Goal: Task Accomplishment & Management: Use online tool/utility

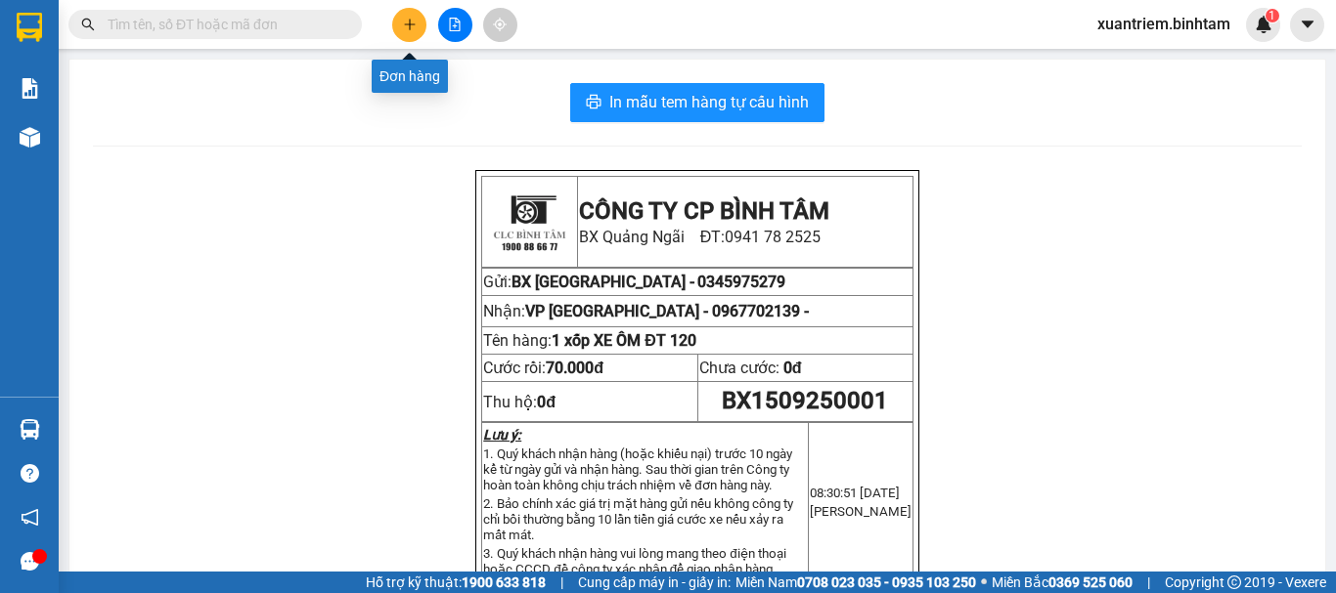
click at [393, 22] on button at bounding box center [409, 25] width 34 height 34
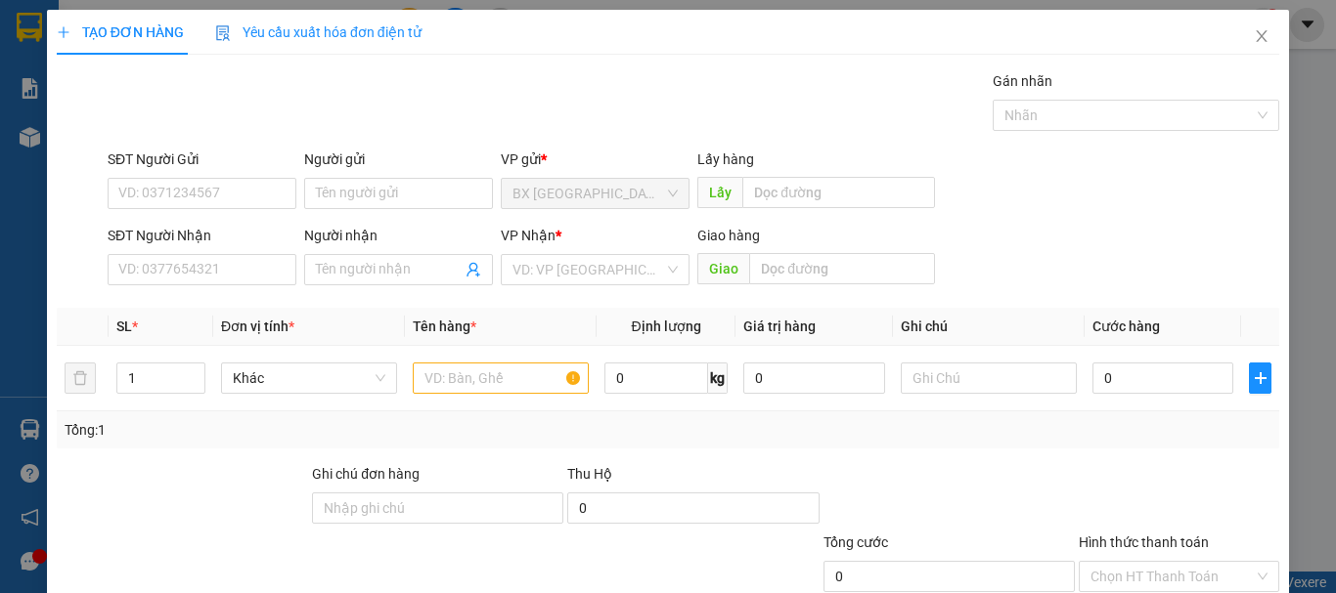
click at [327, 210] on div "Người gửi Tên người gửi" at bounding box center [398, 183] width 189 height 68
click at [351, 192] on input "Người gửi" at bounding box center [398, 193] width 189 height 31
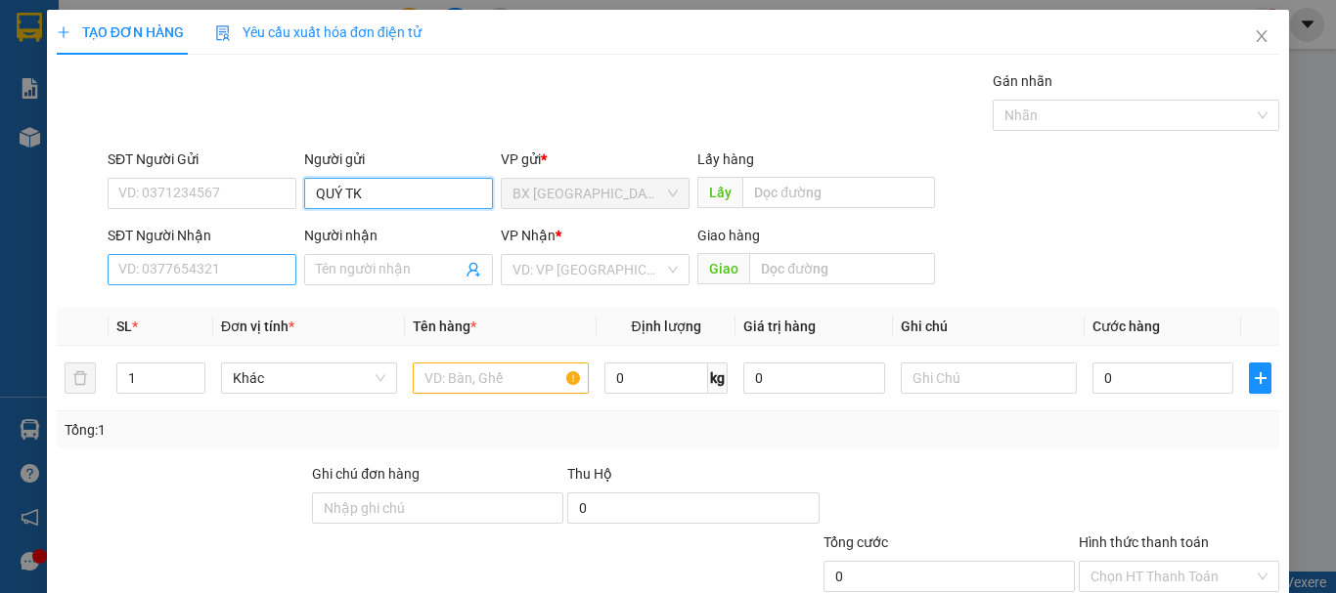
type input "QUÝ TK"
click at [251, 275] on input "SĐT Người Nhận" at bounding box center [202, 269] width 189 height 31
click at [117, 269] on input "367618976" at bounding box center [202, 269] width 189 height 31
click at [214, 254] on input "0367618976" at bounding box center [202, 269] width 189 height 31
click at [211, 266] on input "0367618976" at bounding box center [202, 269] width 189 height 31
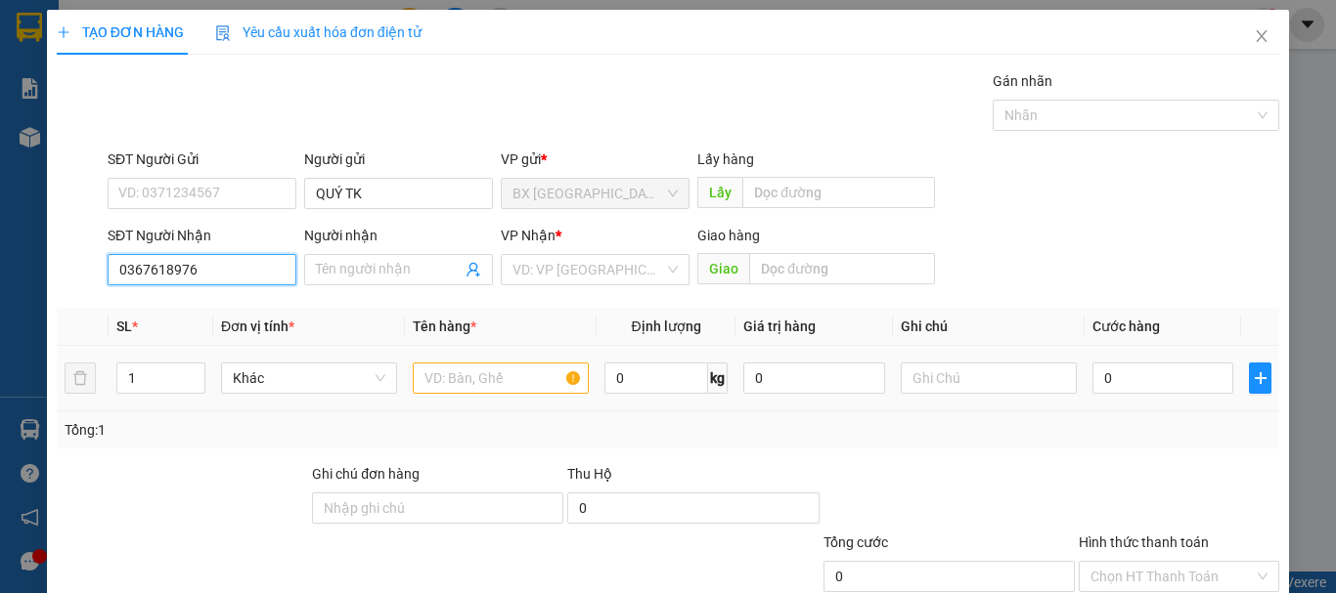
scroll to position [130, 0]
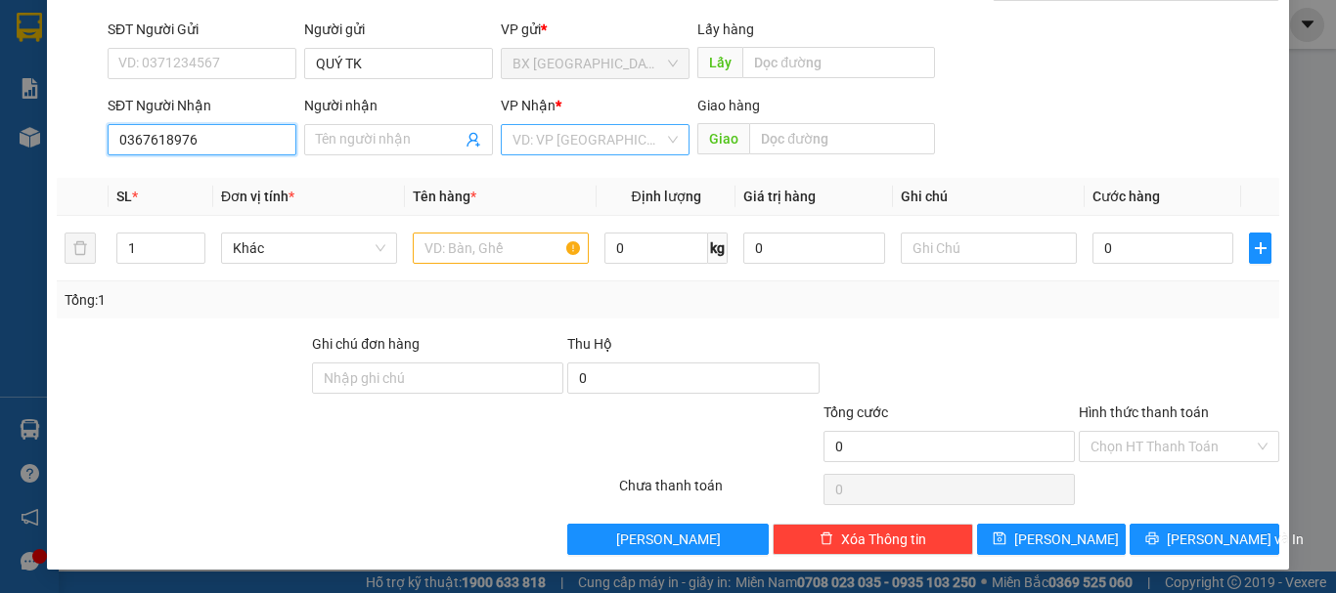
type input "0367618976"
click at [589, 140] on input "search" at bounding box center [588, 139] width 152 height 29
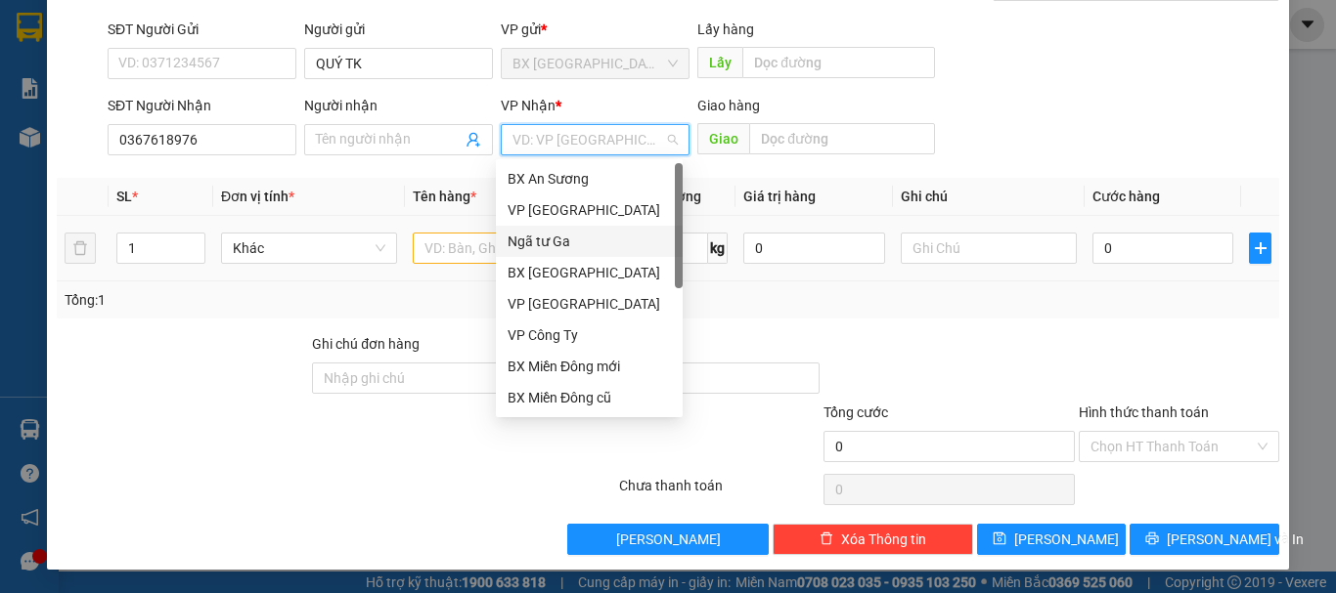
click at [560, 246] on div "Ngã tư Ga" at bounding box center [588, 242] width 163 height 22
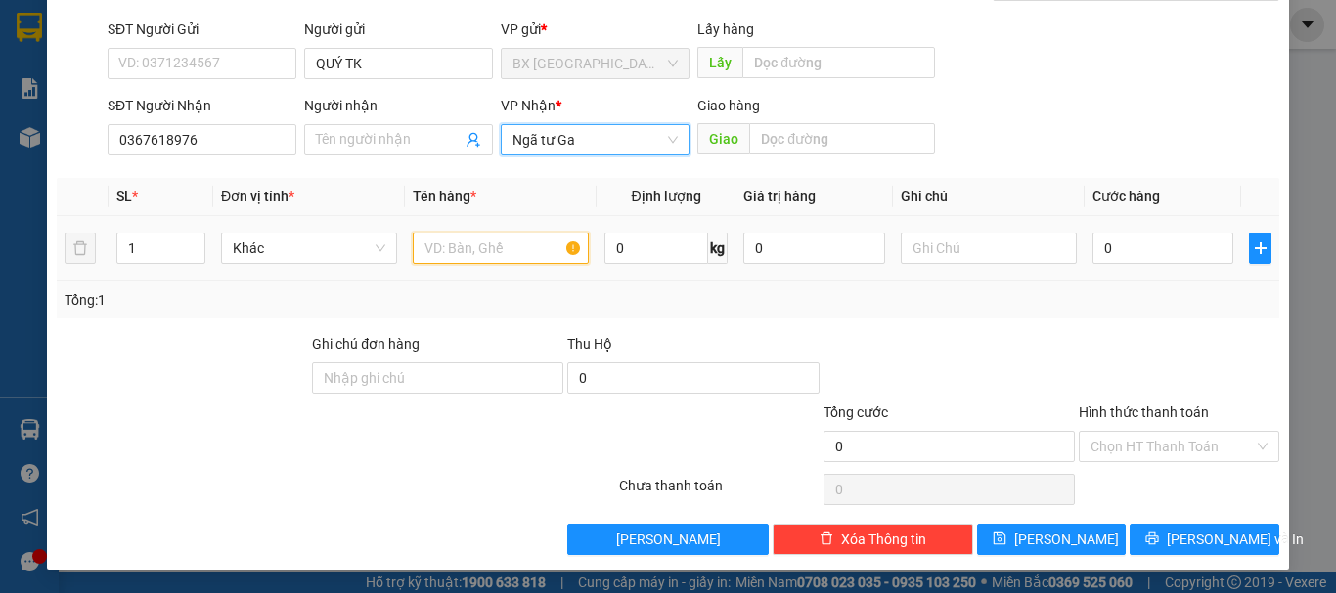
click at [479, 240] on input "text" at bounding box center [501, 248] width 176 height 31
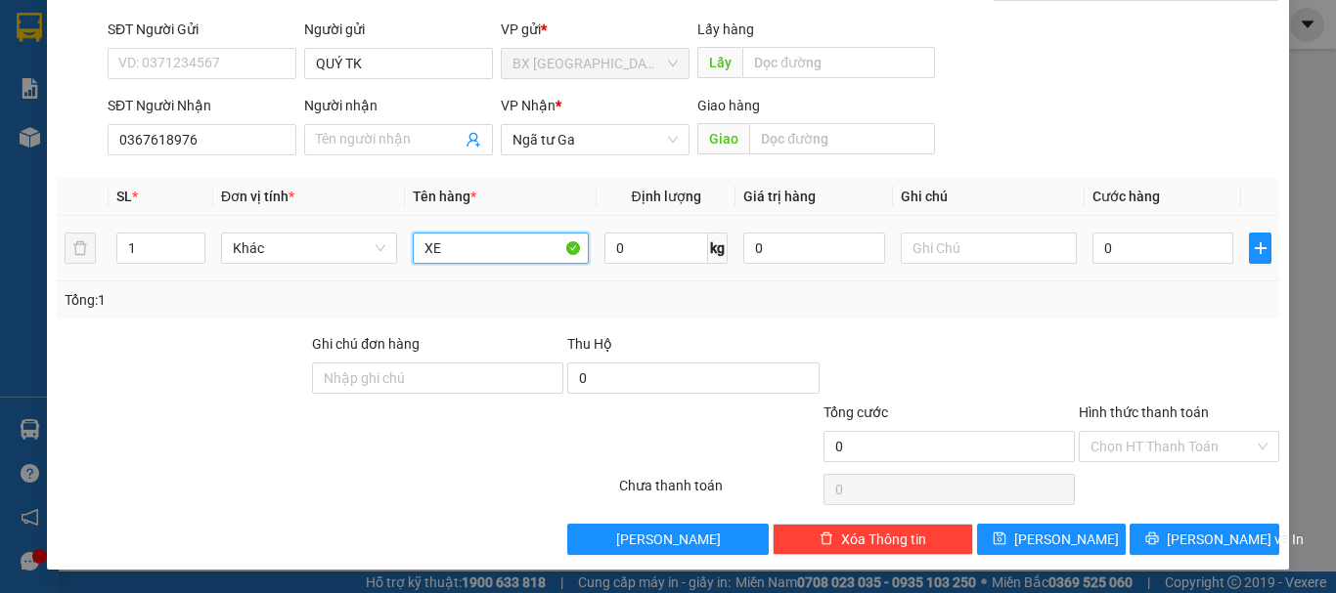
type input "X"
type input "1 XE 76B1 49658"
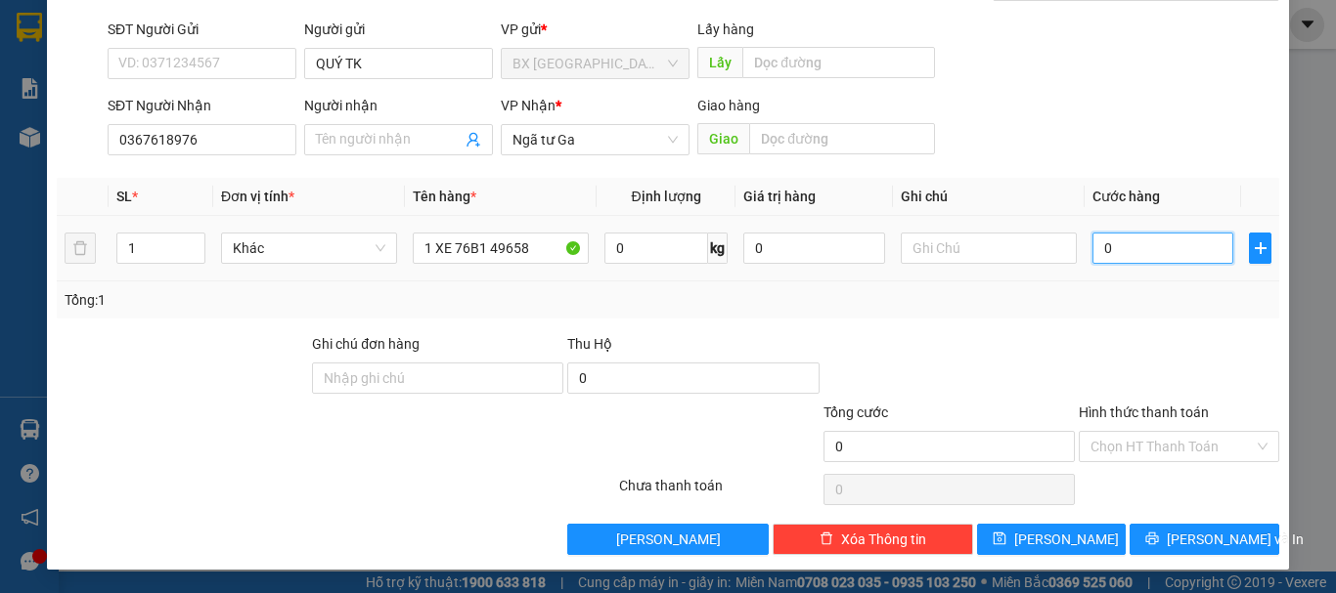
click at [1132, 250] on input "0" at bounding box center [1162, 248] width 141 height 31
type input "4"
type input "45"
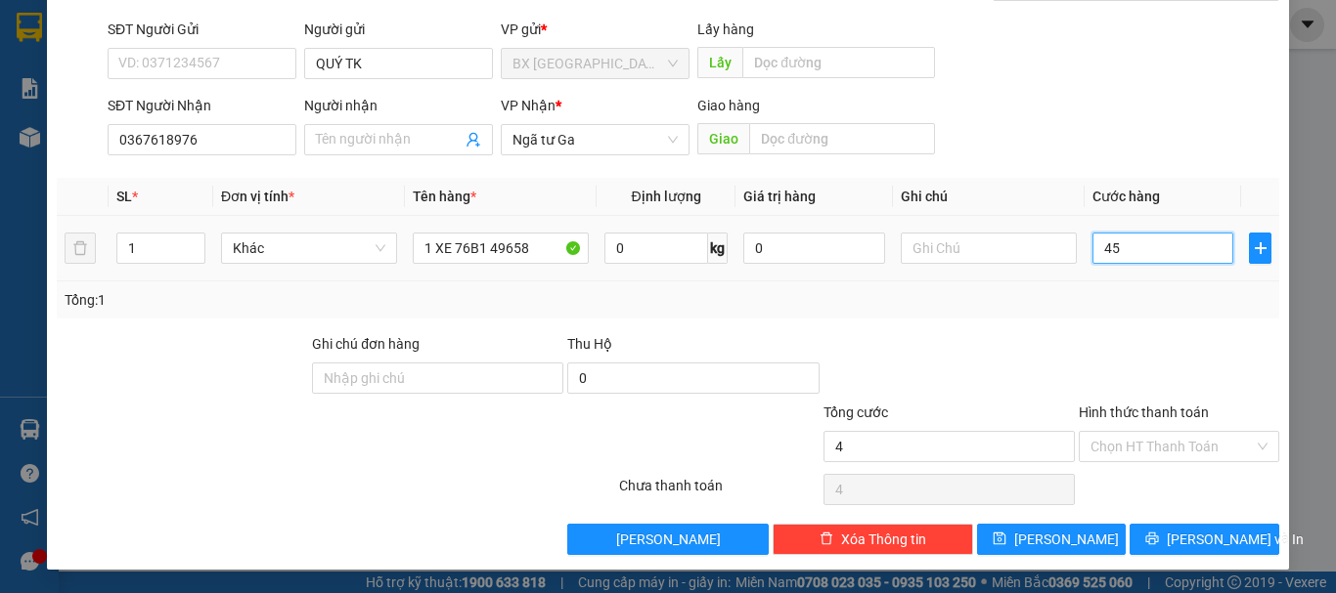
type input "45"
type input "450"
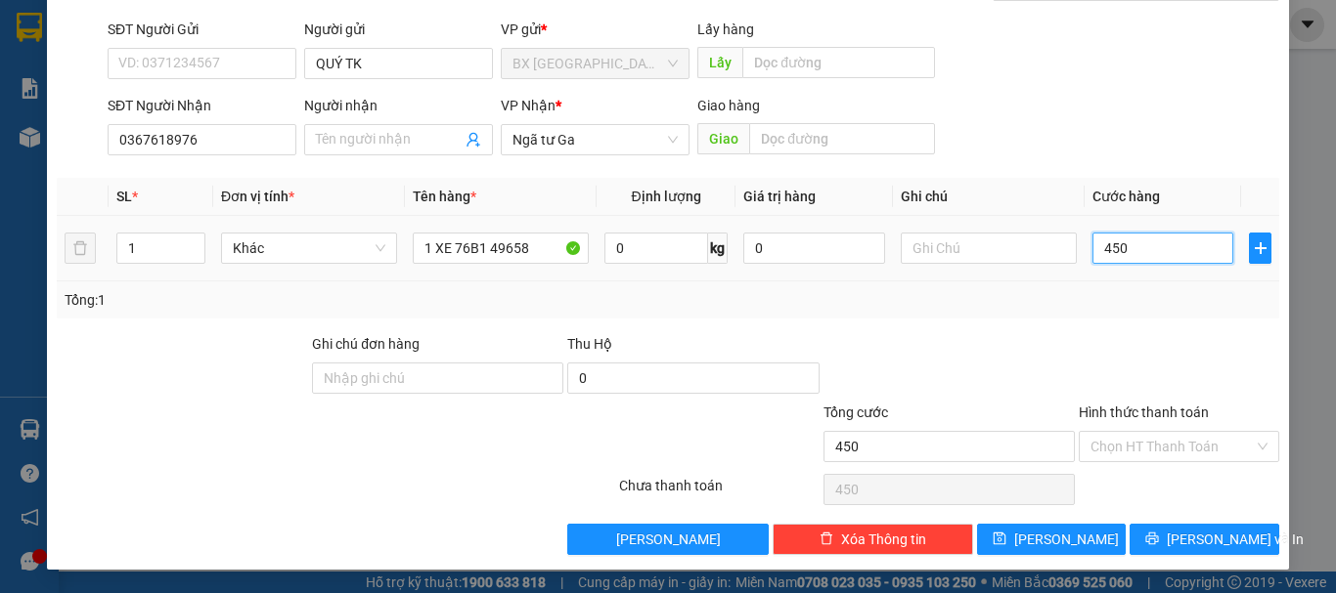
type input "4.500"
type input "45.000"
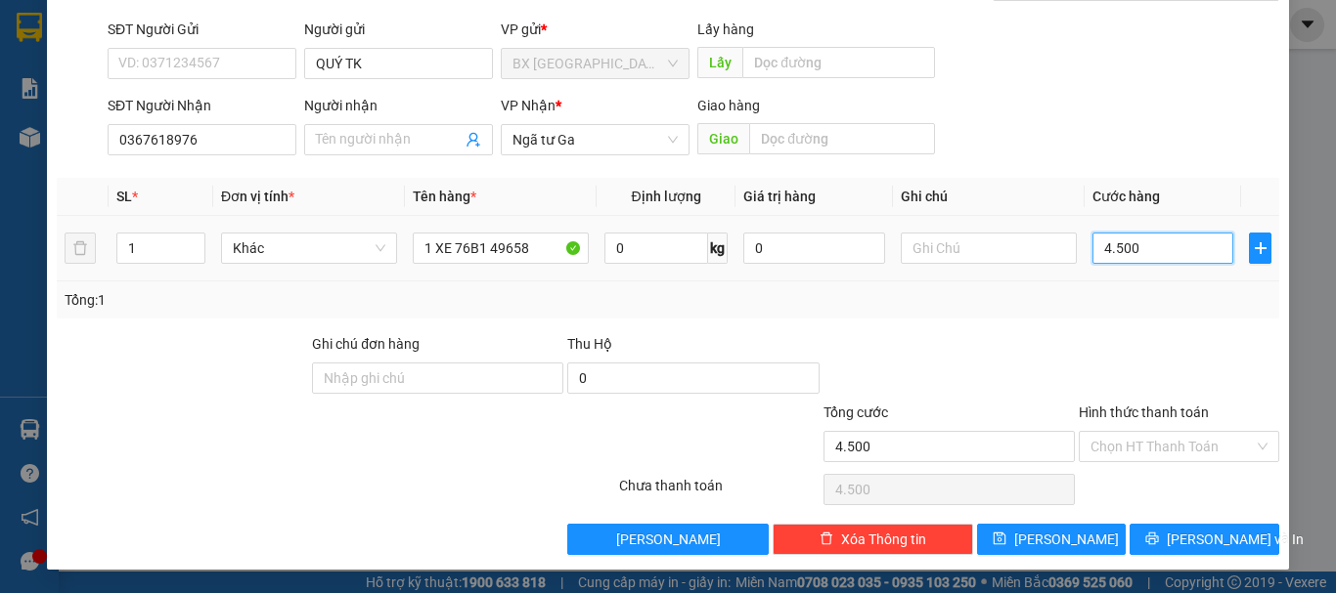
type input "45.000"
type input "450.000"
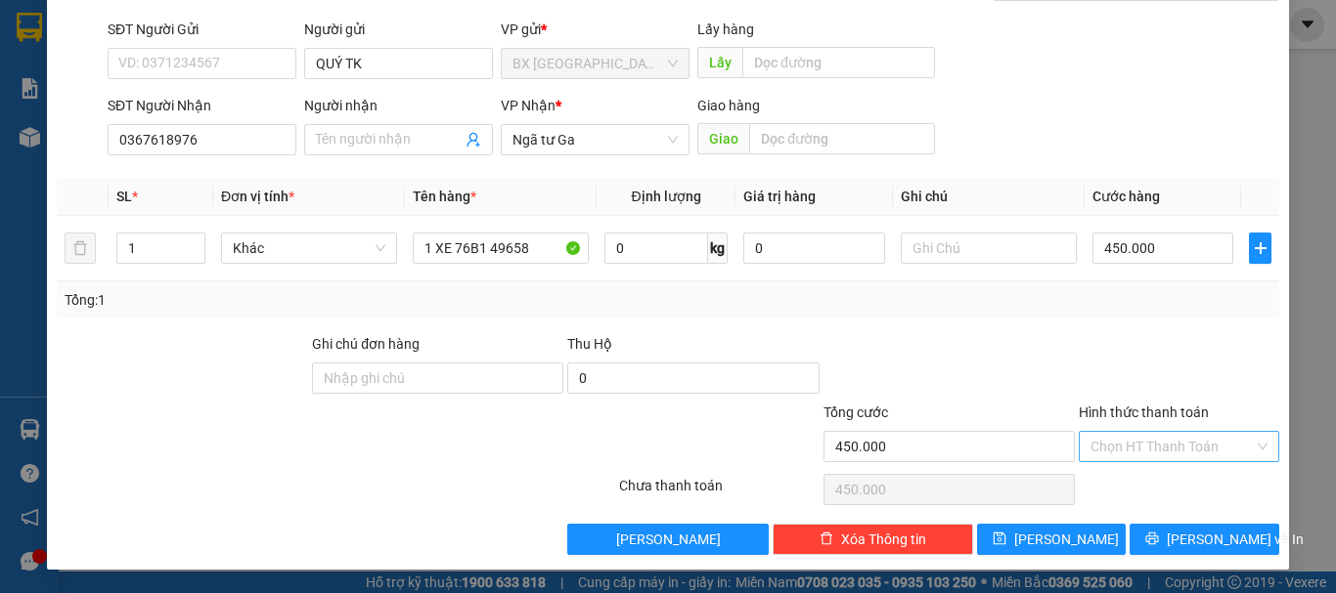
click at [1144, 443] on input "Hình thức thanh toán" at bounding box center [1171, 446] width 163 height 29
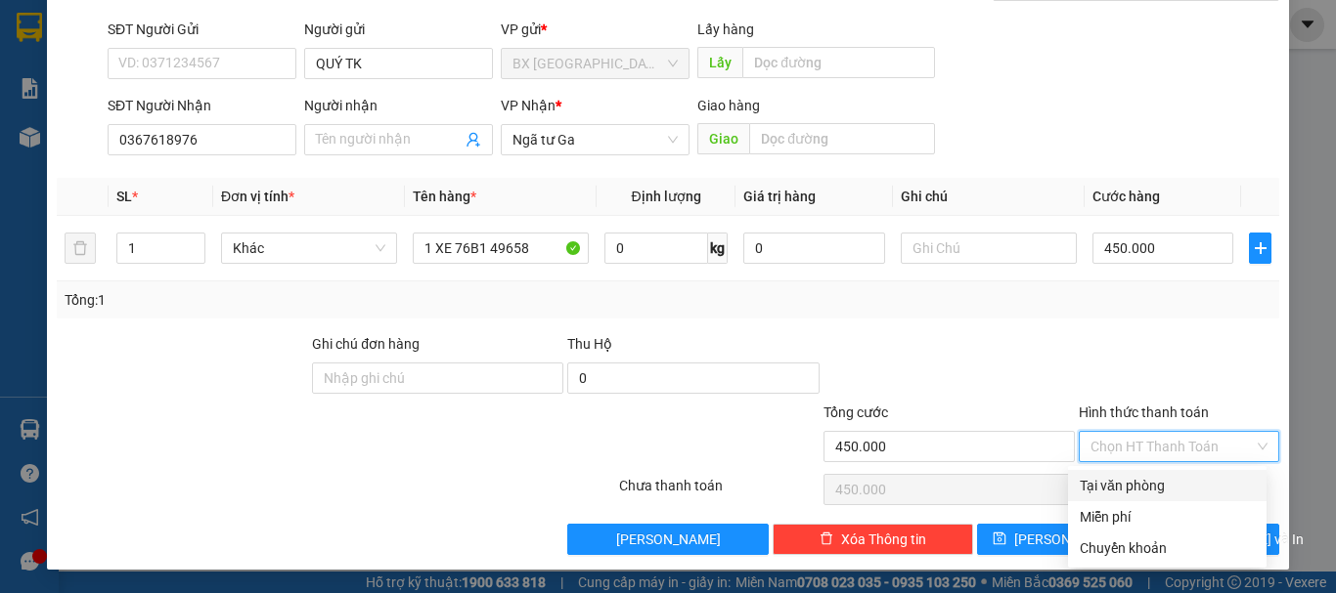
click at [1116, 494] on div "Tại văn phòng" at bounding box center [1166, 486] width 175 height 22
type input "0"
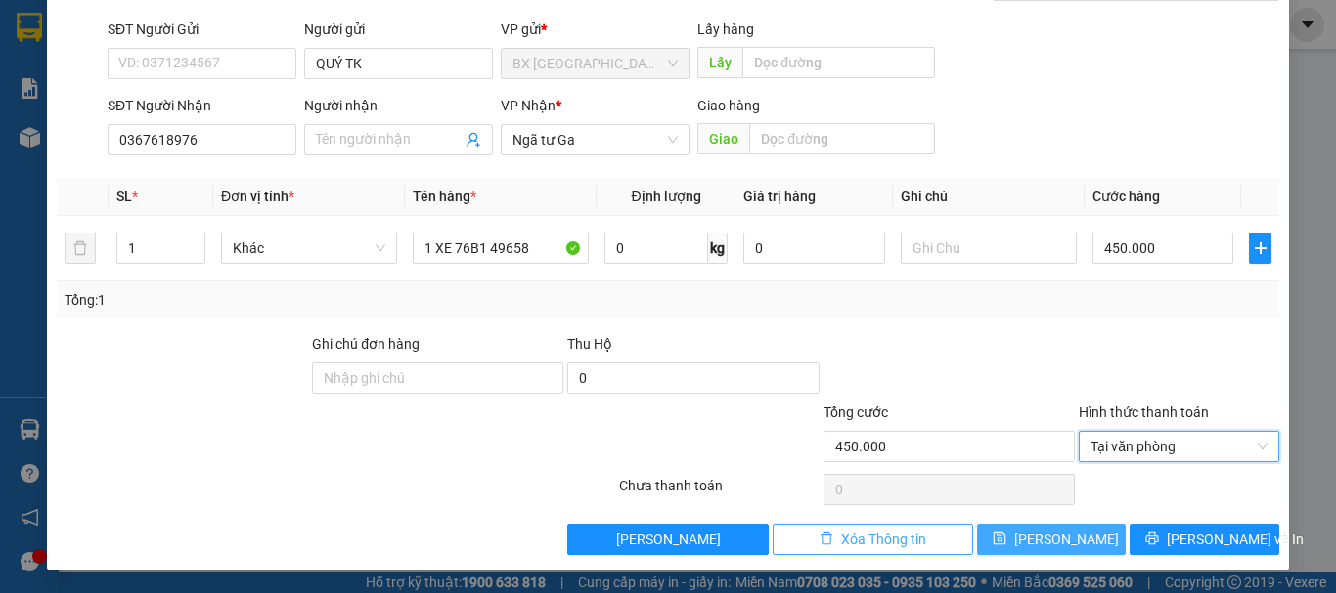
drag, startPoint x: 1033, startPoint y: 532, endPoint x: 952, endPoint y: 531, distance: 81.2
click at [1032, 532] on button "[PERSON_NAME]" at bounding box center [1052, 539] width 150 height 31
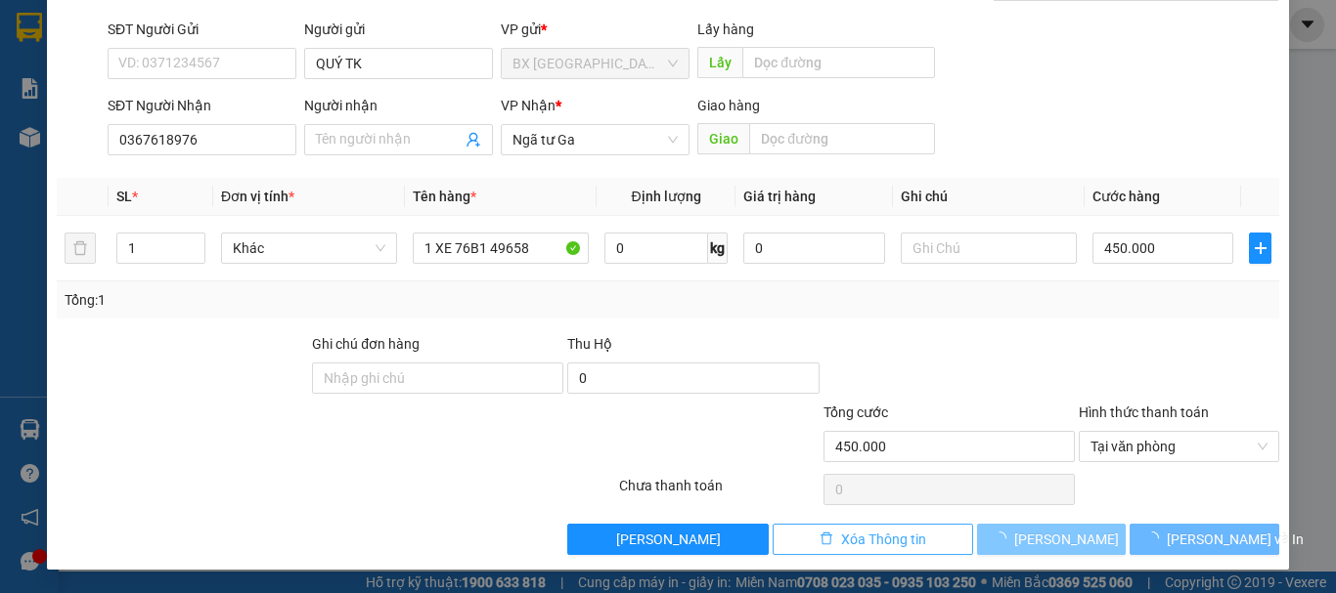
type input "0"
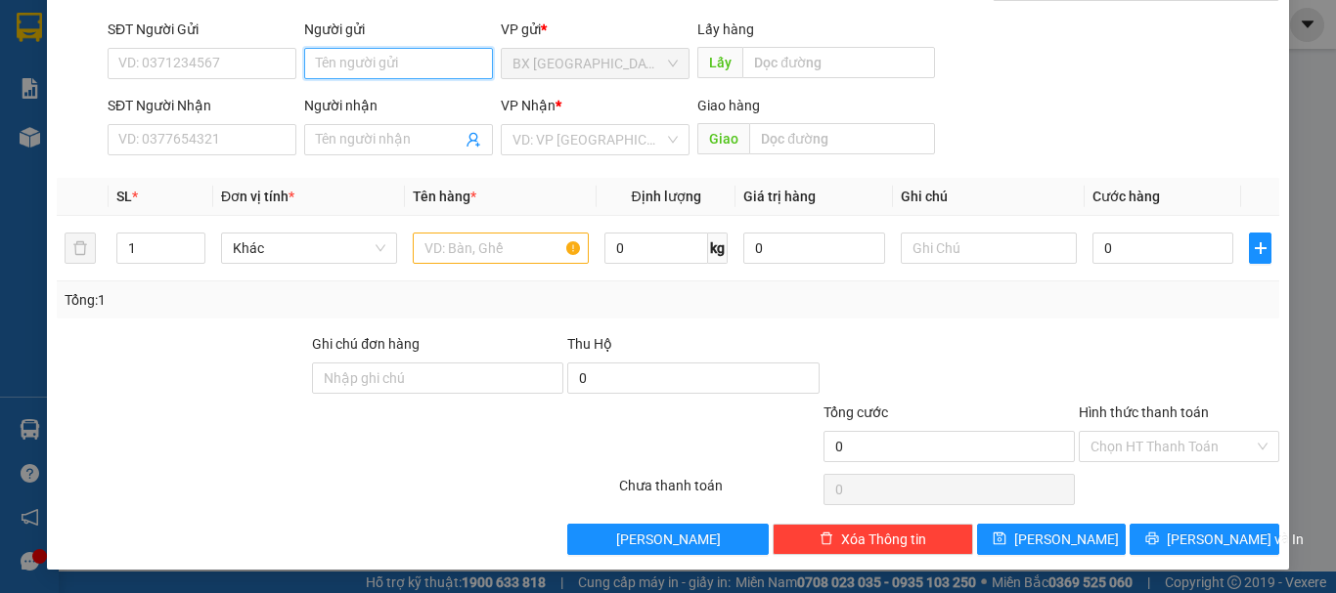
click at [409, 71] on input "Người gửi" at bounding box center [398, 63] width 189 height 31
type input "QUÝ TK"
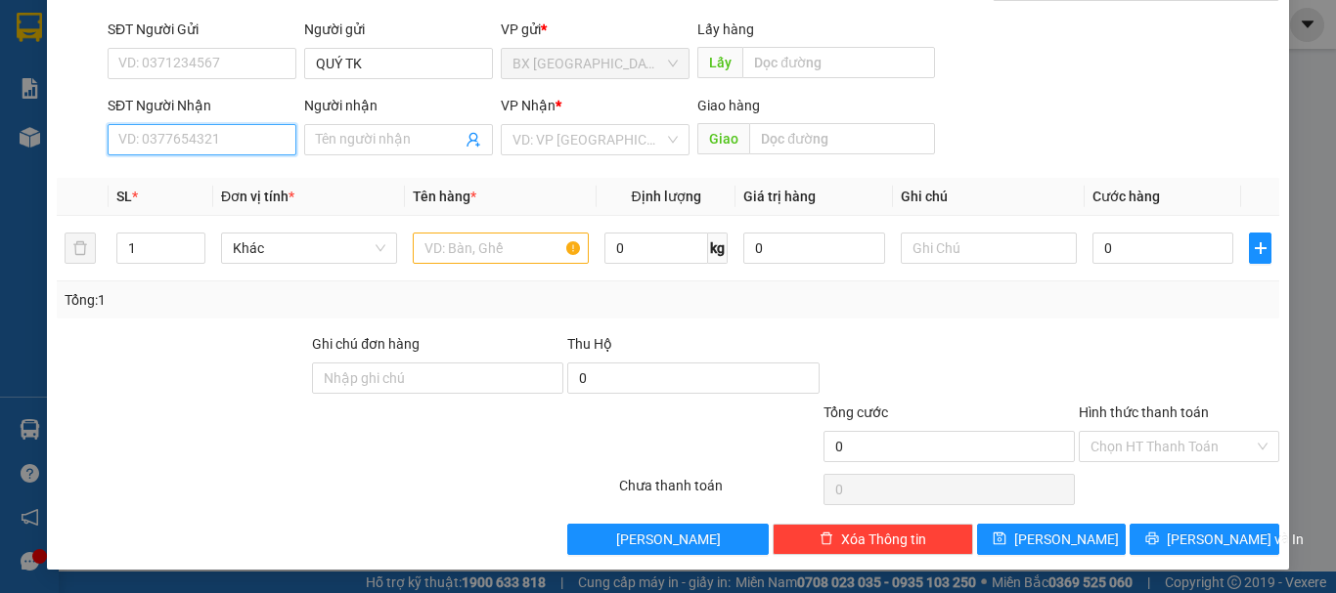
click at [253, 145] on input "SĐT Người Nhận" at bounding box center [202, 139] width 189 height 31
type input "0907288113"
click at [253, 145] on input "0907288113" at bounding box center [202, 139] width 189 height 31
click at [208, 176] on div "0907288113" at bounding box center [199, 179] width 163 height 22
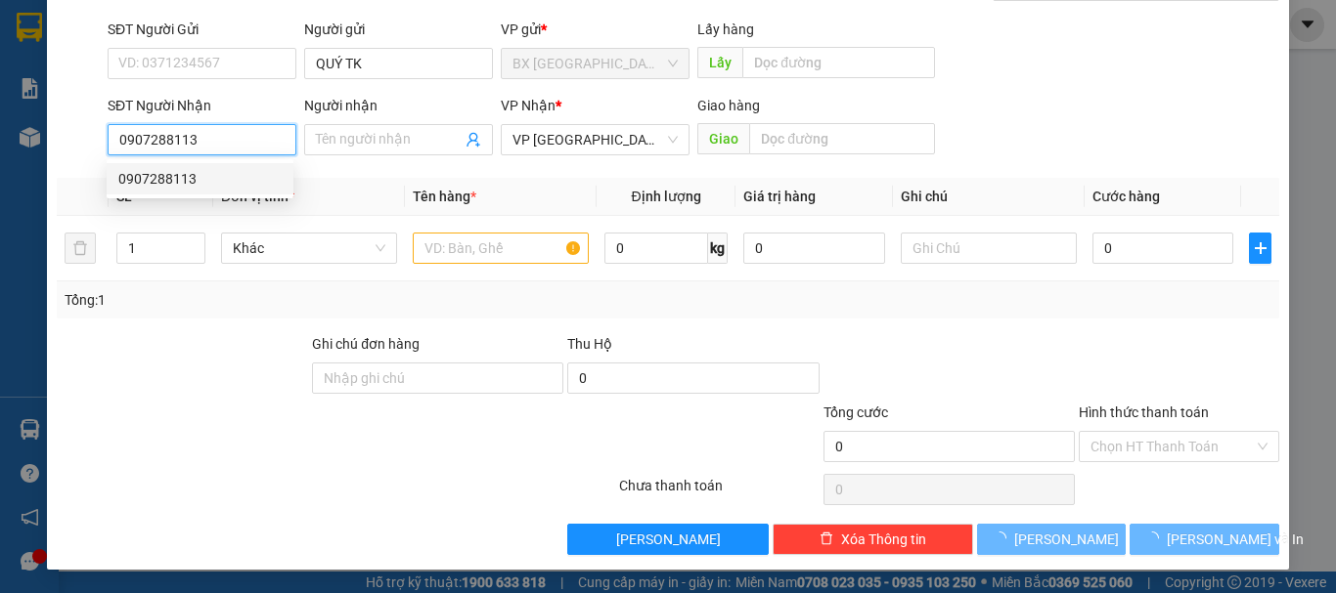
type input "80.000"
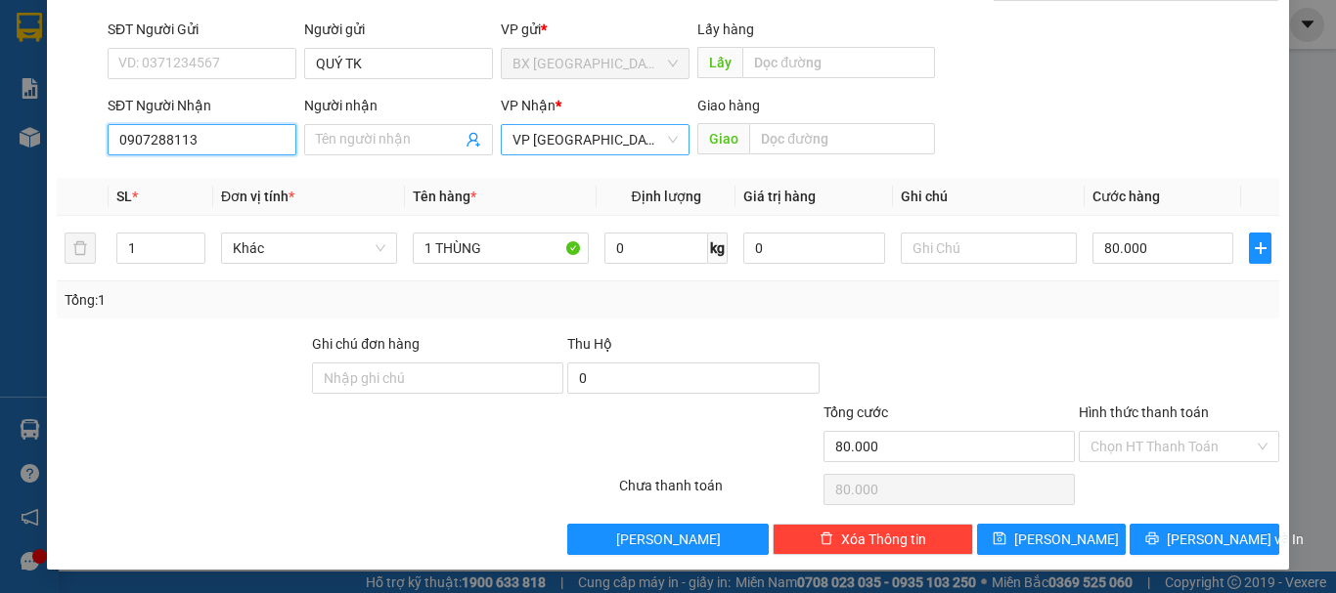
click at [593, 142] on span "VP [GEOGRAPHIC_DATA]" at bounding box center [594, 139] width 165 height 29
type input "0907288113"
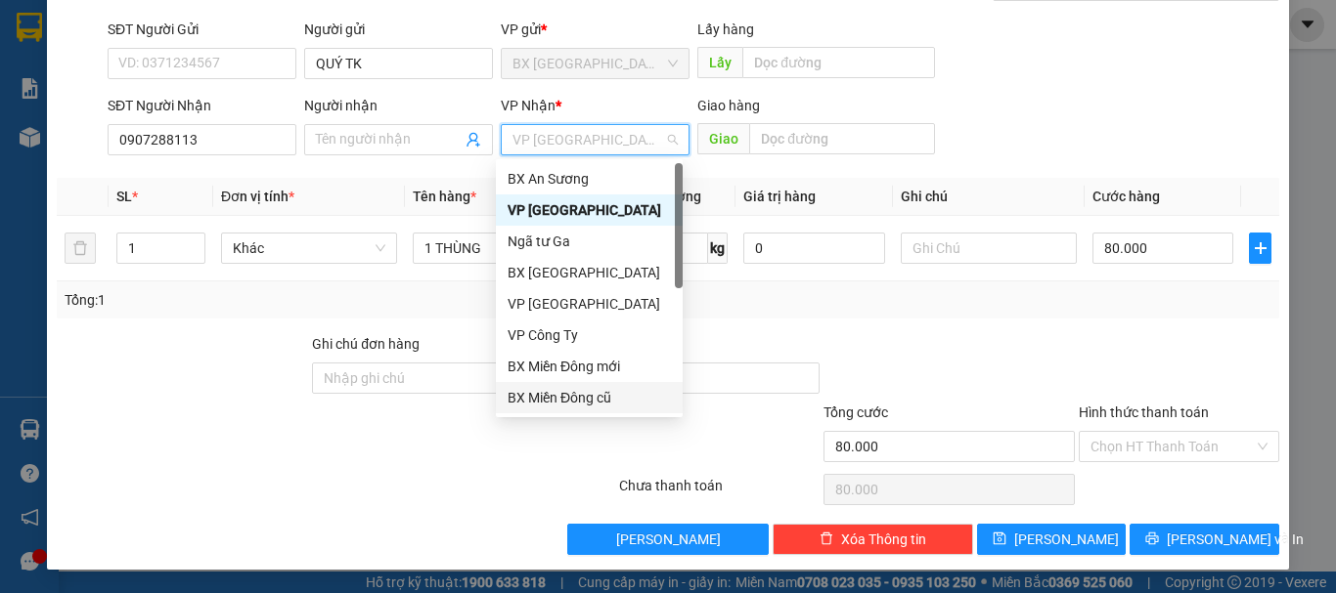
click at [559, 392] on div "BX Miền Đông cũ" at bounding box center [588, 398] width 163 height 22
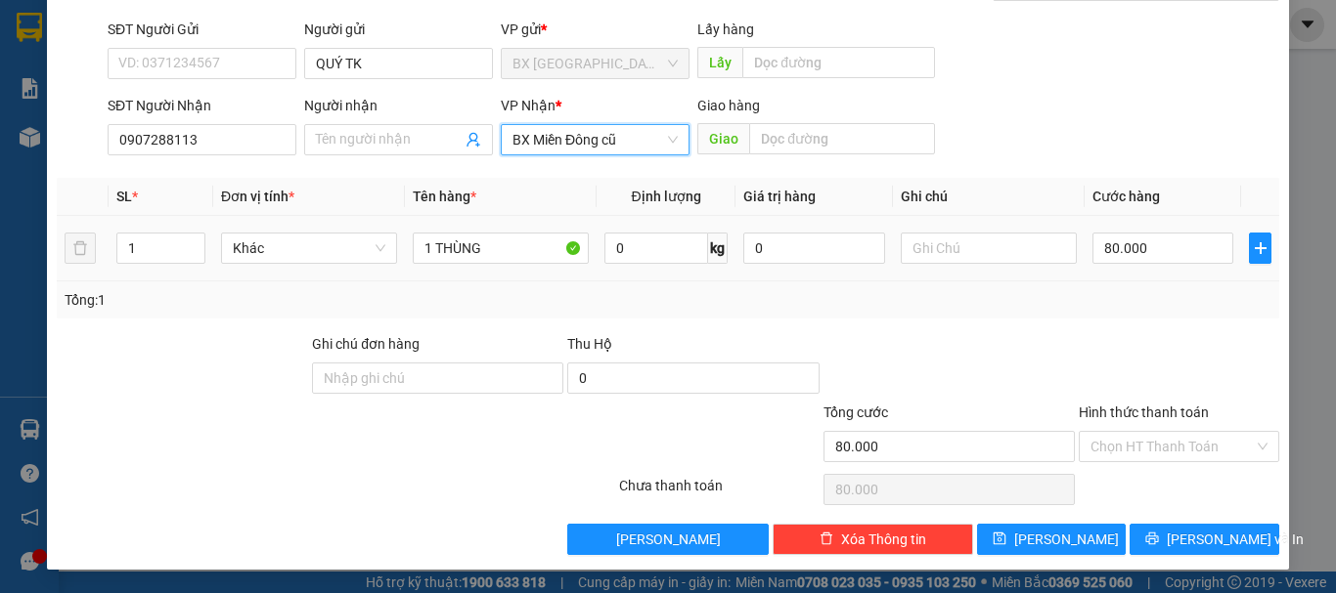
click at [1164, 271] on td "80.000" at bounding box center [1162, 249] width 156 height 66
click at [1155, 248] on input "80.000" at bounding box center [1162, 248] width 141 height 31
type input "1"
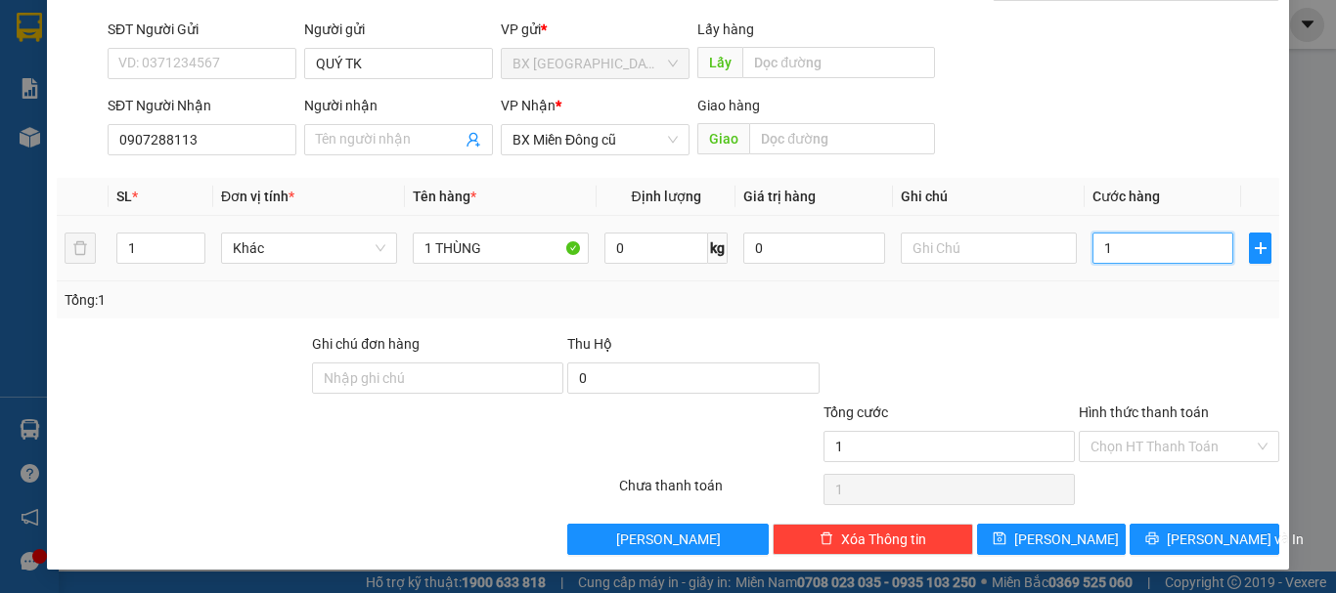
type input "10"
type input "100"
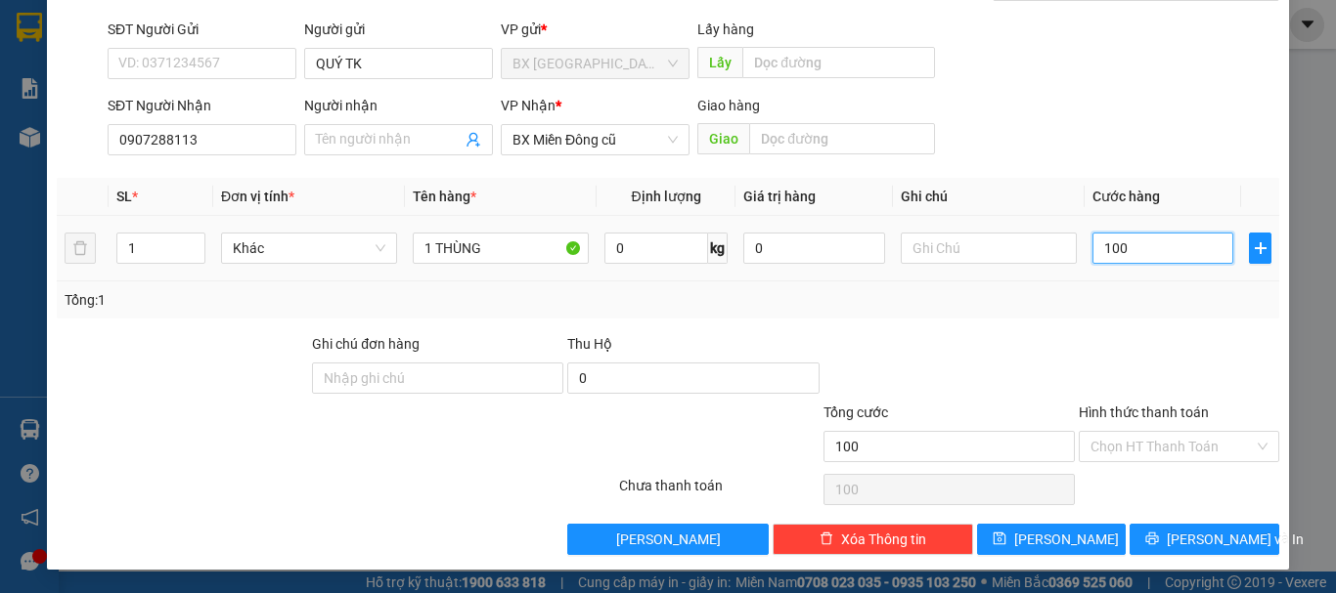
type input "1.000"
type input "10.000"
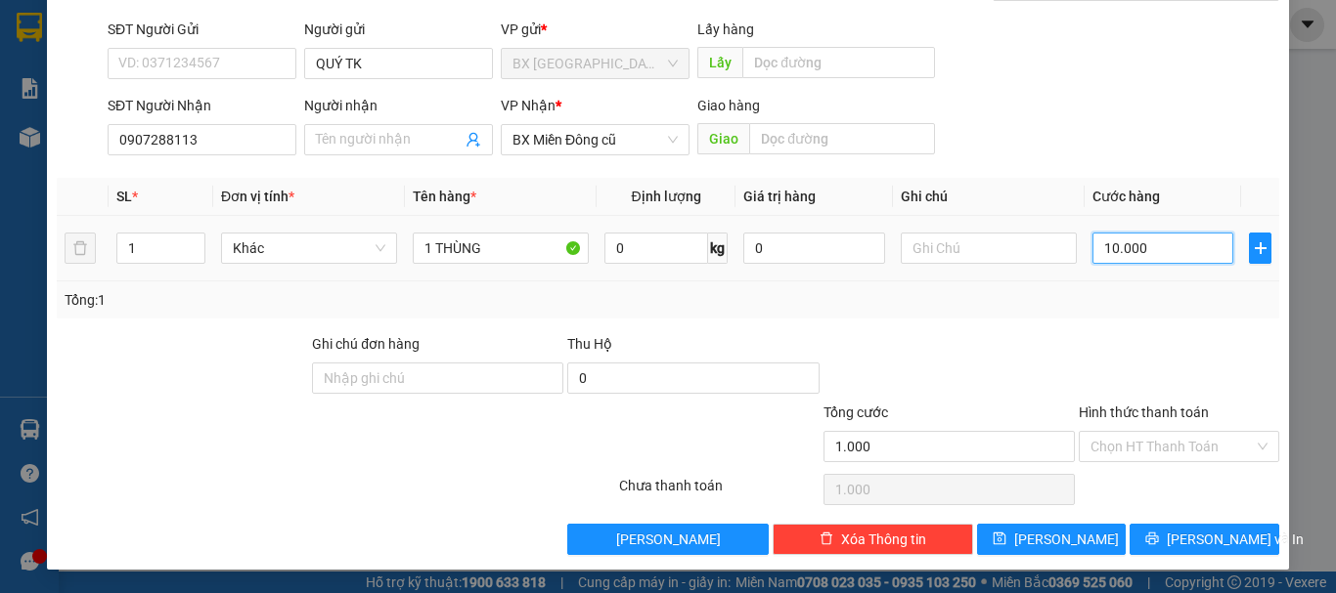
type input "10.000"
type input "100.000"
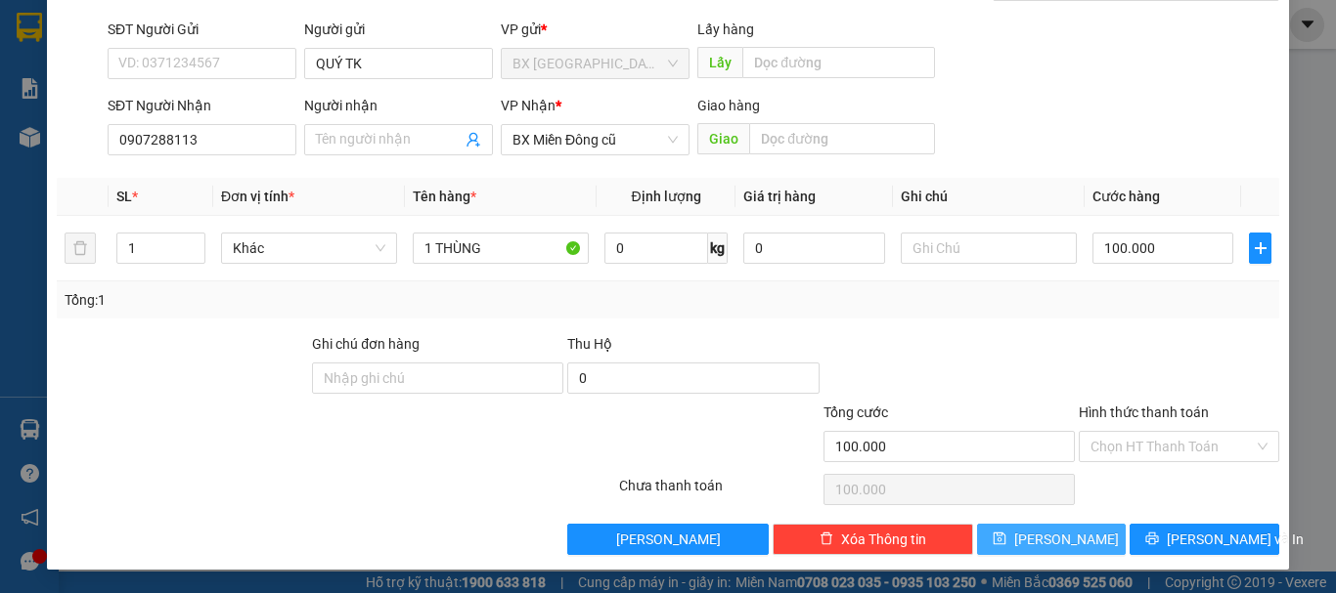
click at [1068, 544] on button "[PERSON_NAME]" at bounding box center [1052, 539] width 150 height 31
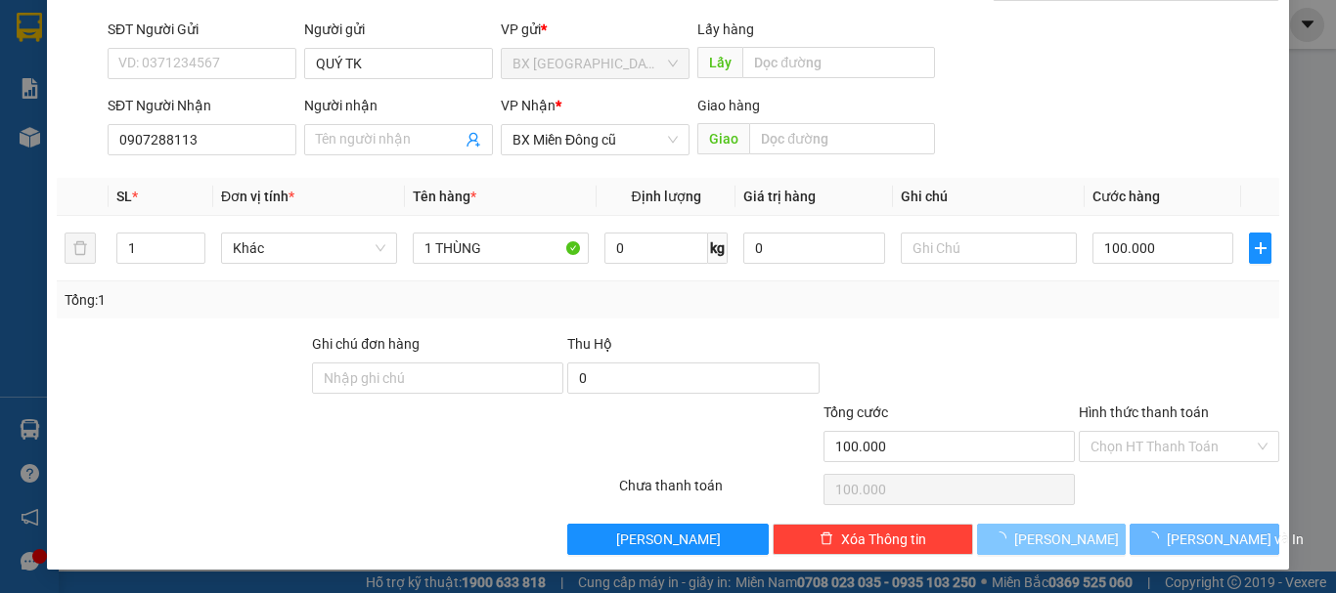
type input "0"
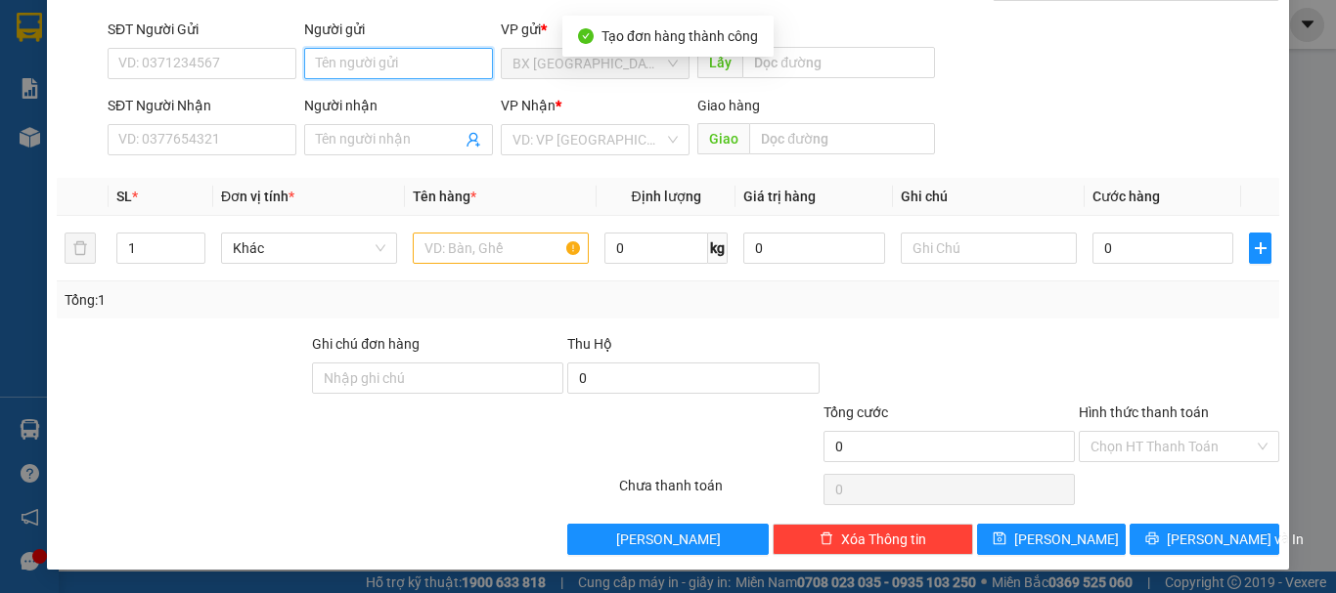
click at [333, 77] on input "Người gửi" at bounding box center [398, 63] width 189 height 31
type input "QUÝ TK"
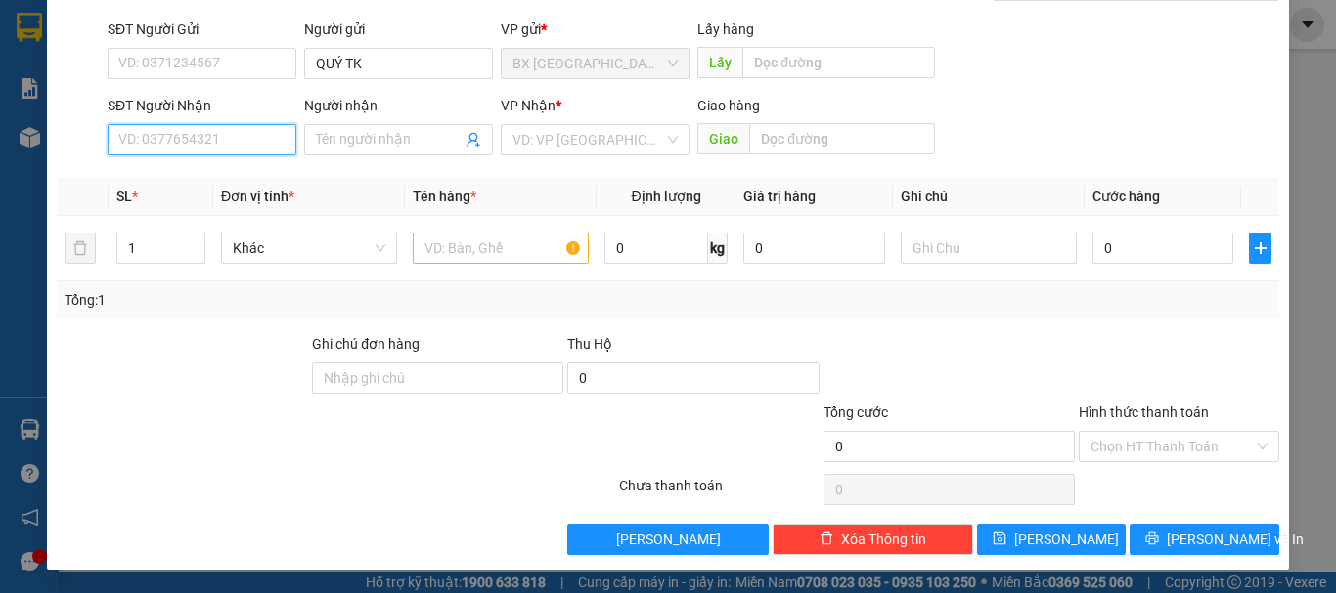
click at [238, 147] on input "SĐT Người Nhận" at bounding box center [202, 139] width 189 height 31
type input "0382086609"
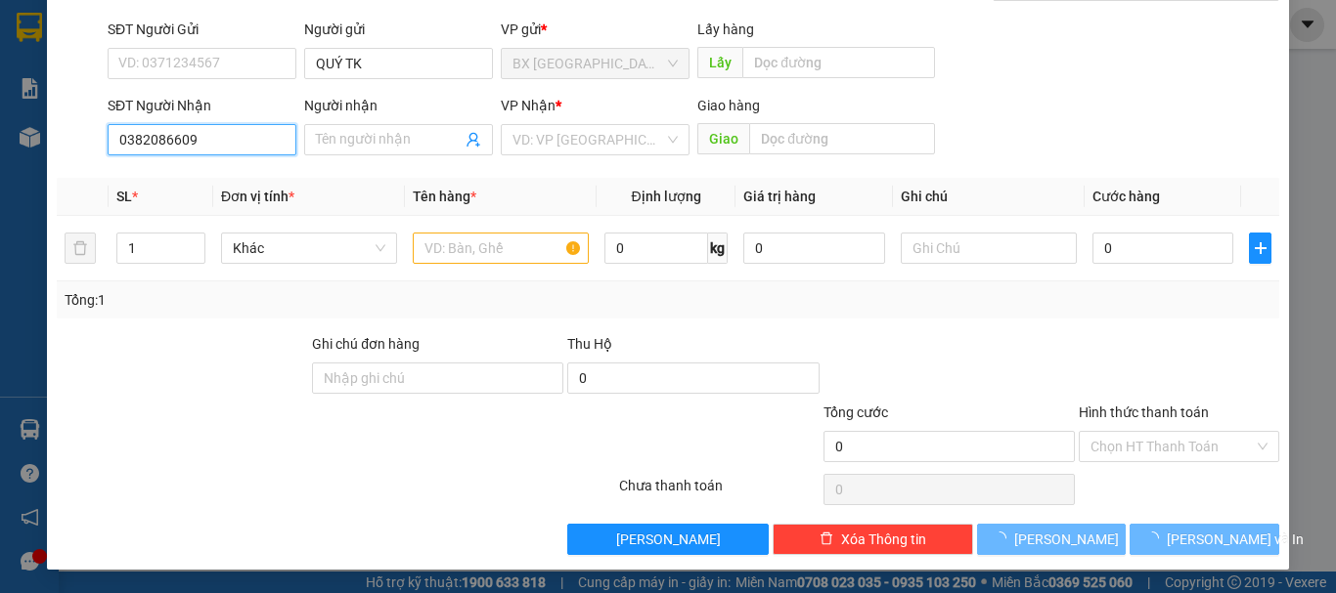
click at [242, 146] on input "0382086609" at bounding box center [202, 139] width 189 height 31
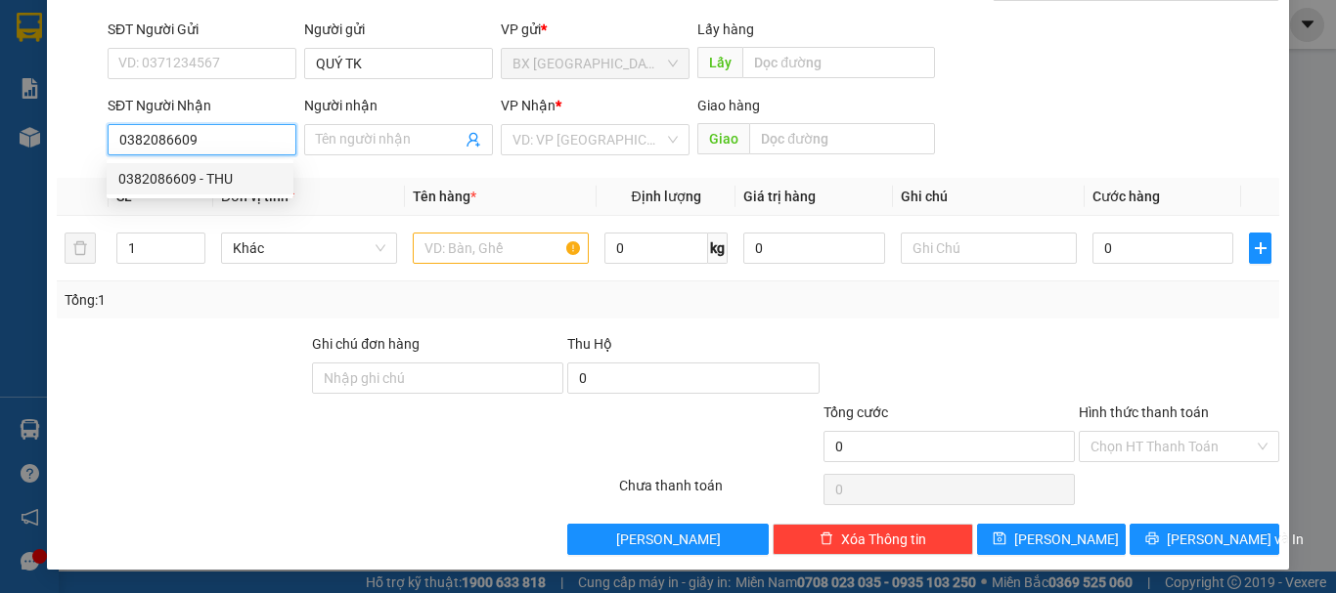
click at [198, 180] on div "0382086609 - THU" at bounding box center [199, 179] width 163 height 22
type input "THU"
type input "AN SƯƠNG"
type input "60.000"
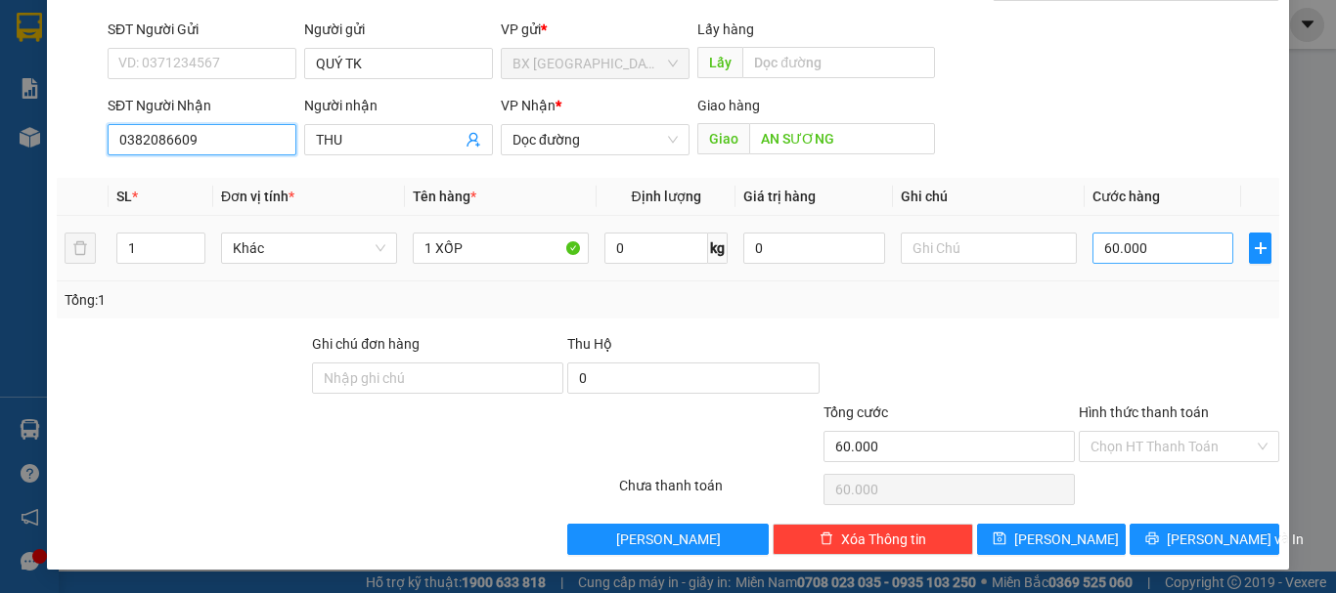
type input "0382086609"
click at [1144, 237] on input "60.000" at bounding box center [1162, 248] width 141 height 31
type input "8"
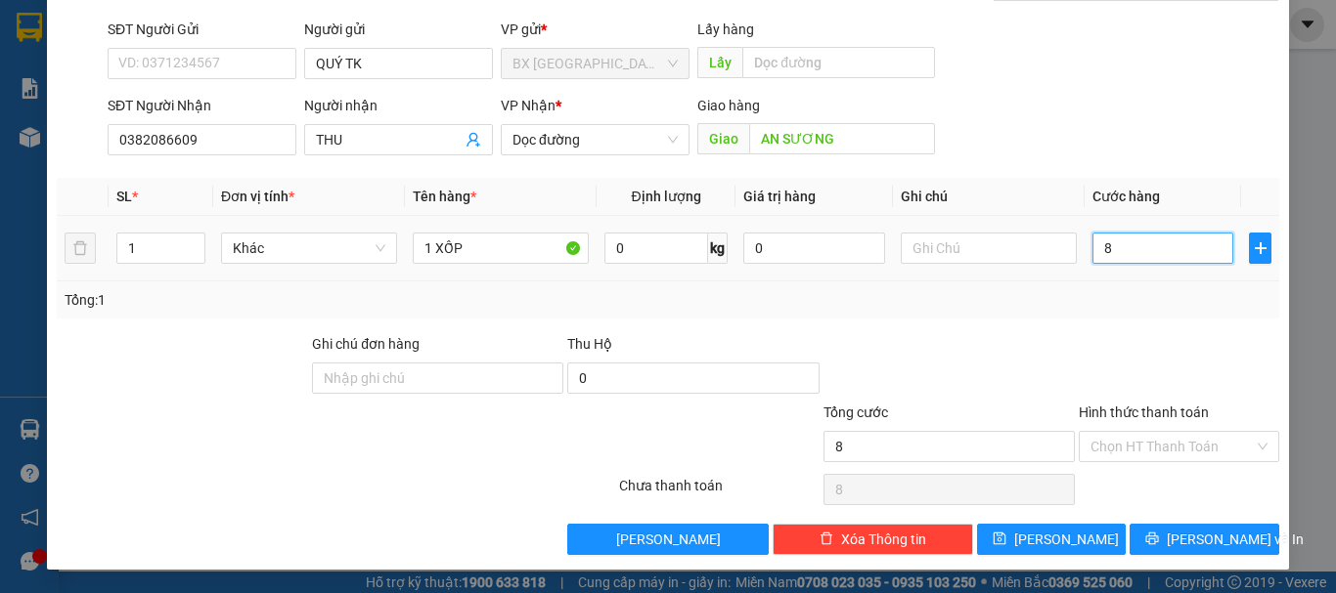
type input "80"
type input "800"
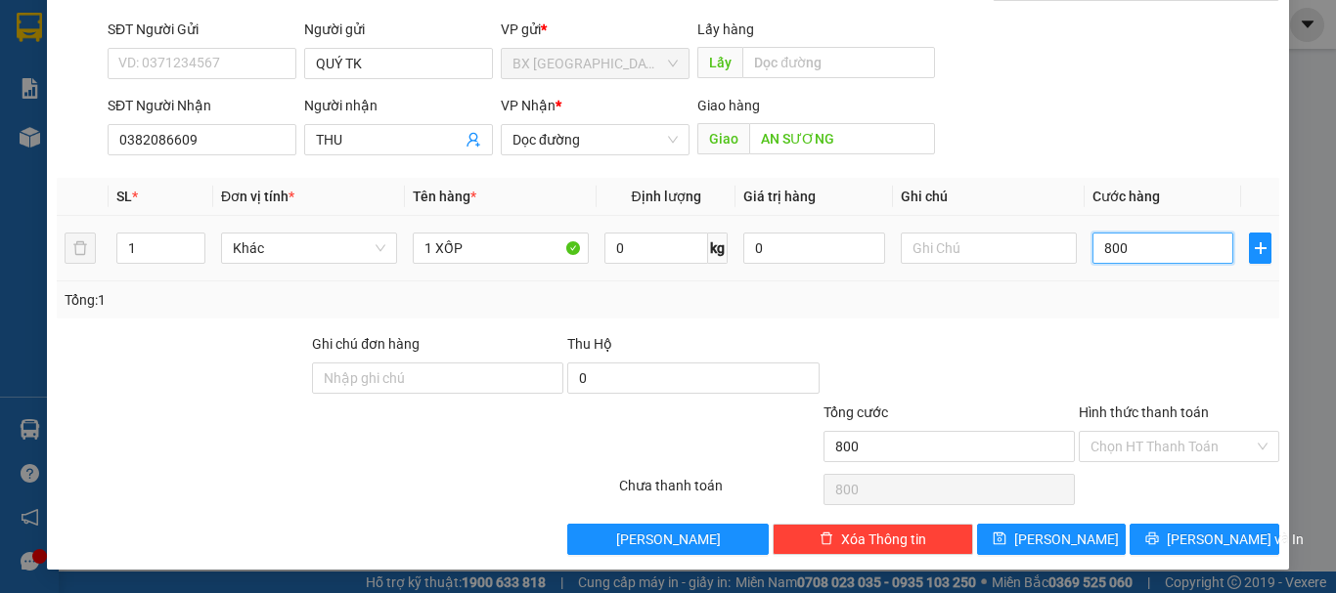
type input "8.000"
type input "80.000"
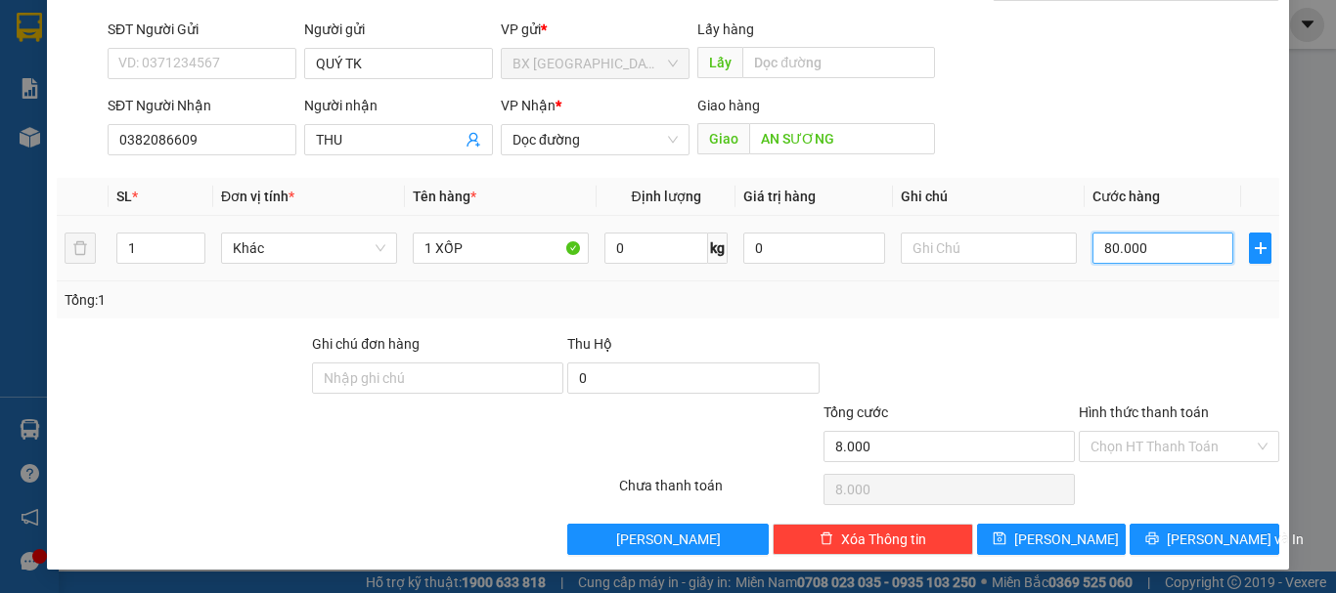
type input "80.000"
click at [1163, 448] on input "Hình thức thanh toán" at bounding box center [1171, 446] width 163 height 29
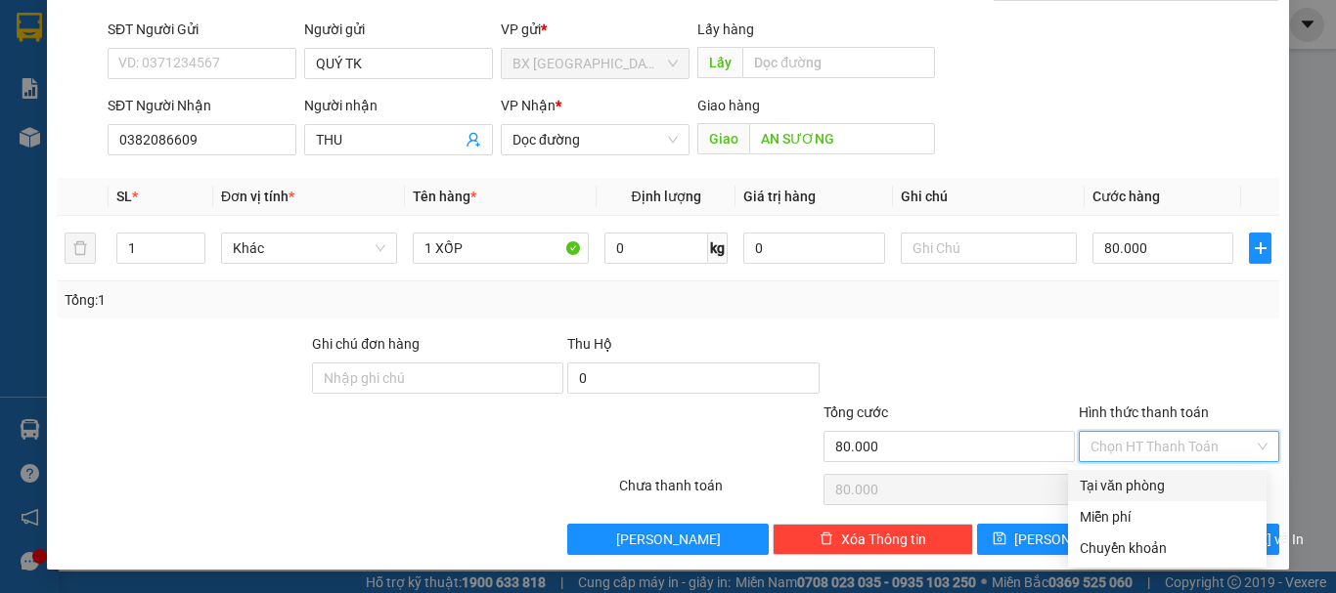
click at [1137, 477] on div "Tại văn phòng" at bounding box center [1166, 486] width 175 height 22
type input "0"
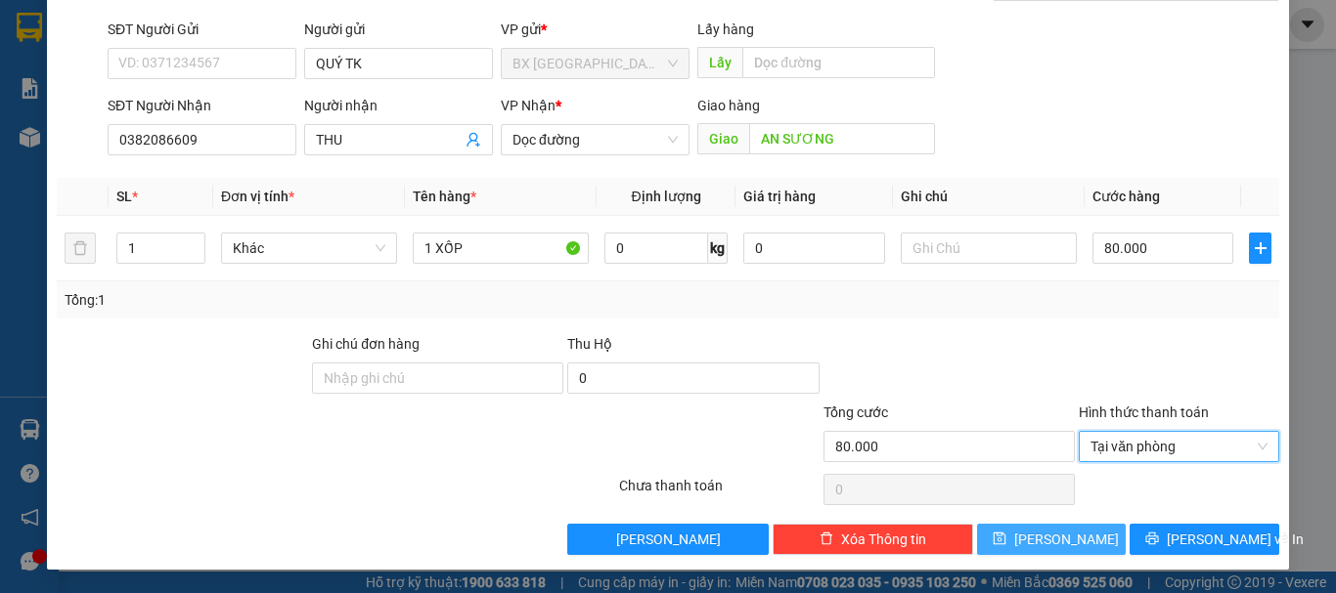
click at [1056, 537] on span "[PERSON_NAME]" at bounding box center [1066, 540] width 105 height 22
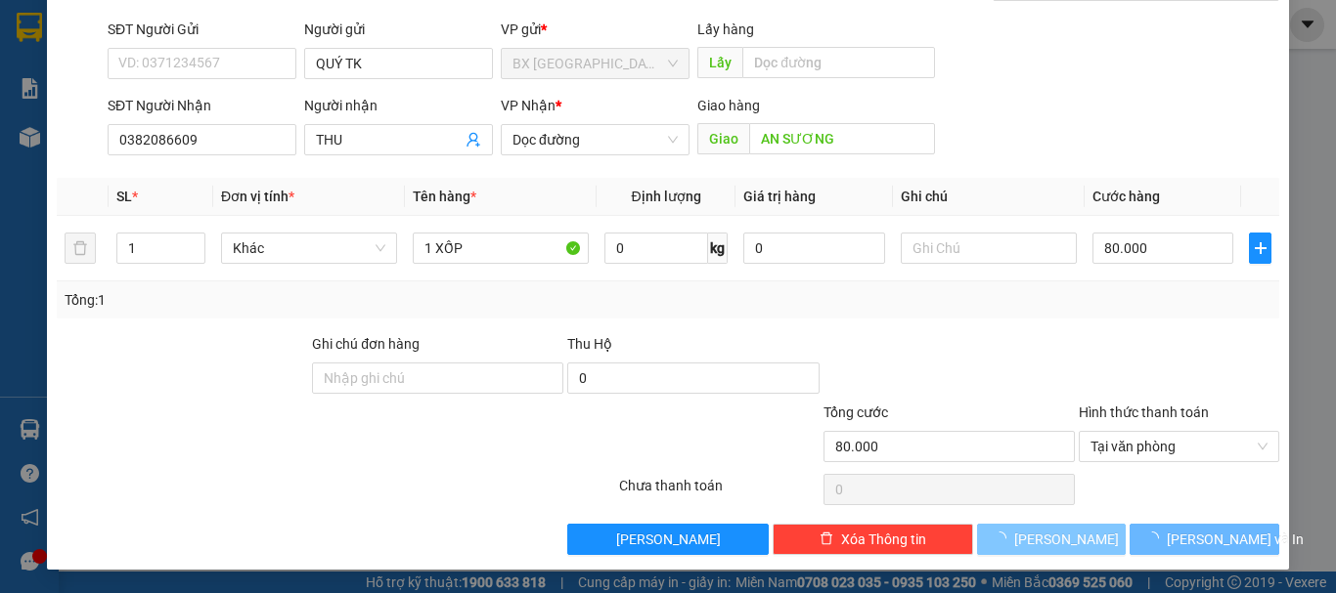
type input "0"
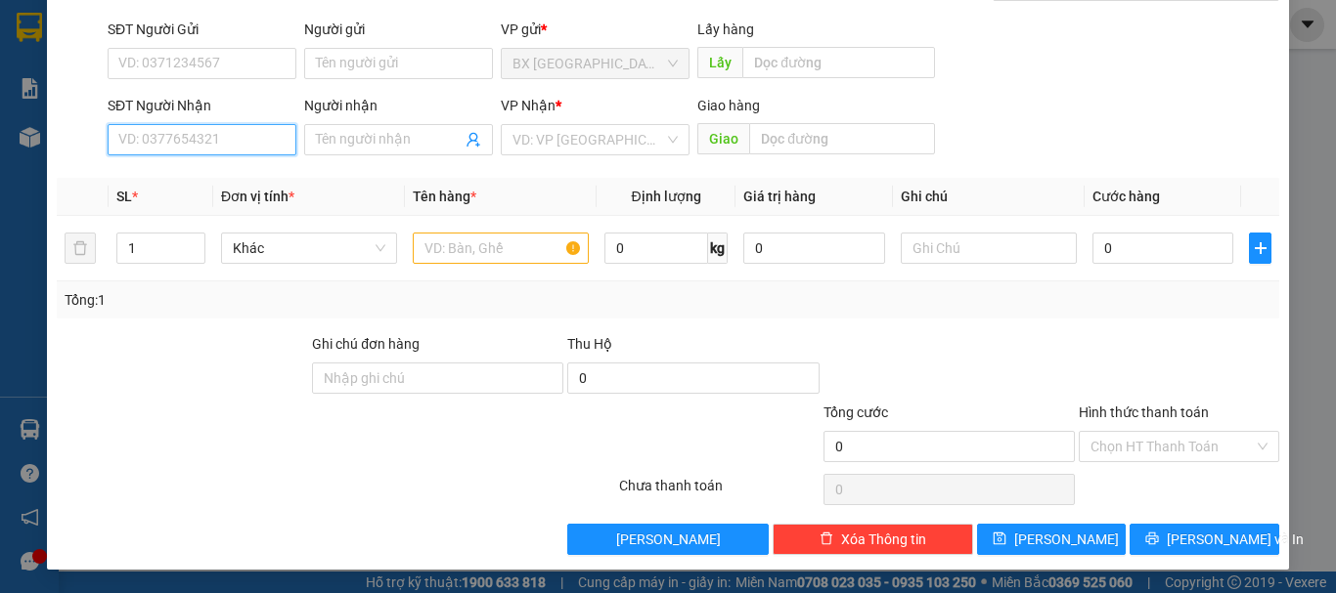
click at [200, 141] on input "SĐT Người Nhận" at bounding box center [202, 139] width 189 height 31
type input "0824827288"
click at [214, 184] on div "0824827288 - DIỆU" at bounding box center [199, 179] width 163 height 22
type input "DIỆU"
type input "[PERSON_NAME]"
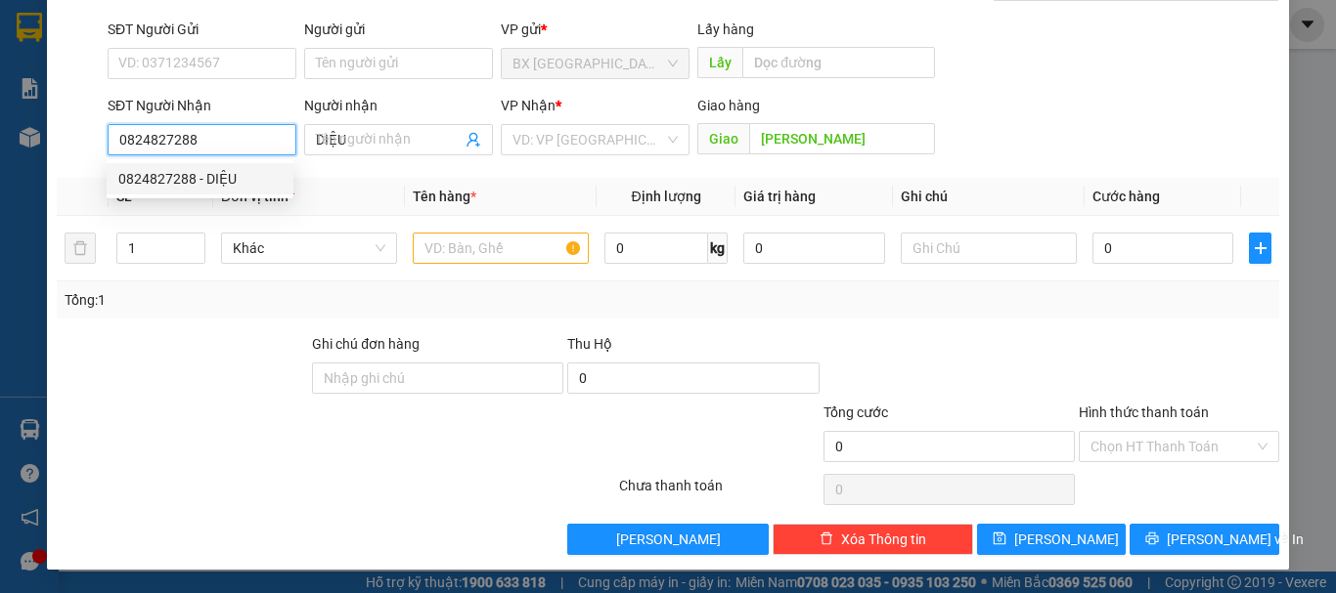
type input "620.000"
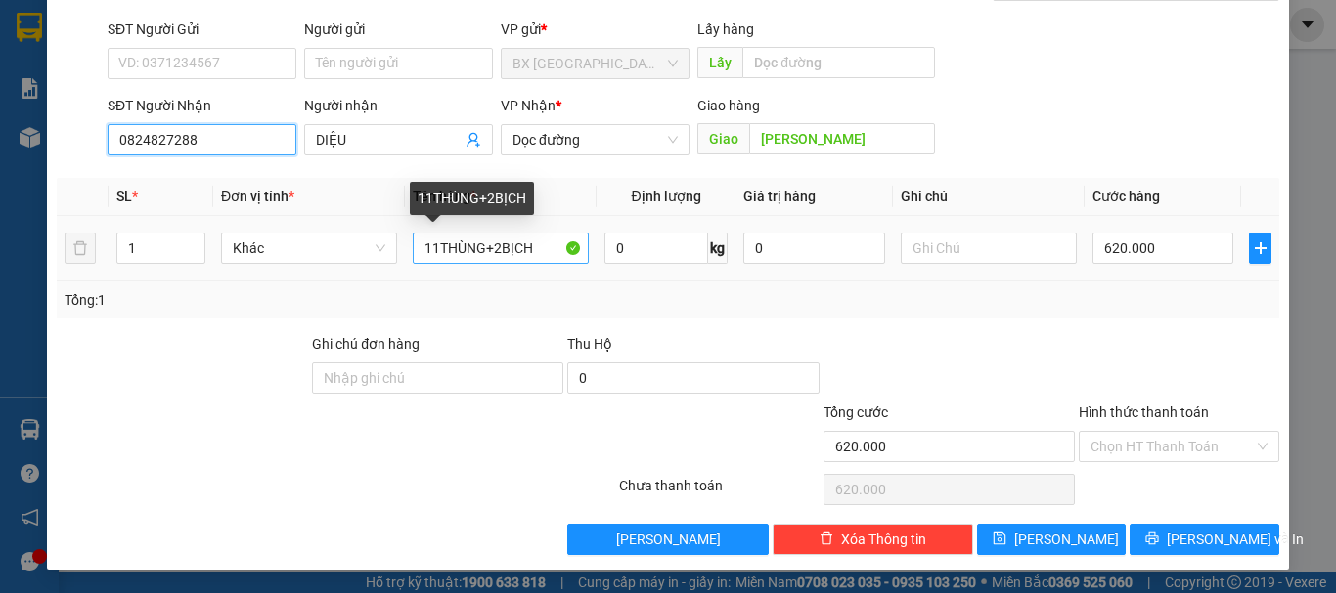
type input "0824827288"
drag, startPoint x: 434, startPoint y: 247, endPoint x: 413, endPoint y: 245, distance: 21.6
click at [415, 247] on input "11THÙNG+2BỊCH" at bounding box center [501, 248] width 176 height 31
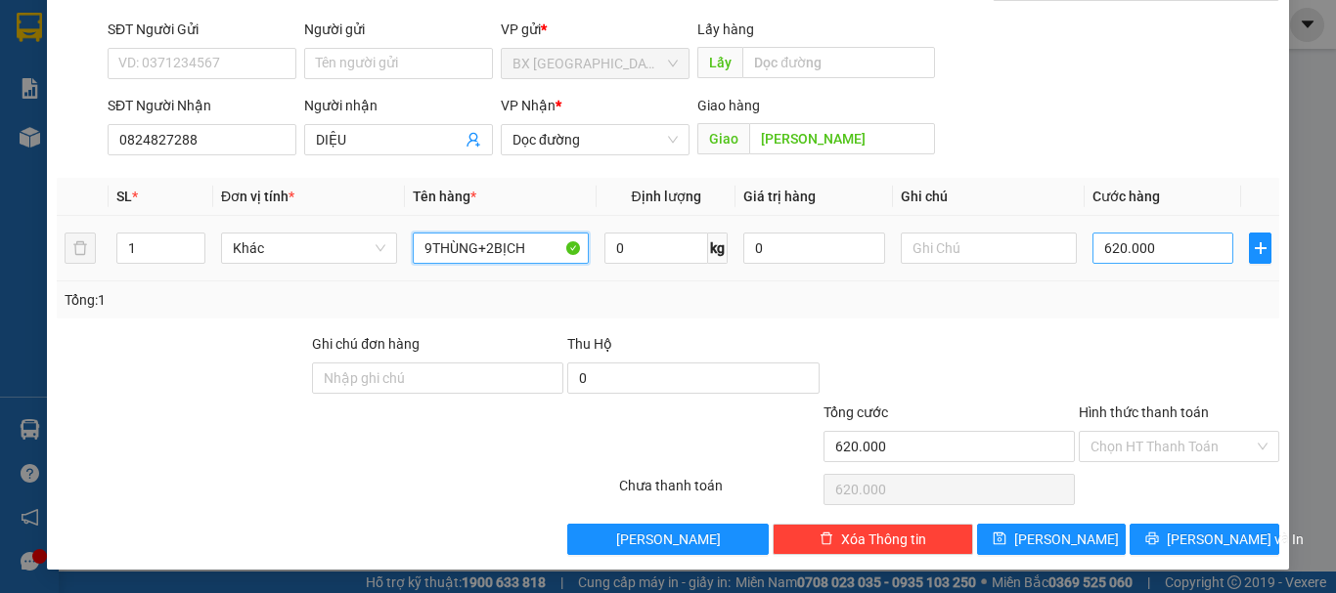
type input "9THÙNG+2BỊCH"
click at [1194, 251] on input "620.000" at bounding box center [1162, 248] width 141 height 31
type input "6"
type input "63"
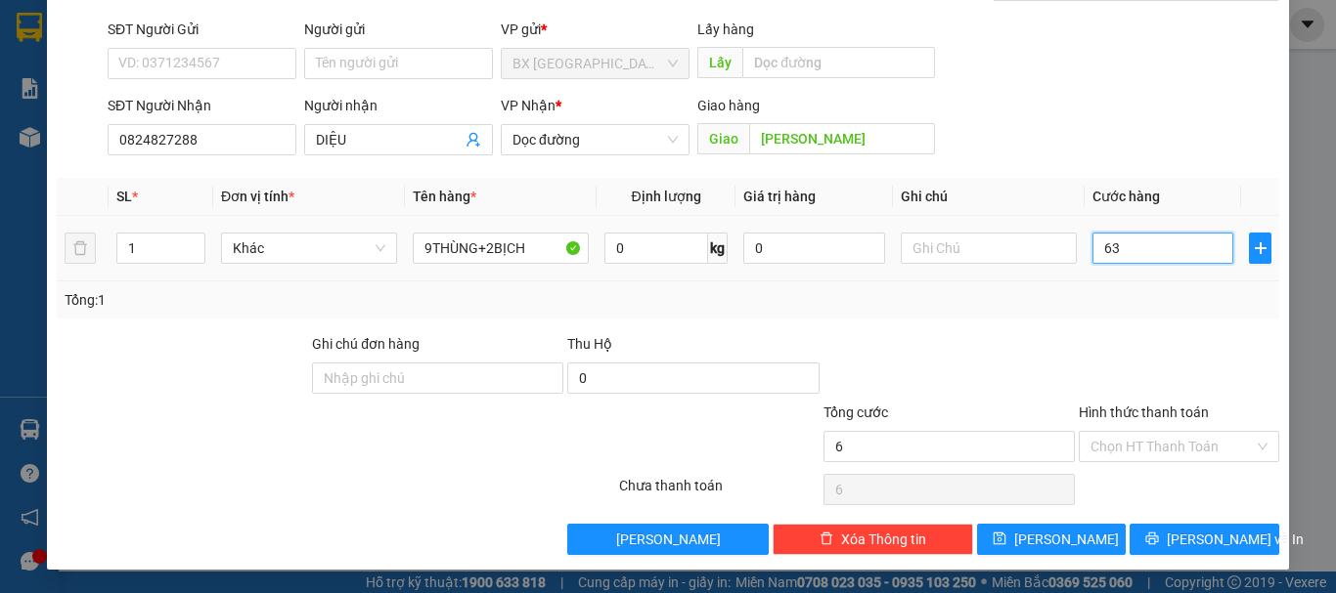
type input "63"
type input "630"
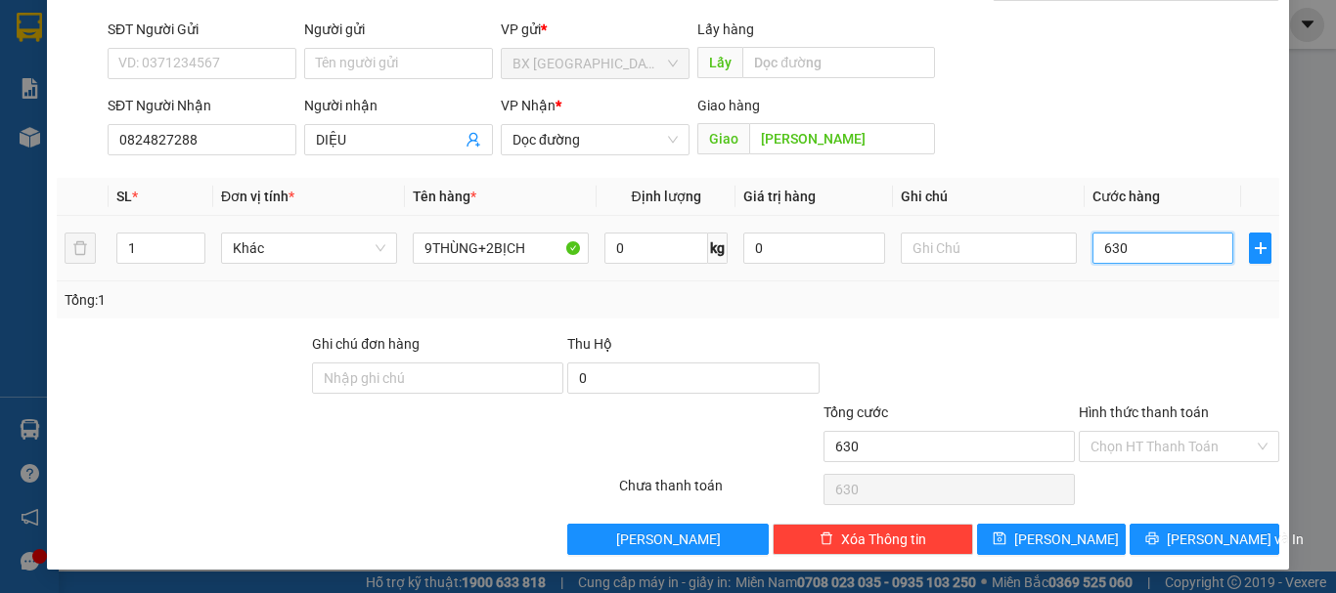
type input "6.300"
type input "63.000"
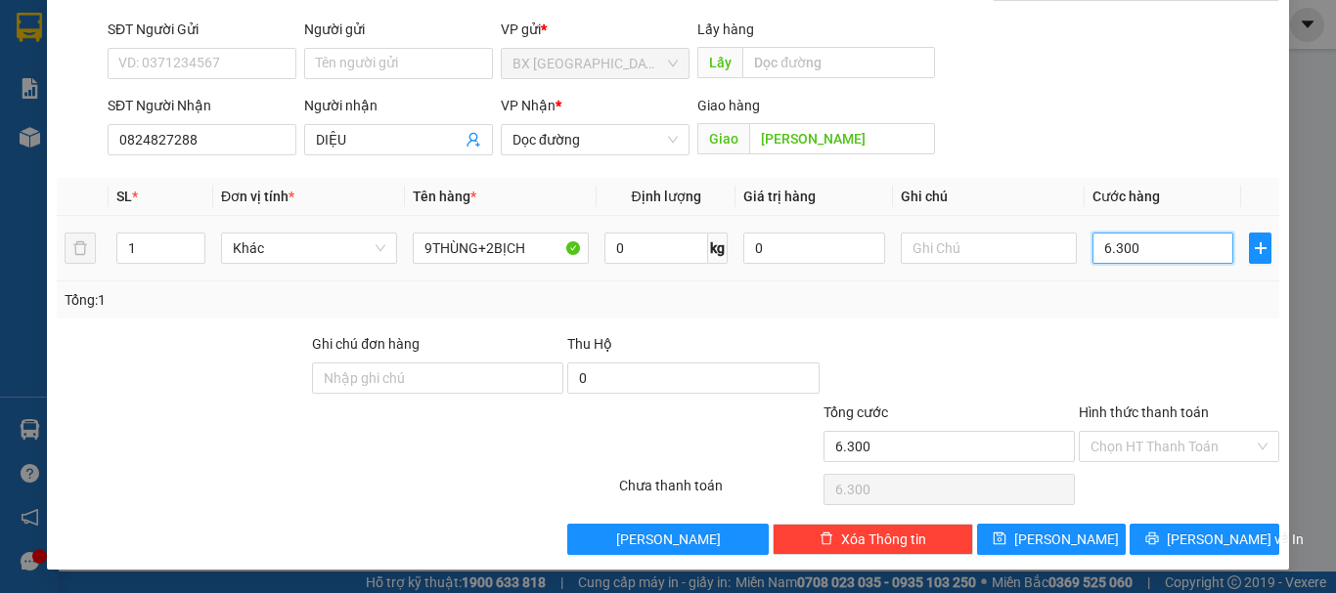
type input "63.000"
type input "630.000"
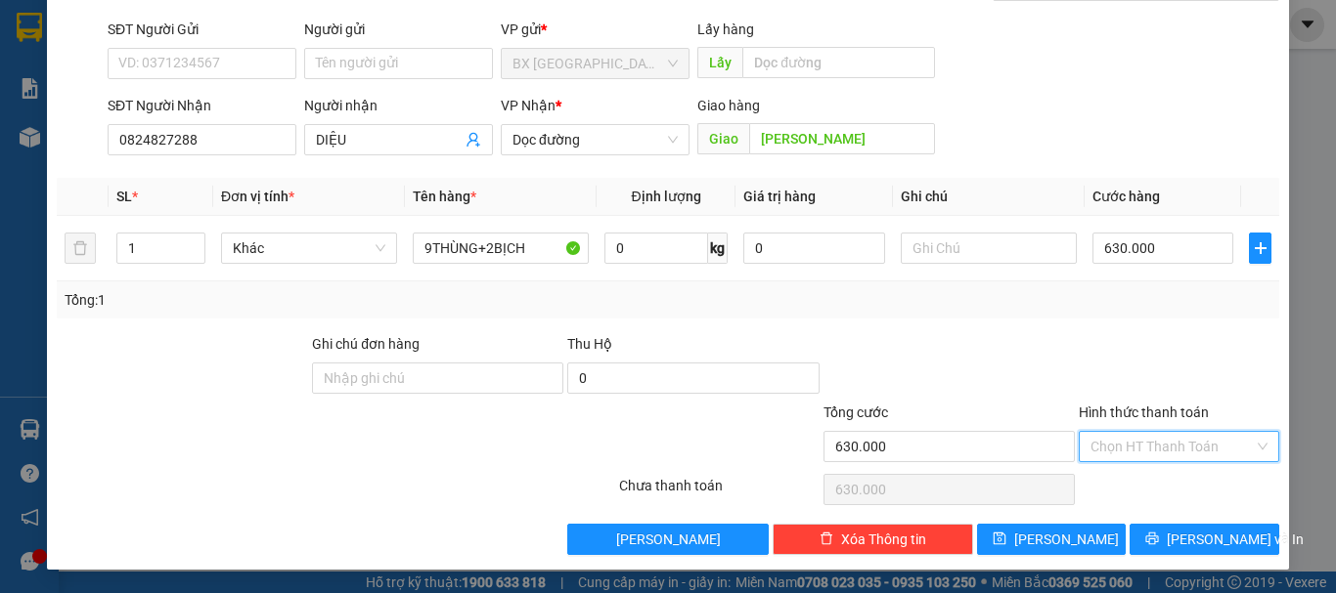
click at [1196, 442] on input "Hình thức thanh toán" at bounding box center [1171, 446] width 163 height 29
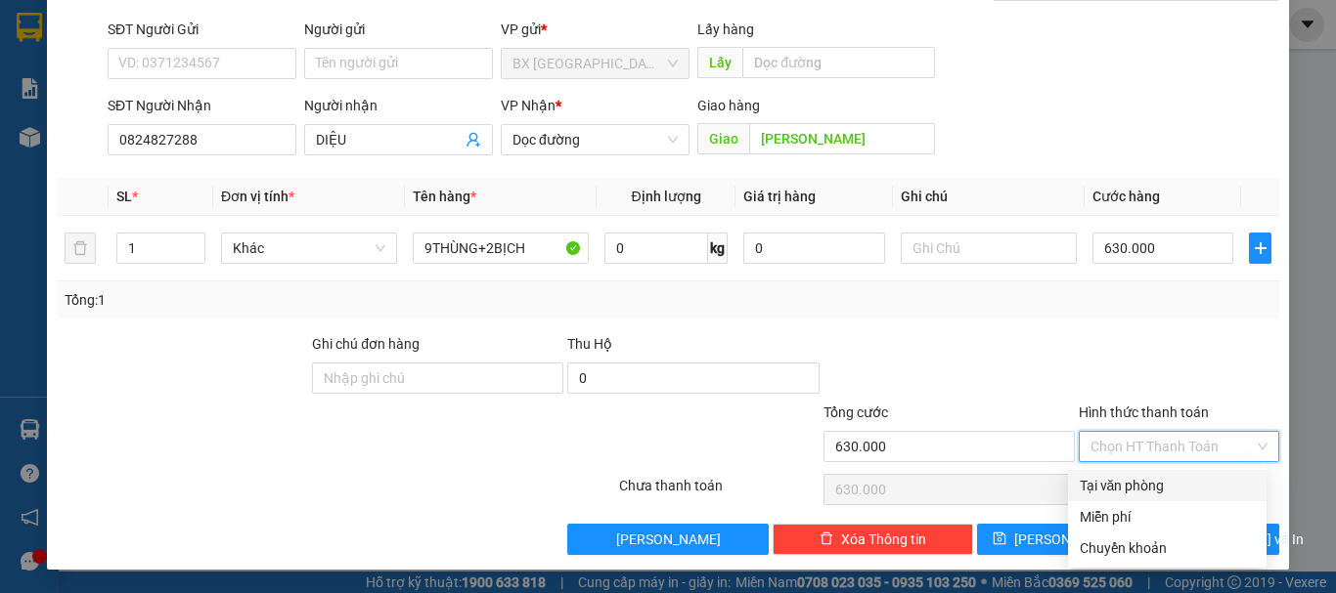
click at [1159, 488] on div "Tại văn phòng" at bounding box center [1166, 486] width 175 height 22
type input "0"
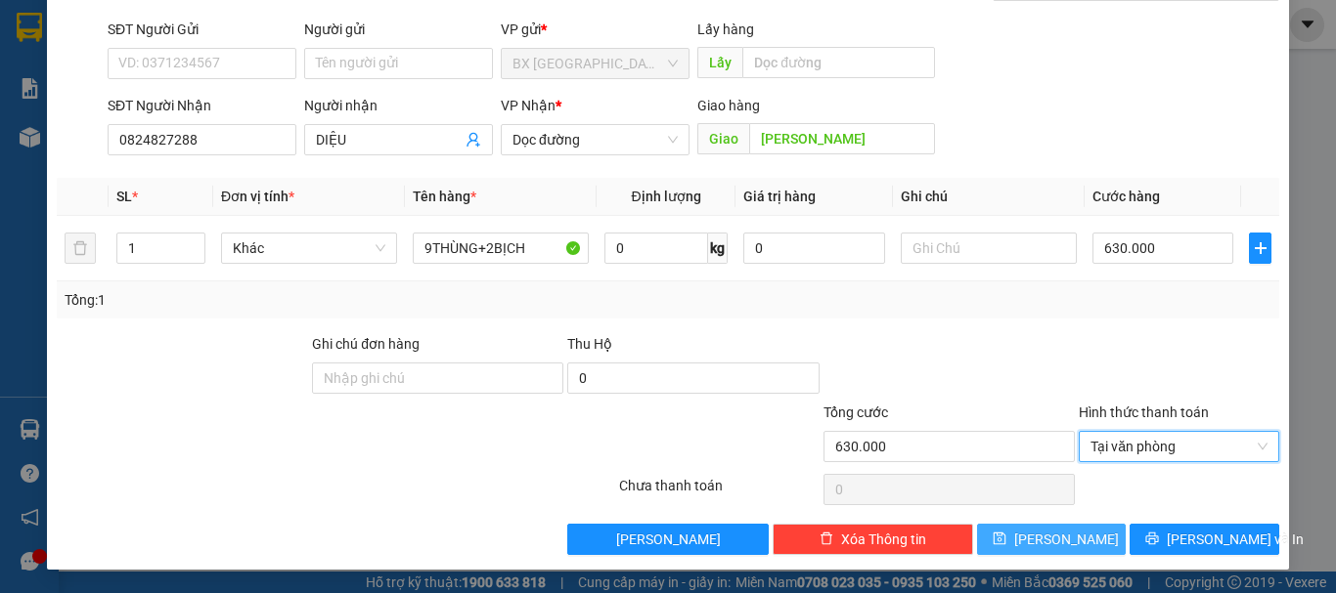
click at [1059, 545] on span "[PERSON_NAME]" at bounding box center [1066, 540] width 105 height 22
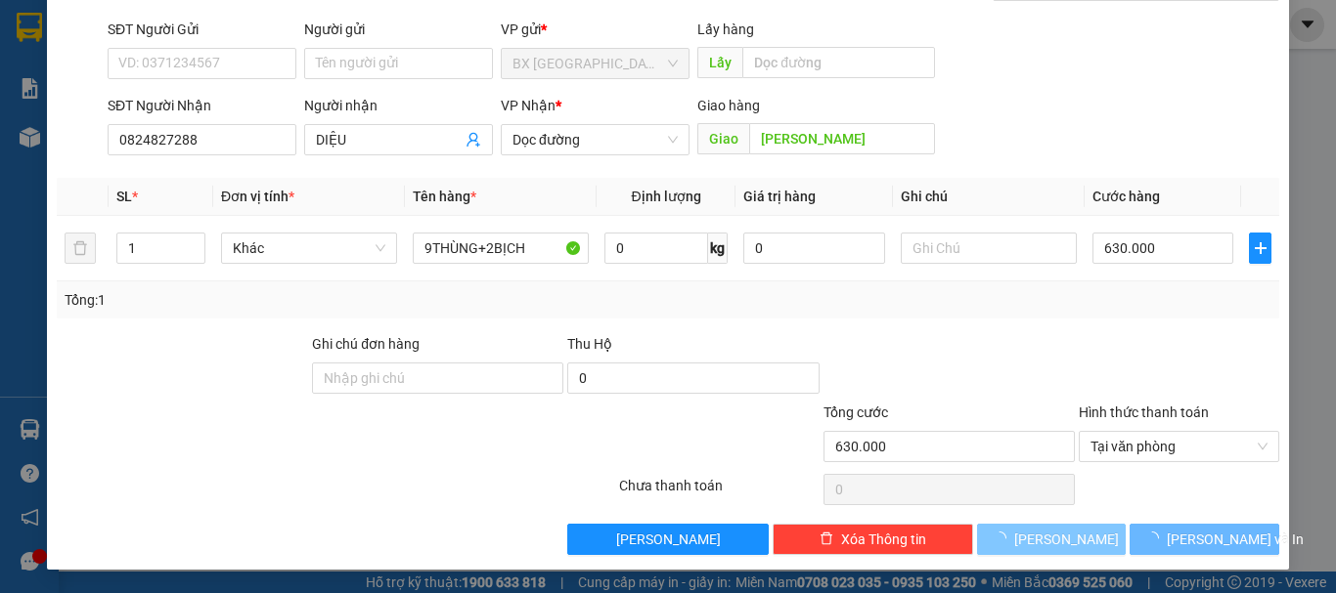
type input "0"
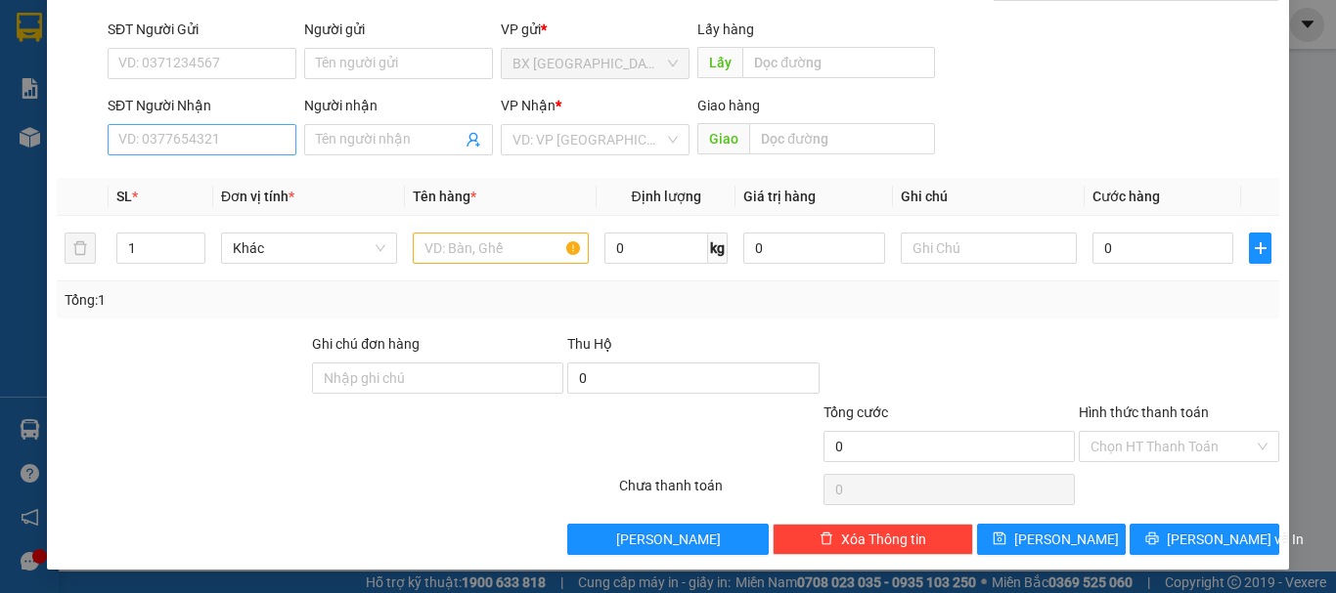
click at [146, 153] on div "SĐT Người Nhận VD: 0377654321" at bounding box center [202, 129] width 189 height 68
click at [150, 150] on input "SĐT Người Nhận" at bounding box center [202, 139] width 189 height 31
type input "0973380274"
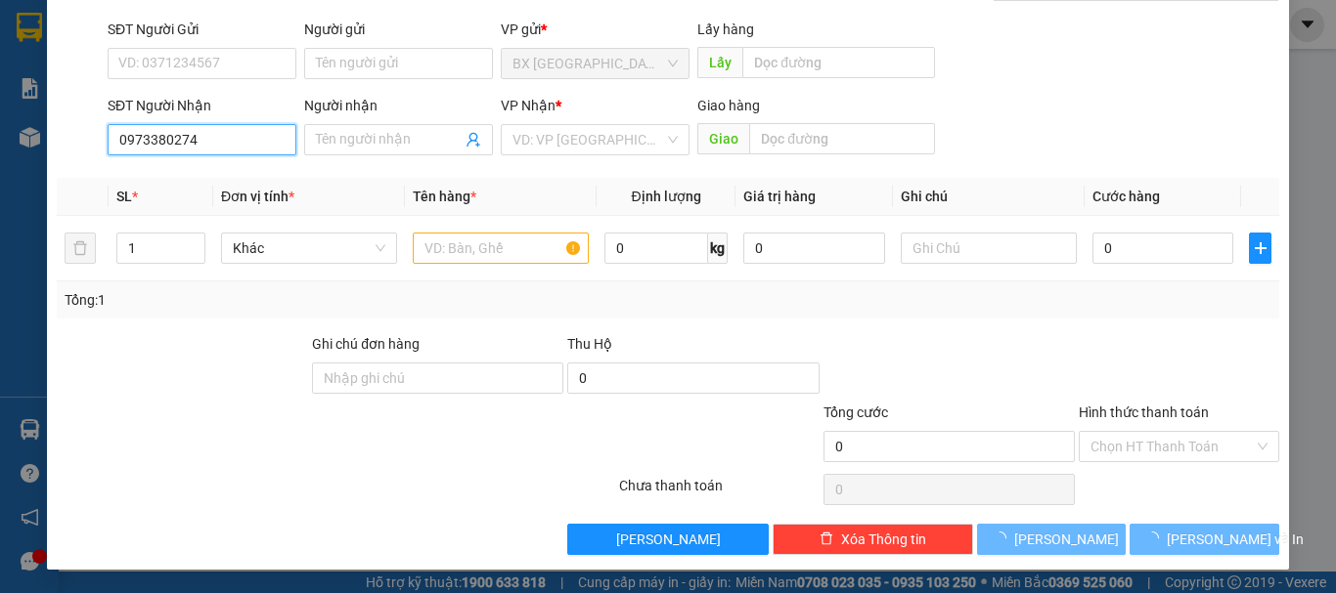
click at [240, 148] on input "0973380274" at bounding box center [202, 139] width 189 height 31
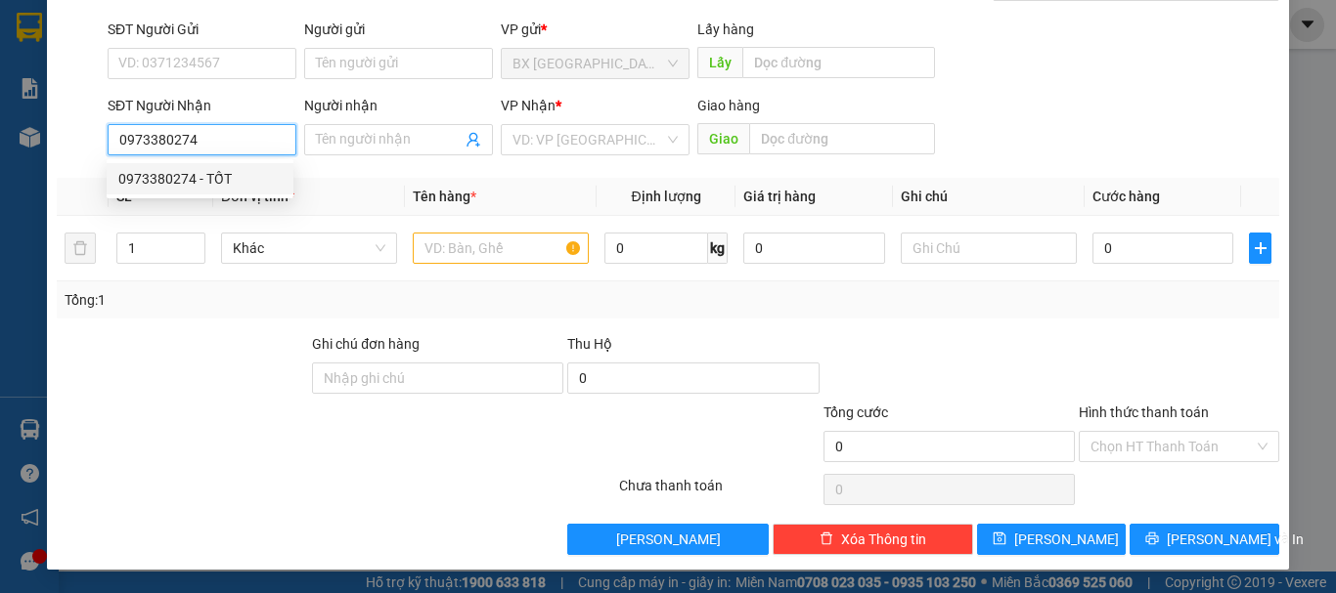
click at [210, 177] on div "0973380274 - TỐT" at bounding box center [199, 179] width 163 height 22
type input "TỐT"
type input "300.000"
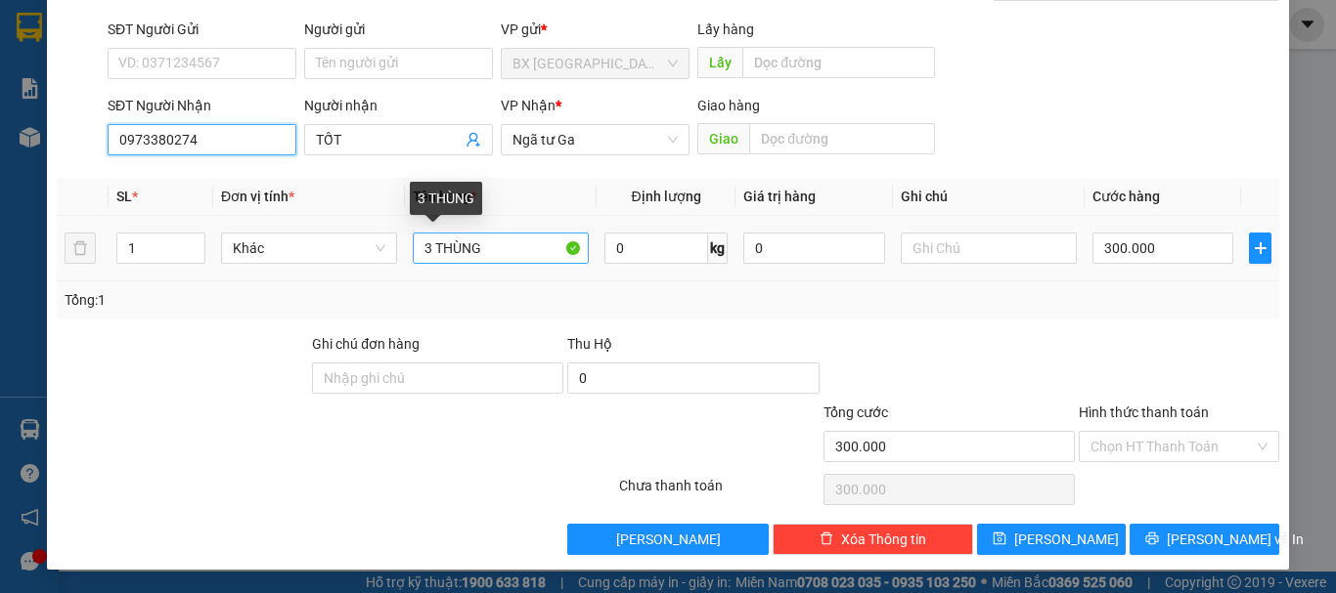
type input "0973380274"
click at [433, 244] on input "3 THÙNG" at bounding box center [501, 248] width 176 height 31
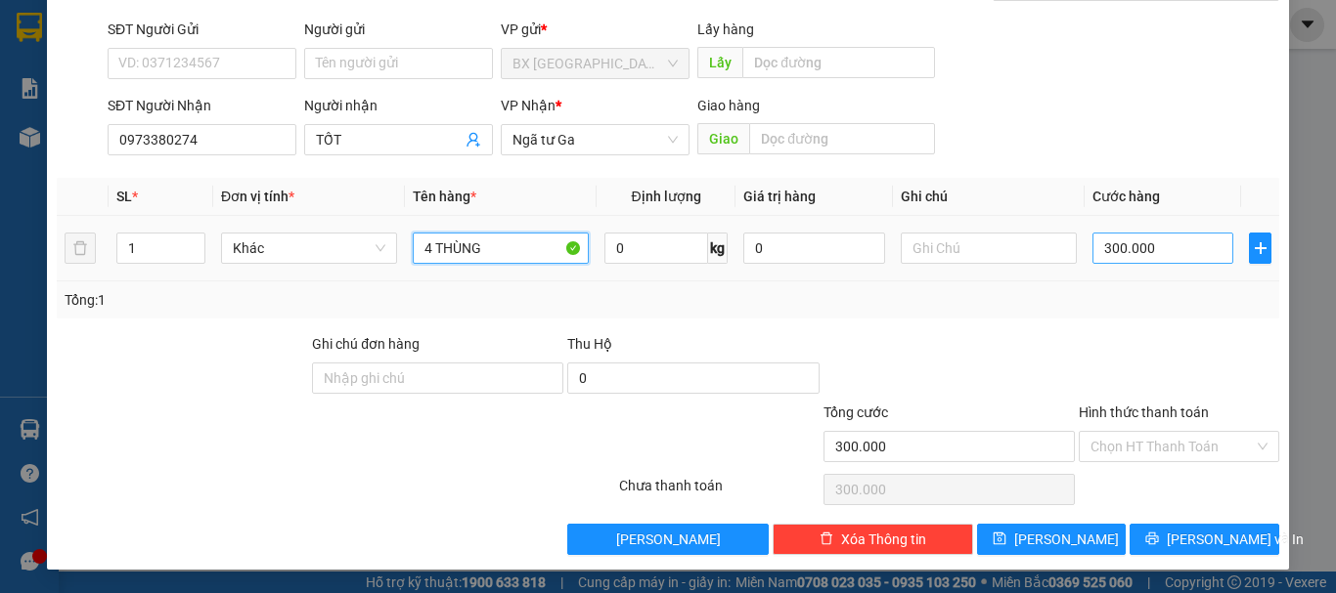
type input "4 THÙNG"
click at [1138, 237] on input "300.000" at bounding box center [1162, 248] width 141 height 31
type input "3"
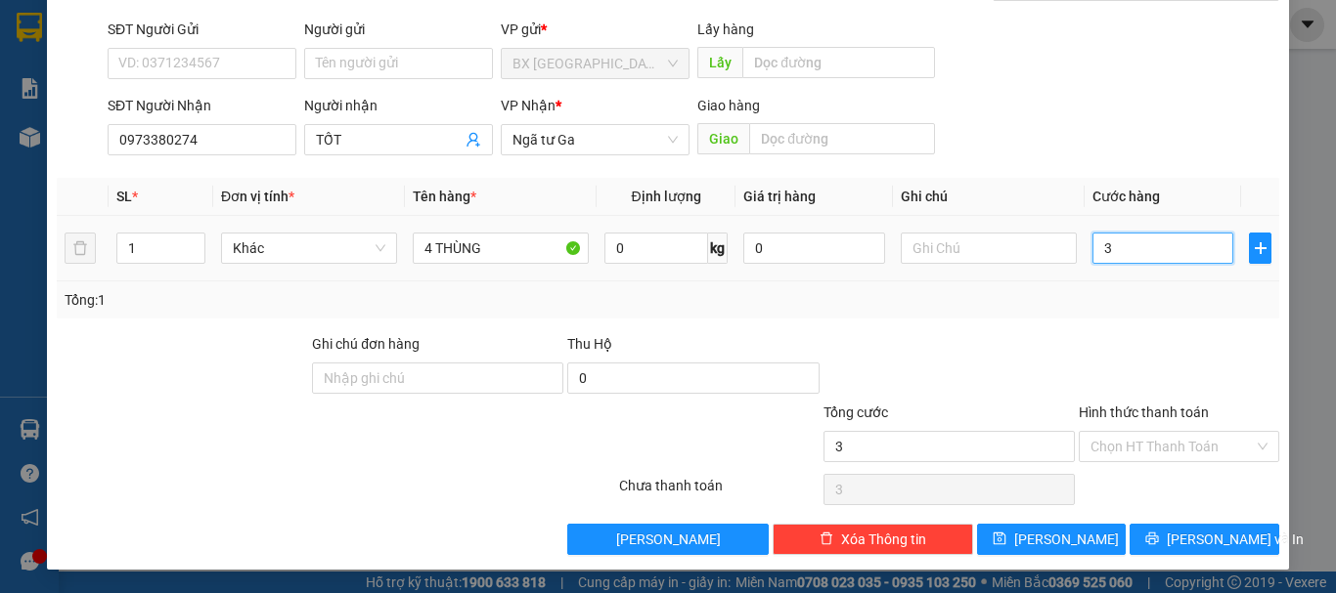
type input "36"
type input "360"
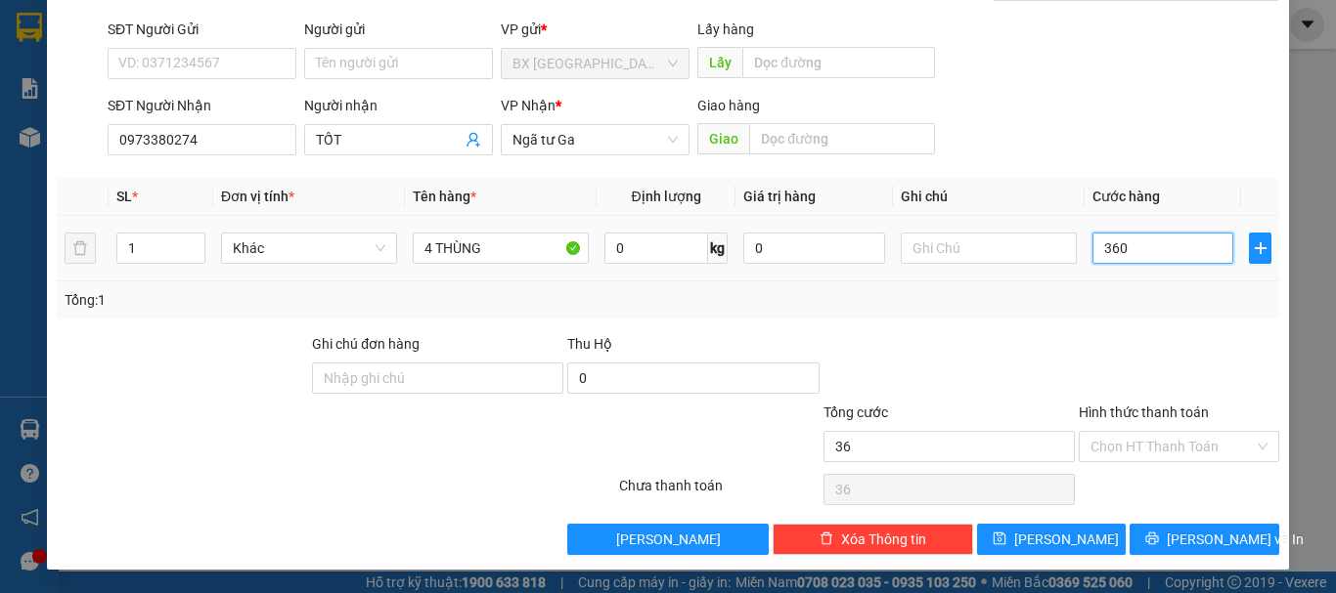
type input "360"
type input "3.600"
type input "36.000"
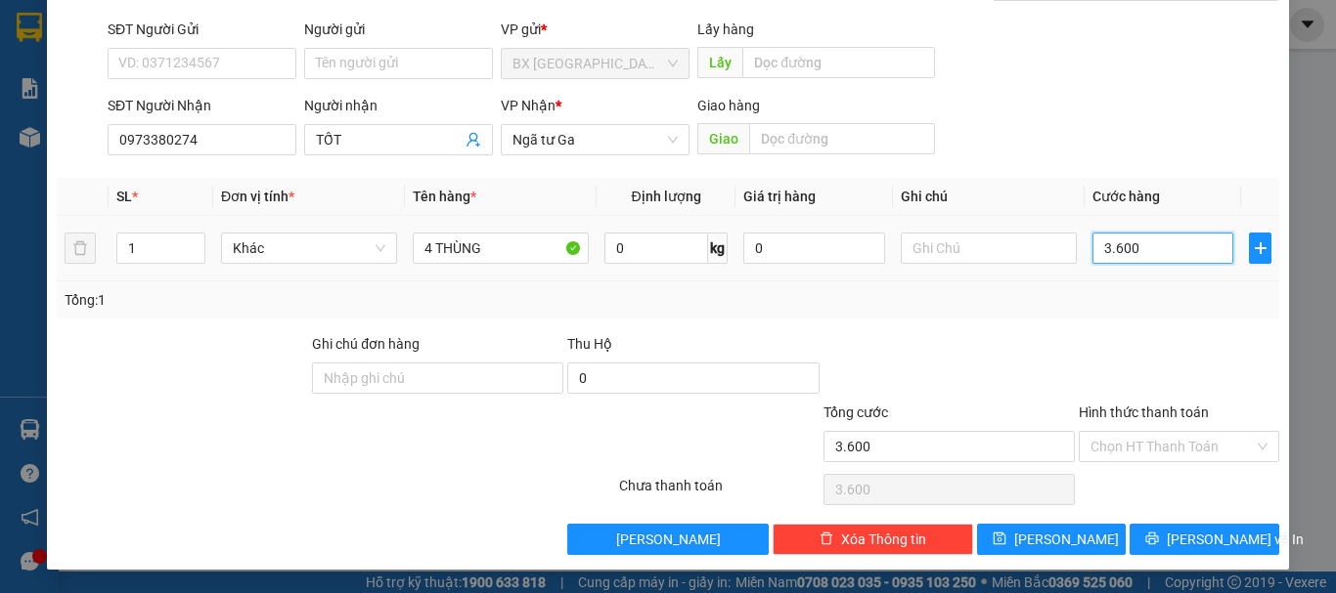
type input "36.000"
type input "360.000"
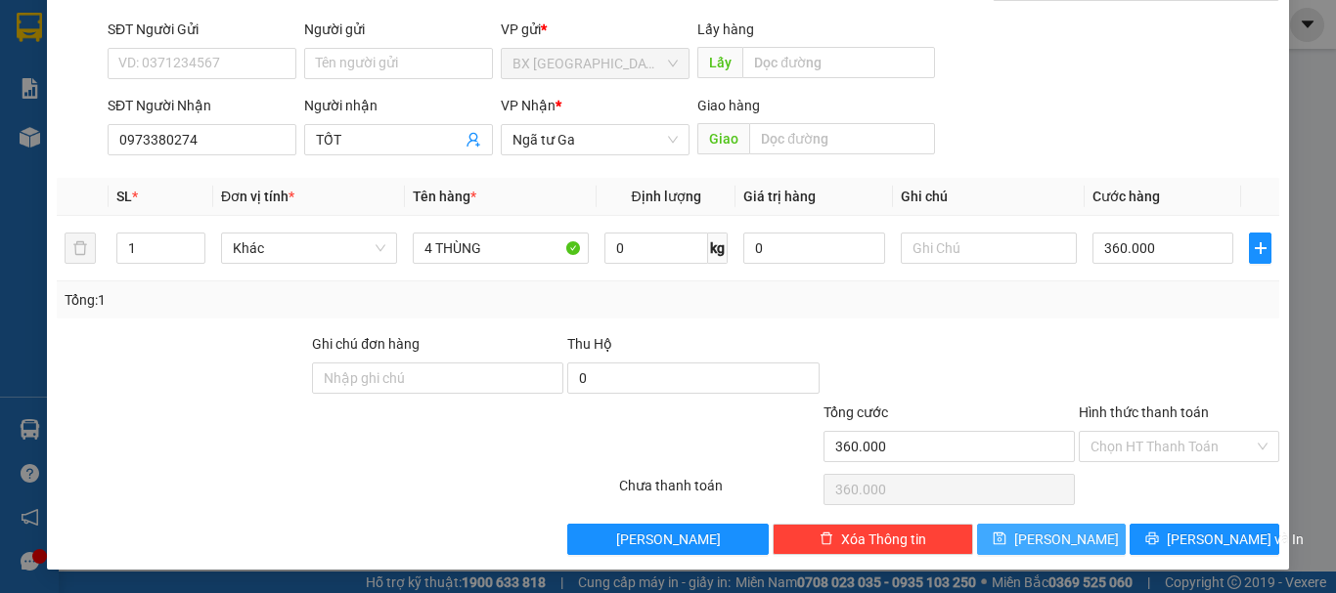
click at [1058, 549] on span "[PERSON_NAME]" at bounding box center [1066, 540] width 105 height 22
type input "0"
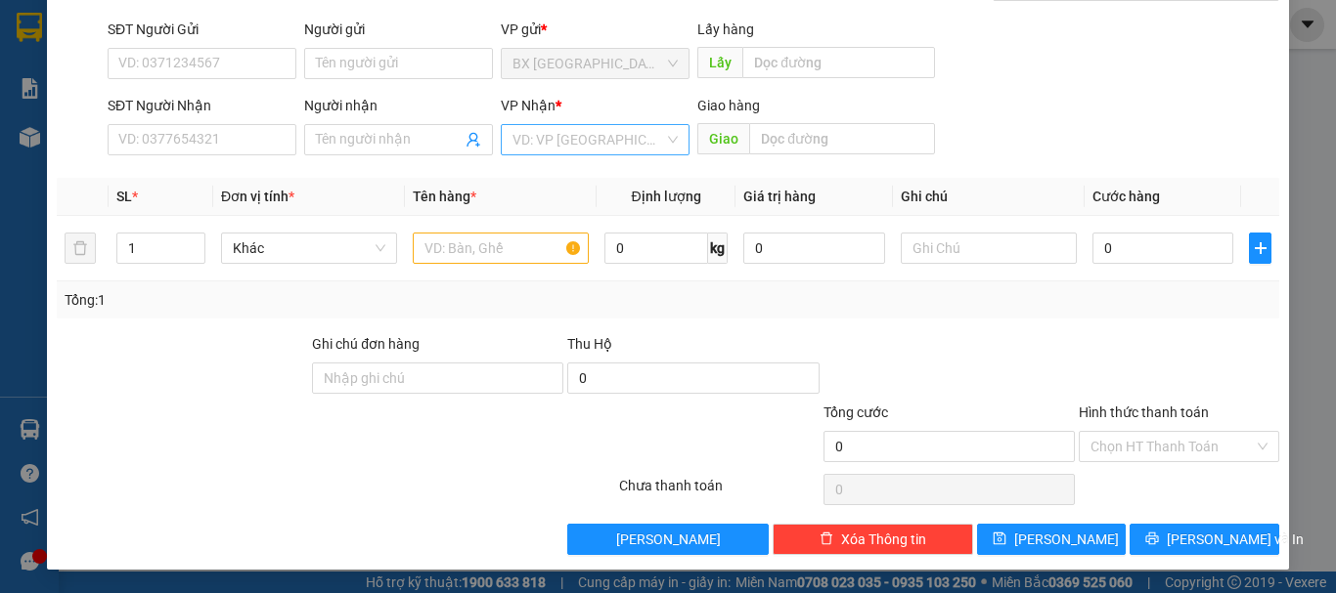
click at [587, 147] on input "search" at bounding box center [588, 139] width 152 height 29
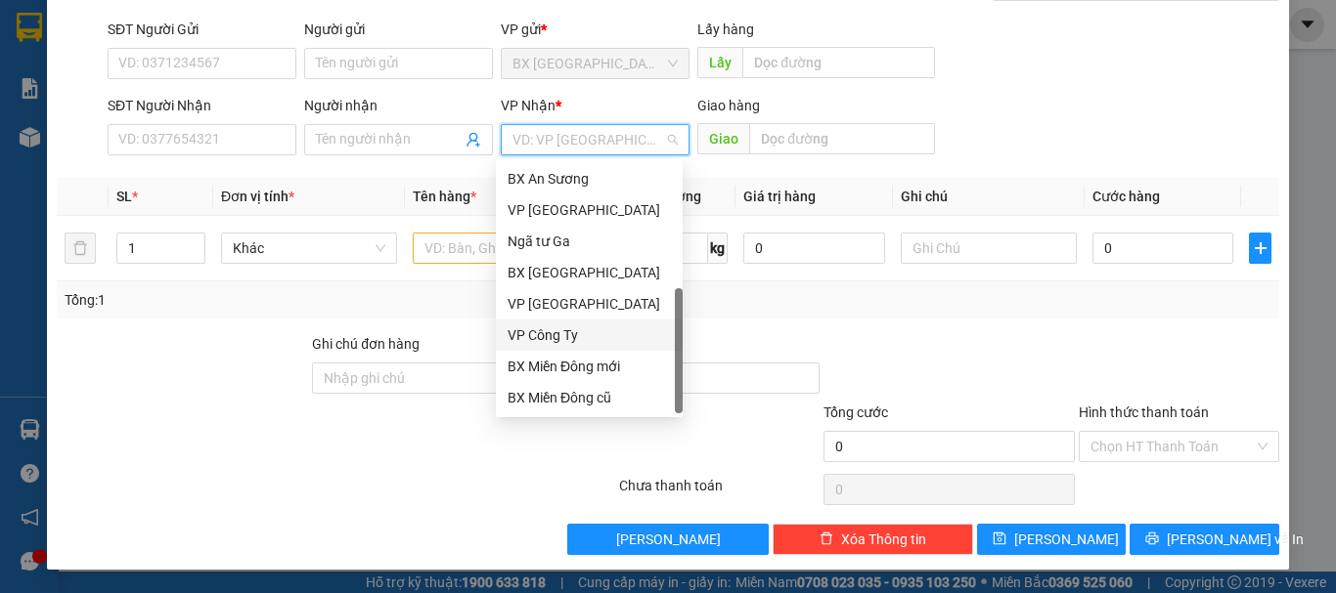
scroll to position [63, 0]
click at [568, 362] on div "Dọc đường" at bounding box center [588, 367] width 163 height 22
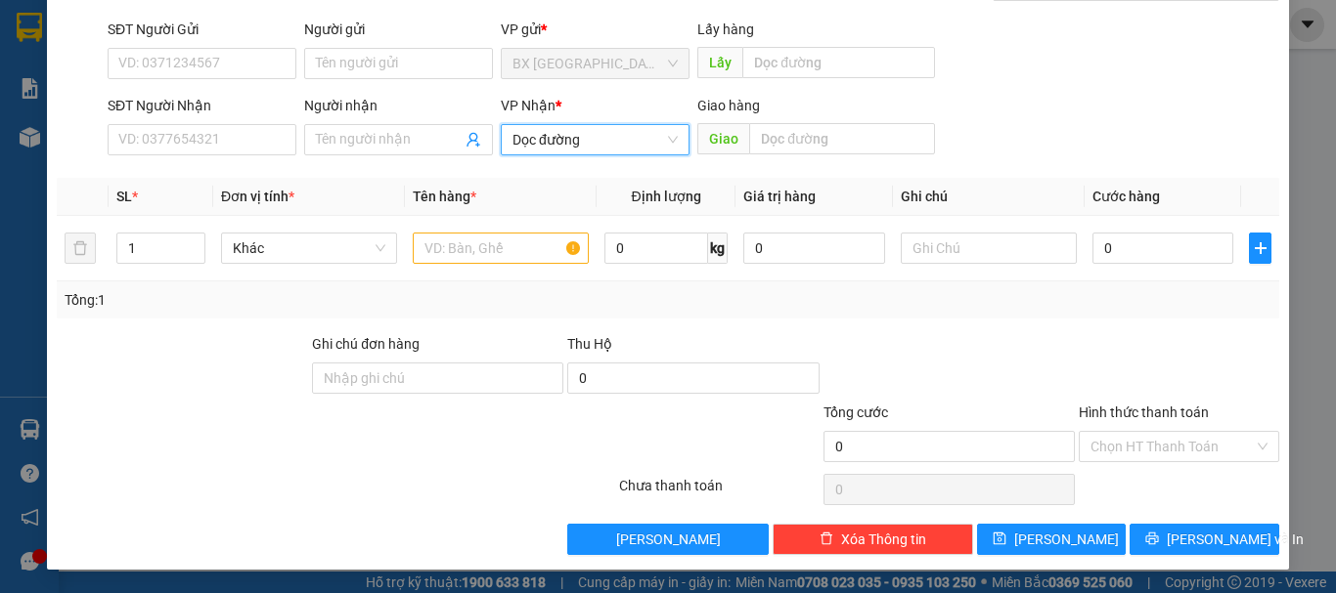
click at [812, 155] on div "Giao hàng Giao" at bounding box center [816, 129] width 238 height 68
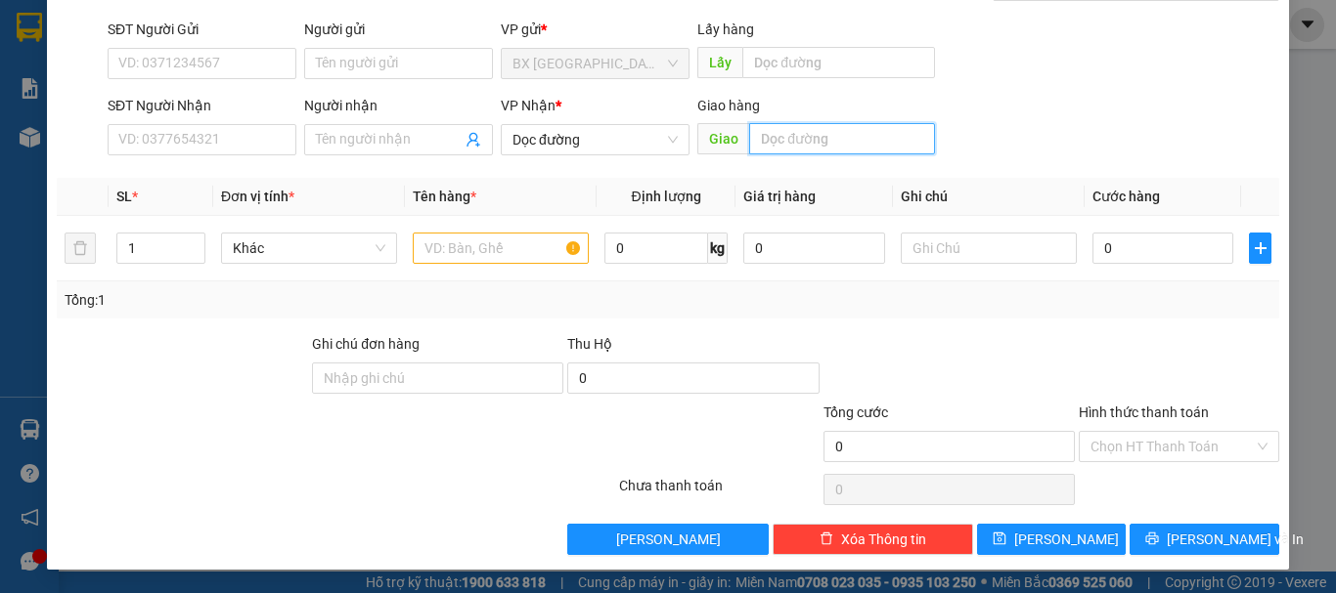
click at [839, 137] on input "text" at bounding box center [842, 138] width 186 height 31
type input "AN SƯƠNG"
click at [551, 253] on input "text" at bounding box center [501, 248] width 176 height 31
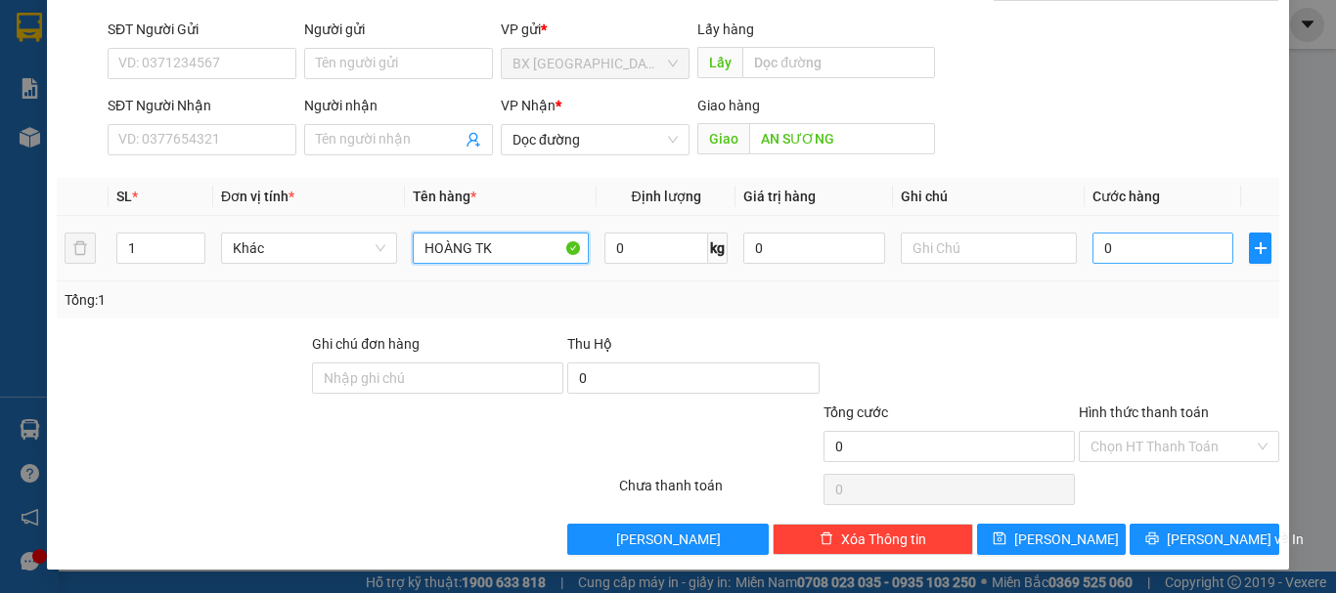
type input "HOÀNG TK"
click at [1170, 242] on input "0" at bounding box center [1162, 248] width 141 height 31
type input "2"
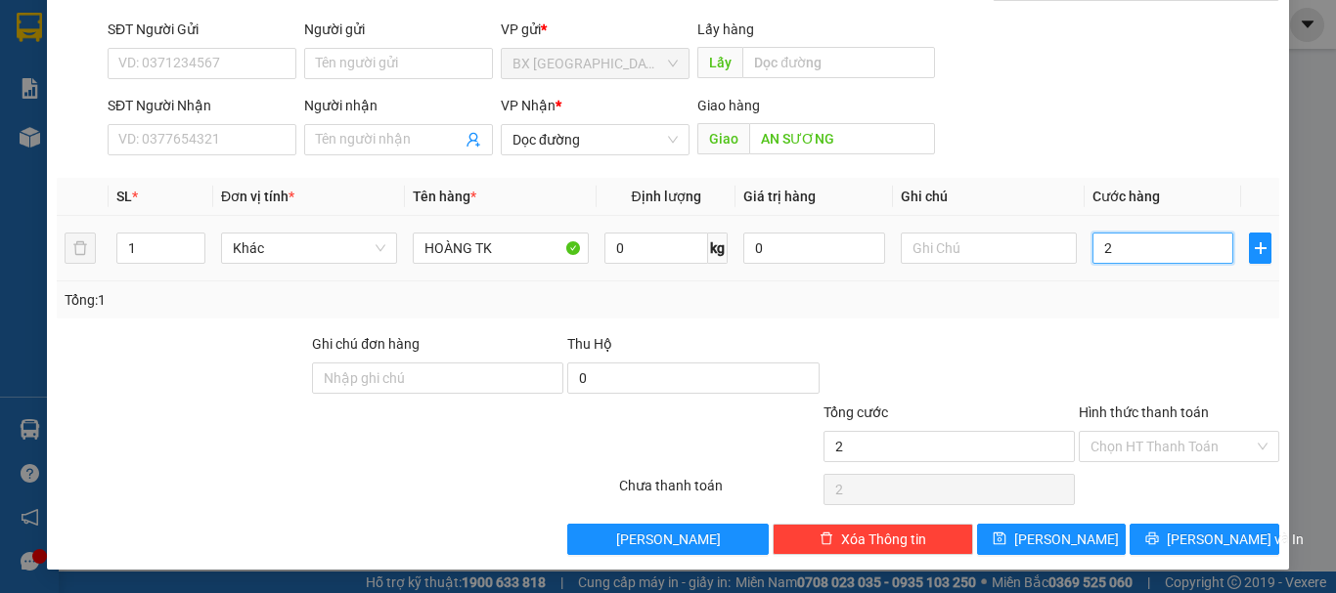
type input "24"
type input "240"
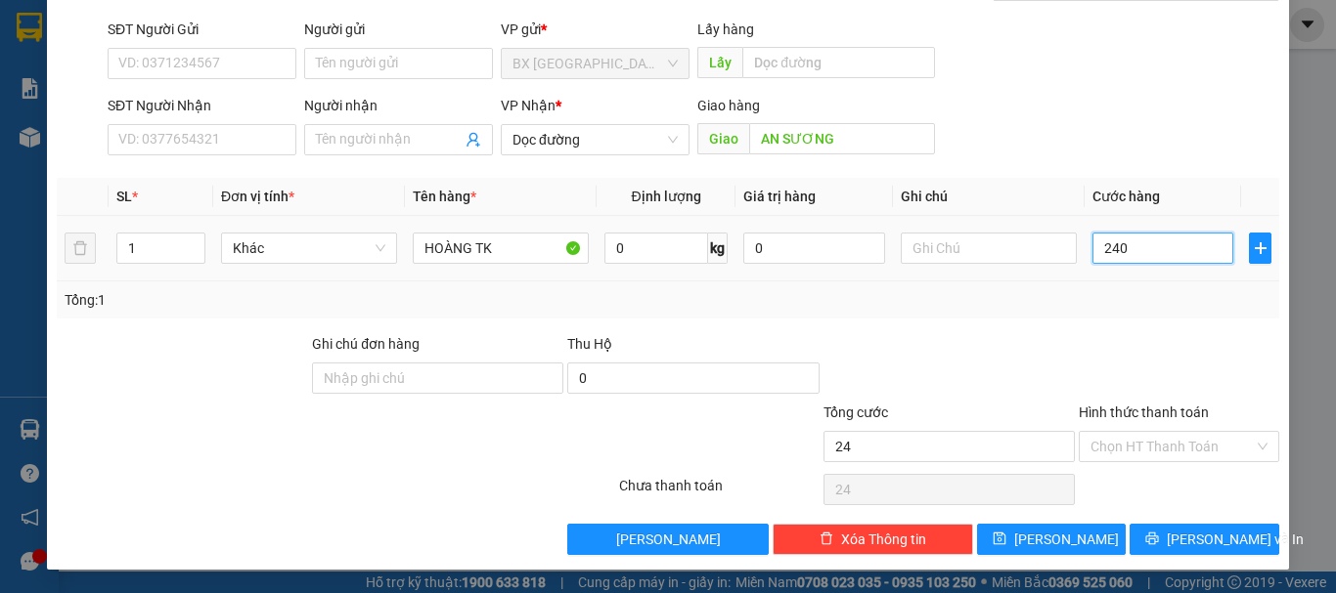
type input "240"
type input "2.400"
type input "24.000"
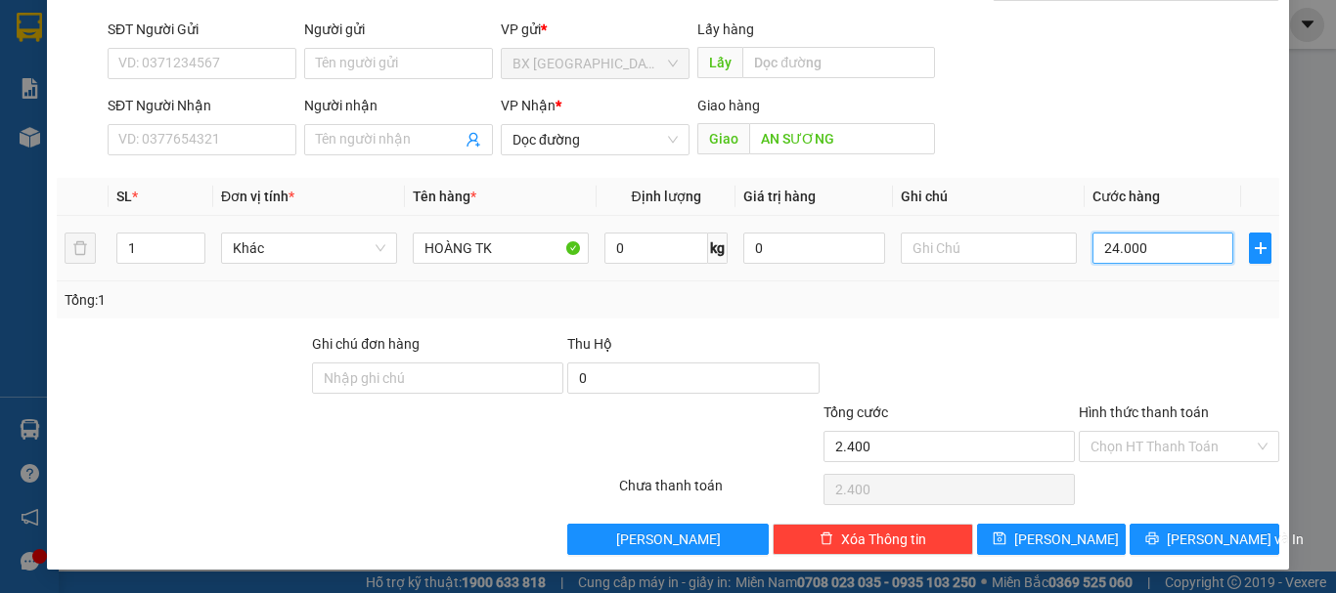
type input "24.000"
type input "240.000"
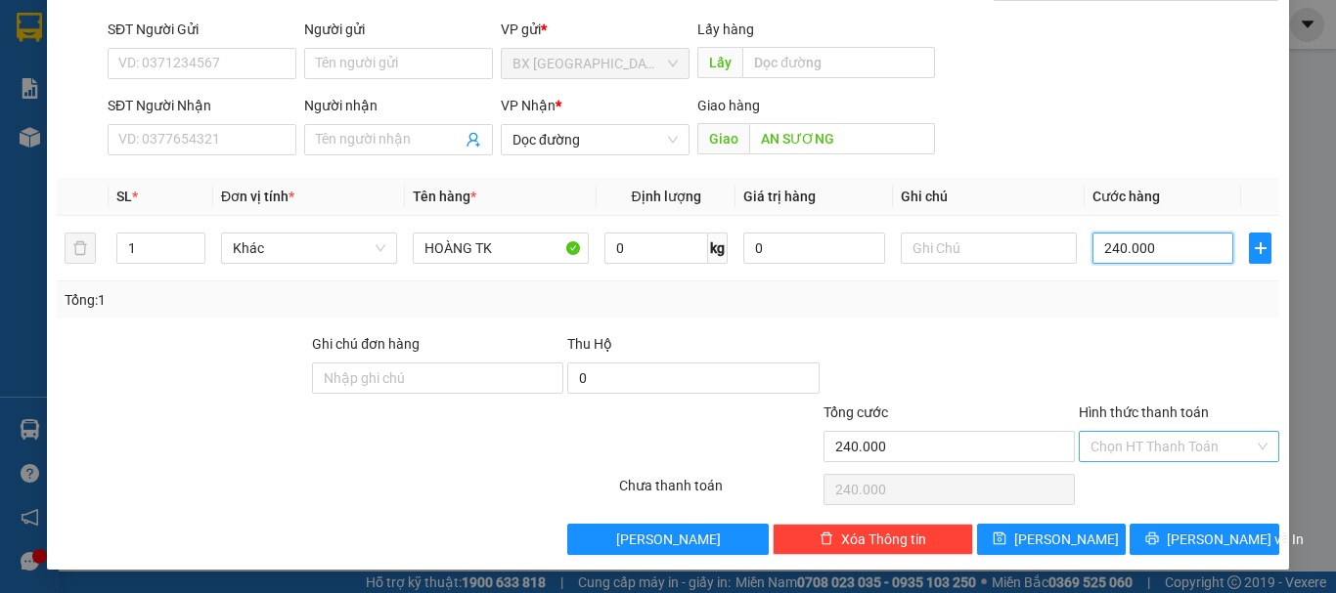
type input "240.000"
click at [1142, 442] on input "Hình thức thanh toán" at bounding box center [1171, 446] width 163 height 29
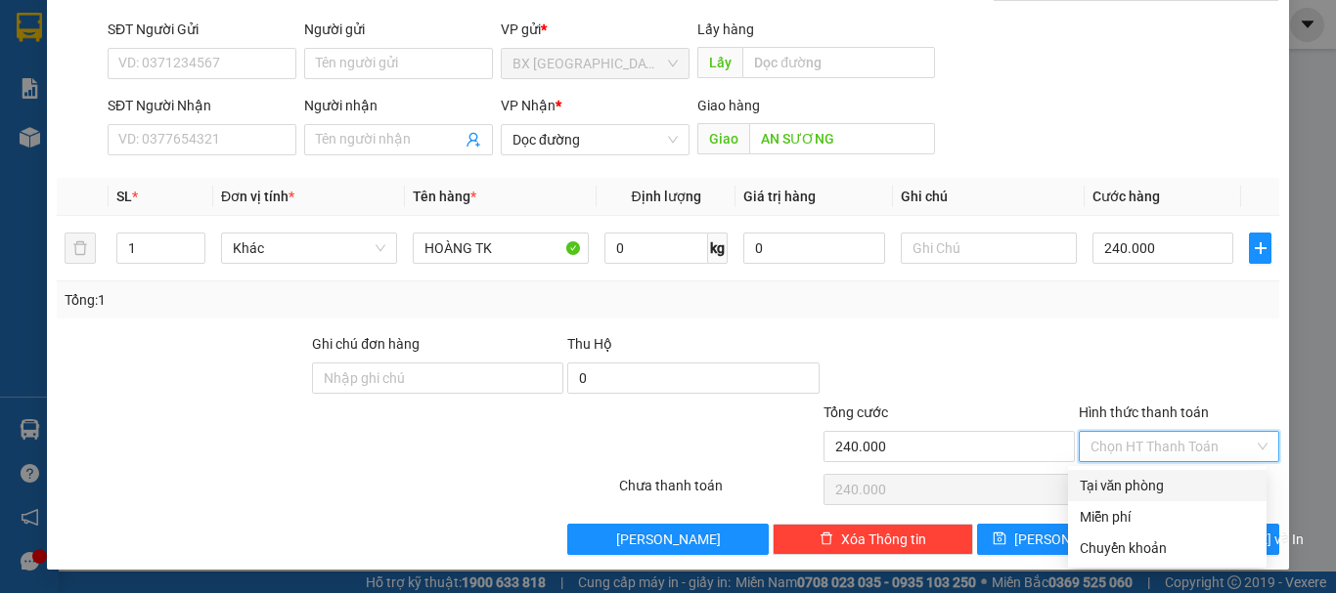
click at [1121, 497] on div "Tại văn phòng" at bounding box center [1167, 485] width 198 height 31
type input "0"
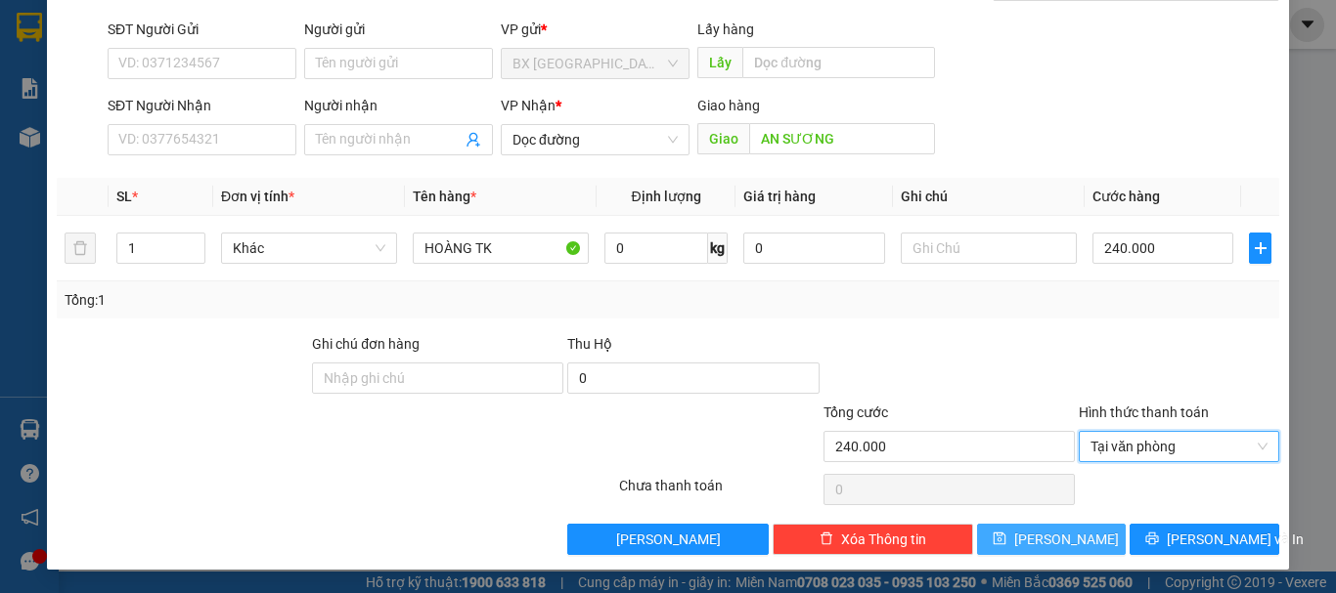
drag, startPoint x: 1068, startPoint y: 539, endPoint x: 1058, endPoint y: 536, distance: 10.2
click at [1067, 539] on button "[PERSON_NAME]" at bounding box center [1052, 539] width 150 height 31
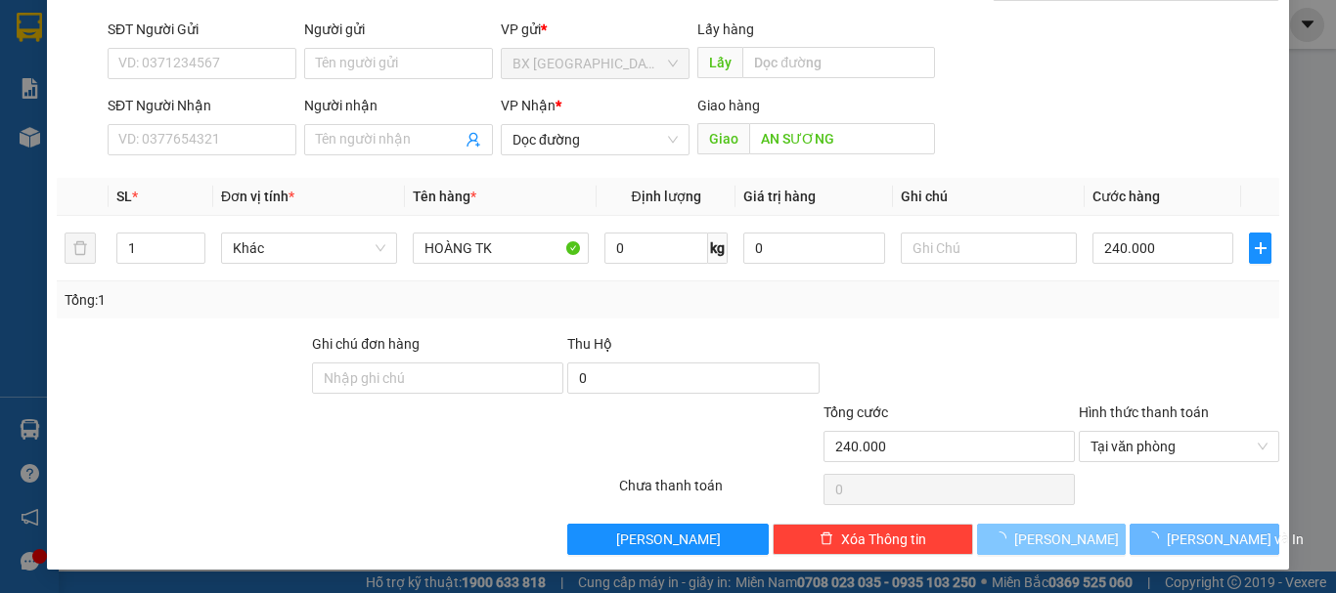
type input "0"
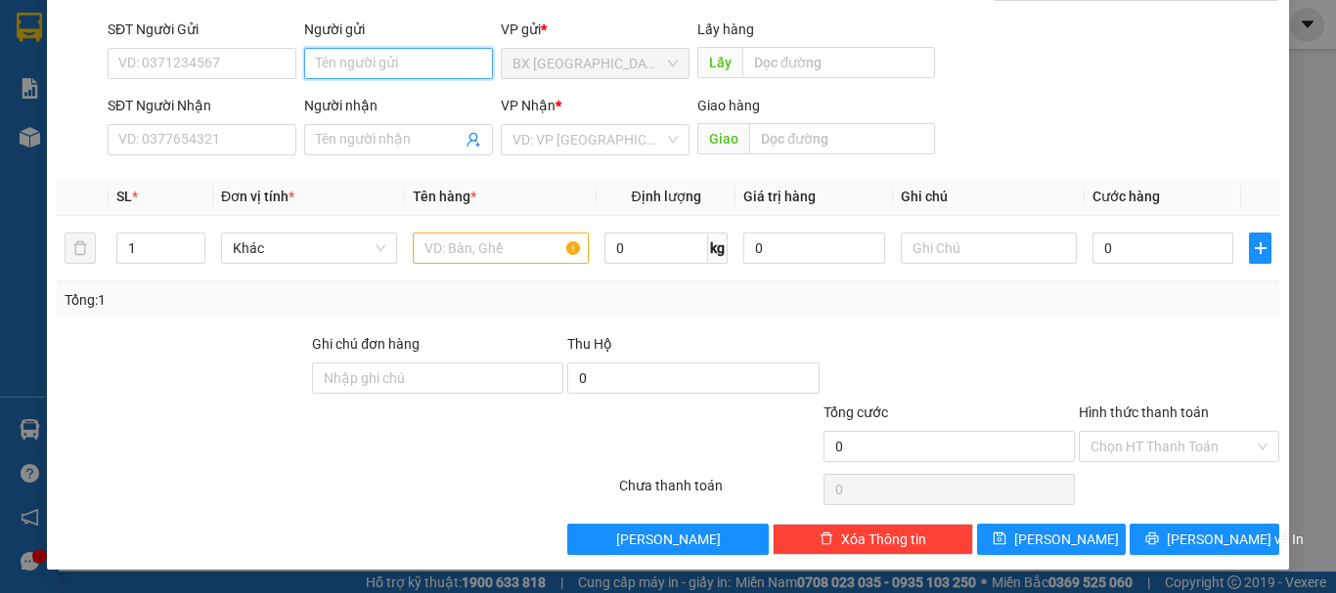
click at [377, 54] on input "Người gửi" at bounding box center [398, 63] width 189 height 31
type input "HOÀNG TK"
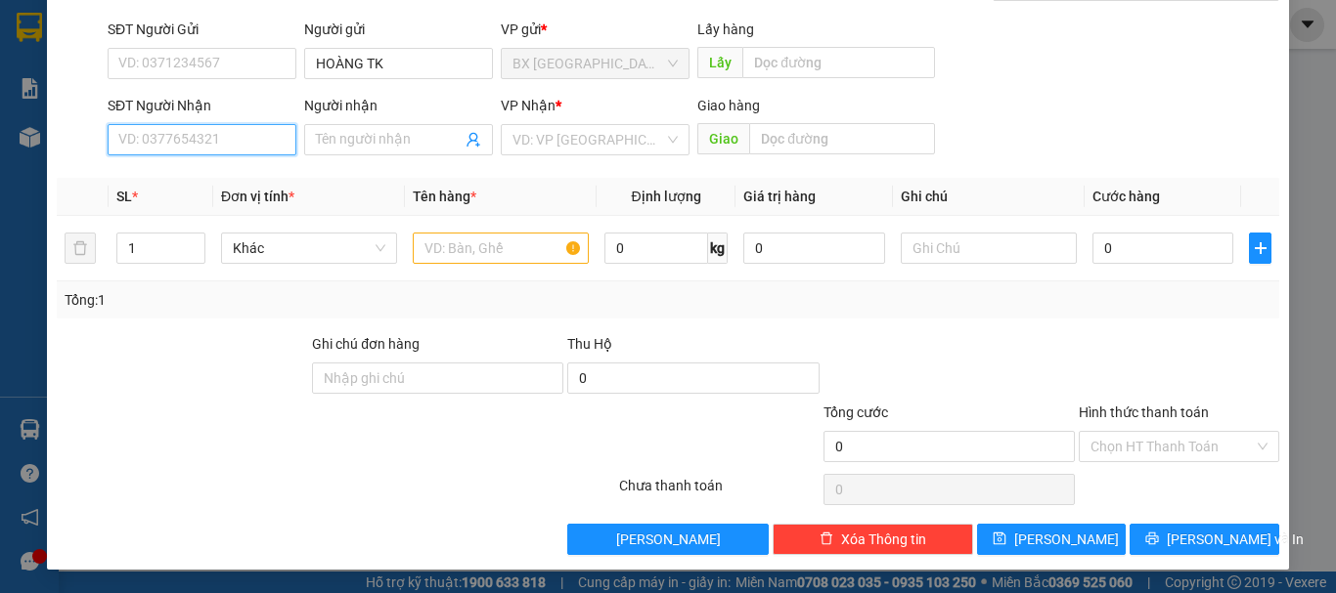
click at [245, 131] on input "SĐT Người Nhận" at bounding box center [202, 139] width 189 height 31
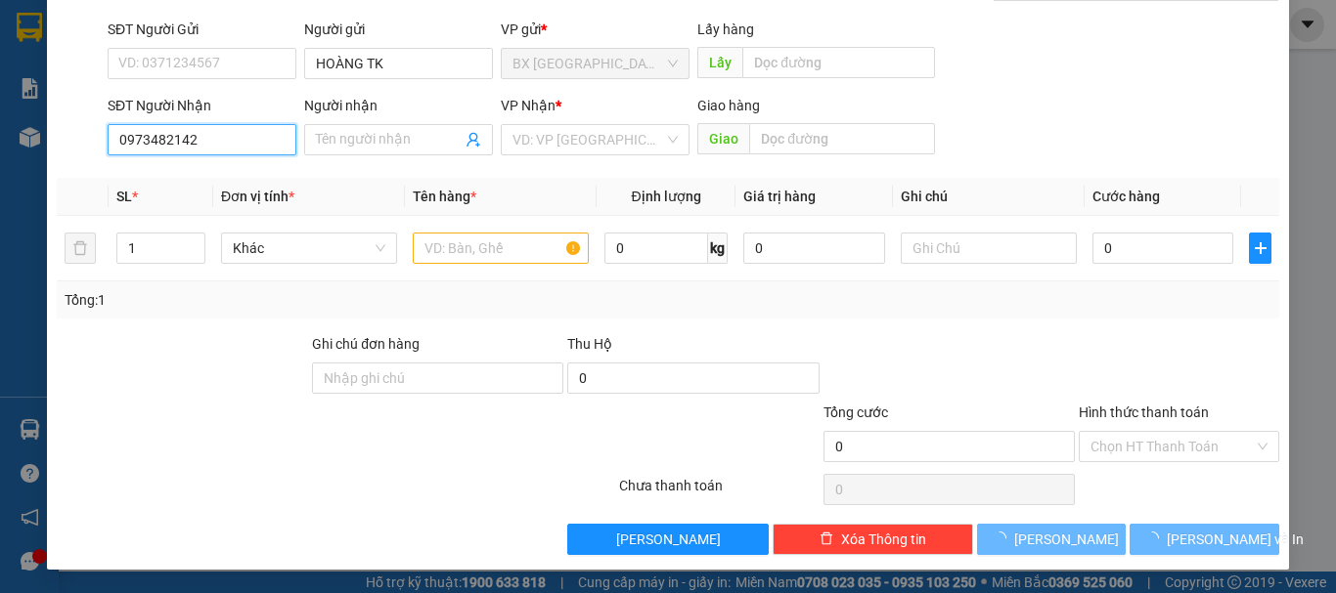
type input "0973482142"
click at [231, 116] on div "SĐT Người Nhận" at bounding box center [202, 109] width 189 height 29
click at [227, 146] on input "0973482142" at bounding box center [202, 139] width 189 height 31
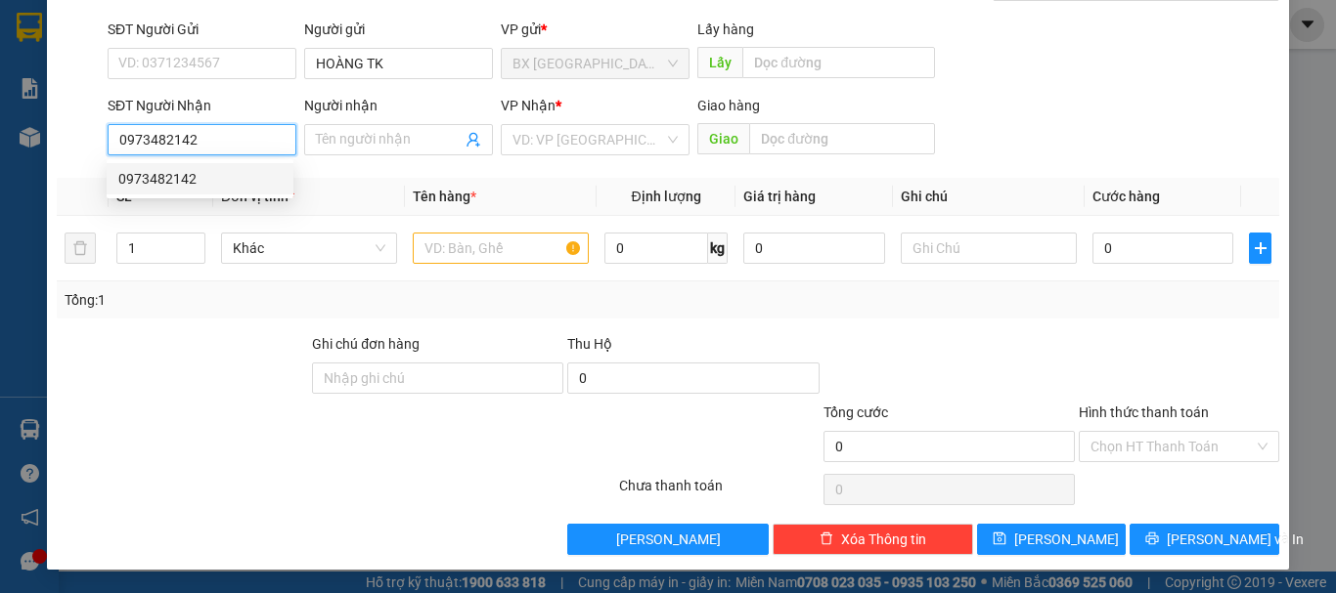
click at [247, 190] on div "0973482142" at bounding box center [200, 178] width 187 height 31
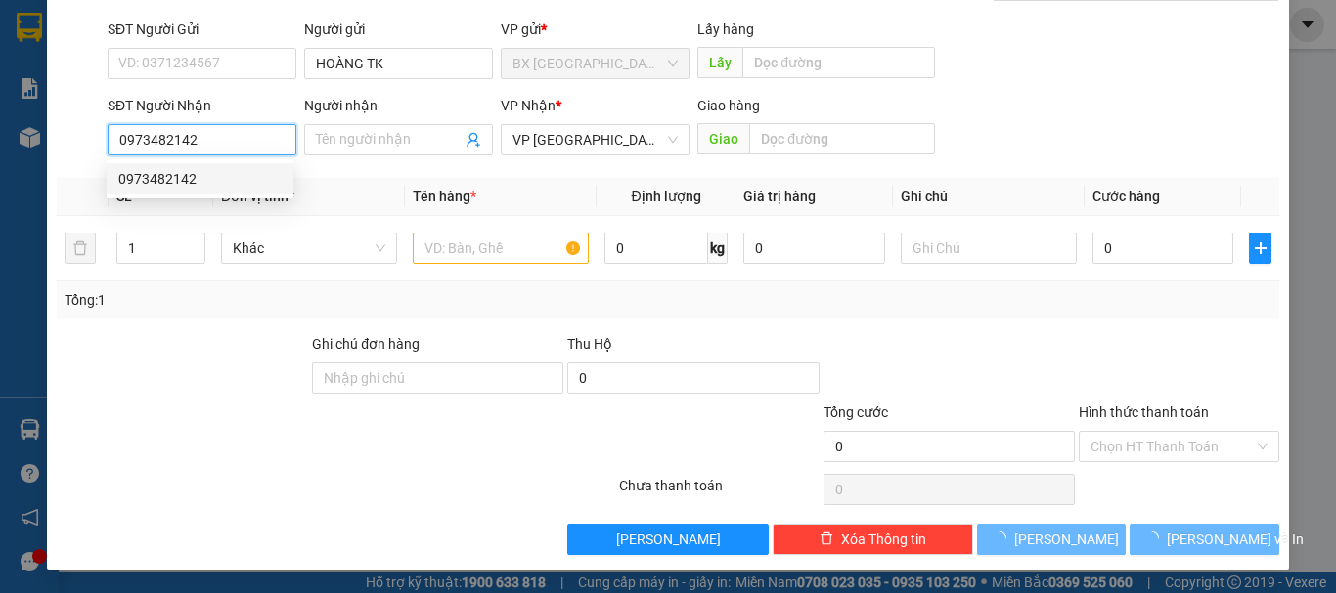
type input "50.000"
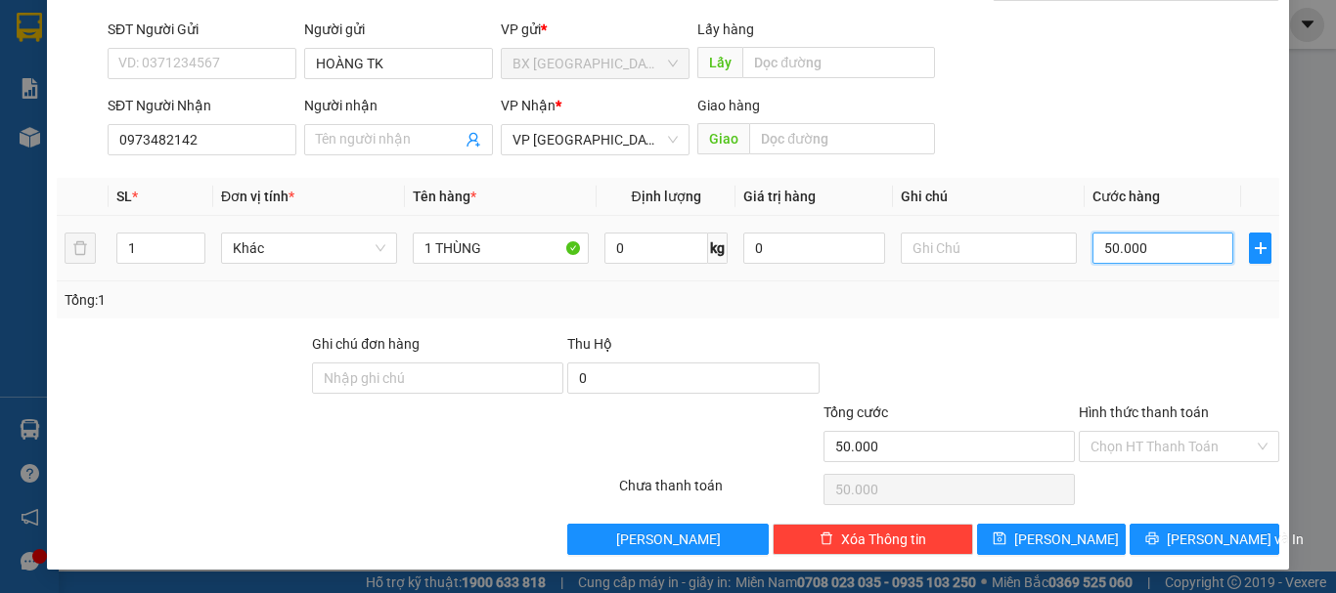
click at [1206, 244] on input "50.000" at bounding box center [1162, 248] width 141 height 31
type input "4"
type input "40"
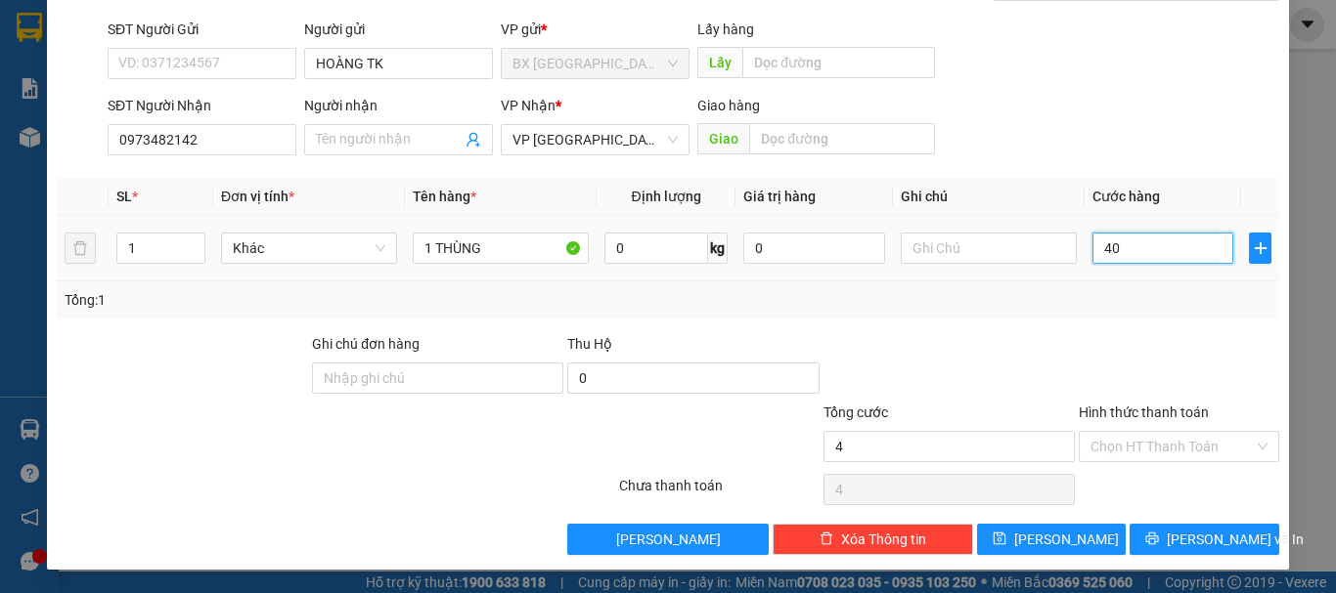
type input "40"
type input "400"
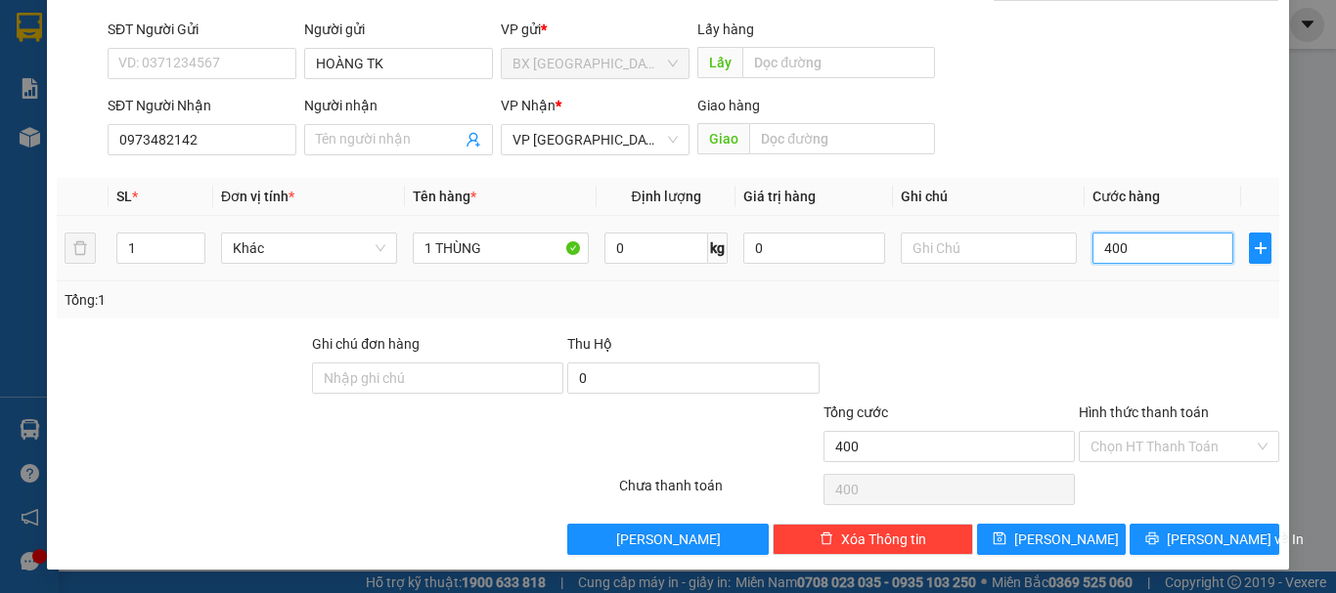
type input "4.000"
type input "40.000"
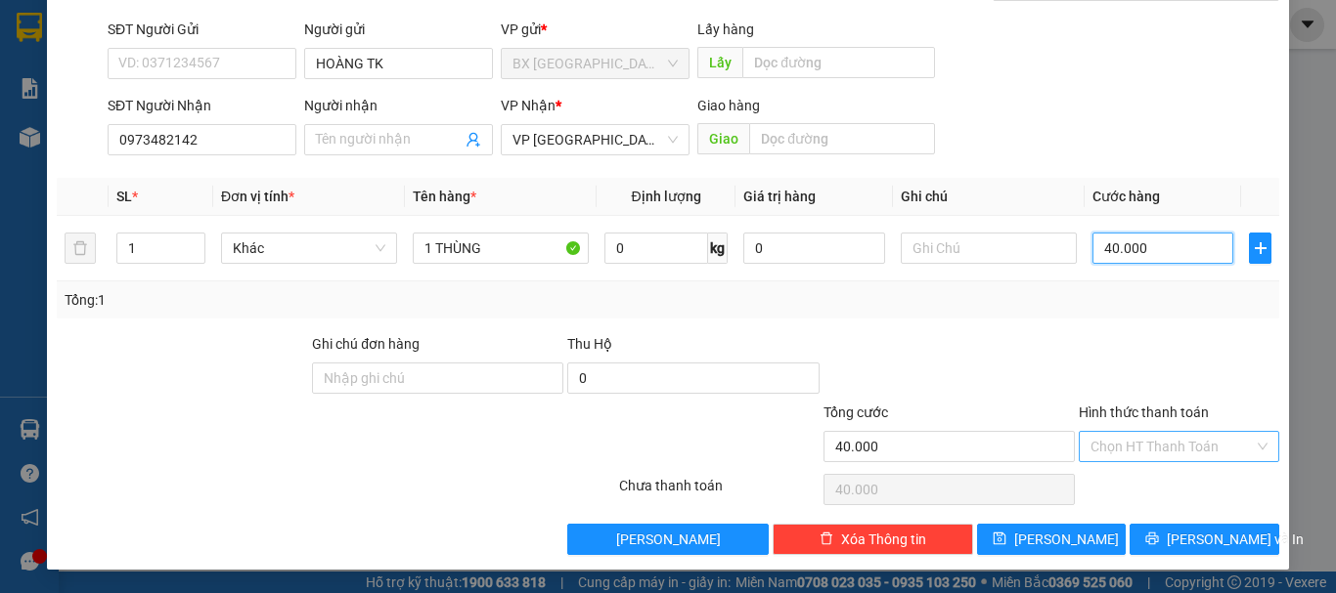
type input "40.000"
click at [1203, 435] on input "Hình thức thanh toán" at bounding box center [1171, 446] width 163 height 29
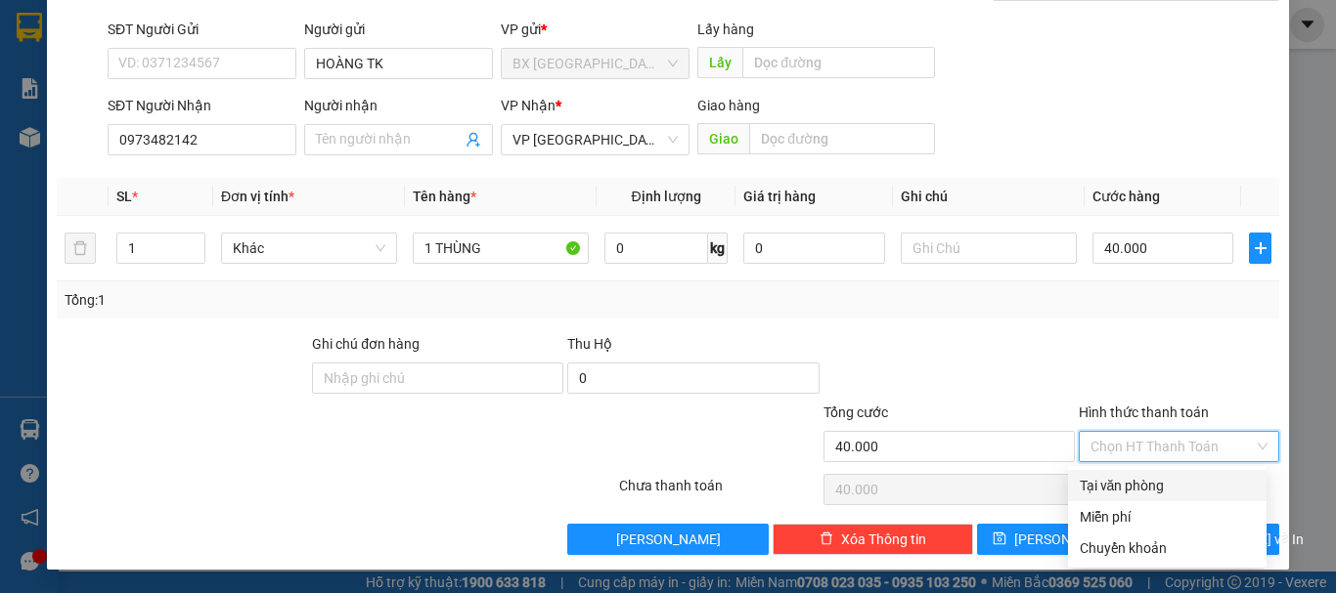
drag, startPoint x: 1159, startPoint y: 484, endPoint x: 1070, endPoint y: 513, distance: 93.7
click at [1158, 484] on div "Tại văn phòng" at bounding box center [1166, 486] width 175 height 22
type input "0"
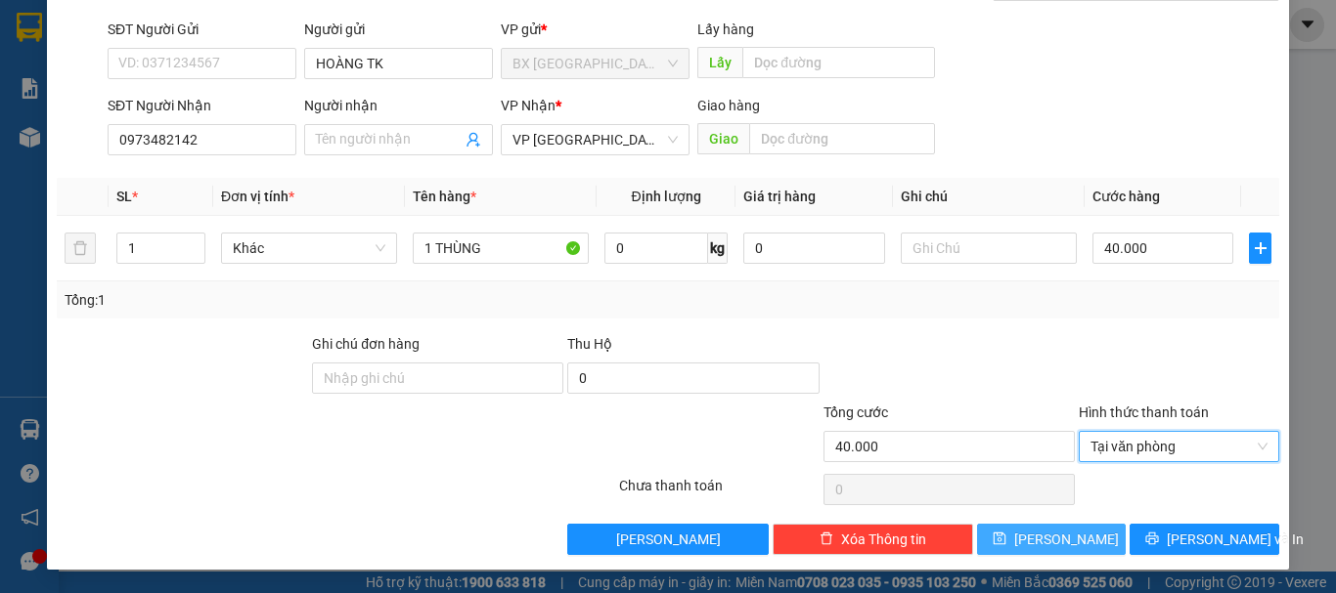
drag, startPoint x: 1052, startPoint y: 540, endPoint x: 1059, endPoint y: 525, distance: 16.2
click at [1052, 540] on span "[PERSON_NAME]" at bounding box center [1066, 540] width 105 height 22
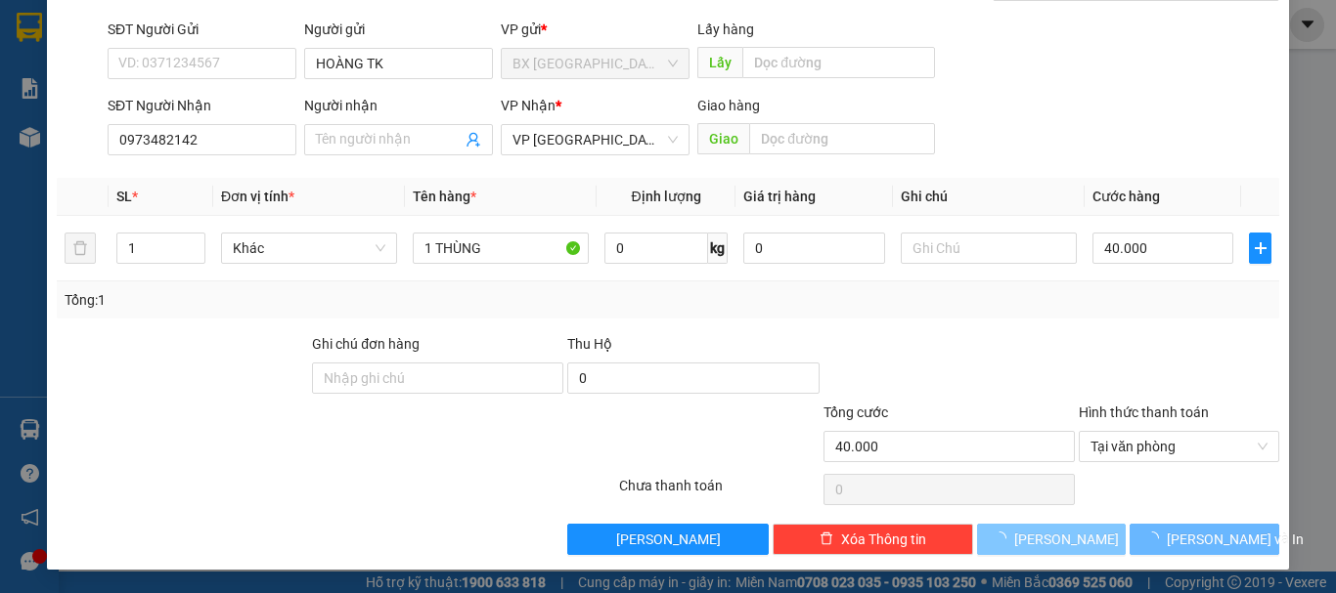
type input "0"
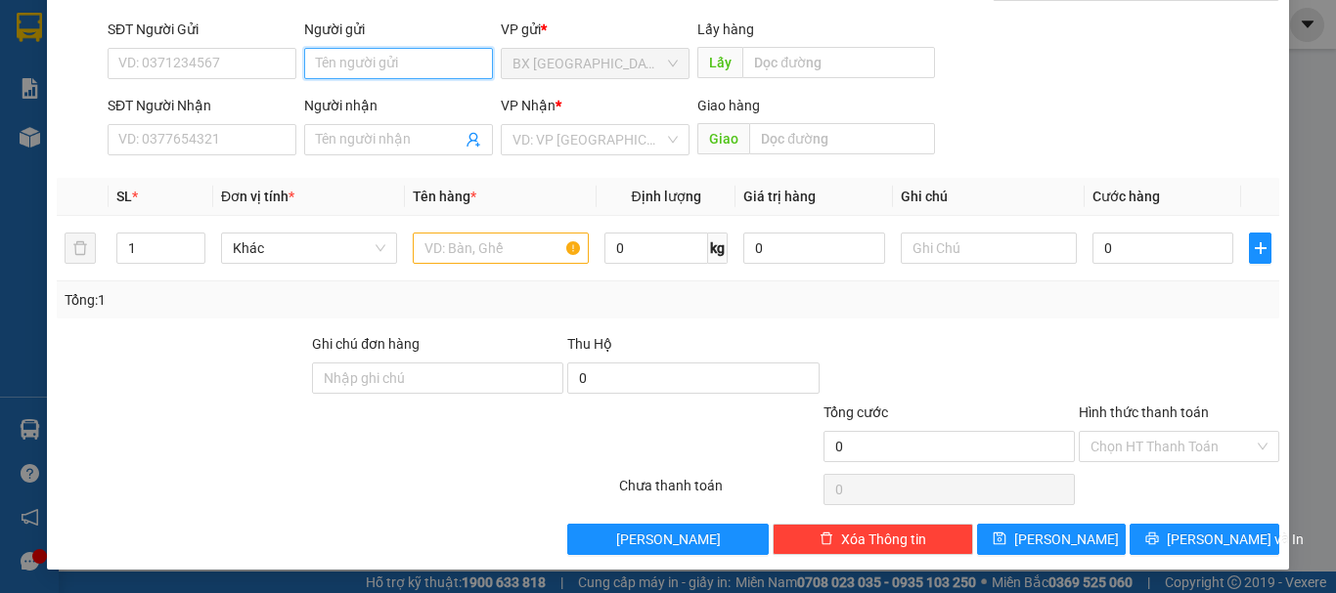
click at [387, 62] on input "Người gửi" at bounding box center [398, 63] width 189 height 31
type input "Q"
type input "HOÀNG TK"
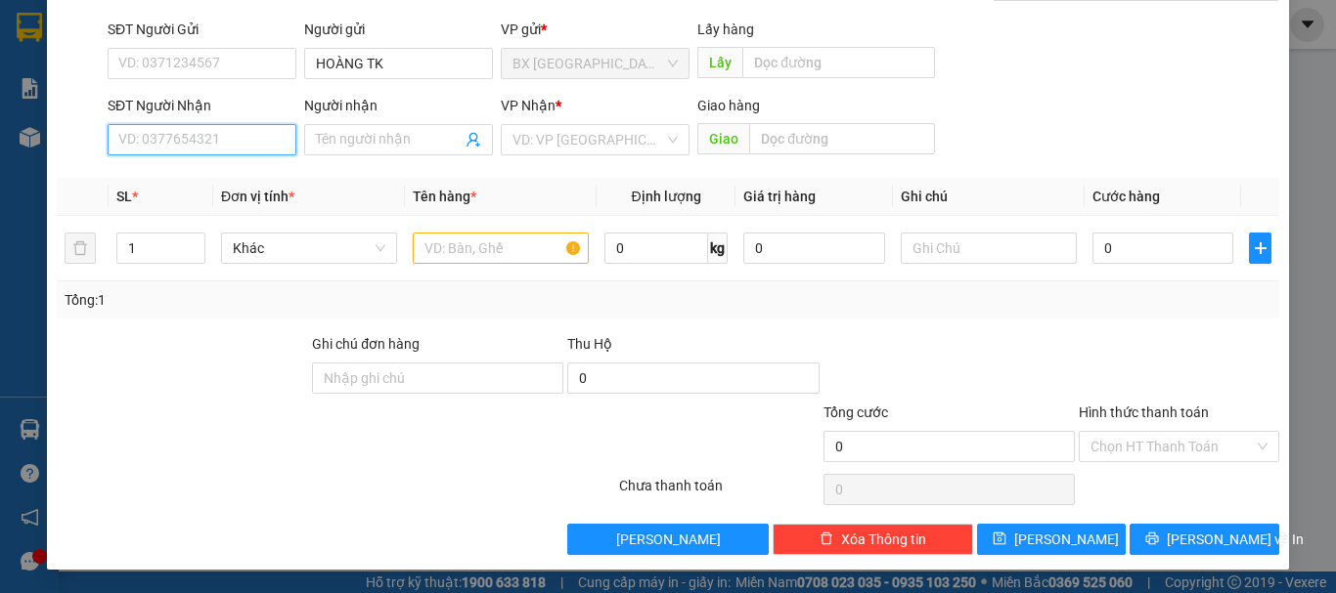
click at [261, 148] on input "SĐT Người Nhận" at bounding box center [202, 139] width 189 height 31
click at [250, 137] on input "09606169733" at bounding box center [202, 139] width 189 height 31
click at [154, 135] on input "09606169733" at bounding box center [202, 139] width 189 height 31
click at [221, 142] on input "0960169733" at bounding box center [202, 139] width 189 height 31
click at [147, 132] on input "0960169733" at bounding box center [202, 139] width 189 height 31
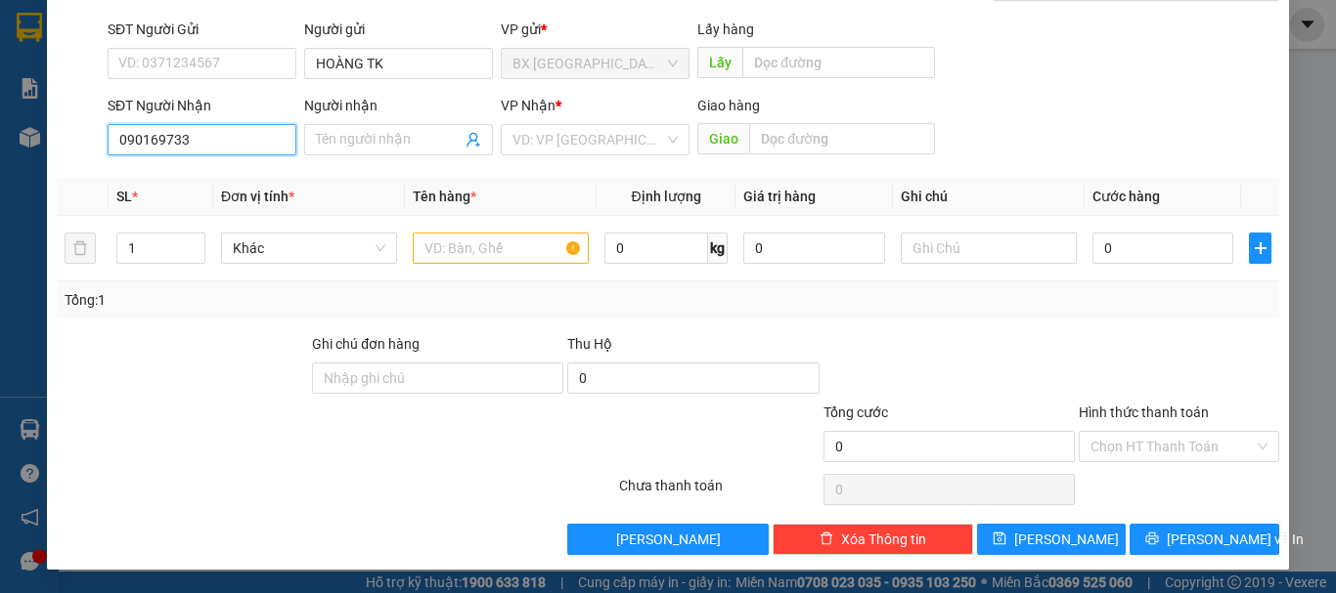
type input "0906169733"
drag, startPoint x: 210, startPoint y: 136, endPoint x: 183, endPoint y: 207, distance: 76.4
click at [210, 137] on input "0906169733" at bounding box center [202, 139] width 189 height 31
click at [204, 179] on div "0906169733" at bounding box center [199, 179] width 163 height 22
type input "180.000"
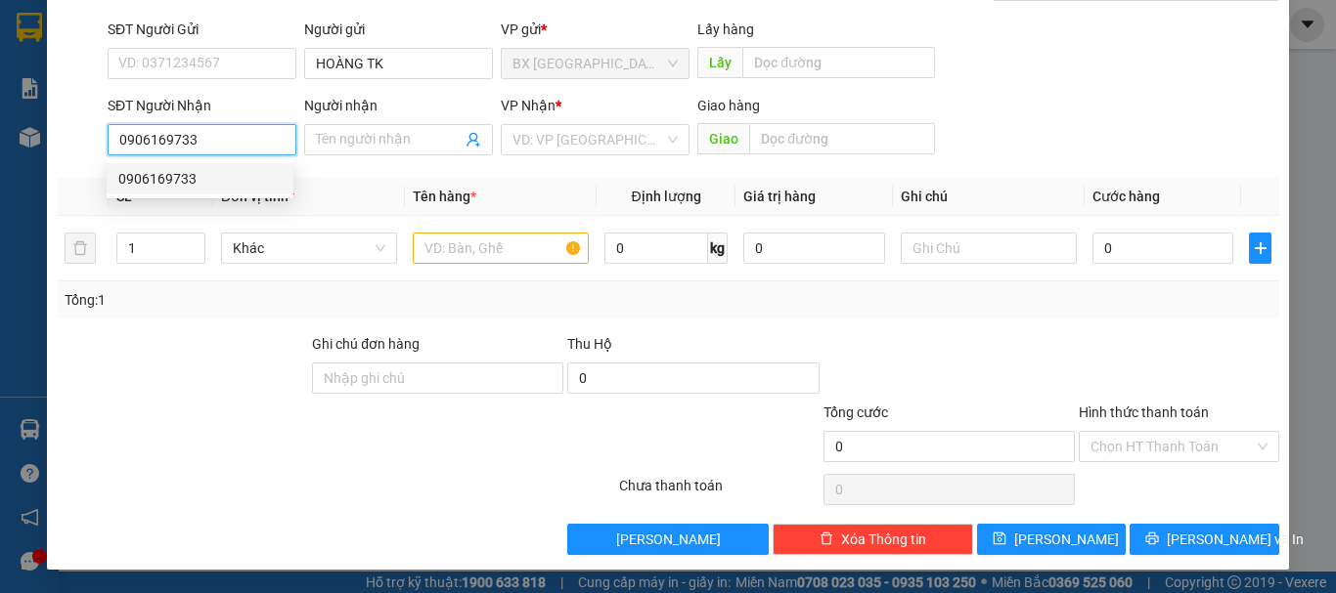
type input "180.000"
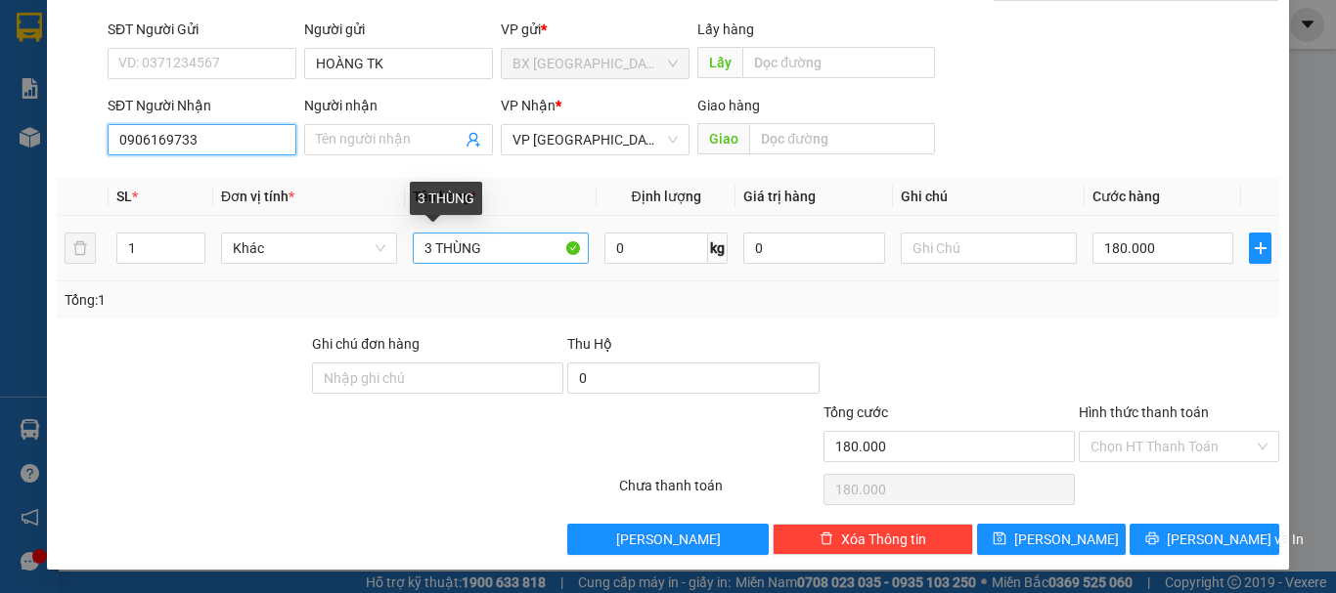
type input "0906169733"
click at [423, 249] on input "3 THÙNG" at bounding box center [501, 248] width 176 height 31
click at [425, 248] on input "3 THÙNG" at bounding box center [501, 248] width 176 height 31
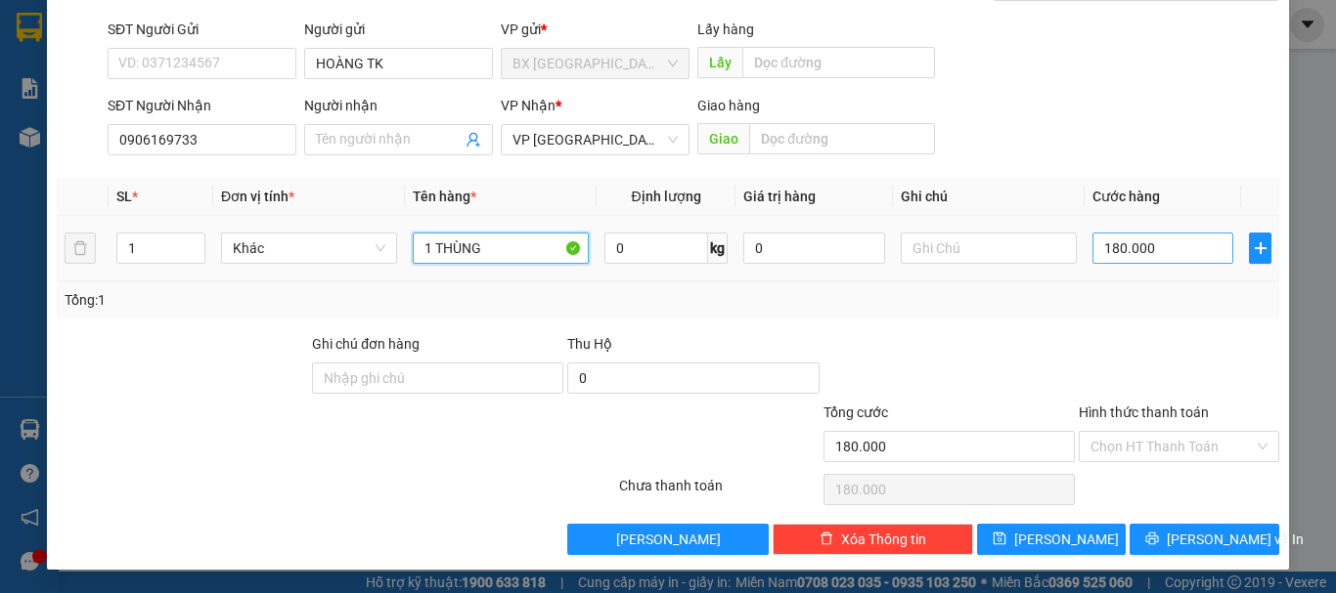
type input "1 THÙNG"
click at [1138, 252] on input "180.000" at bounding box center [1162, 248] width 141 height 31
type input "6"
type input "60"
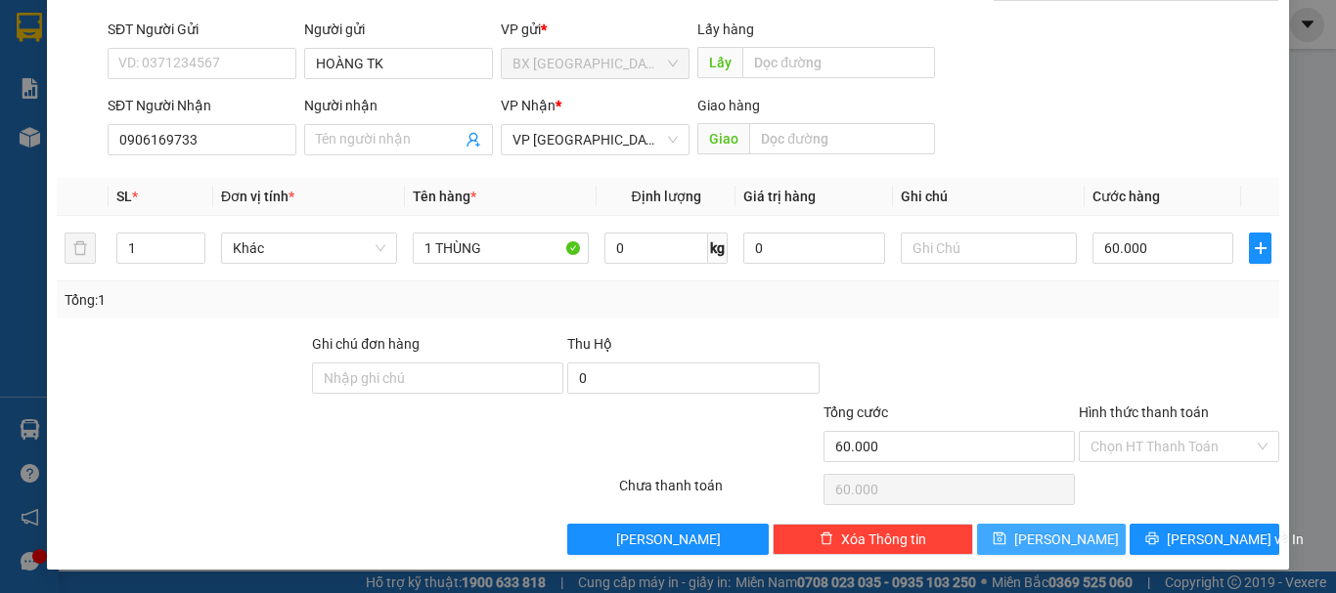
click at [1034, 529] on button "[PERSON_NAME]" at bounding box center [1052, 539] width 150 height 31
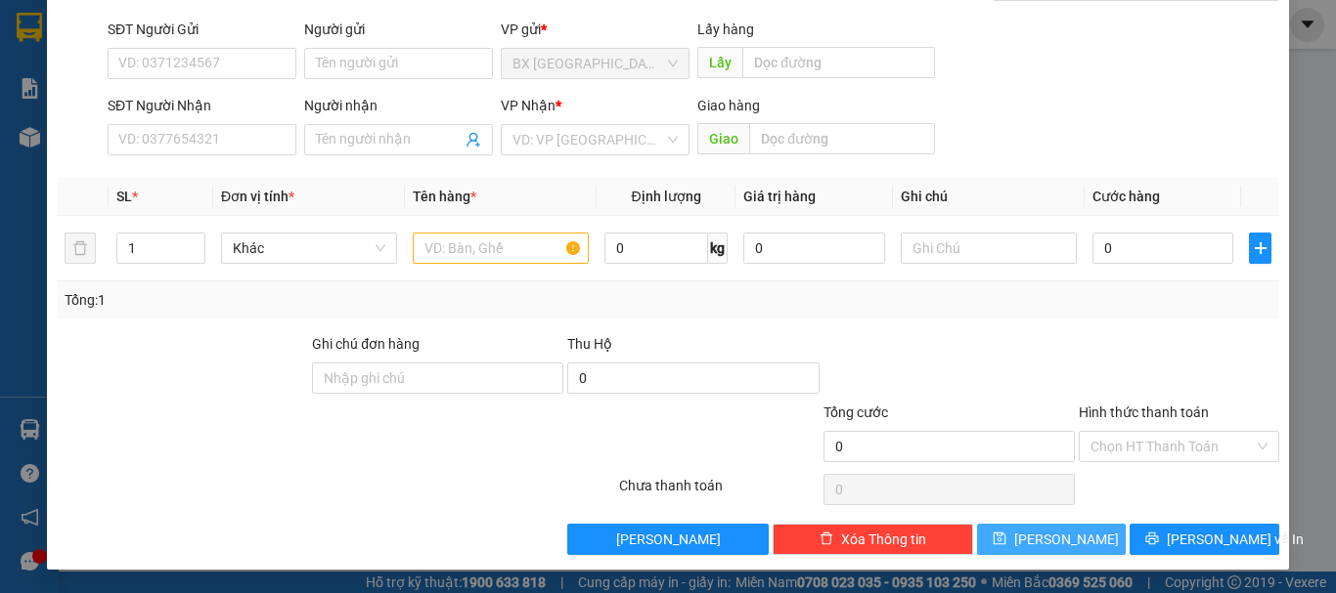
scroll to position [0, 0]
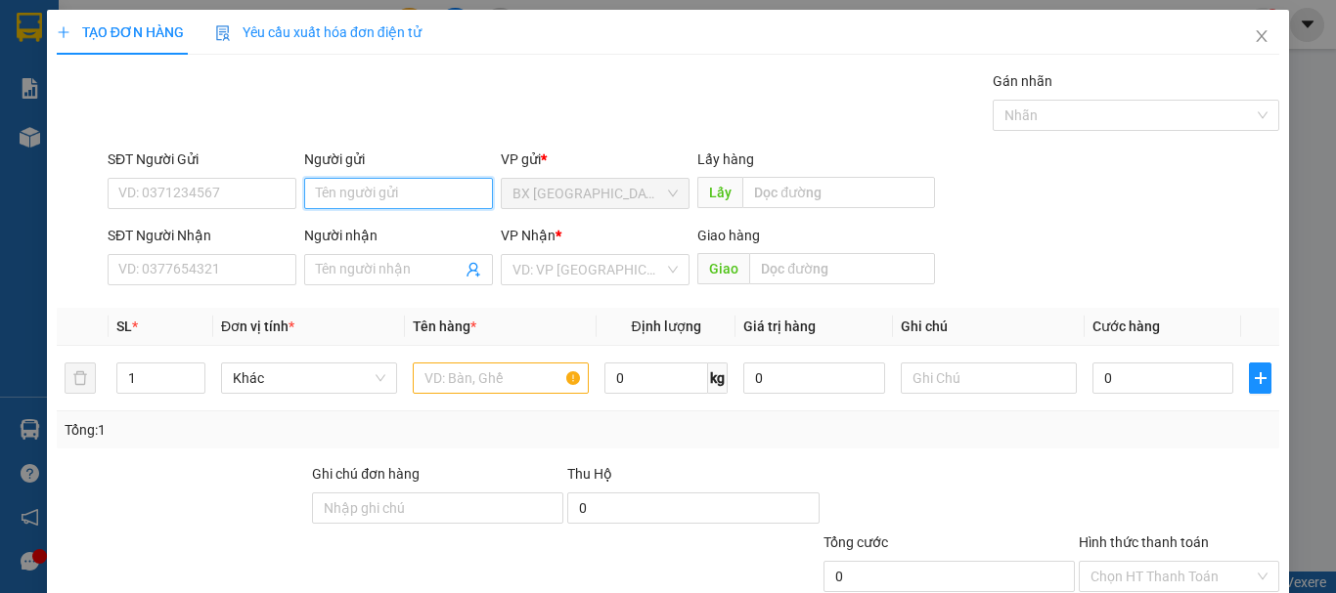
click at [403, 194] on input "Người gửi" at bounding box center [398, 193] width 189 height 31
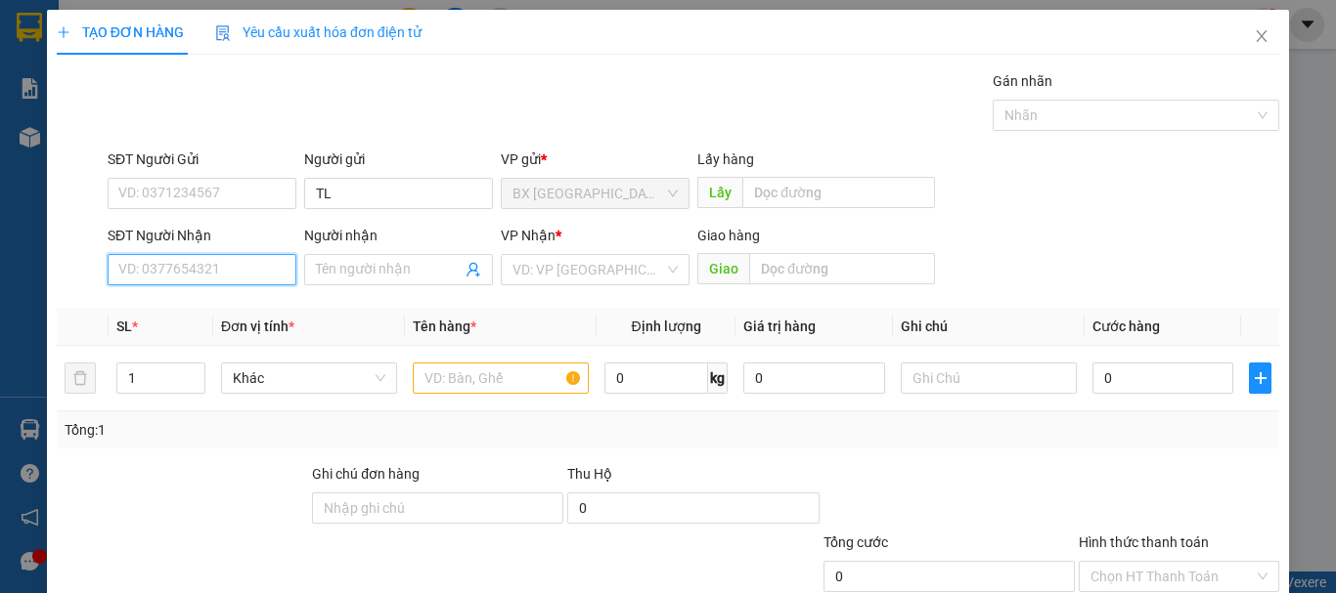
click at [185, 262] on input "SĐT Người Nhận" at bounding box center [202, 269] width 189 height 31
click at [212, 272] on input "0359473579" at bounding box center [202, 269] width 189 height 31
click at [208, 301] on div "0359473579" at bounding box center [199, 309] width 163 height 22
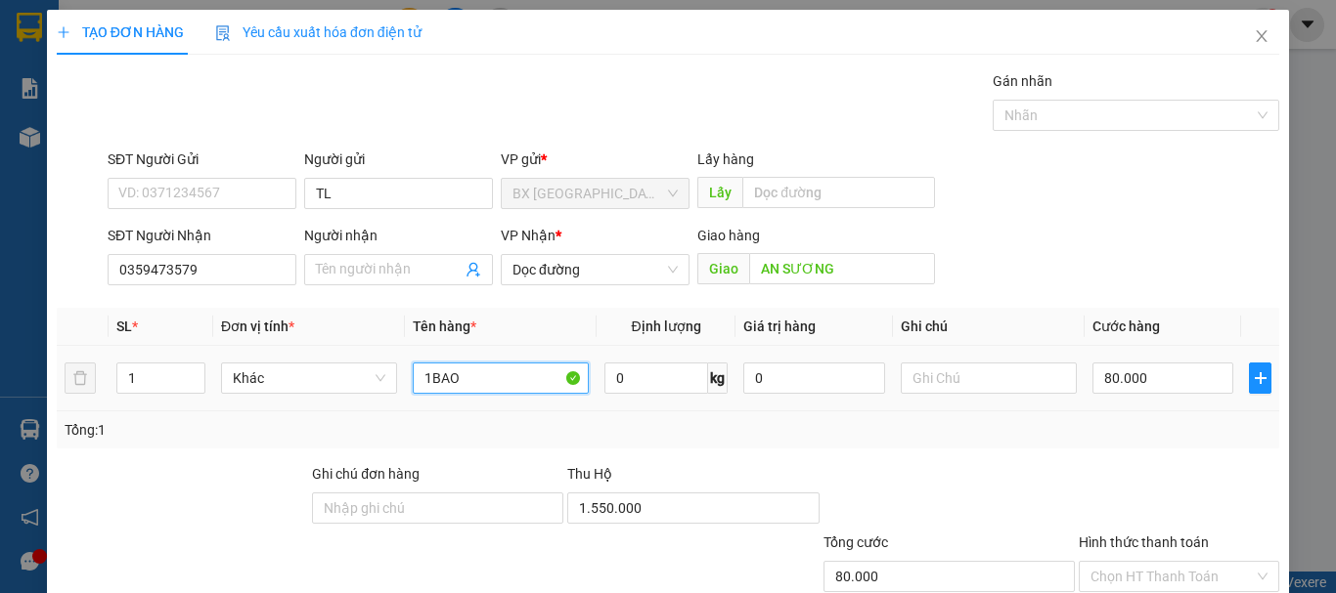
click at [483, 388] on input "1BAO" at bounding box center [501, 378] width 176 height 31
click at [426, 379] on input "1BAO" at bounding box center [501, 378] width 176 height 31
click at [1161, 376] on input "80.000" at bounding box center [1162, 378] width 141 height 31
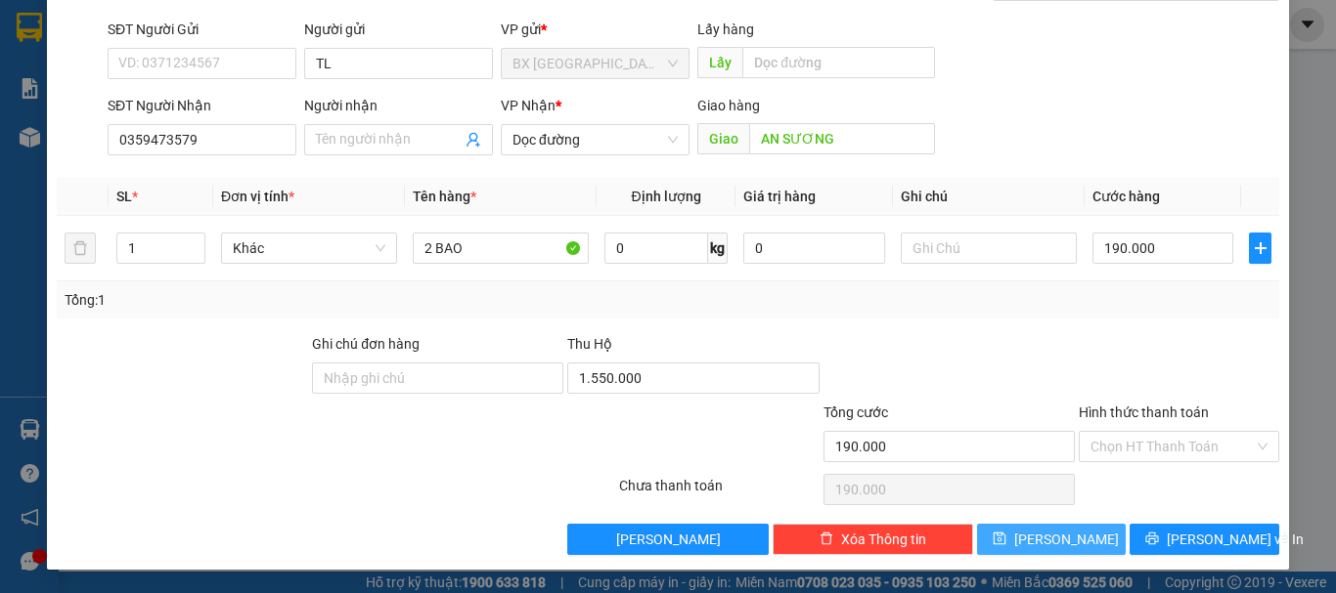
click at [1071, 536] on button "[PERSON_NAME]" at bounding box center [1052, 539] width 150 height 31
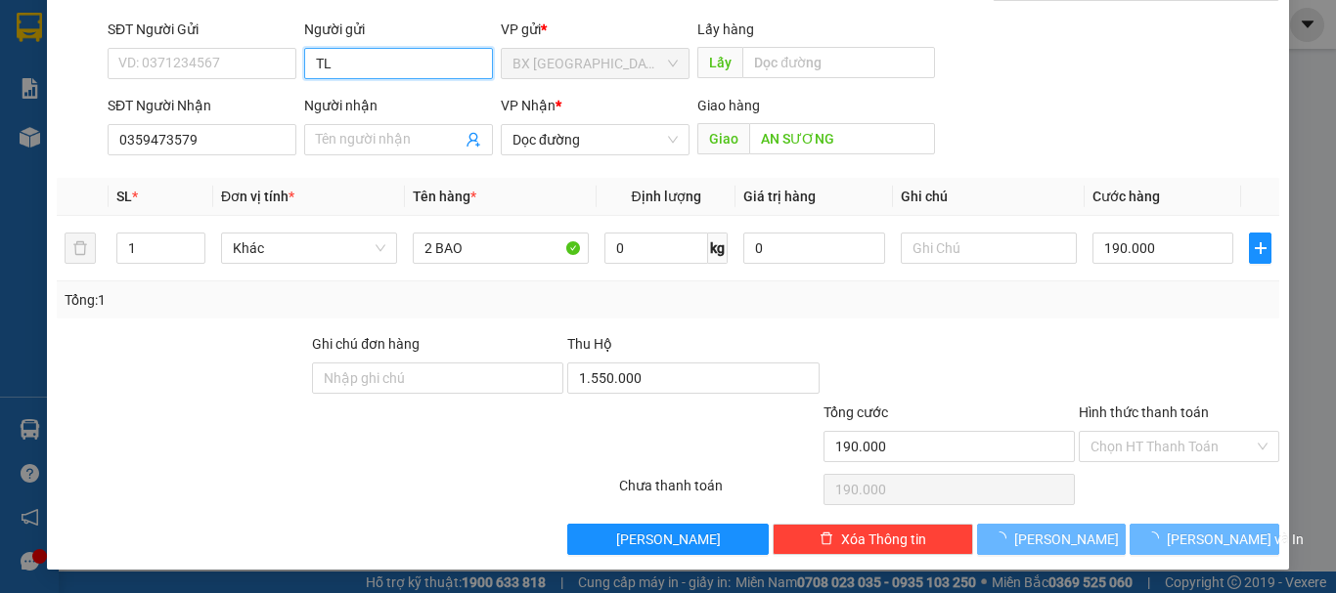
click at [374, 65] on input "TL" at bounding box center [398, 63] width 189 height 31
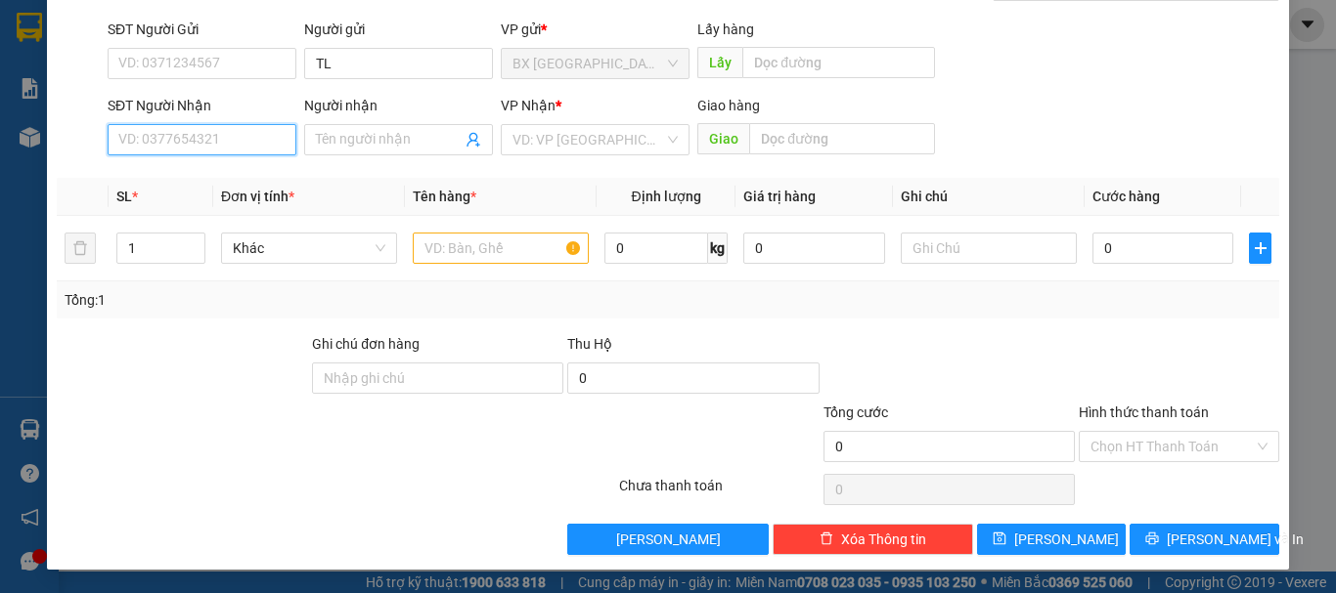
click at [201, 145] on input "SĐT Người Nhận" at bounding box center [202, 139] width 189 height 31
click at [211, 180] on div "0972545386 - trúc" at bounding box center [199, 179] width 163 height 22
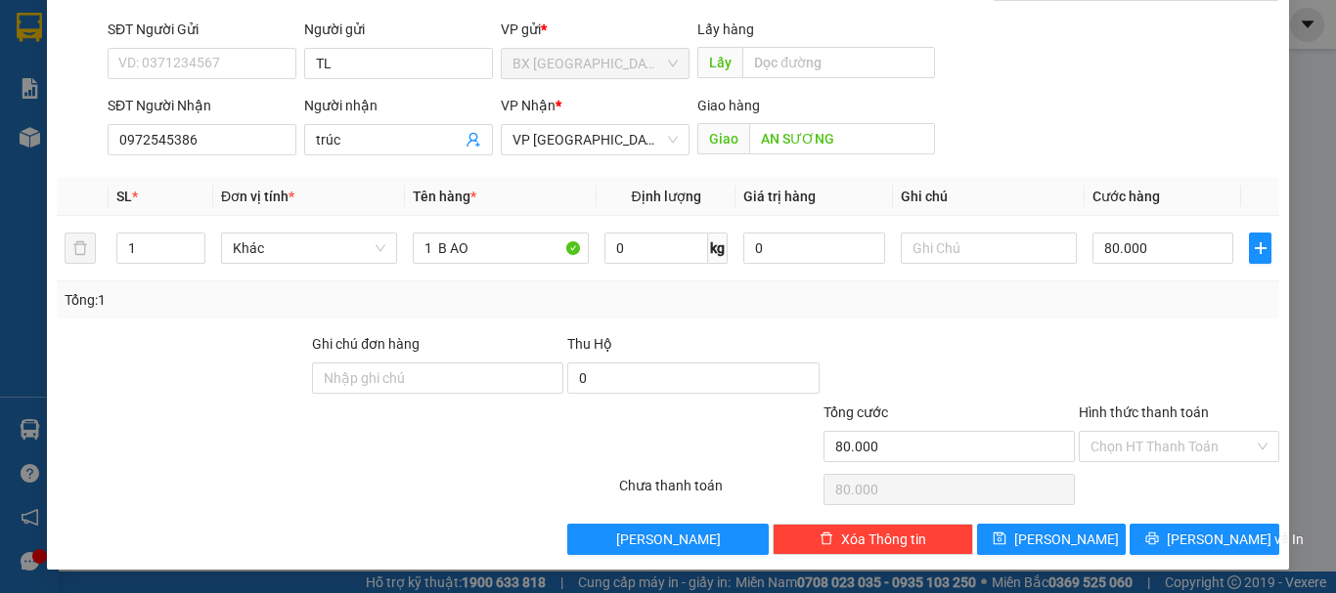
click at [871, 157] on div "Giao hàng Giao AN SƯƠNG" at bounding box center [816, 129] width 238 height 68
click at [870, 145] on input "AN SƯƠNG" at bounding box center [842, 138] width 186 height 31
click at [1174, 255] on input "80.000" at bounding box center [1162, 248] width 141 height 31
click at [1032, 540] on button "[PERSON_NAME]" at bounding box center [1052, 539] width 150 height 31
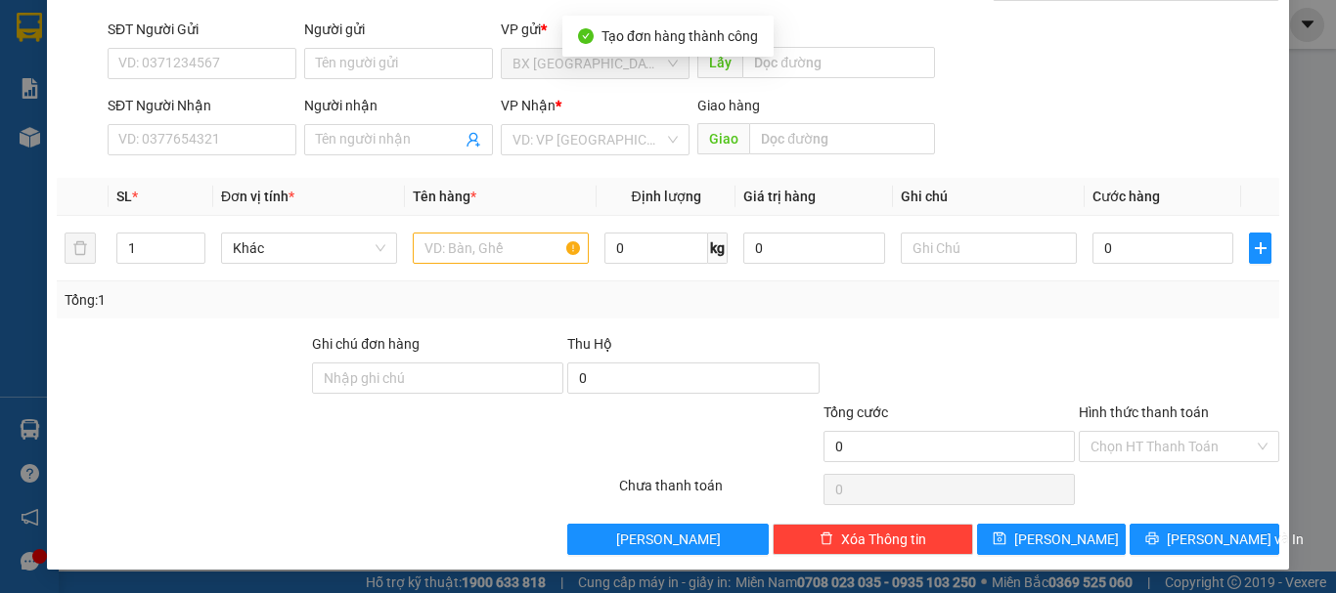
scroll to position [0, 0]
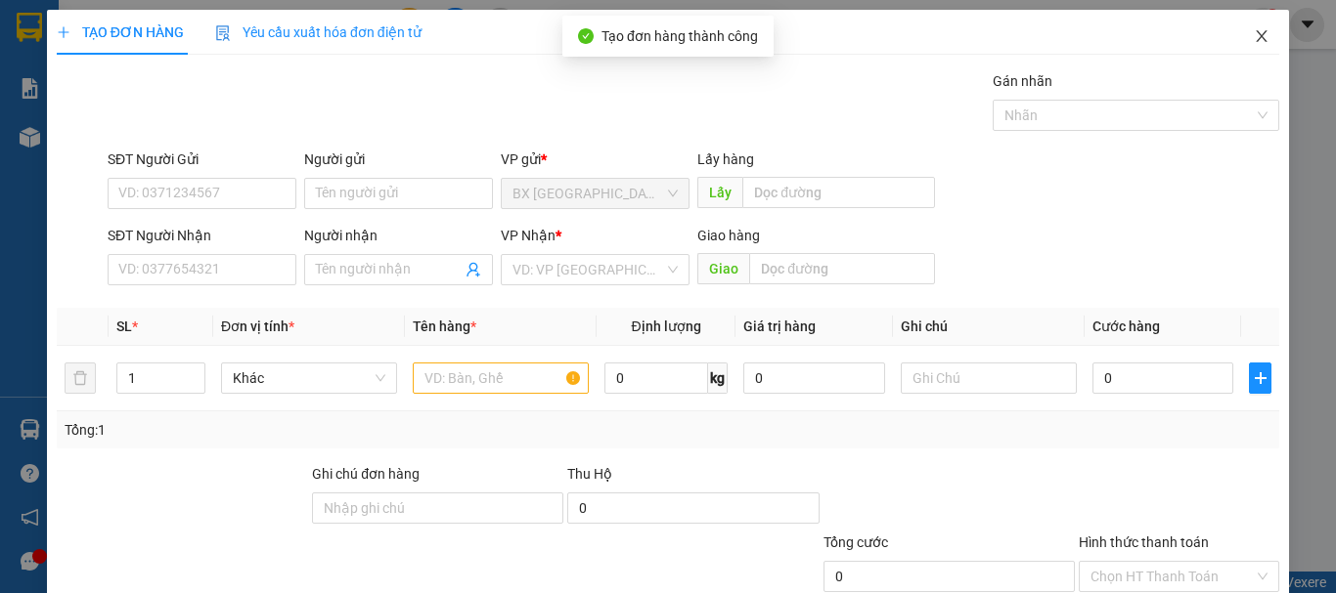
click at [1253, 39] on icon "close" at bounding box center [1261, 36] width 16 height 16
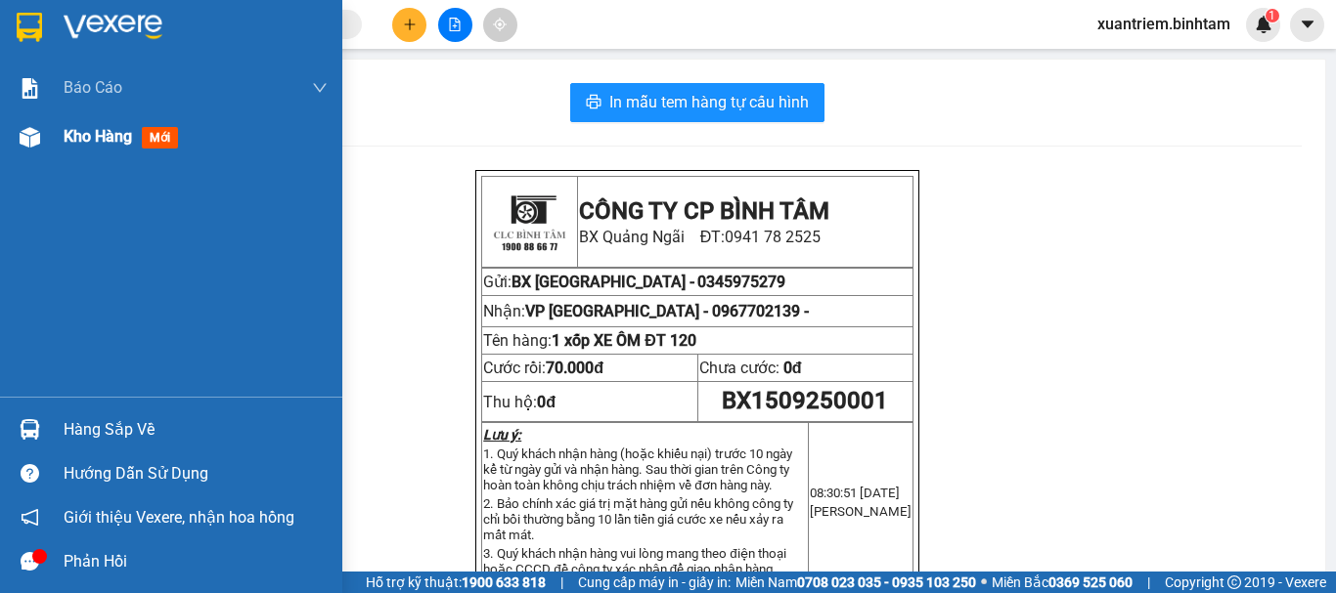
click at [37, 139] on img at bounding box center [30, 137] width 21 height 21
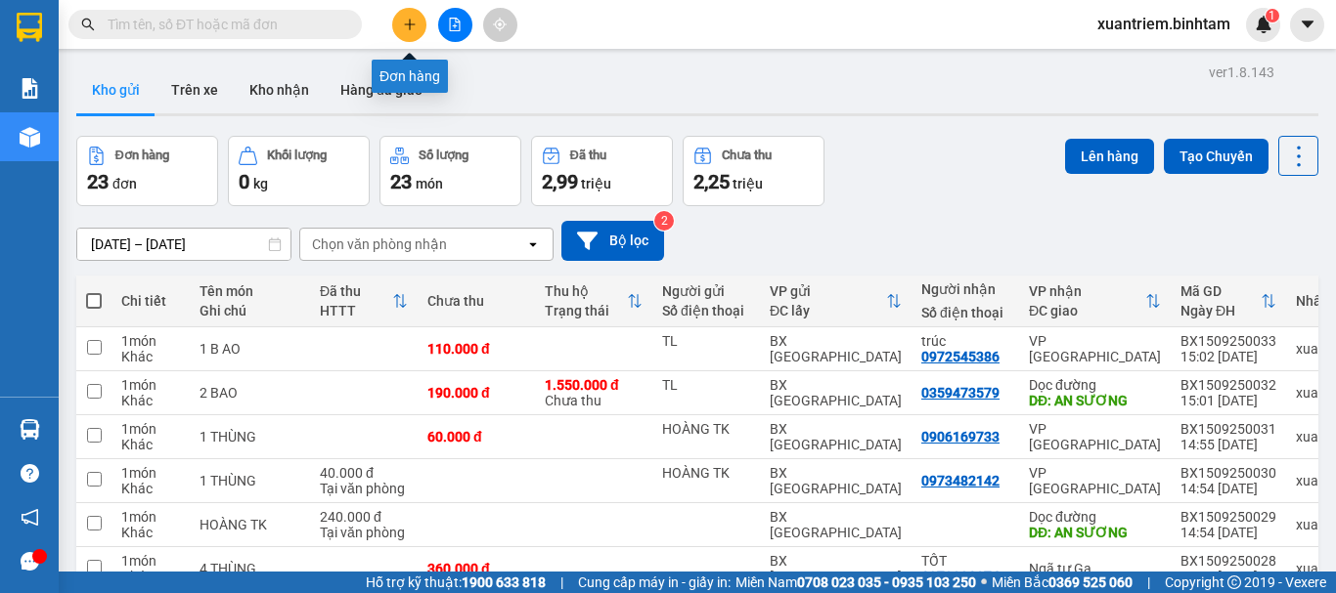
click at [407, 28] on icon "plus" at bounding box center [410, 25] width 14 height 14
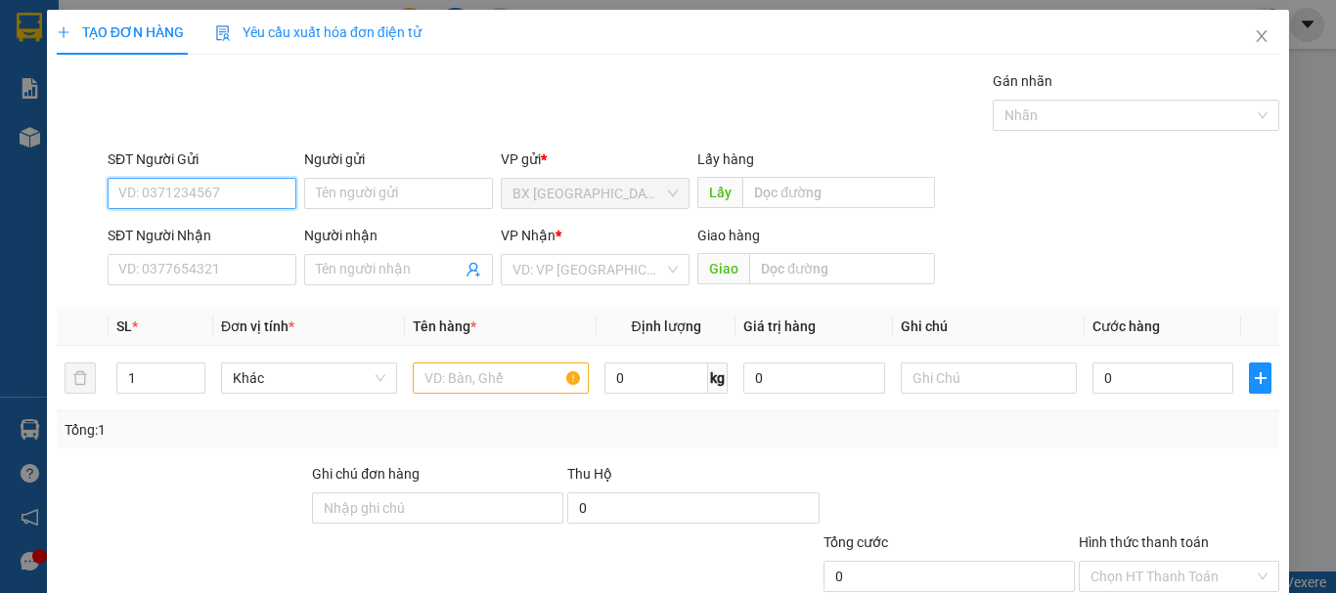
click at [196, 198] on input "SĐT Người Gửi" at bounding box center [202, 193] width 189 height 31
drag, startPoint x: 216, startPoint y: 197, endPoint x: 195, endPoint y: 210, distance: 25.5
click at [215, 197] on input "0935597949" at bounding box center [202, 193] width 189 height 31
drag, startPoint x: 188, startPoint y: 233, endPoint x: 277, endPoint y: 370, distance: 163.3
click at [189, 234] on div "0935597949" at bounding box center [199, 233] width 163 height 22
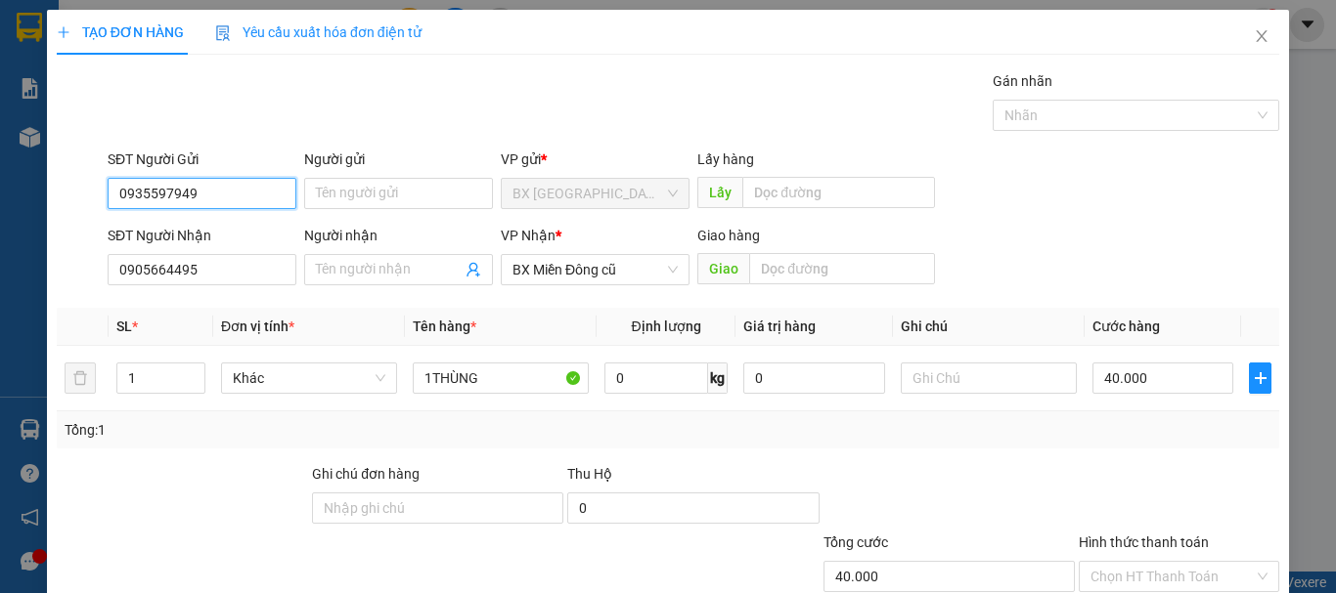
scroll to position [130, 0]
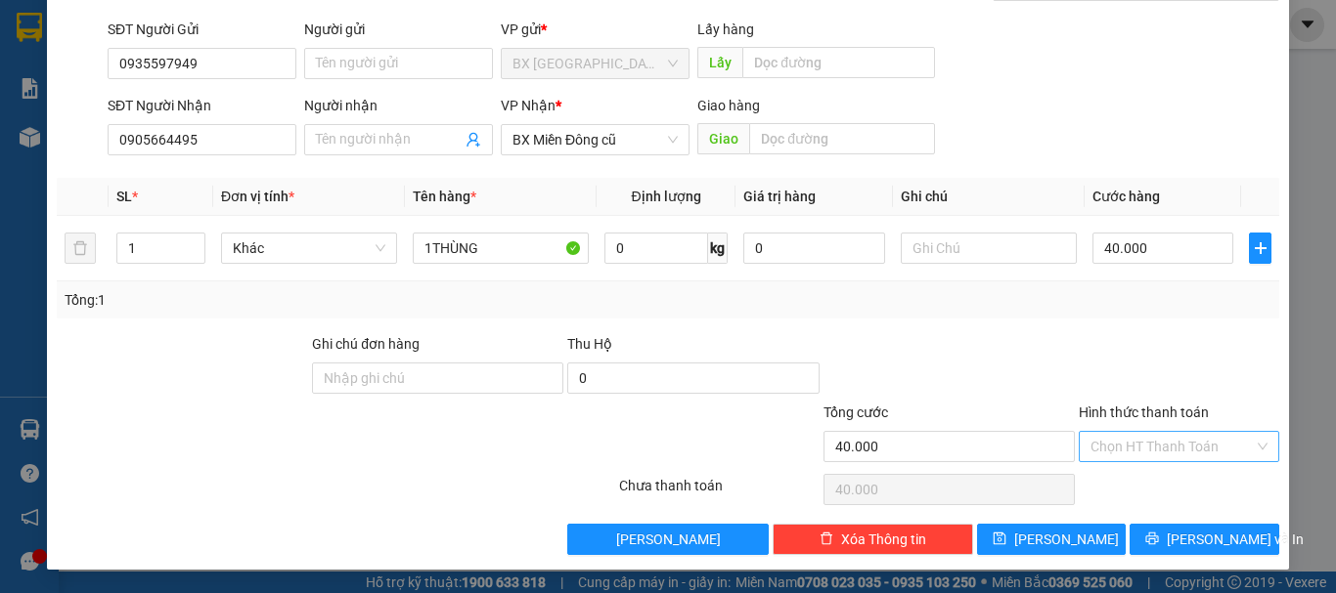
click at [1209, 441] on input "Hình thức thanh toán" at bounding box center [1171, 446] width 163 height 29
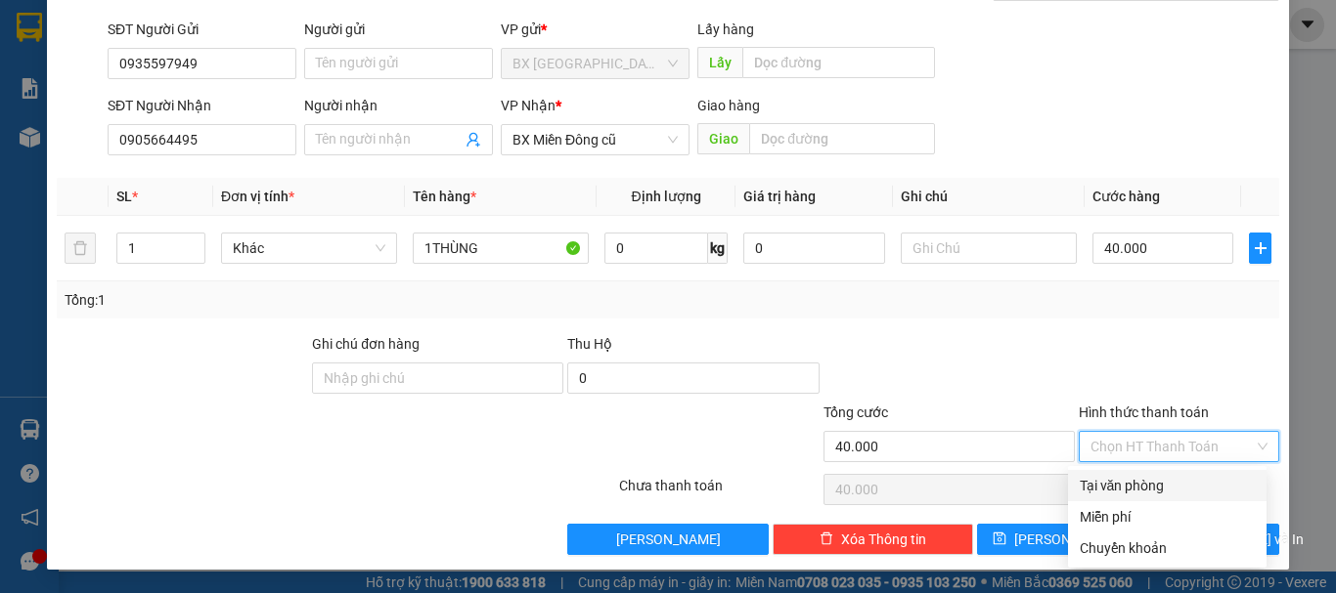
click at [1155, 478] on div "Tại văn phòng" at bounding box center [1166, 486] width 175 height 22
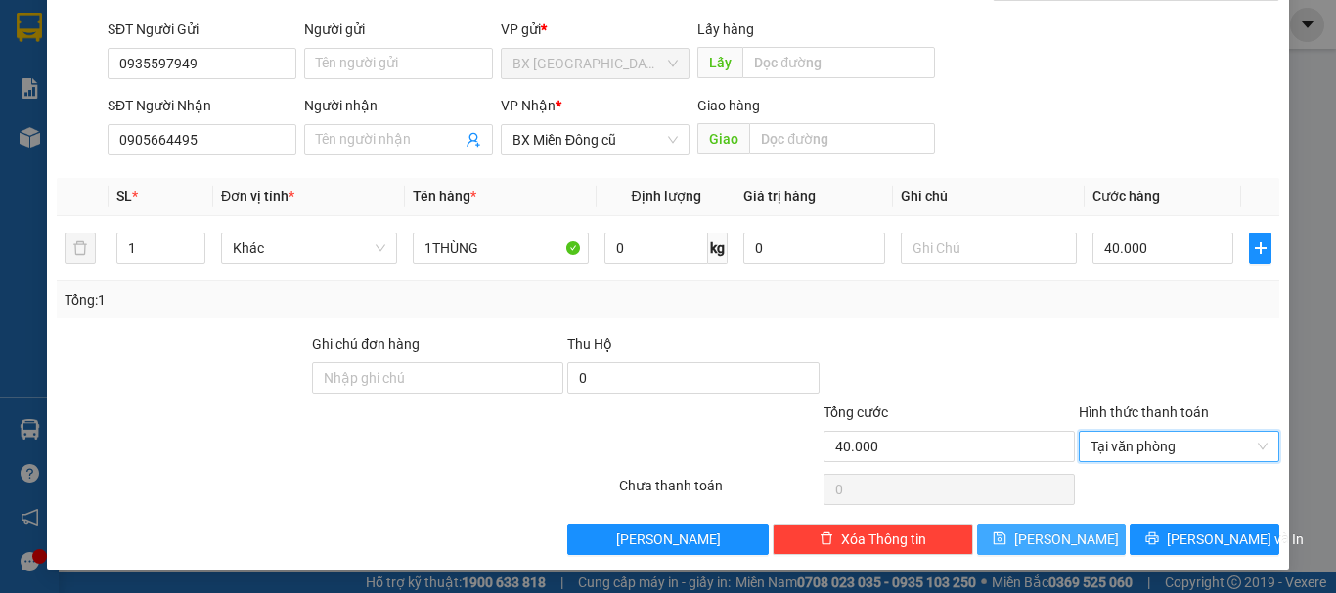
click at [1041, 533] on span "[PERSON_NAME]" at bounding box center [1066, 540] width 105 height 22
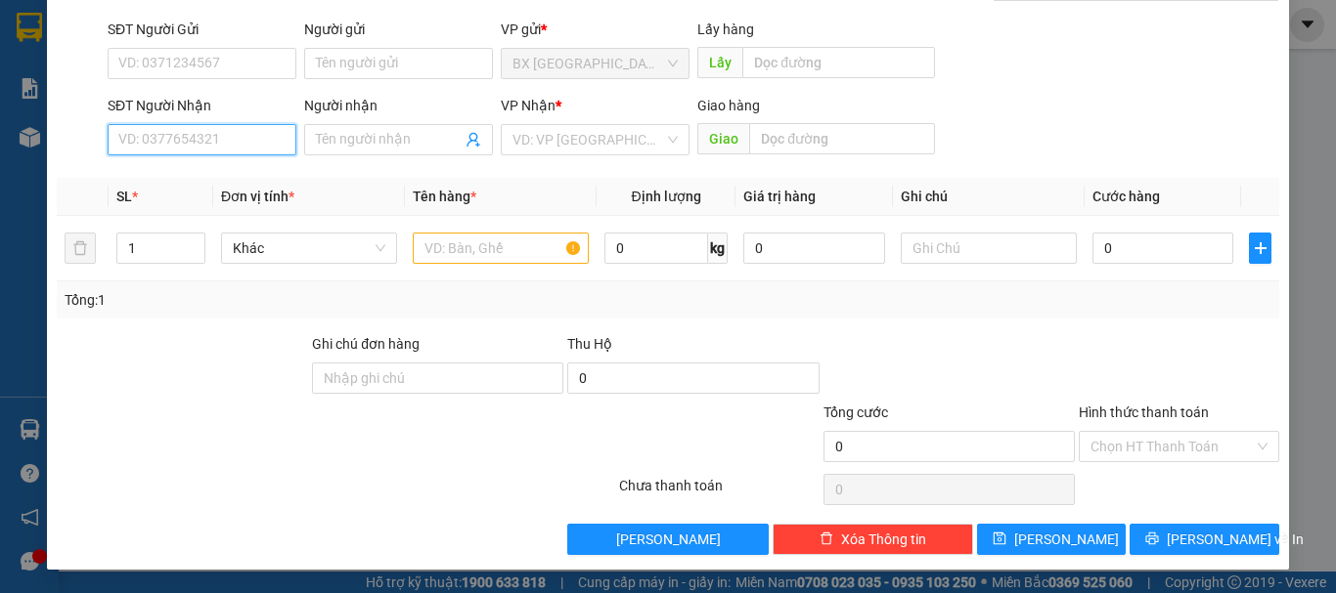
click at [266, 146] on input "SĐT Người Nhận" at bounding box center [202, 139] width 189 height 31
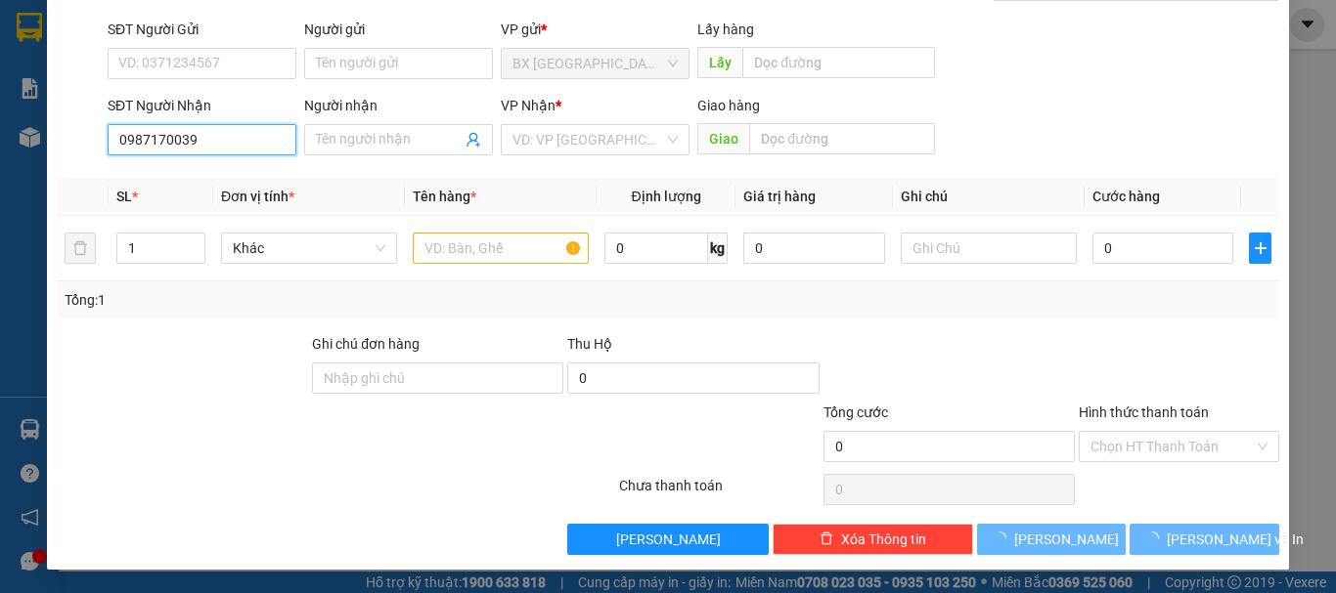
click at [266, 147] on input "0987170039" at bounding box center [202, 139] width 189 height 31
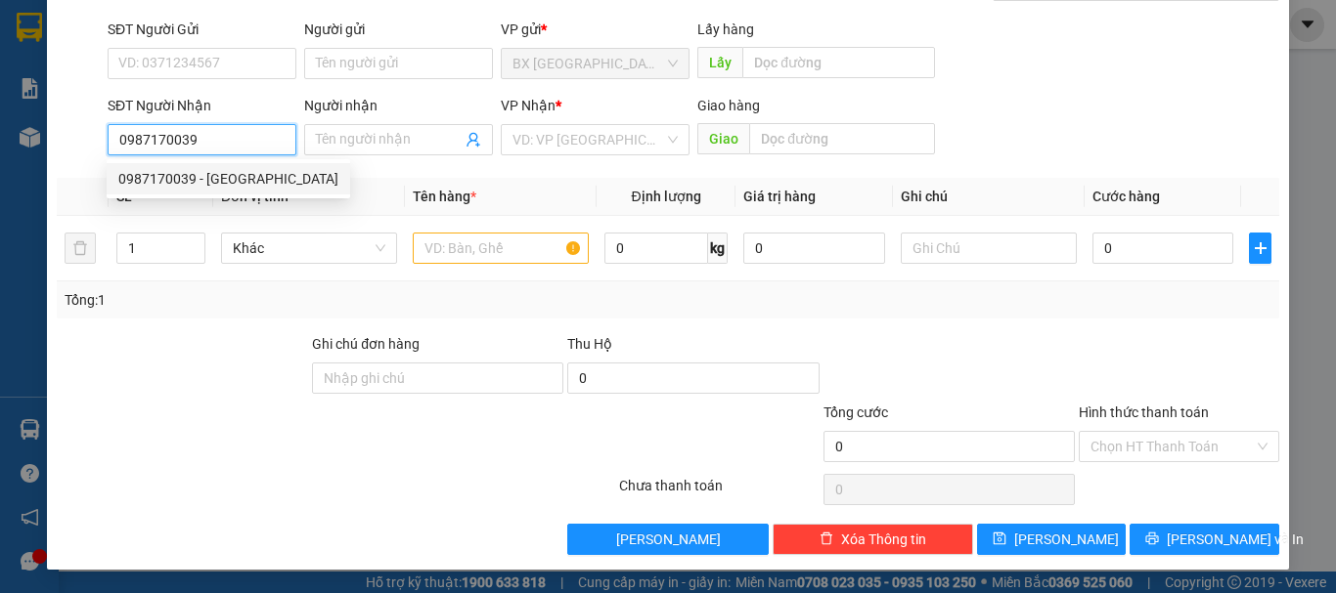
click at [210, 180] on div "0987170039 - ĐỨC" at bounding box center [228, 179] width 220 height 22
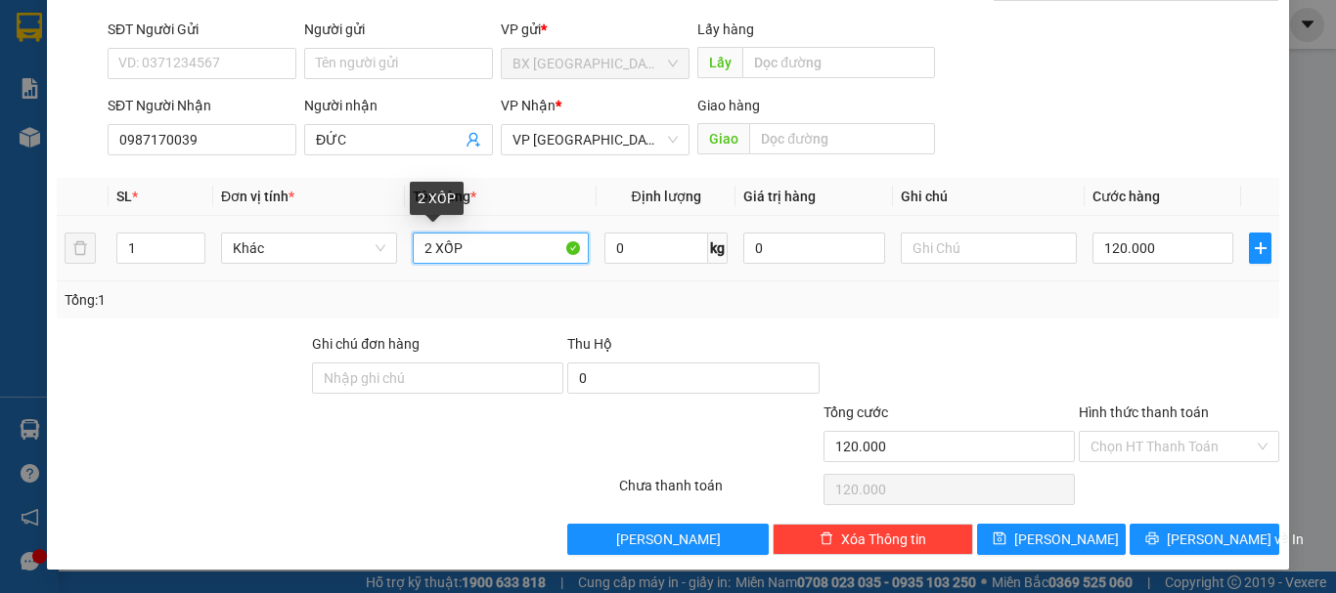
click at [427, 251] on input "2 XỐP" at bounding box center [501, 248] width 176 height 31
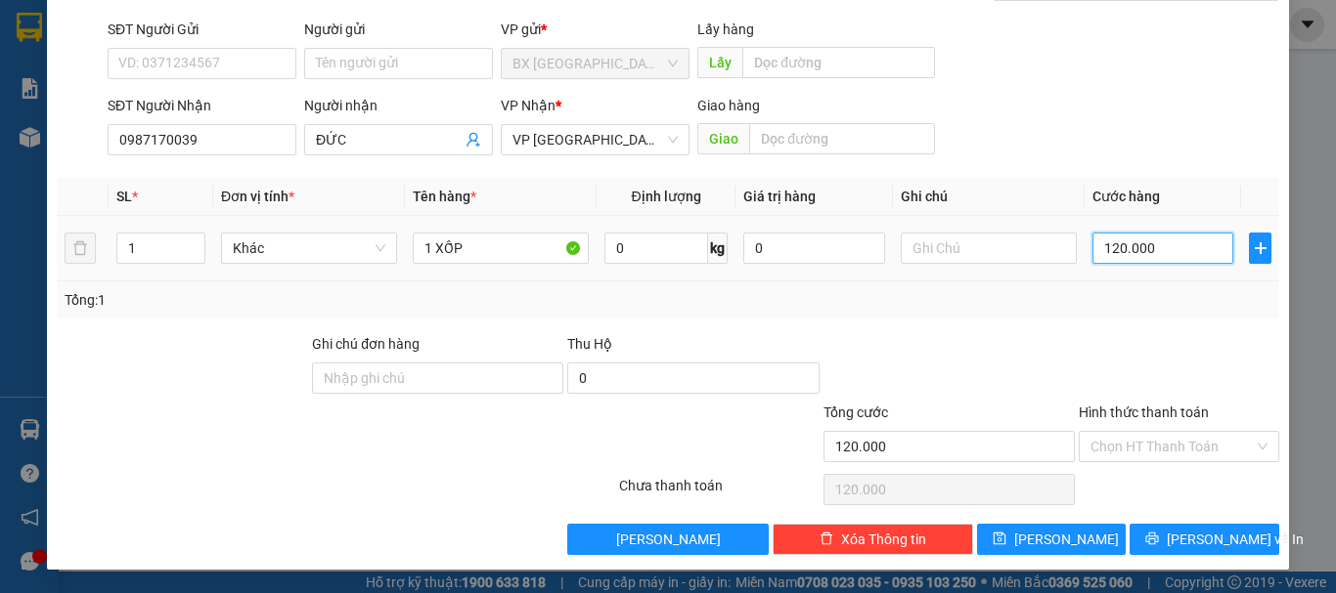
click at [1174, 250] on input "120.000" at bounding box center [1162, 248] width 141 height 31
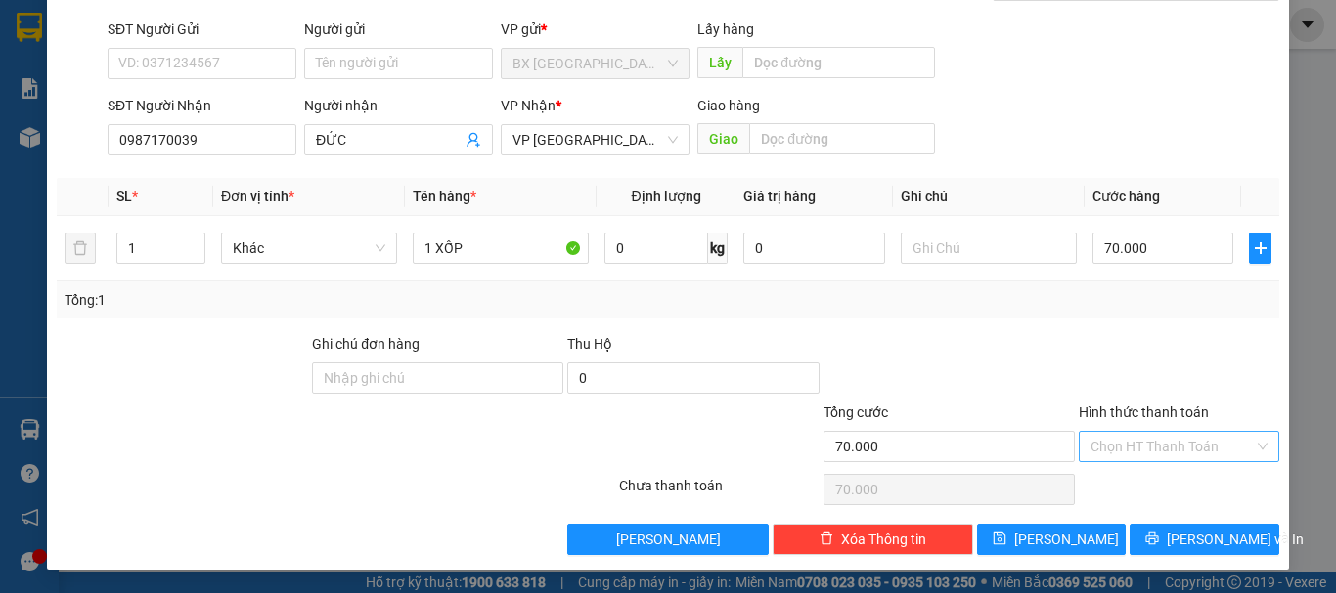
click at [1221, 456] on input "Hình thức thanh toán" at bounding box center [1171, 446] width 163 height 29
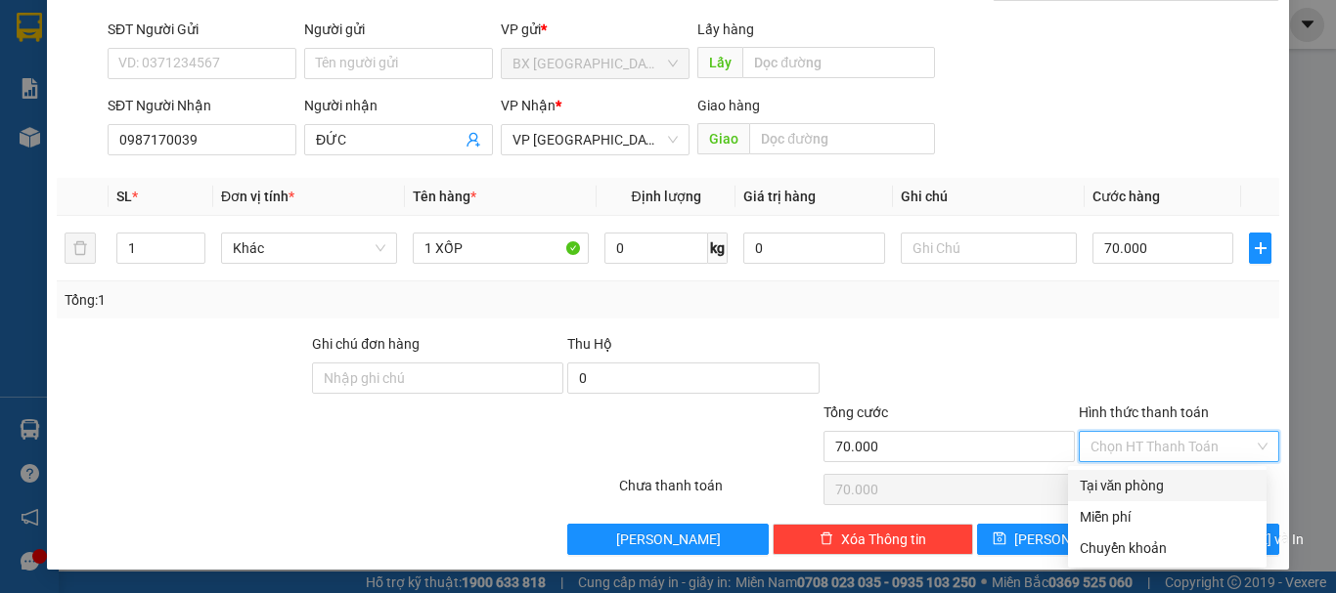
click at [1140, 479] on div "Tại văn phòng" at bounding box center [1166, 486] width 175 height 22
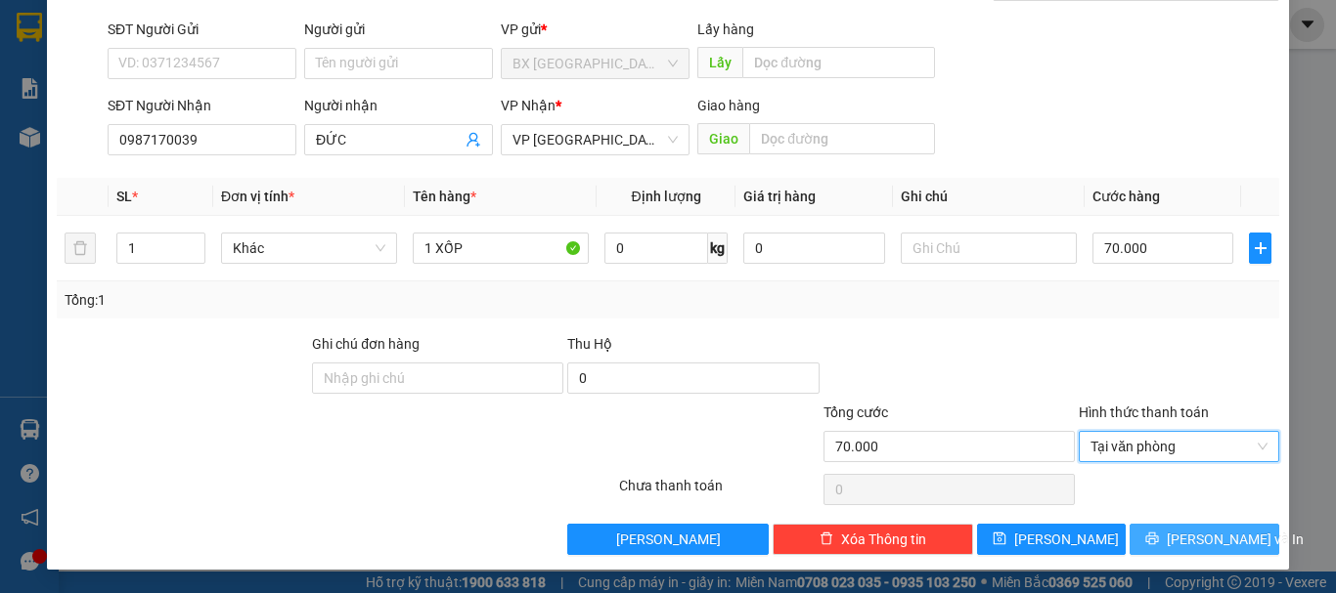
click at [1177, 529] on span "[PERSON_NAME] và In" at bounding box center [1234, 540] width 137 height 22
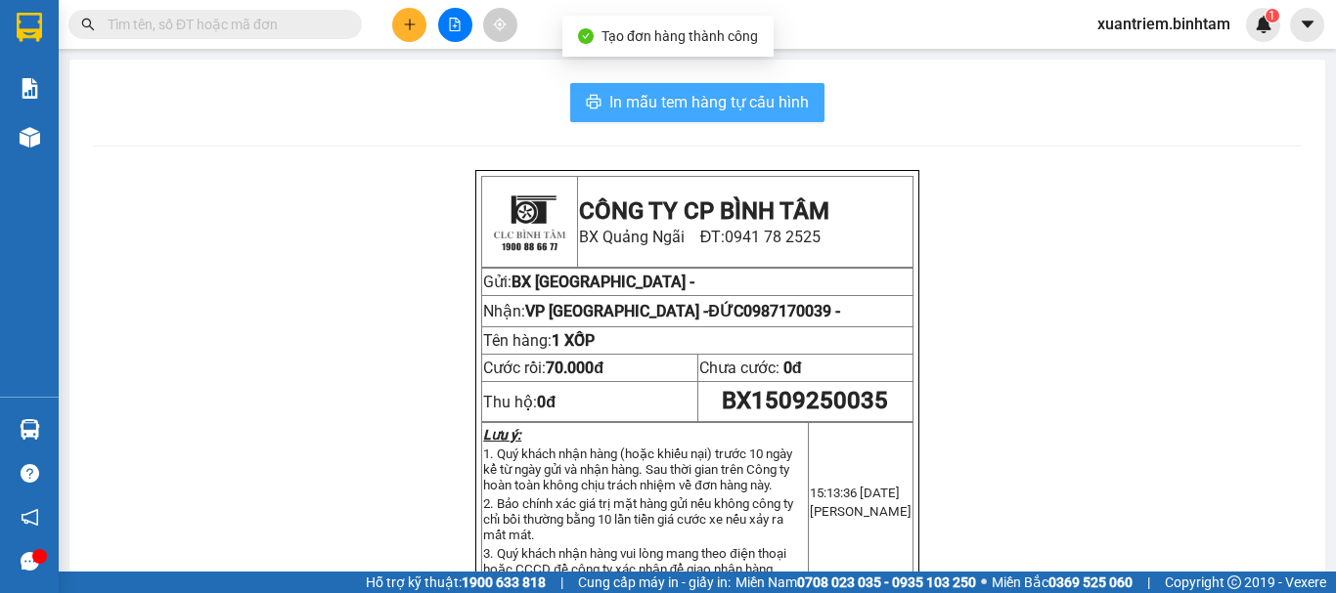
click at [695, 95] on span "In mẫu tem hàng tự cấu hình" at bounding box center [708, 102] width 199 height 24
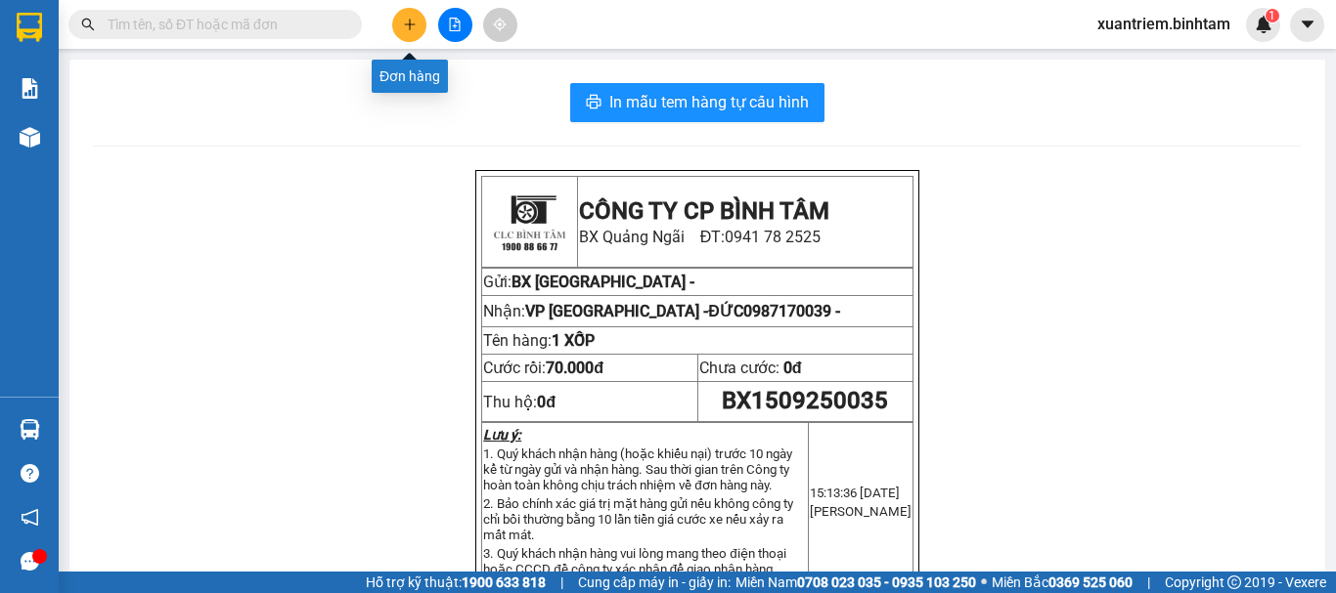
click at [420, 31] on button at bounding box center [409, 25] width 34 height 34
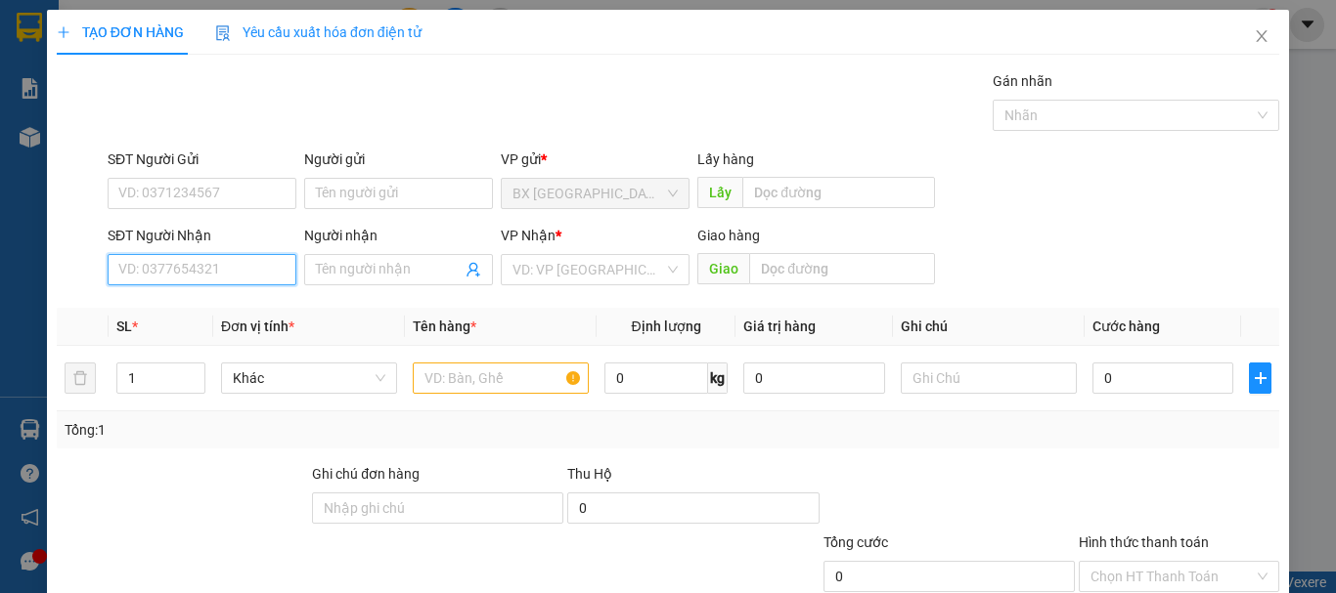
click at [263, 278] on input "SĐT Người Nhận" at bounding box center [202, 269] width 189 height 31
click at [201, 319] on div "0368768208" at bounding box center [199, 309] width 163 height 22
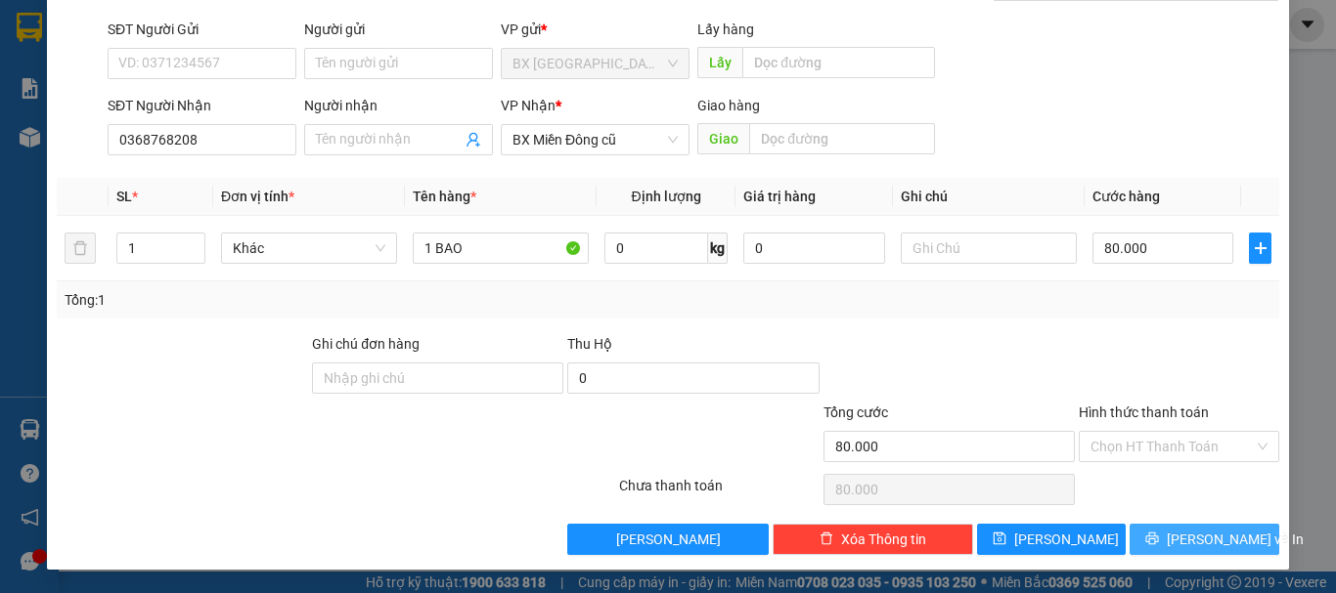
click at [1182, 545] on span "[PERSON_NAME] và In" at bounding box center [1234, 540] width 137 height 22
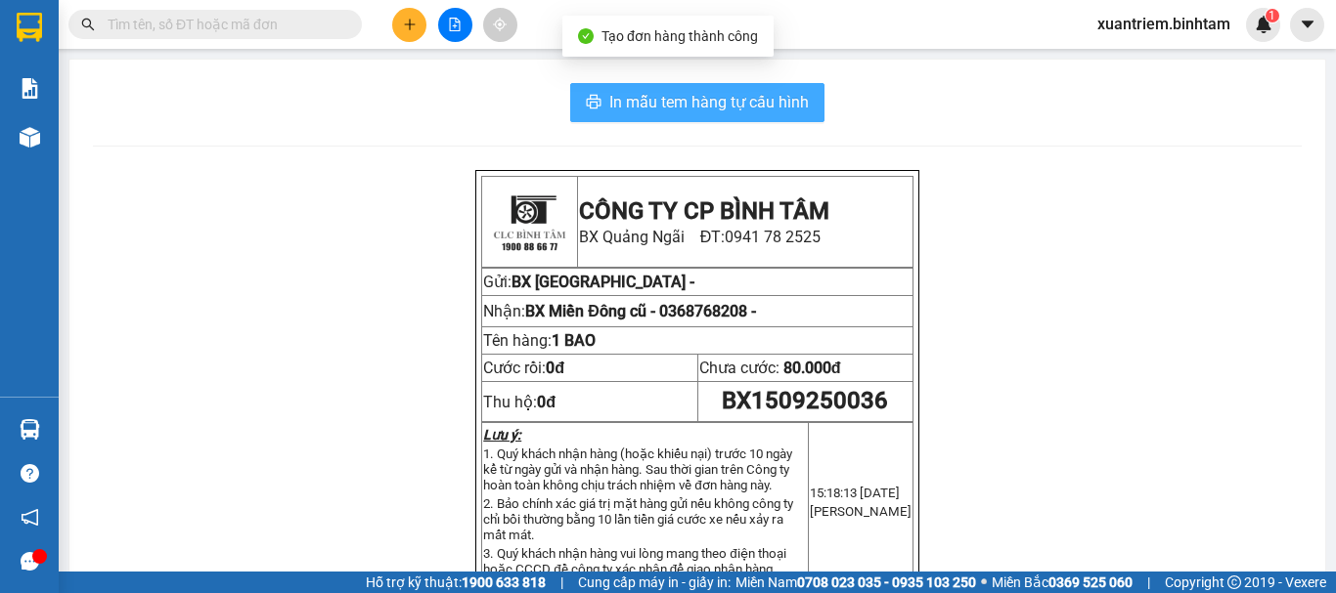
click at [756, 106] on span "In mẫu tem hàng tự cấu hình" at bounding box center [708, 102] width 199 height 24
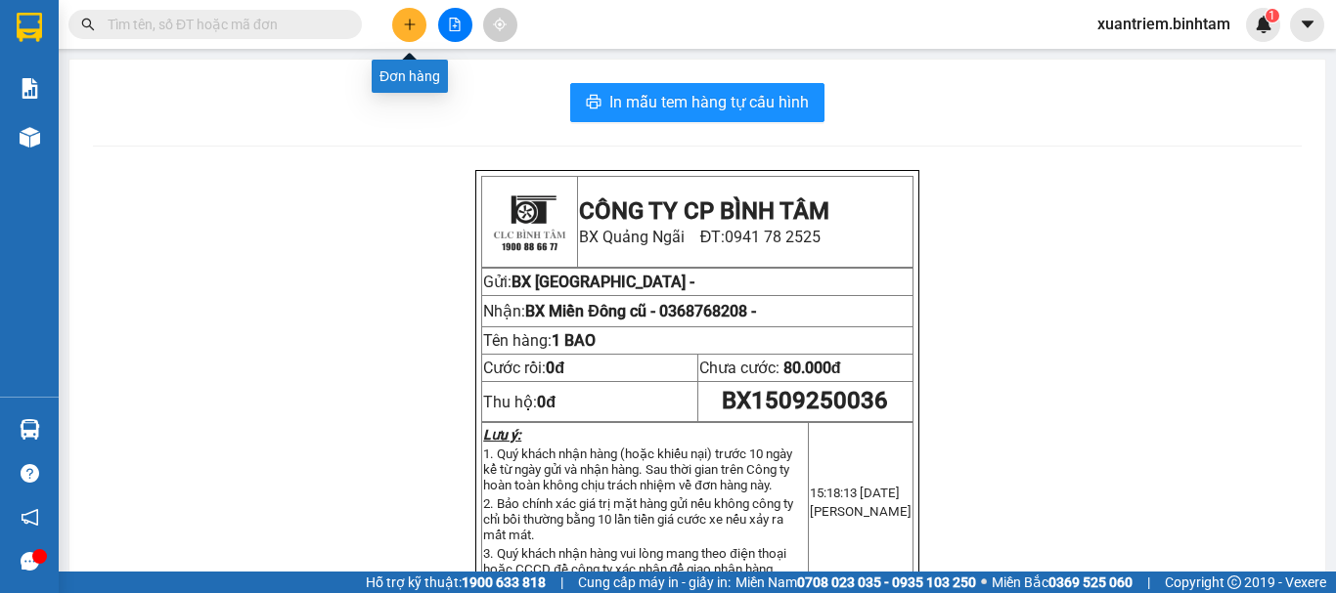
click at [419, 25] on button at bounding box center [409, 25] width 34 height 34
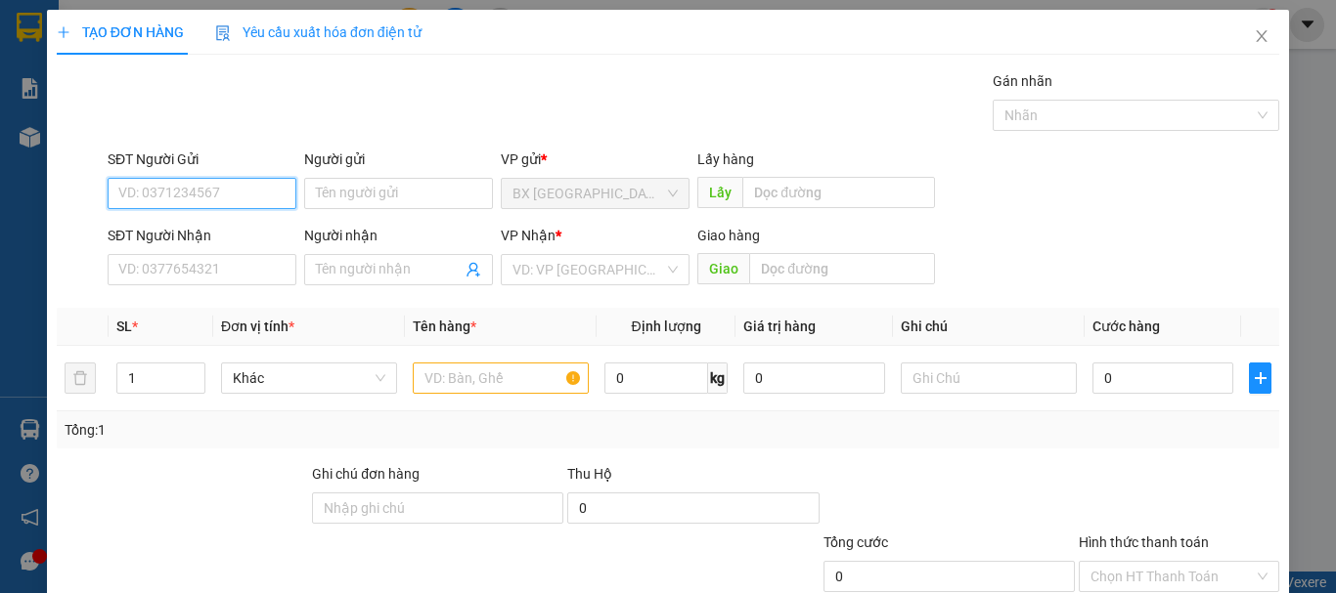
click at [275, 204] on input "SĐT Người Gửi" at bounding box center [202, 193] width 189 height 31
click at [251, 205] on input "0347048492" at bounding box center [202, 193] width 189 height 31
click at [192, 223] on div "0347048492" at bounding box center [199, 233] width 163 height 22
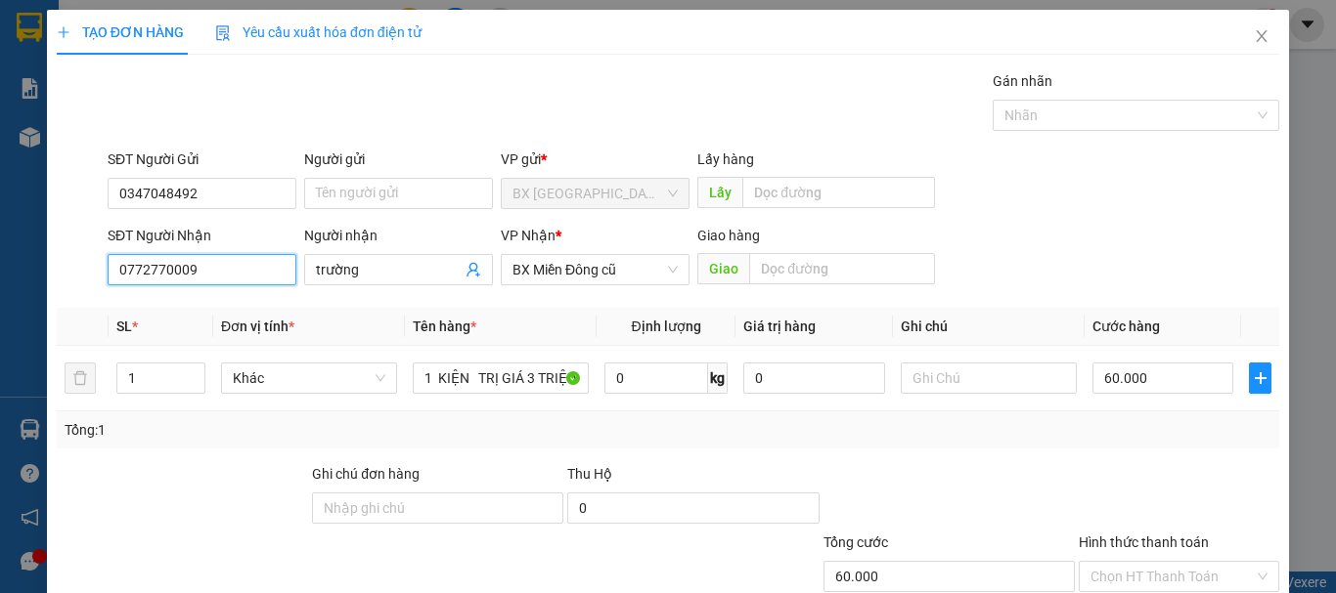
click at [207, 273] on input "0772770009" at bounding box center [202, 269] width 189 height 31
click at [191, 318] on div "0772770009 - trường" at bounding box center [199, 309] width 163 height 22
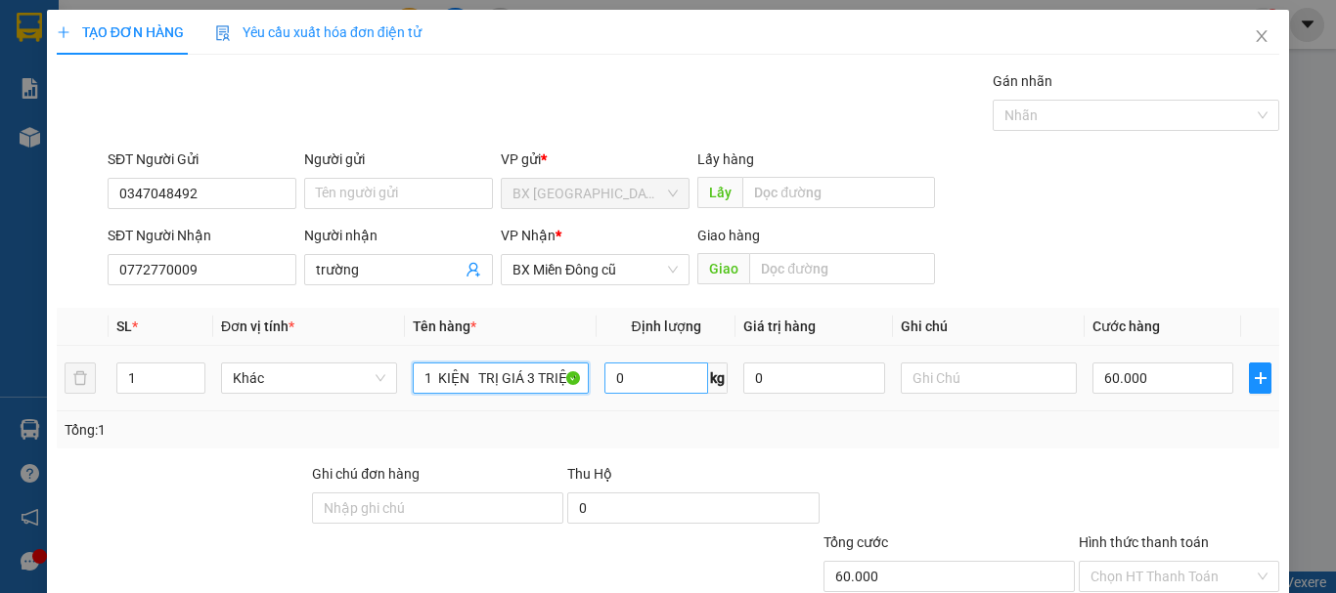
drag, startPoint x: 521, startPoint y: 373, endPoint x: 608, endPoint y: 374, distance: 87.0
click at [608, 374] on tr "1 Khác 1 KIỆN TRỊ GIÁ 3 TRIỆU 0 kg 0 60.000" at bounding box center [668, 379] width 1222 height 66
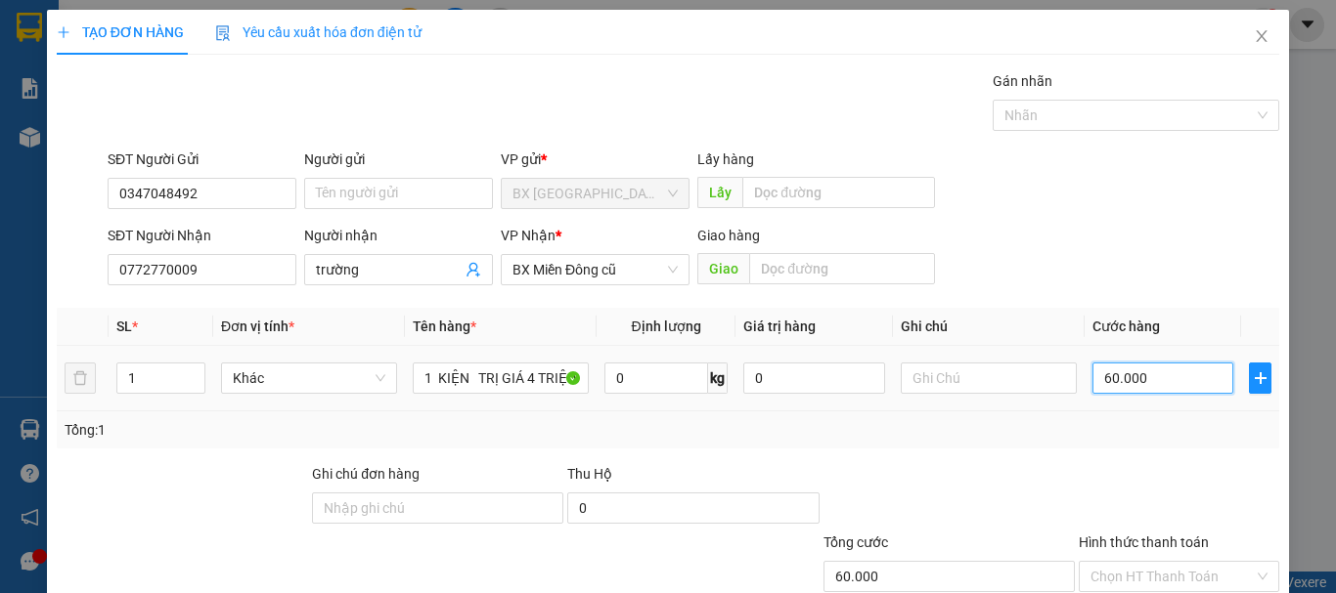
click at [1092, 366] on input "60.000" at bounding box center [1162, 378] width 141 height 31
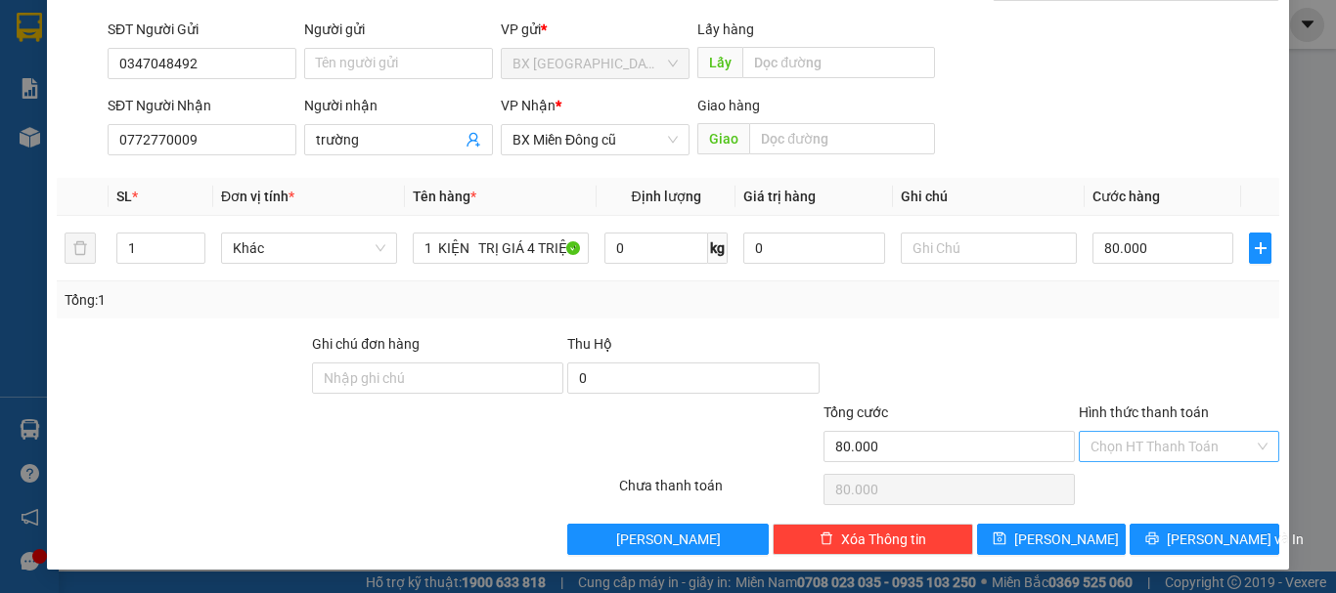
click at [1200, 444] on input "Hình thức thanh toán" at bounding box center [1171, 446] width 163 height 29
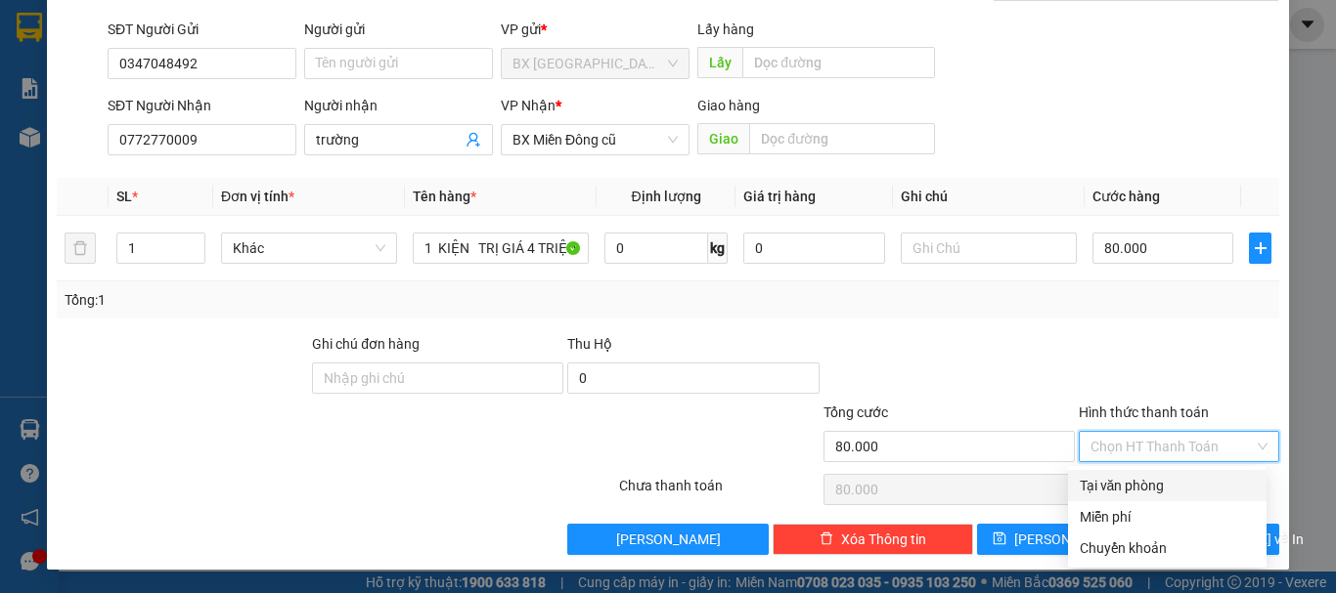
click at [1152, 498] on div "Tại văn phòng" at bounding box center [1167, 485] width 198 height 31
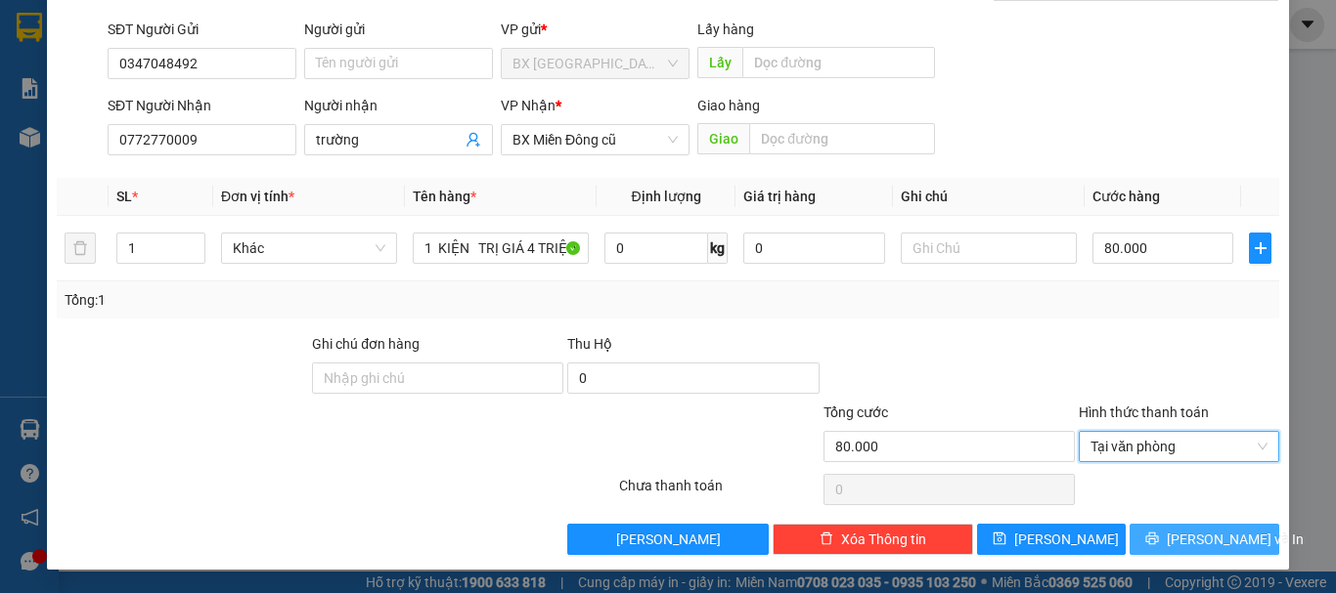
click at [1170, 552] on button "[PERSON_NAME] và In" at bounding box center [1204, 539] width 150 height 31
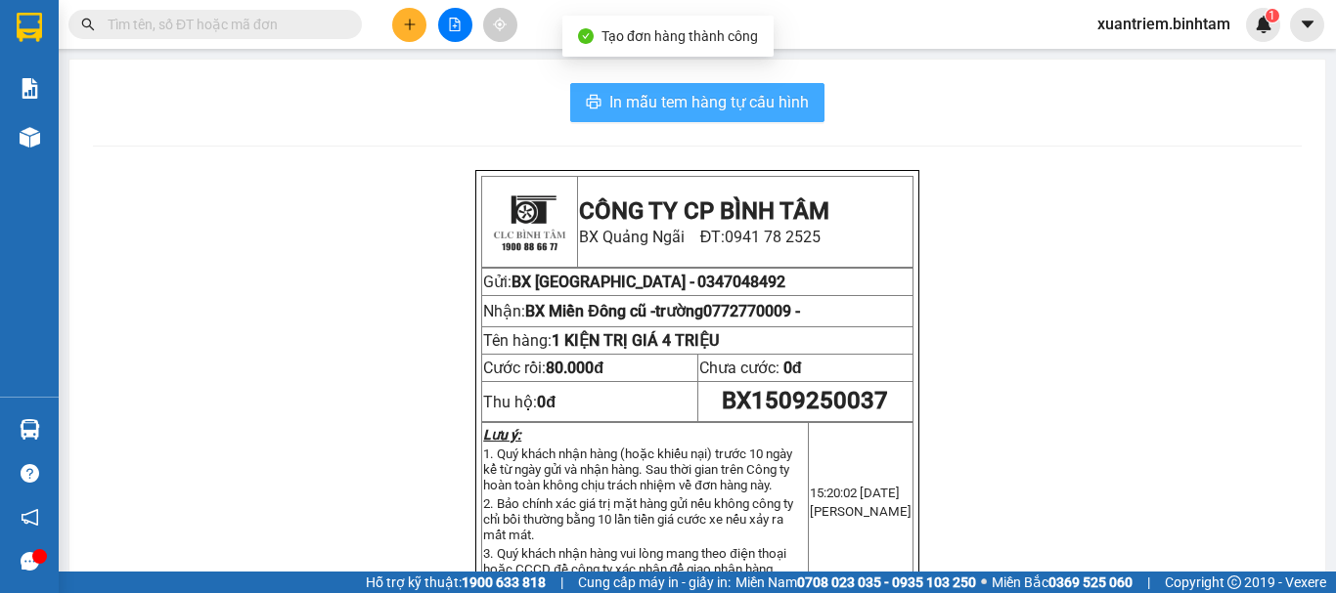
click at [681, 105] on span "In mẫu tem hàng tự cấu hình" at bounding box center [708, 102] width 199 height 24
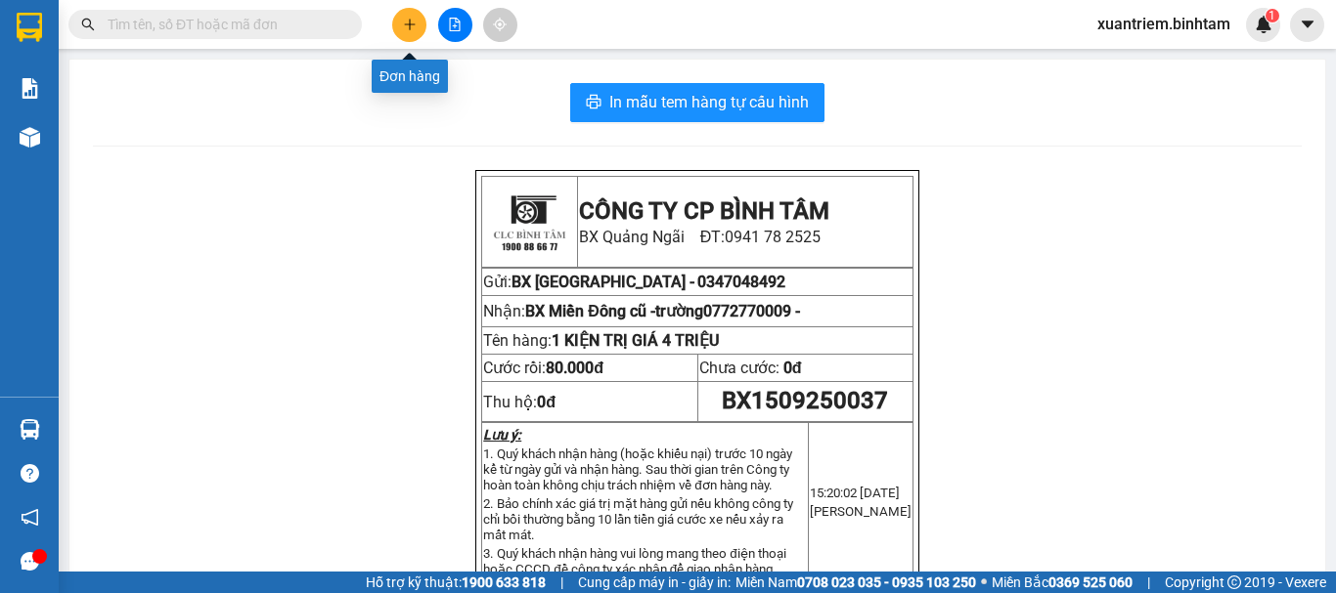
click at [420, 22] on button at bounding box center [409, 25] width 34 height 34
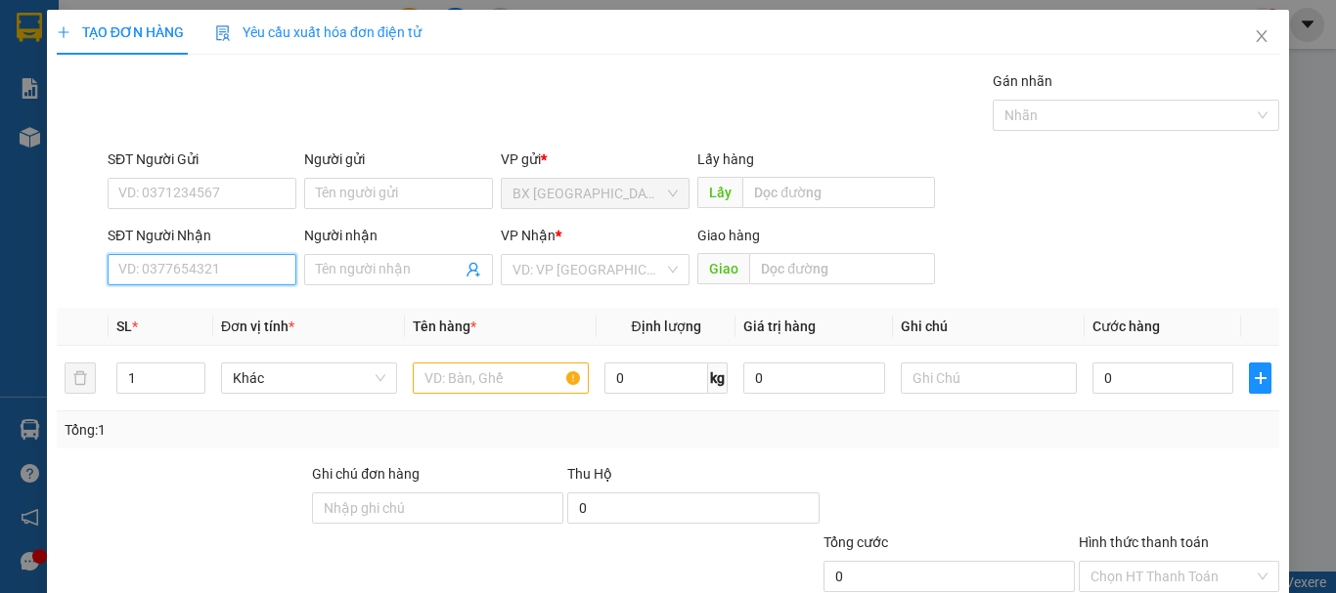
drag, startPoint x: 247, startPoint y: 256, endPoint x: 244, endPoint y: 276, distance: 19.8
click at [246, 269] on input "SĐT Người Nhận" at bounding box center [202, 269] width 189 height 31
click at [244, 276] on input "SĐT Người Nhận" at bounding box center [202, 269] width 189 height 31
click at [236, 281] on input "0334838572" at bounding box center [202, 269] width 189 height 31
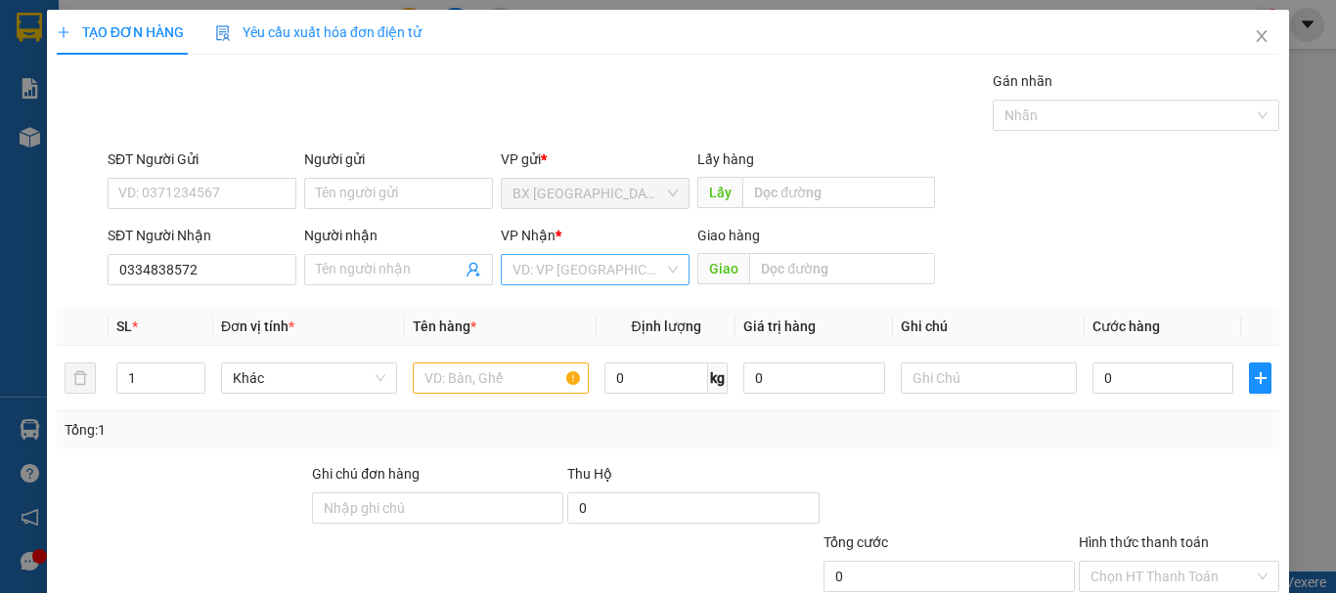
click at [558, 257] on input "search" at bounding box center [588, 269] width 152 height 29
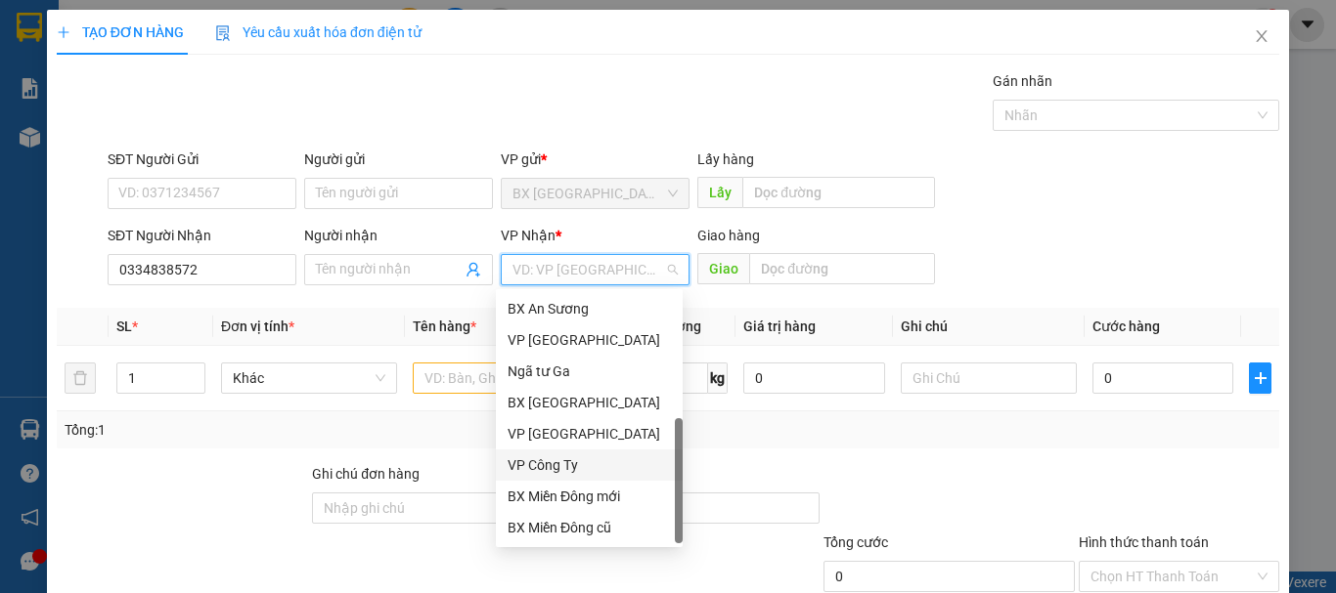
scroll to position [63, 0]
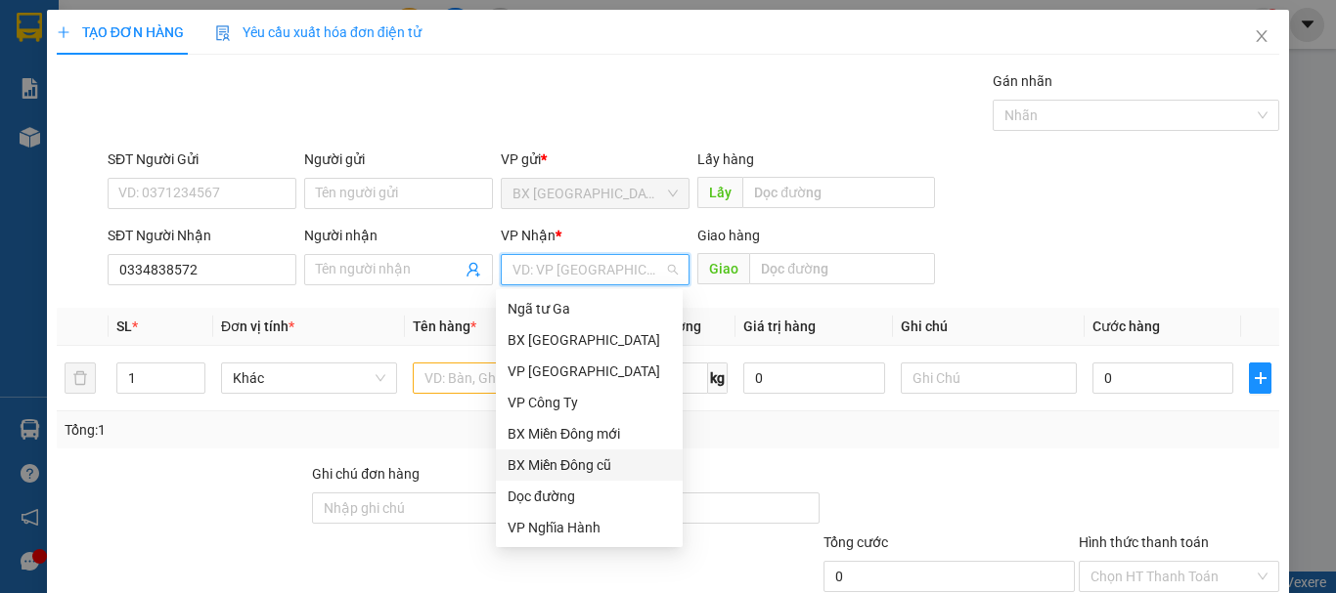
click at [560, 463] on div "BX Miền Đông cũ" at bounding box center [588, 466] width 163 height 22
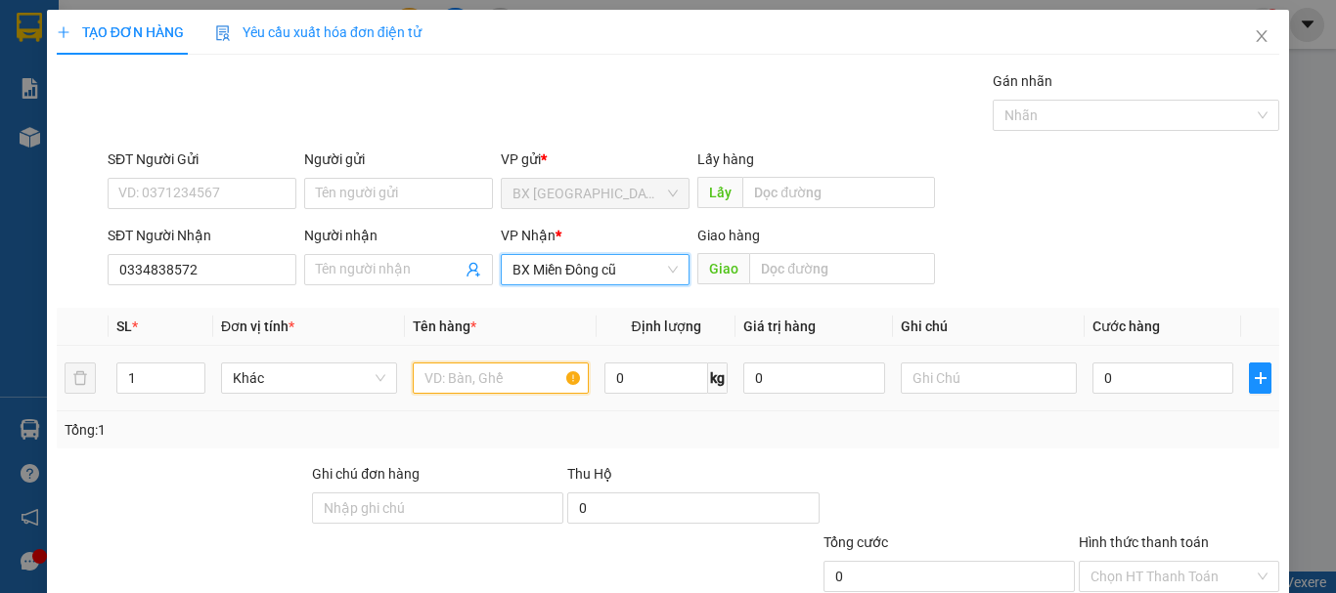
click at [487, 376] on input "text" at bounding box center [501, 378] width 176 height 31
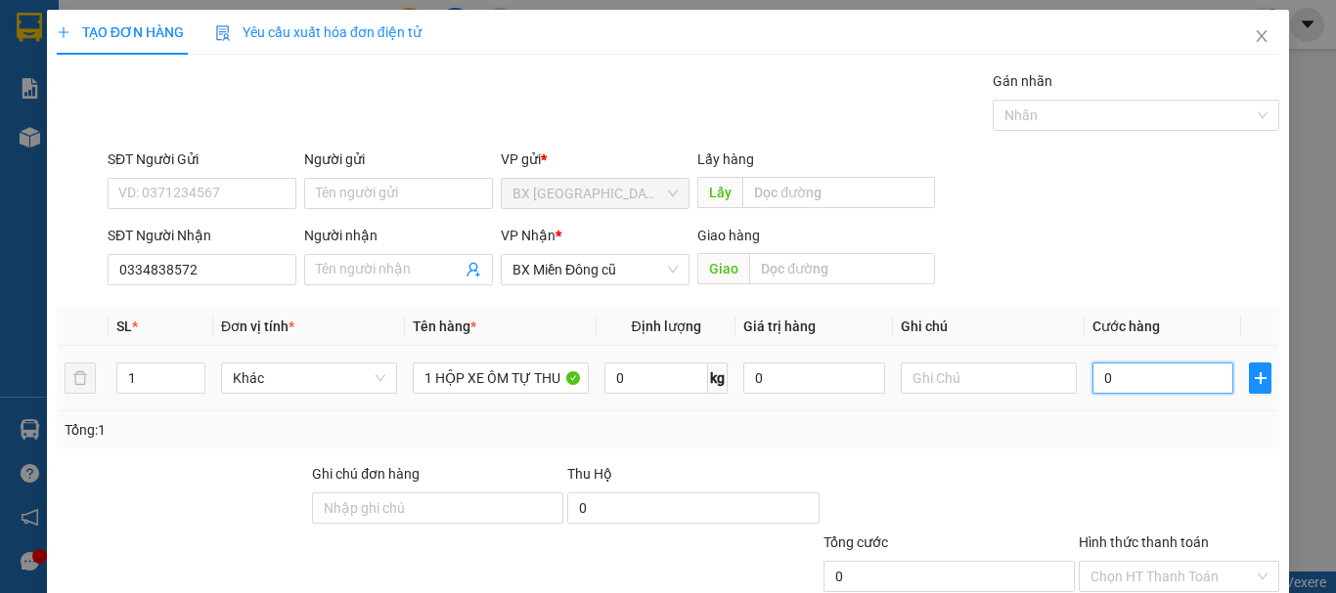
click at [1177, 375] on input "0" at bounding box center [1162, 378] width 141 height 31
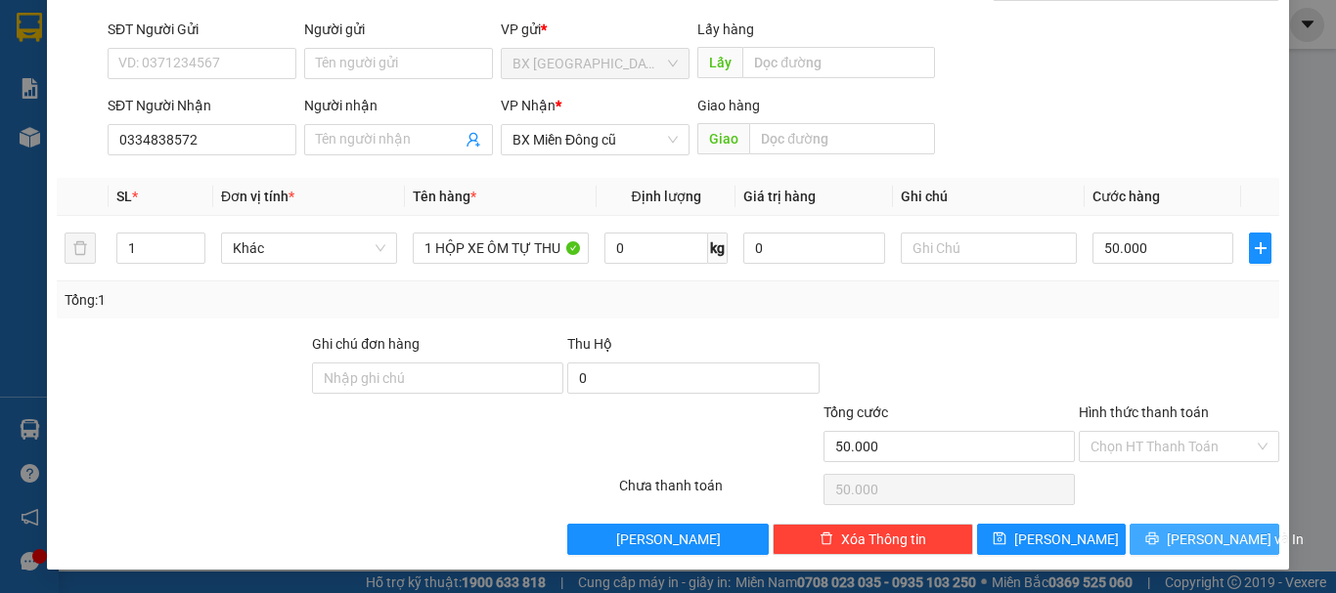
click at [1163, 553] on button "[PERSON_NAME] và In" at bounding box center [1204, 539] width 150 height 31
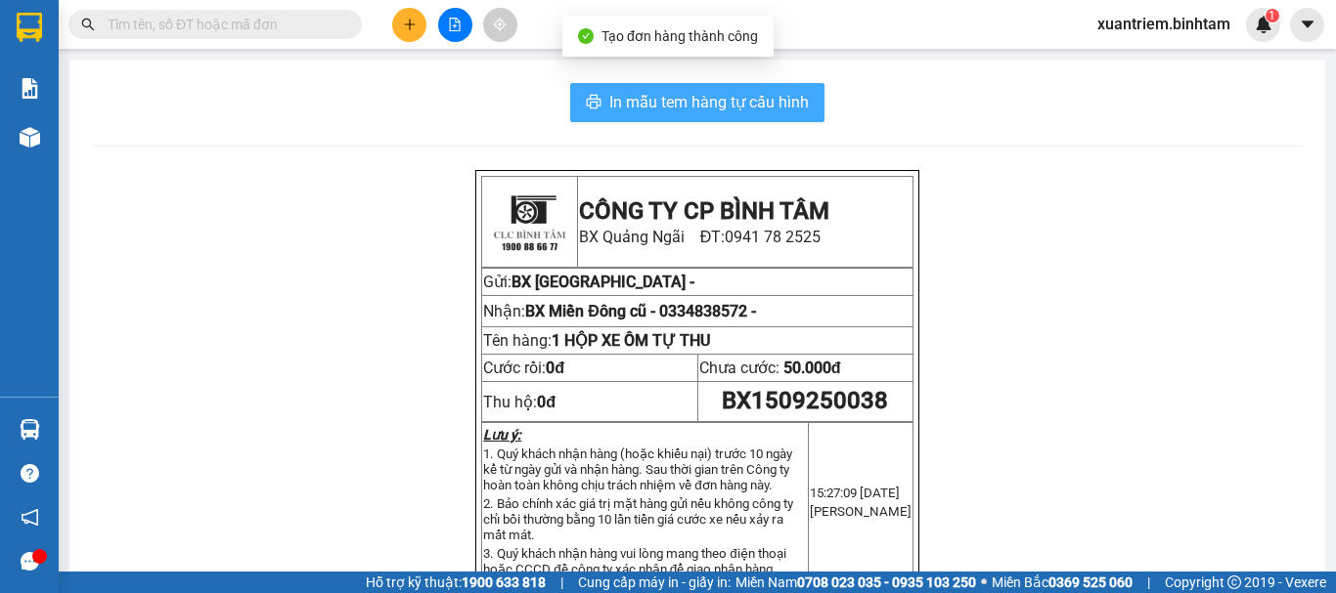
click at [689, 107] on span "In mẫu tem hàng tự cấu hình" at bounding box center [708, 102] width 199 height 24
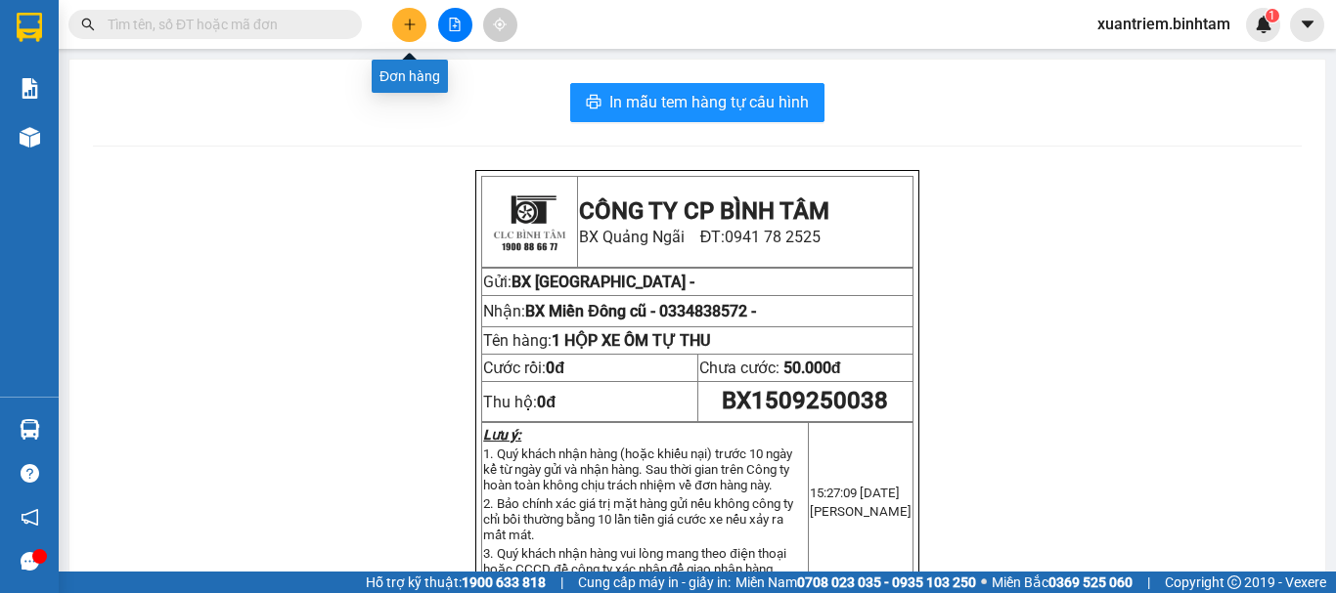
click at [419, 26] on button at bounding box center [409, 25] width 34 height 34
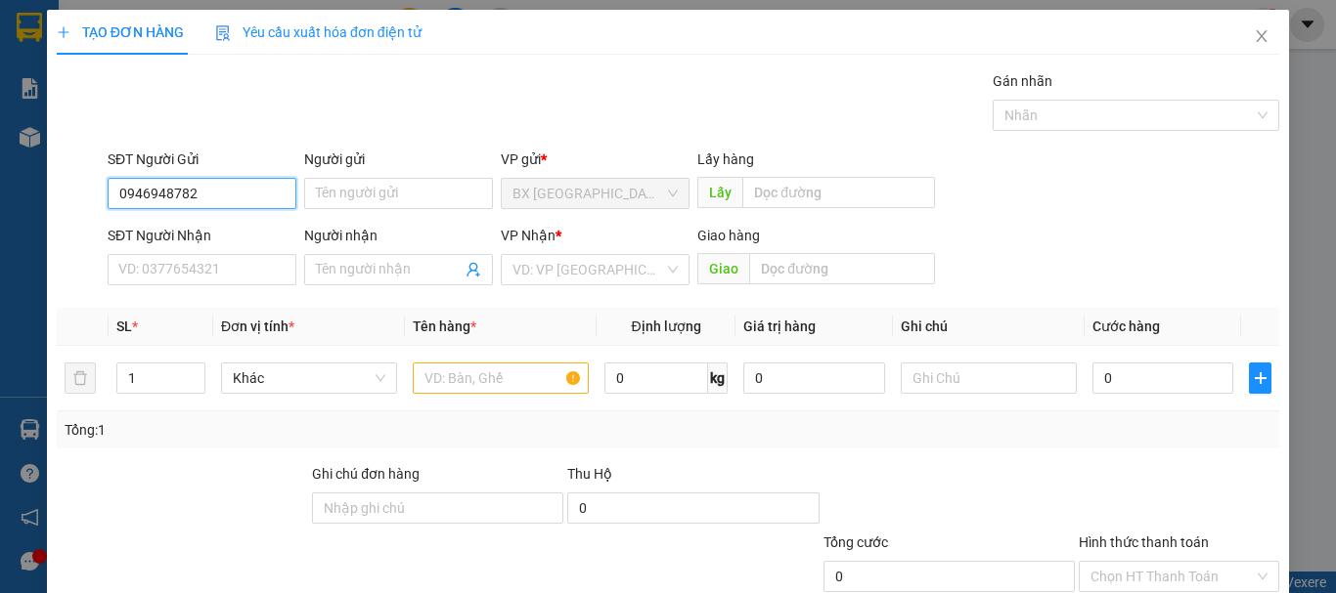
click at [250, 198] on input "0946948782" at bounding box center [202, 193] width 189 height 31
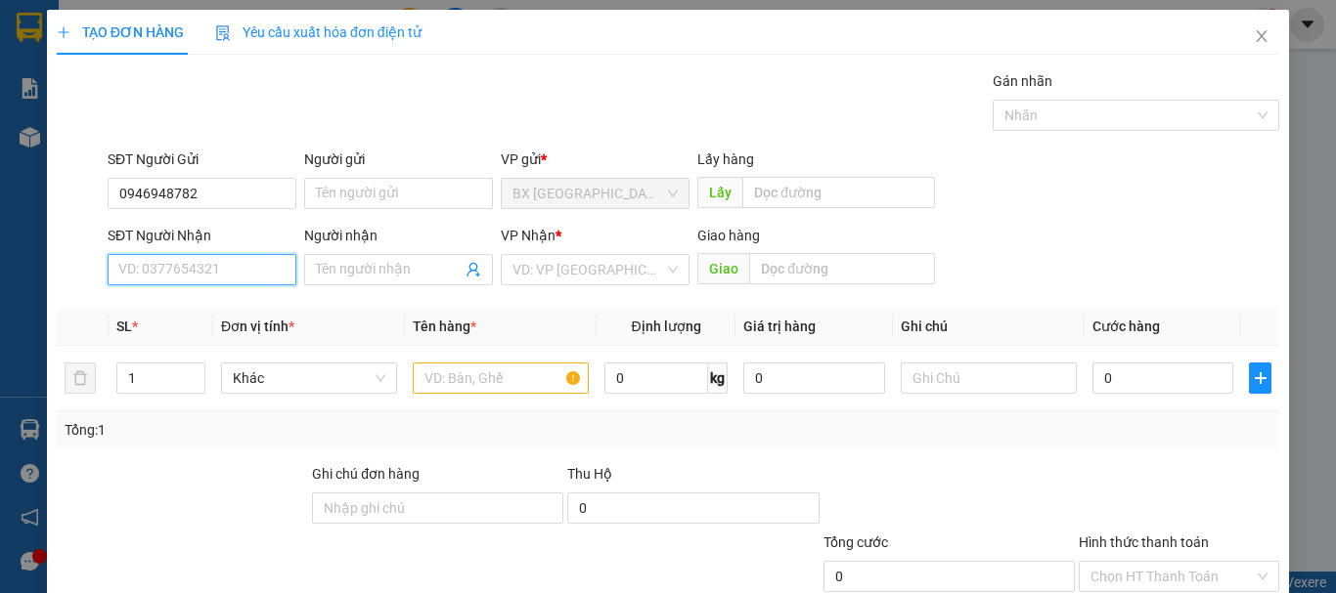
click at [239, 259] on input "SĐT Người Nhận" at bounding box center [202, 269] width 189 height 31
click at [239, 259] on input "0946735851" at bounding box center [202, 269] width 189 height 31
click at [236, 309] on div "0946735851 - NIỀM" at bounding box center [199, 309] width 163 height 22
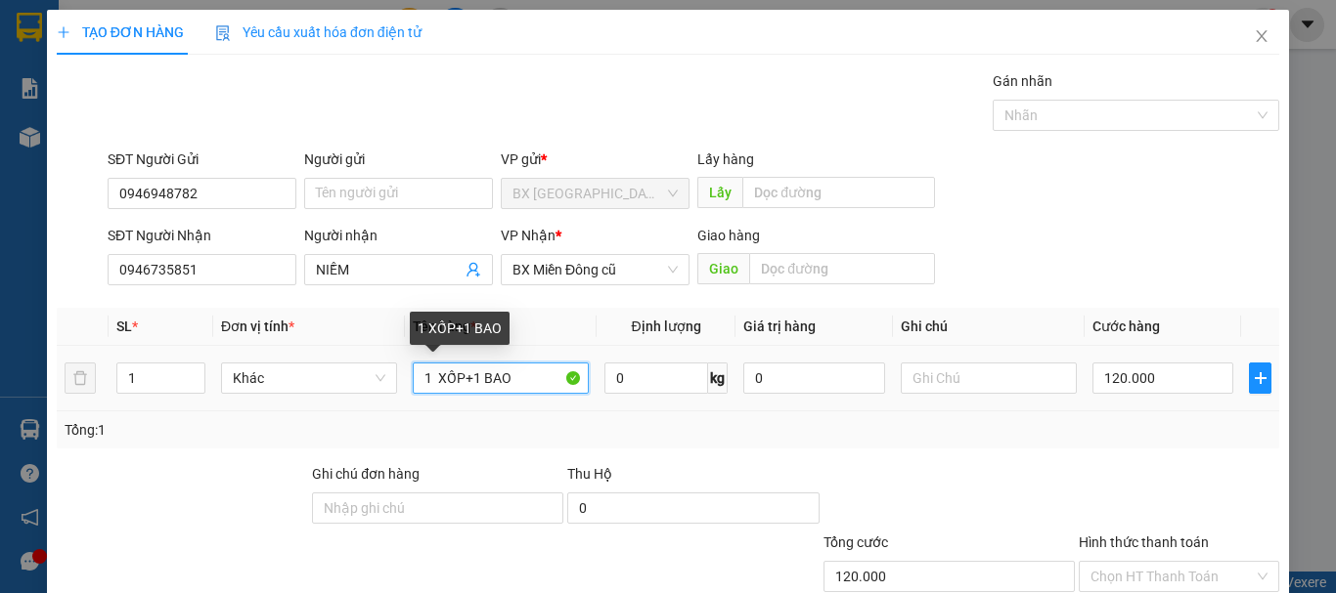
drag, startPoint x: 527, startPoint y: 374, endPoint x: 405, endPoint y: 378, distance: 122.3
click at [418, 376] on input "1 XỐP+1 BAO" at bounding box center [501, 378] width 176 height 31
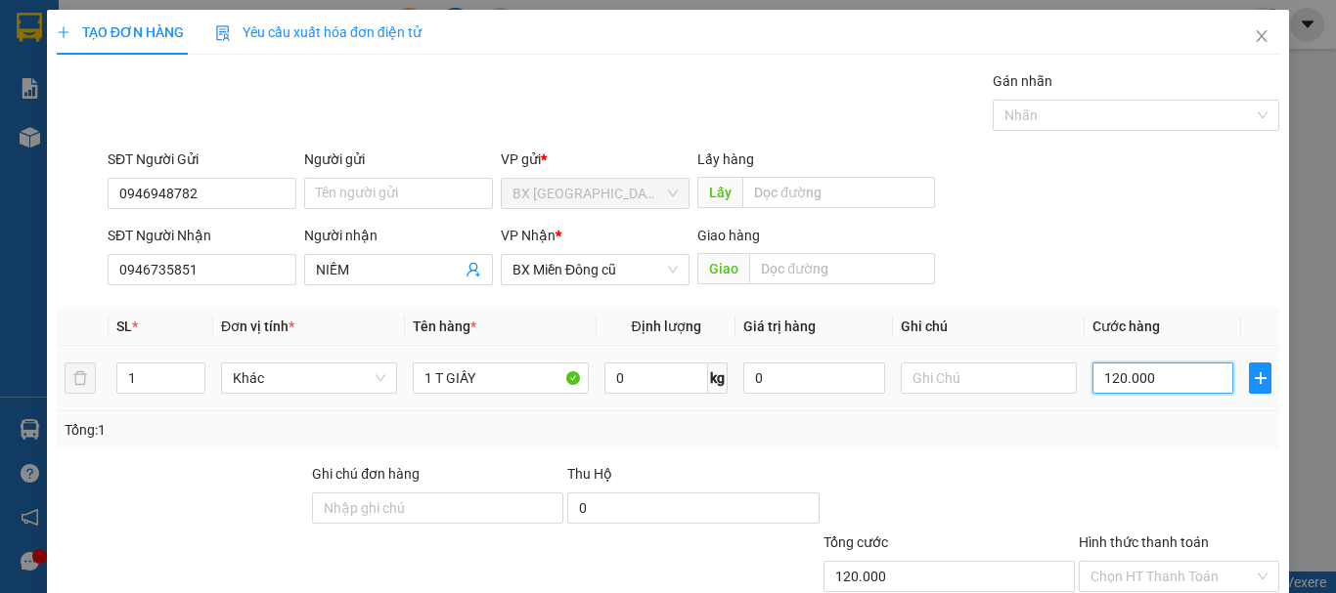
click at [1170, 386] on input "120.000" at bounding box center [1162, 378] width 141 height 31
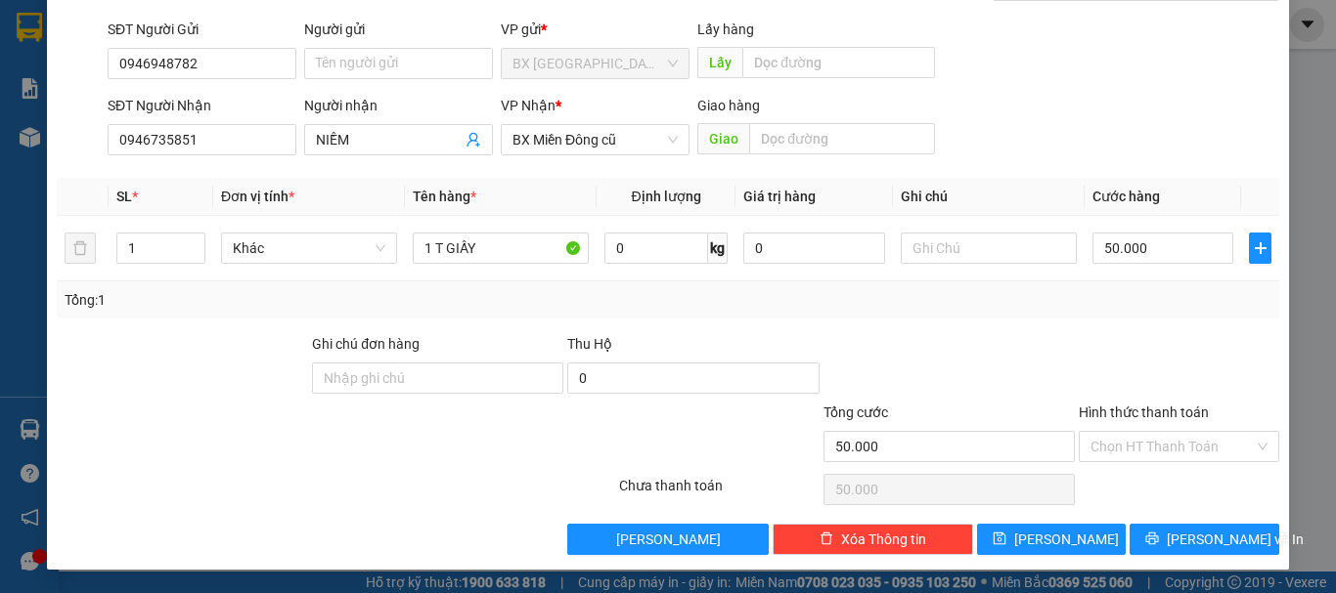
click at [1176, 422] on div "Hình thức thanh toán" at bounding box center [1178, 416] width 200 height 29
click at [1176, 441] on input "Hình thức thanh toán" at bounding box center [1171, 446] width 163 height 29
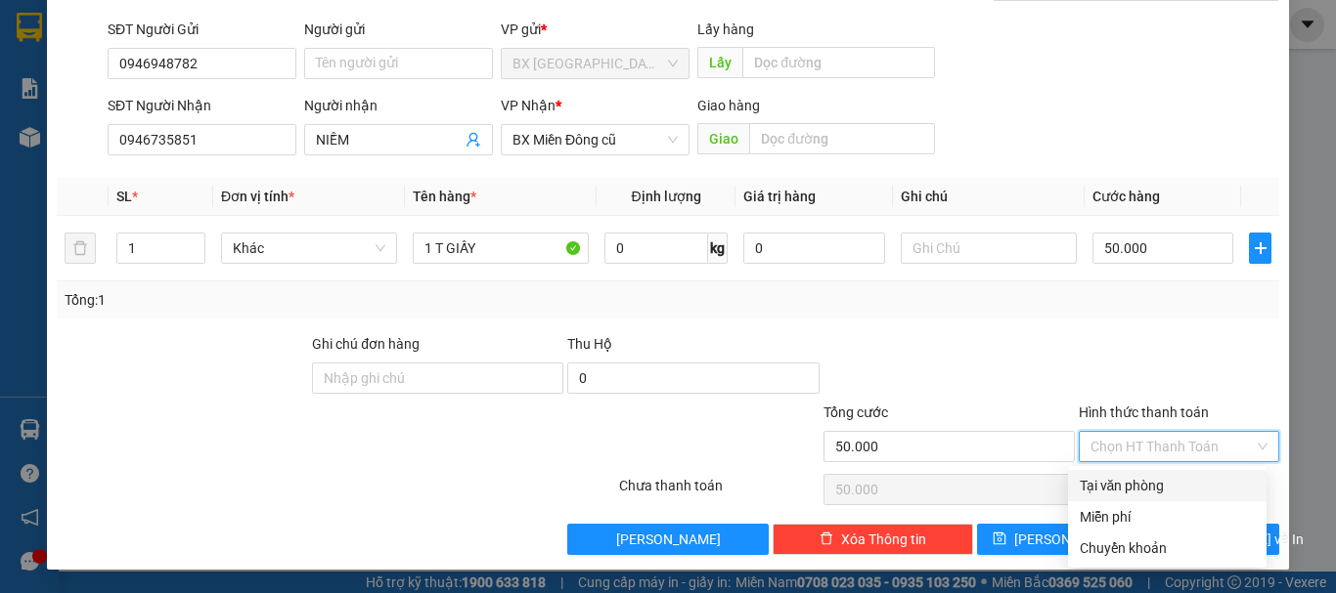
click at [1162, 486] on div "Tại văn phòng" at bounding box center [1166, 486] width 175 height 22
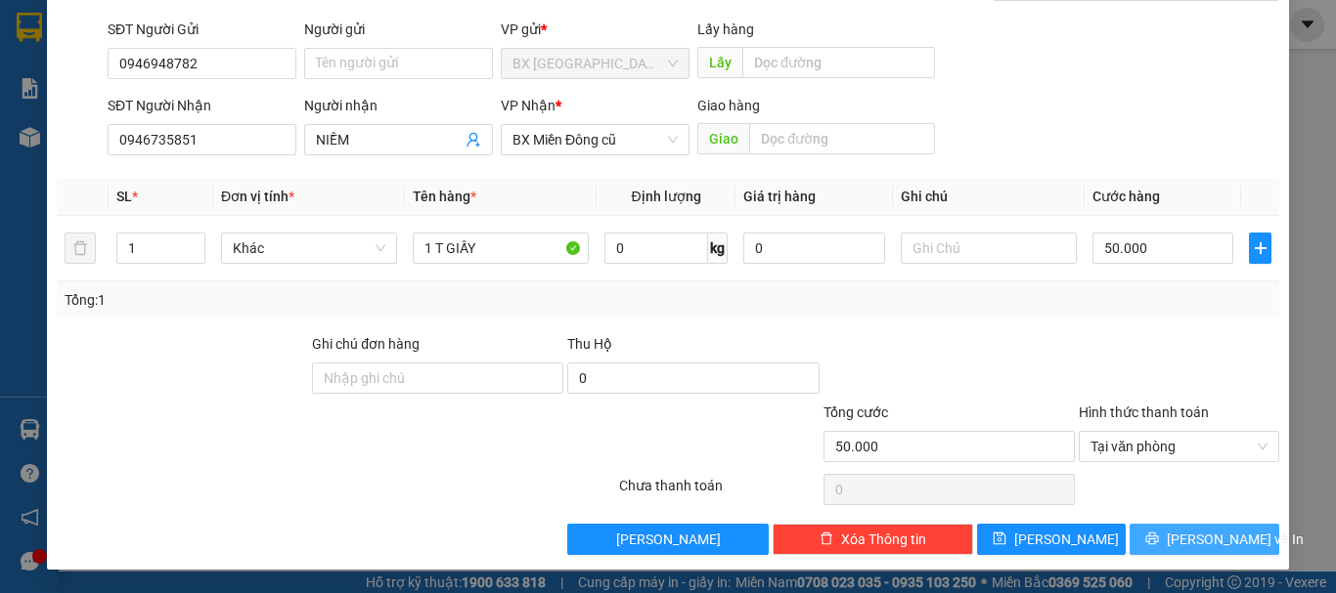
click at [1183, 545] on span "[PERSON_NAME] và In" at bounding box center [1234, 540] width 137 height 22
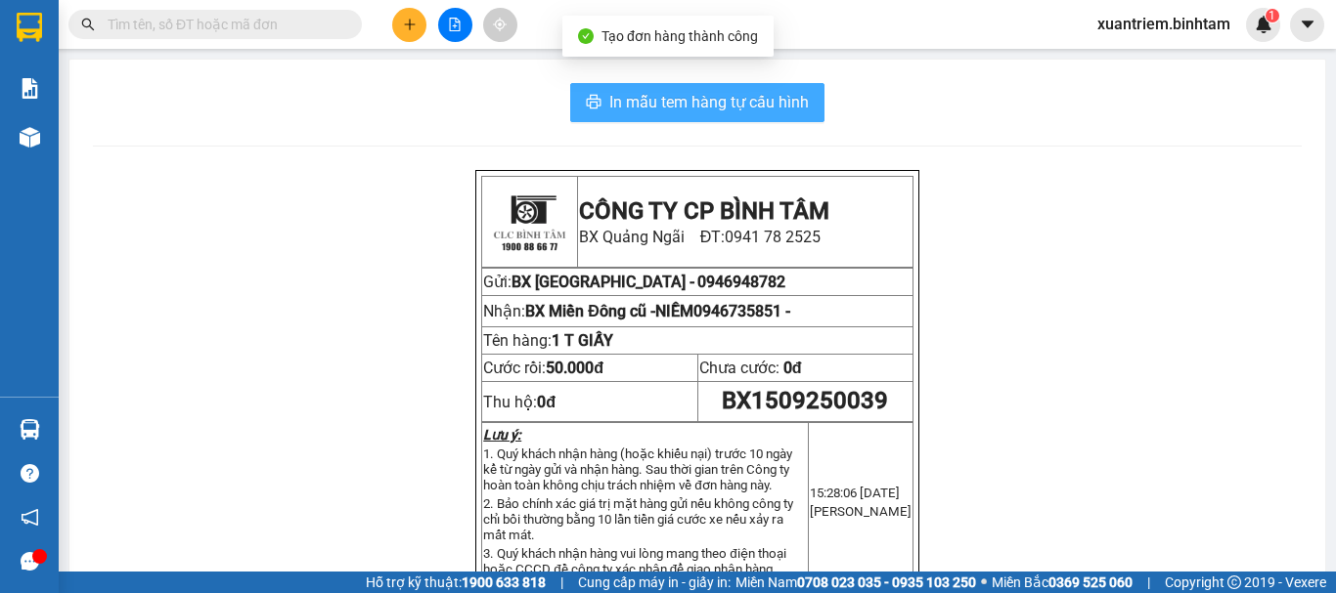
click at [769, 108] on span "In mẫu tem hàng tự cấu hình" at bounding box center [708, 102] width 199 height 24
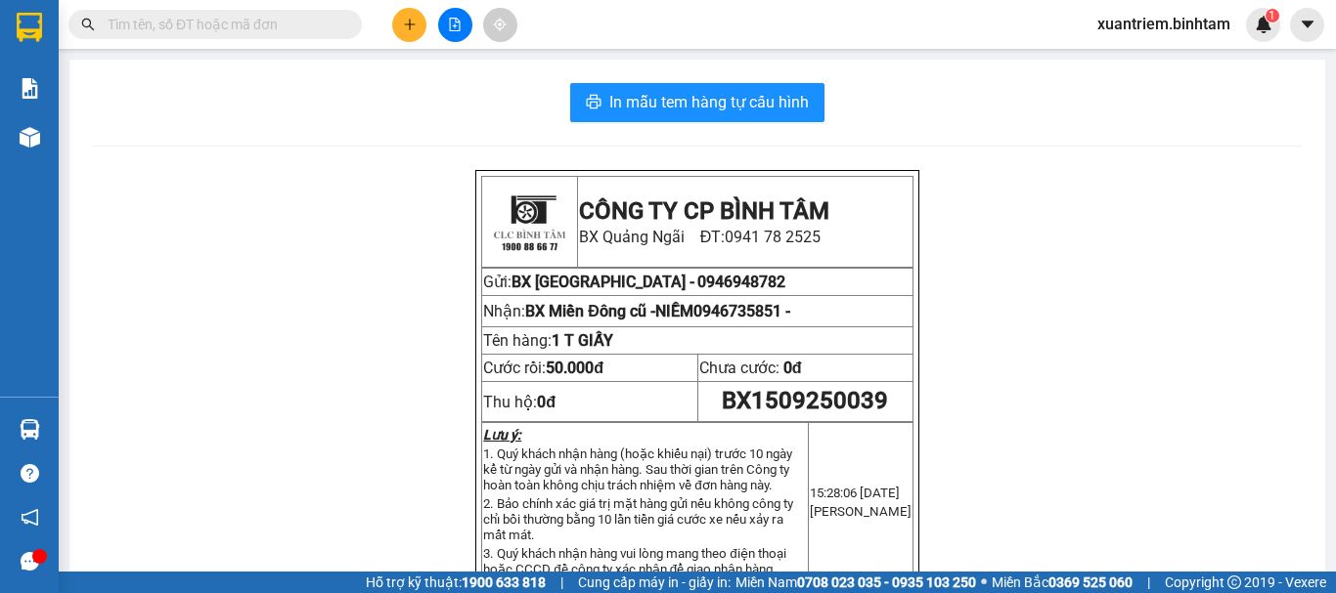
click at [400, 28] on button at bounding box center [409, 25] width 34 height 34
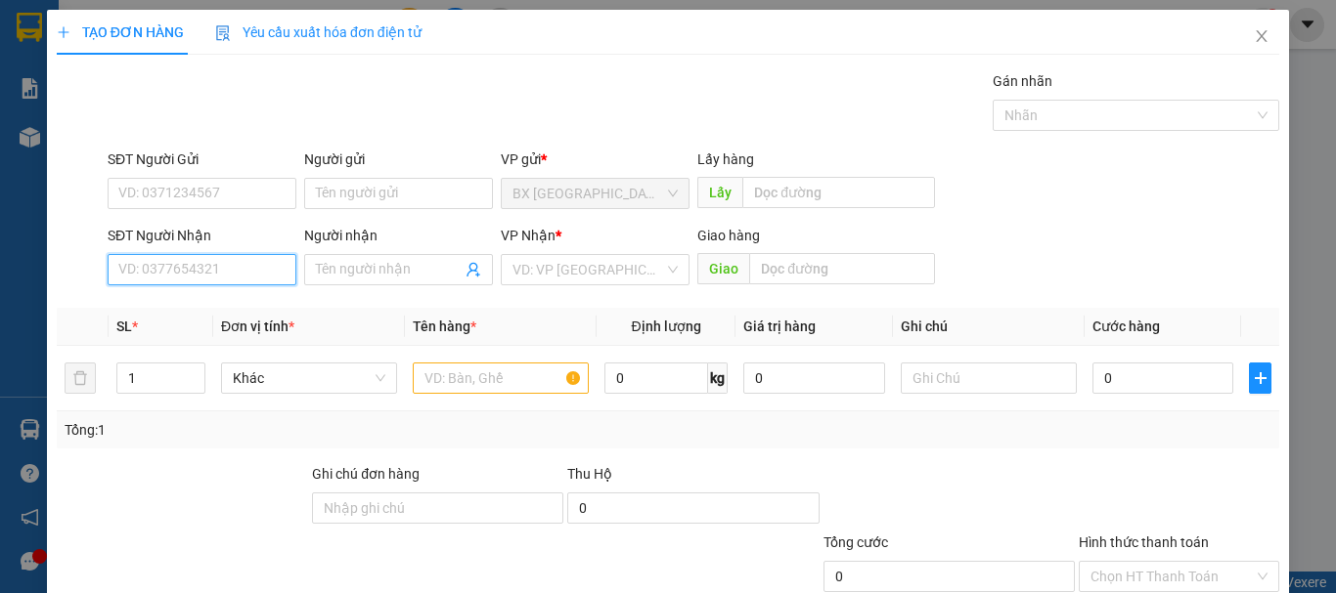
click at [204, 279] on input "SĐT Người Nhận" at bounding box center [202, 269] width 189 height 31
click at [206, 278] on input "0935627068" at bounding box center [202, 269] width 189 height 31
click at [194, 304] on div "0935627068" at bounding box center [199, 309] width 163 height 22
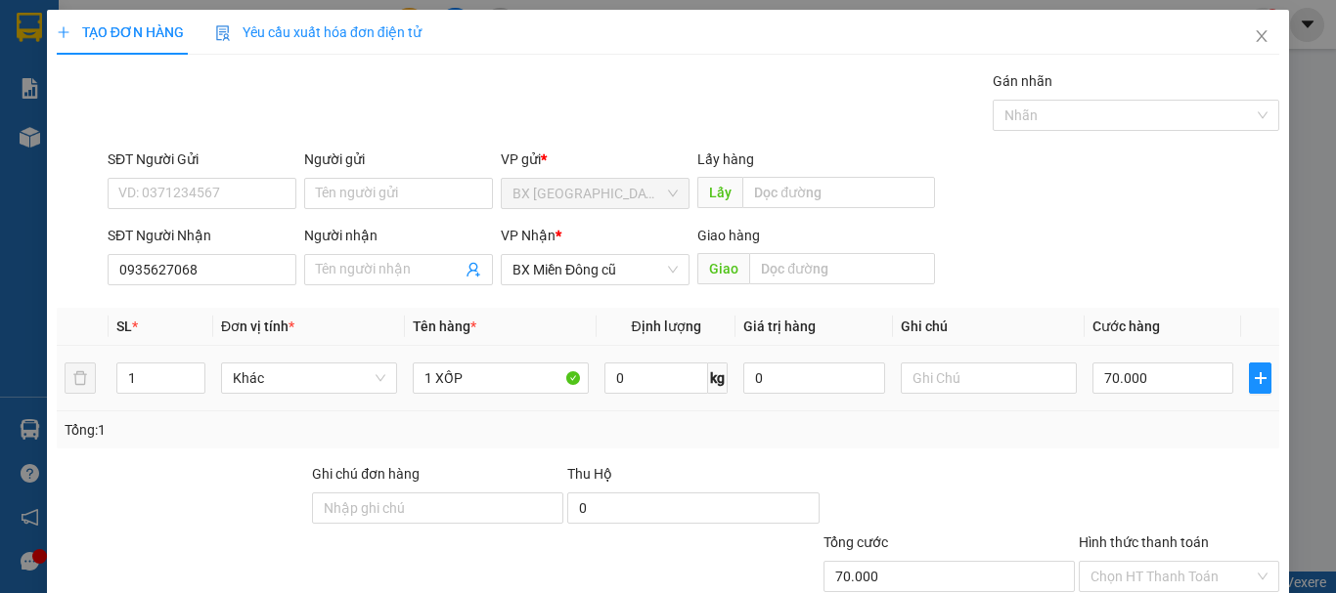
click at [1174, 400] on td "70.000" at bounding box center [1162, 379] width 156 height 66
click at [1173, 390] on input "70.000" at bounding box center [1162, 378] width 141 height 31
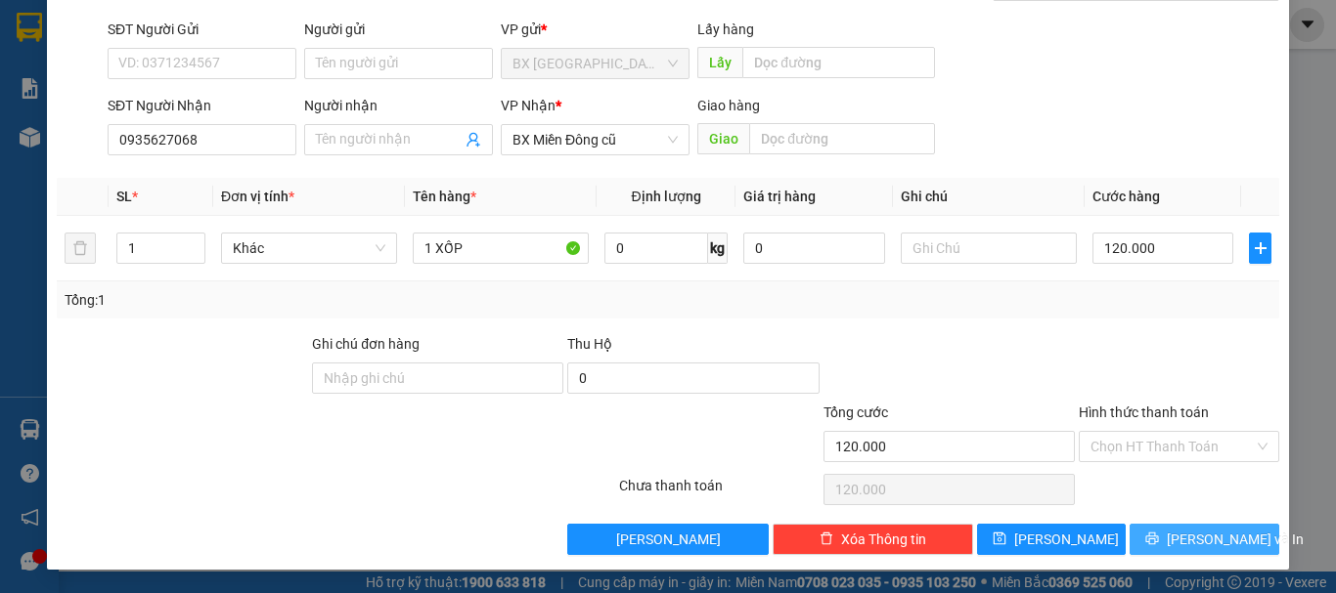
click at [1217, 536] on span "[PERSON_NAME] và In" at bounding box center [1234, 540] width 137 height 22
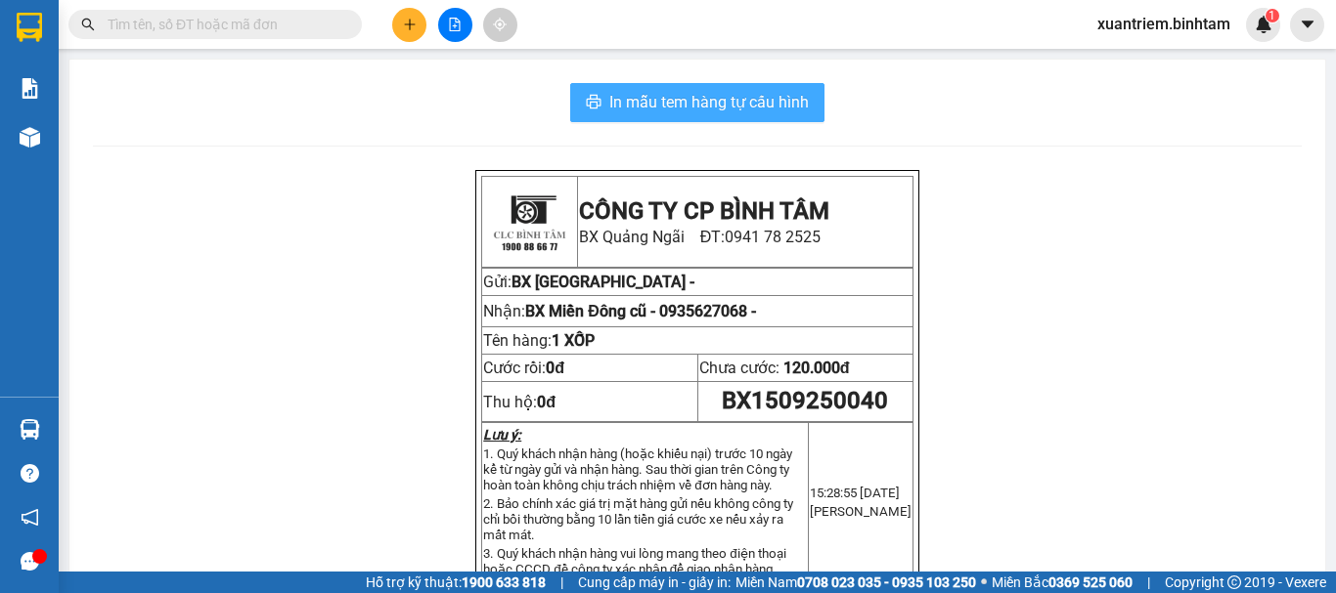
click at [766, 109] on span "In mẫu tem hàng tự cấu hình" at bounding box center [708, 102] width 199 height 24
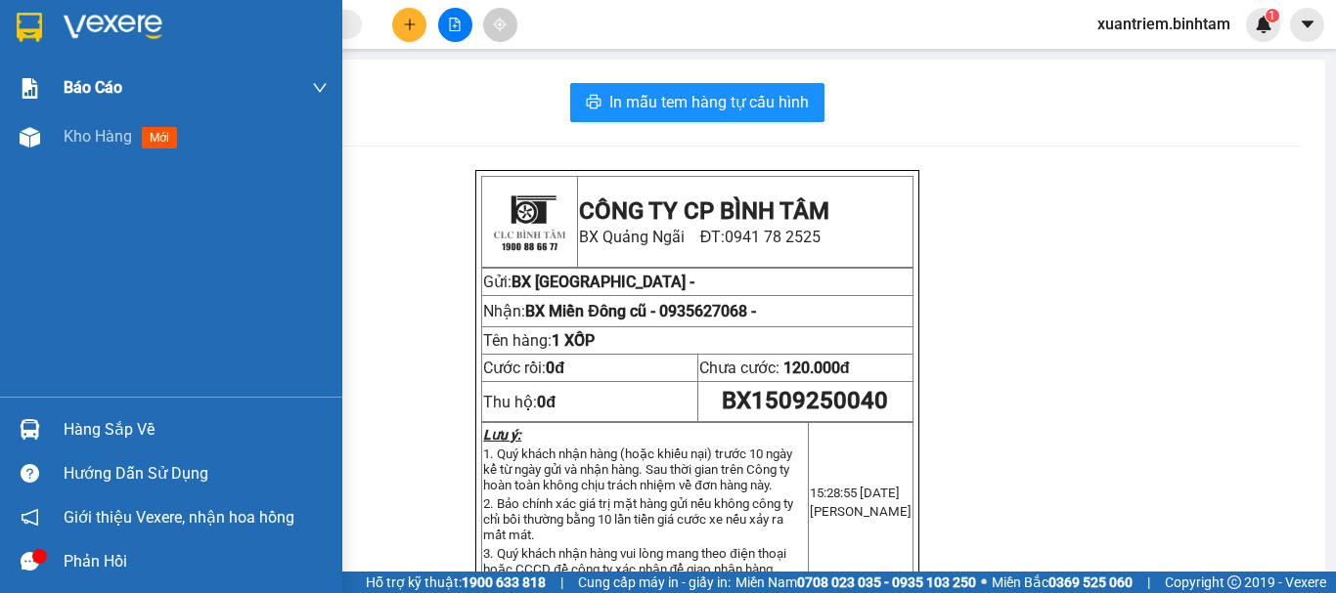
click at [66, 111] on div "Báo cáo" at bounding box center [196, 88] width 264 height 49
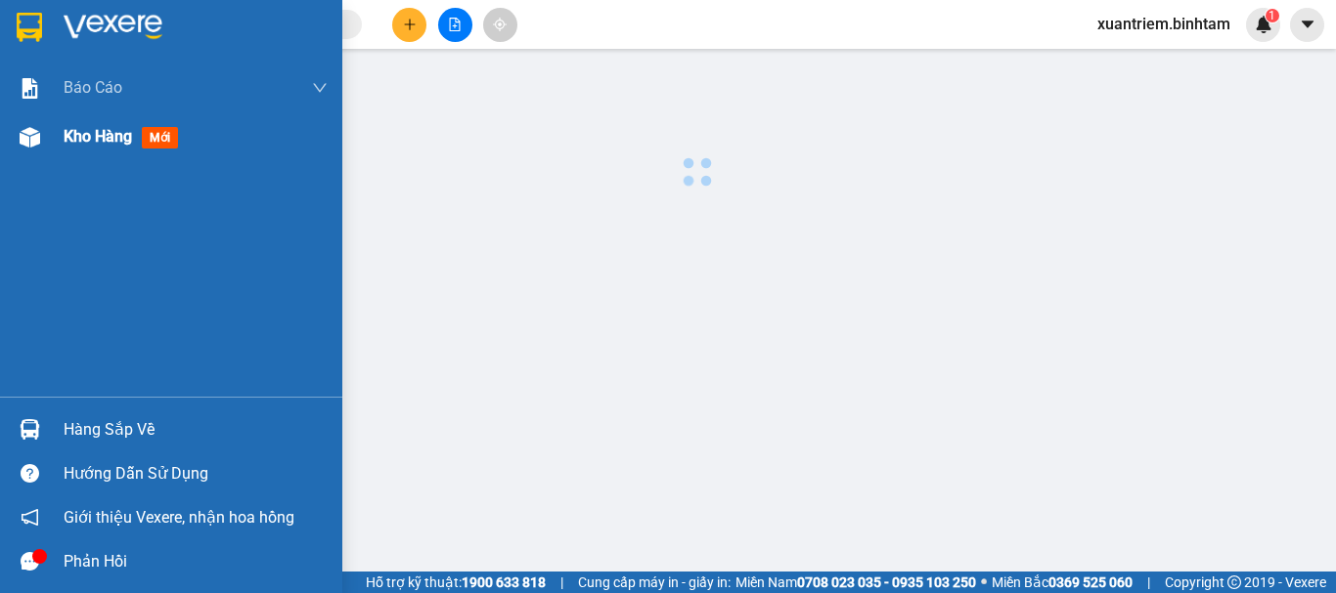
click at [134, 154] on div "Kho hàng mới" at bounding box center [196, 136] width 264 height 49
click at [126, 146] on span "Kho hàng" at bounding box center [98, 136] width 68 height 19
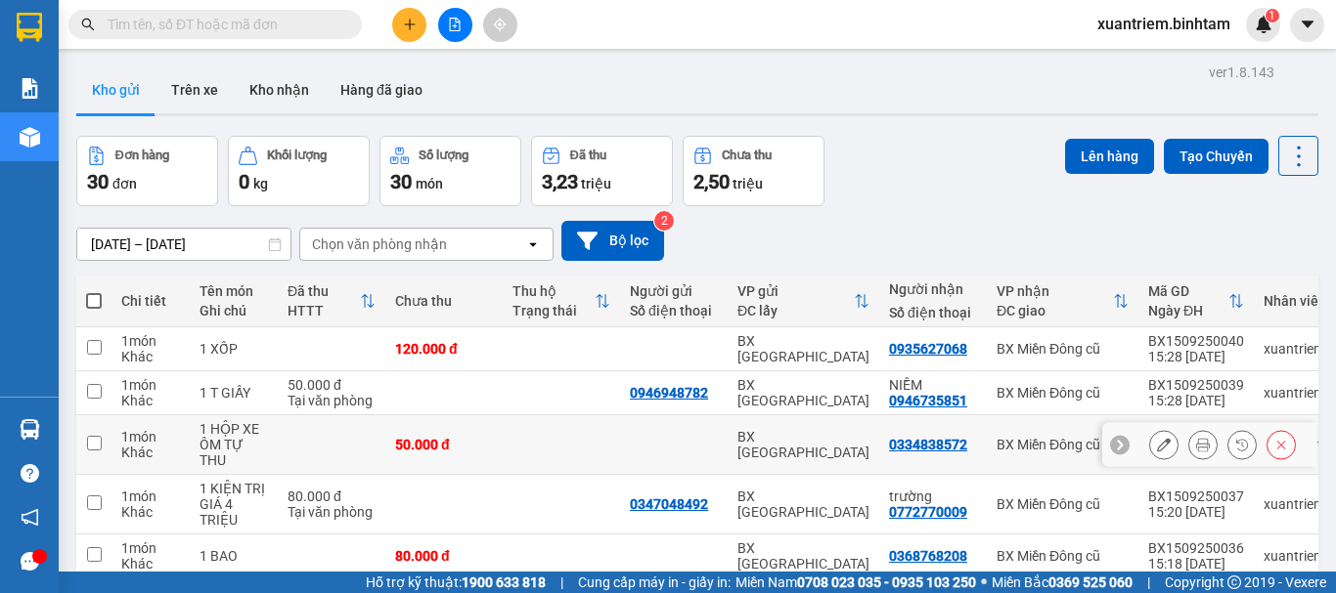
scroll to position [315, 0]
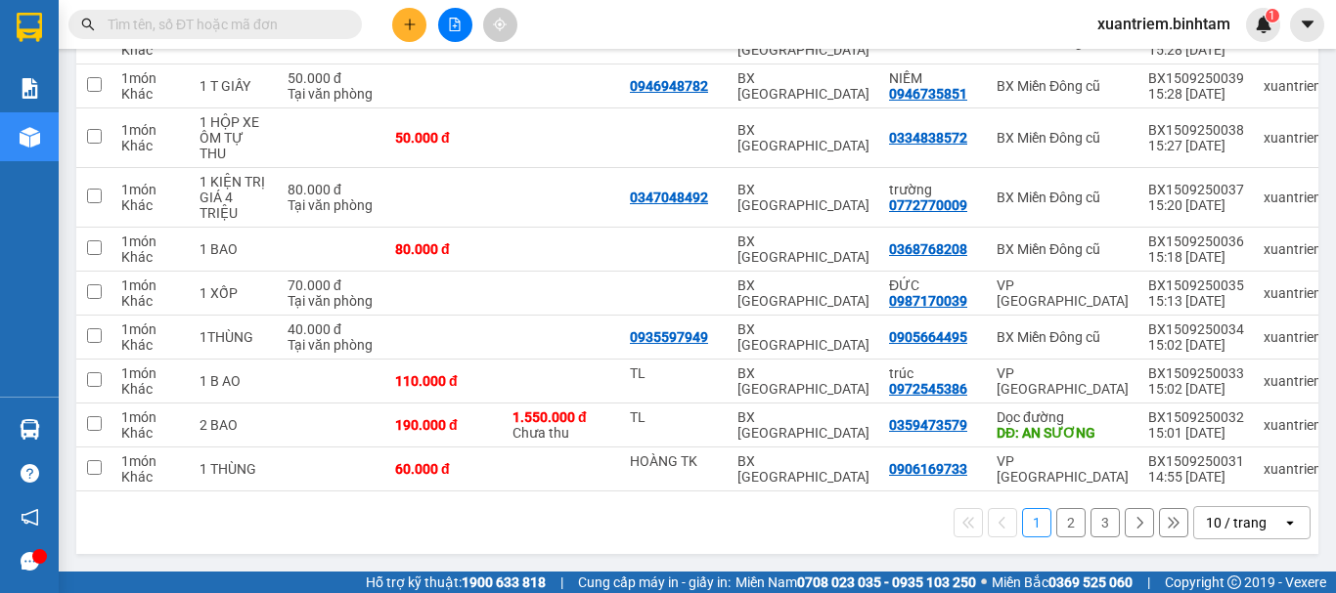
click at [1058, 527] on button "2" at bounding box center [1070, 522] width 29 height 29
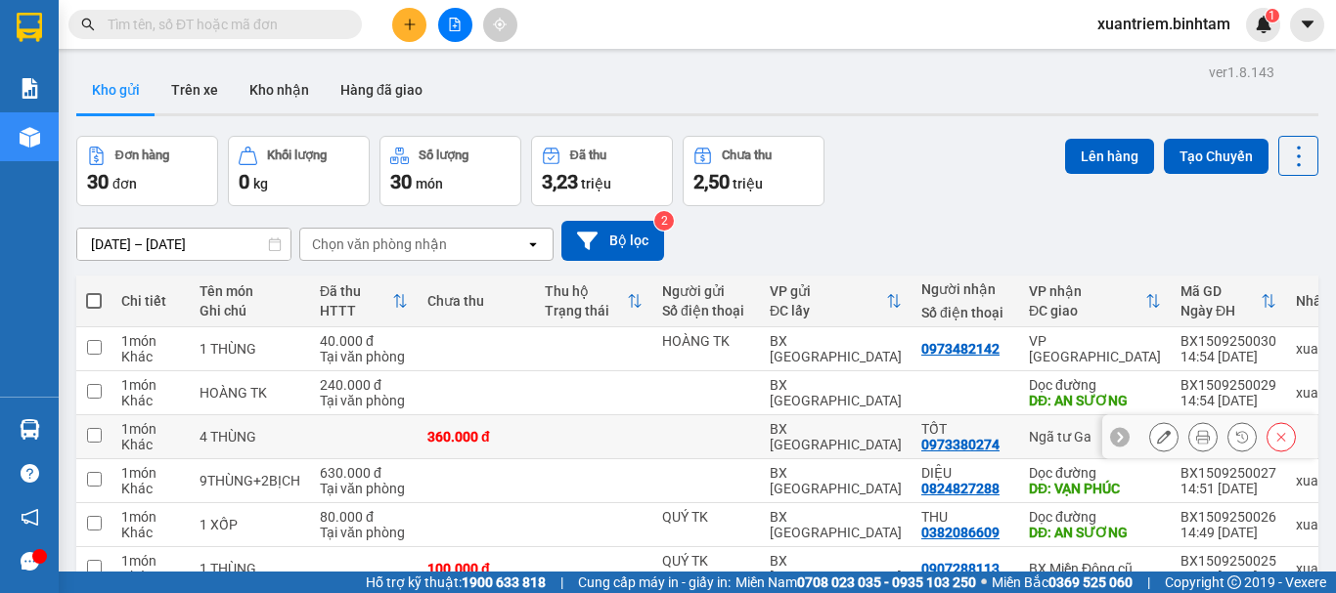
scroll to position [284, 0]
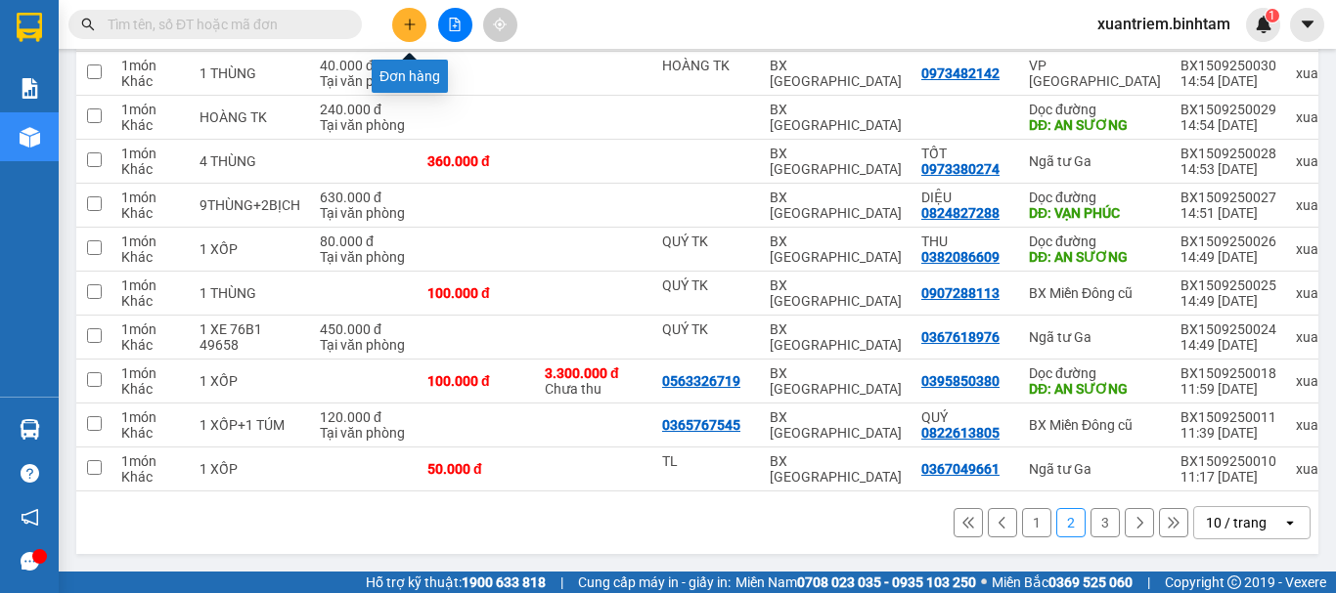
click at [414, 22] on icon "plus" at bounding box center [410, 25] width 14 height 14
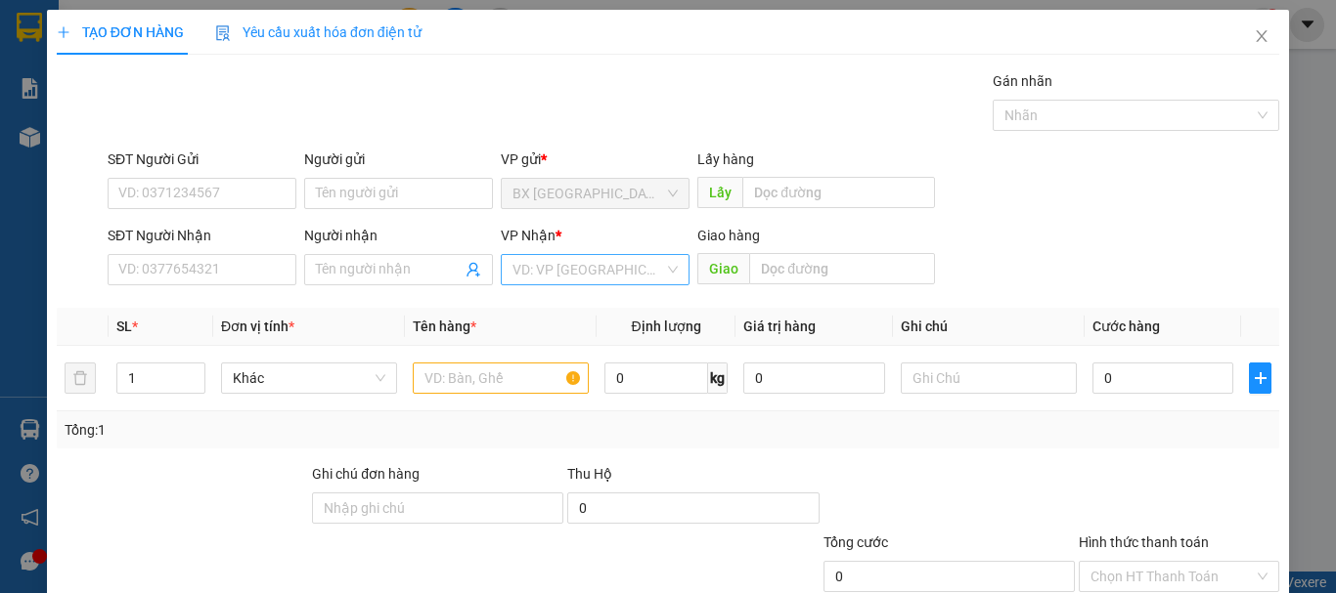
click at [613, 278] on input "search" at bounding box center [588, 269] width 152 height 29
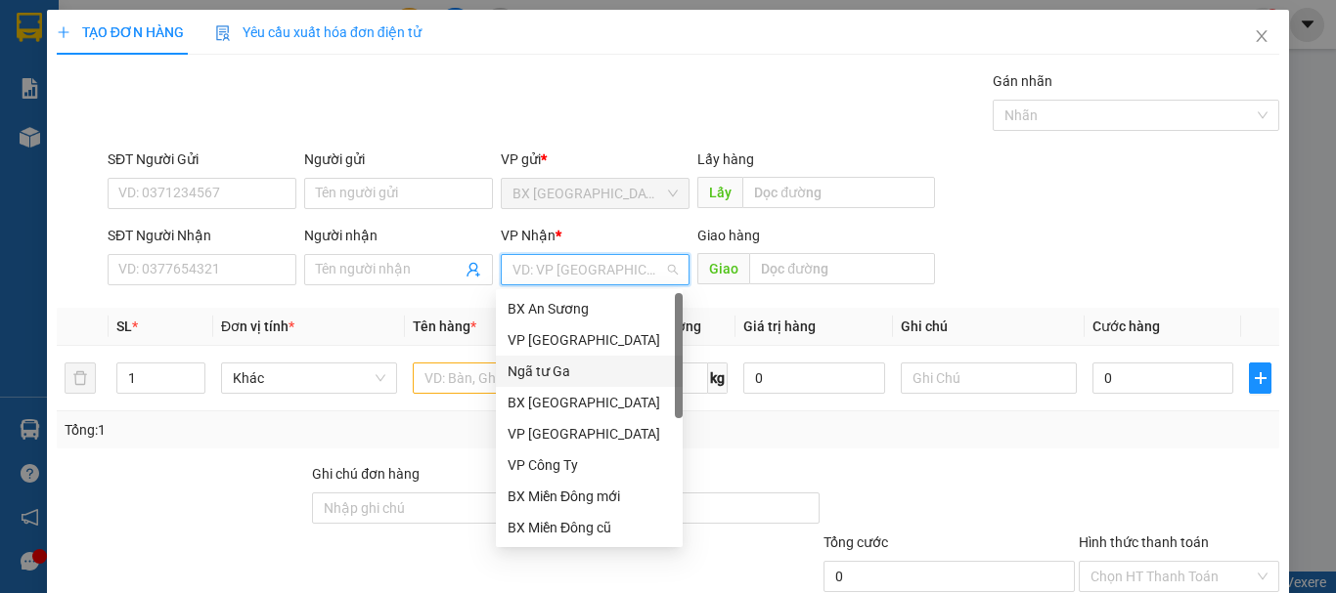
click at [577, 376] on div "Ngã tư Ga" at bounding box center [588, 372] width 163 height 22
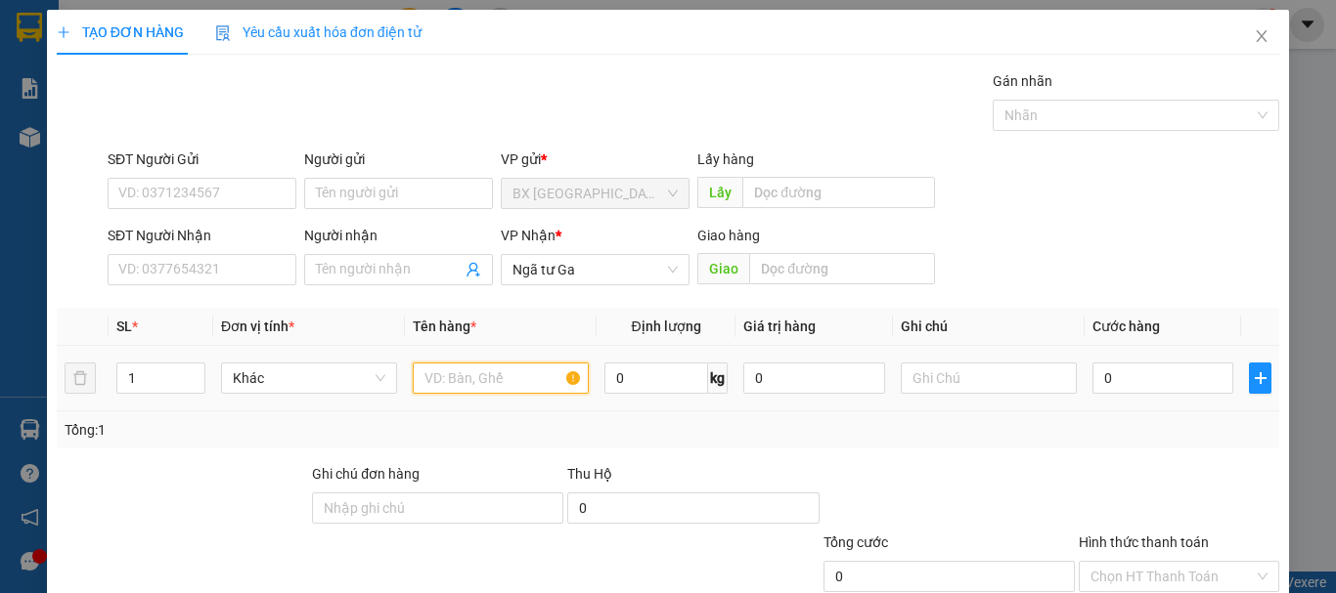
click at [487, 367] on input "text" at bounding box center [501, 378] width 176 height 31
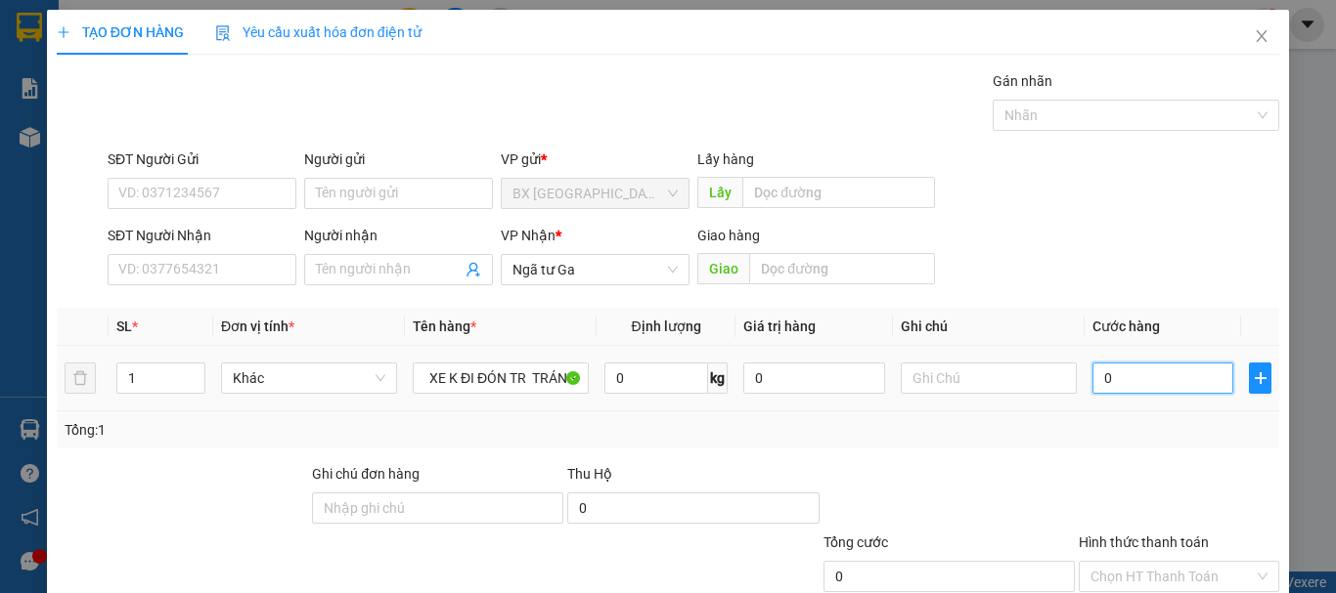
click at [1132, 386] on input "0" at bounding box center [1162, 378] width 141 height 31
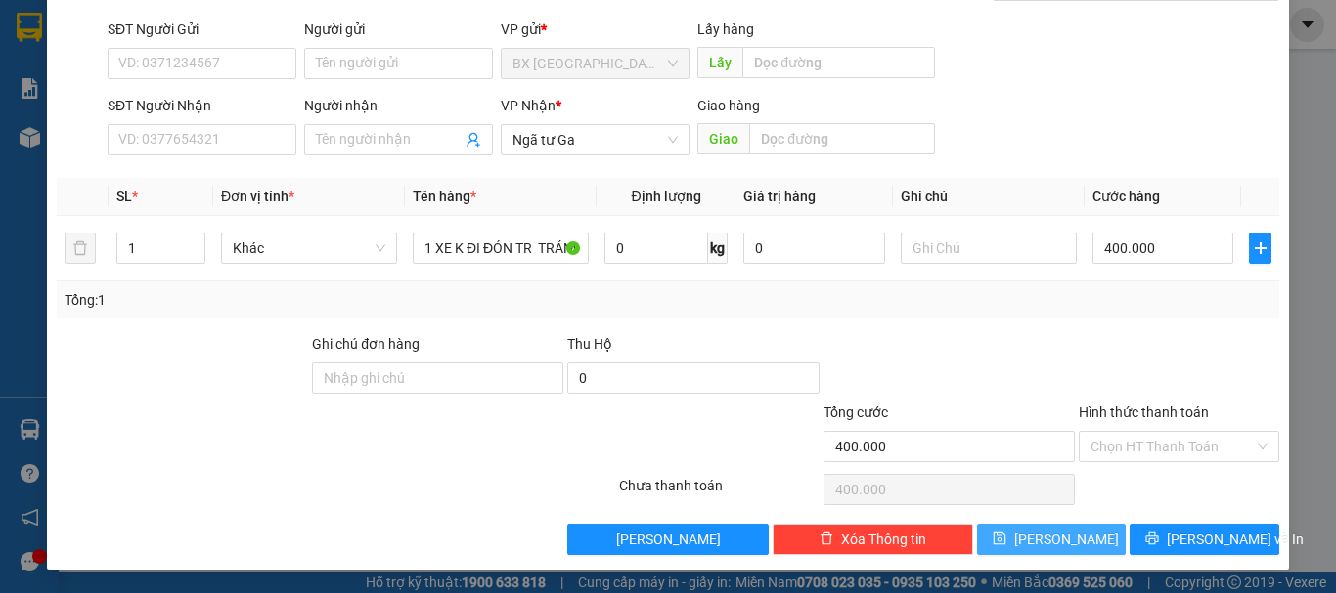
click at [1058, 539] on span "[PERSON_NAME]" at bounding box center [1066, 540] width 105 height 22
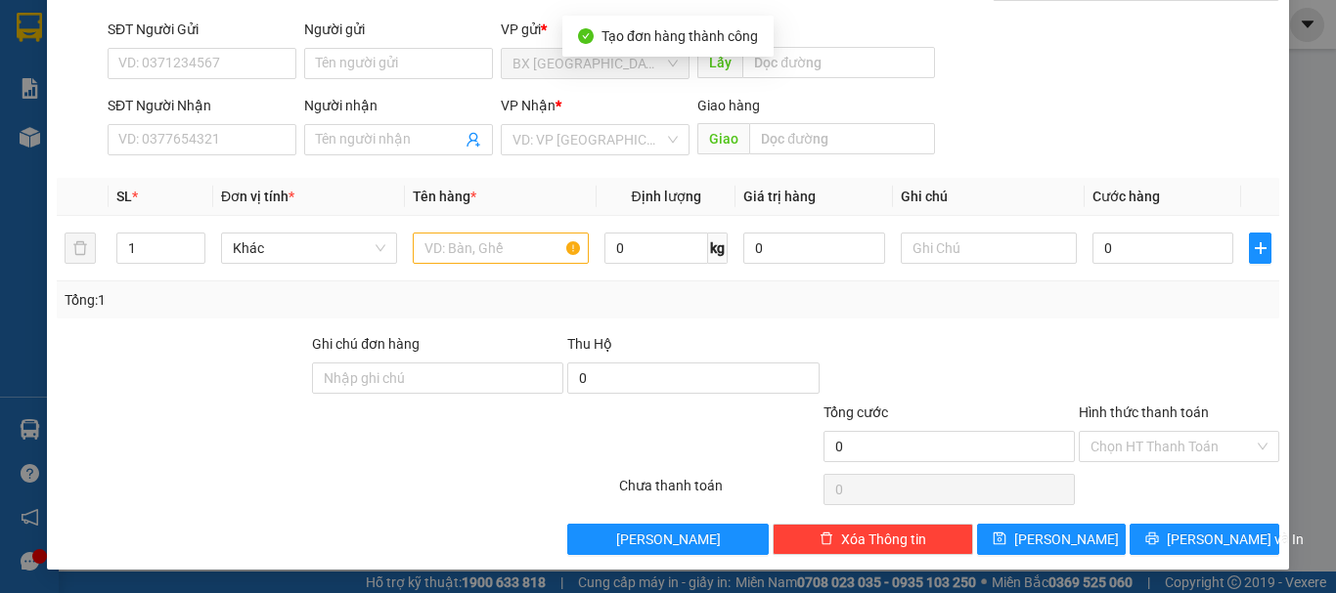
scroll to position [0, 0]
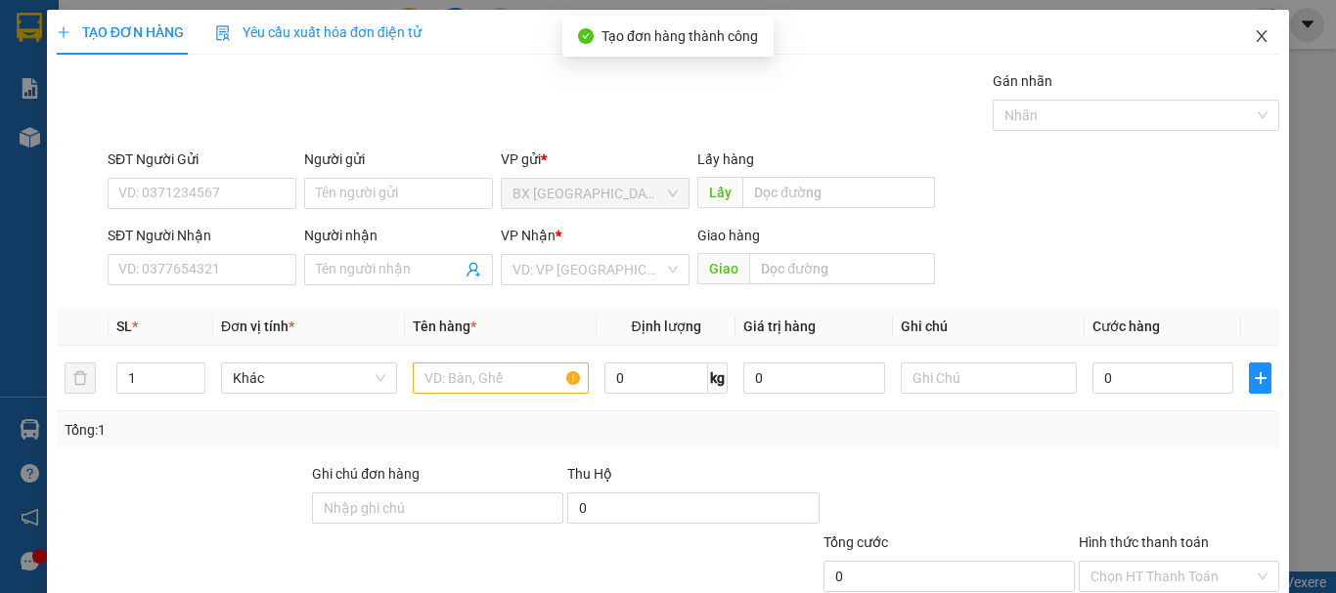
click at [1256, 33] on icon "close" at bounding box center [1261, 36] width 11 height 12
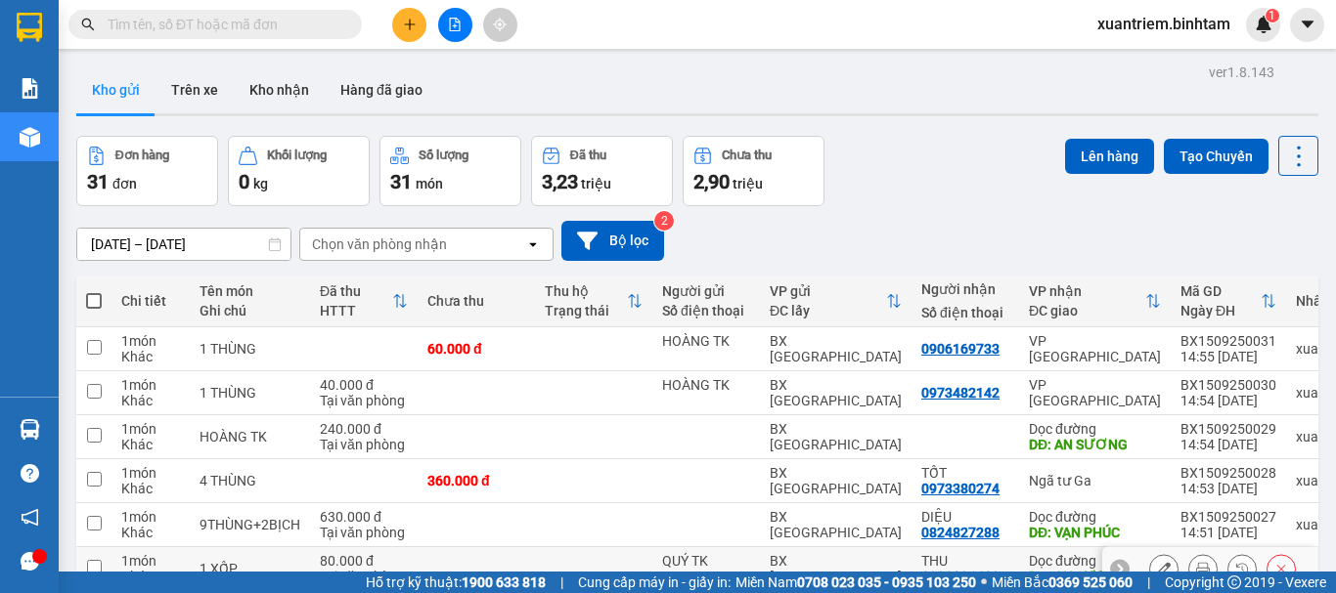
scroll to position [284, 0]
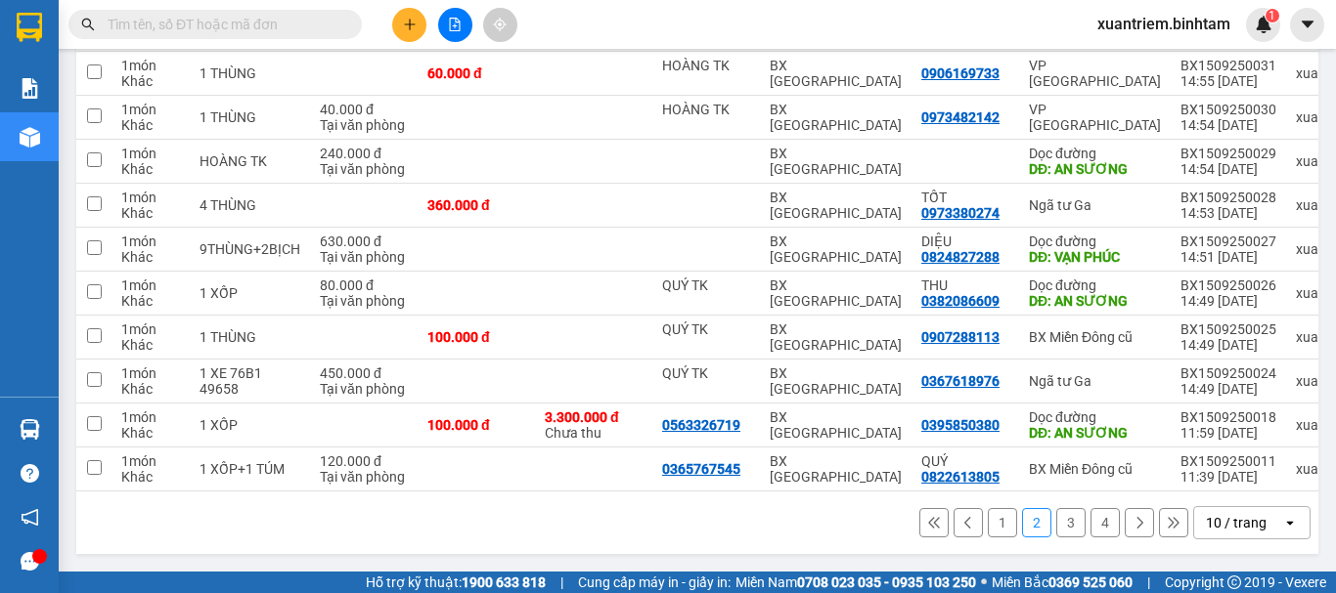
click at [988, 518] on button "1" at bounding box center [1002, 522] width 29 height 29
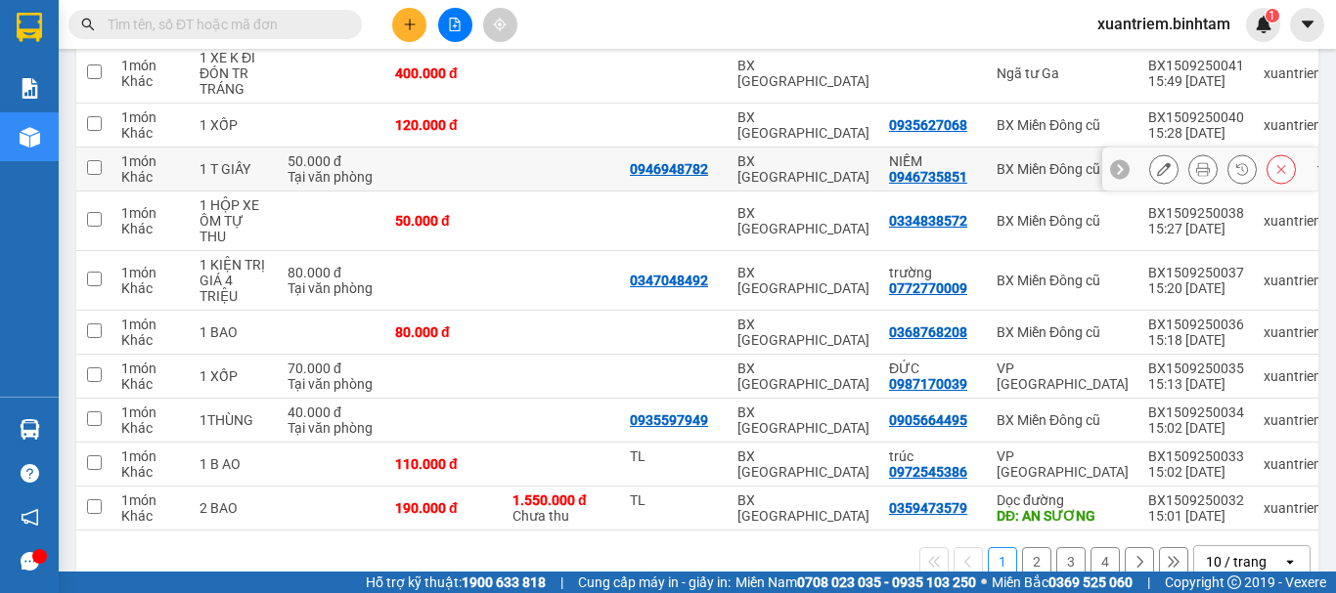
scroll to position [0, 0]
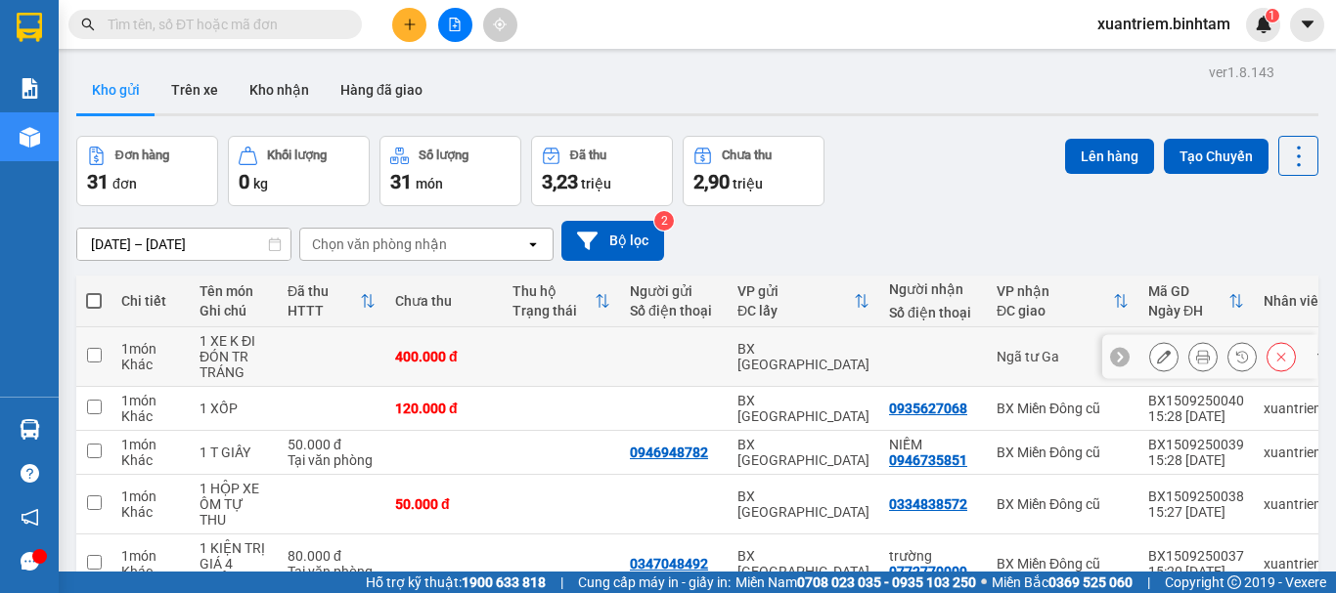
drag, startPoint x: 214, startPoint y: 340, endPoint x: 244, endPoint y: 334, distance: 30.9
click at [221, 340] on div "1 XE K ĐI ĐÓN TR TRÁNG" at bounding box center [233, 356] width 68 height 47
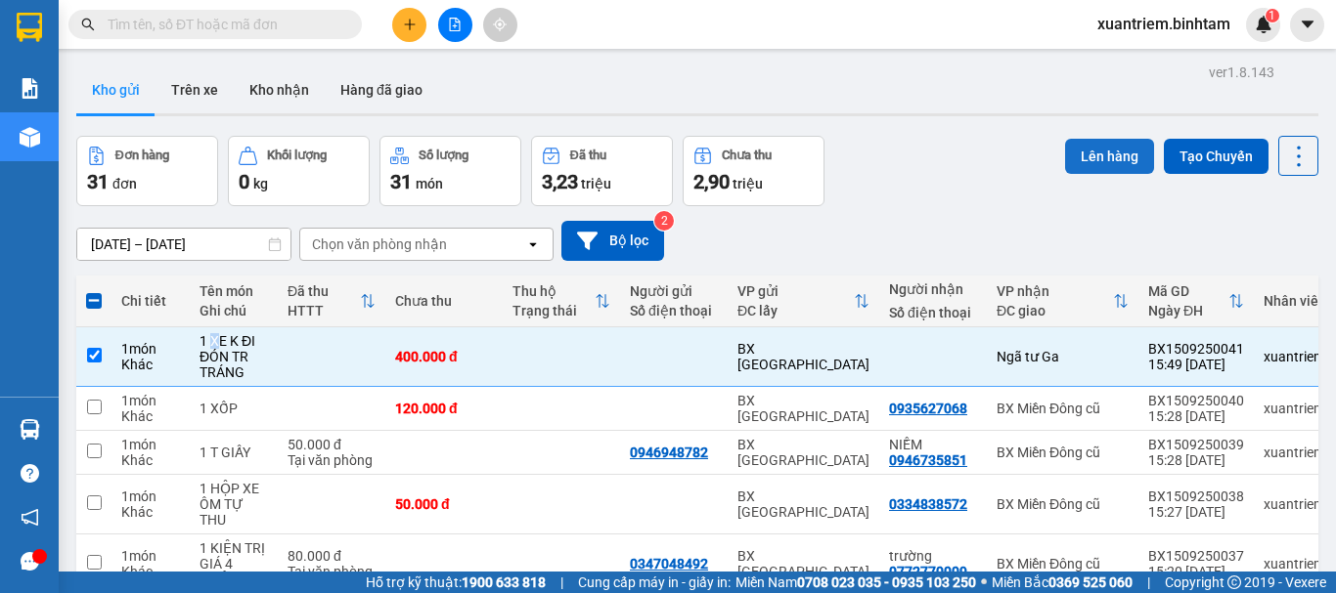
click at [1076, 153] on button "Lên hàng" at bounding box center [1109, 156] width 89 height 35
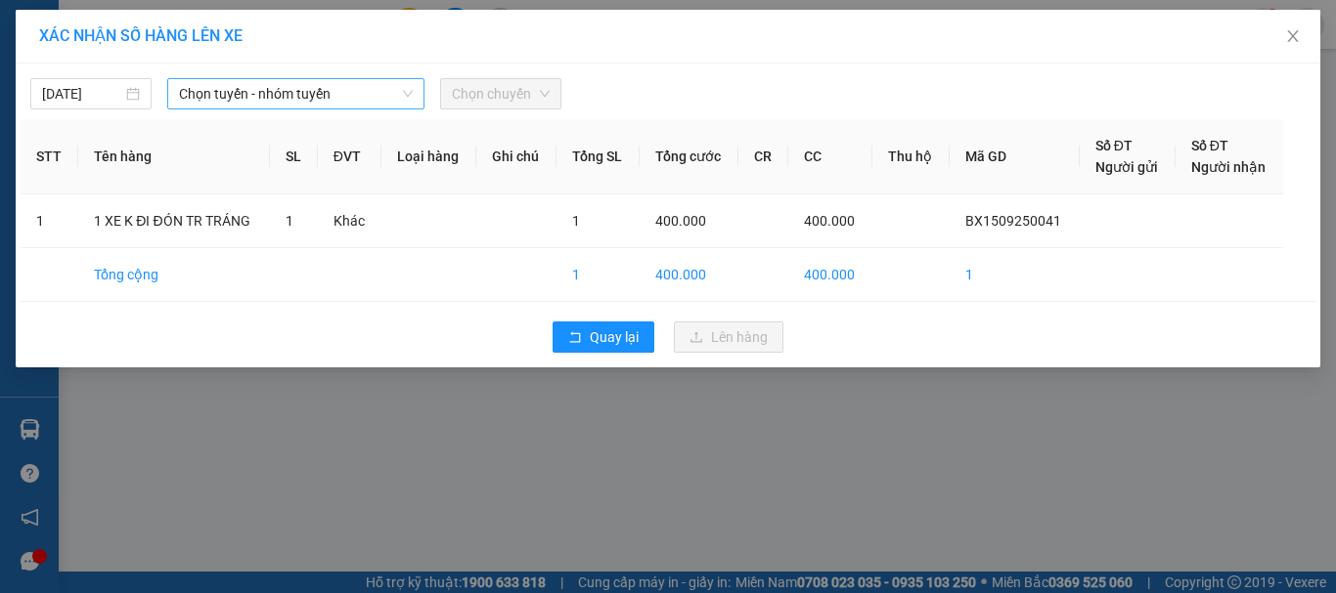
click at [283, 94] on span "Chọn tuyến - nhóm tuyến" at bounding box center [296, 93] width 234 height 29
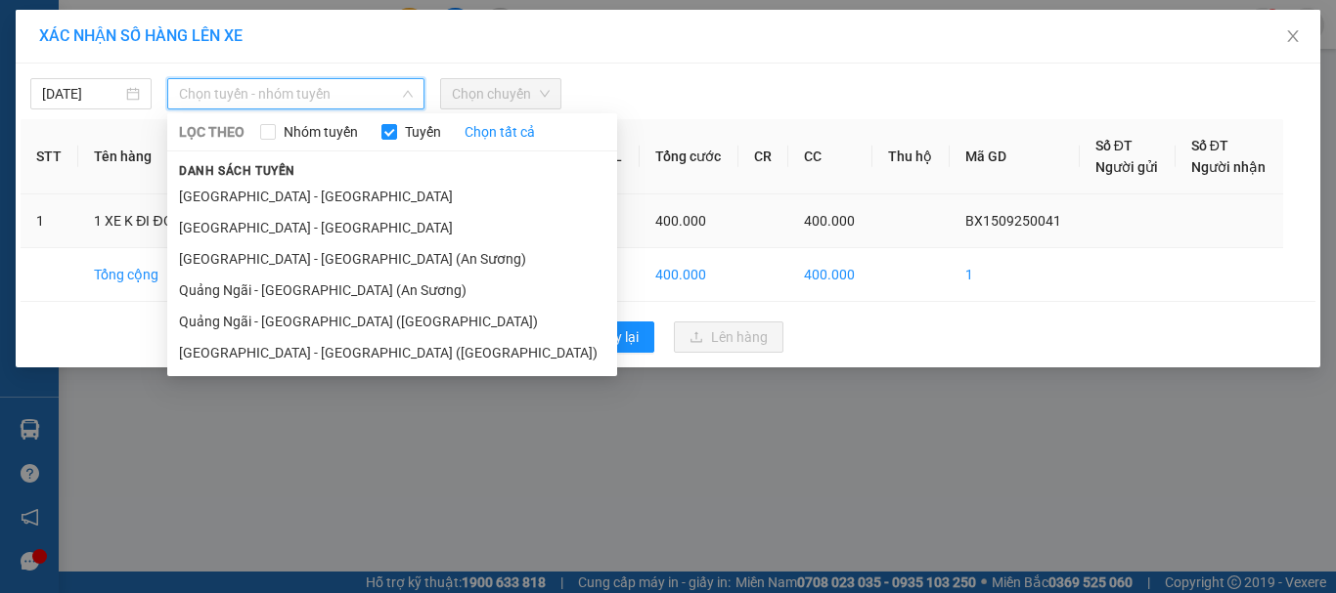
drag, startPoint x: 321, startPoint y: 290, endPoint x: 378, endPoint y: 246, distance: 72.6
click at [327, 286] on li "Quảng Ngãi - [GEOGRAPHIC_DATA] (An Sương)" at bounding box center [392, 290] width 450 height 31
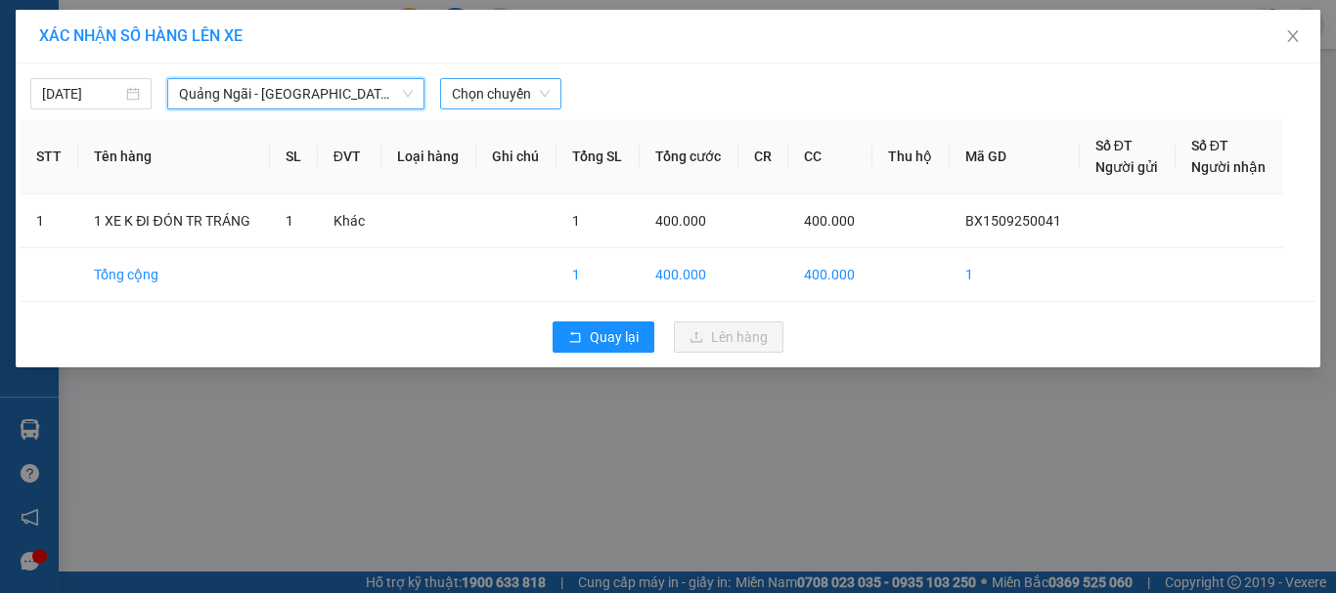
click at [499, 96] on span "Chọn chuyến" at bounding box center [501, 93] width 98 height 29
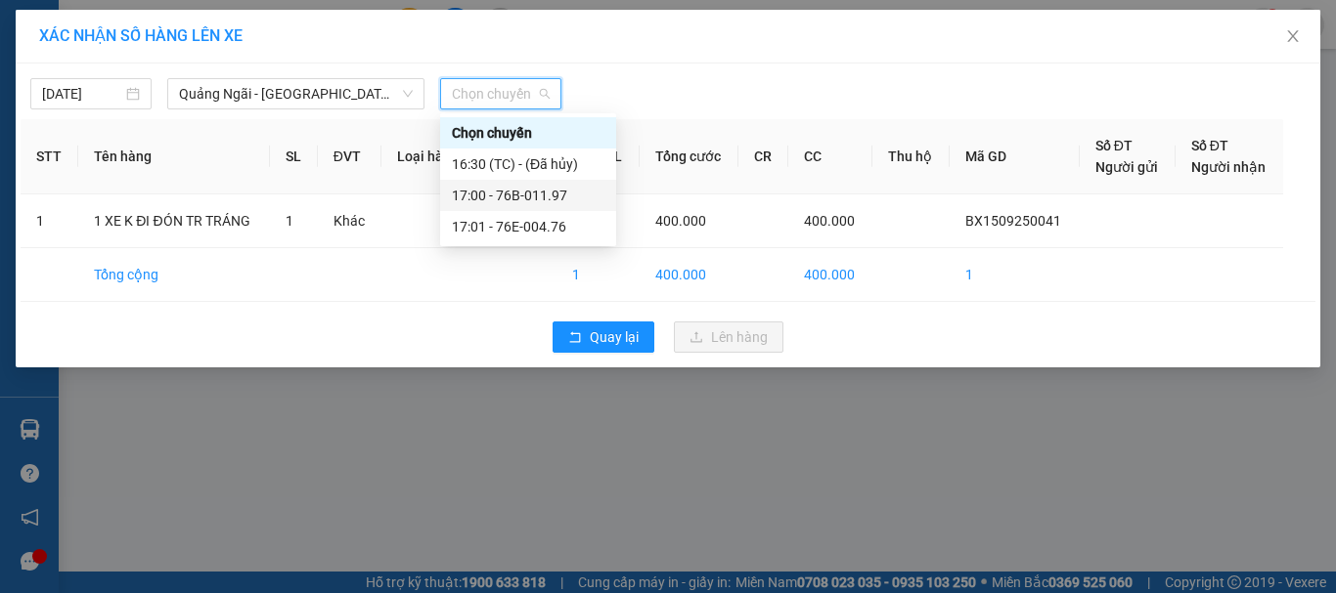
click at [549, 191] on div "17:00 - 76B-011.97" at bounding box center [528, 196] width 153 height 22
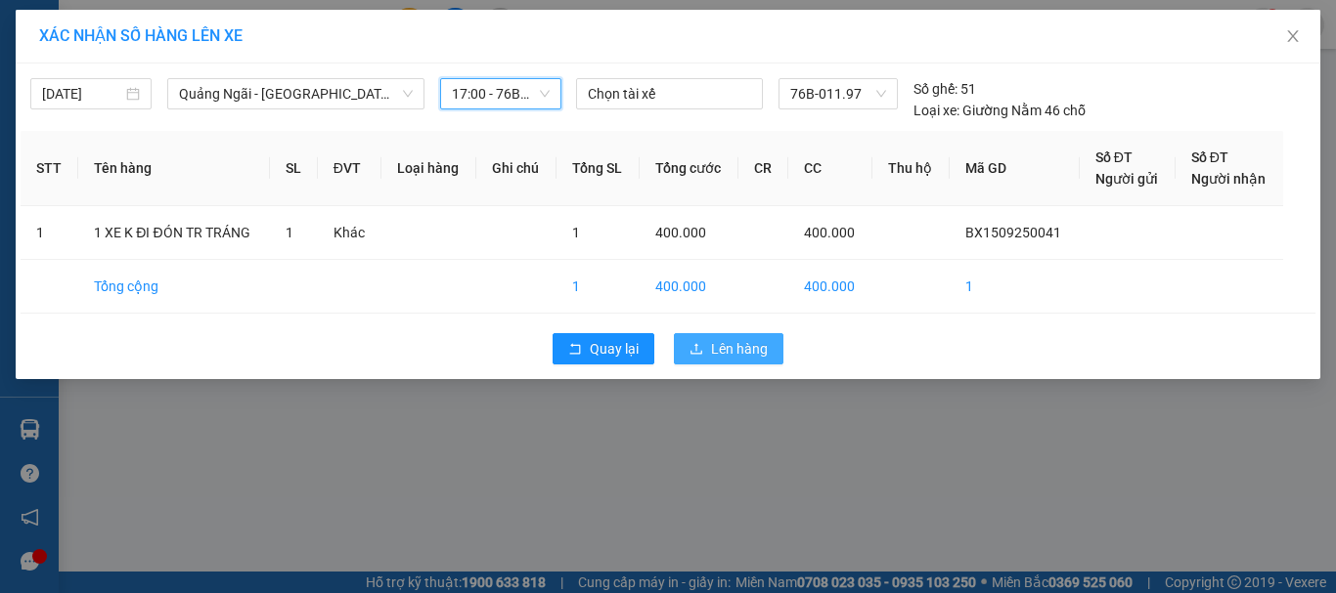
click at [731, 349] on span "Lên hàng" at bounding box center [739, 349] width 57 height 22
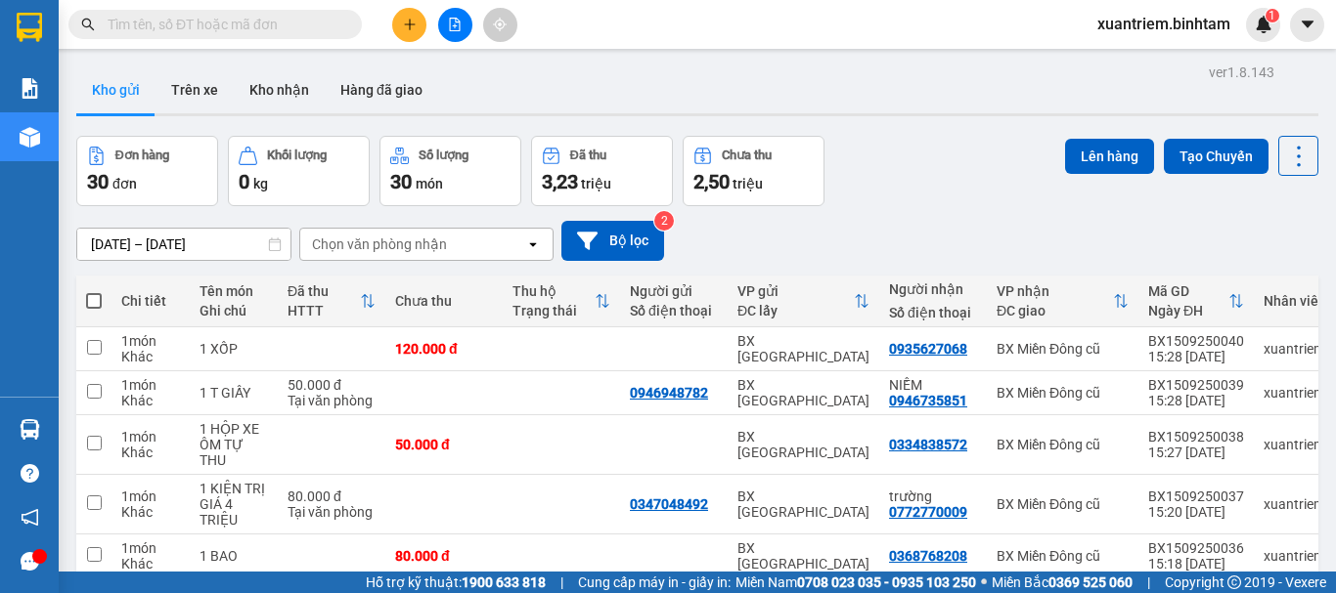
click at [401, 28] on button at bounding box center [409, 25] width 34 height 34
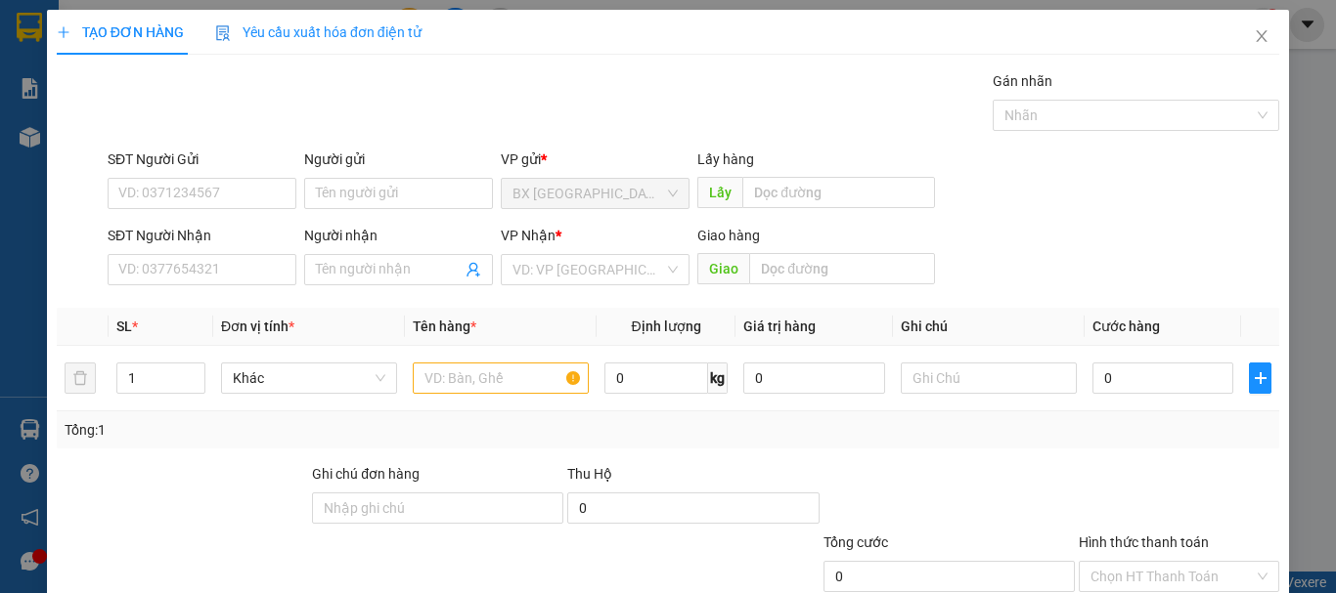
click at [283, 285] on div "SĐT Người Nhận VD: 0377654321" at bounding box center [202, 259] width 189 height 68
click at [283, 270] on input "SĐT Người Nhận" at bounding box center [202, 269] width 189 height 31
click at [283, 270] on input "0946461517" at bounding box center [202, 269] width 189 height 31
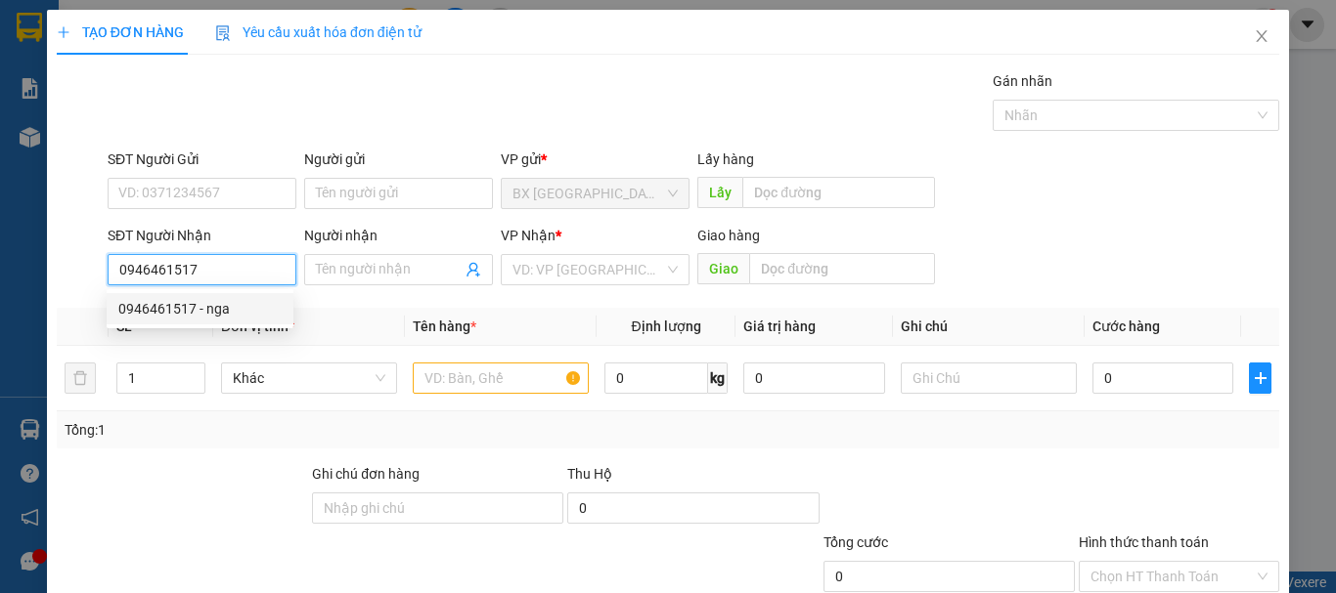
click at [210, 306] on div "0946461517 - nga" at bounding box center [199, 309] width 163 height 22
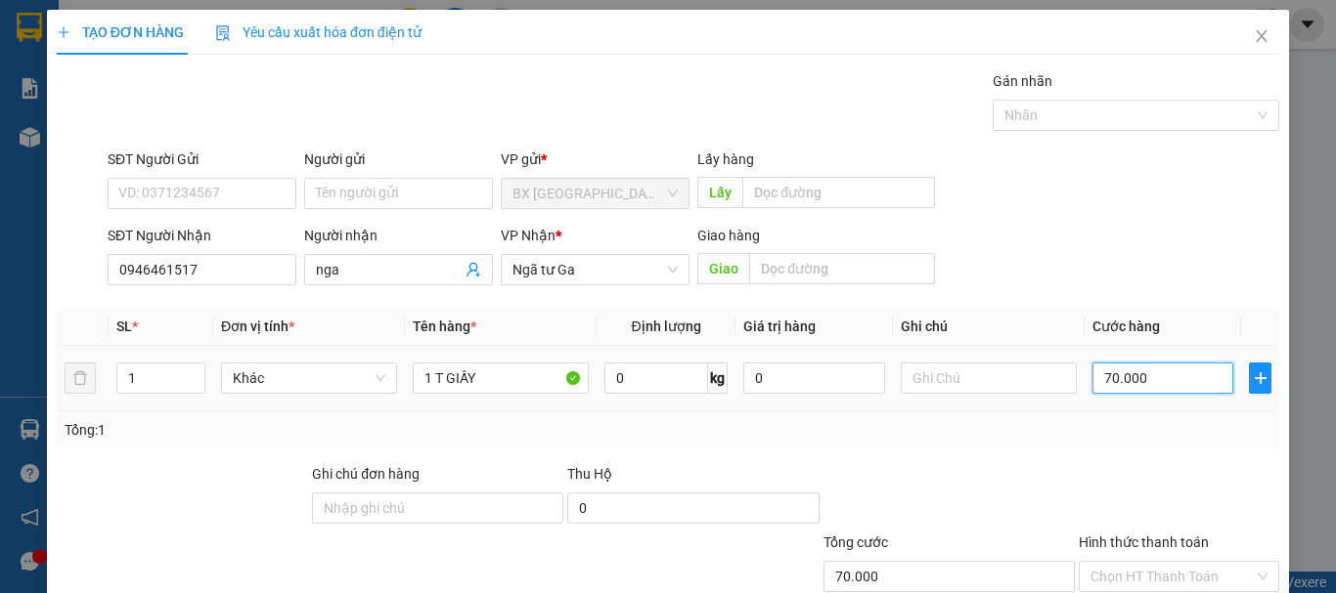
click at [1176, 370] on input "70.000" at bounding box center [1162, 378] width 141 height 31
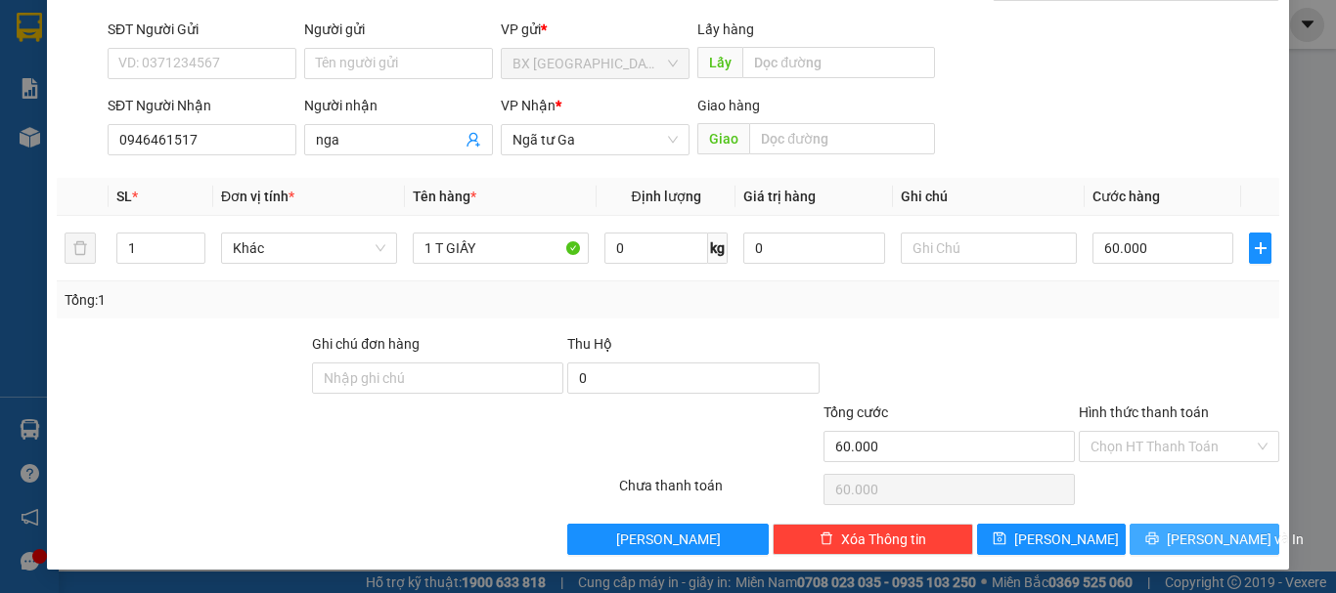
click at [1203, 533] on span "[PERSON_NAME] và In" at bounding box center [1234, 540] width 137 height 22
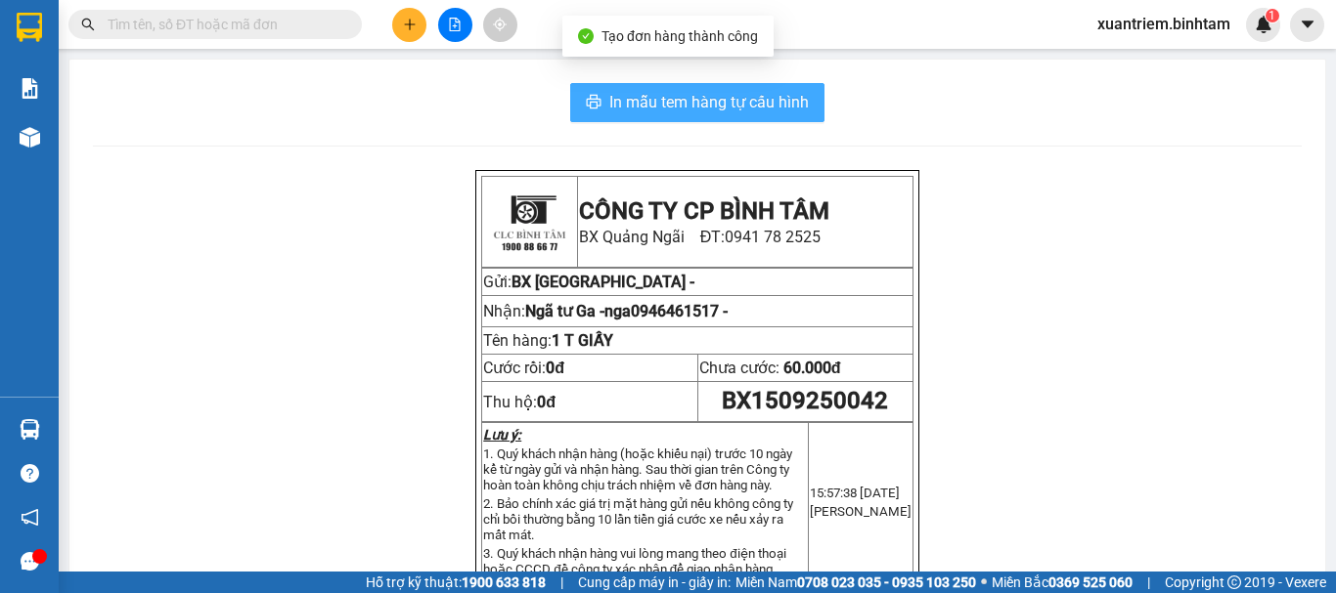
click at [735, 93] on span "In mẫu tem hàng tự cấu hình" at bounding box center [708, 102] width 199 height 24
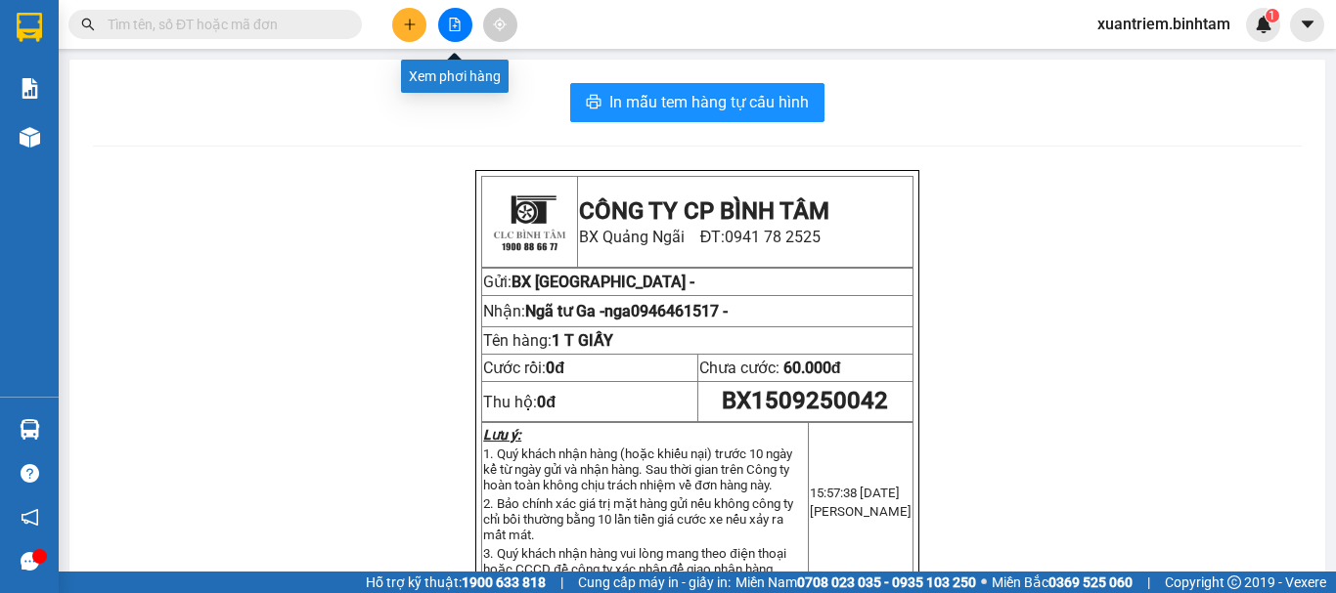
click at [413, 21] on icon "plus" at bounding box center [410, 25] width 14 height 14
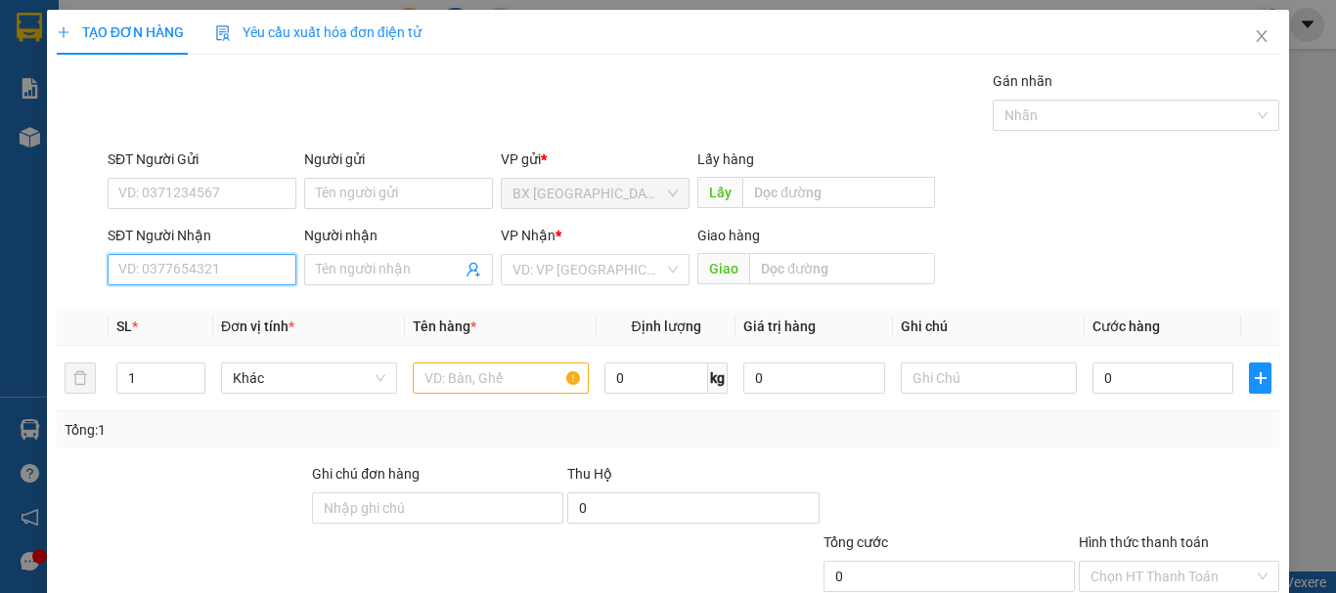
click at [261, 254] on input "SĐT Người Nhận" at bounding box center [202, 269] width 189 height 31
click at [151, 266] on input "SĐT Người Nhận" at bounding box center [202, 269] width 189 height 31
click at [220, 264] on input "09606874056" at bounding box center [202, 269] width 189 height 31
click at [152, 262] on input "09606874056" at bounding box center [202, 269] width 189 height 31
click at [224, 269] on input "09063874056" at bounding box center [202, 269] width 189 height 31
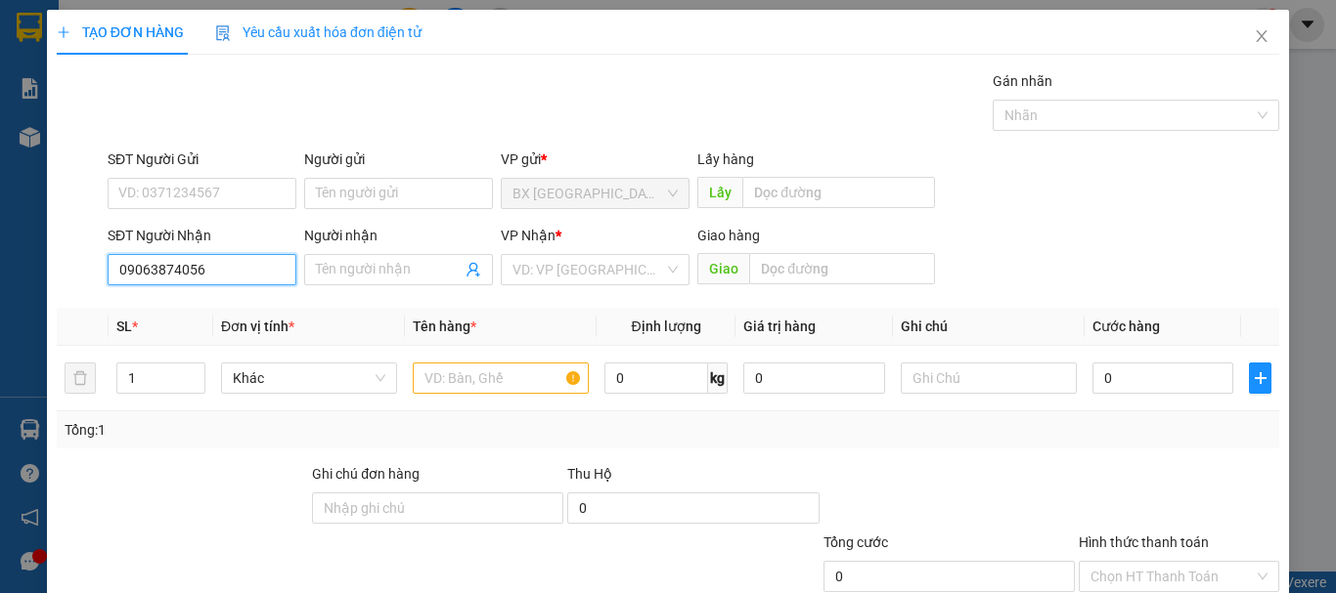
click at [157, 268] on input "09063874056" at bounding box center [202, 269] width 189 height 31
click at [198, 275] on input "0906874056" at bounding box center [202, 269] width 189 height 31
click at [235, 270] on input "0906874056" at bounding box center [202, 269] width 189 height 31
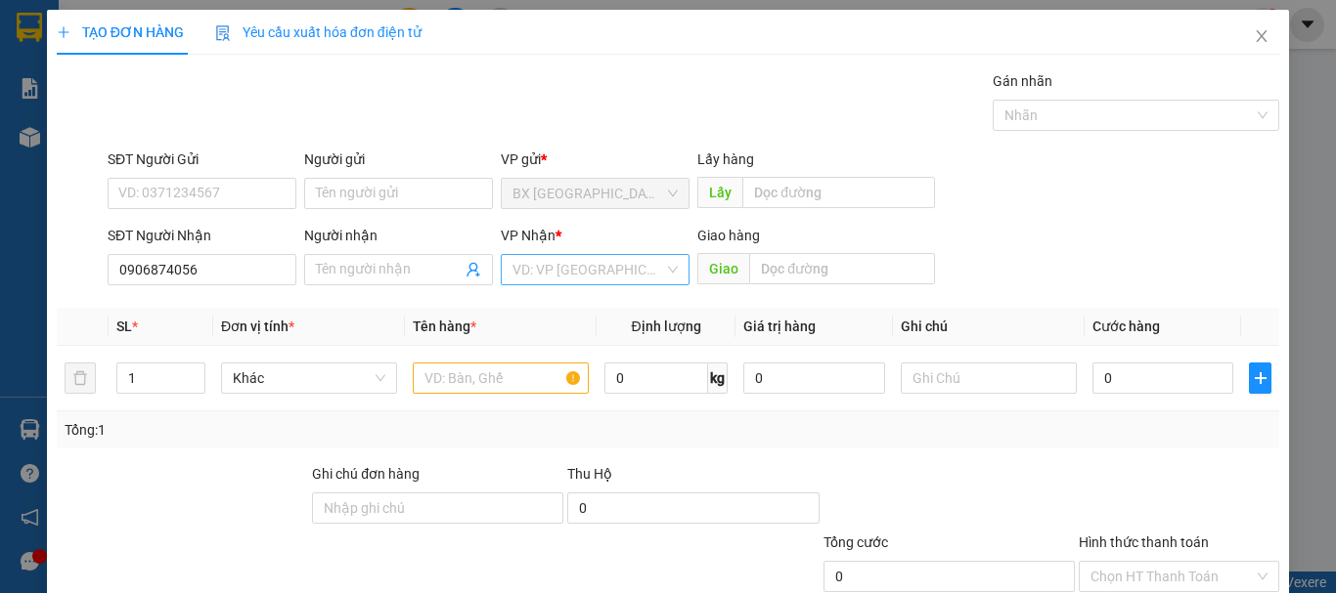
click at [620, 272] on input "search" at bounding box center [588, 269] width 152 height 29
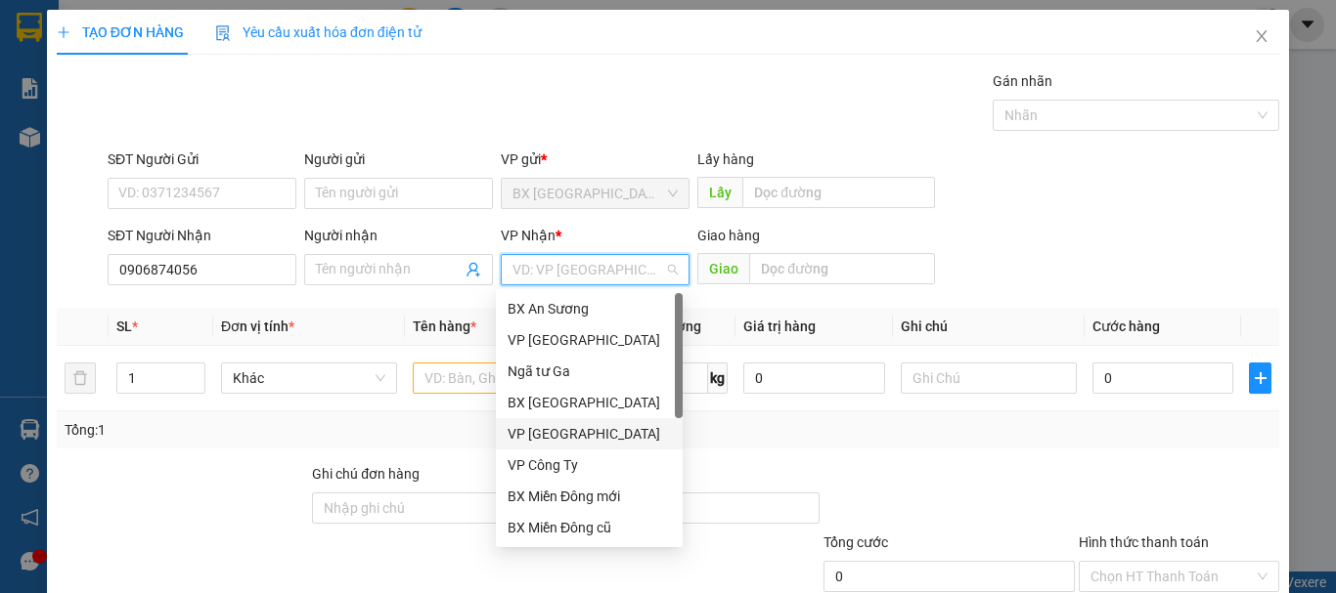
scroll to position [63, 0]
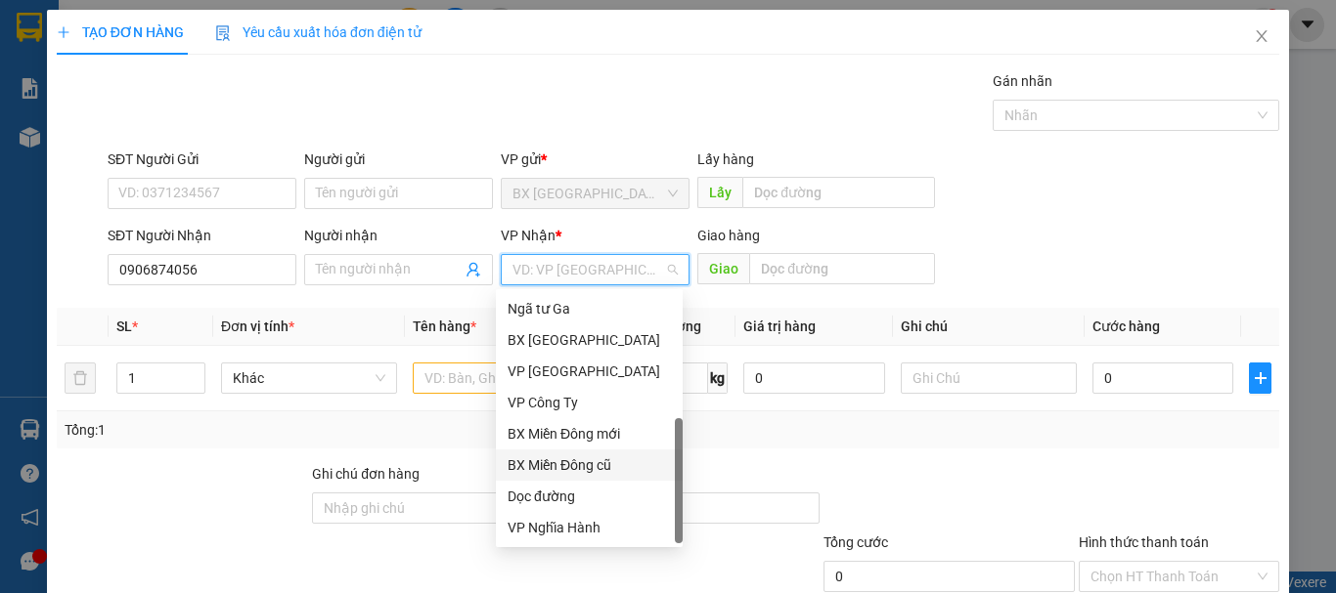
click at [581, 458] on div "BX Miền Đông cũ" at bounding box center [588, 466] width 163 height 22
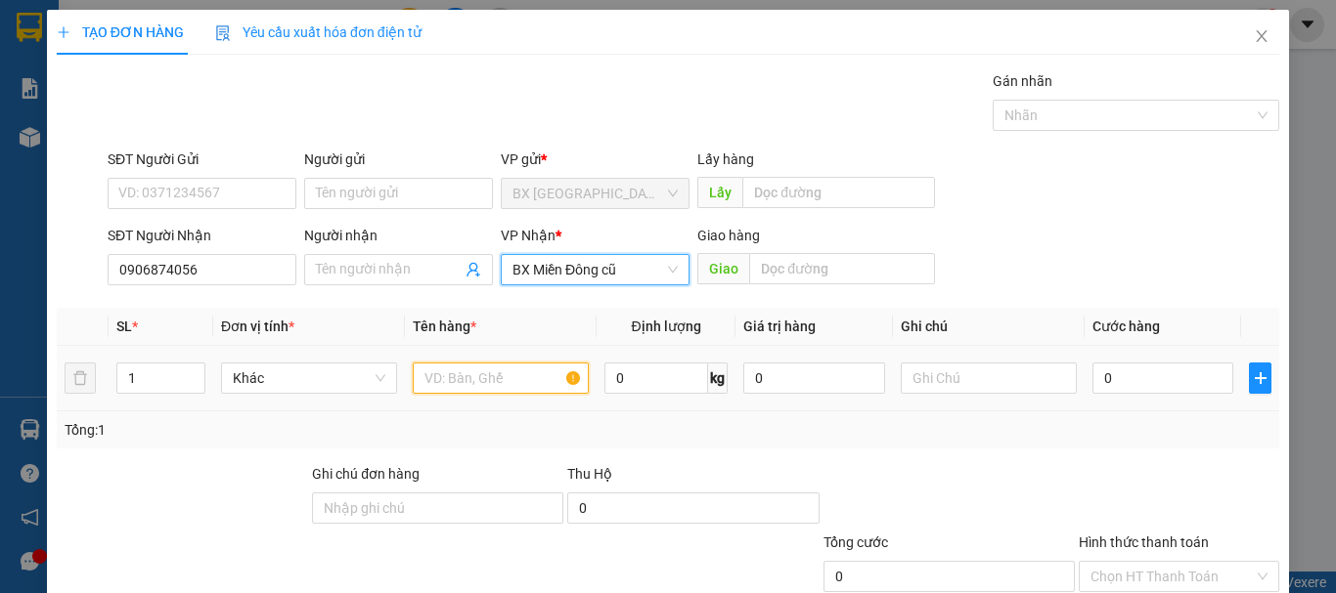
click at [492, 367] on input "text" at bounding box center [501, 378] width 176 height 31
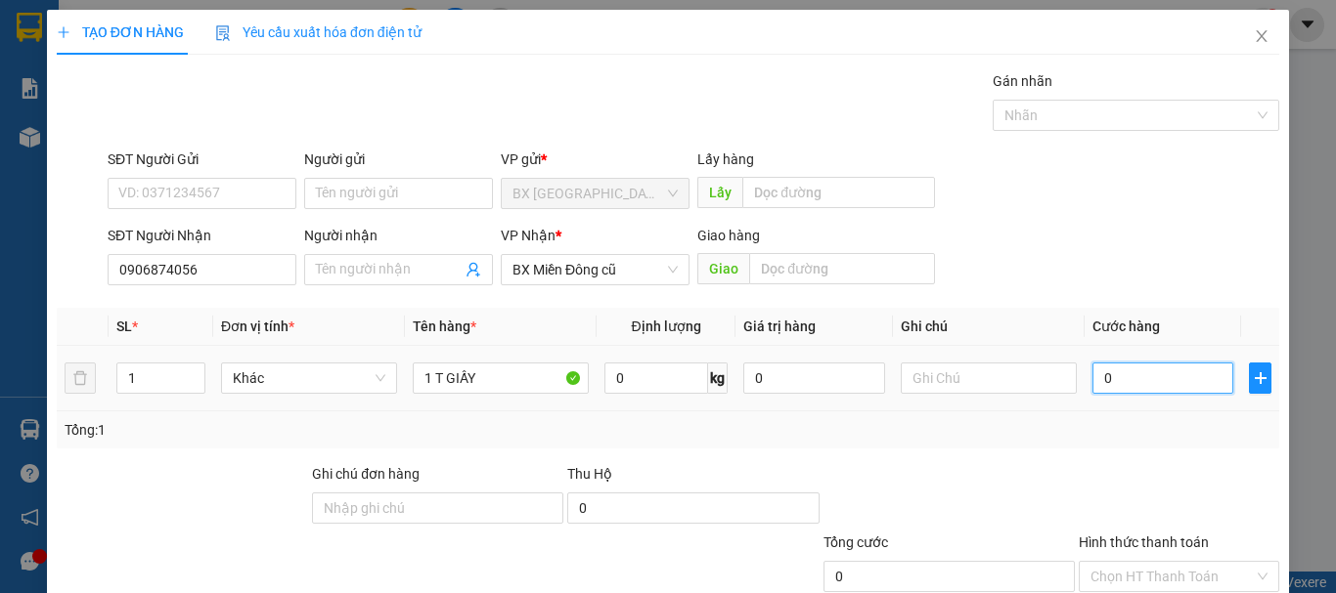
click at [1133, 366] on input "0" at bounding box center [1162, 378] width 141 height 31
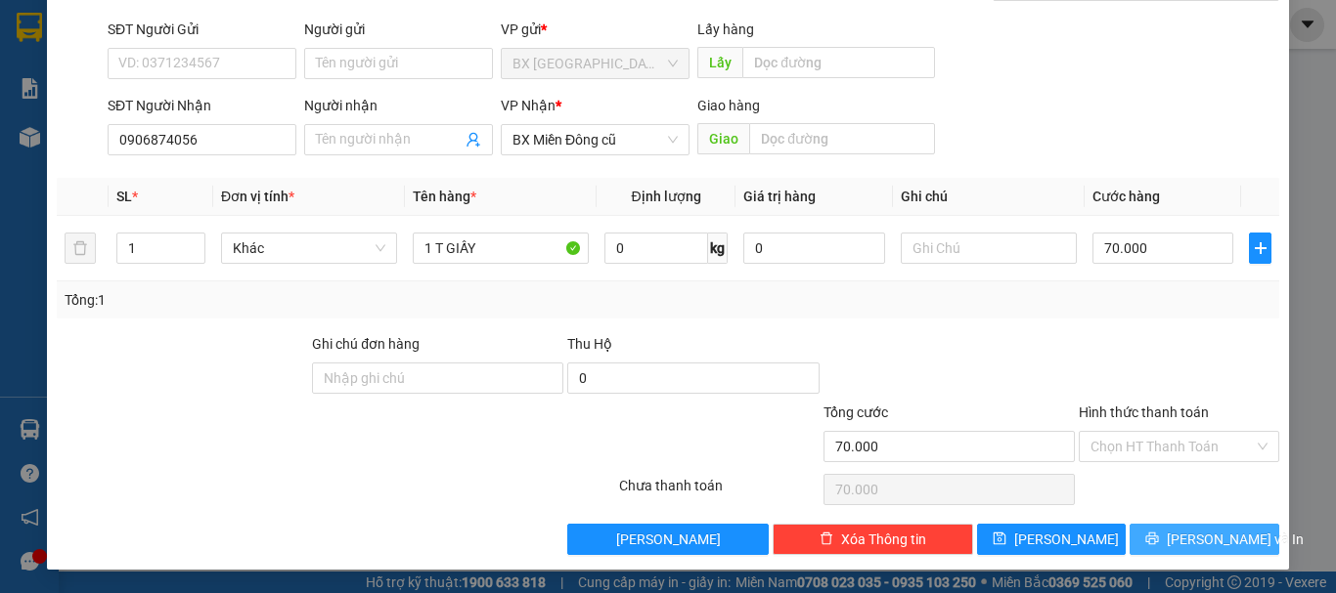
click at [1137, 542] on button "[PERSON_NAME] và In" at bounding box center [1204, 539] width 150 height 31
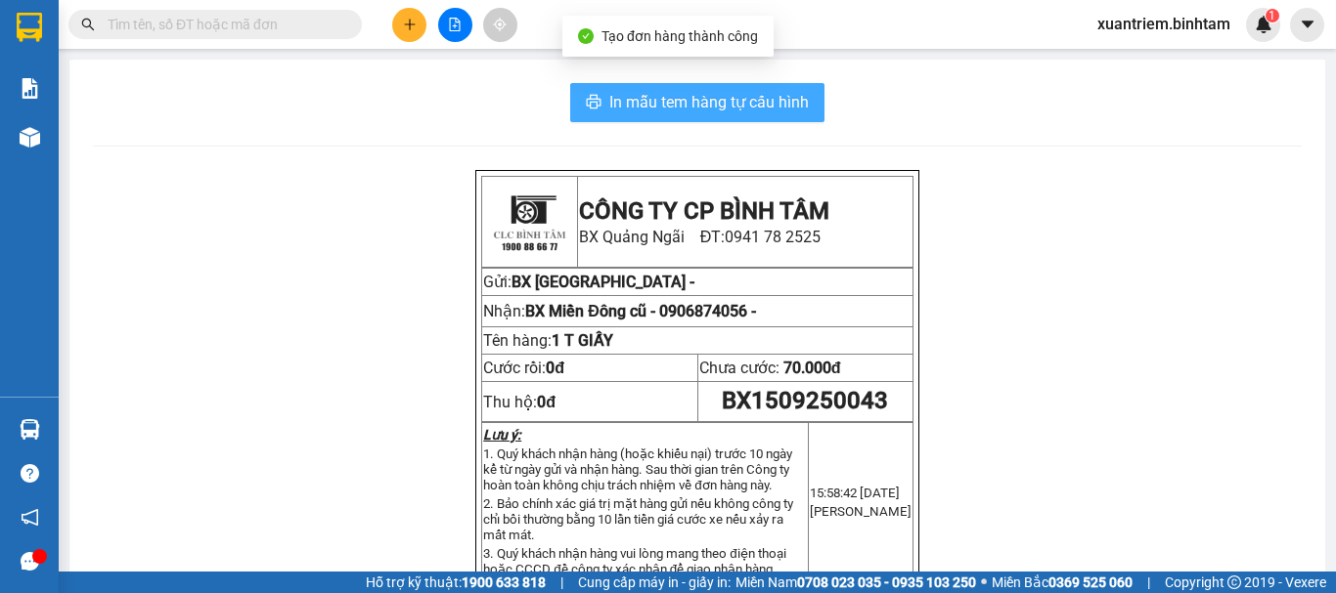
click at [783, 96] on span "In mẫu tem hàng tự cấu hình" at bounding box center [708, 102] width 199 height 24
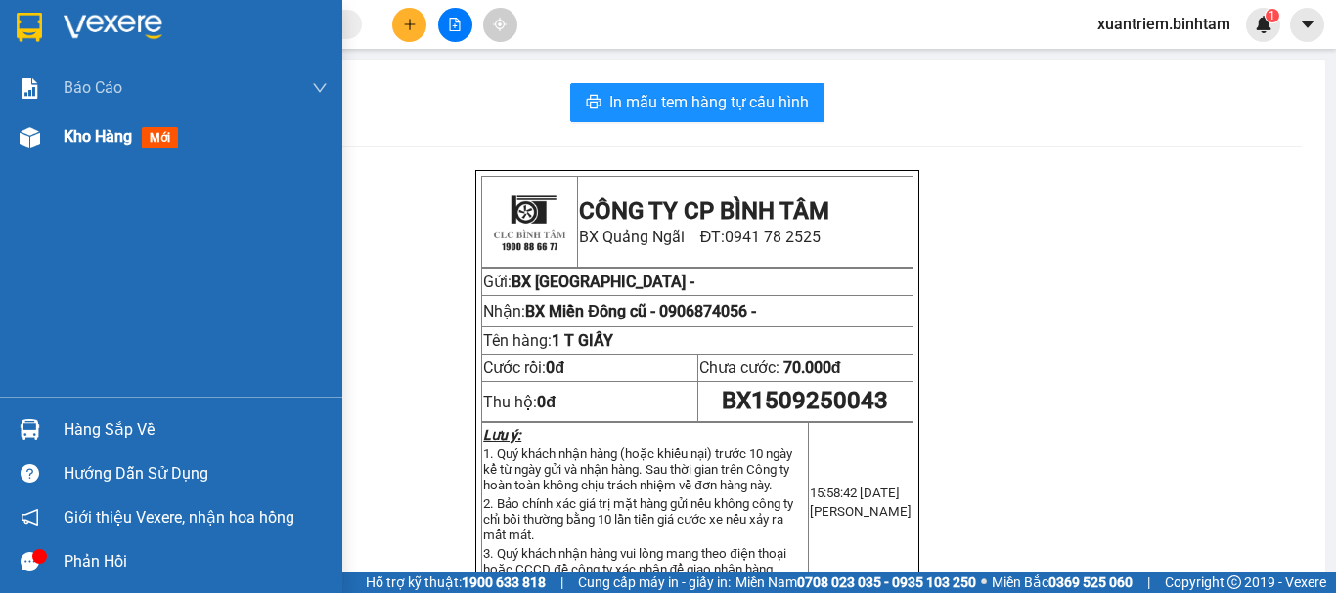
click at [95, 142] on span "Kho hàng" at bounding box center [98, 136] width 68 height 19
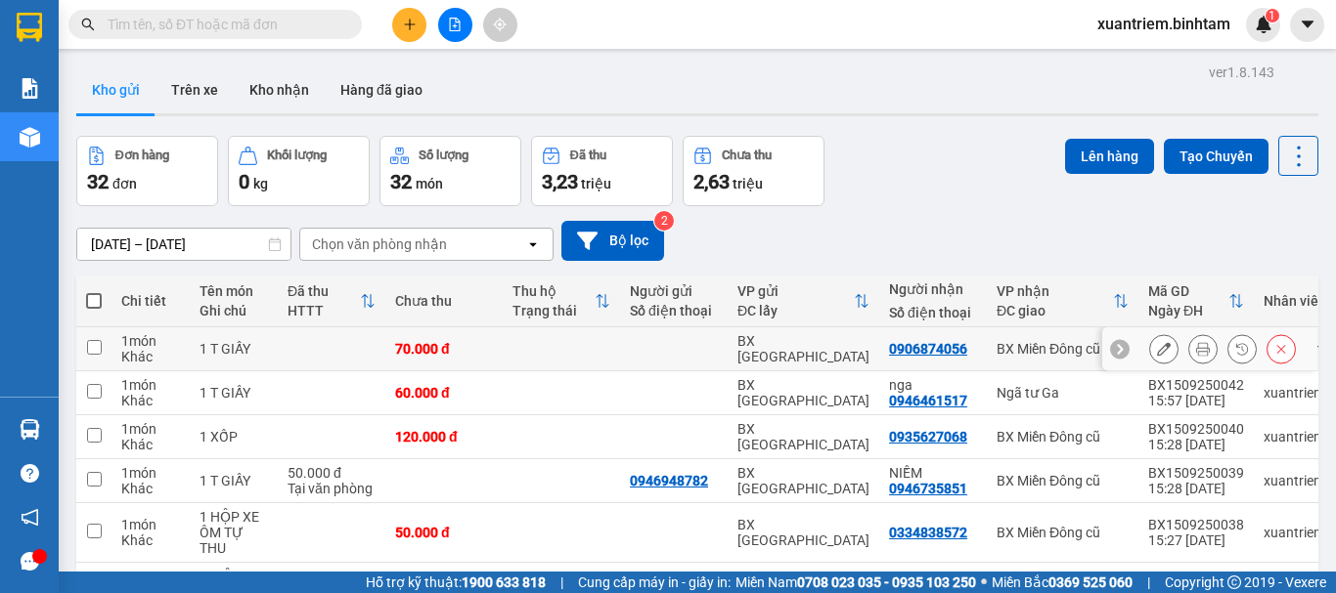
click at [367, 347] on td at bounding box center [332, 350] width 108 height 44
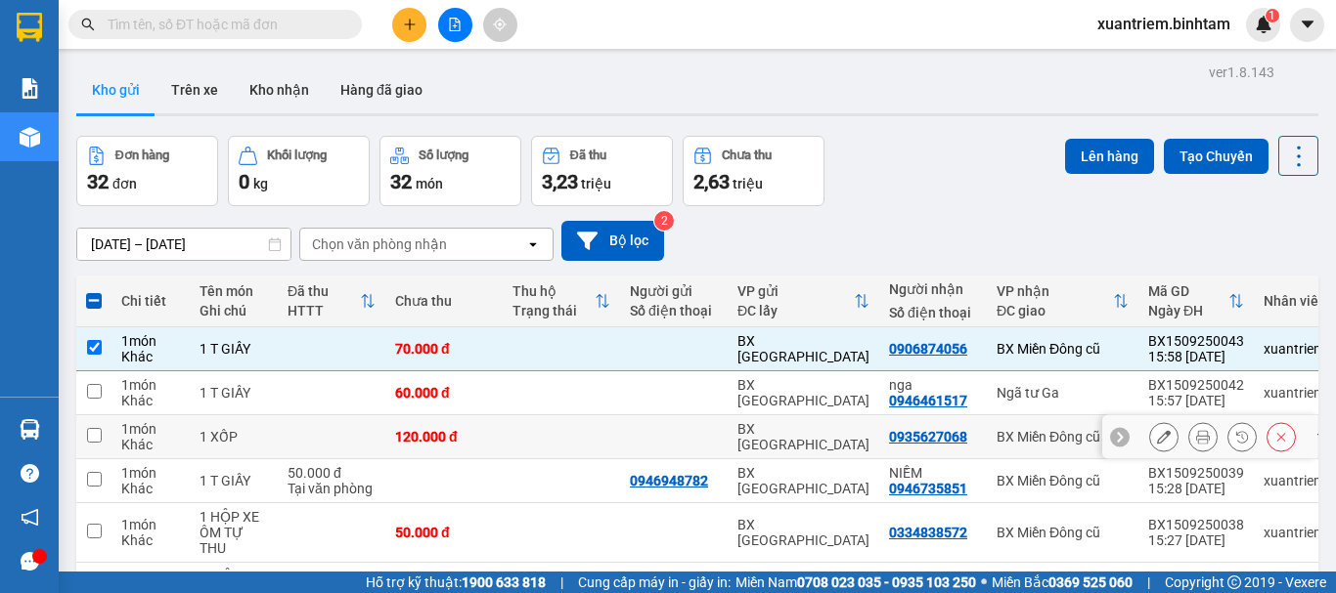
click at [364, 436] on td at bounding box center [332, 438] width 108 height 44
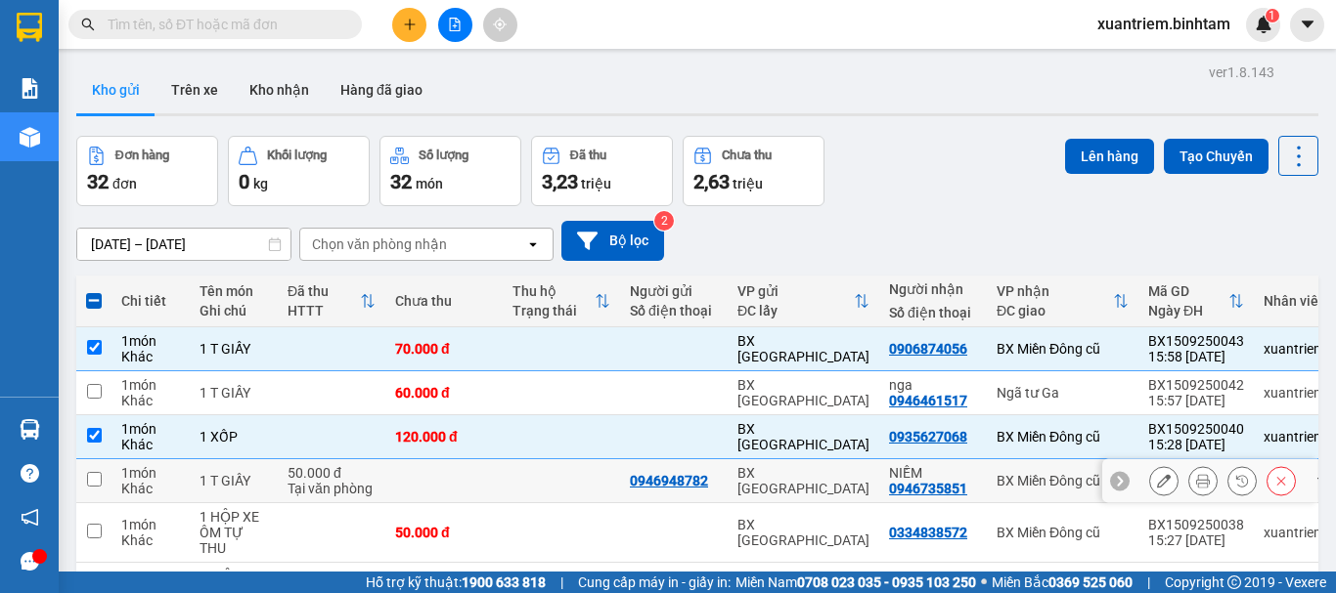
click at [360, 472] on div "50.000 đ" at bounding box center [331, 473] width 88 height 16
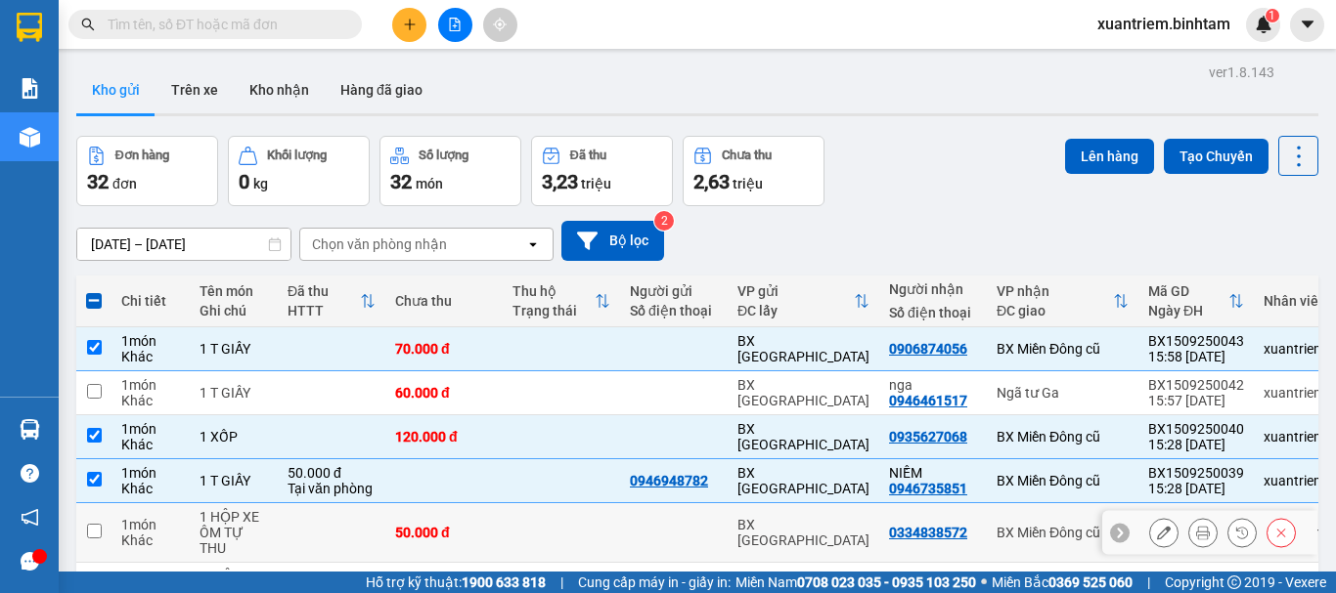
click at [361, 507] on td at bounding box center [332, 534] width 108 height 60
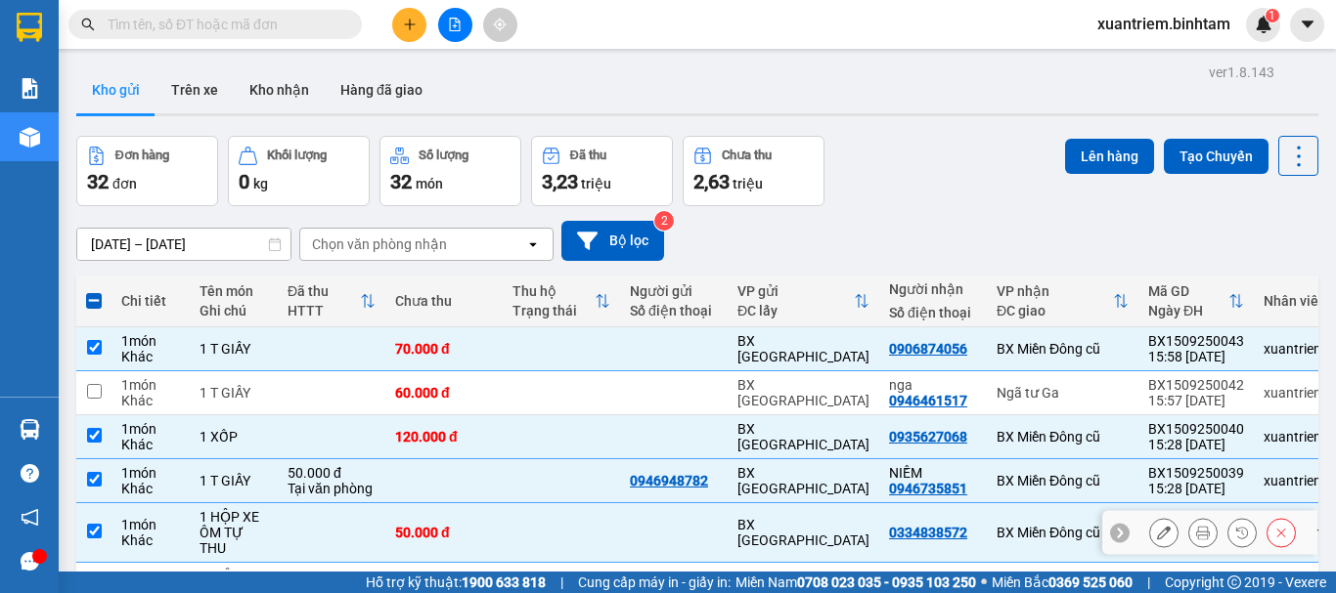
scroll to position [315, 0]
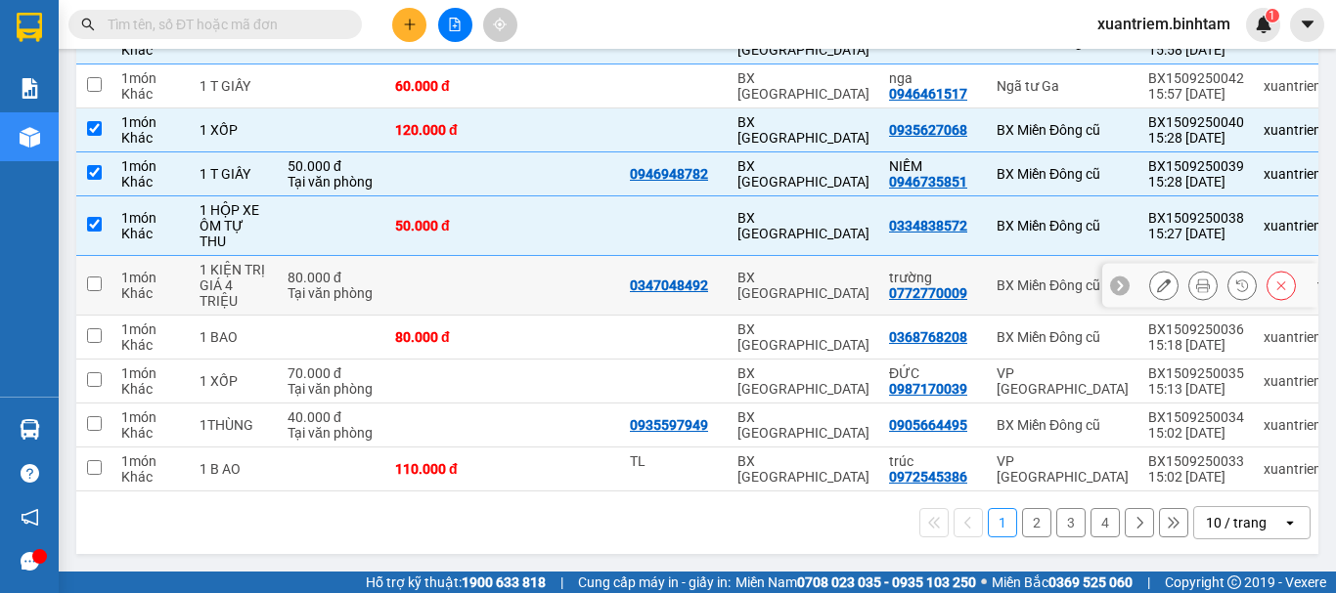
click at [240, 275] on div "1 KIỆN TRỊ GIÁ 4 TRIỆU" at bounding box center [233, 285] width 68 height 47
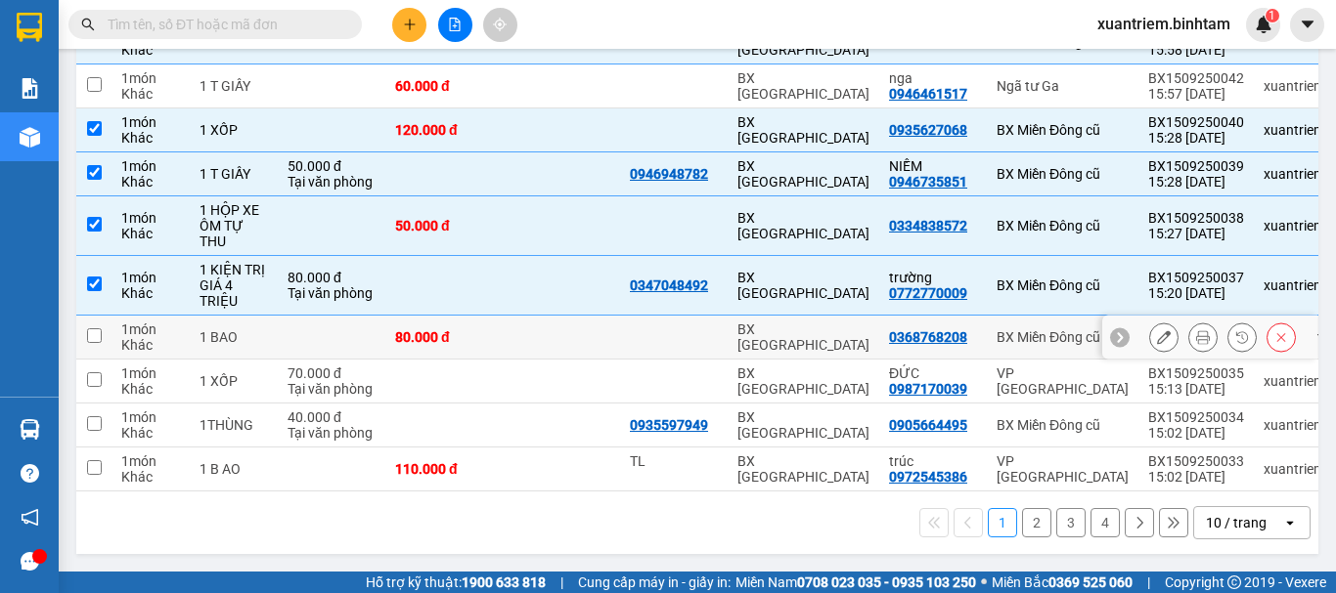
click at [218, 316] on td "1 BAO" at bounding box center [234, 338] width 88 height 44
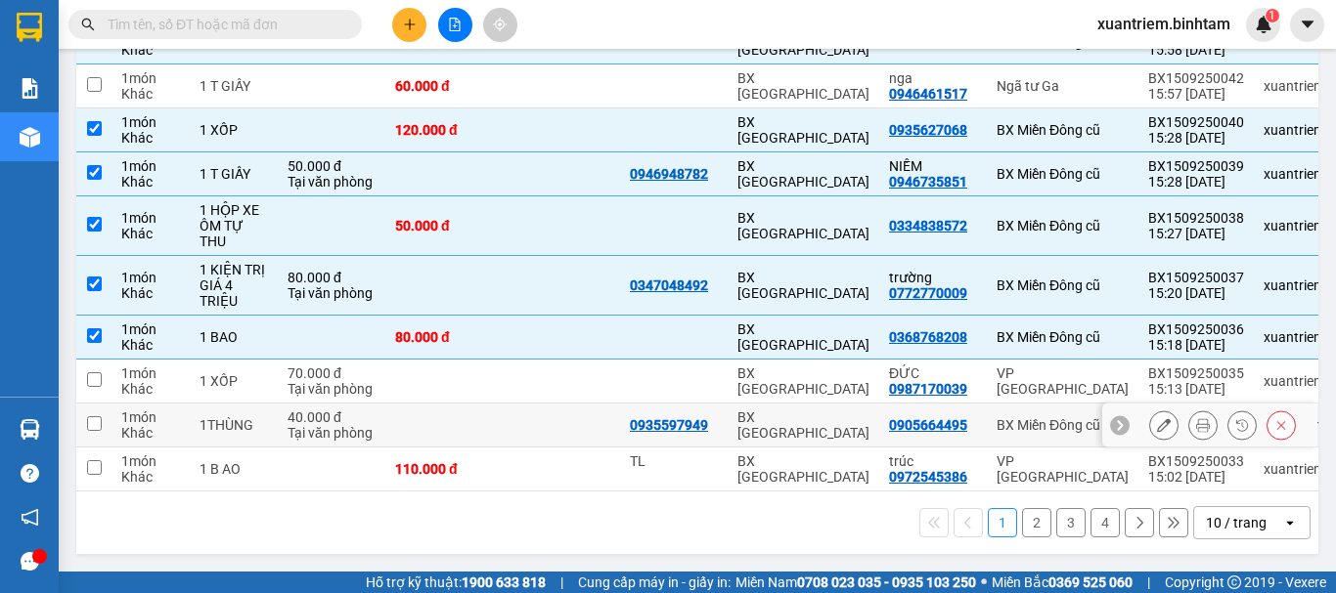
click at [262, 417] on div "1THÙNG" at bounding box center [233, 425] width 68 height 16
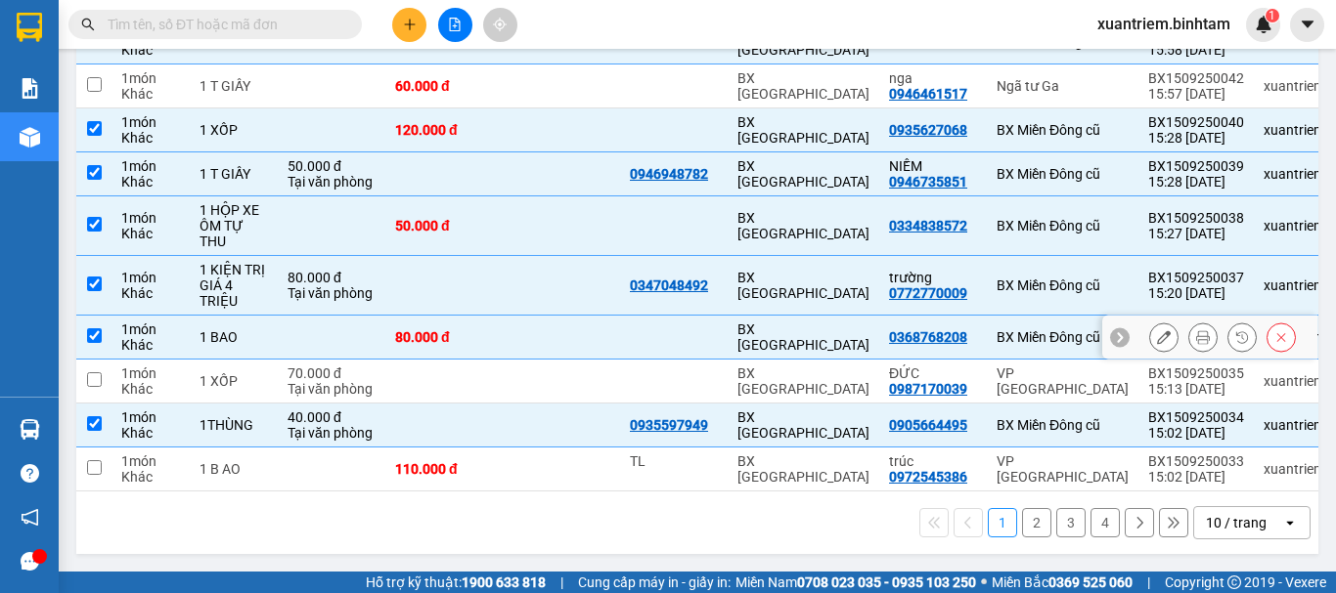
scroll to position [0, 0]
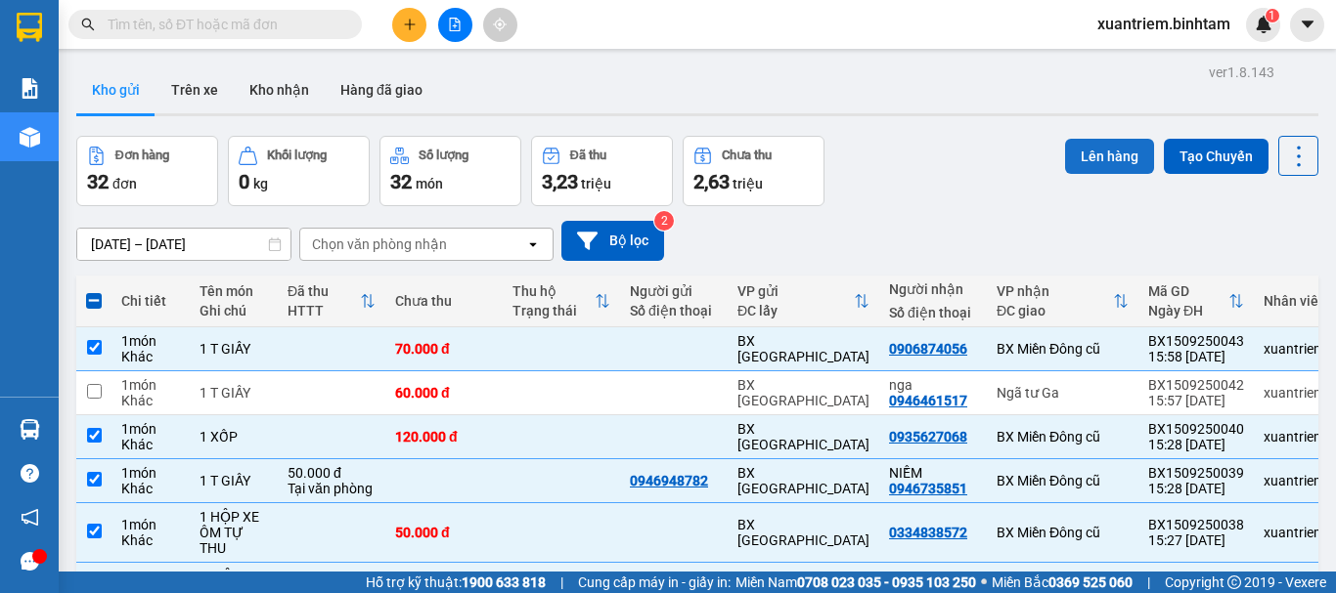
click at [1076, 153] on button "Lên hàng" at bounding box center [1109, 156] width 89 height 35
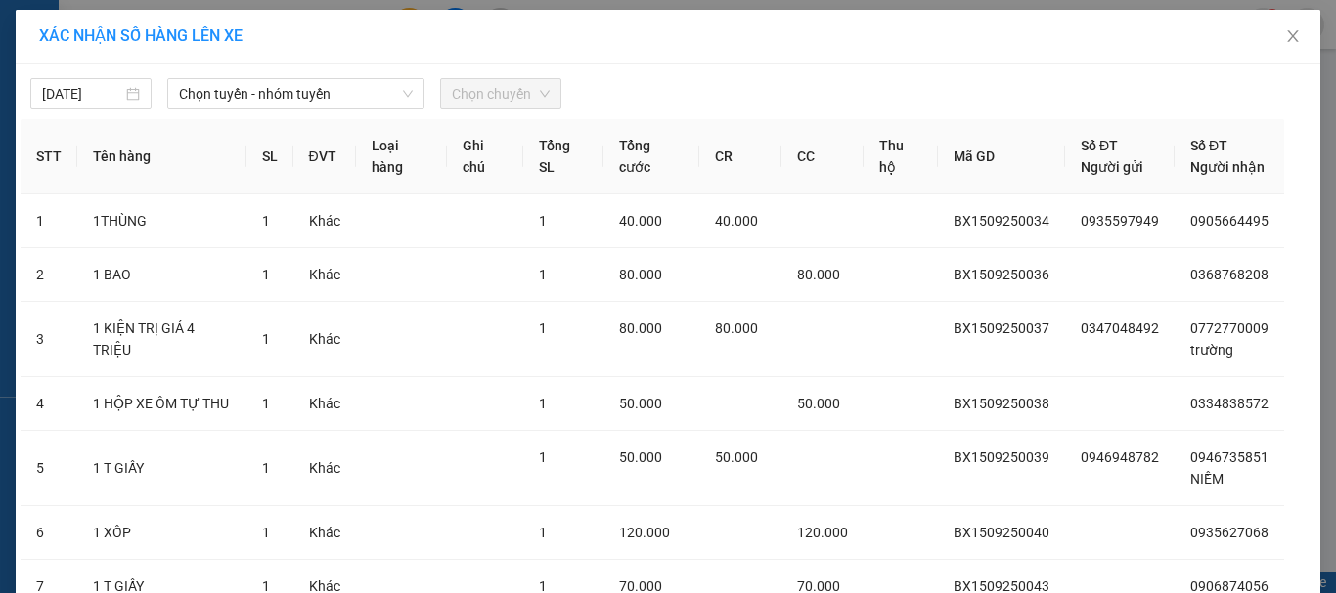
drag, startPoint x: 247, startPoint y: 101, endPoint x: 278, endPoint y: 110, distance: 31.6
click at [251, 100] on span "Chọn tuyến - nhóm tuyến" at bounding box center [296, 93] width 234 height 29
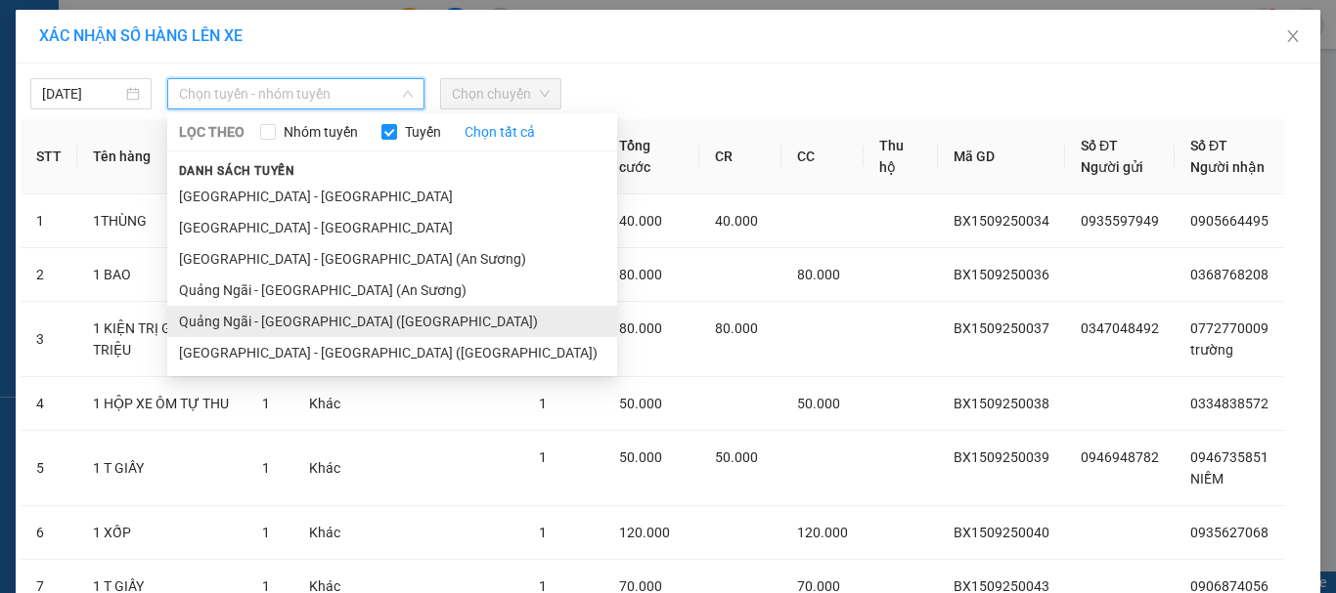
click at [328, 312] on li "Quảng Ngãi - [GEOGRAPHIC_DATA] ([GEOGRAPHIC_DATA])" at bounding box center [392, 321] width 450 height 31
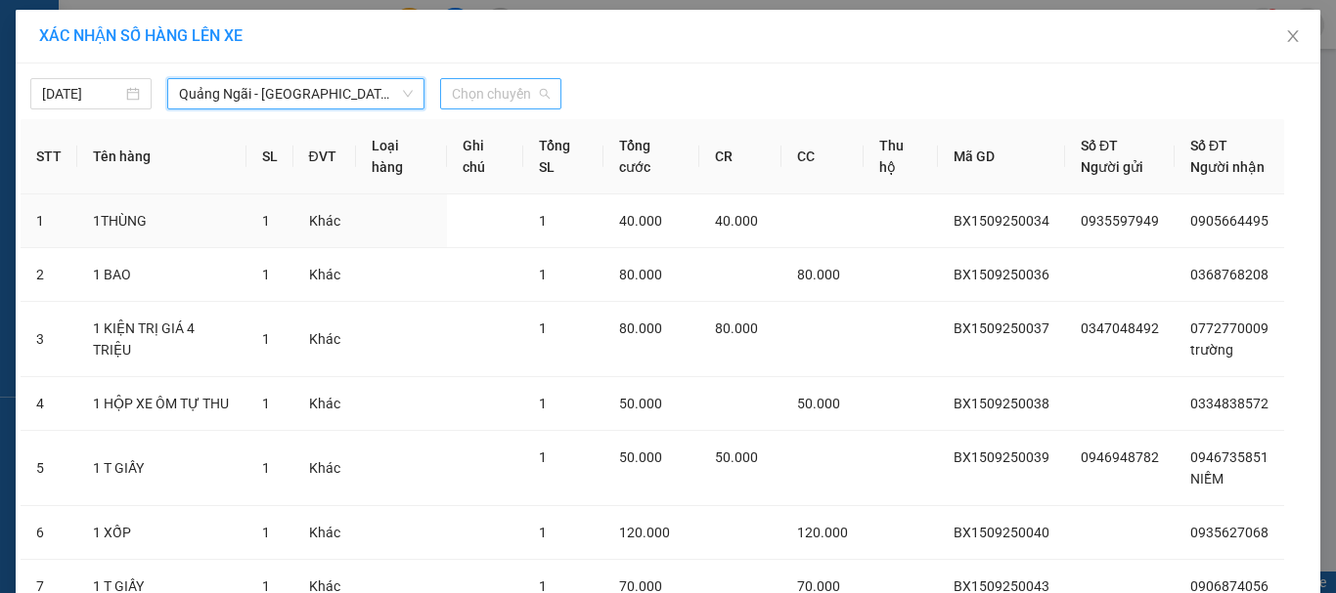
click at [477, 106] on span "Chọn chuyến" at bounding box center [501, 93] width 98 height 29
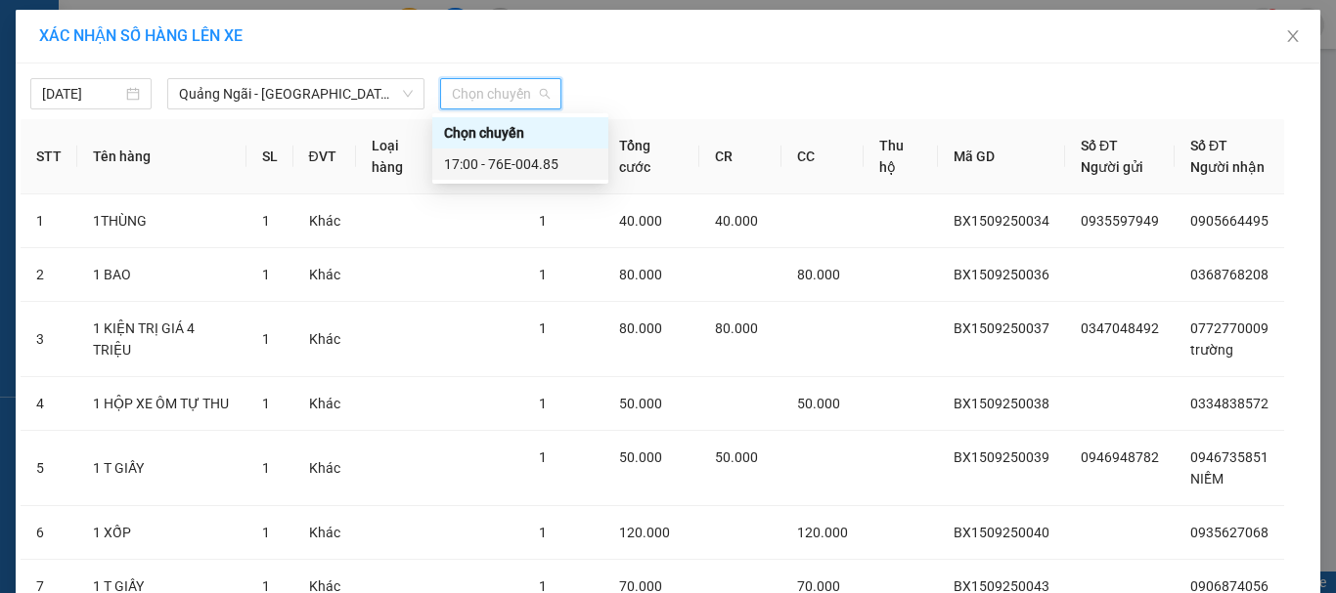
click at [568, 159] on div "17:00 - 76E-004.85" at bounding box center [520, 165] width 153 height 22
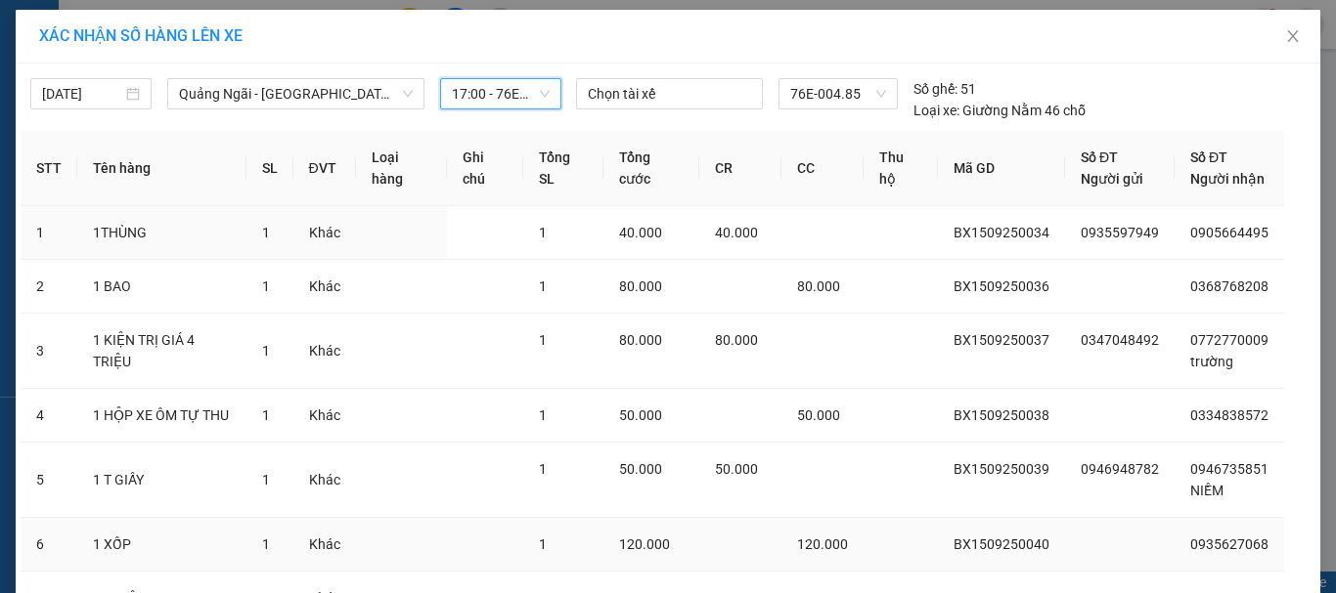
scroll to position [175, 0]
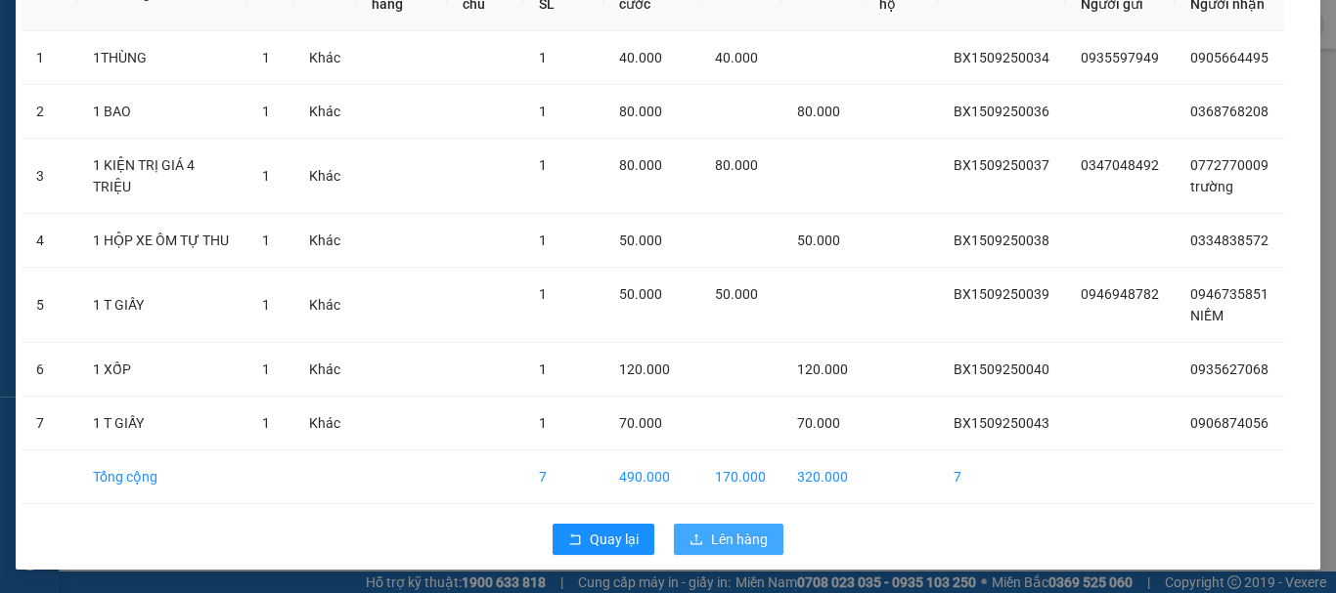
click at [691, 540] on icon "upload" at bounding box center [696, 540] width 14 height 14
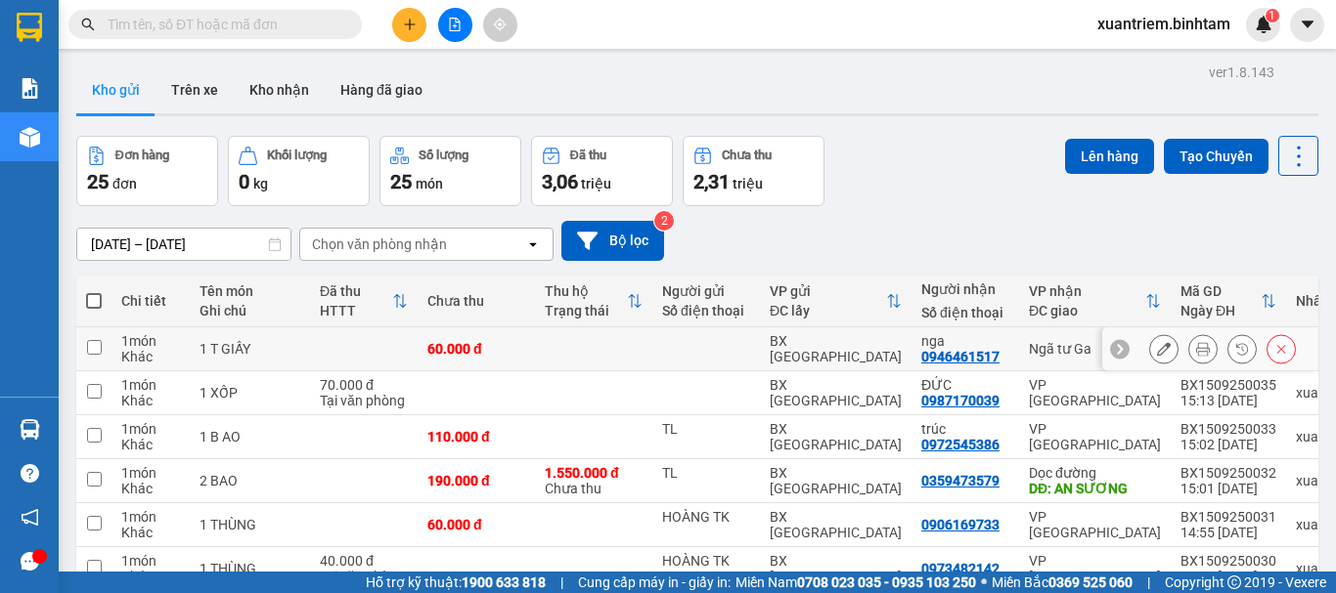
click at [373, 348] on td at bounding box center [364, 350] width 108 height 44
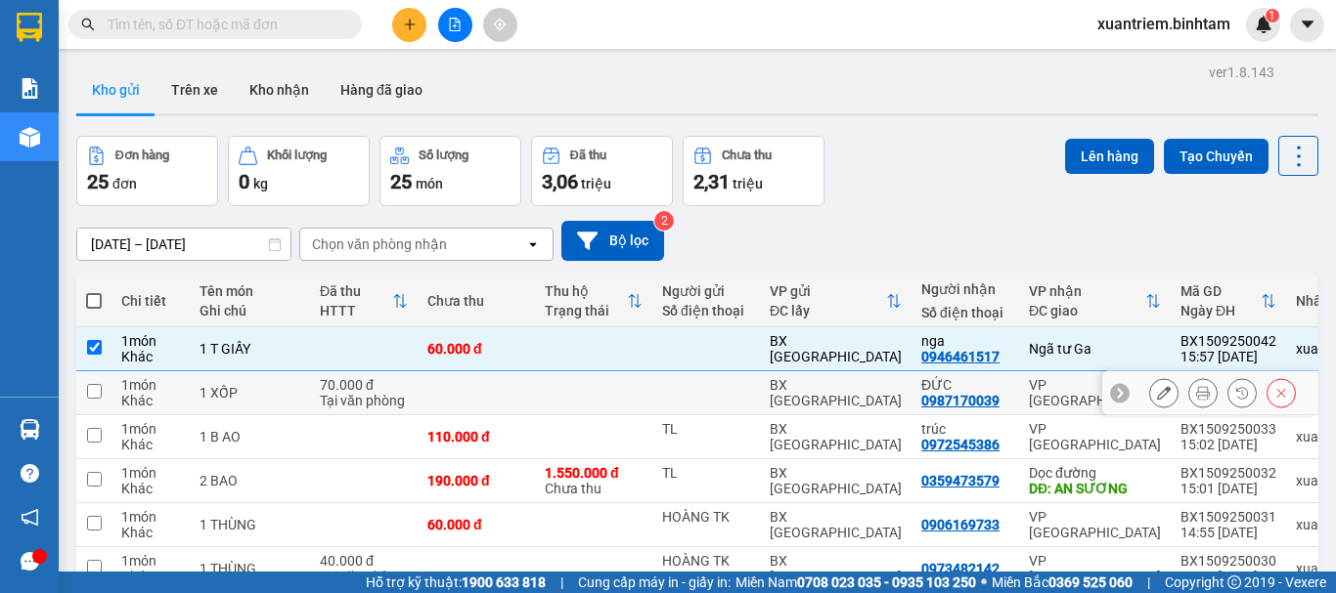
click at [350, 383] on div "70.000 đ" at bounding box center [364, 385] width 88 height 16
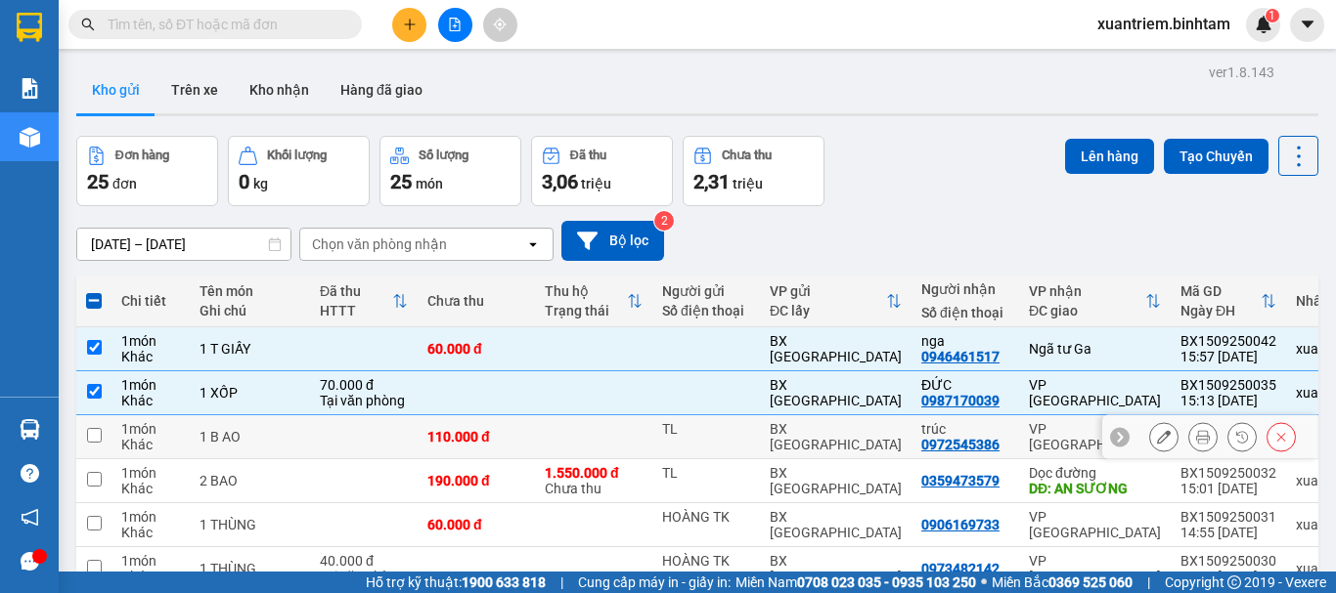
click at [392, 436] on td at bounding box center [364, 438] width 108 height 44
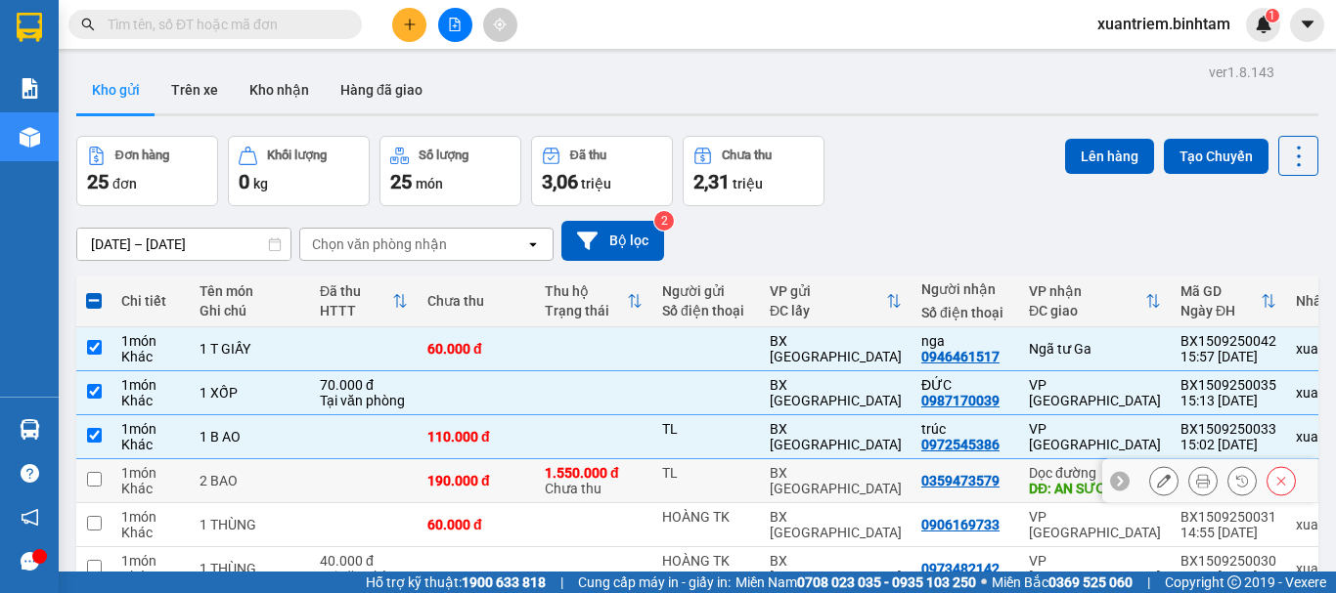
click at [382, 476] on td at bounding box center [364, 482] width 108 height 44
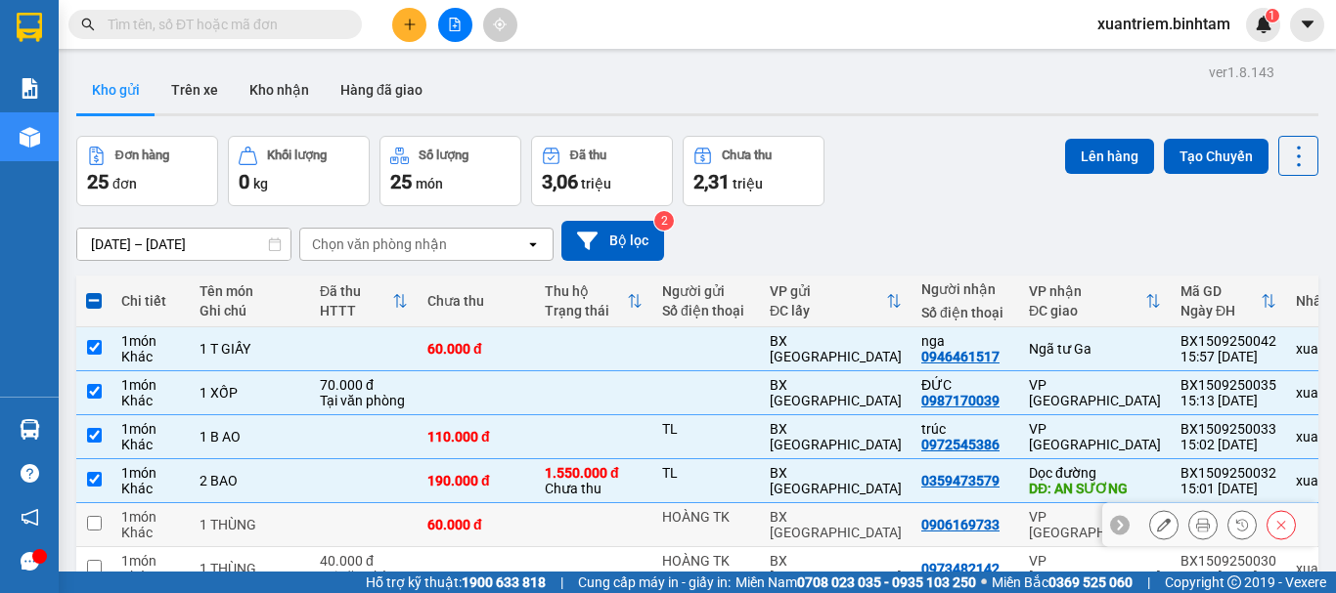
click at [374, 519] on td at bounding box center [364, 526] width 108 height 44
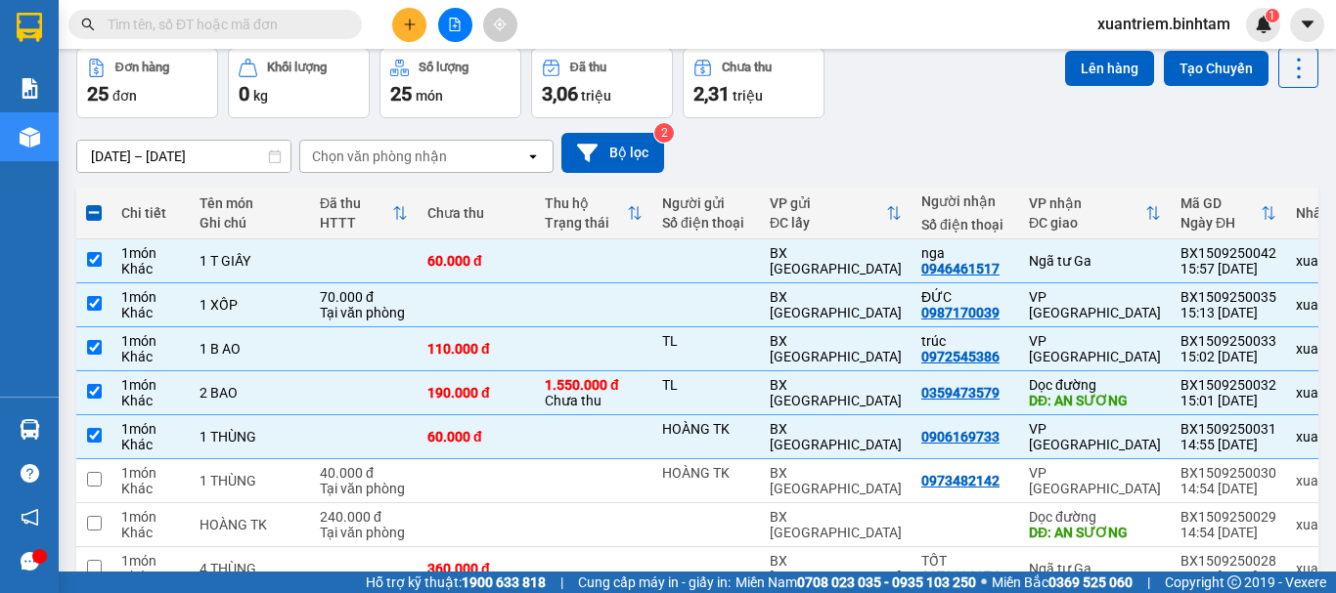
scroll to position [284, 0]
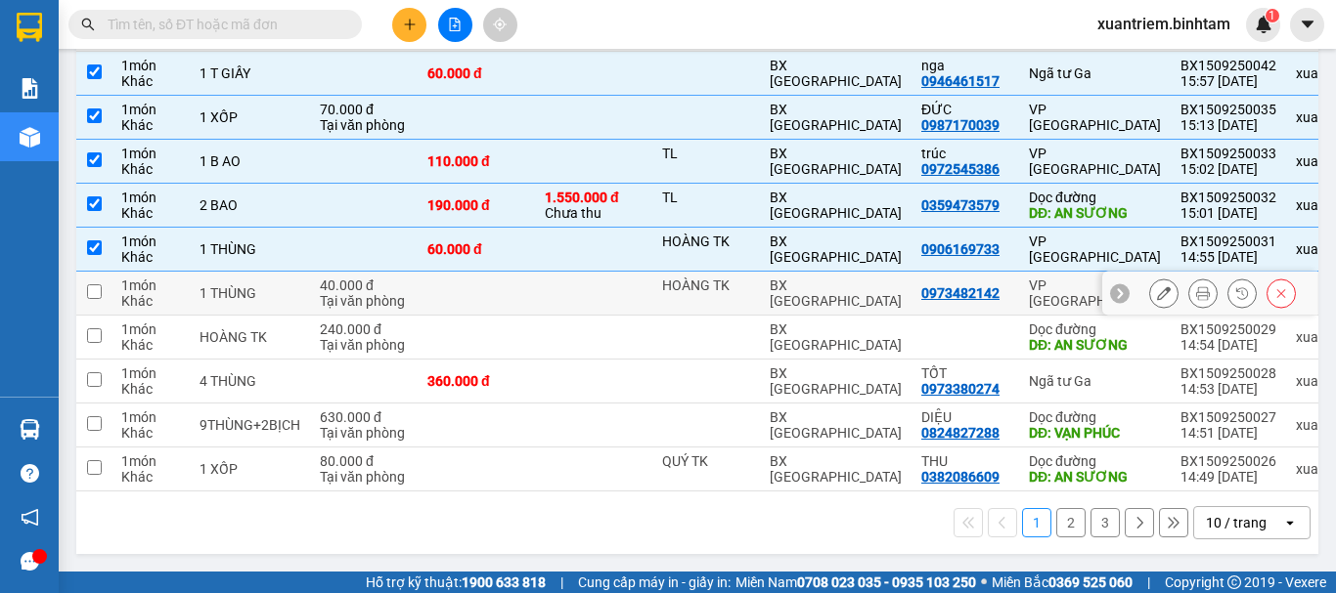
click at [204, 285] on div "1 THÙNG" at bounding box center [249, 293] width 101 height 16
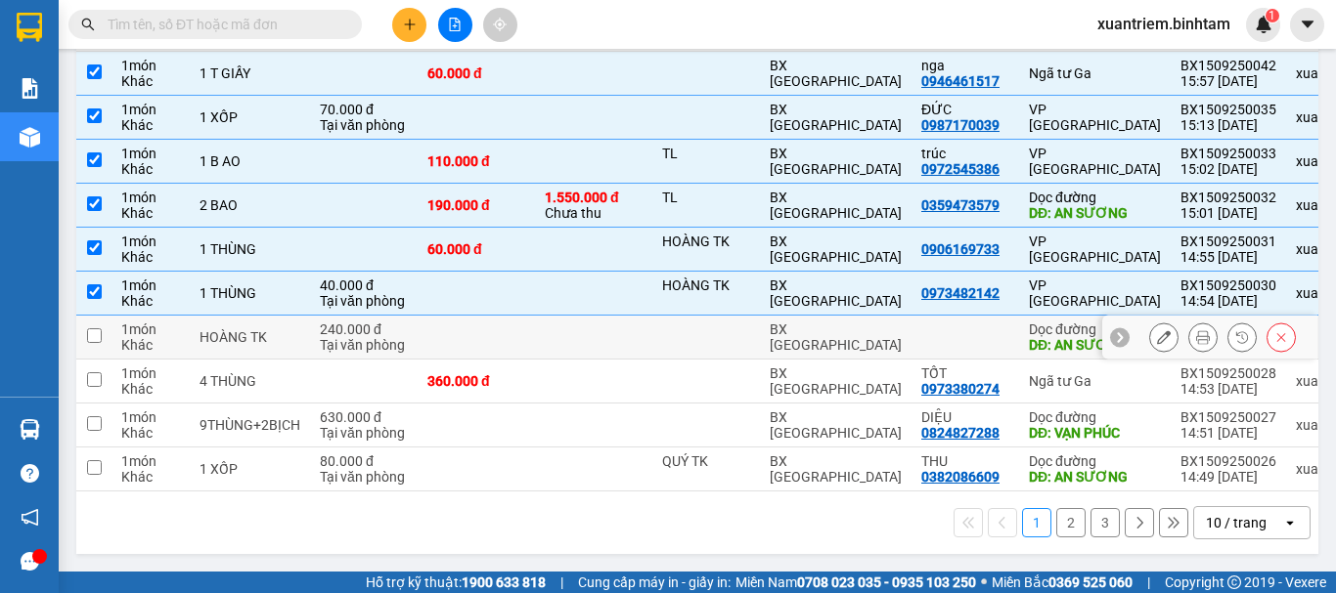
click at [187, 320] on td "1 món Khác" at bounding box center [150, 338] width 78 height 44
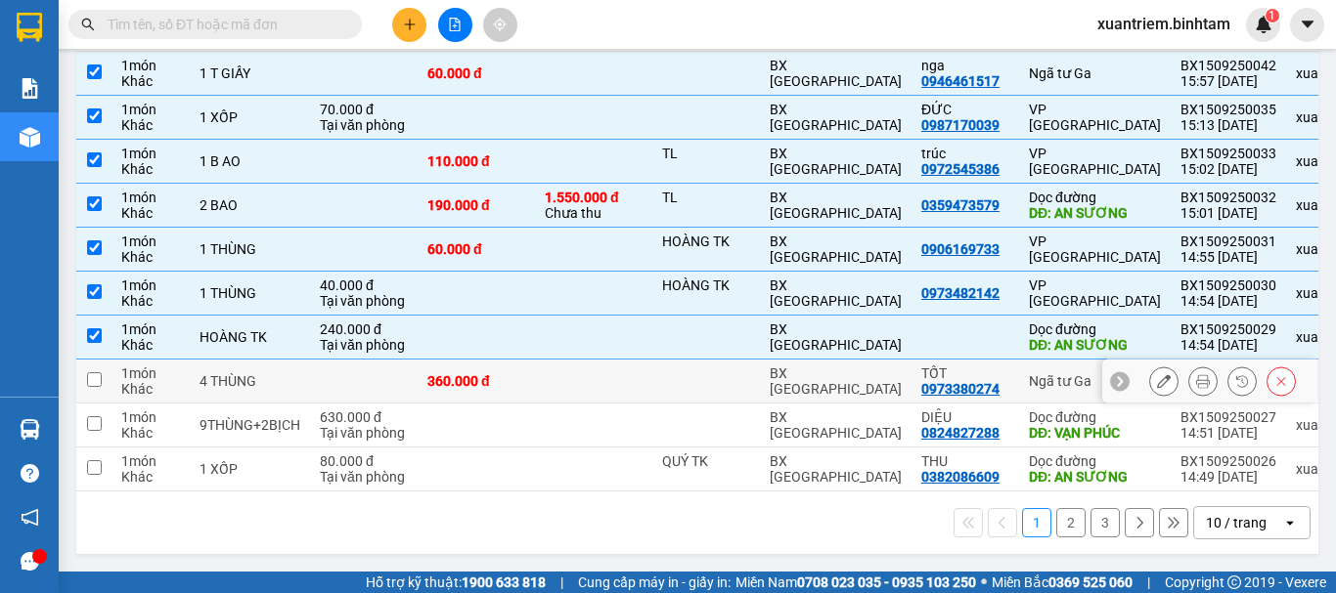
click at [164, 373] on div "1 món Khác" at bounding box center [150, 381] width 59 height 31
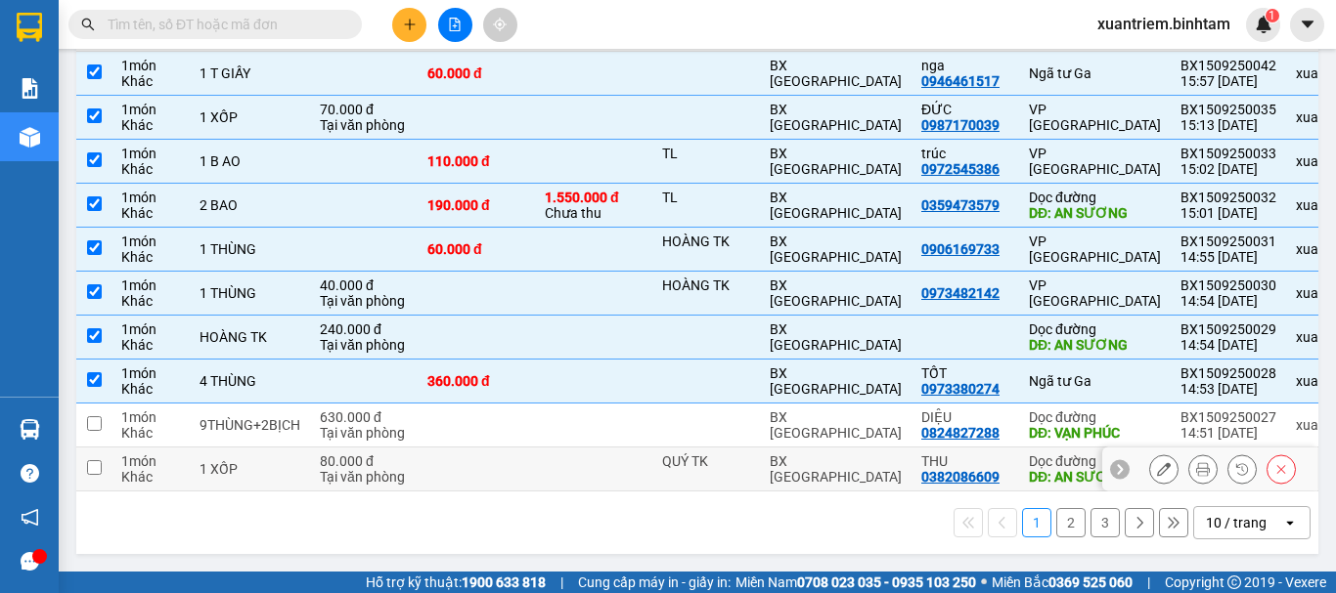
click at [172, 455] on div "1 món" at bounding box center [150, 462] width 59 height 16
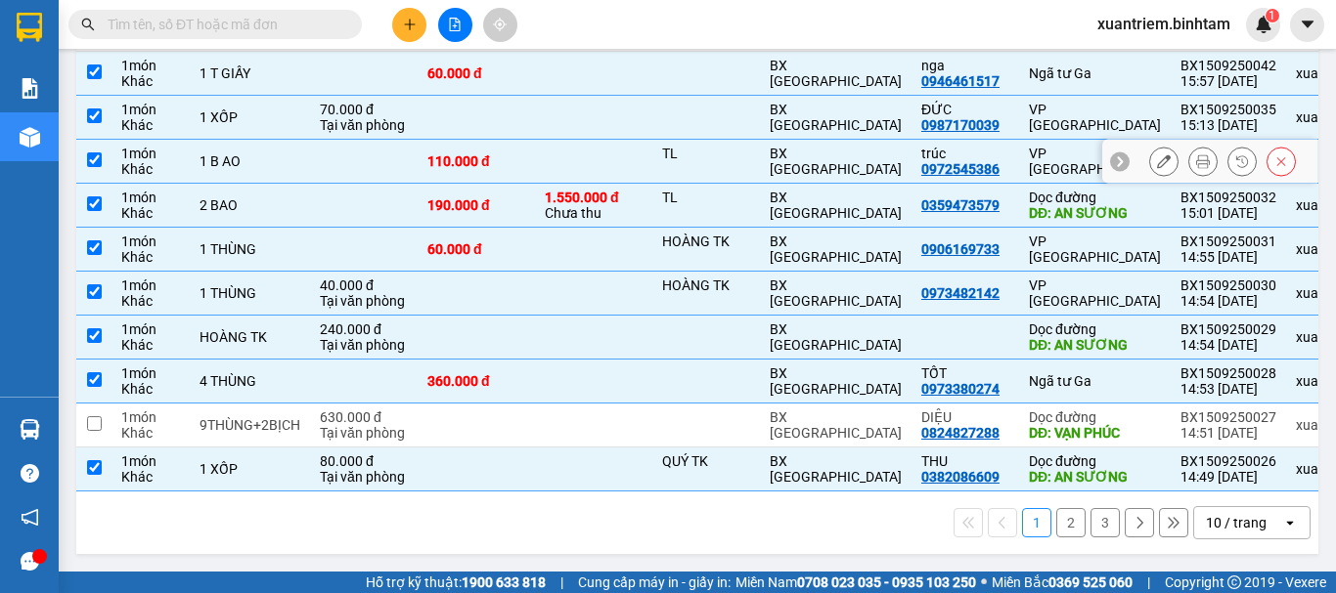
scroll to position [0, 0]
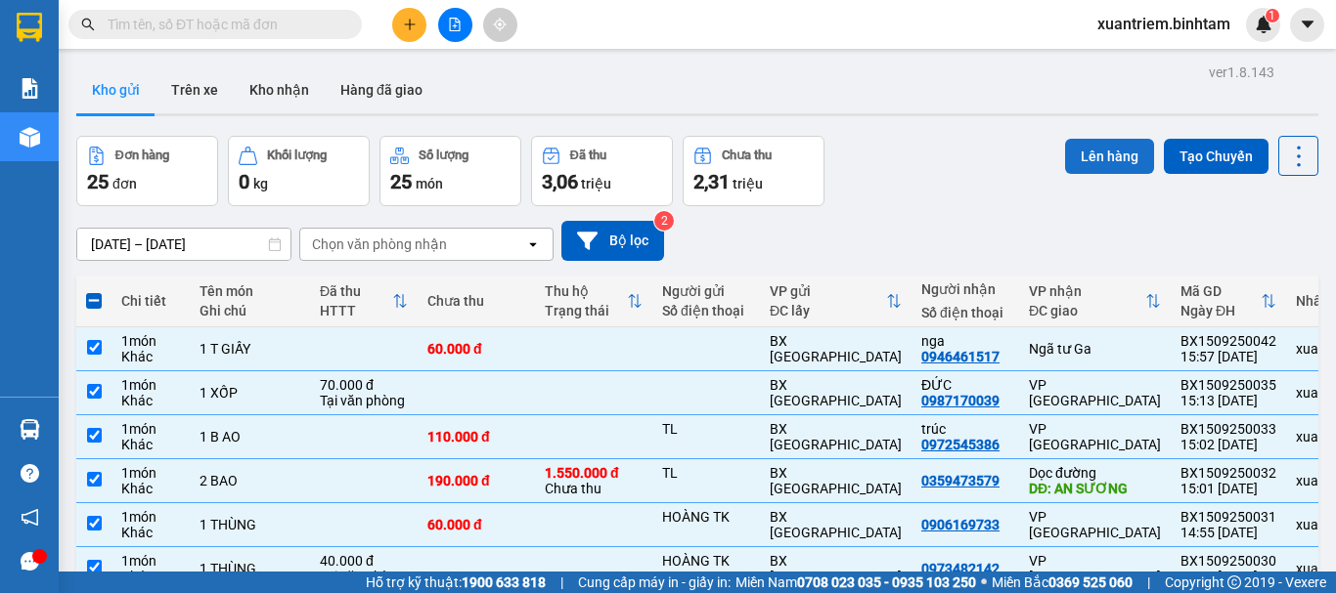
click at [1121, 166] on button "Lên hàng" at bounding box center [1109, 156] width 89 height 35
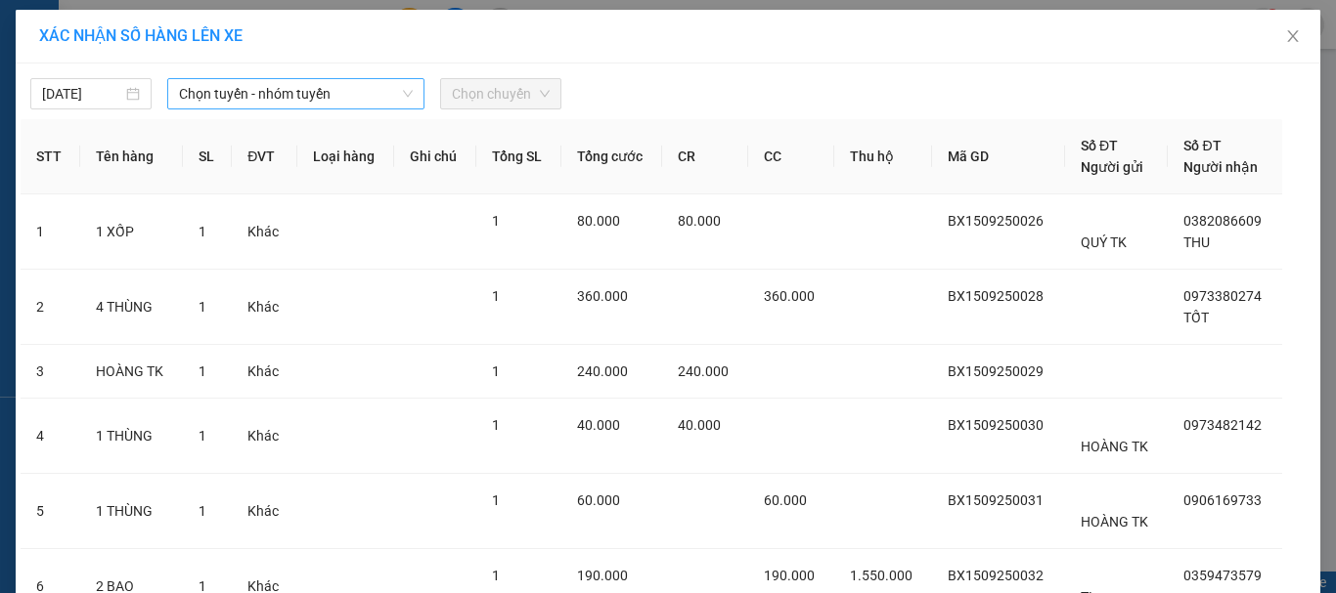
drag, startPoint x: 223, startPoint y: 100, endPoint x: 246, endPoint y: 105, distance: 24.0
click at [234, 102] on span "Chọn tuyến - nhóm tuyến" at bounding box center [296, 93] width 234 height 29
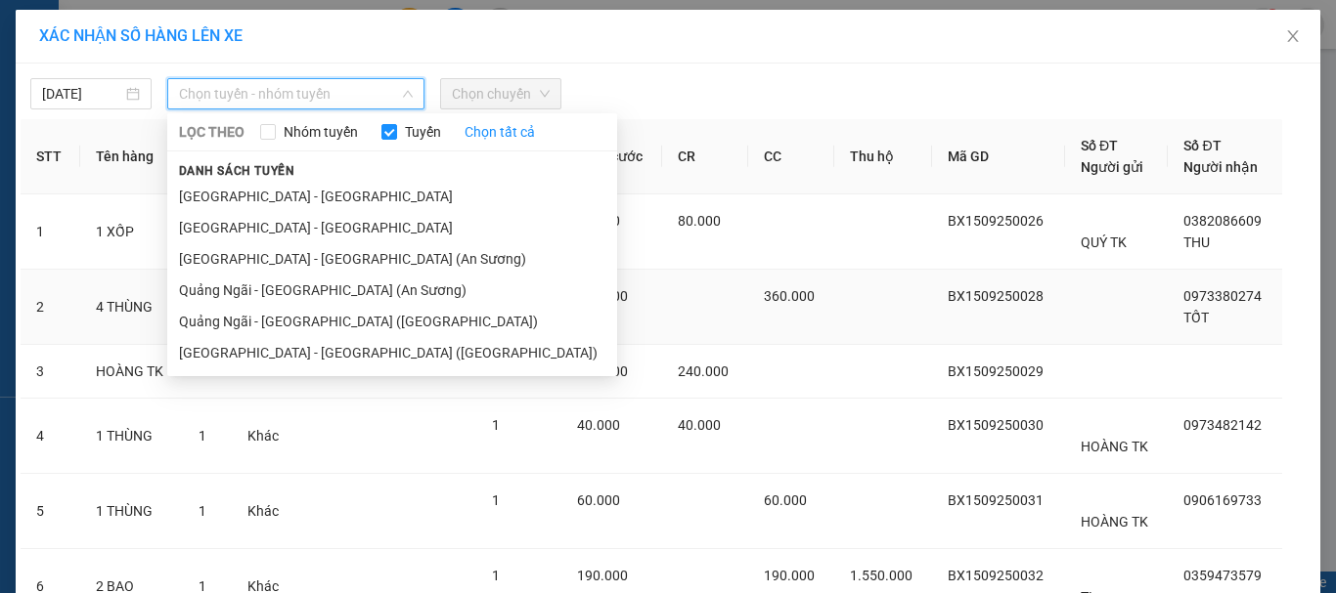
click at [308, 286] on li "Quảng Ngãi - [GEOGRAPHIC_DATA] (An Sương)" at bounding box center [392, 290] width 450 height 31
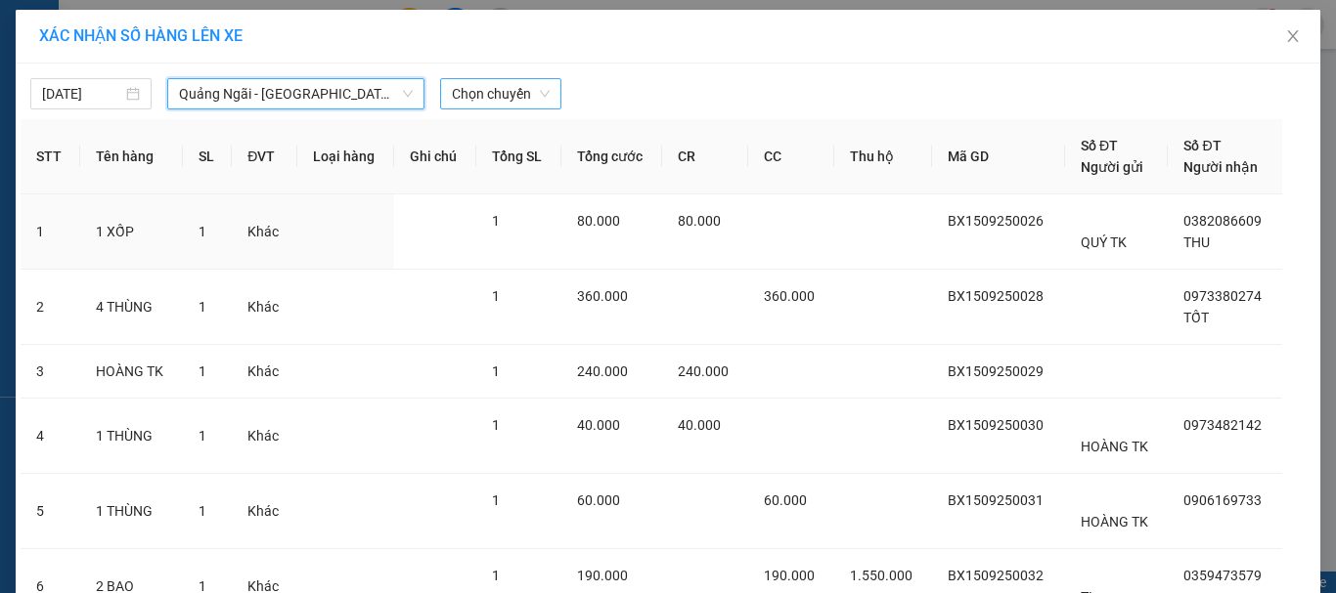
click at [477, 102] on span "Chọn chuyến" at bounding box center [501, 93] width 98 height 29
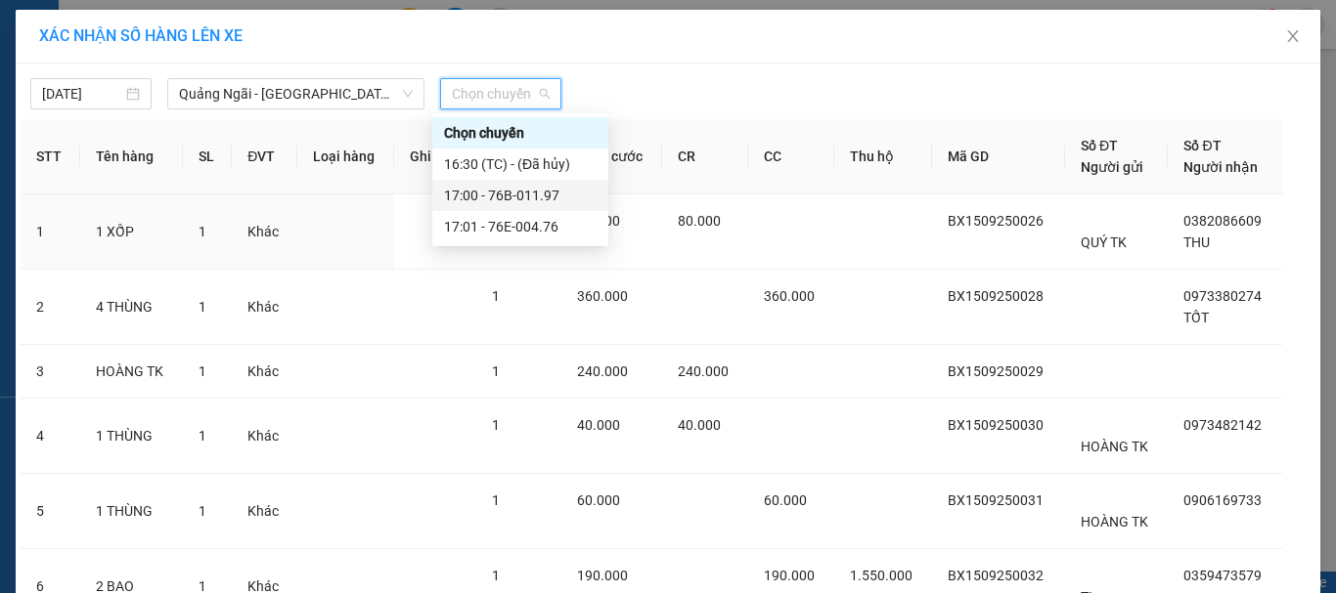
click at [531, 191] on div "17:00 - 76B-011.97" at bounding box center [520, 196] width 153 height 22
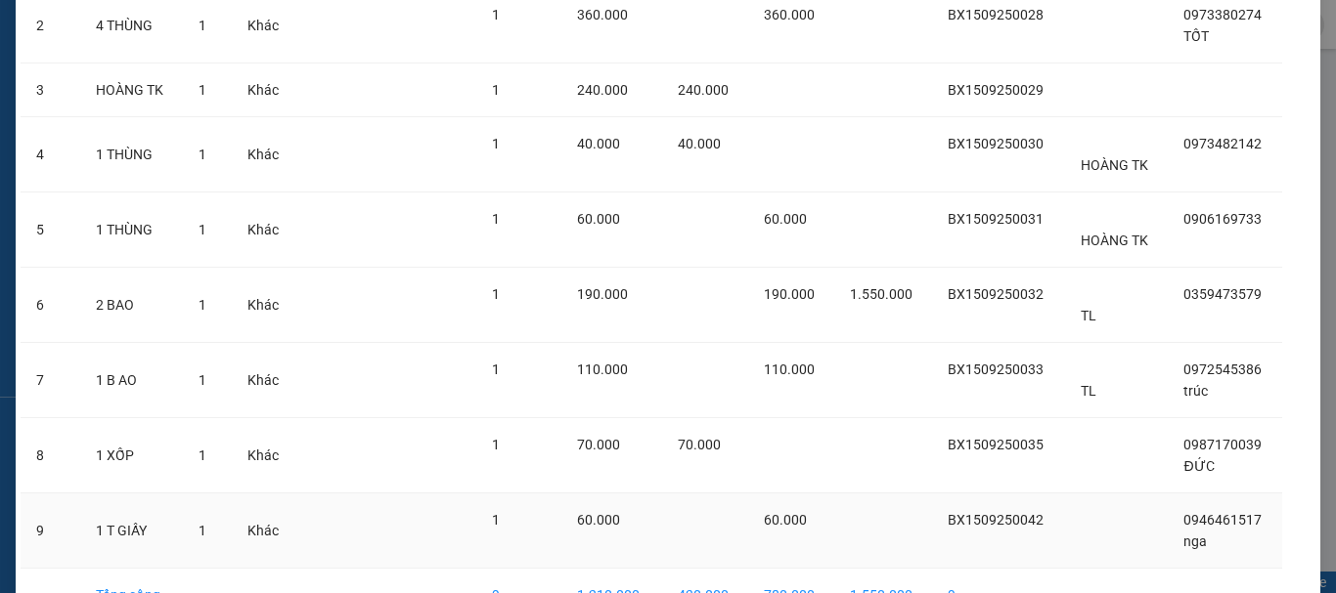
scroll to position [412, 0]
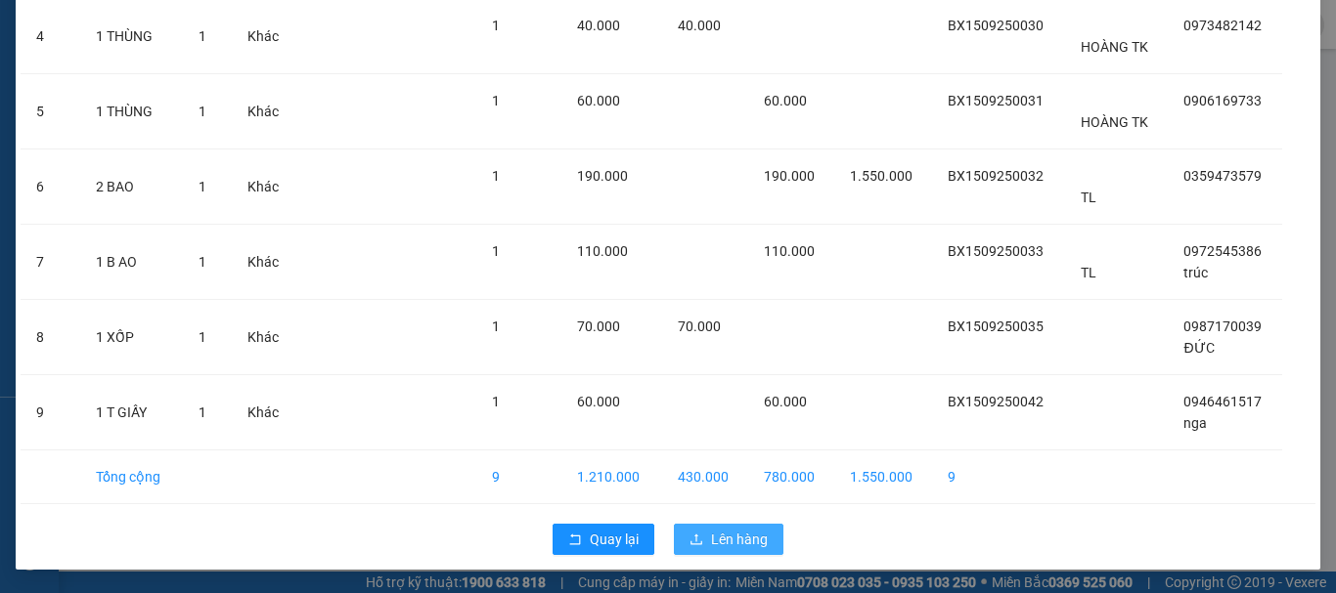
click at [723, 537] on span "Lên hàng" at bounding box center [739, 540] width 57 height 22
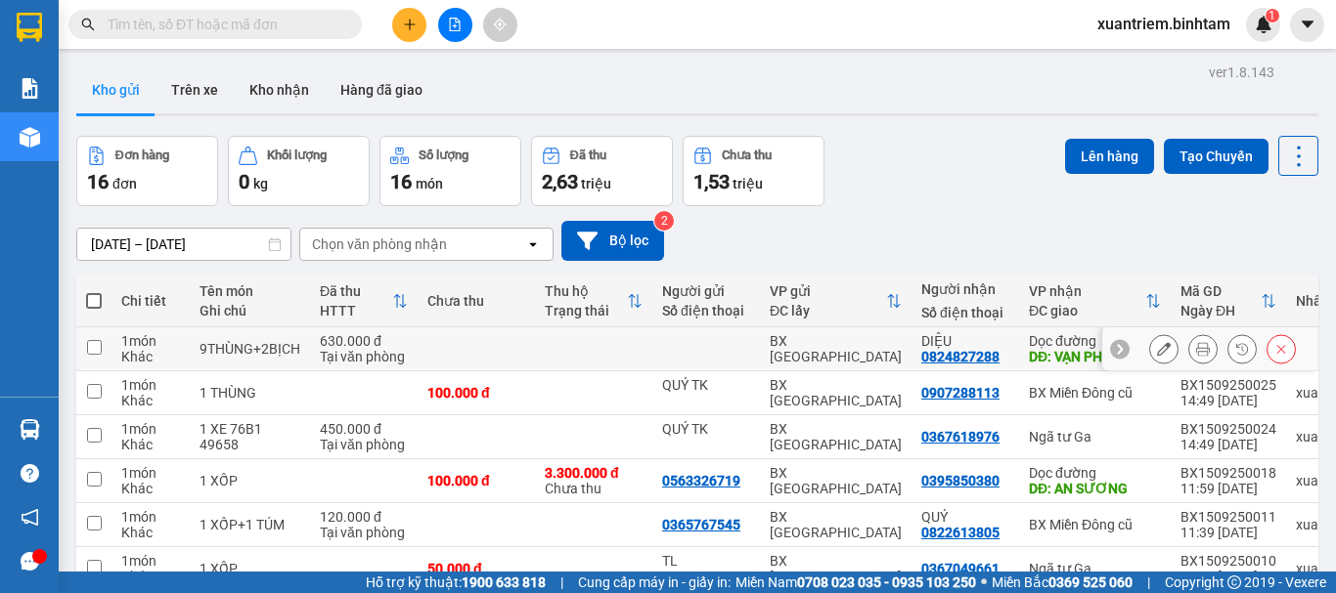
click at [493, 346] on td at bounding box center [475, 350] width 117 height 44
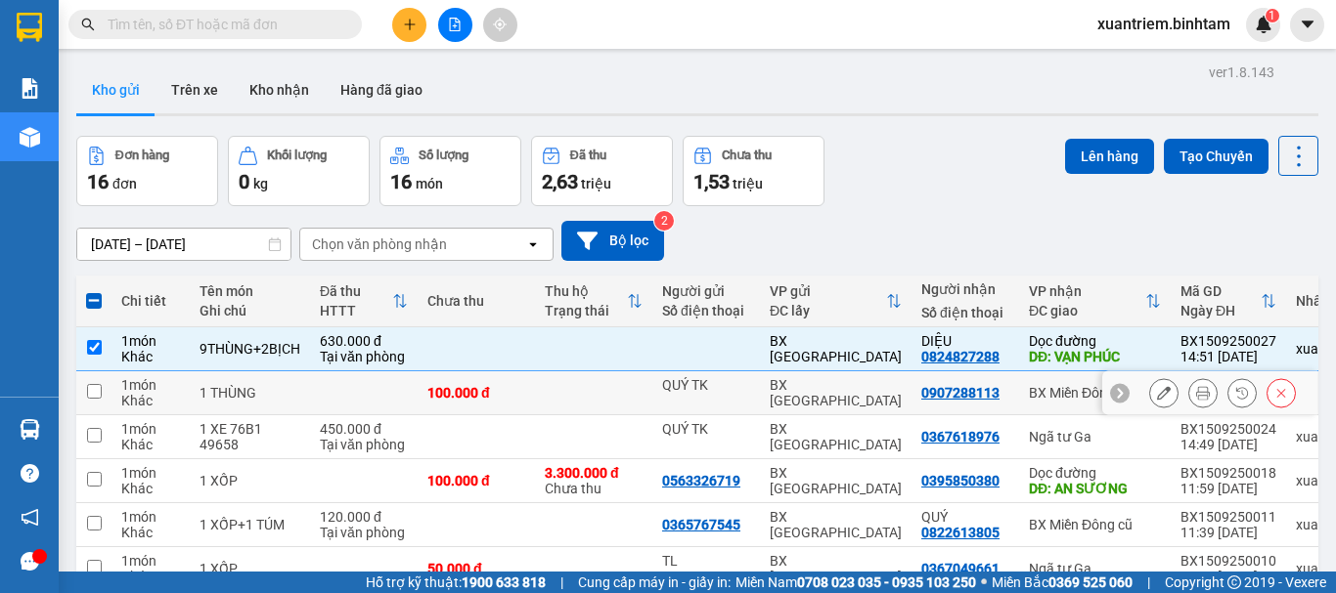
click at [449, 381] on td "100.000 đ" at bounding box center [475, 394] width 117 height 44
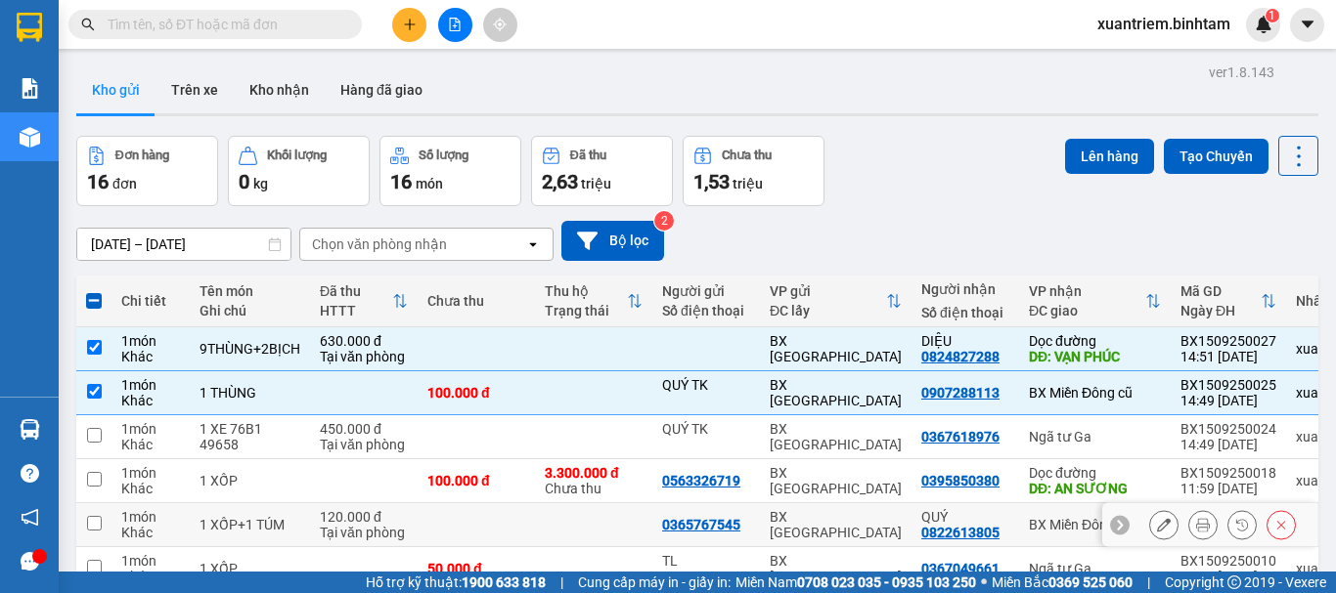
click at [407, 517] on td "120.000 đ Tại văn phòng" at bounding box center [364, 526] width 108 height 44
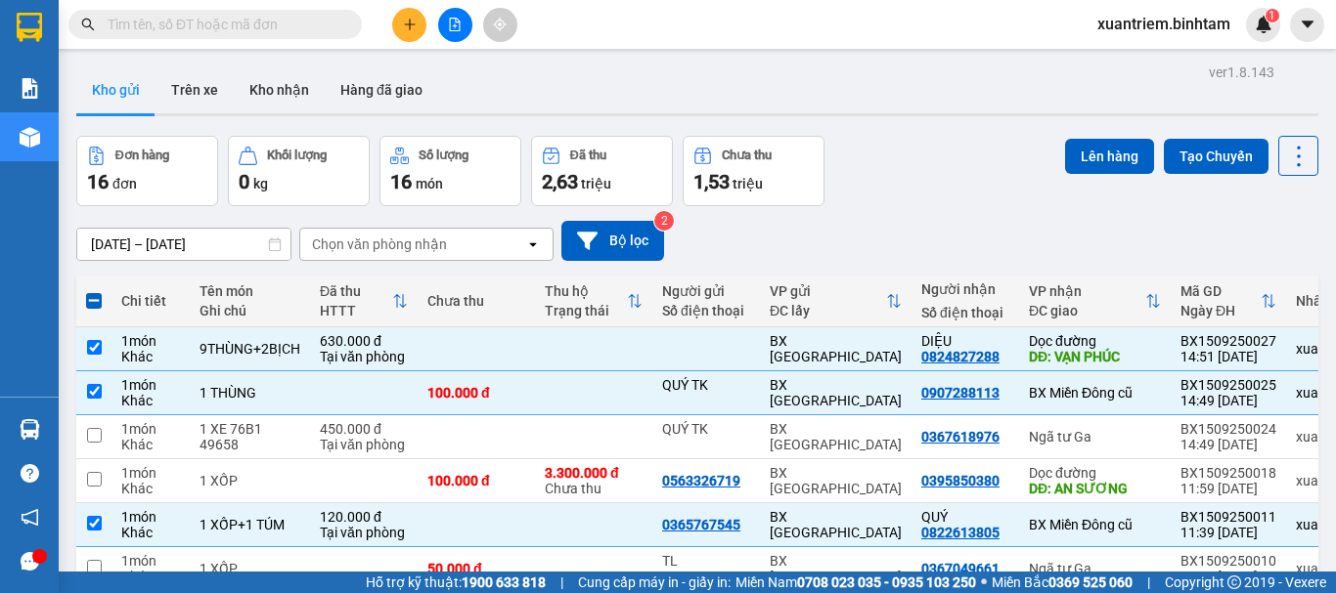
scroll to position [284, 0]
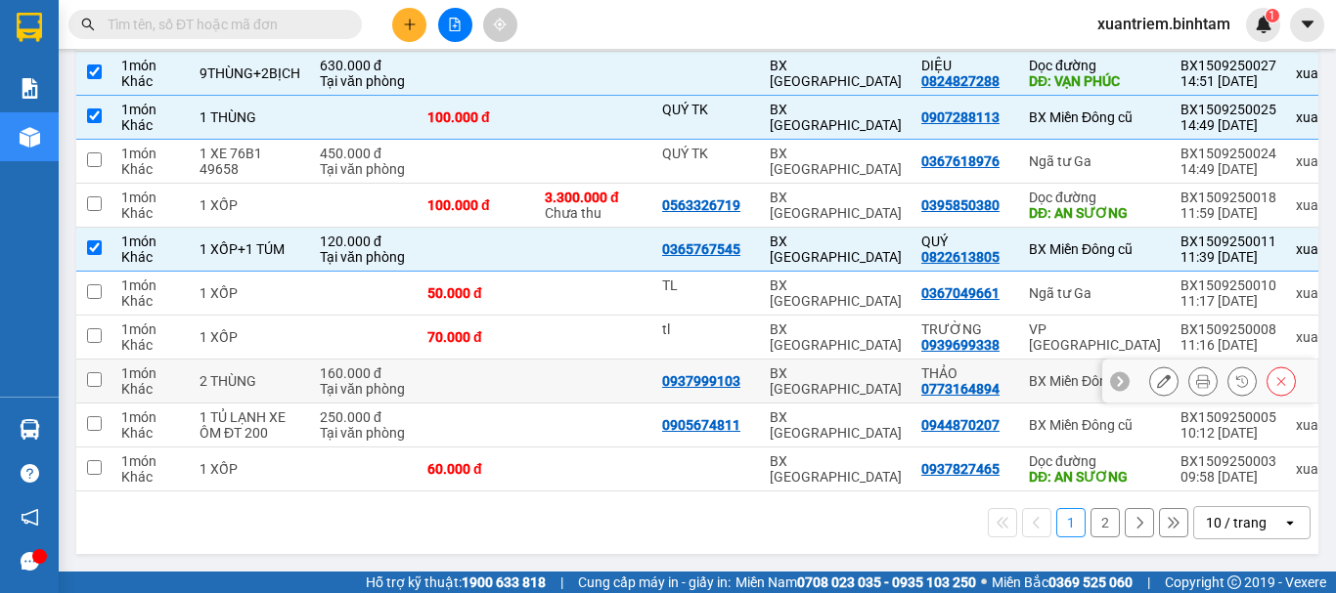
drag, startPoint x: 364, startPoint y: 376, endPoint x: 359, endPoint y: 386, distance: 10.9
click at [364, 381] on div "Tại văn phòng" at bounding box center [364, 389] width 88 height 16
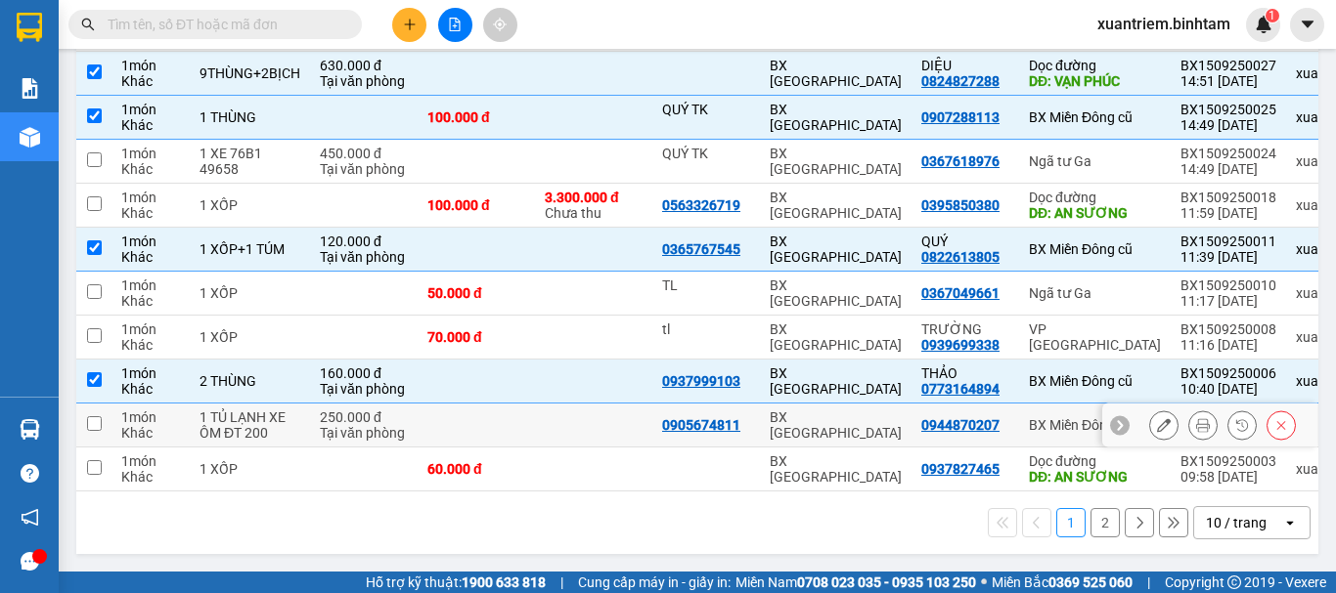
click at [332, 411] on div "250.000 đ" at bounding box center [364, 418] width 88 height 16
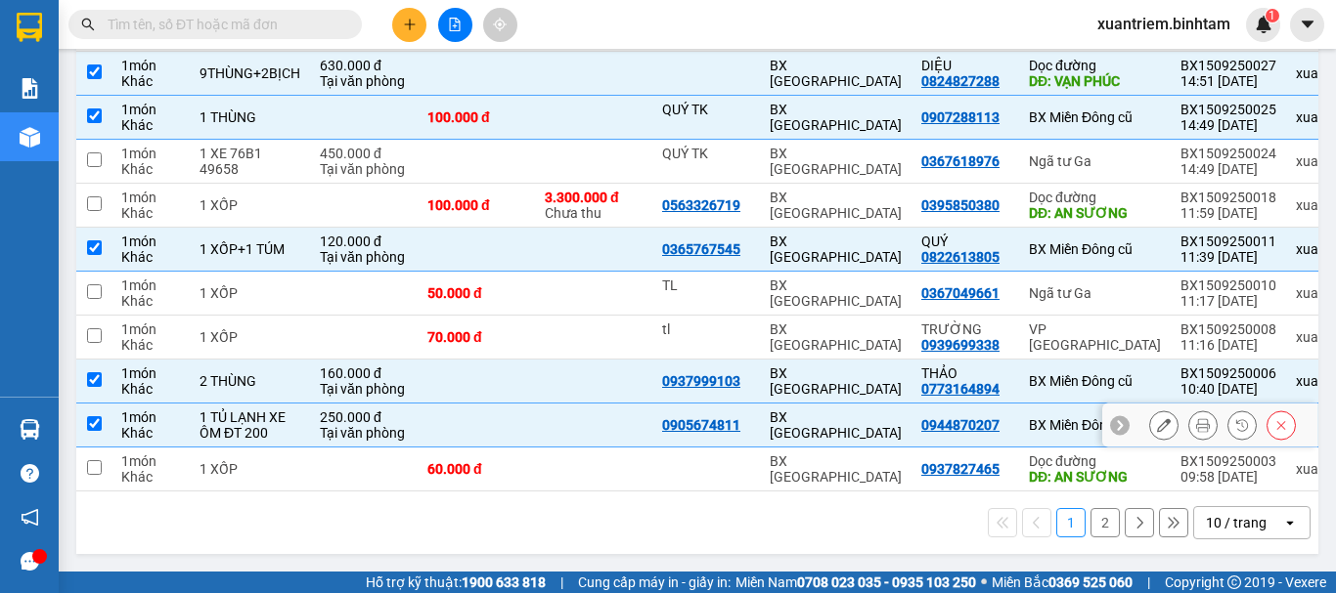
scroll to position [0, 0]
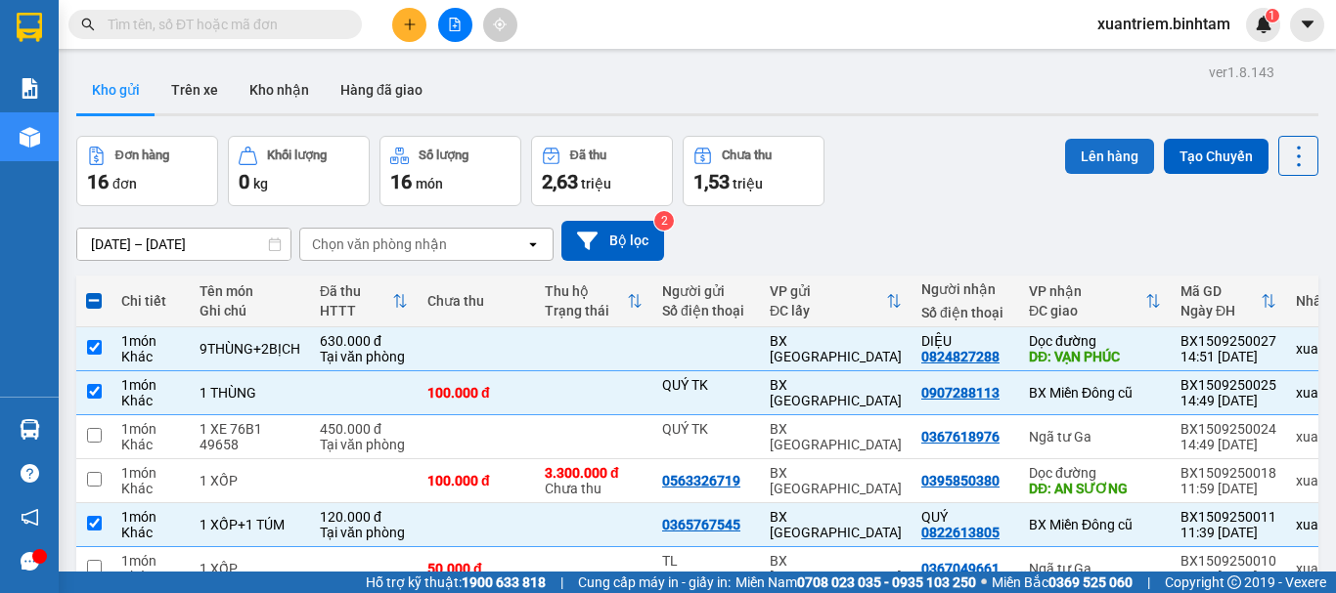
click at [1097, 156] on button "Lên hàng" at bounding box center [1109, 156] width 89 height 35
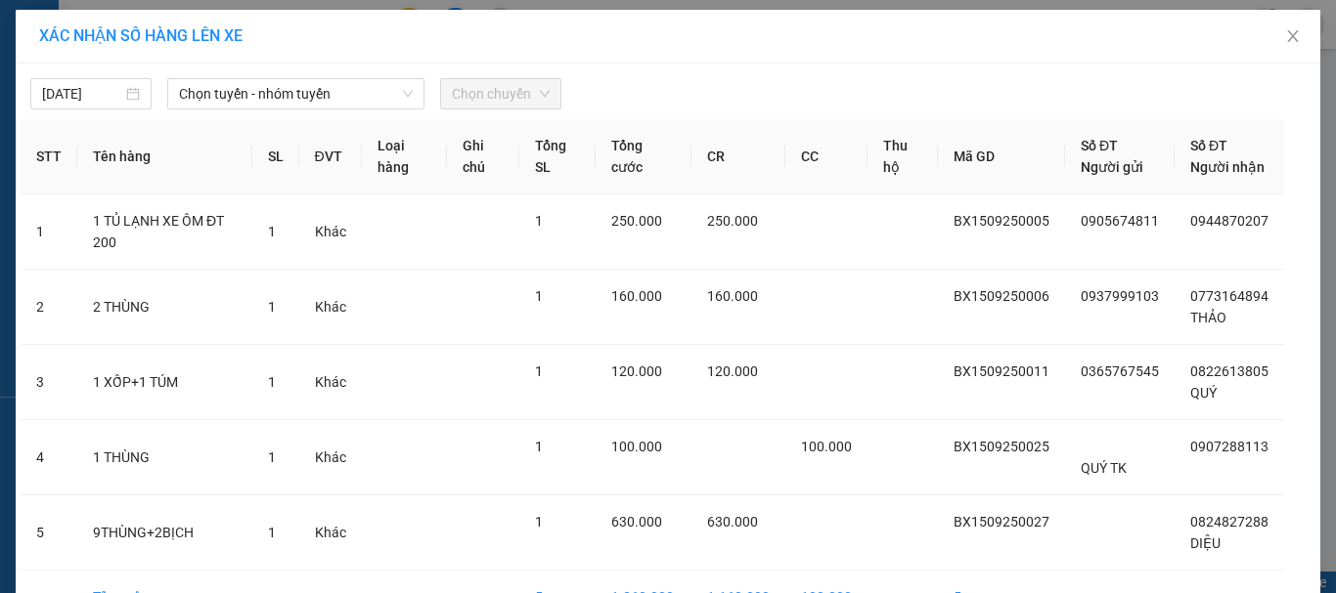
drag, startPoint x: 240, startPoint y: 111, endPoint x: 308, endPoint y: 122, distance: 69.3
click at [241, 111] on div "15/09/2025 Chọn tuyến - nhóm tuyến Chọn chuyến STT Tên hàng SL ĐVT Loại hàng Gh…" at bounding box center [668, 377] width 1304 height 627
click at [330, 108] on span "Chọn tuyến - nhóm tuyến" at bounding box center [296, 93] width 234 height 29
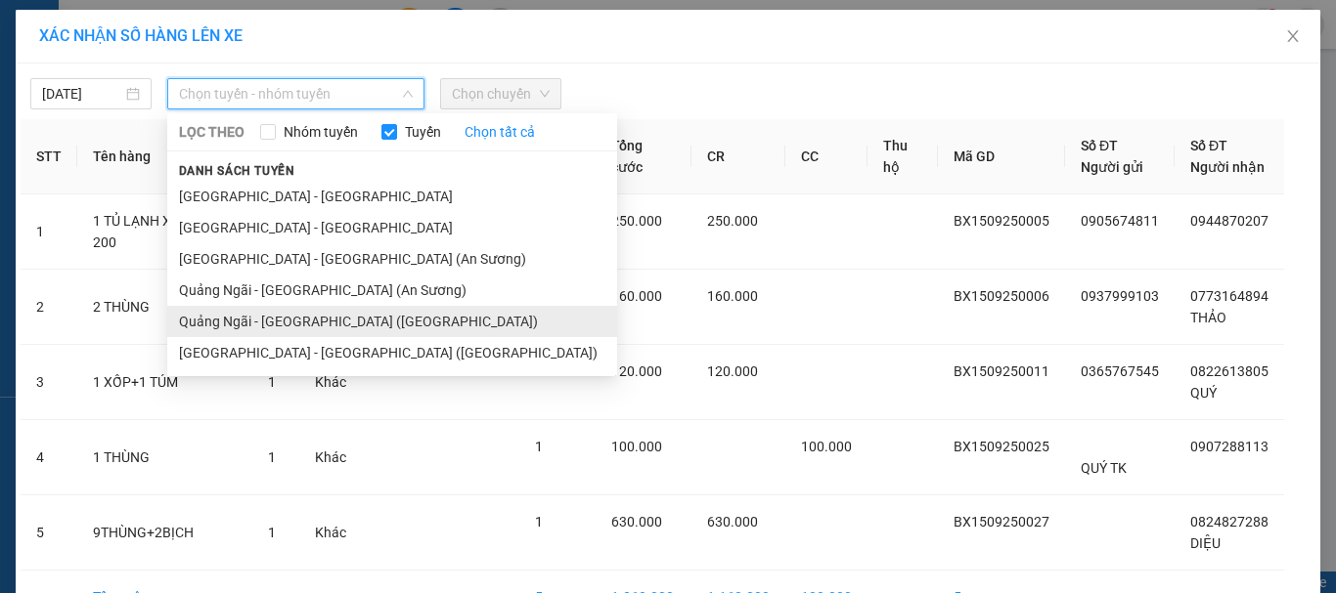
click at [340, 316] on li "Quảng Ngãi - [GEOGRAPHIC_DATA] ([GEOGRAPHIC_DATA])" at bounding box center [392, 321] width 450 height 31
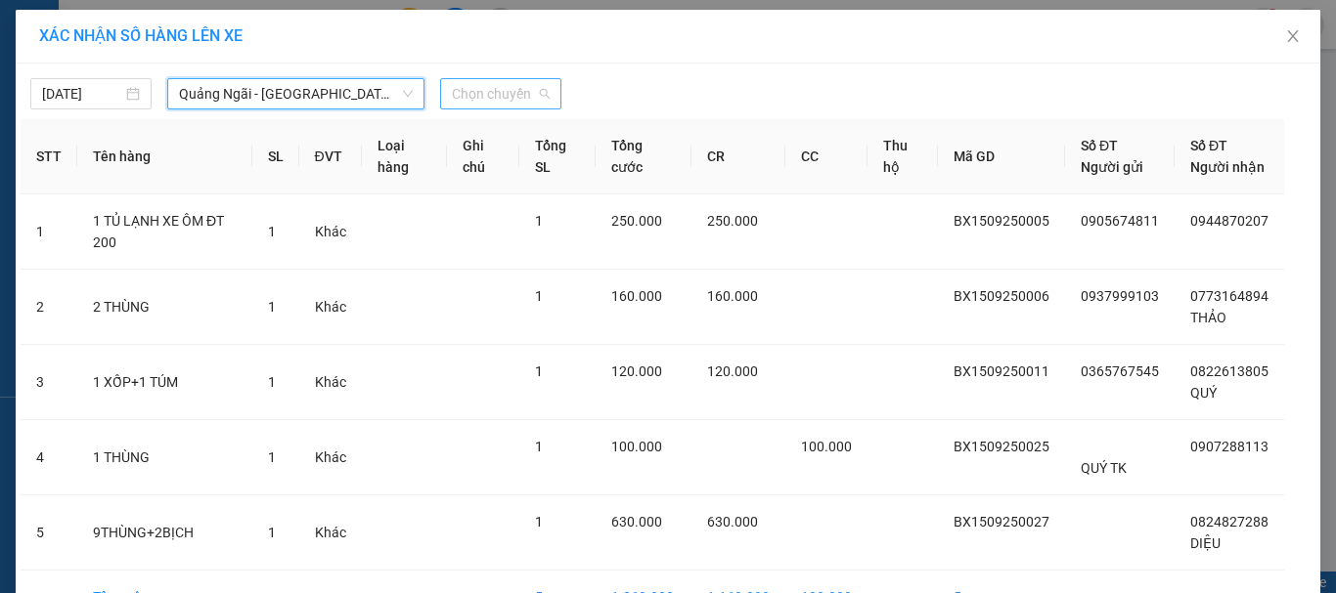
click at [490, 95] on span "Chọn chuyến" at bounding box center [501, 93] width 98 height 29
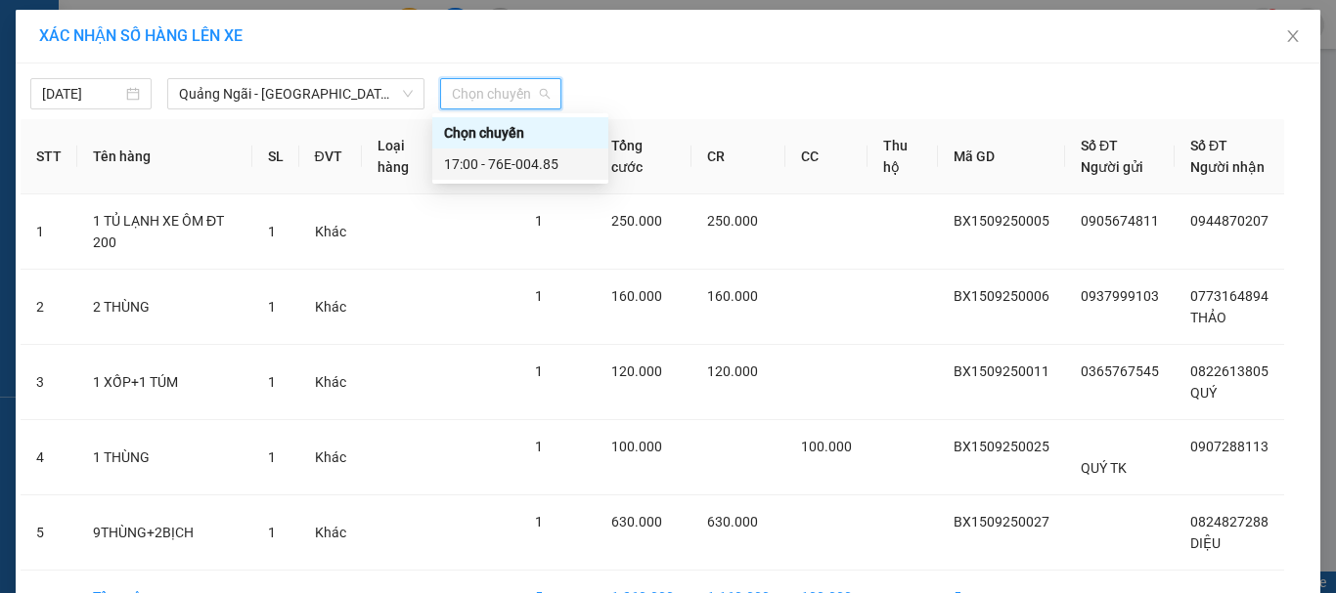
drag, startPoint x: 519, startPoint y: 168, endPoint x: 525, endPoint y: 224, distance: 56.0
click at [521, 167] on div "17:00 - 76E-004.85" at bounding box center [520, 165] width 153 height 22
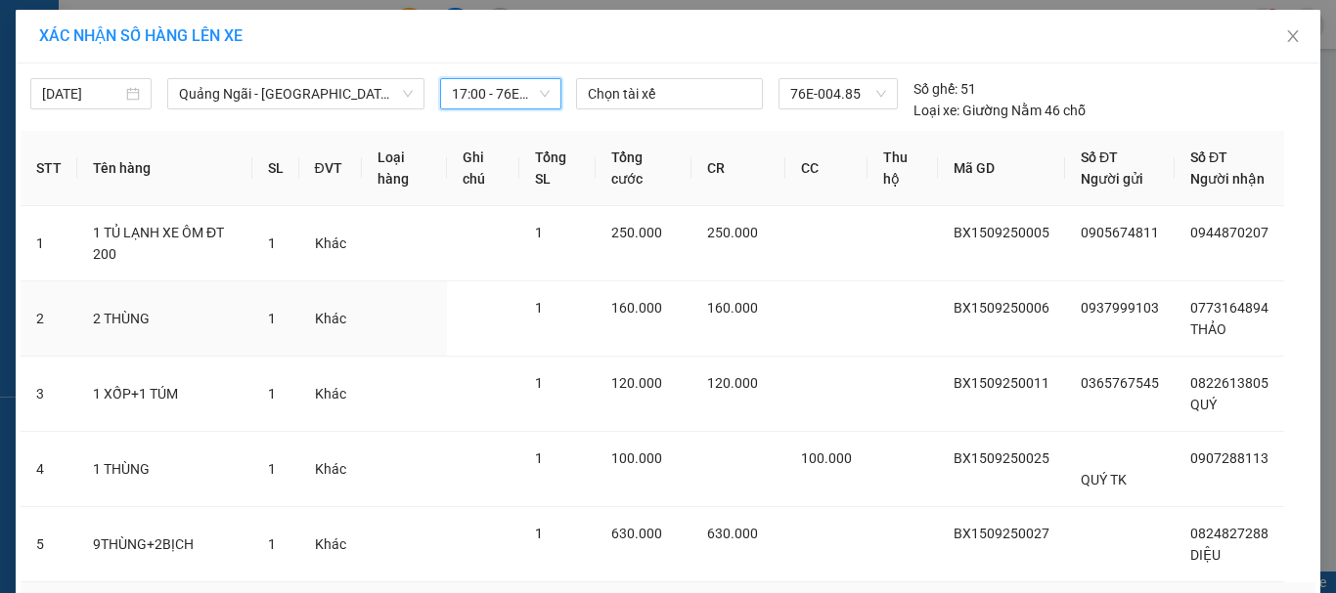
scroll to position [154, 0]
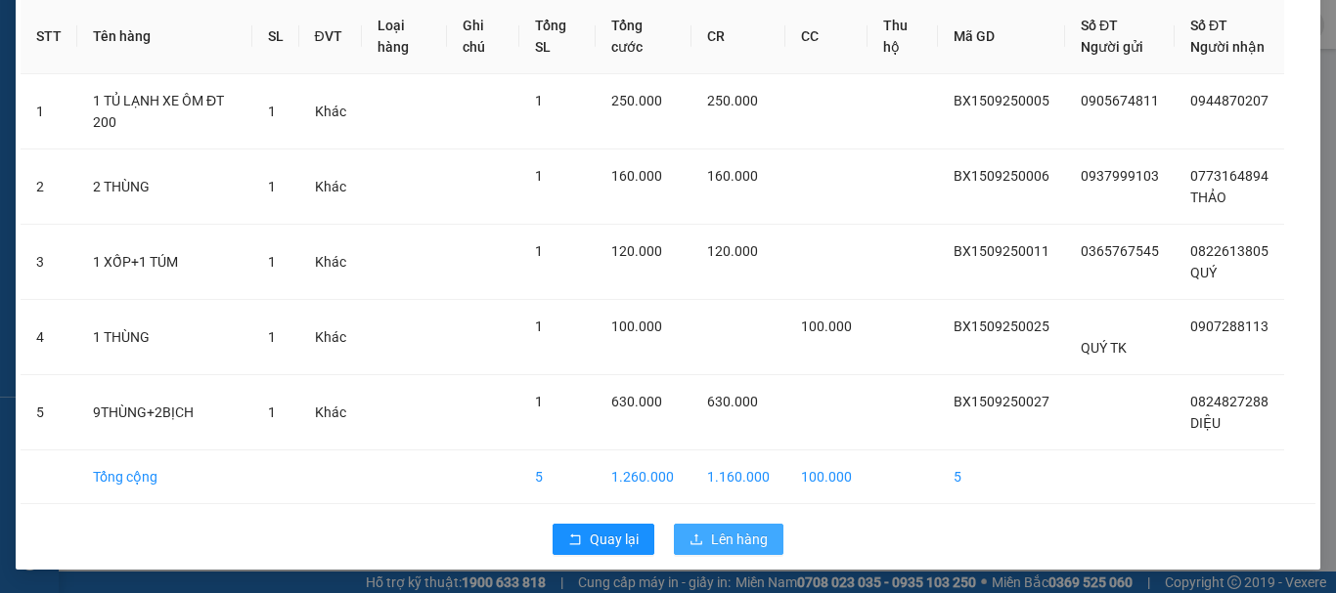
click at [752, 539] on span "Lên hàng" at bounding box center [739, 540] width 57 height 22
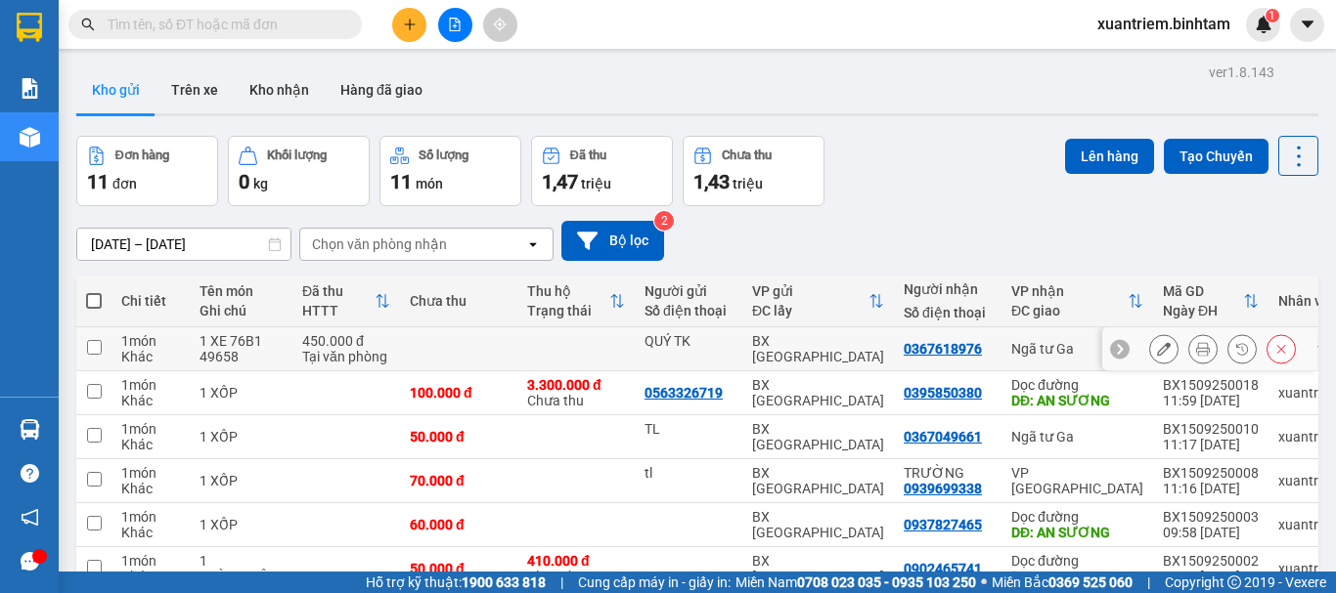
drag, startPoint x: 223, startPoint y: 353, endPoint x: 224, endPoint y: 366, distance: 12.7
click at [224, 358] on div "1 XE 76B1 49658" at bounding box center [240, 348] width 83 height 31
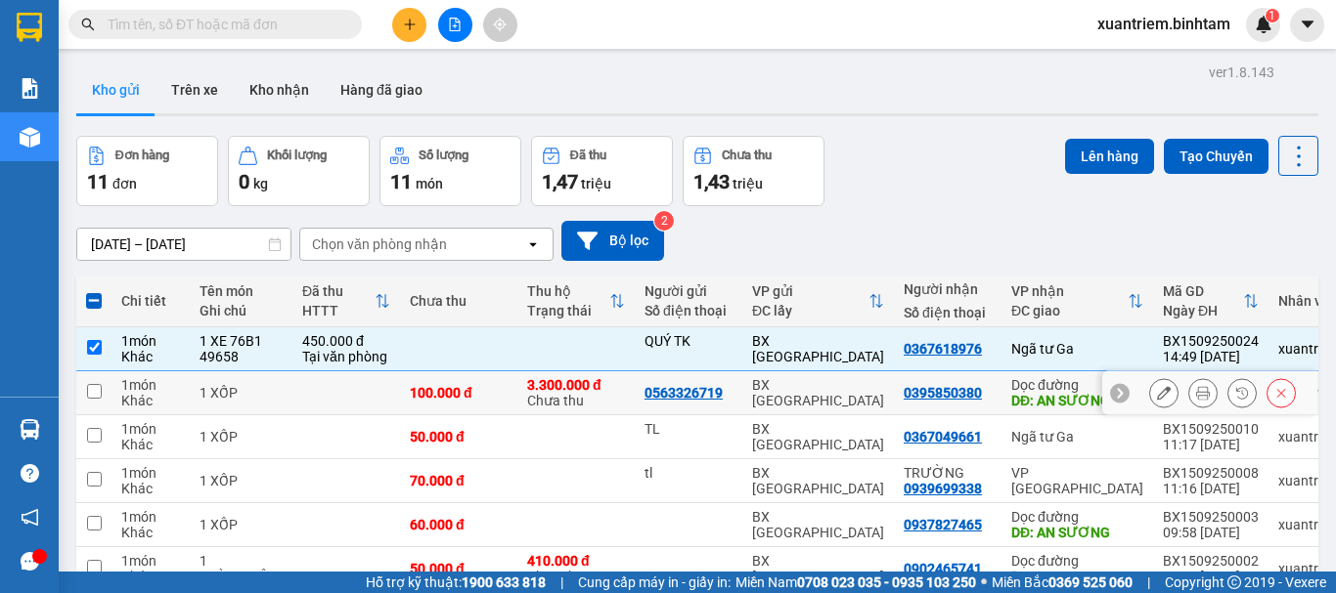
click at [224, 392] on div "1 XỐP" at bounding box center [240, 393] width 83 height 16
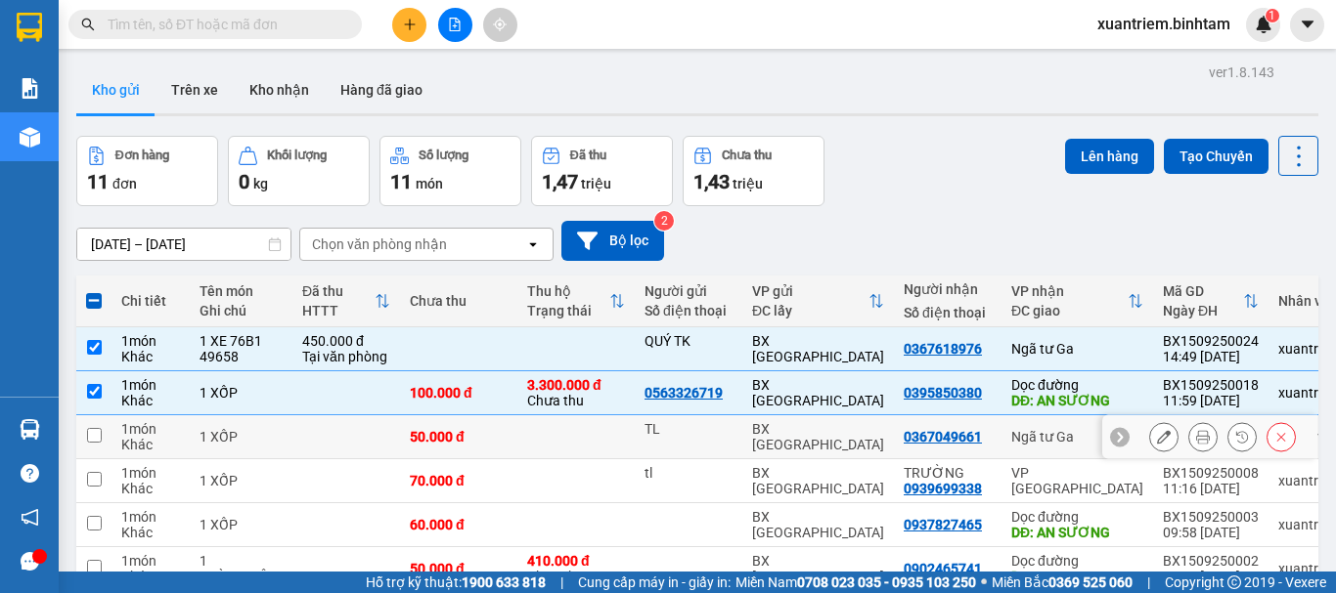
click at [230, 425] on td "1 XỐP" at bounding box center [241, 438] width 103 height 44
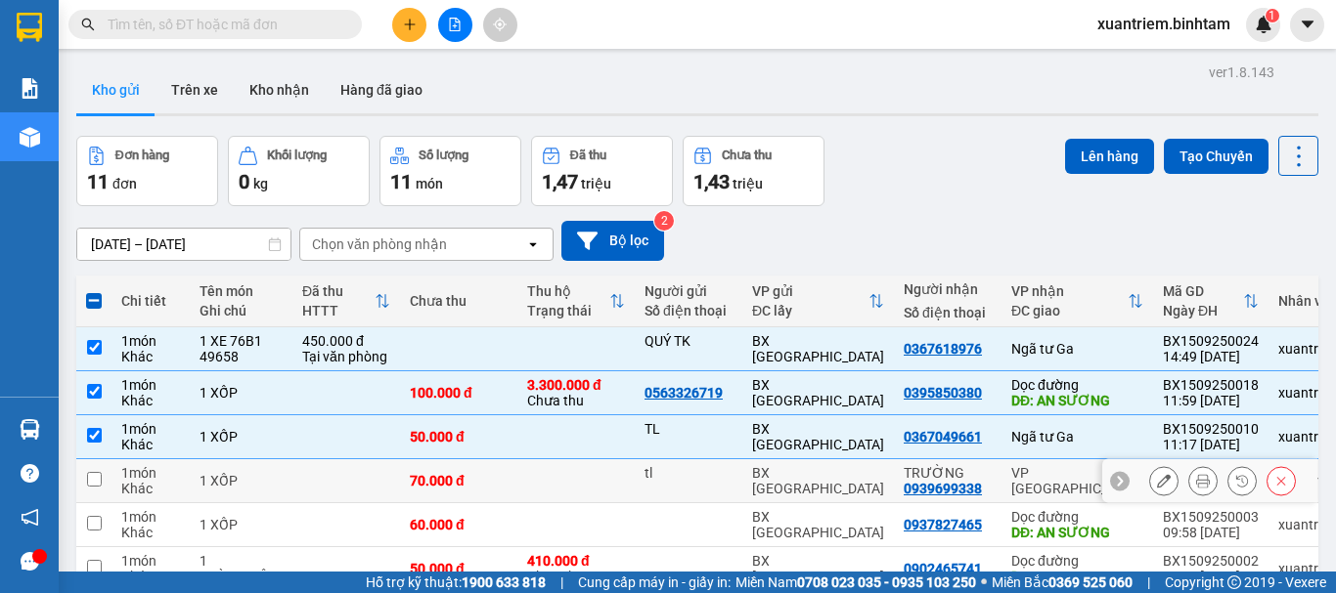
click at [237, 473] on div "1 XỐP" at bounding box center [240, 481] width 83 height 16
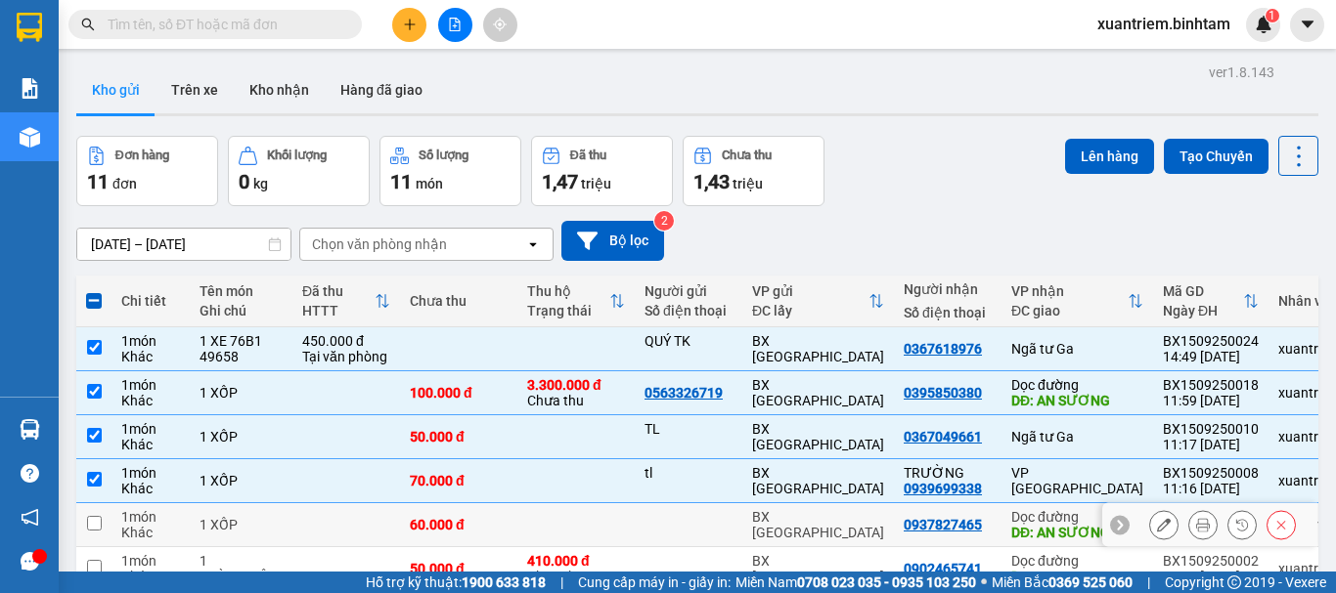
click at [237, 517] on div "1 XỐP" at bounding box center [240, 525] width 83 height 16
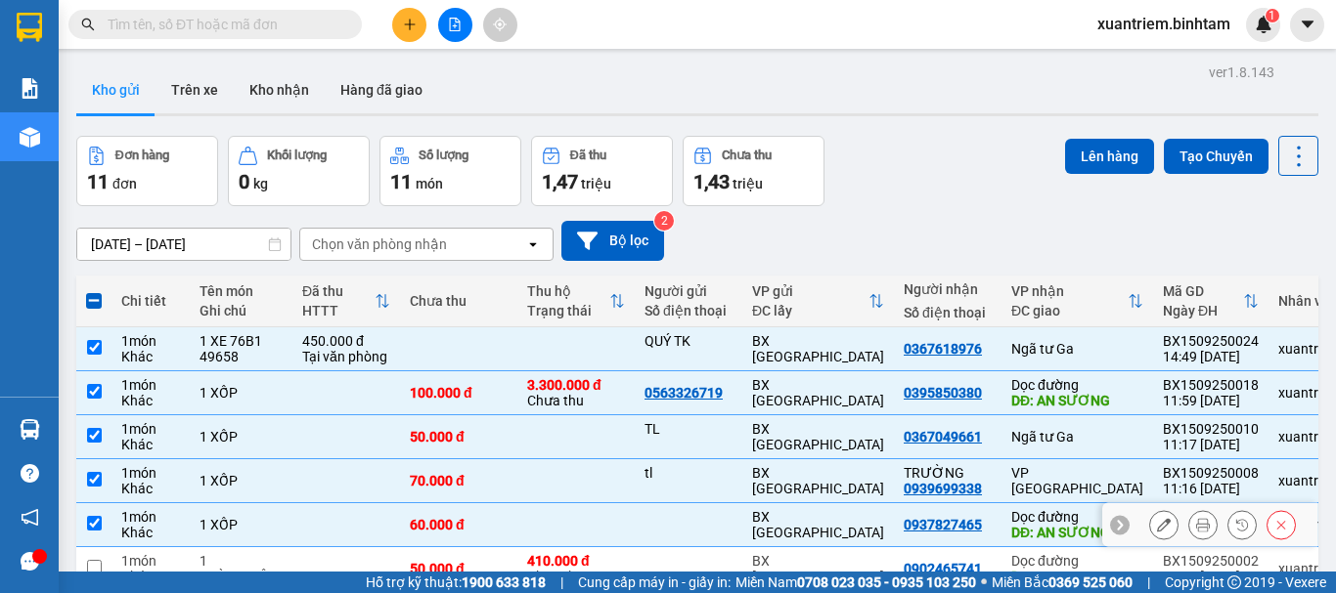
scroll to position [299, 0]
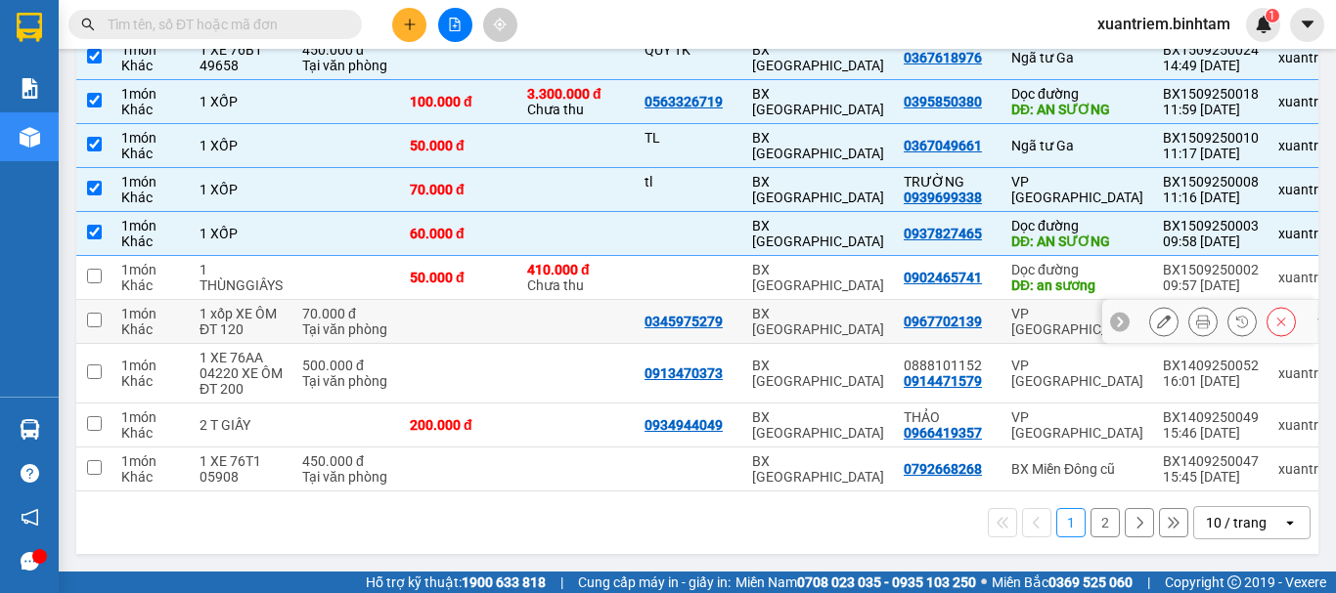
click at [236, 306] on div "1 xốp XE ÔM ĐT 120" at bounding box center [240, 321] width 83 height 31
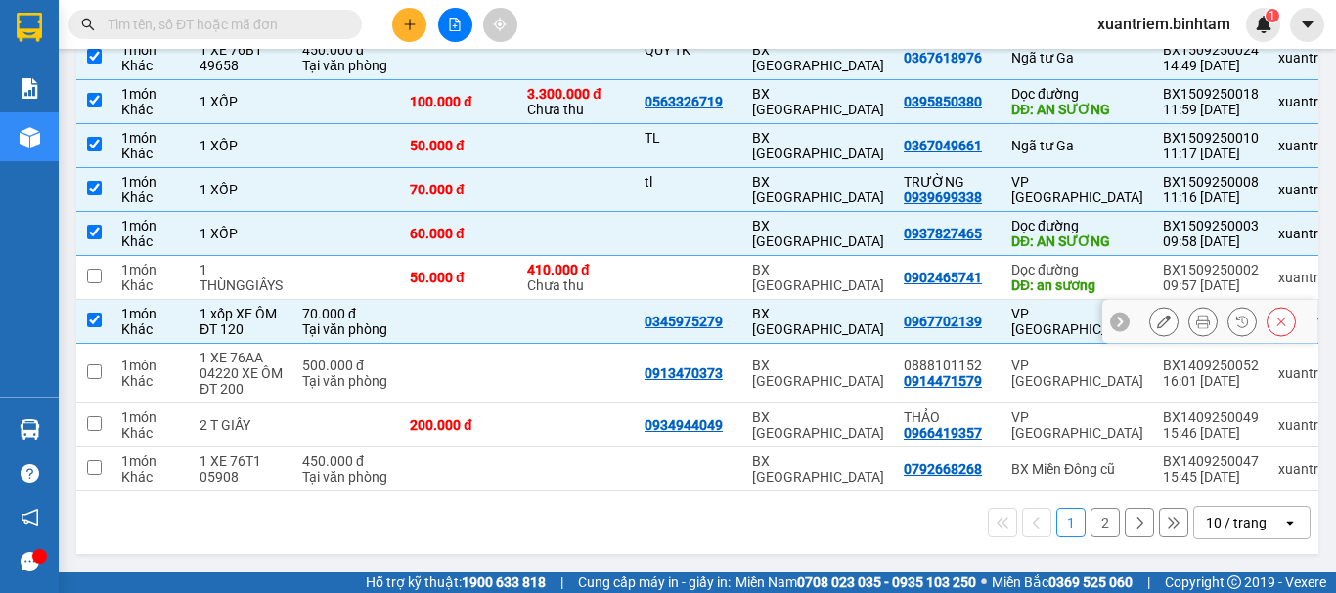
click at [254, 322] on div "1 xốp XE ÔM ĐT 120" at bounding box center [240, 321] width 83 height 31
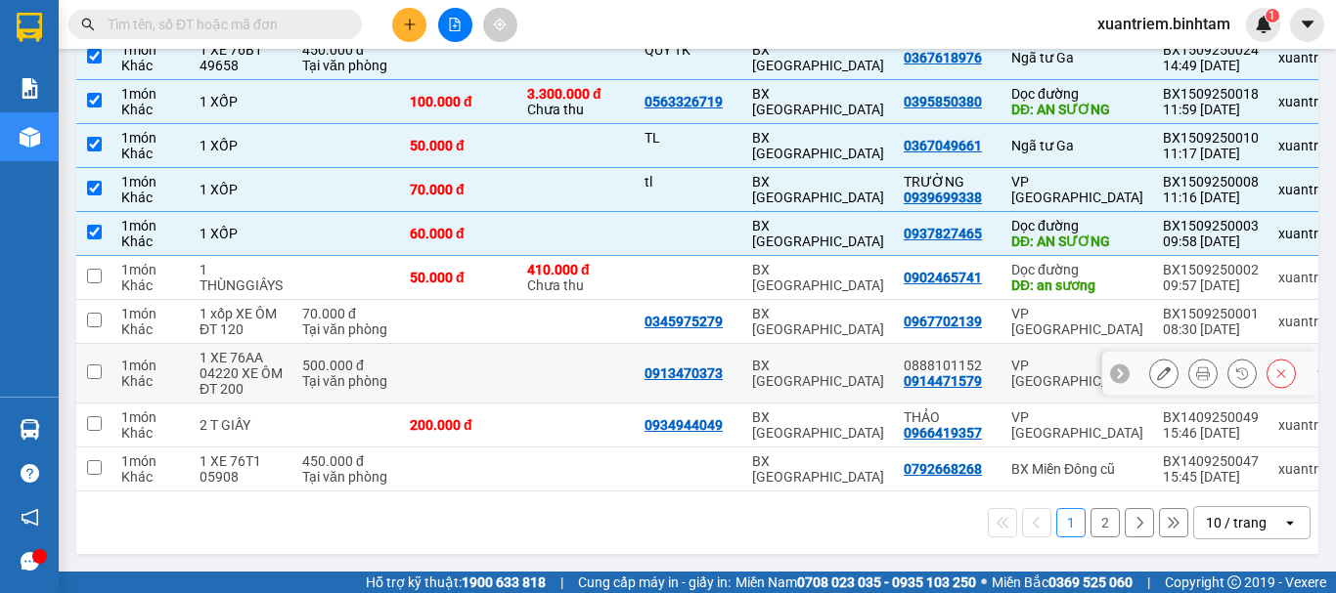
click at [244, 361] on div "1 XE 76AA 04220 XE ÔM ĐT 200" at bounding box center [240, 373] width 83 height 47
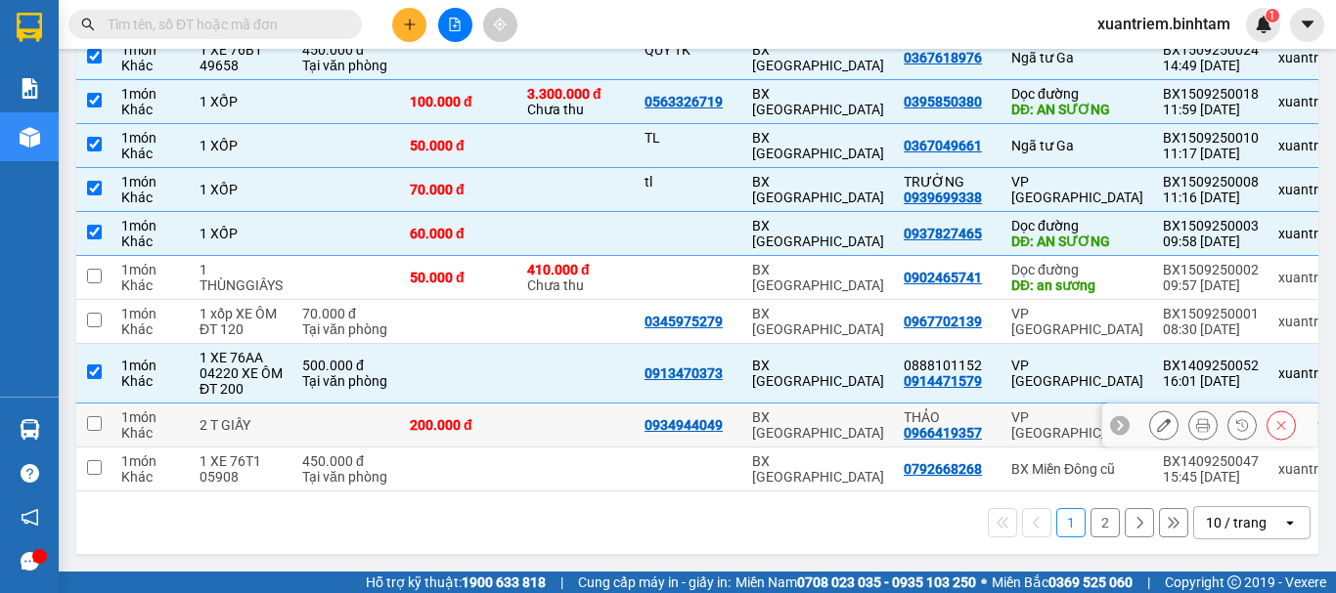
click at [235, 404] on td "2 T GIẤY" at bounding box center [241, 426] width 103 height 44
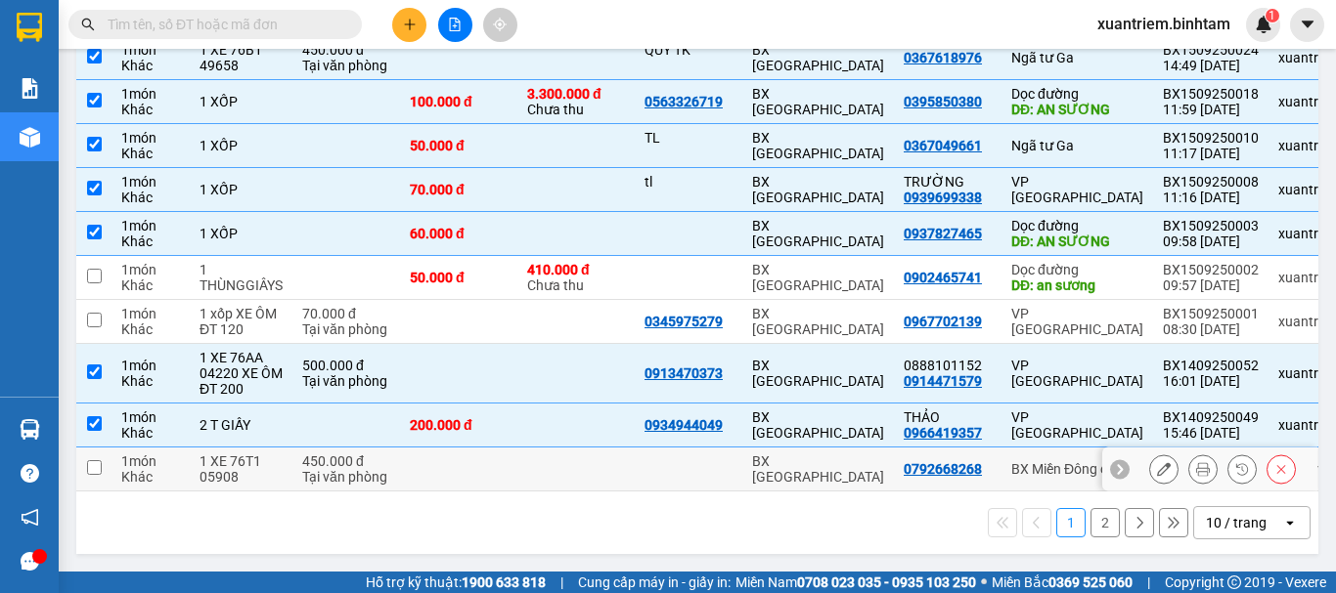
drag, startPoint x: 242, startPoint y: 461, endPoint x: 253, endPoint y: 455, distance: 13.6
click at [242, 461] on div "1 XE 76T1 05908" at bounding box center [240, 469] width 83 height 31
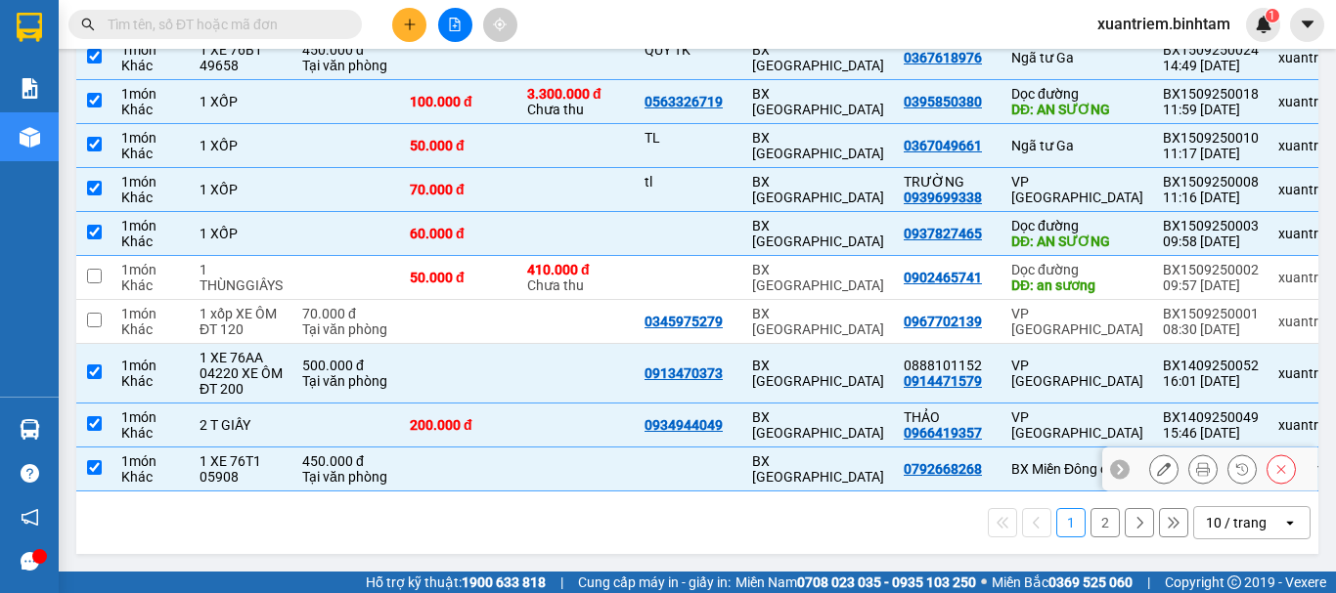
scroll to position [0, 0]
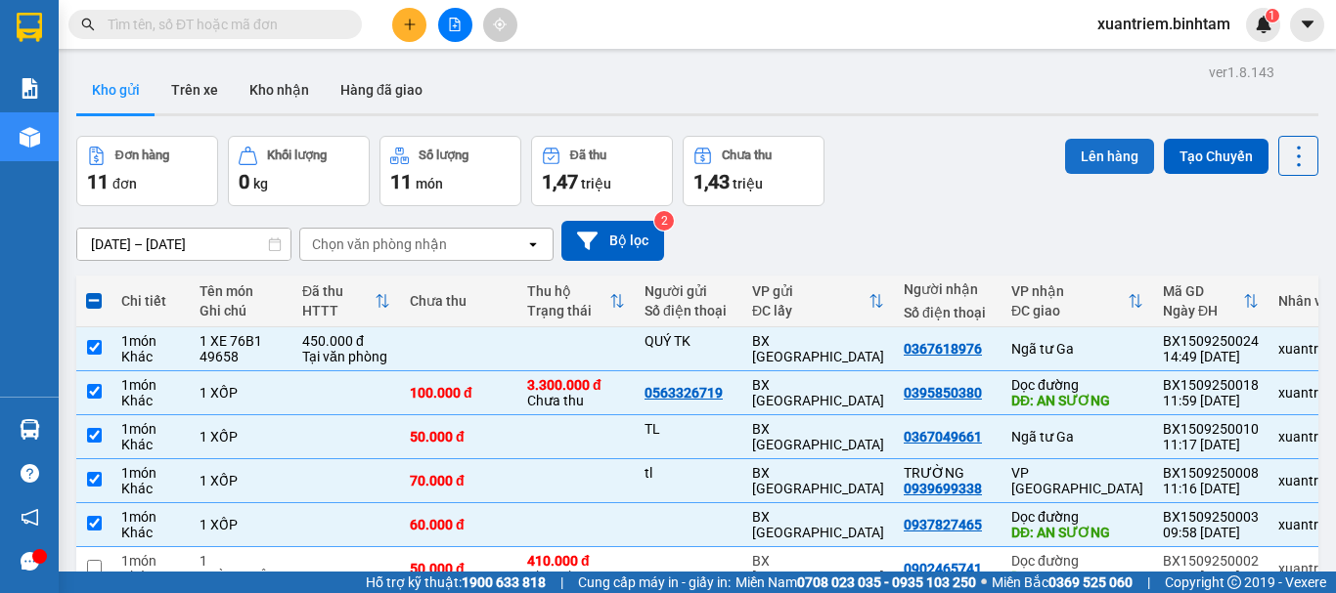
click at [1119, 173] on button "Lên hàng" at bounding box center [1109, 156] width 89 height 35
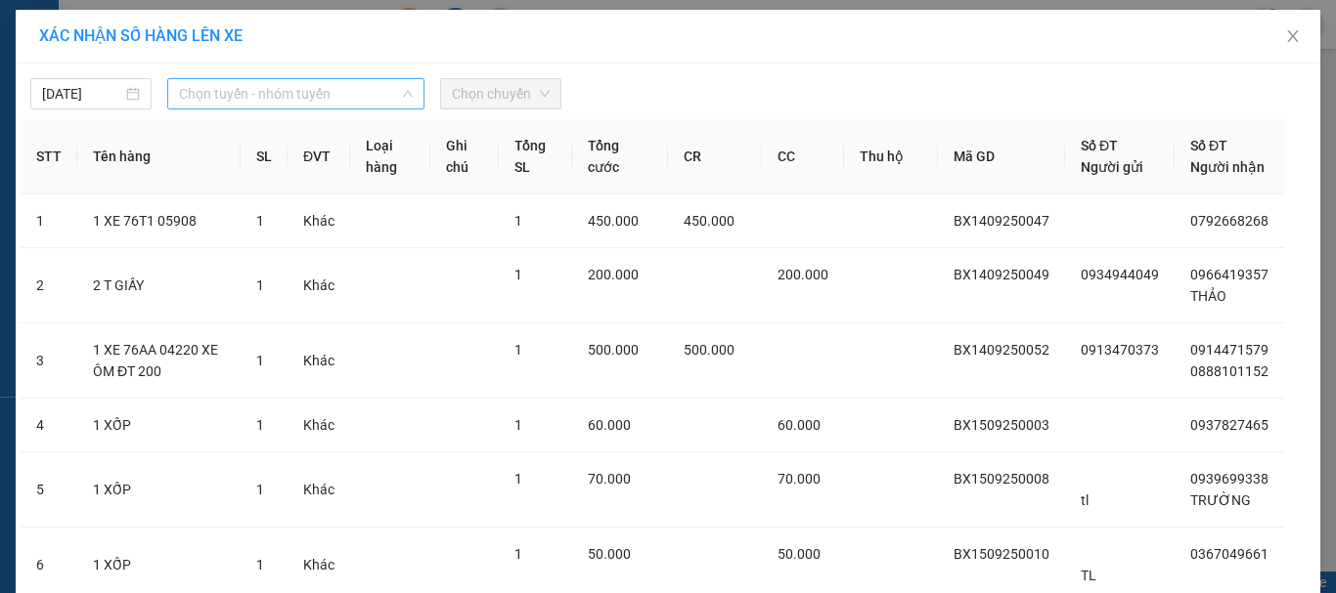
drag, startPoint x: 241, startPoint y: 92, endPoint x: 264, endPoint y: 132, distance: 46.5
click at [242, 92] on span "Chọn tuyến - nhóm tuyến" at bounding box center [296, 93] width 234 height 29
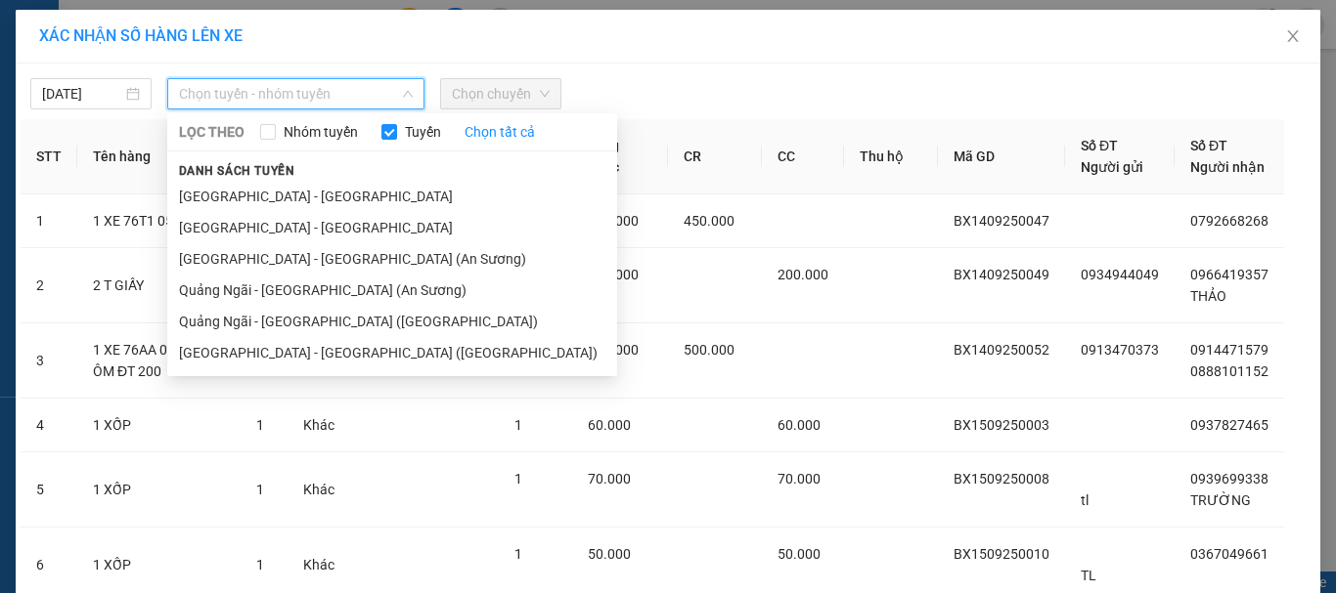
drag, startPoint x: 269, startPoint y: 300, endPoint x: 493, endPoint y: 114, distance: 290.9
click at [272, 297] on li "Quảng Ngãi - [GEOGRAPHIC_DATA] (An Sương)" at bounding box center [392, 290] width 450 height 31
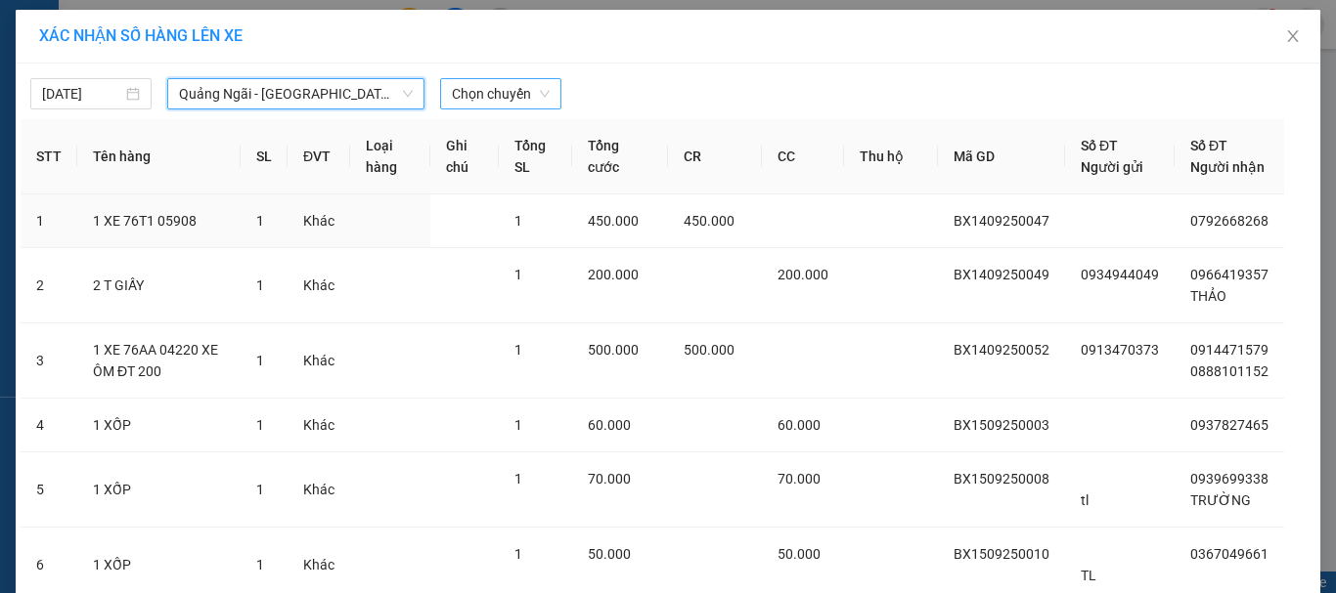
drag, startPoint x: 539, startPoint y: 94, endPoint x: 538, endPoint y: 109, distance: 14.7
click at [538, 95] on span "Chọn chuyến" at bounding box center [501, 93] width 98 height 29
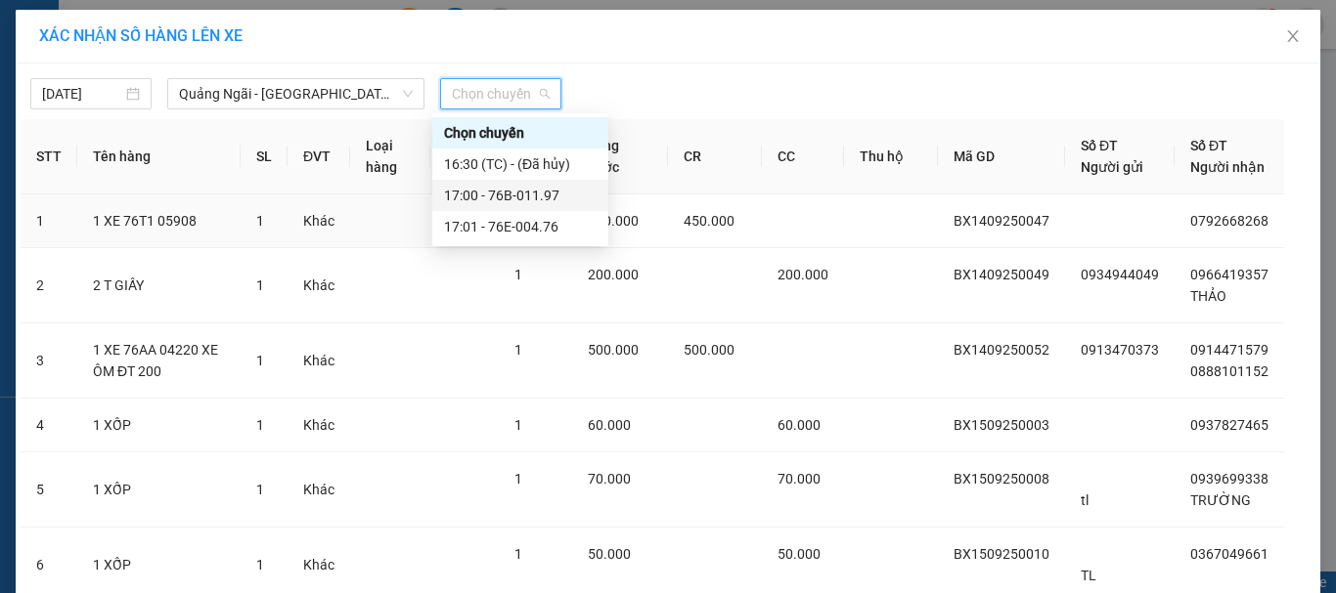
click at [546, 200] on div "17:00 - 76B-011.97" at bounding box center [520, 196] width 153 height 22
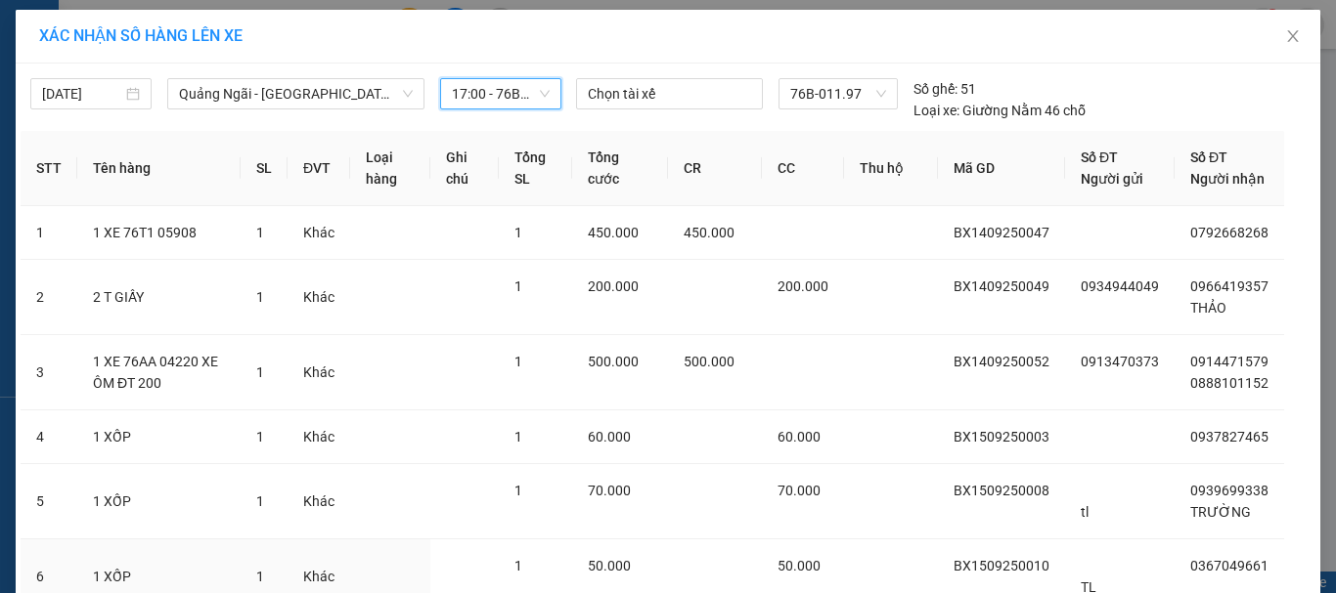
scroll to position [315, 0]
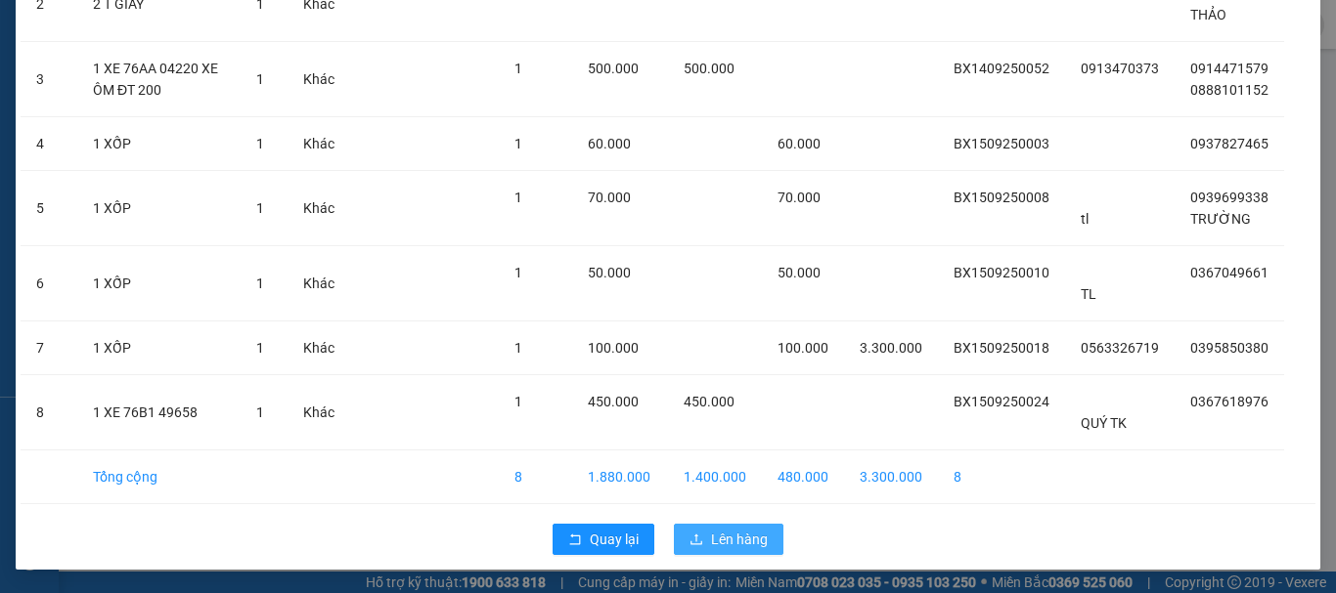
click at [729, 549] on span "Lên hàng" at bounding box center [739, 540] width 57 height 22
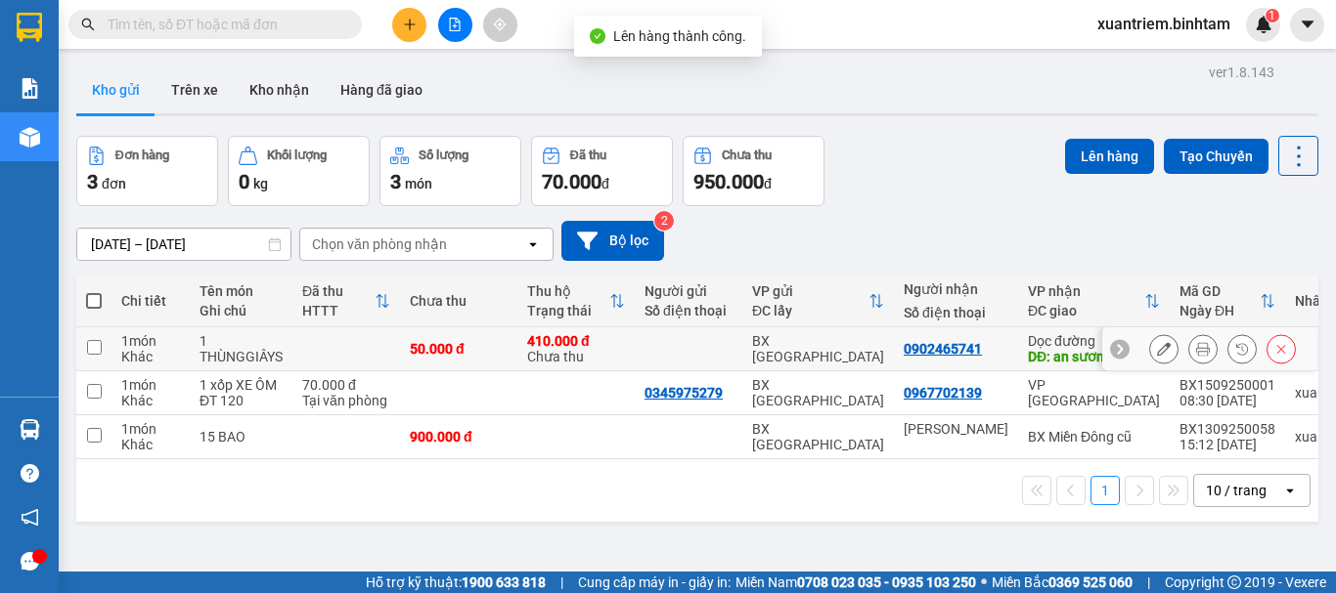
drag, startPoint x: 408, startPoint y: 337, endPoint x: 399, endPoint y: 360, distance: 24.1
click at [406, 338] on td "50.000 đ" at bounding box center [458, 350] width 117 height 44
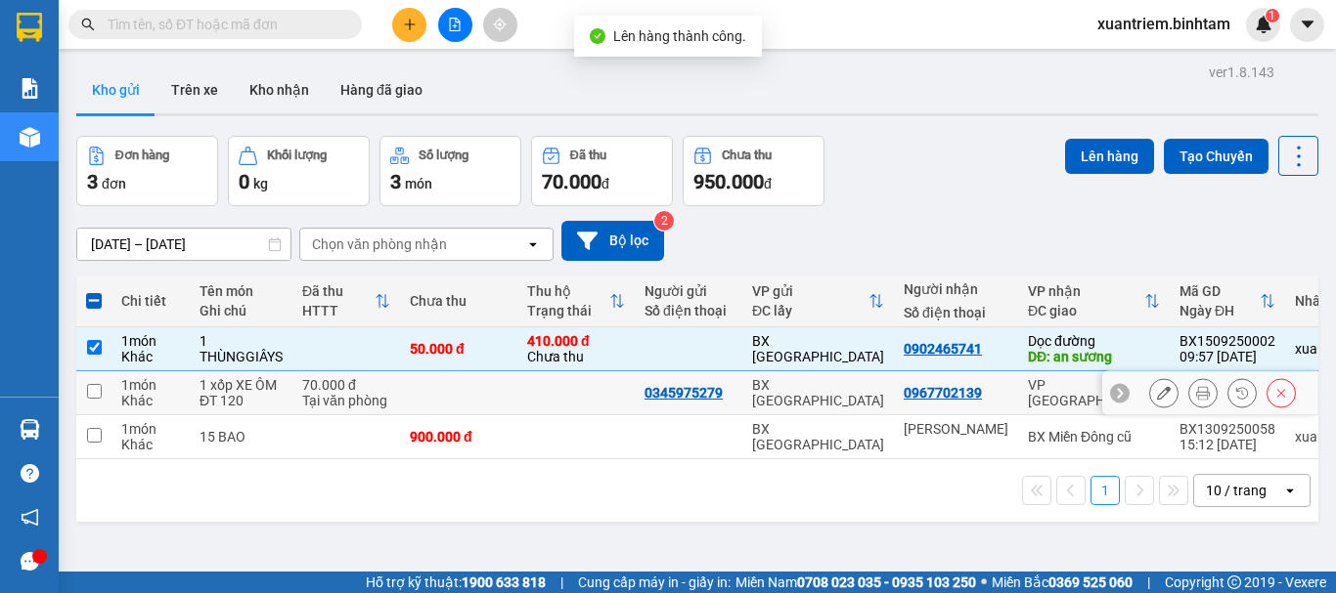
drag, startPoint x: 395, startPoint y: 382, endPoint x: 395, endPoint y: 396, distance: 13.7
click at [395, 383] on td "70.000 đ Tại văn phòng" at bounding box center [346, 394] width 108 height 44
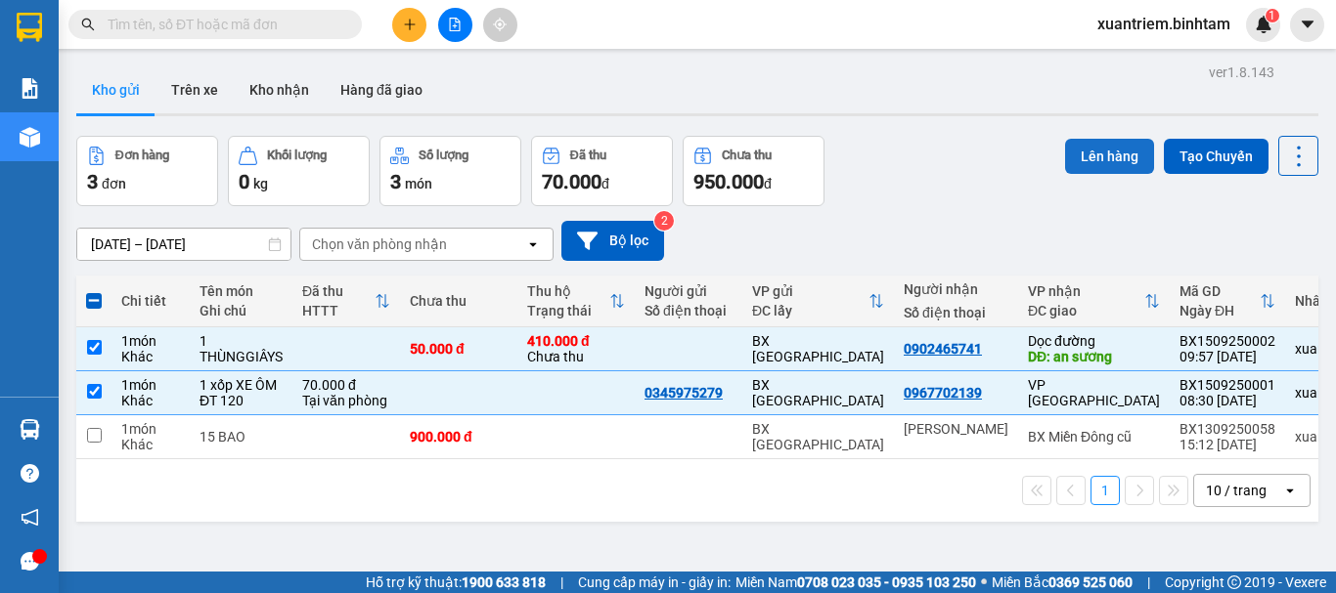
click at [1083, 157] on button "Lên hàng" at bounding box center [1109, 156] width 89 height 35
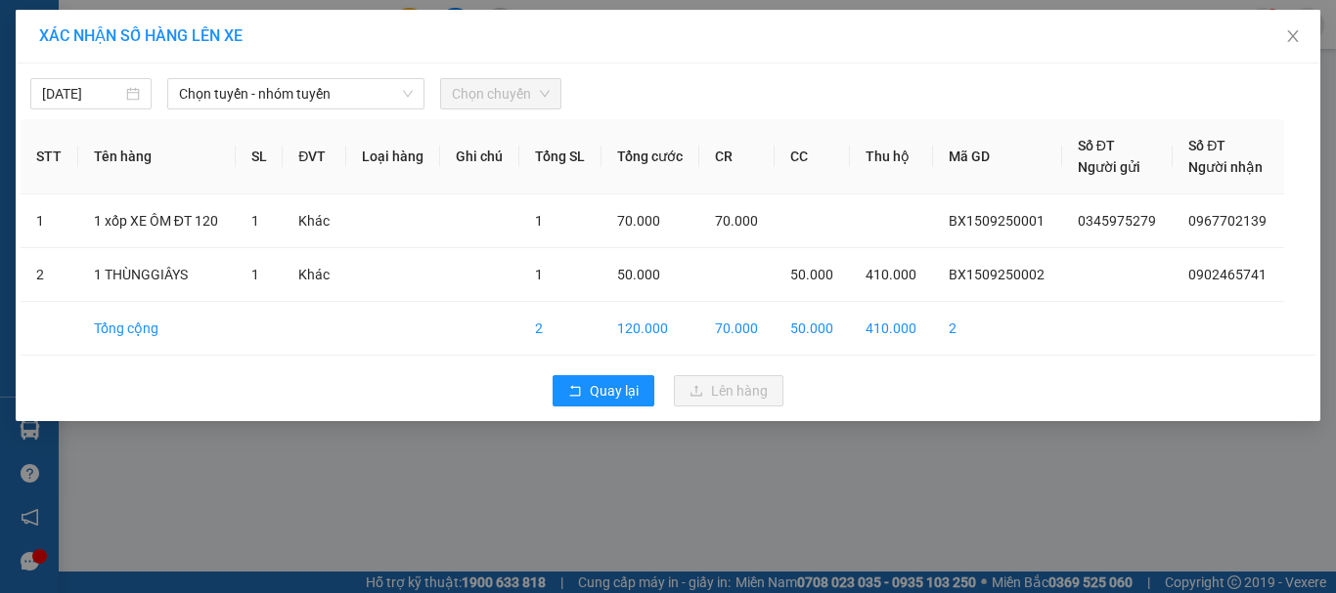
drag, startPoint x: 258, startPoint y: 83, endPoint x: 270, endPoint y: 112, distance: 31.6
click at [262, 82] on span "Chọn tuyến - nhóm tuyến" at bounding box center [296, 93] width 234 height 29
click at [481, 511] on div "XÁC NHẬN SỐ HÀNG LÊN XE 15/09/2025 Chọn tuyến - nhóm tuyến Chọn tuyến - nhóm tu…" at bounding box center [668, 296] width 1336 height 593
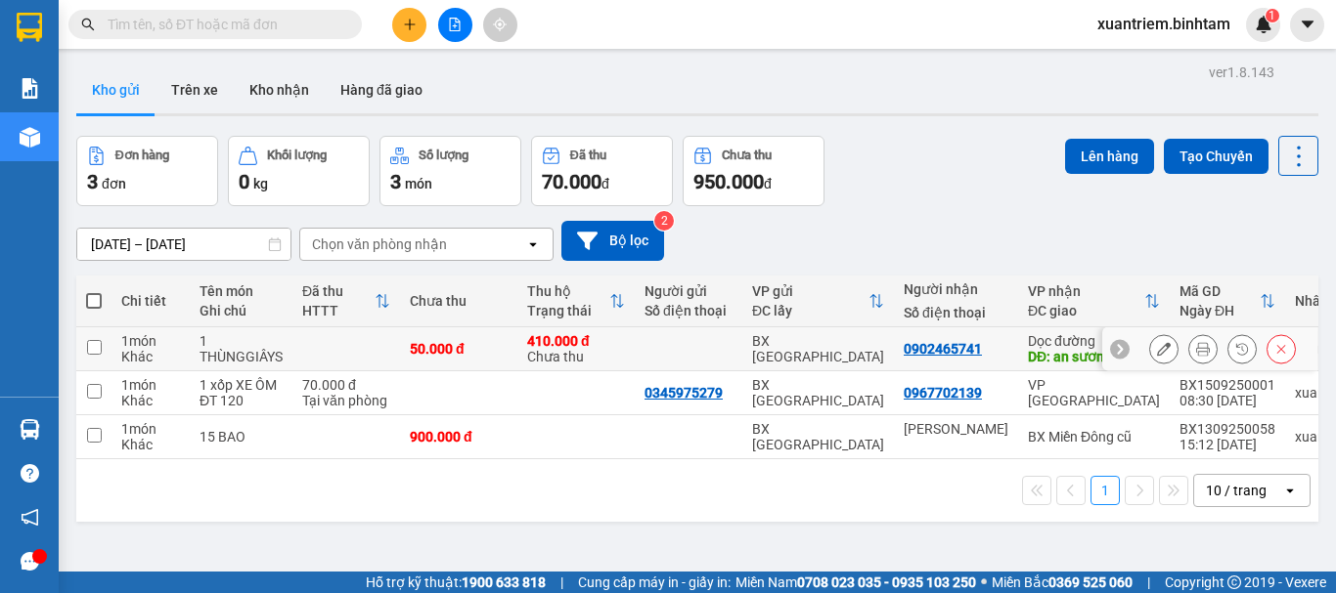
click at [561, 364] on div "410.000 đ Chưa thu" at bounding box center [576, 348] width 98 height 31
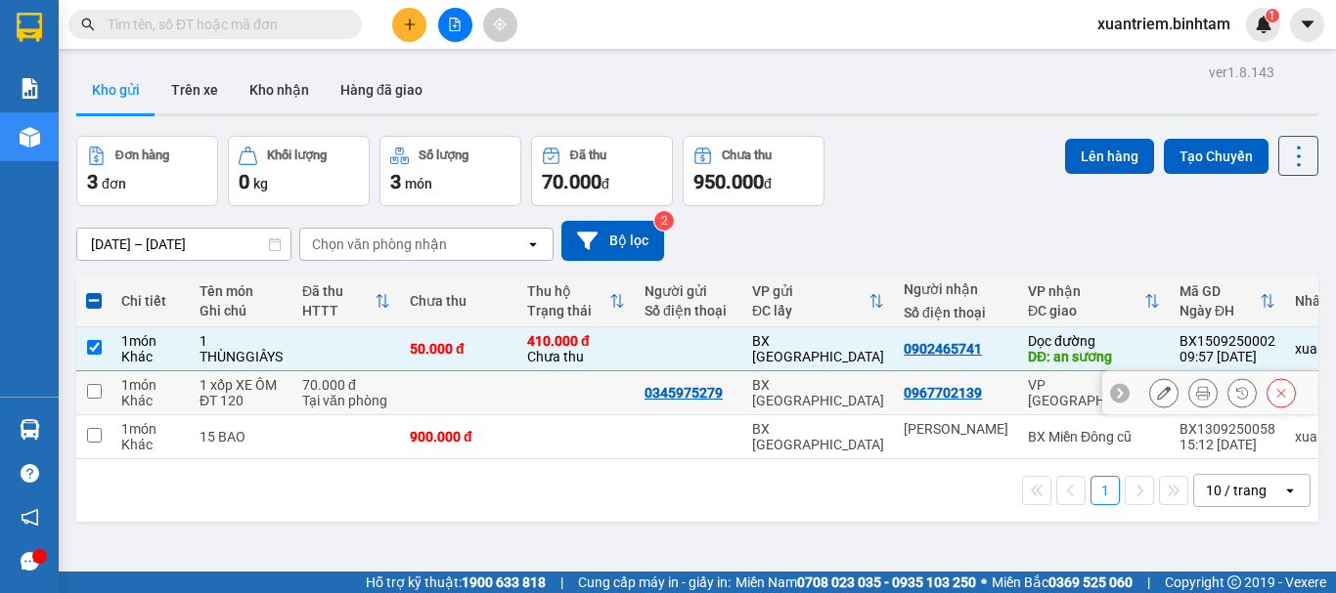
click at [505, 389] on td at bounding box center [458, 394] width 117 height 44
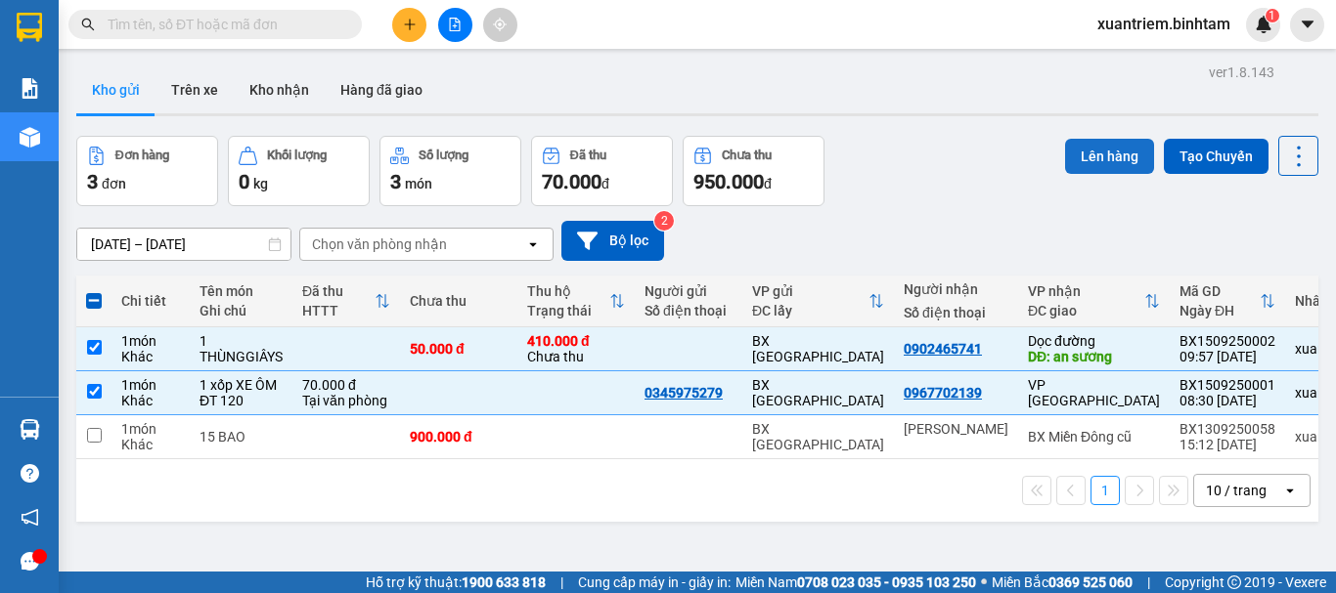
click at [1104, 161] on button "Lên hàng" at bounding box center [1109, 156] width 89 height 35
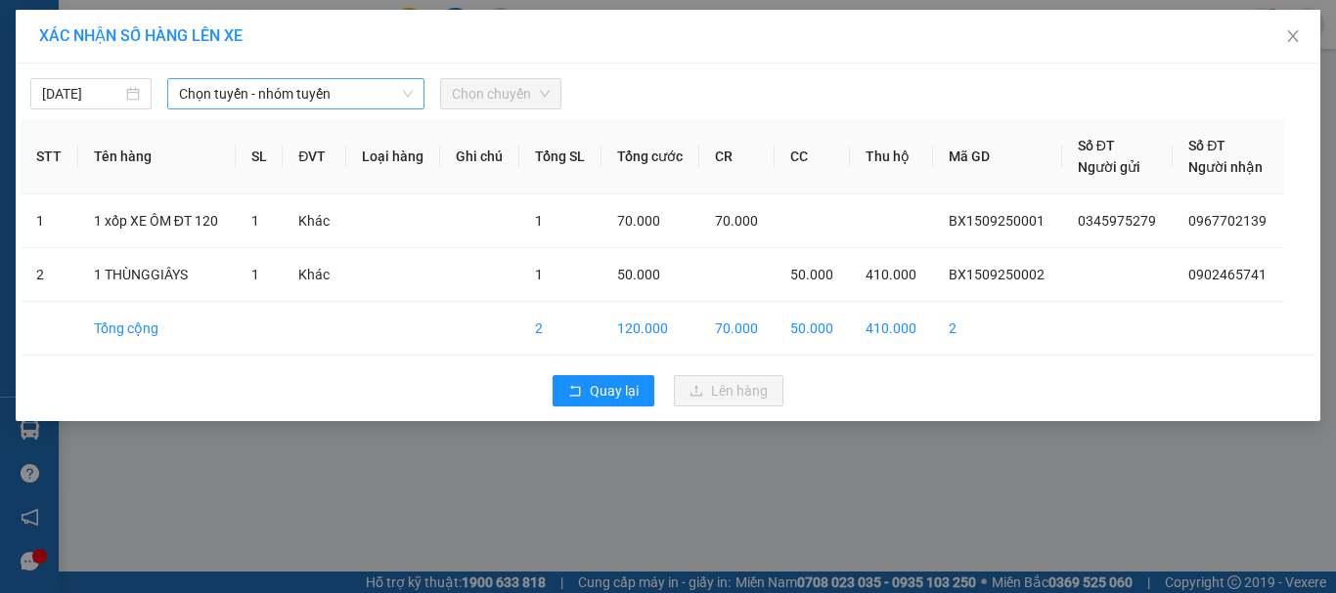
click at [345, 99] on span "Chọn tuyến - nhóm tuyến" at bounding box center [296, 93] width 234 height 29
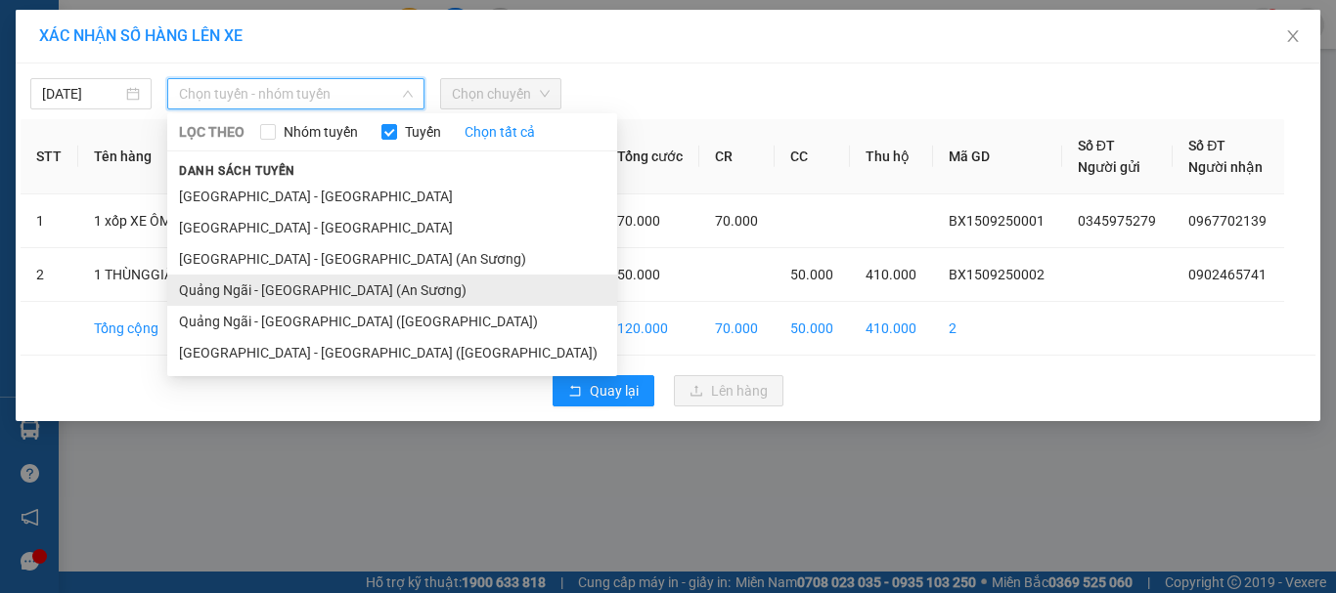
click at [340, 295] on li "Quảng Ngãi - [GEOGRAPHIC_DATA] (An Sương)" at bounding box center [392, 290] width 450 height 31
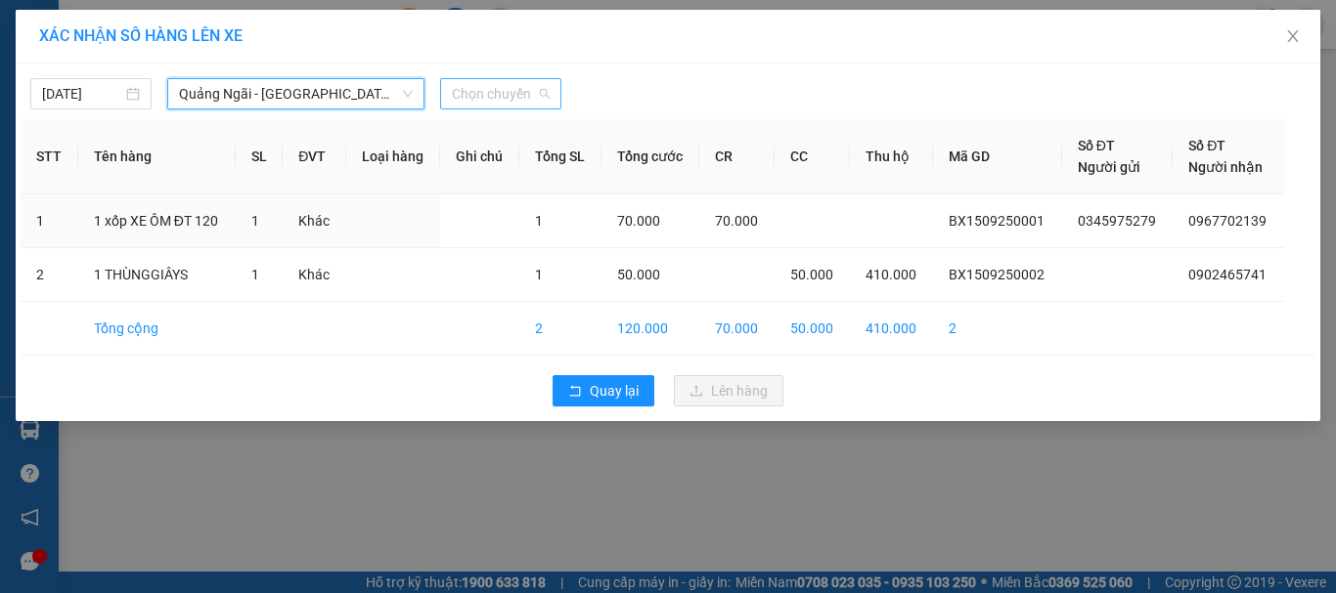
click at [491, 95] on span "Chọn chuyến" at bounding box center [501, 93] width 98 height 29
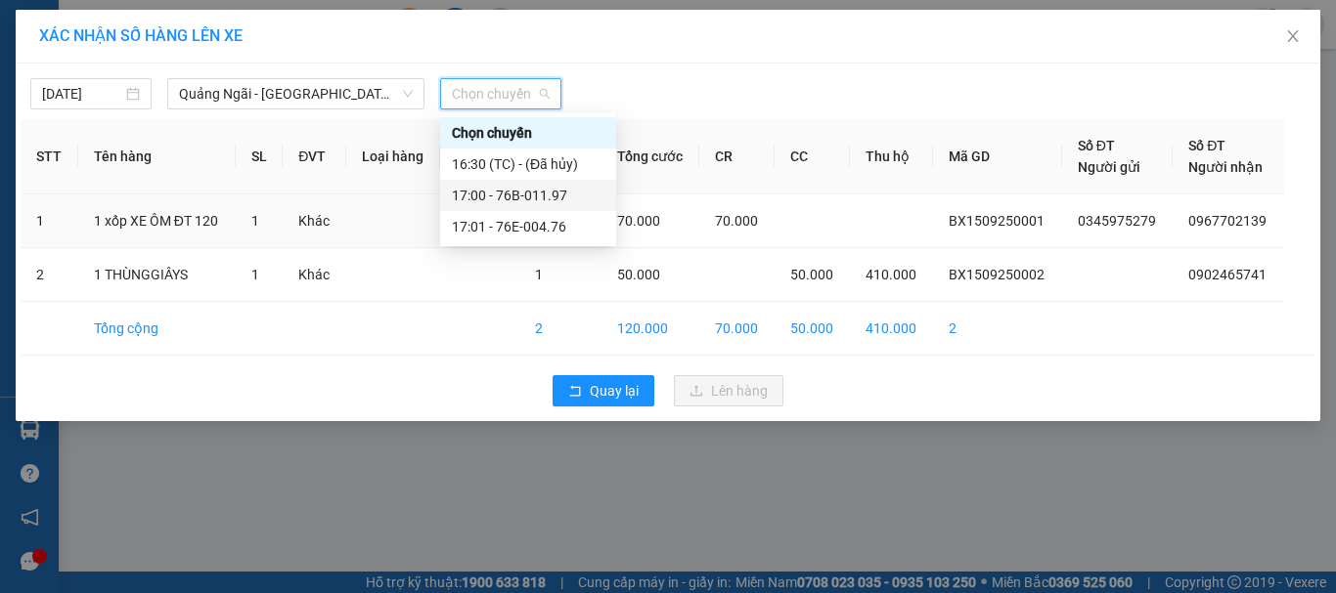
click at [540, 204] on div "17:00 - 76B-011.97" at bounding box center [528, 196] width 153 height 22
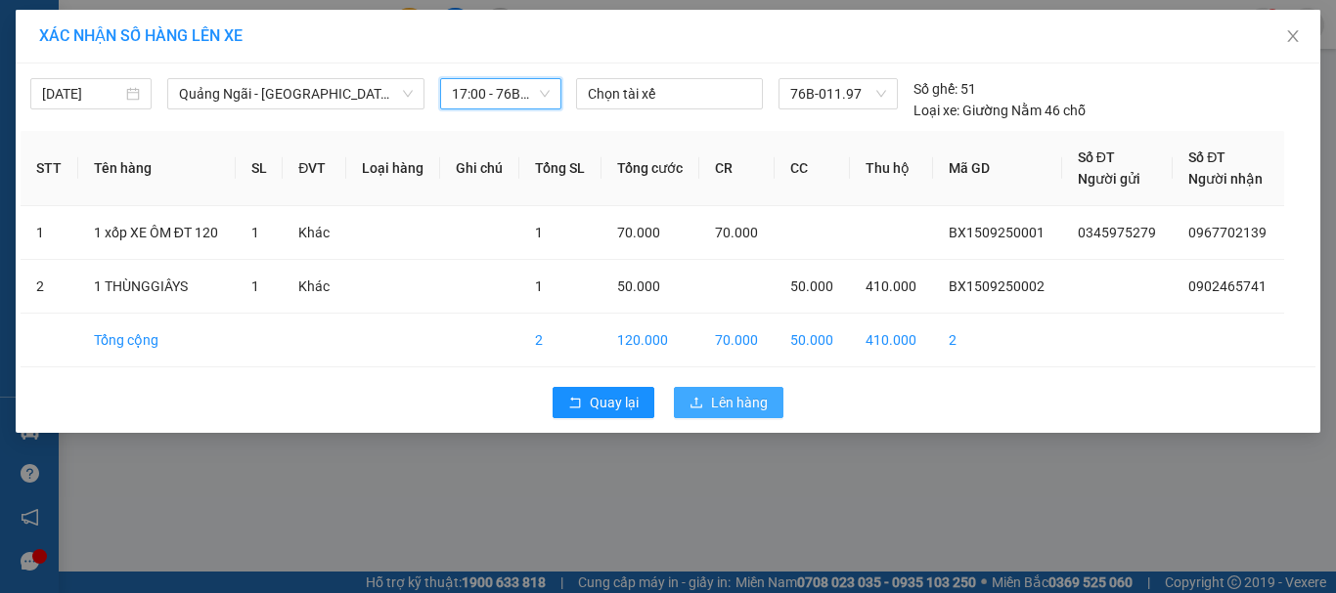
click at [726, 400] on span "Lên hàng" at bounding box center [739, 403] width 57 height 22
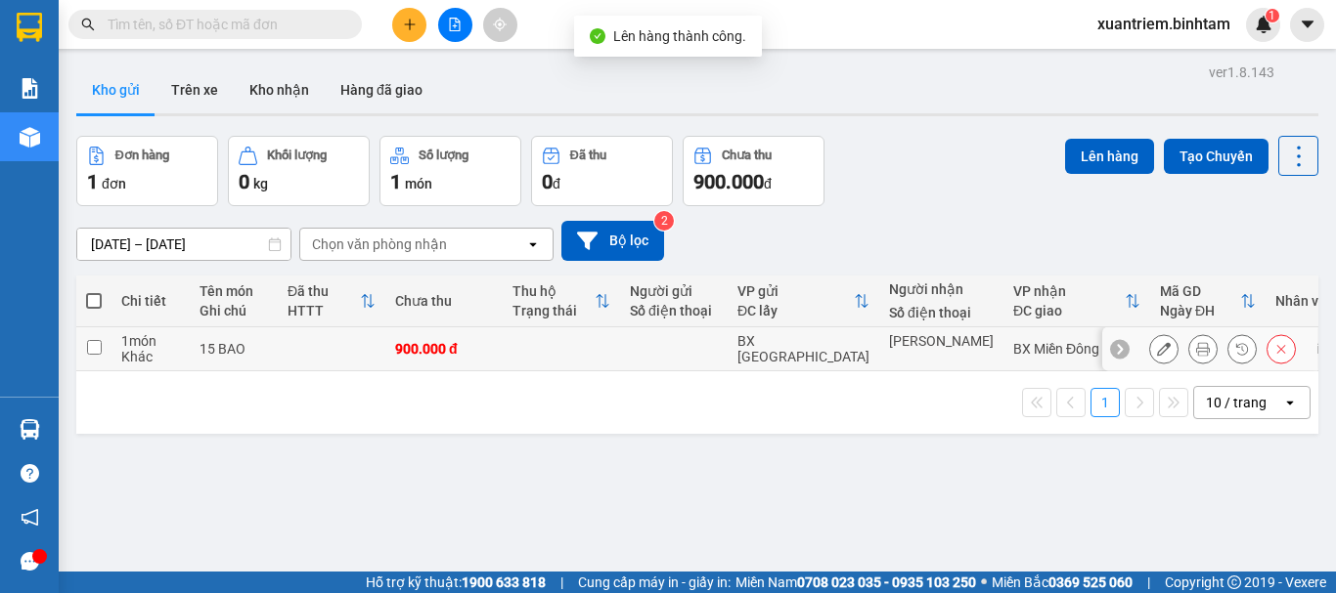
drag, startPoint x: 251, startPoint y: 354, endPoint x: 507, endPoint y: 254, distance: 274.9
click at [251, 352] on div "15 BAO" at bounding box center [233, 349] width 68 height 16
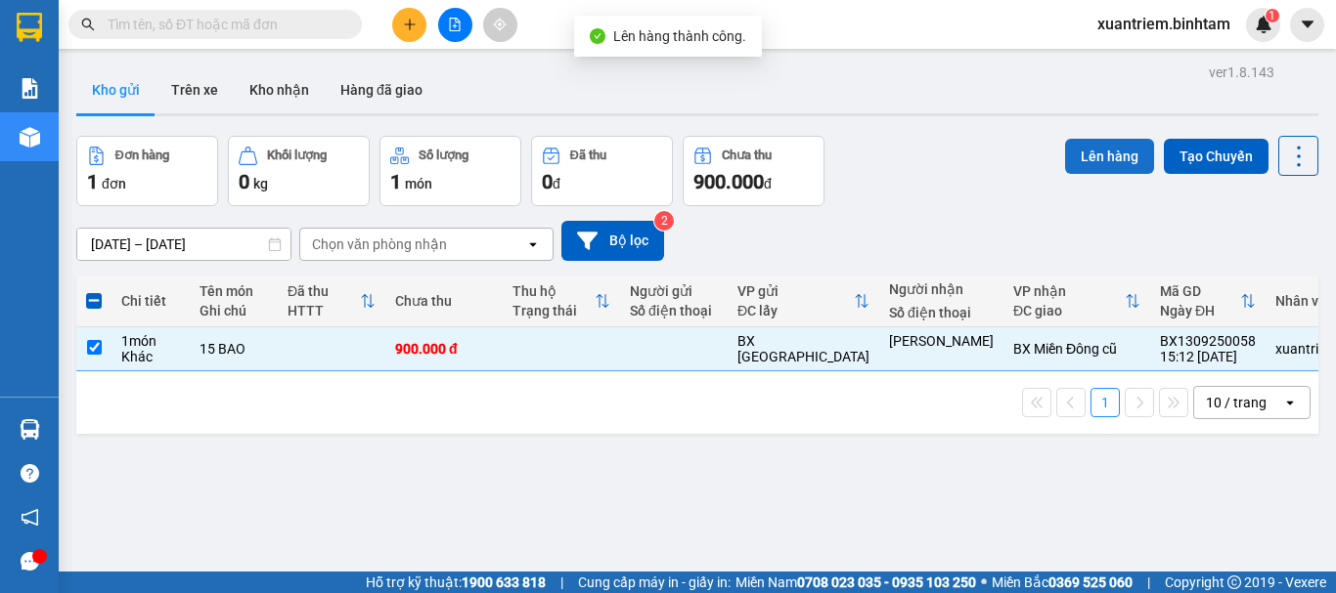
click at [1119, 163] on button "Lên hàng" at bounding box center [1109, 156] width 89 height 35
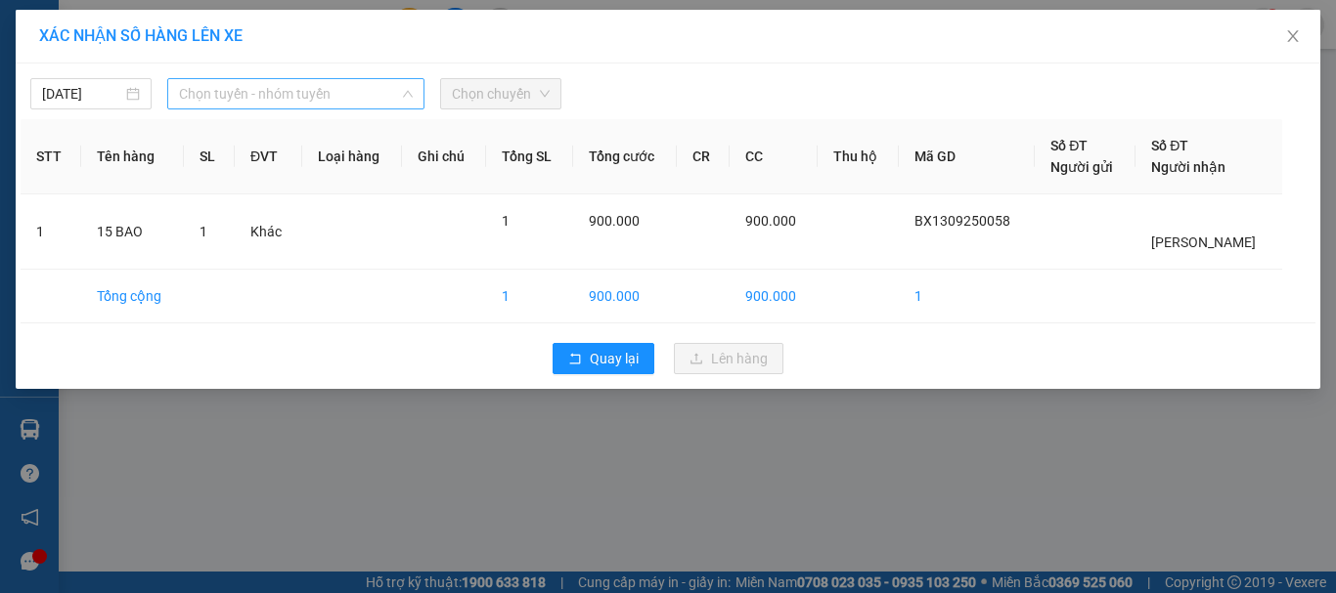
click at [359, 92] on span "Chọn tuyến - nhóm tuyến" at bounding box center [296, 93] width 234 height 29
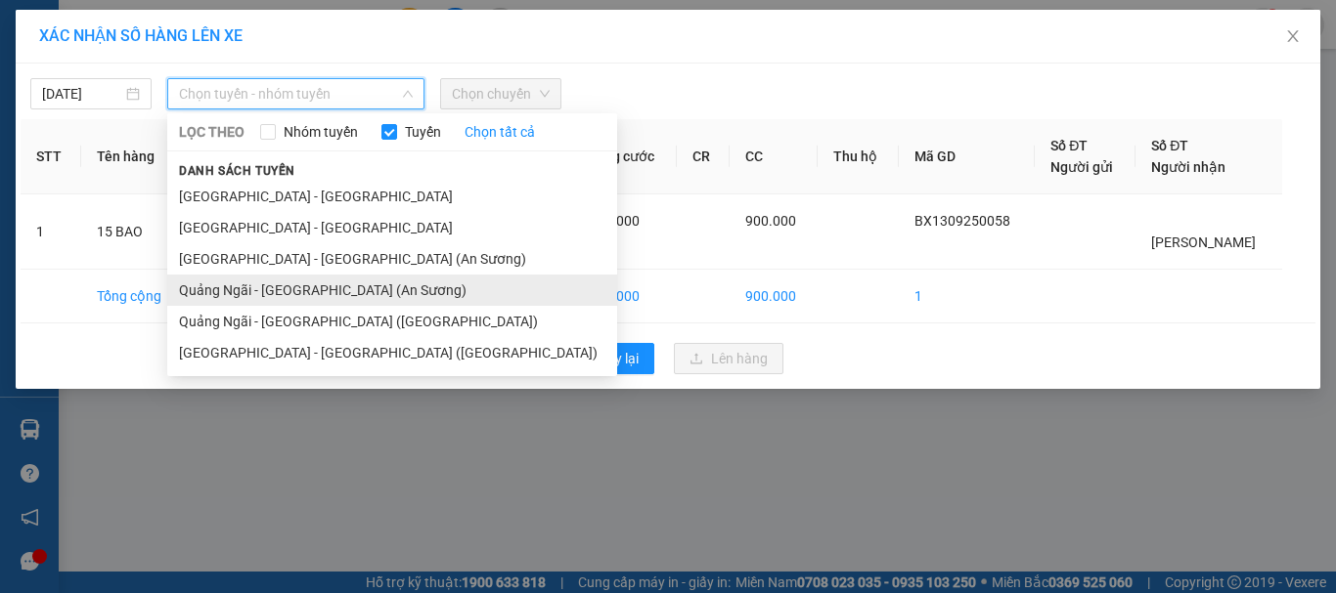
click at [377, 281] on li "Quảng Ngãi - [GEOGRAPHIC_DATA] (An Sương)" at bounding box center [392, 290] width 450 height 31
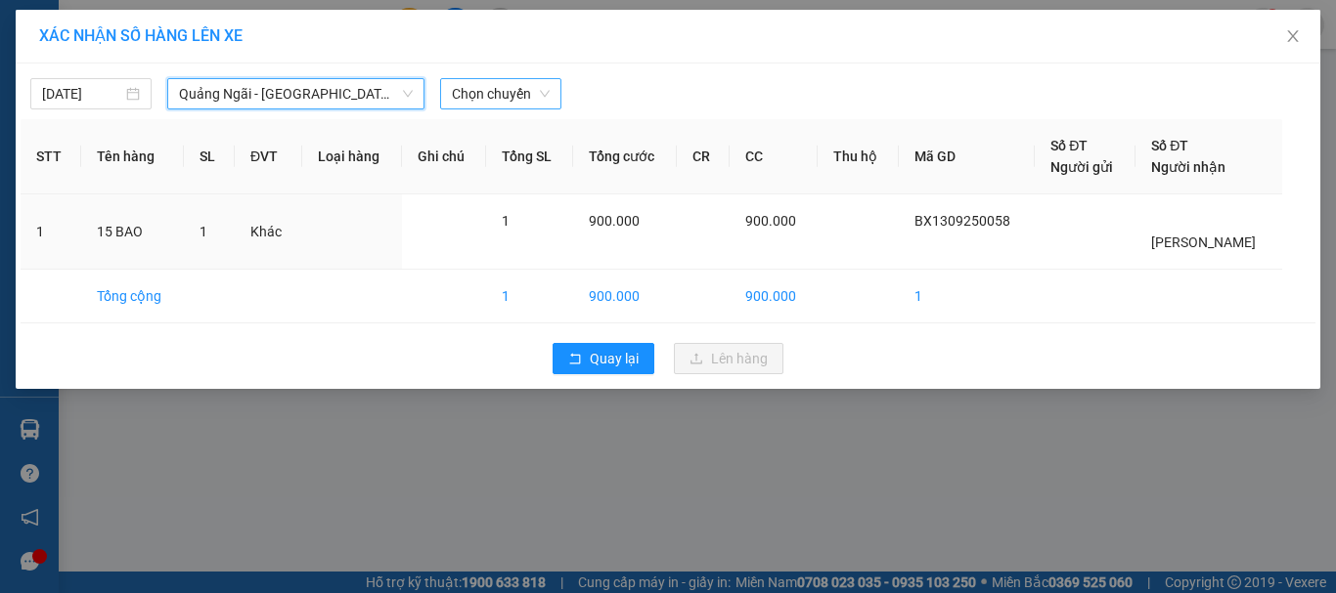
click at [489, 85] on span "Chọn chuyến" at bounding box center [501, 93] width 98 height 29
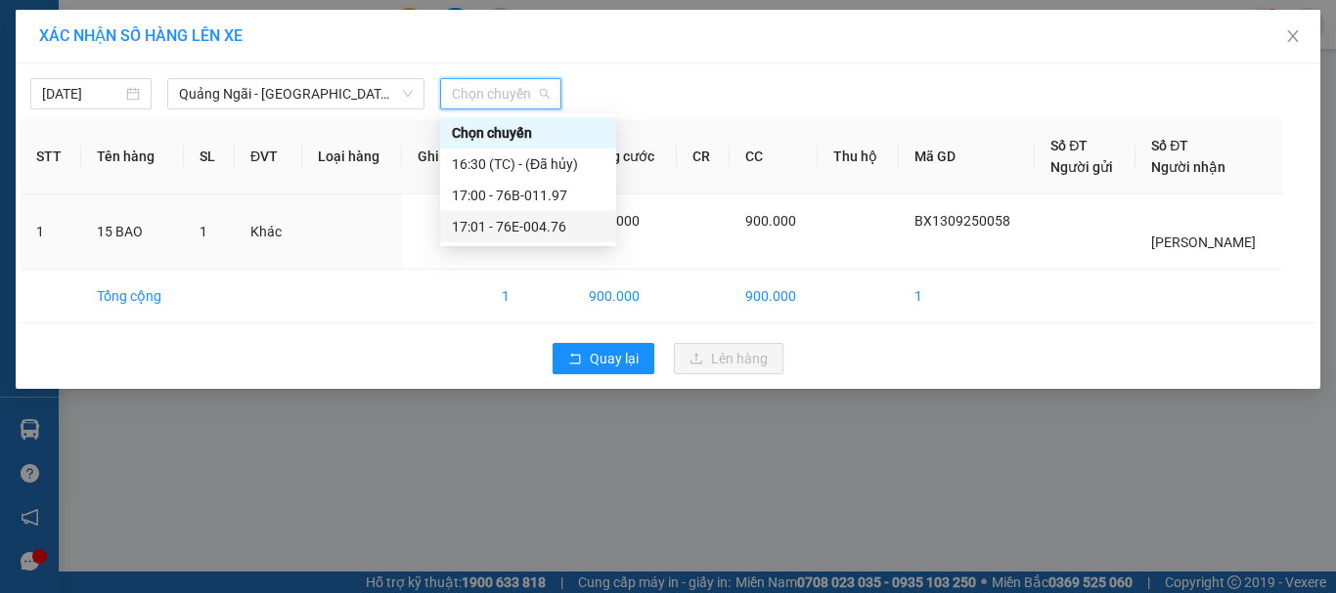
click at [541, 219] on div "17:01 - 76E-004.76" at bounding box center [528, 227] width 153 height 22
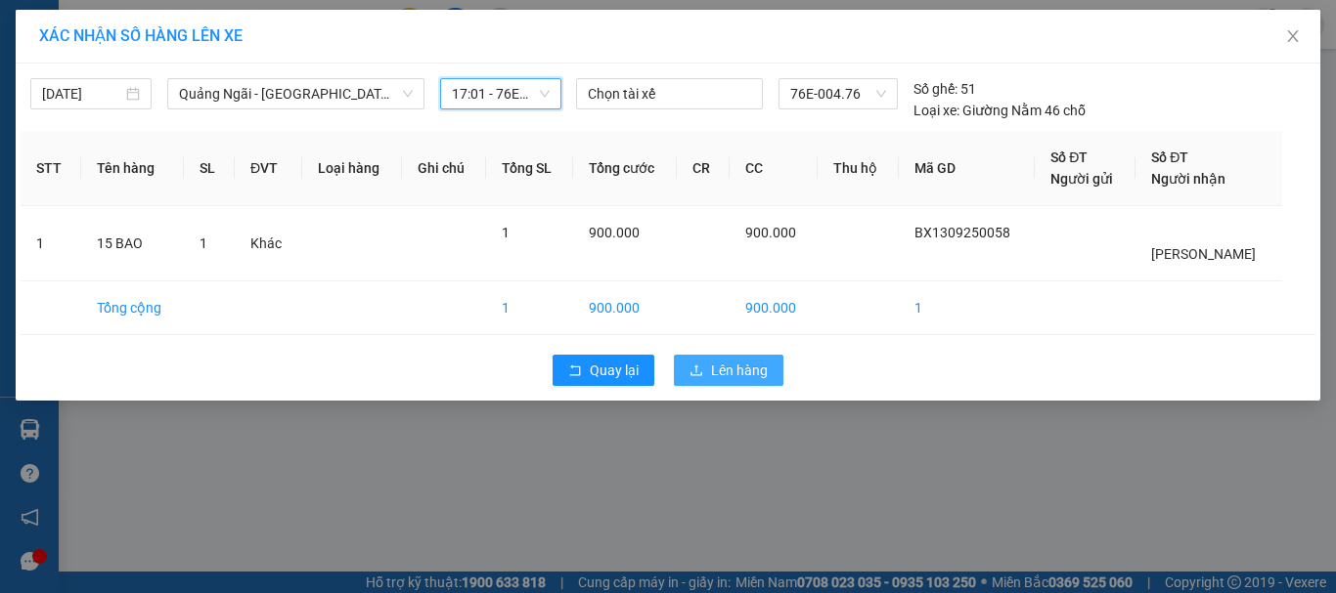
click at [724, 363] on span "Lên hàng" at bounding box center [739, 371] width 57 height 22
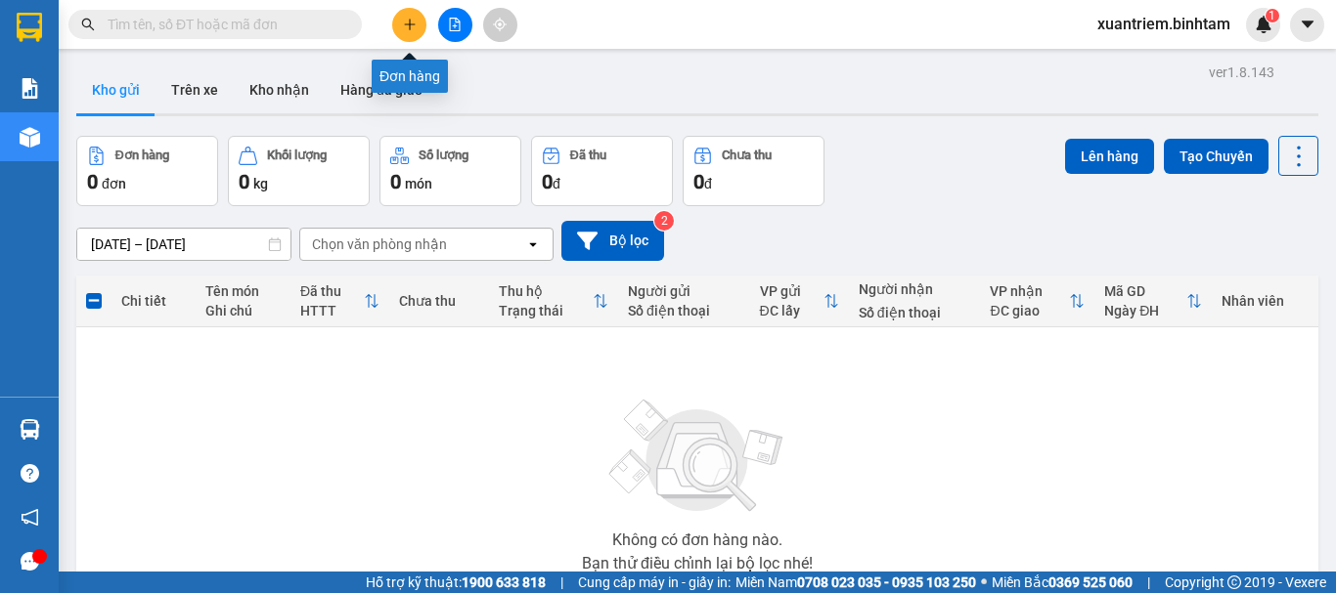
click at [405, 32] on button at bounding box center [409, 25] width 34 height 34
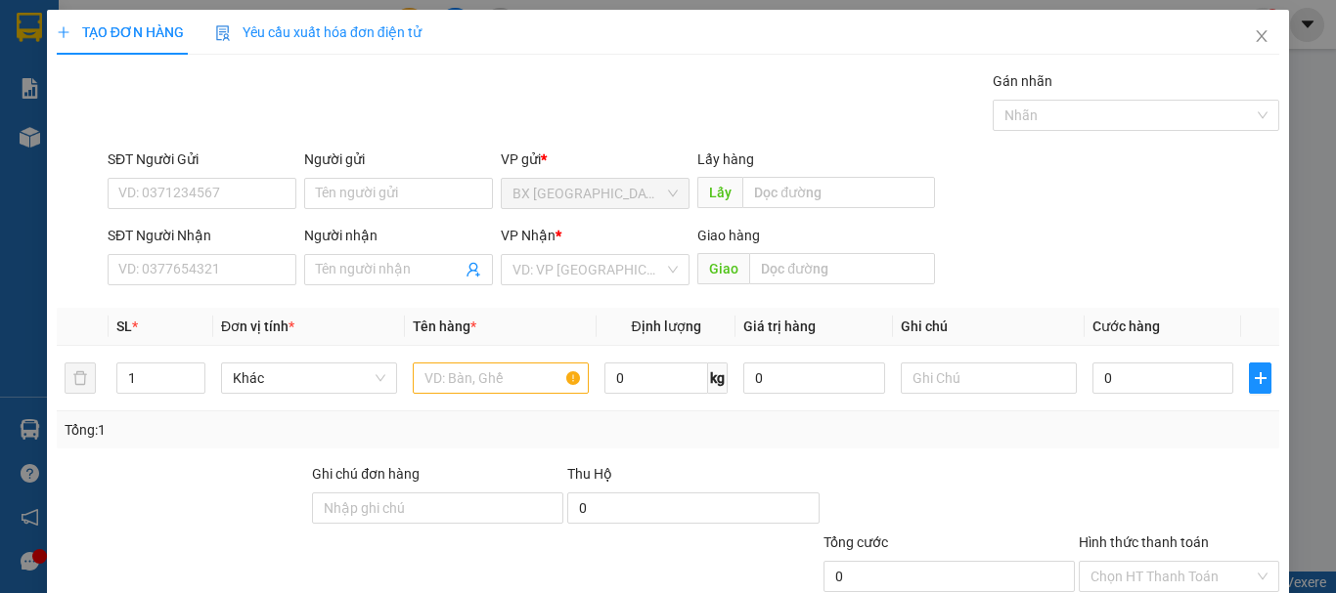
click at [549, 287] on div "VP Nhận * VD: VP Sài Gòn" at bounding box center [595, 259] width 189 height 68
click at [582, 279] on input "search" at bounding box center [588, 269] width 152 height 29
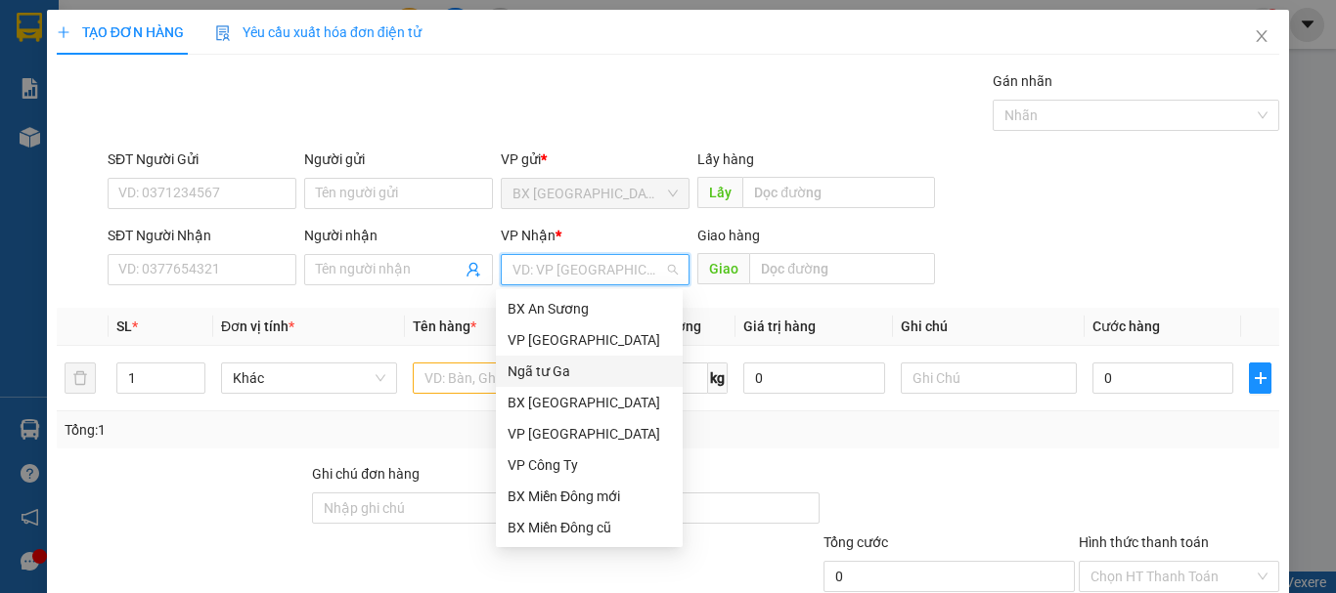
click at [557, 371] on div "Ngã tư Ga" at bounding box center [588, 372] width 163 height 22
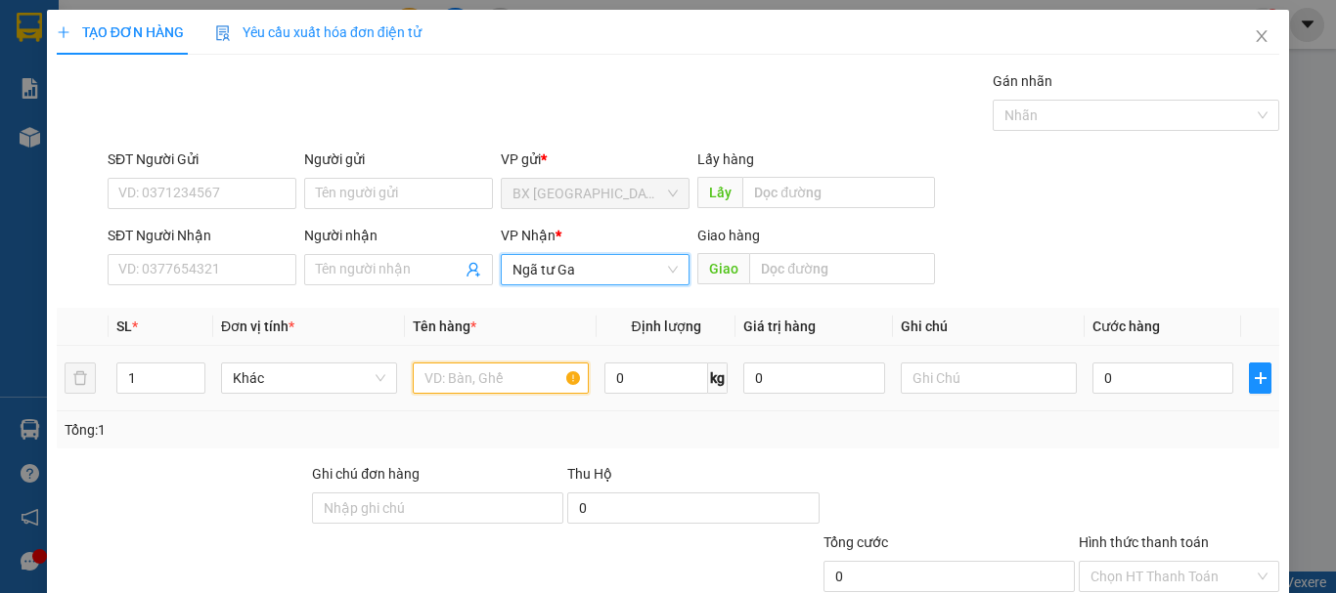
click at [503, 381] on input "text" at bounding box center [501, 378] width 176 height 31
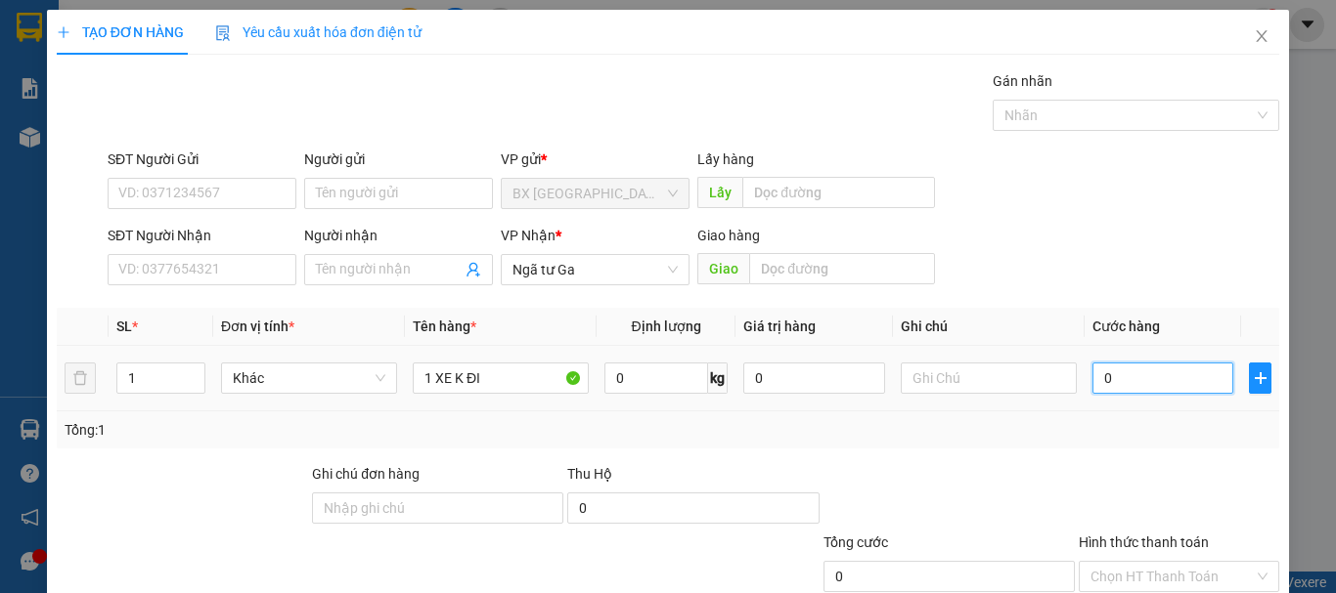
click at [1143, 381] on input "0" at bounding box center [1162, 378] width 141 height 31
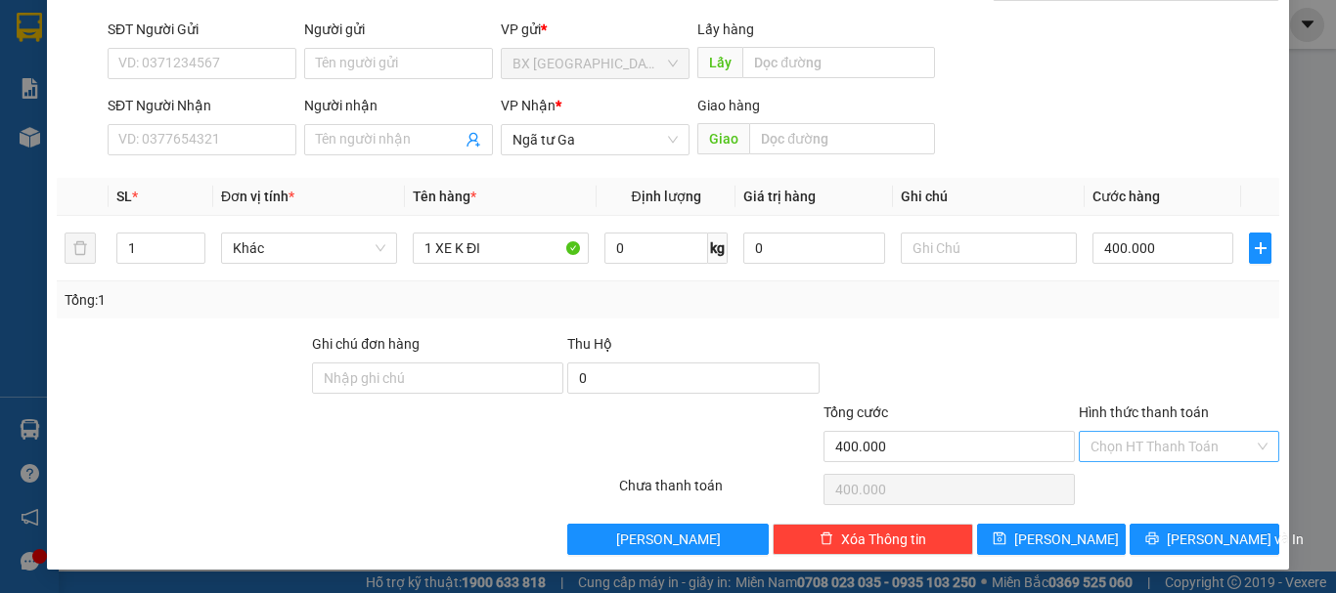
click at [1202, 452] on input "Hình thức thanh toán" at bounding box center [1171, 446] width 163 height 29
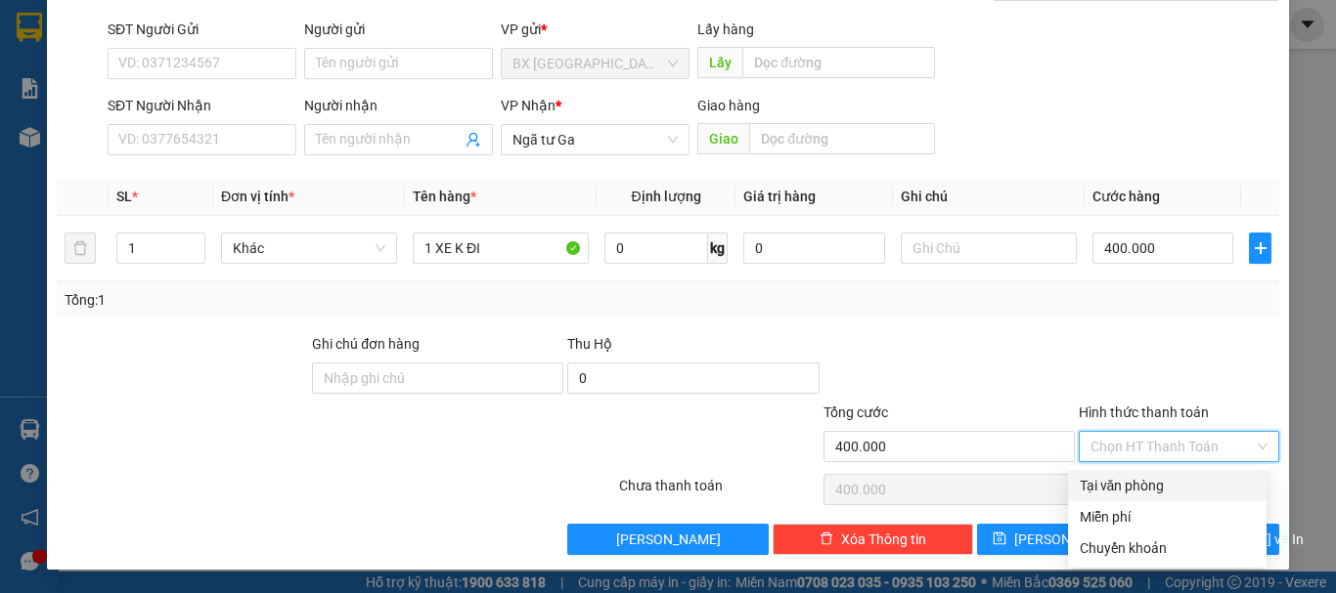
click at [1154, 489] on div "Tại văn phòng" at bounding box center [1166, 486] width 175 height 22
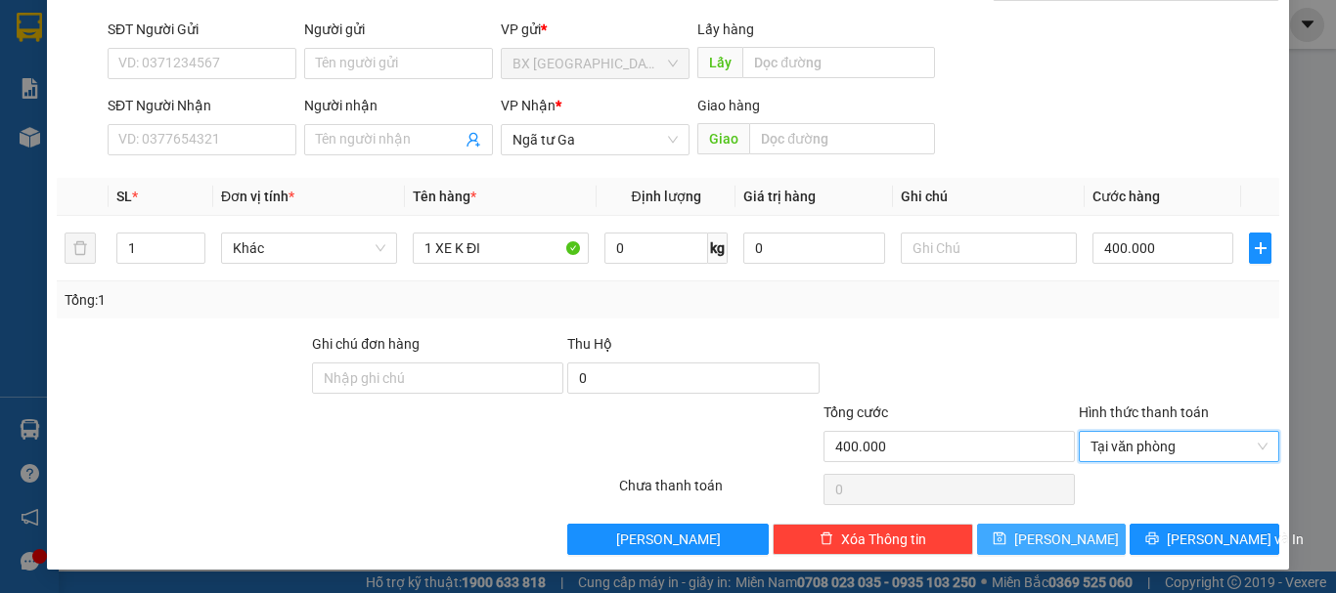
click at [1091, 531] on button "[PERSON_NAME]" at bounding box center [1052, 539] width 150 height 31
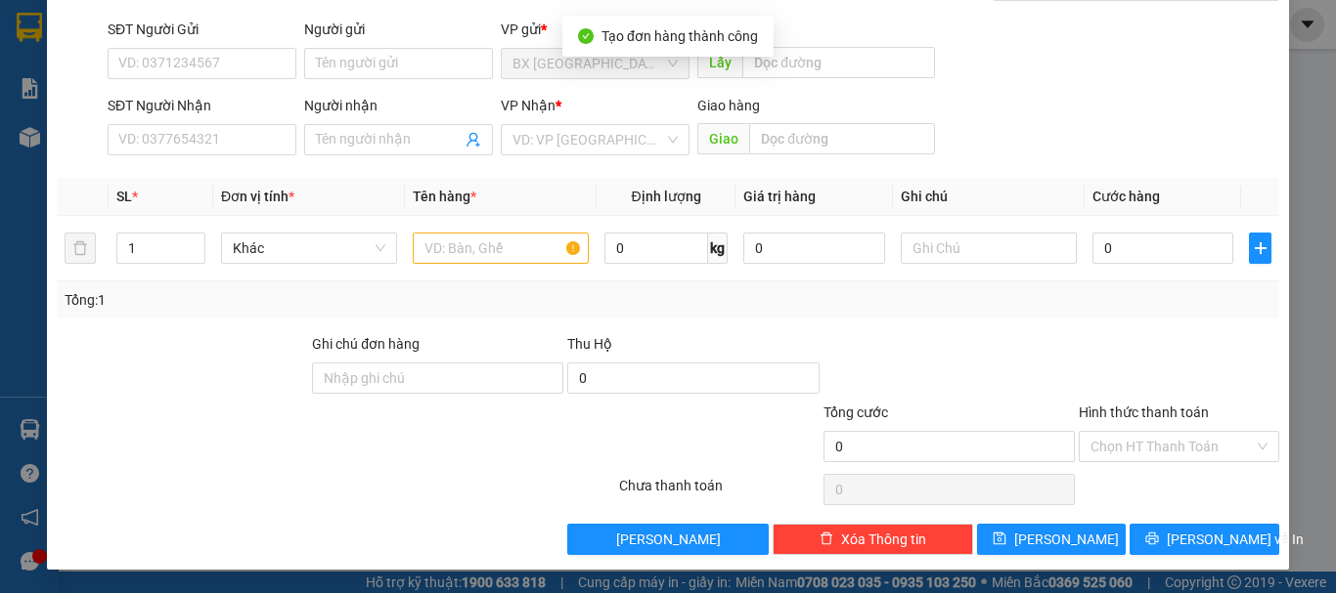
scroll to position [0, 0]
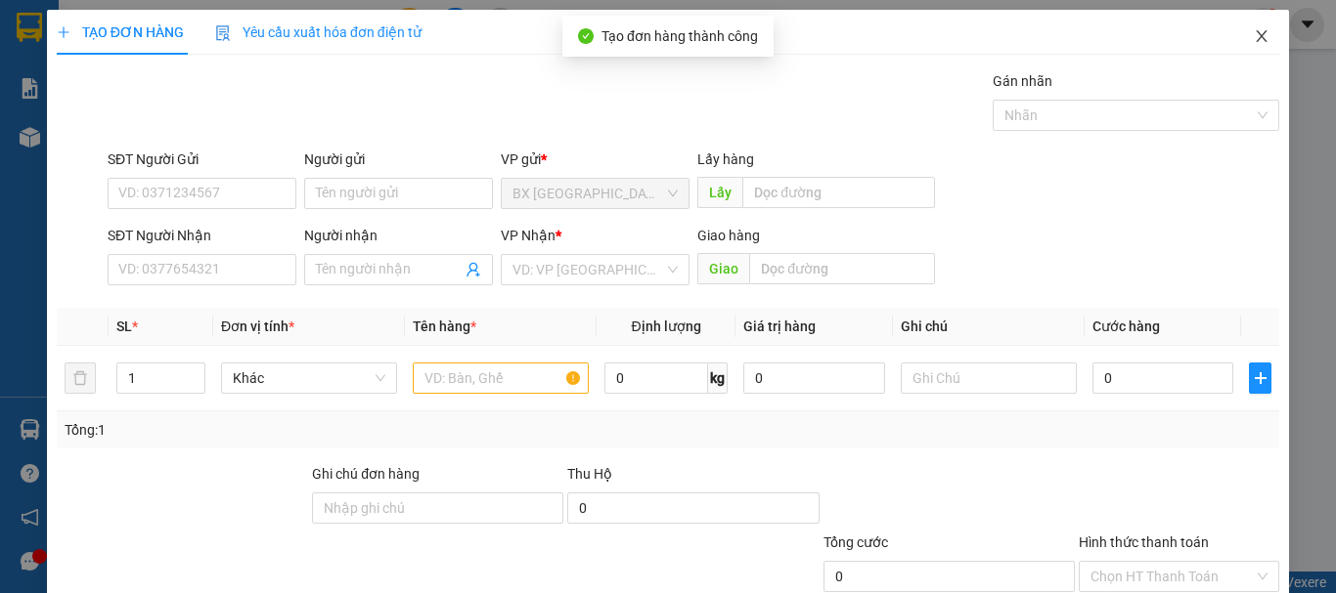
click at [1253, 37] on icon "close" at bounding box center [1261, 36] width 16 height 16
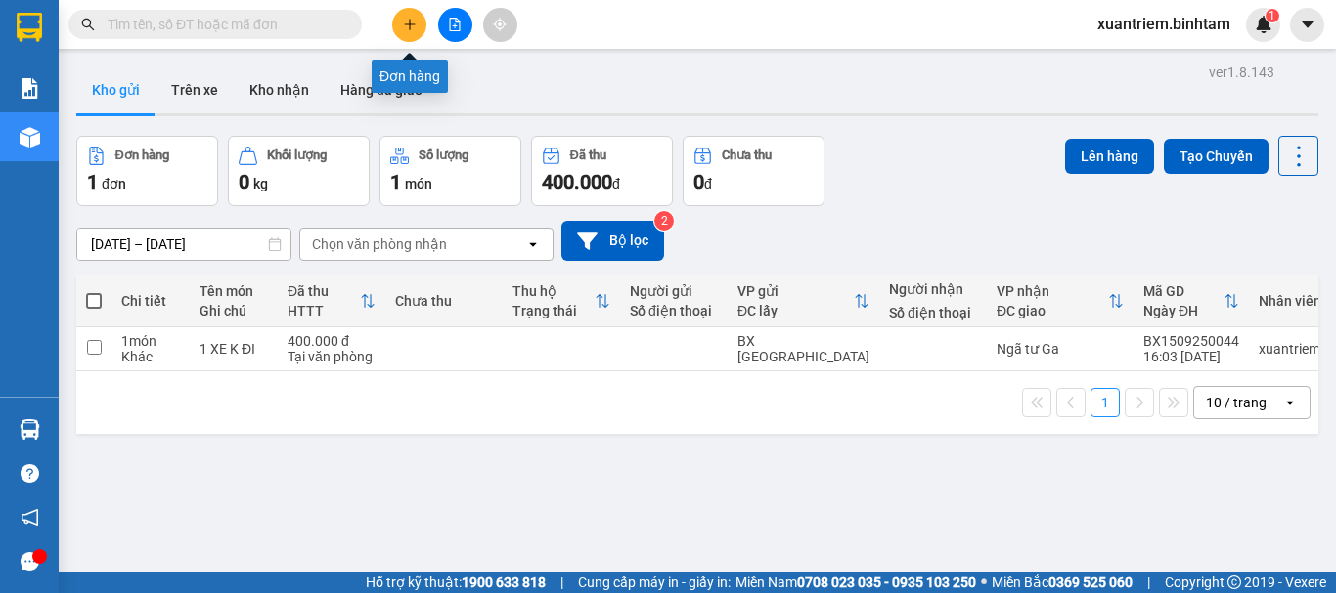
click at [406, 25] on icon "plus" at bounding box center [410, 25] width 14 height 14
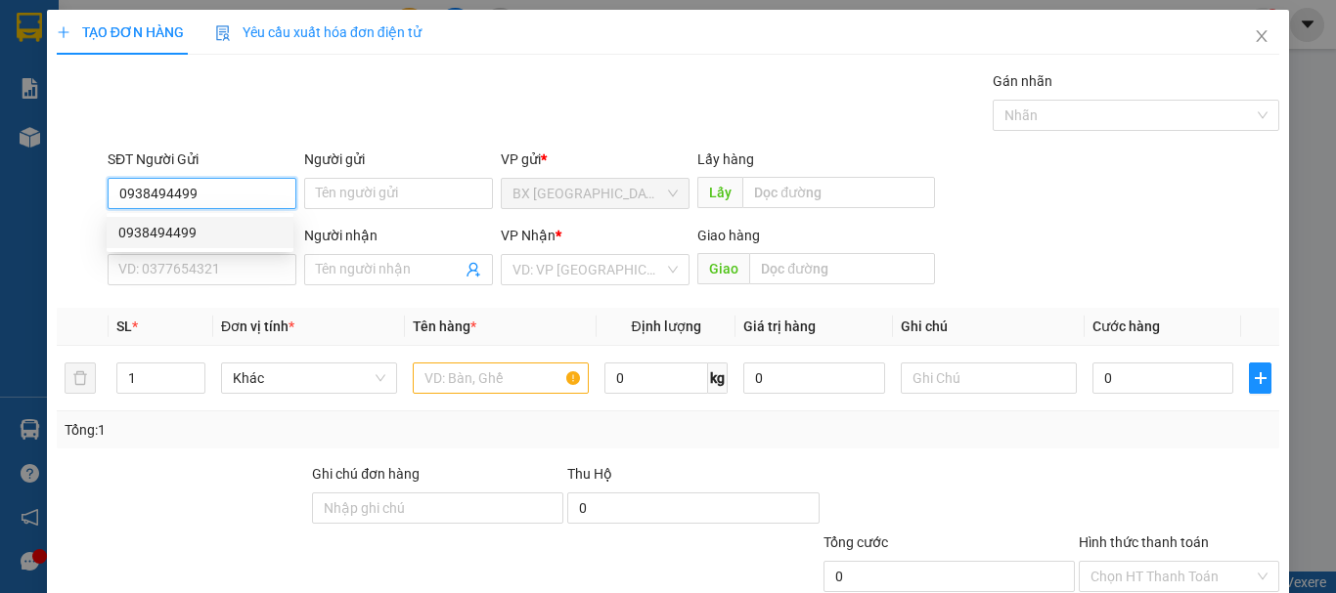
click at [241, 233] on div "0938494499" at bounding box center [199, 233] width 163 height 22
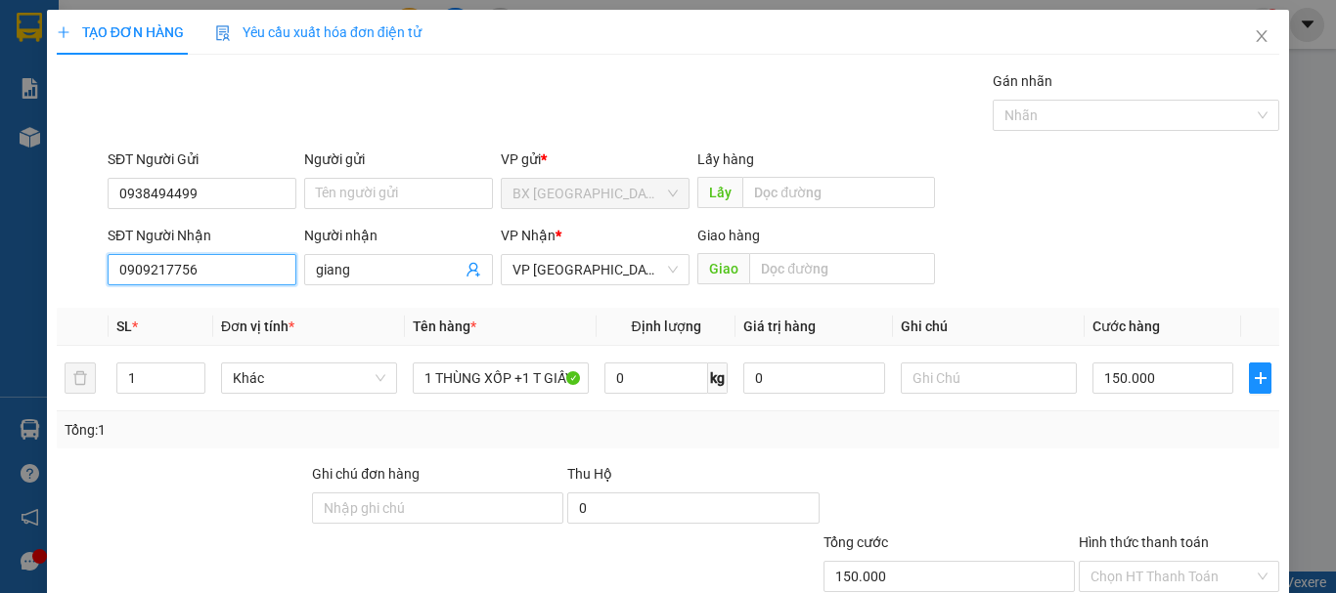
click at [223, 272] on input "0909217756" at bounding box center [202, 269] width 189 height 31
click at [239, 266] on input "0964679943" at bounding box center [202, 269] width 189 height 31
click at [558, 258] on span "VP [GEOGRAPHIC_DATA]" at bounding box center [594, 269] width 165 height 29
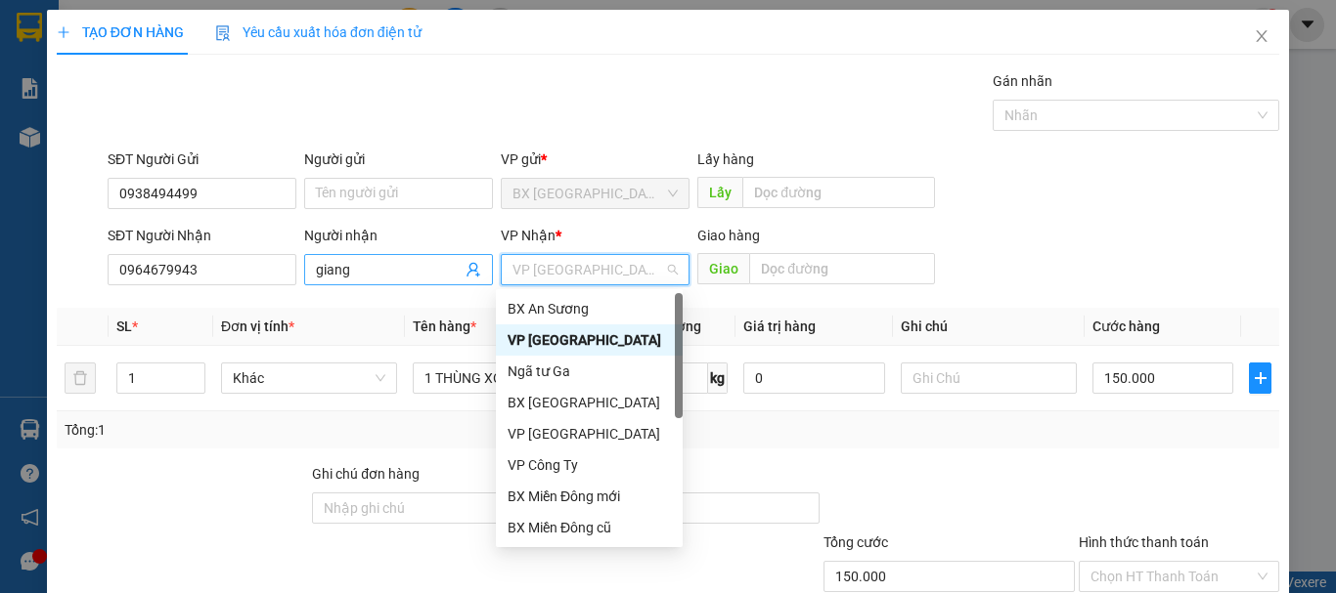
click at [402, 276] on input "giang" at bounding box center [389, 270] width 146 height 22
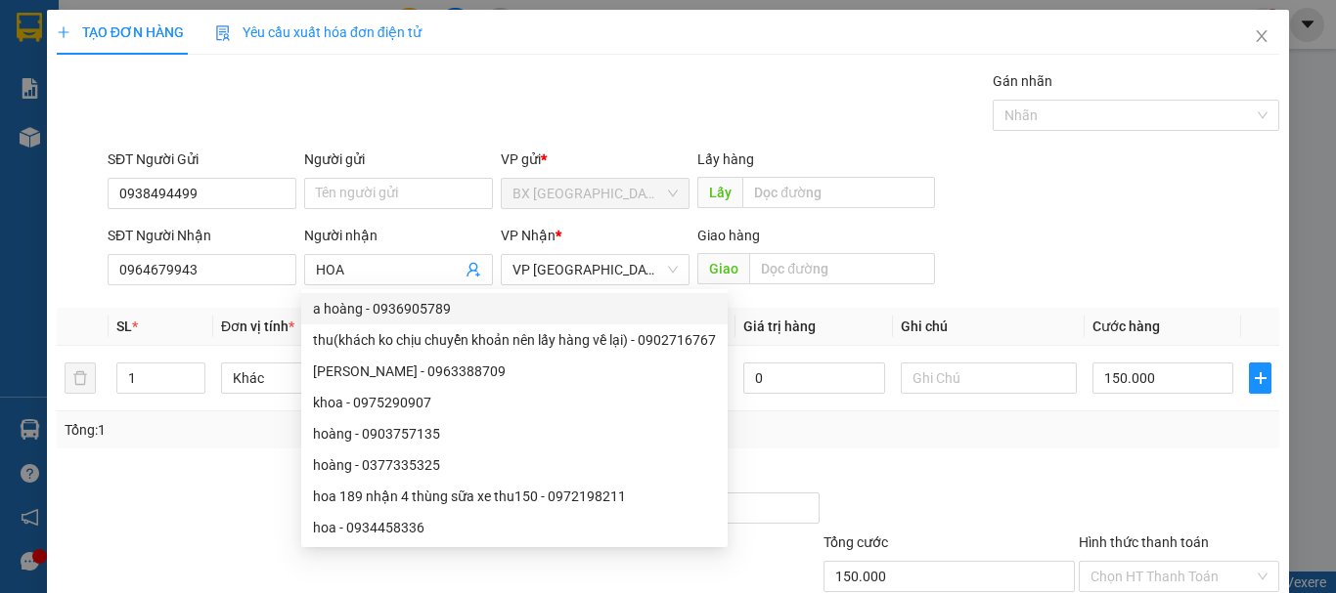
click at [814, 422] on div "Tổng: 1" at bounding box center [668, 430] width 1207 height 22
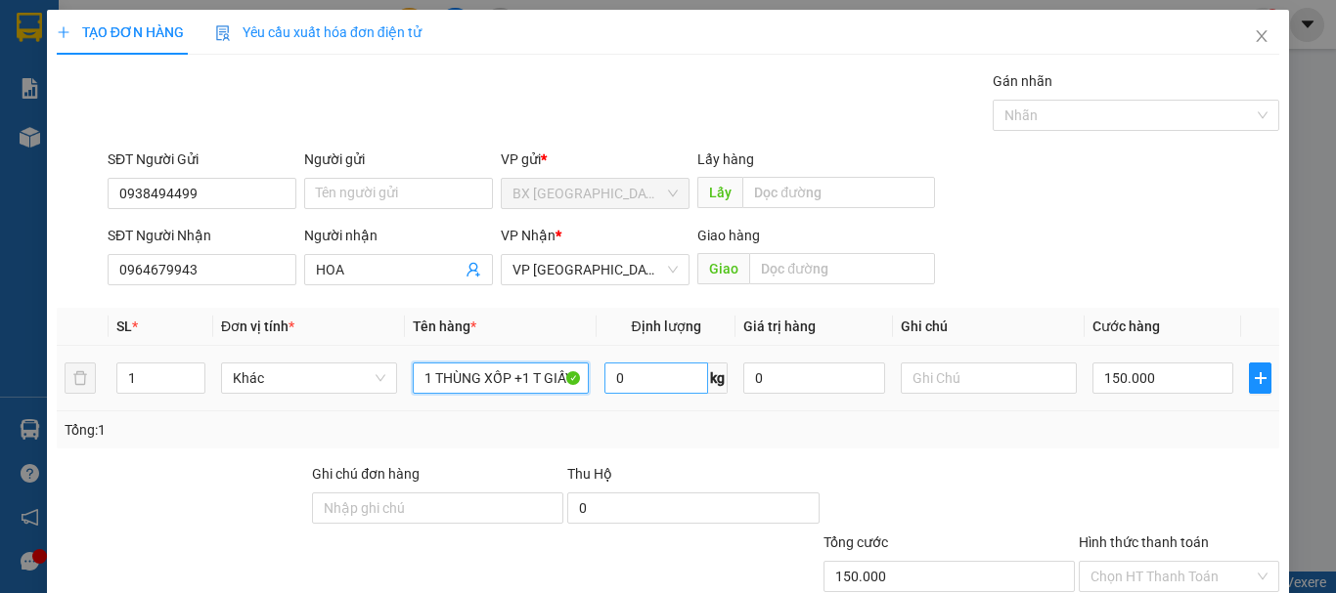
scroll to position [0, 1]
drag, startPoint x: 416, startPoint y: 381, endPoint x: 803, endPoint y: 377, distance: 387.2
click at [803, 377] on tr "1 Khác 1 THÙNG XỐP +1 T GIẤY 0 kg 0 150.000" at bounding box center [668, 379] width 1222 height 66
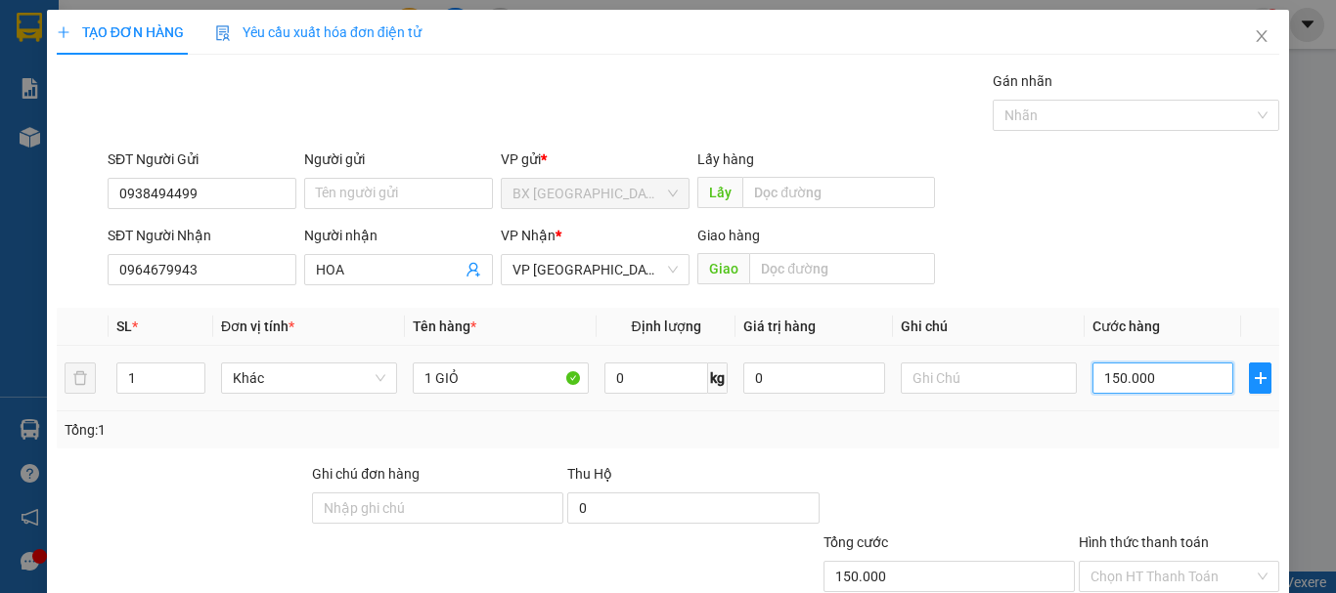
click at [1177, 369] on input "150.000" at bounding box center [1162, 378] width 141 height 31
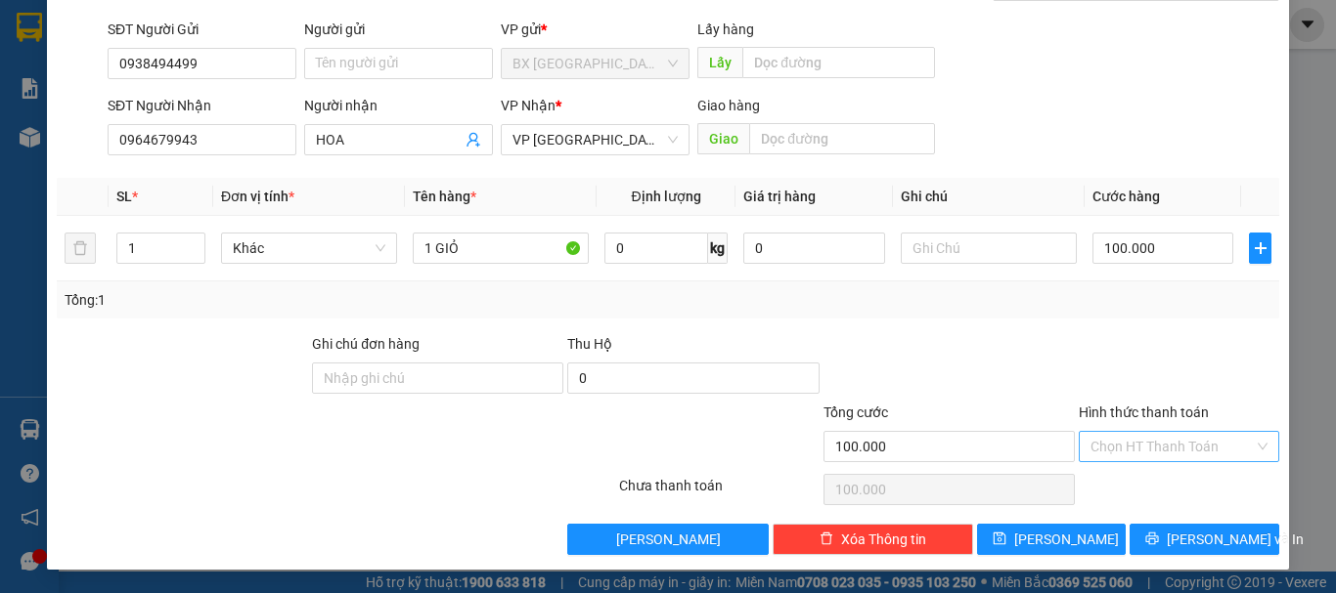
click at [1178, 460] on input "Hình thức thanh toán" at bounding box center [1171, 446] width 163 height 29
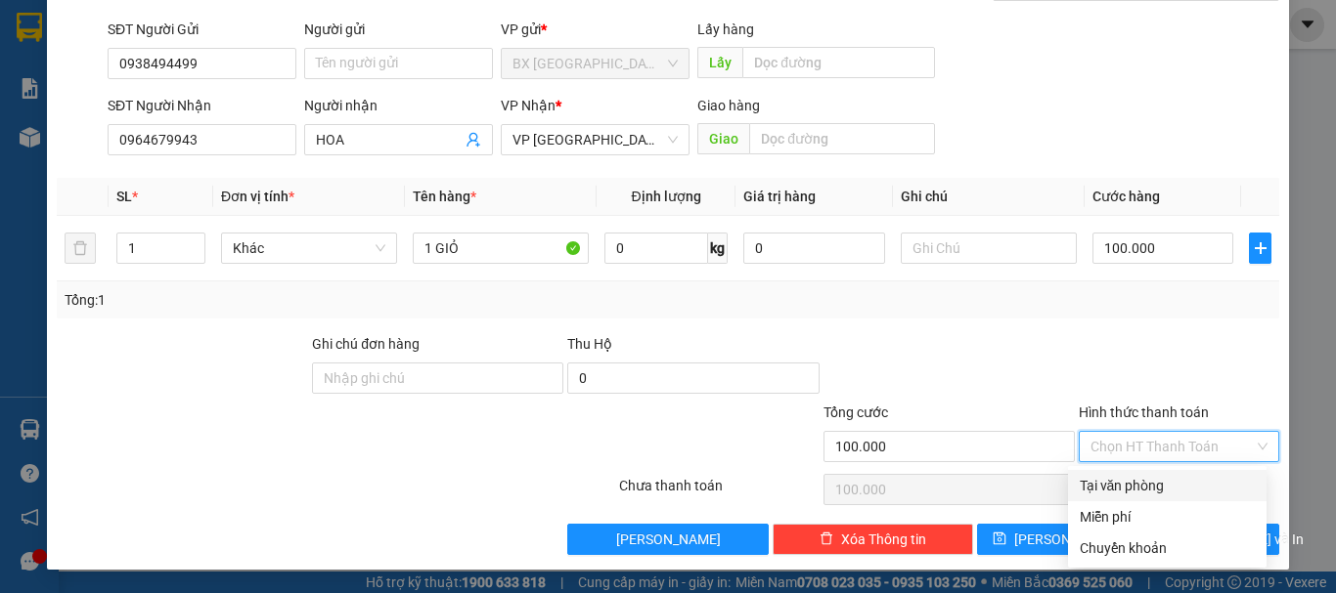
click at [1171, 476] on div "Tại văn phòng" at bounding box center [1166, 486] width 175 height 22
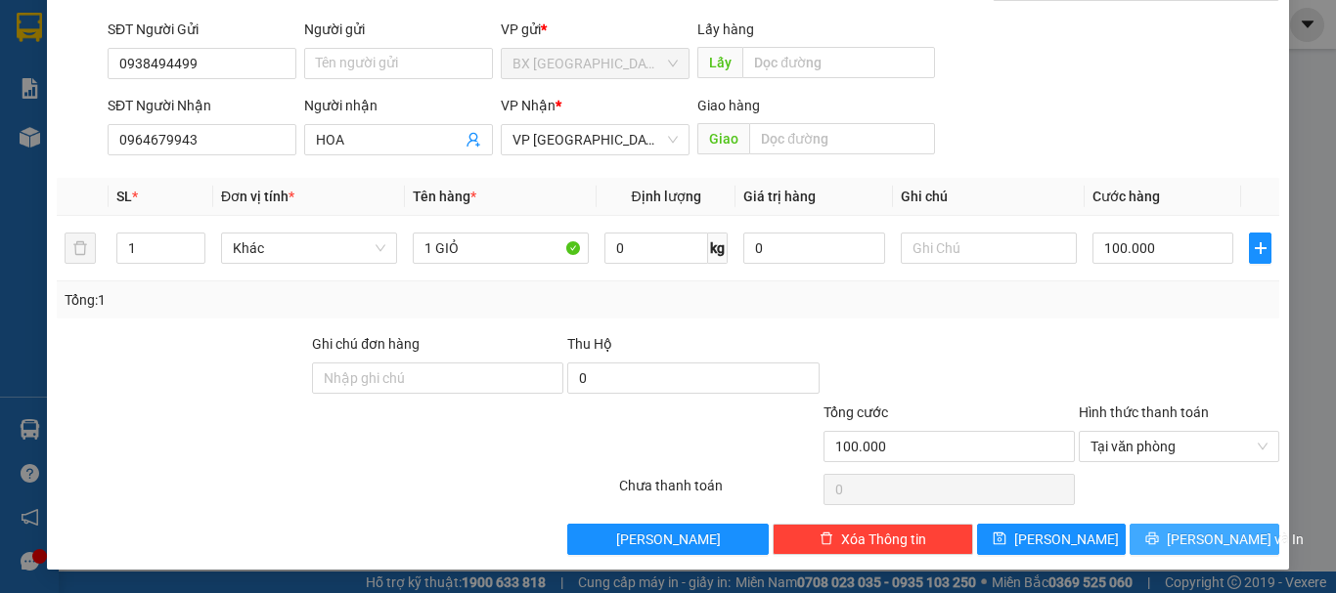
click at [1184, 534] on span "[PERSON_NAME] và In" at bounding box center [1234, 540] width 137 height 22
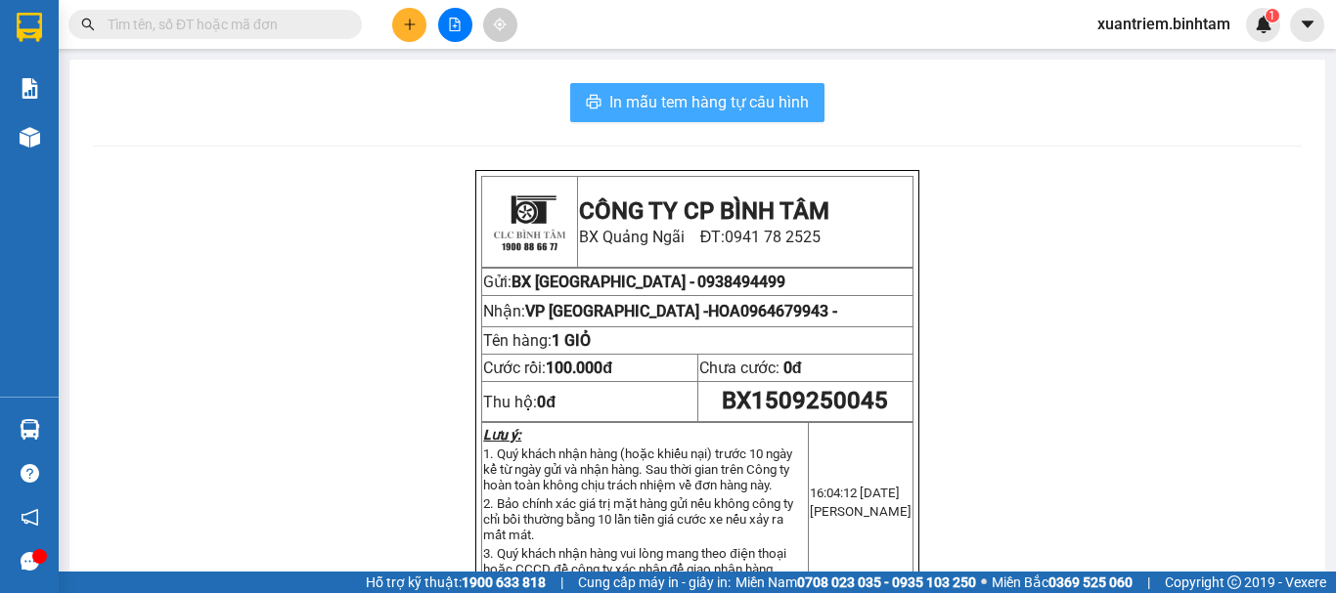
click at [730, 121] on button "In mẫu tem hàng tự cấu hình" at bounding box center [697, 102] width 254 height 39
click at [403, 22] on icon "plus" at bounding box center [410, 25] width 14 height 14
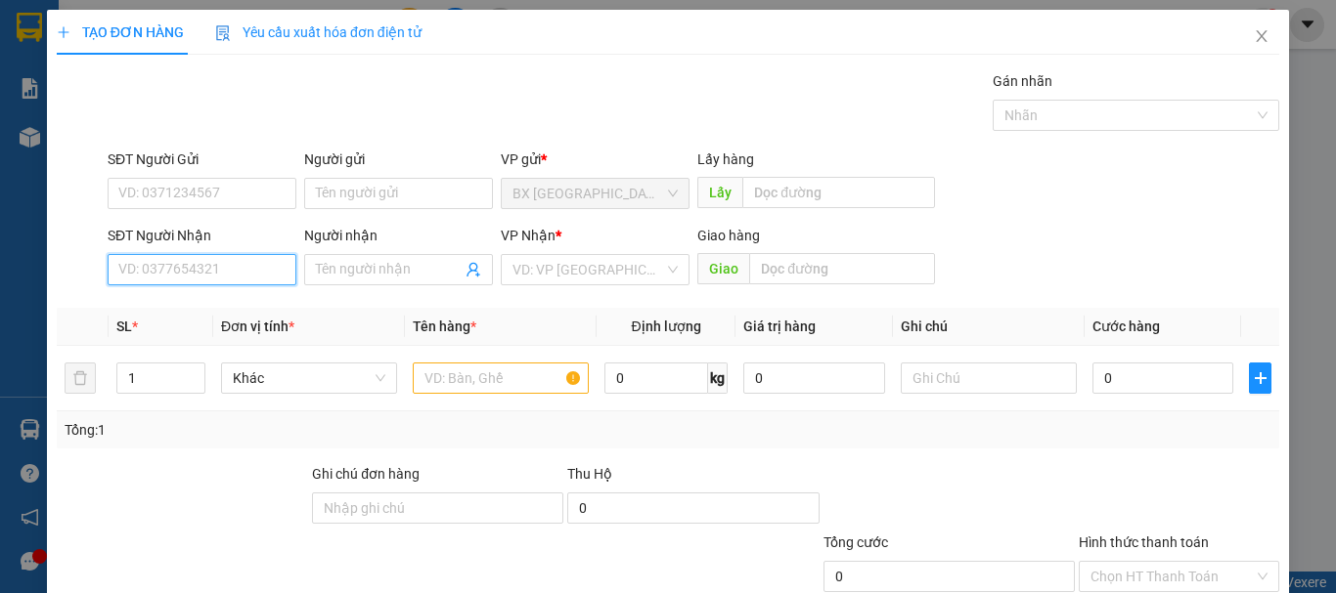
click at [228, 282] on input "SĐT Người Nhận" at bounding box center [202, 269] width 189 height 31
click at [156, 310] on div "0588601887 - a" at bounding box center [199, 309] width 163 height 22
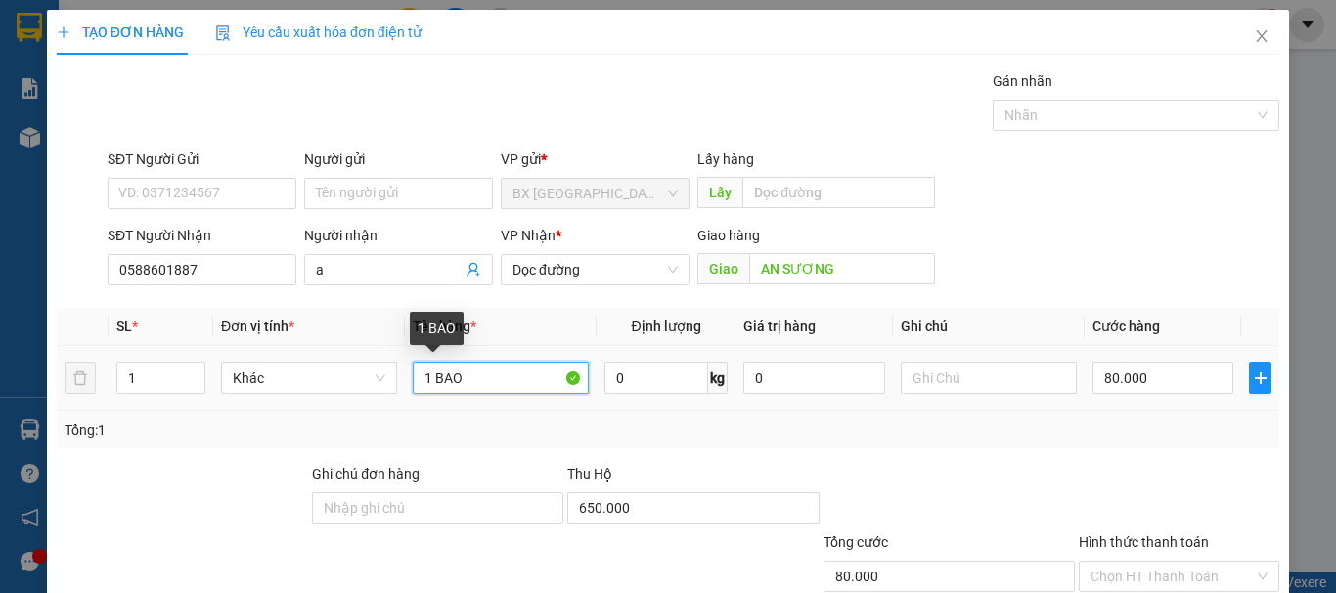
click at [461, 373] on input "1 BAO" at bounding box center [501, 378] width 176 height 31
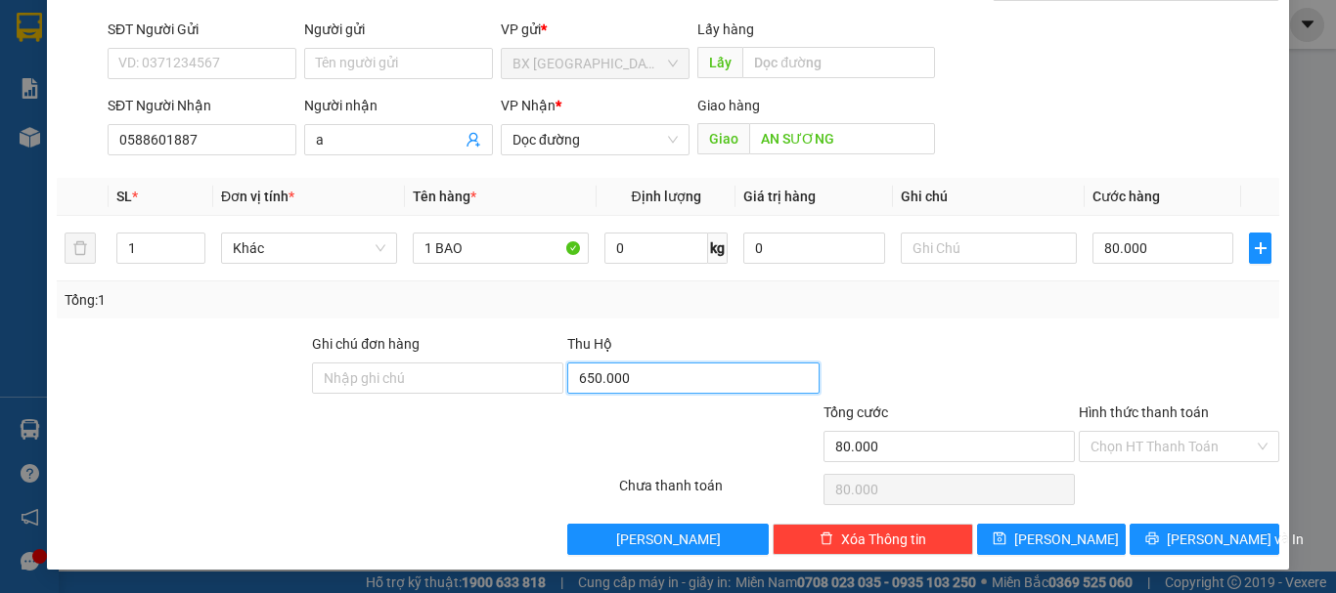
click at [687, 373] on input "650.000" at bounding box center [692, 378] width 251 height 31
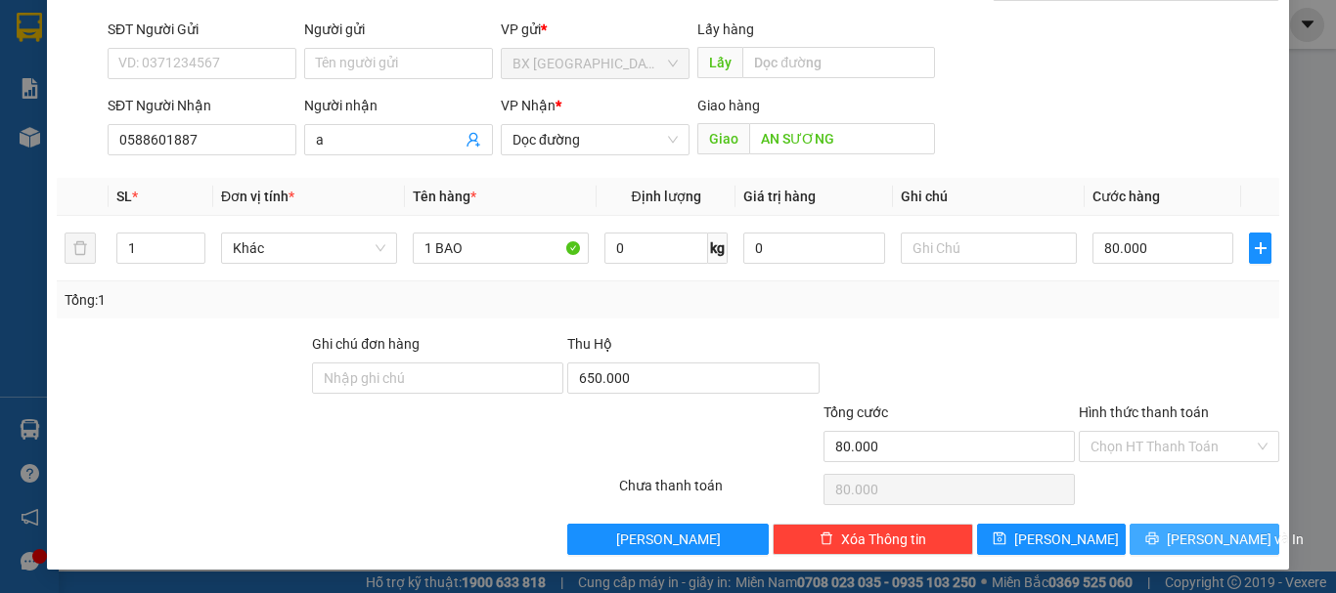
click at [1200, 538] on span "[PERSON_NAME] và In" at bounding box center [1234, 540] width 137 height 22
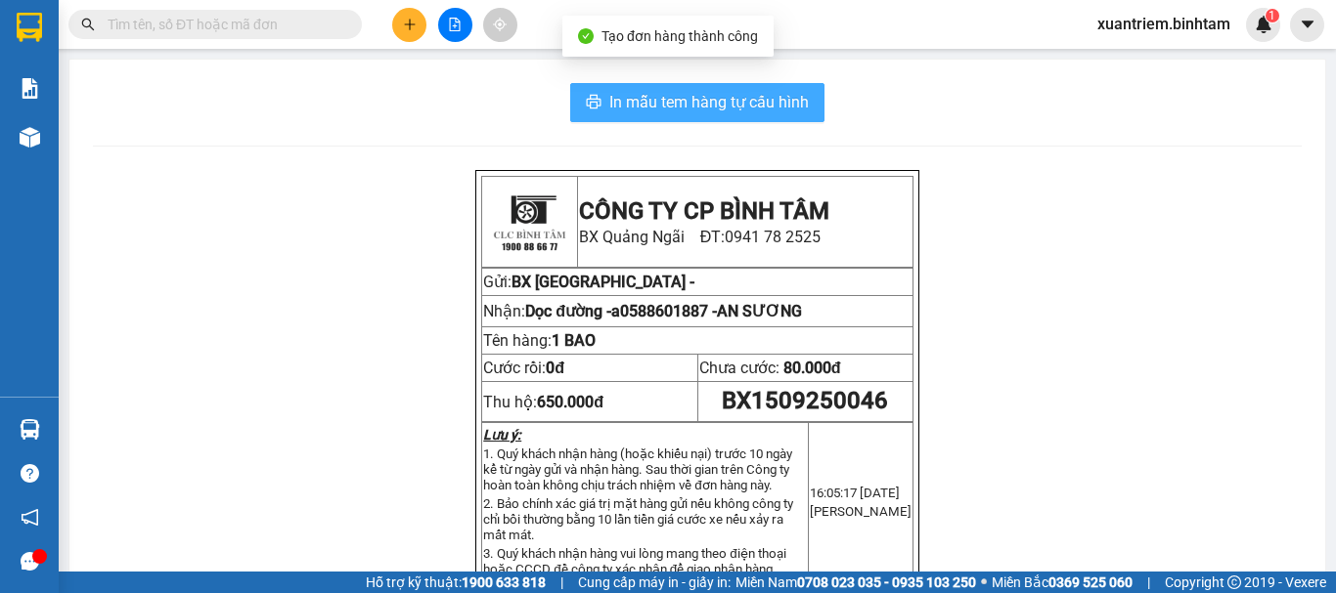
click at [720, 115] on button "In mẫu tem hàng tự cấu hình" at bounding box center [697, 102] width 254 height 39
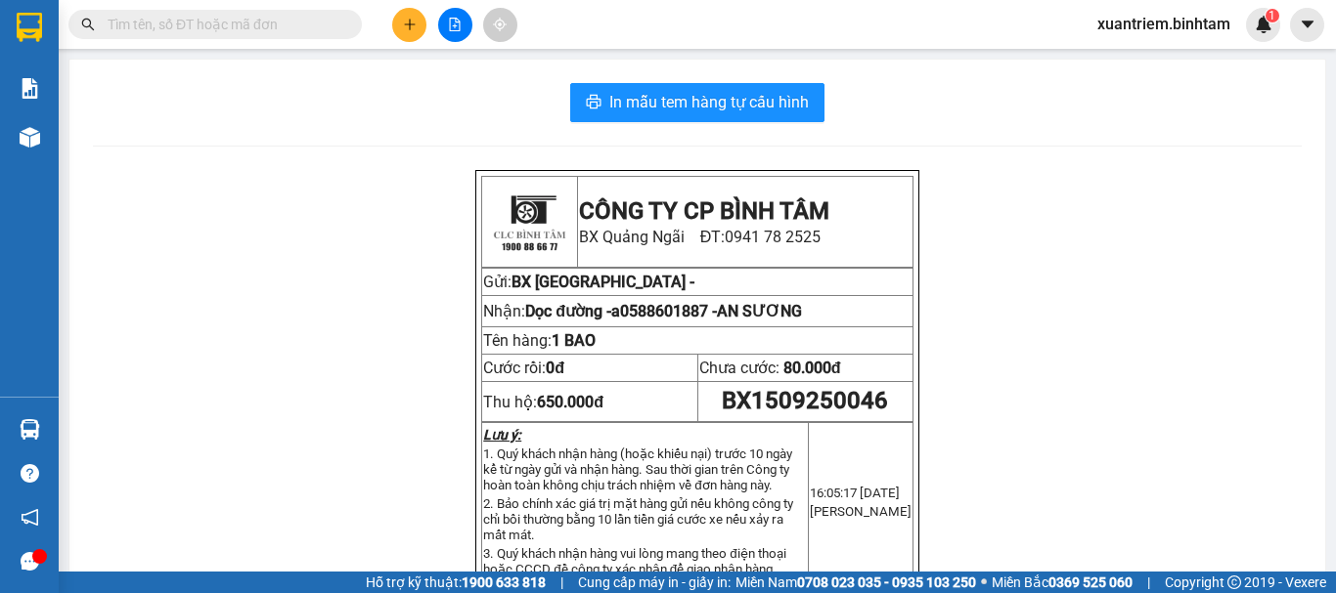
click at [397, 38] on div at bounding box center [454, 25] width 147 height 34
click at [406, 24] on icon "plus" at bounding box center [409, 23] width 11 height 1
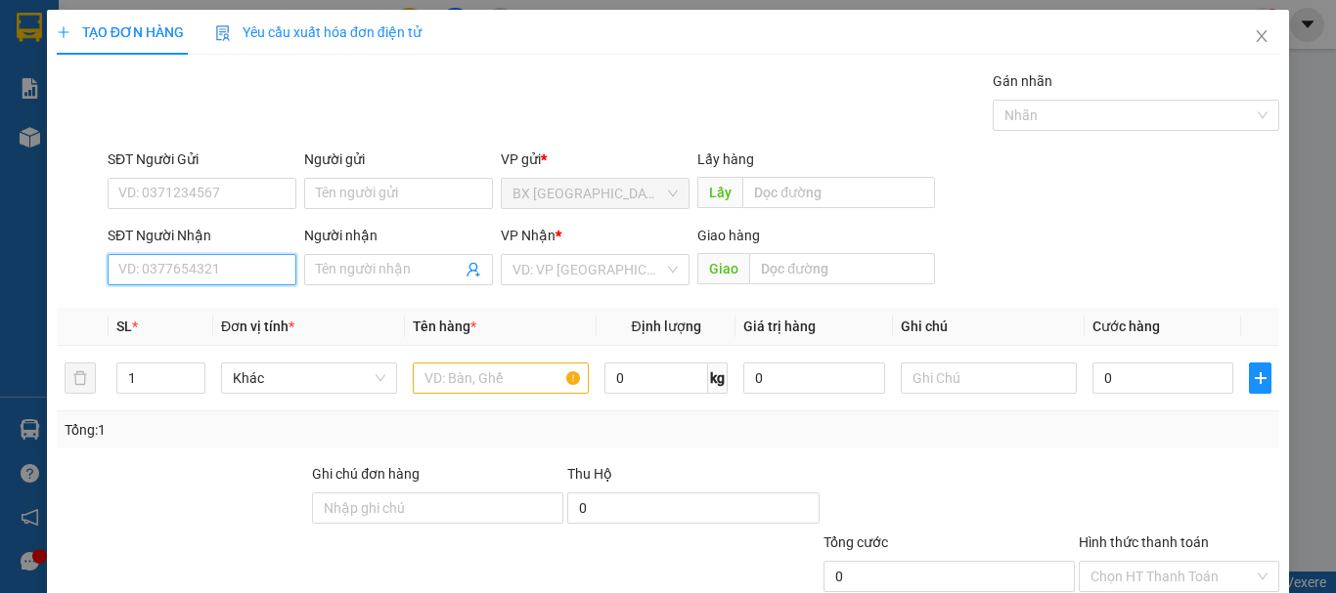
click at [222, 267] on input "SĐT Người Nhận" at bounding box center [202, 269] width 189 height 31
click at [255, 275] on input "0908531208" at bounding box center [202, 269] width 189 height 31
click at [226, 269] on input "0908531208" at bounding box center [202, 269] width 189 height 31
click at [213, 271] on input "0908531208" at bounding box center [202, 269] width 189 height 31
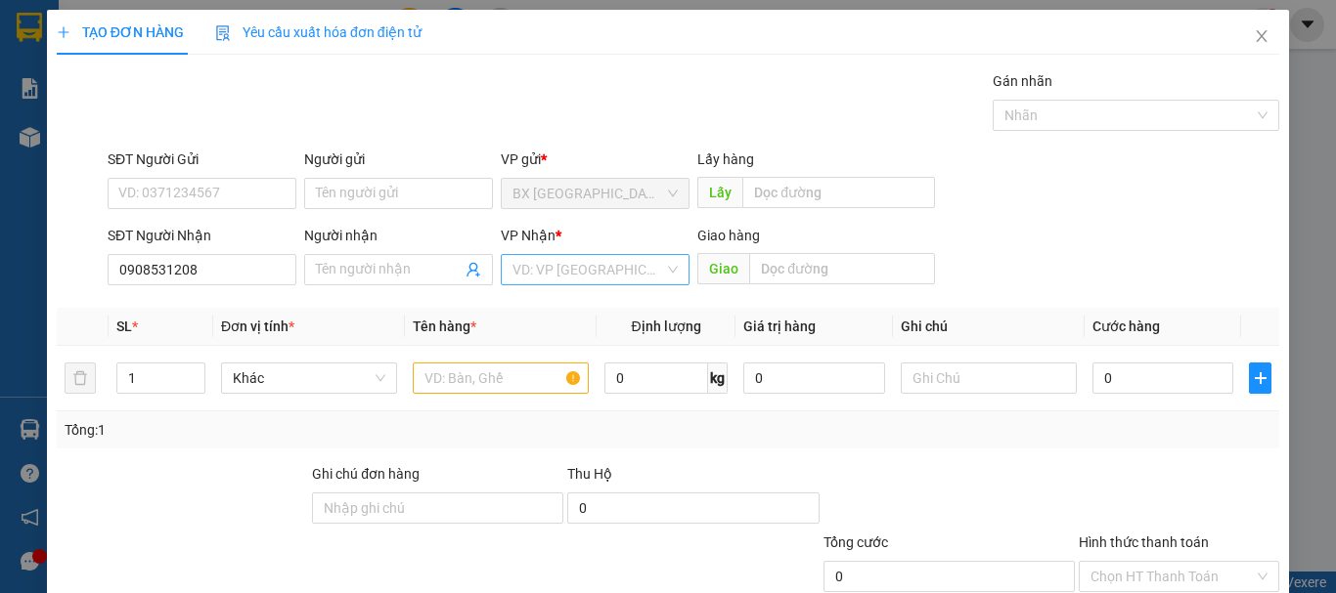
click at [555, 265] on input "search" at bounding box center [588, 269] width 152 height 29
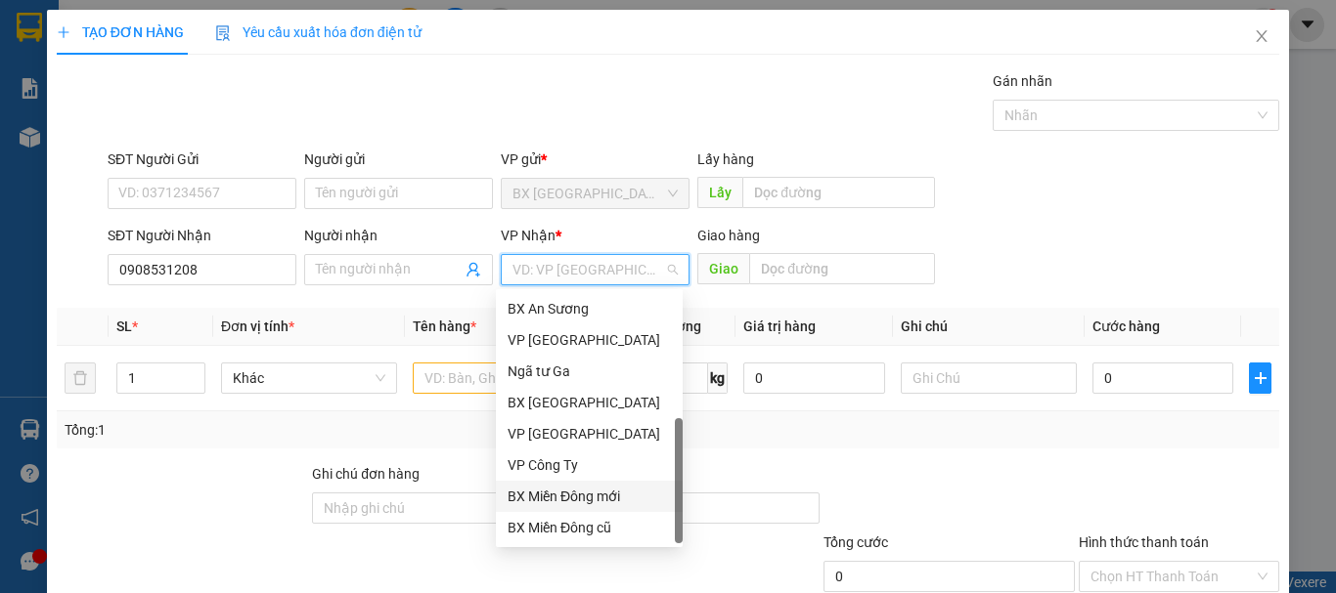
scroll to position [63, 0]
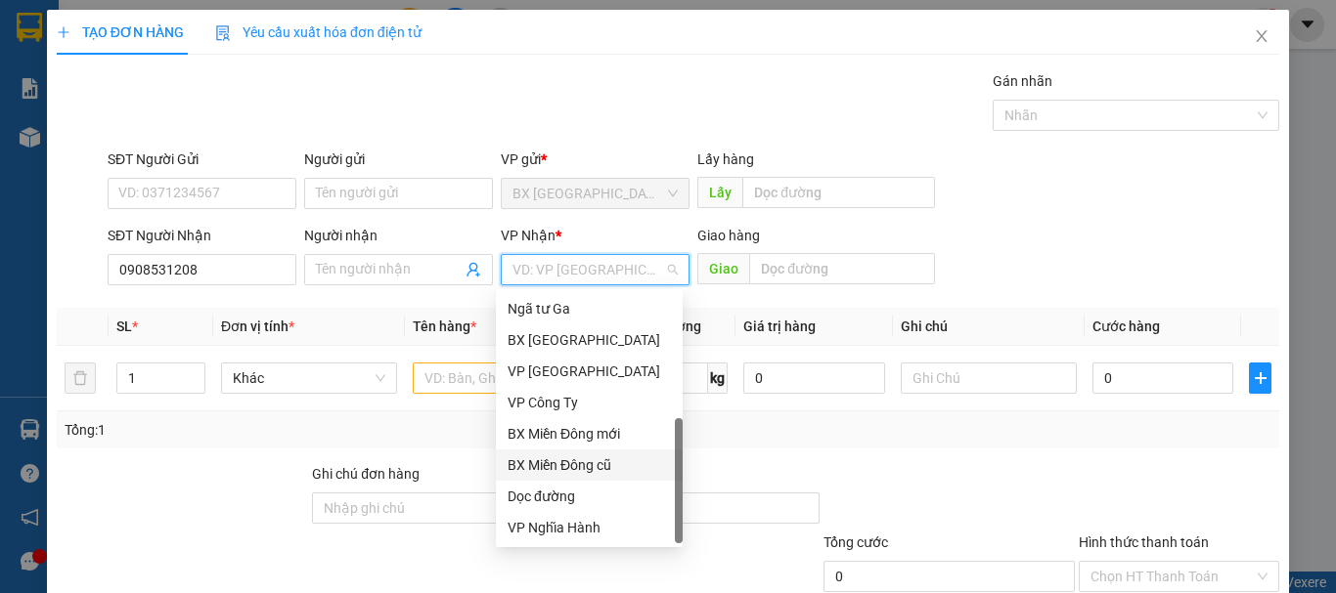
click at [606, 462] on div "BX Miền Đông cũ" at bounding box center [588, 466] width 163 height 22
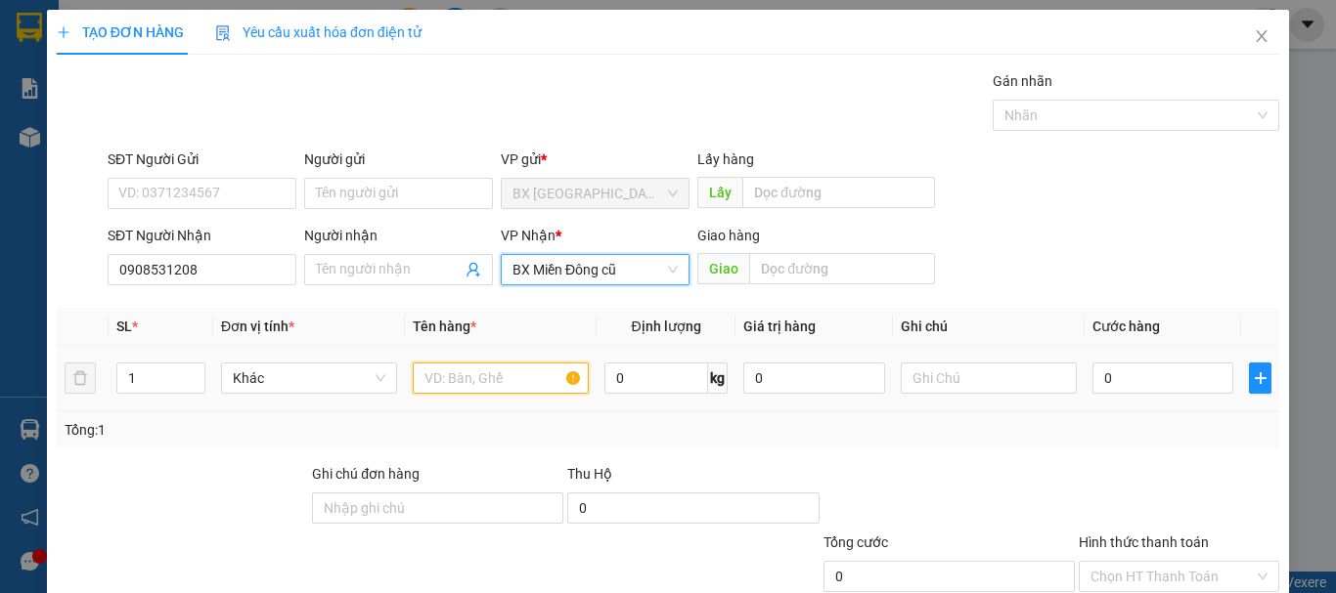
click at [487, 373] on input "text" at bounding box center [501, 378] width 176 height 31
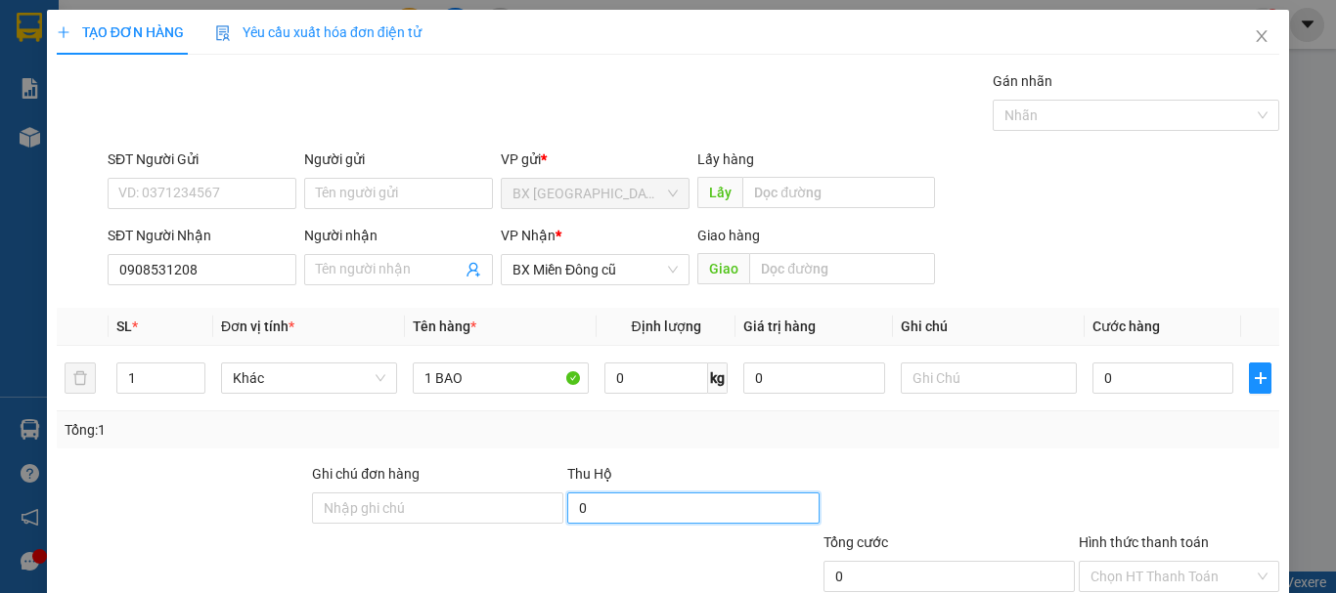
click at [636, 522] on input "0" at bounding box center [692, 508] width 251 height 31
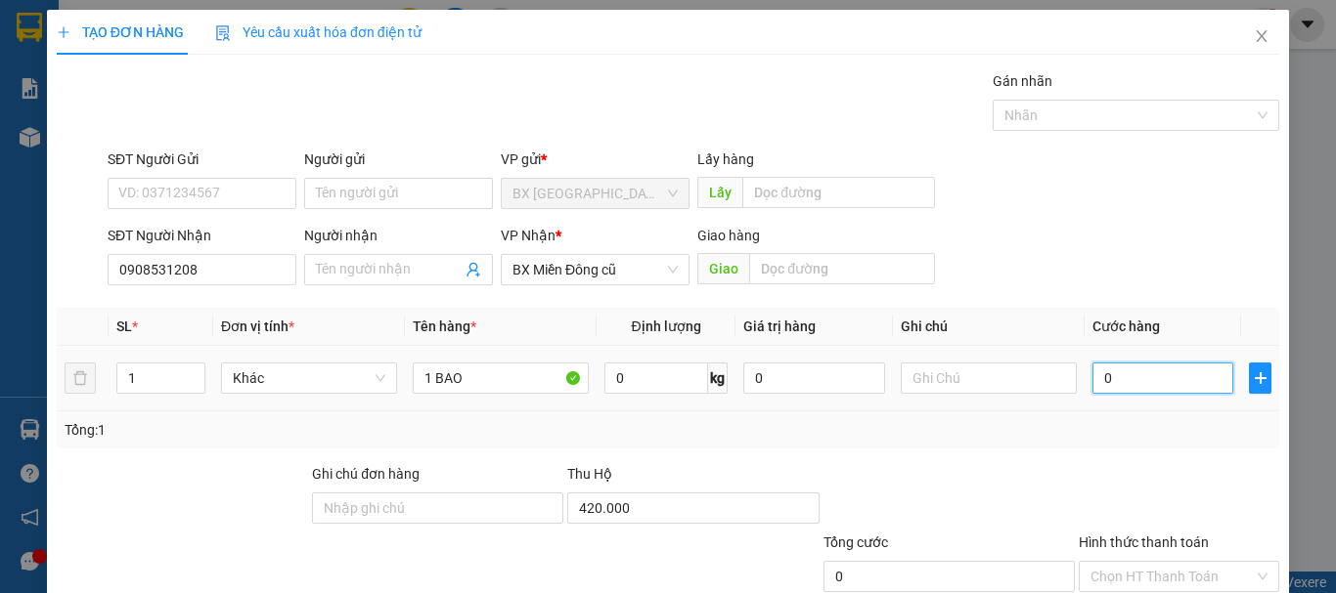
click at [1115, 382] on input "0" at bounding box center [1162, 378] width 141 height 31
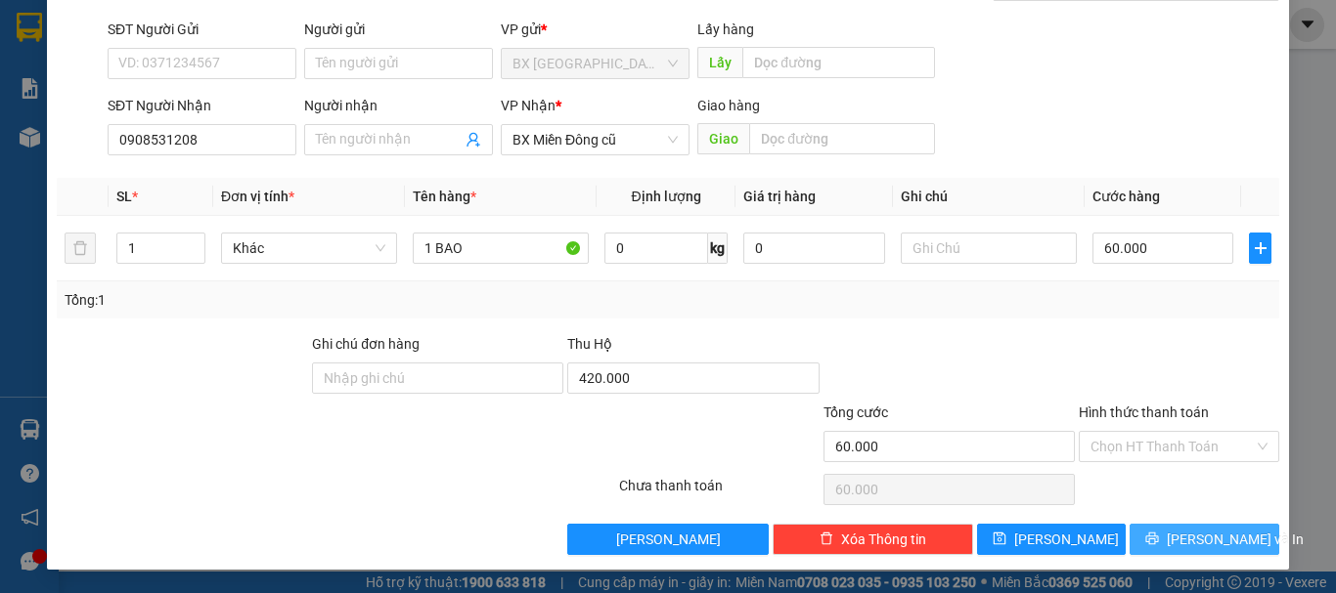
click at [1200, 533] on span "[PERSON_NAME] và In" at bounding box center [1234, 540] width 137 height 22
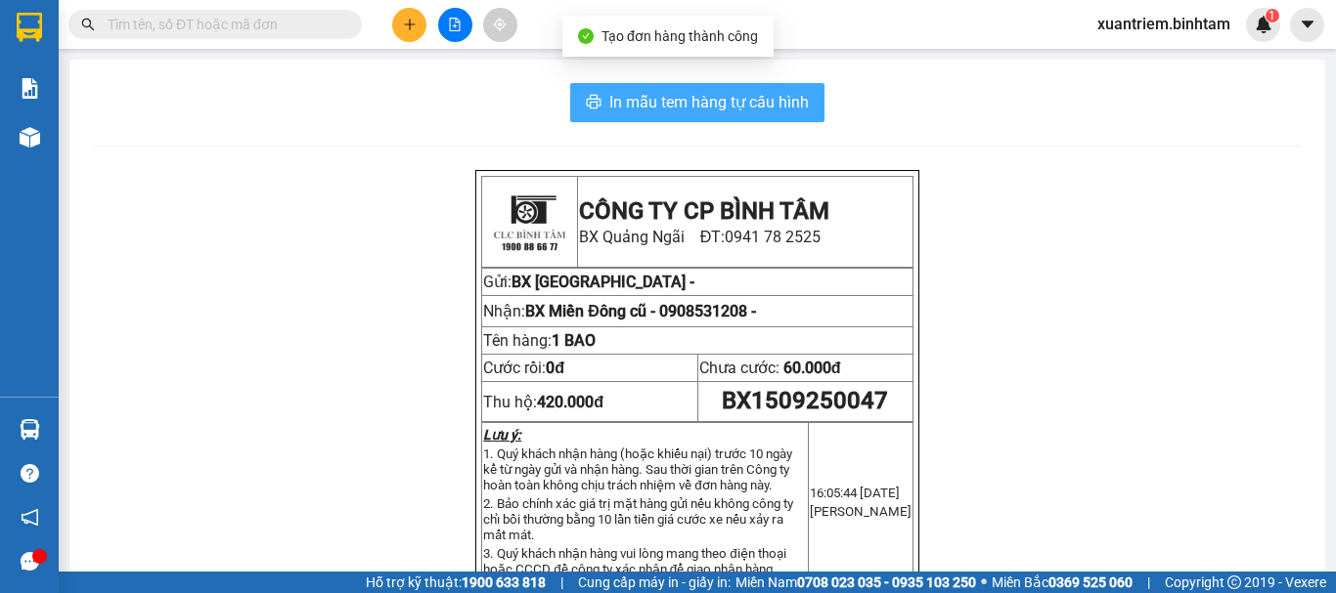
click at [725, 110] on span "In mẫu tem hàng tự cấu hình" at bounding box center [708, 102] width 199 height 24
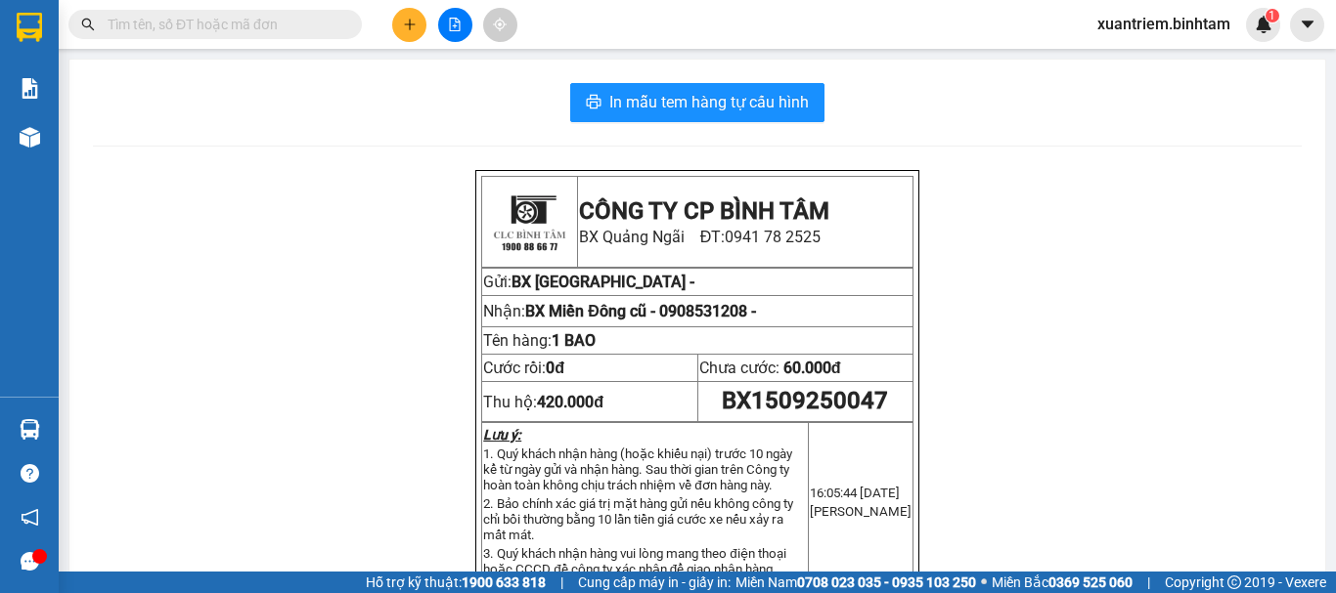
click at [419, 17] on button at bounding box center [409, 25] width 34 height 34
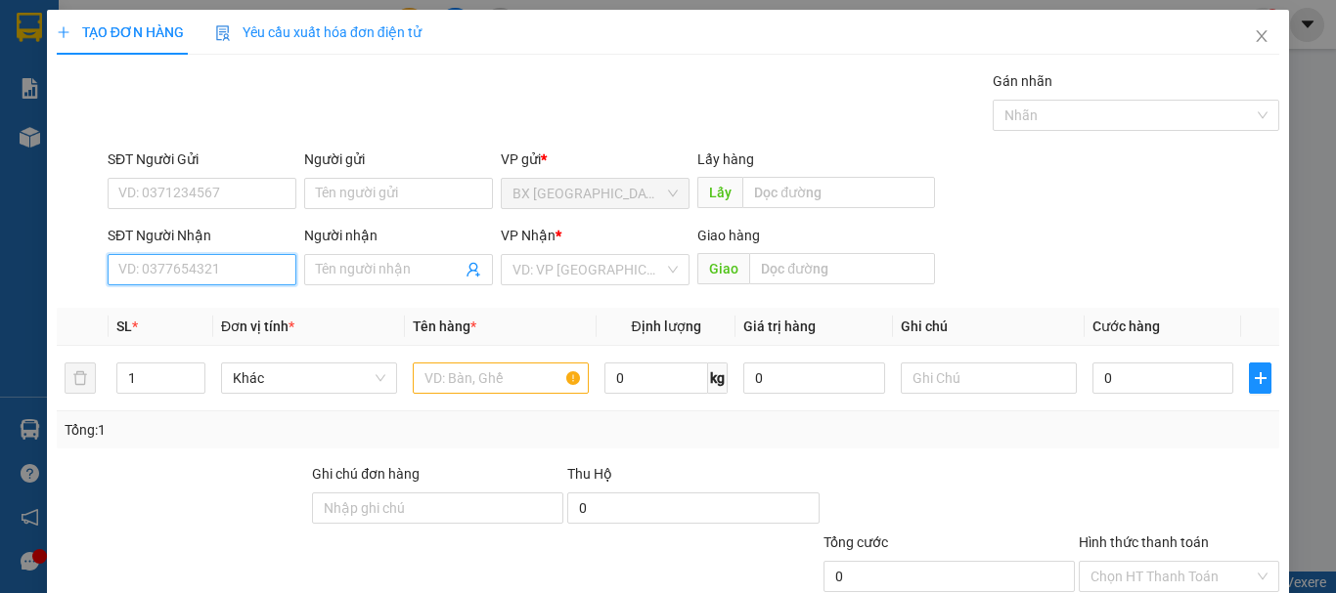
click at [241, 261] on input "SĐT Người Nhận" at bounding box center [202, 269] width 189 height 31
click at [252, 265] on input "0385743337" at bounding box center [202, 269] width 189 height 31
drag, startPoint x: 215, startPoint y: 297, endPoint x: 235, endPoint y: 299, distance: 19.7
click at [215, 298] on div "0385743337" at bounding box center [200, 308] width 187 height 31
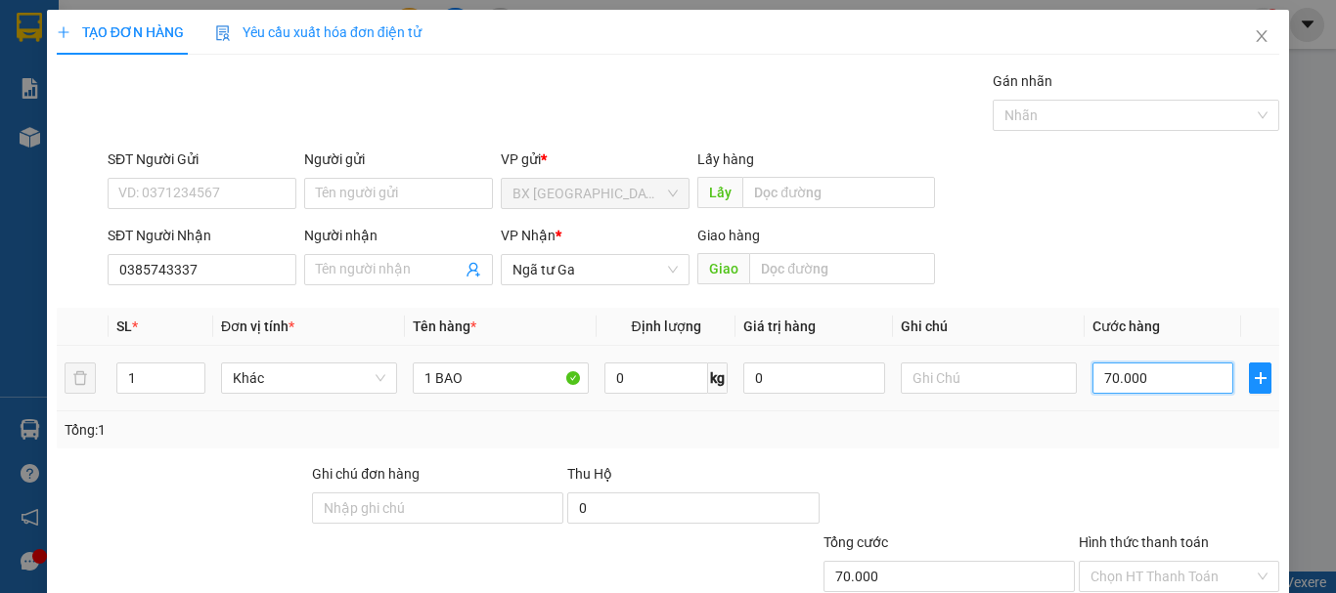
click at [1133, 393] on input "70.000" at bounding box center [1162, 378] width 141 height 31
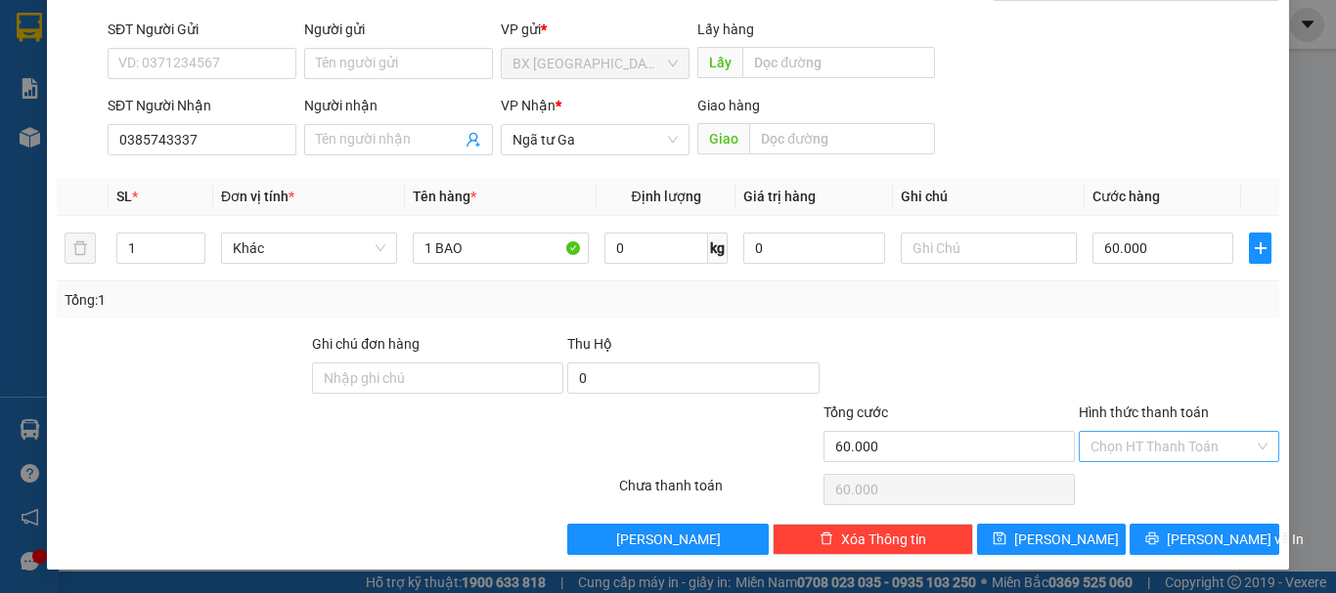
click at [1208, 447] on input "Hình thức thanh toán" at bounding box center [1171, 446] width 163 height 29
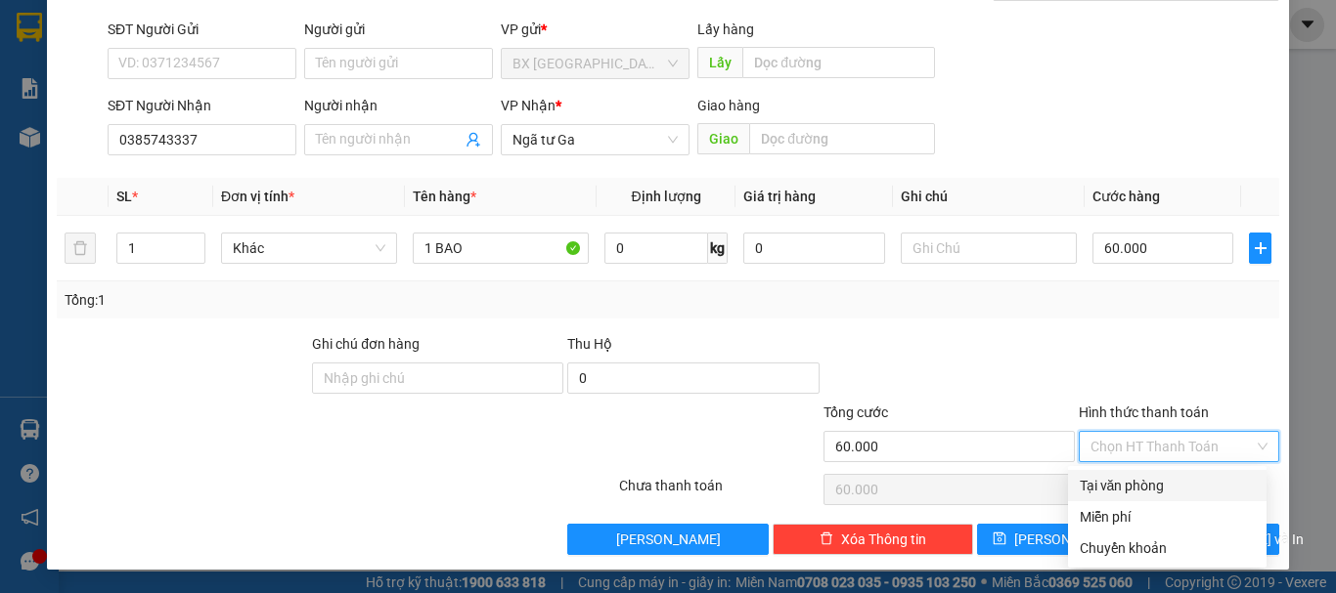
click at [1171, 484] on div "Tại văn phòng" at bounding box center [1166, 486] width 175 height 22
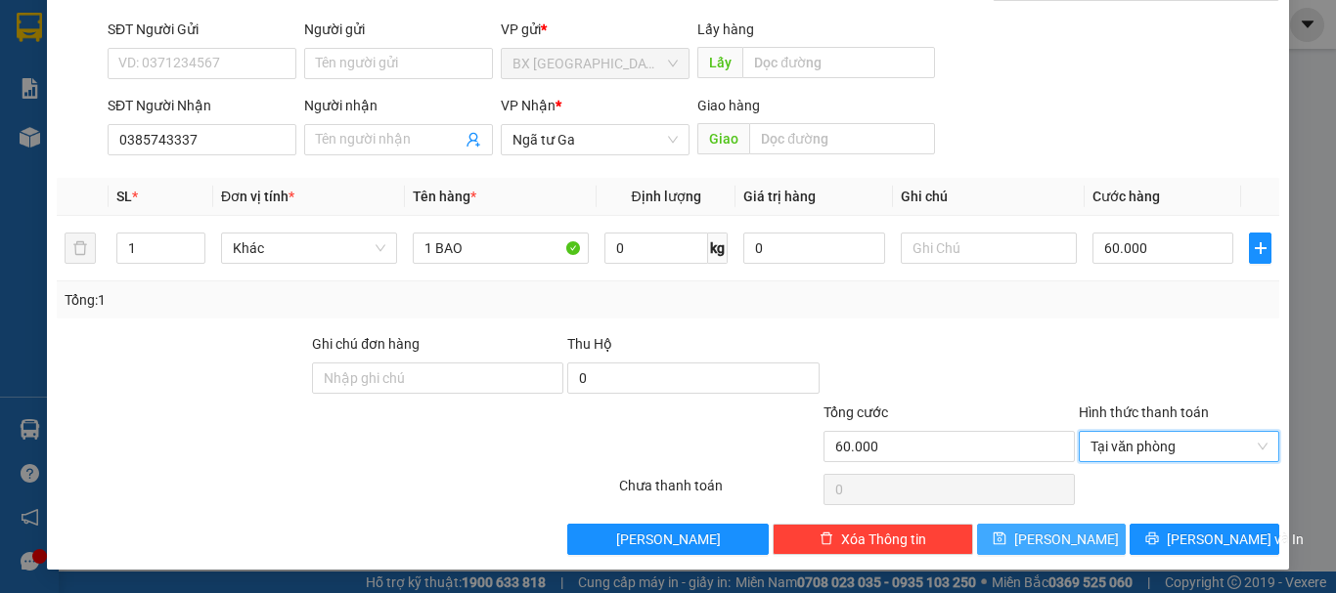
click at [1042, 544] on span "[PERSON_NAME]" at bounding box center [1066, 540] width 105 height 22
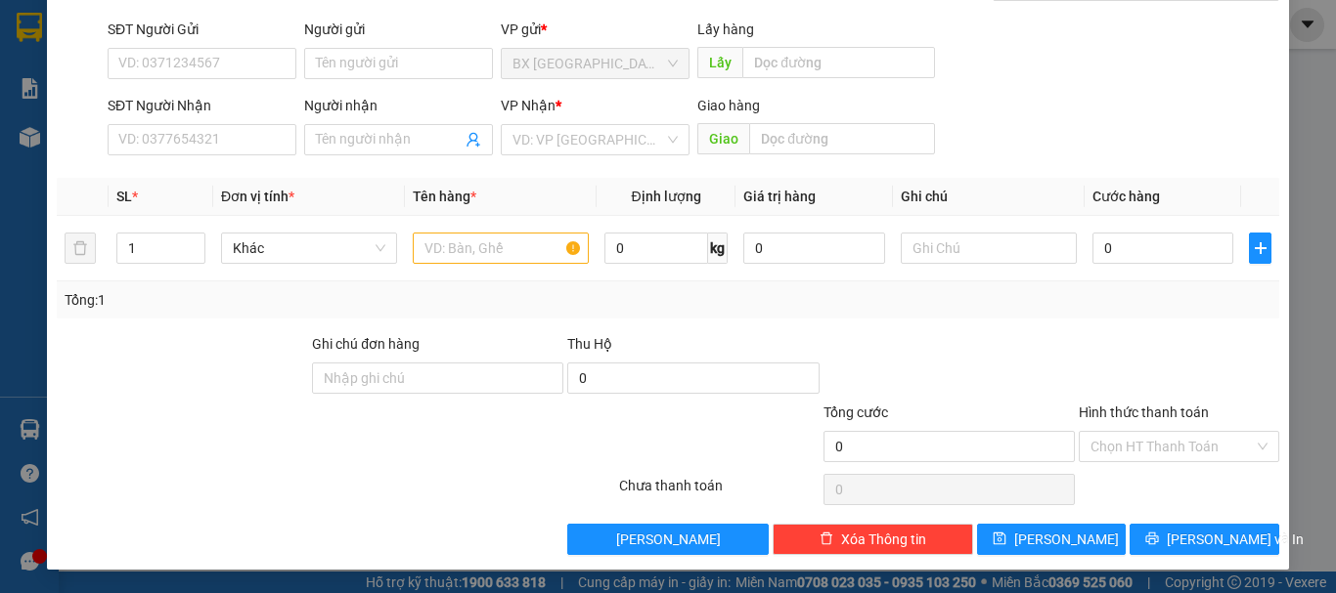
scroll to position [0, 0]
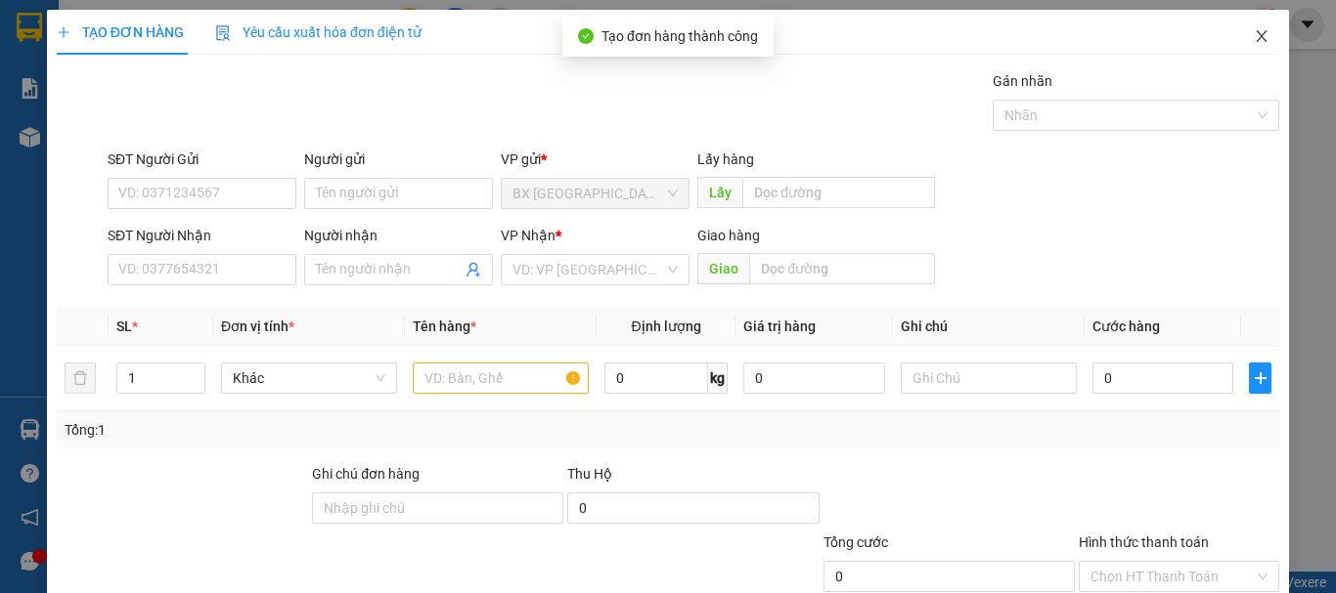
click at [1256, 39] on icon "close" at bounding box center [1261, 36] width 11 height 12
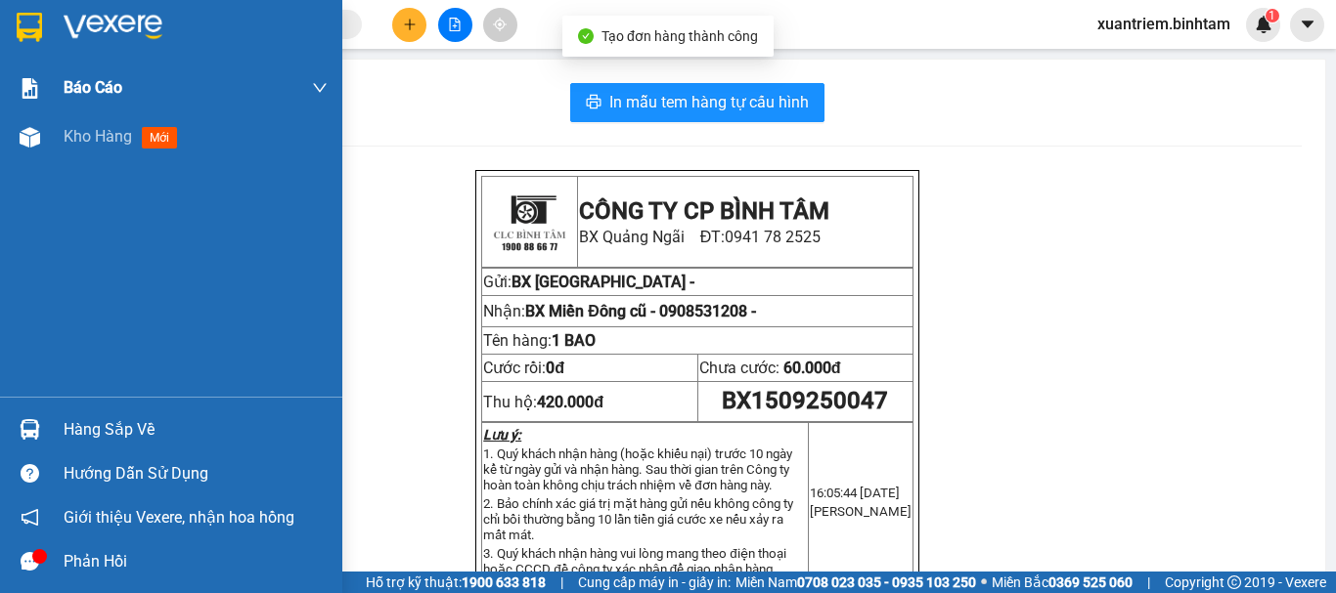
click at [32, 140] on img at bounding box center [30, 137] width 21 height 21
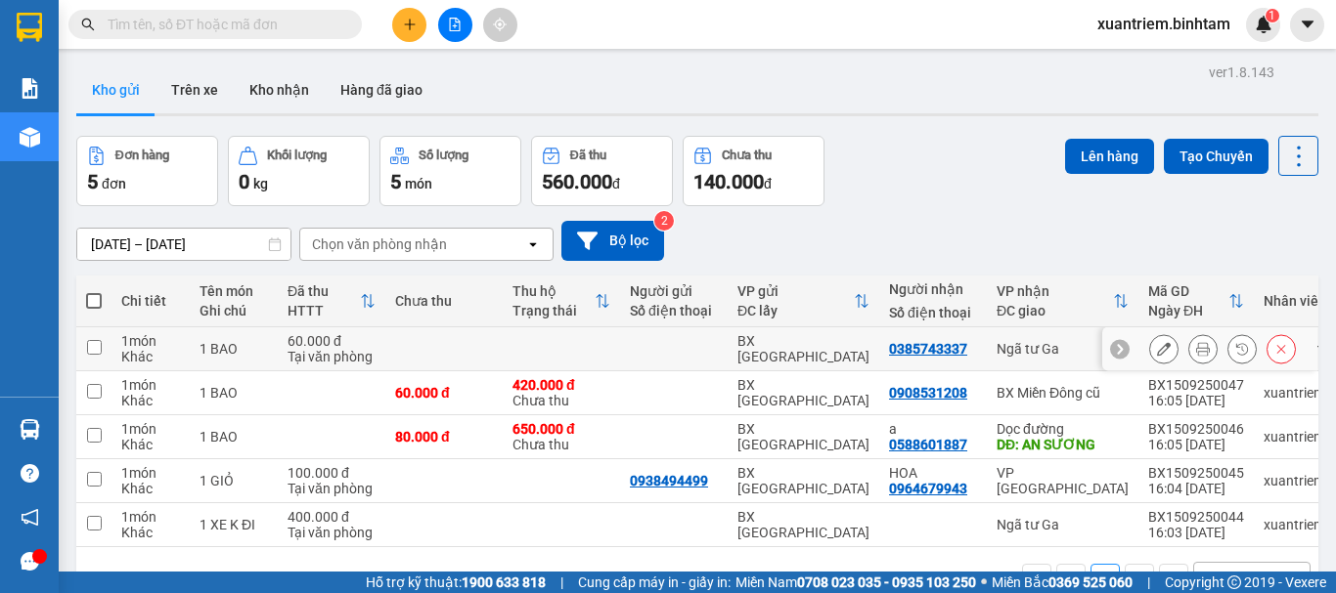
click at [373, 354] on div "Tại văn phòng" at bounding box center [331, 357] width 88 height 16
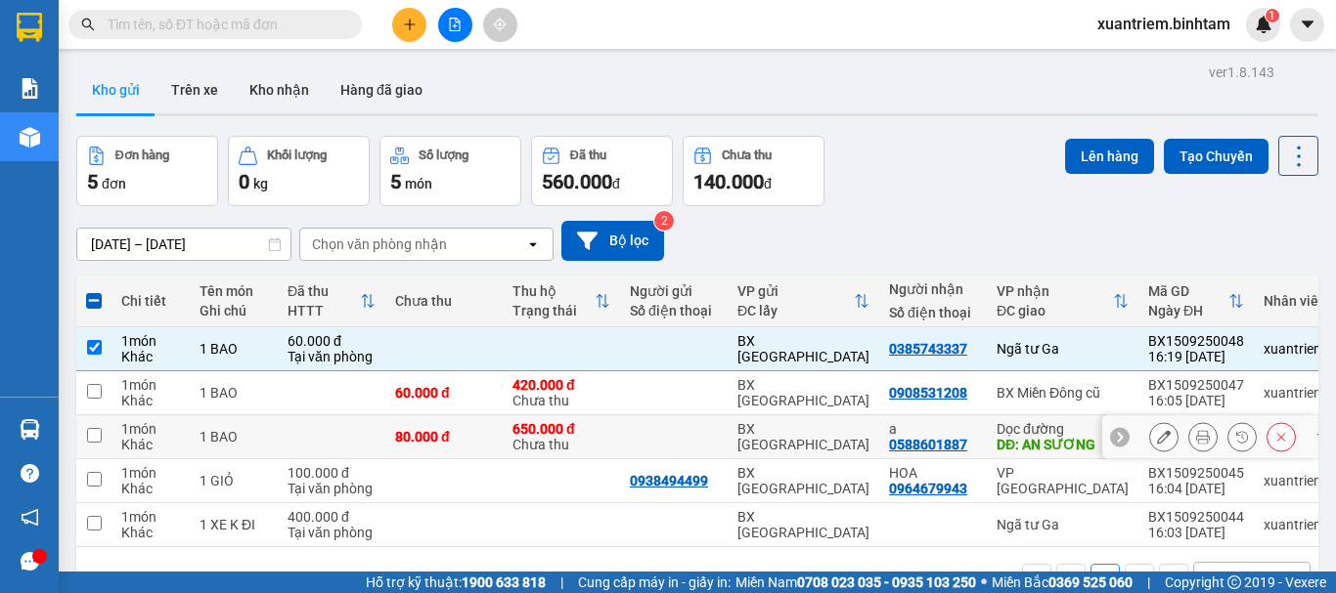
click at [445, 431] on div "80.000 đ" at bounding box center [444, 437] width 98 height 16
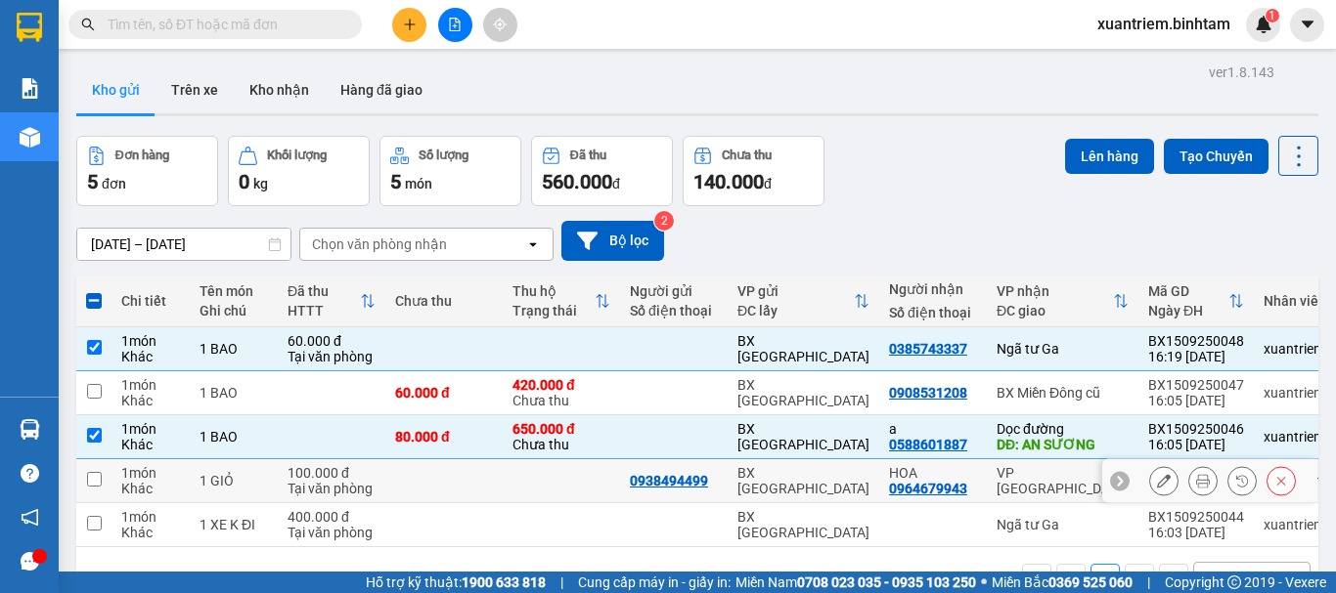
click at [496, 479] on td at bounding box center [443, 482] width 117 height 44
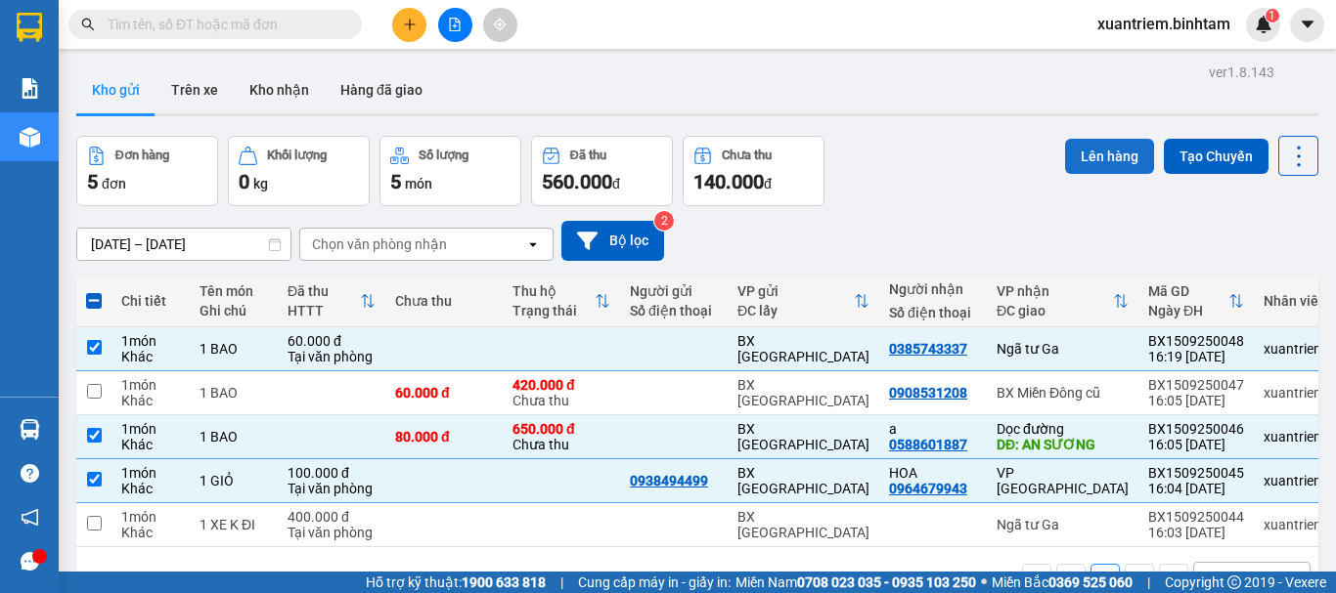
click at [1103, 160] on button "Lên hàng" at bounding box center [1109, 156] width 89 height 35
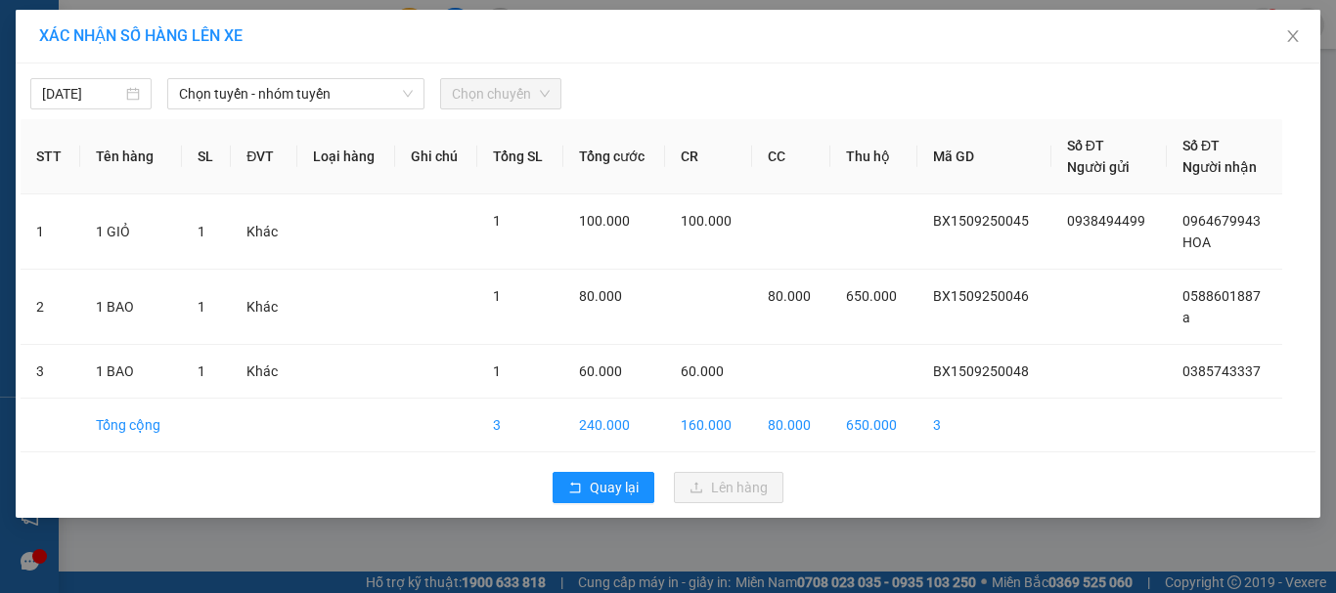
click at [318, 77] on div "15/09/2025 Chọn tuyến - nhóm tuyến Chọn chuyến" at bounding box center [668, 88] width 1295 height 41
drag, startPoint x: 311, startPoint y: 90, endPoint x: 326, endPoint y: 195, distance: 105.6
click at [311, 91] on span "Chọn tuyến - nhóm tuyến" at bounding box center [296, 93] width 234 height 29
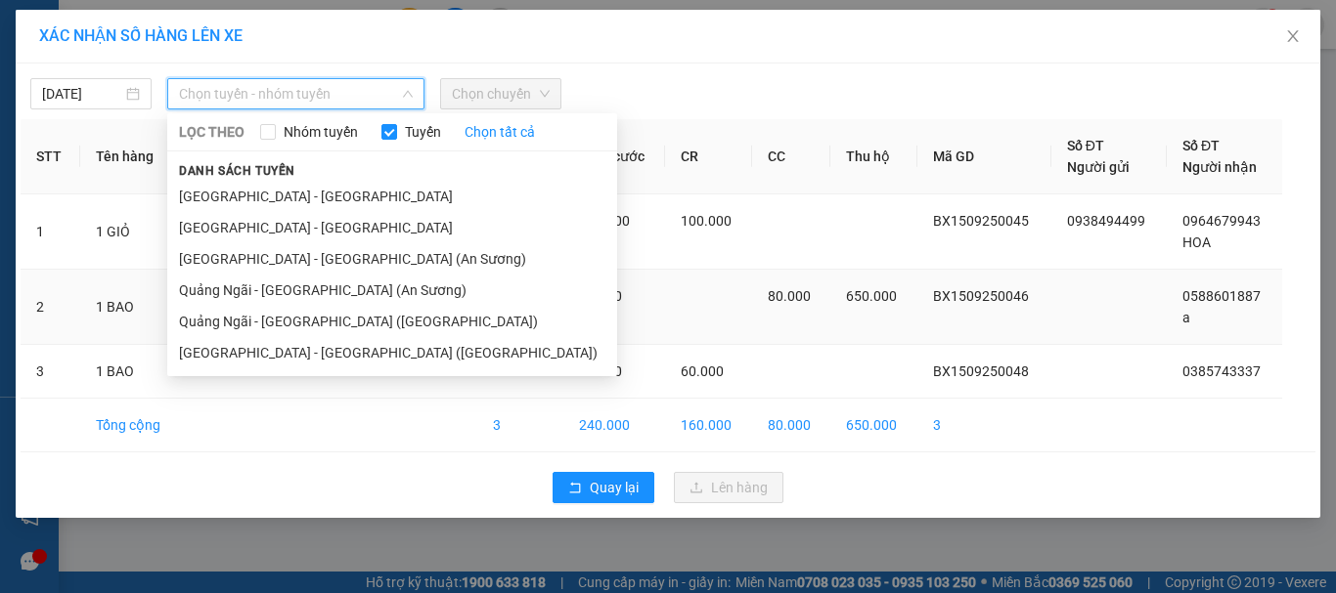
click at [310, 287] on li "Quảng Ngãi - [GEOGRAPHIC_DATA] (An Sương)" at bounding box center [392, 290] width 450 height 31
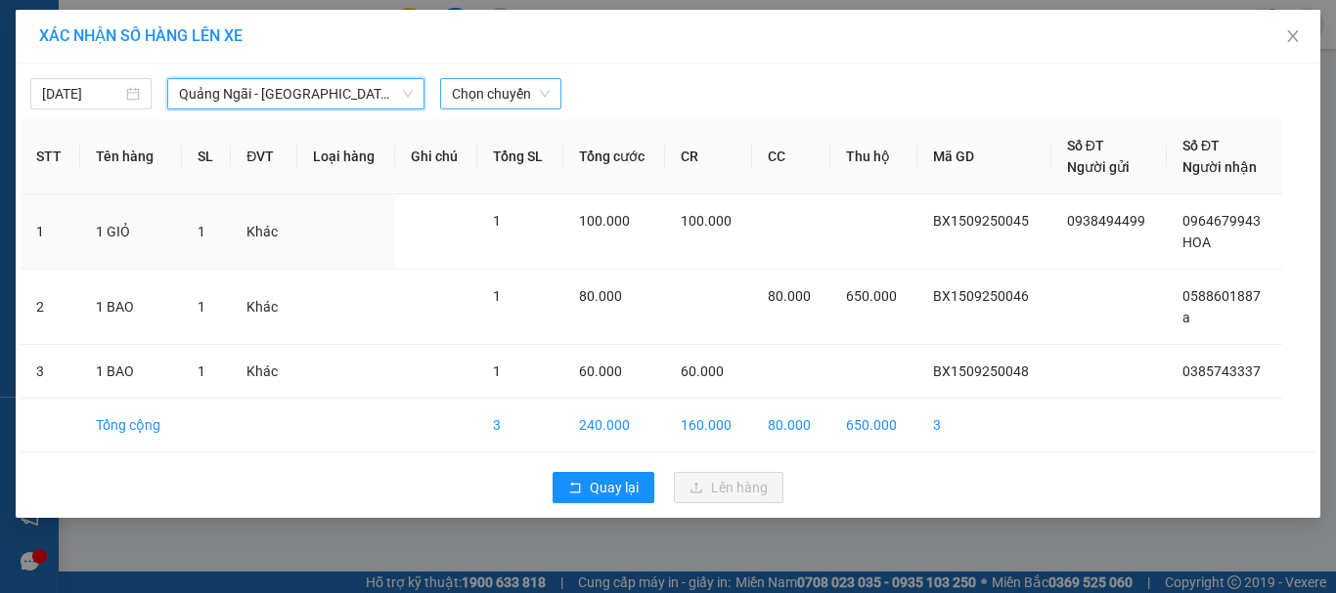
click at [504, 94] on span "Chọn chuyến" at bounding box center [501, 93] width 98 height 29
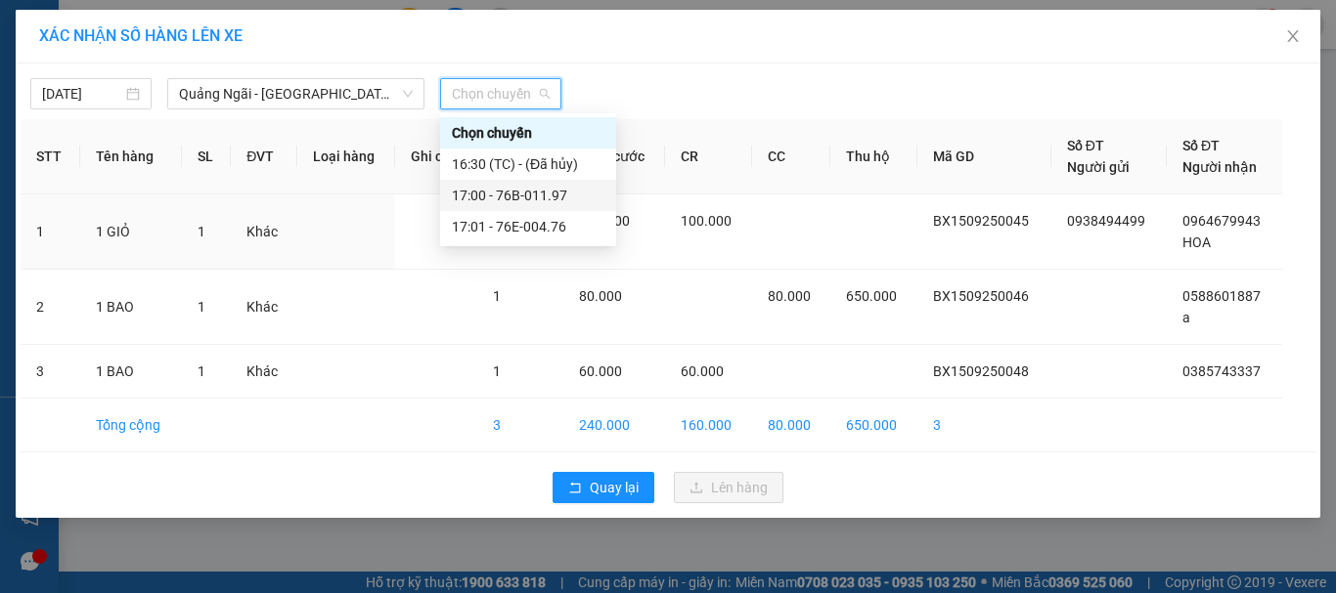
click at [538, 199] on div "17:00 - 76B-011.97" at bounding box center [528, 196] width 153 height 22
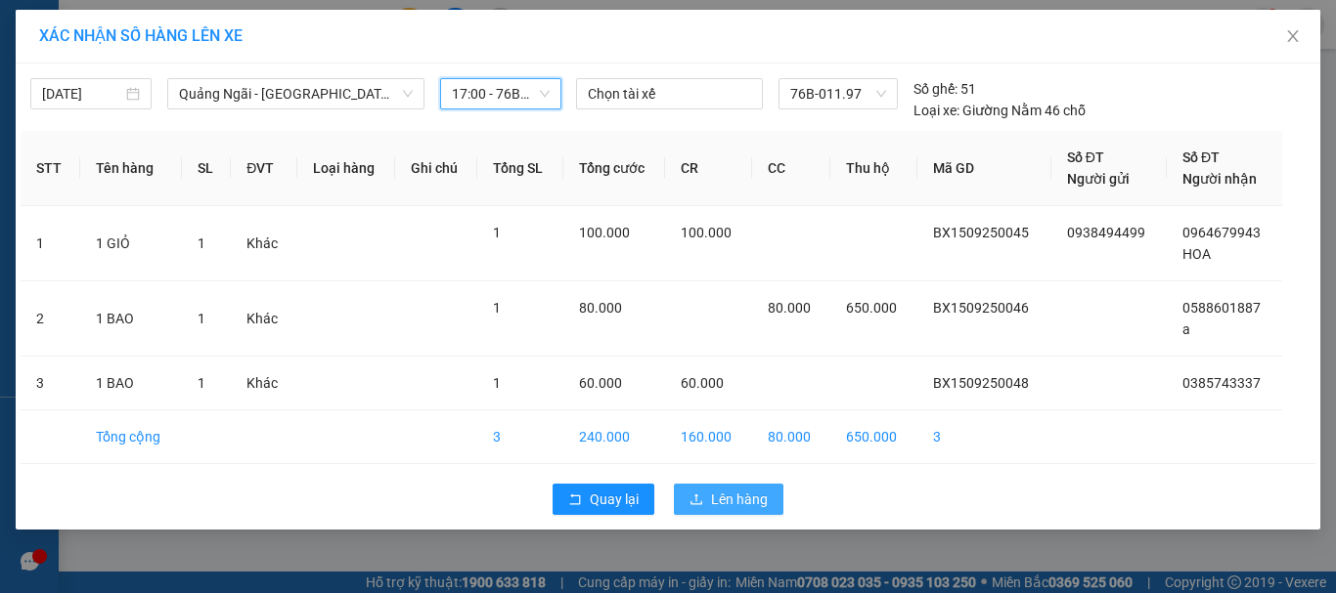
click at [722, 505] on span "Lên hàng" at bounding box center [739, 500] width 57 height 22
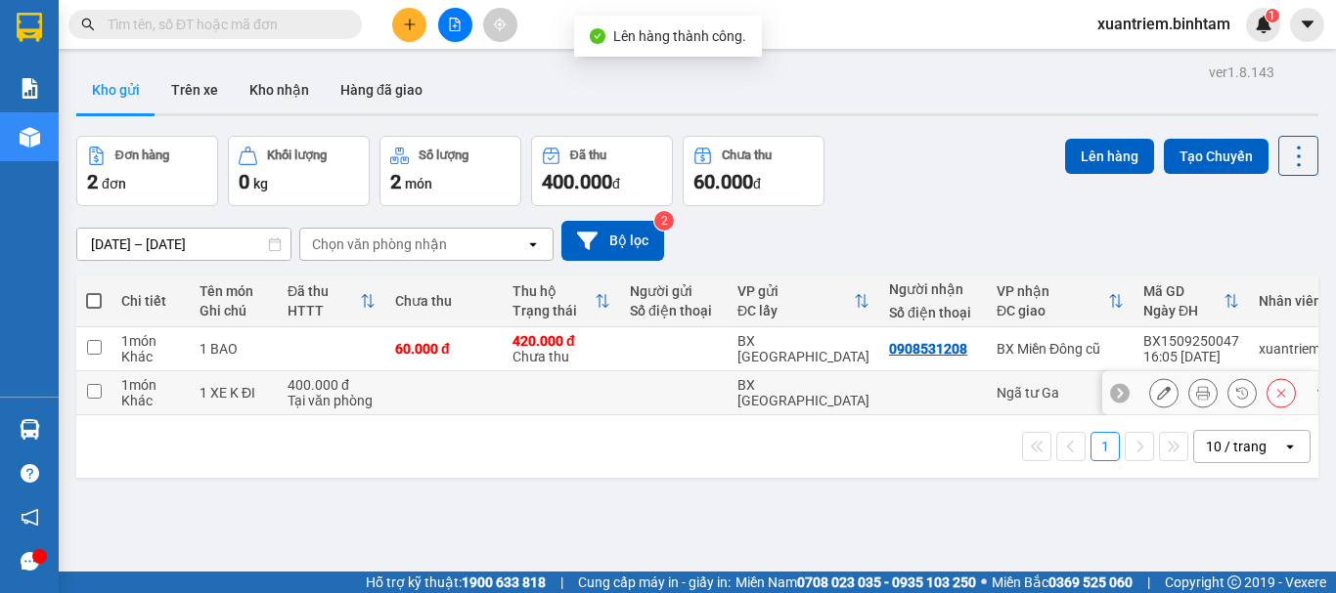
click at [299, 382] on div "400.000 đ" at bounding box center [331, 385] width 88 height 16
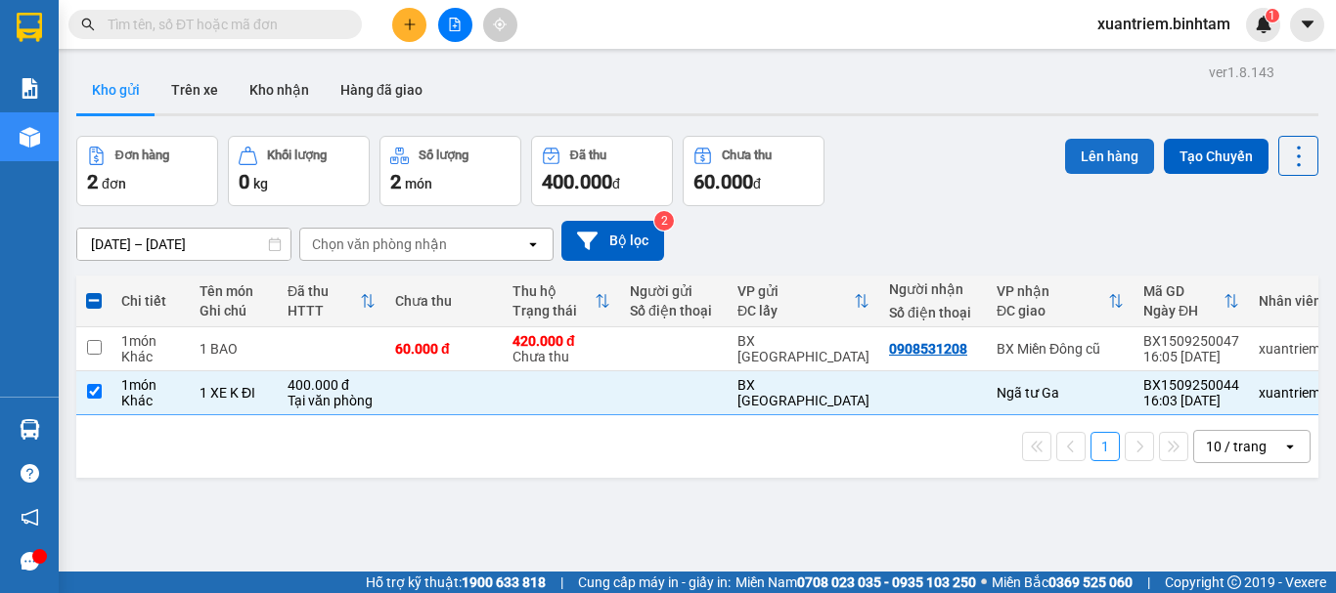
click at [1072, 153] on button "Lên hàng" at bounding box center [1109, 156] width 89 height 35
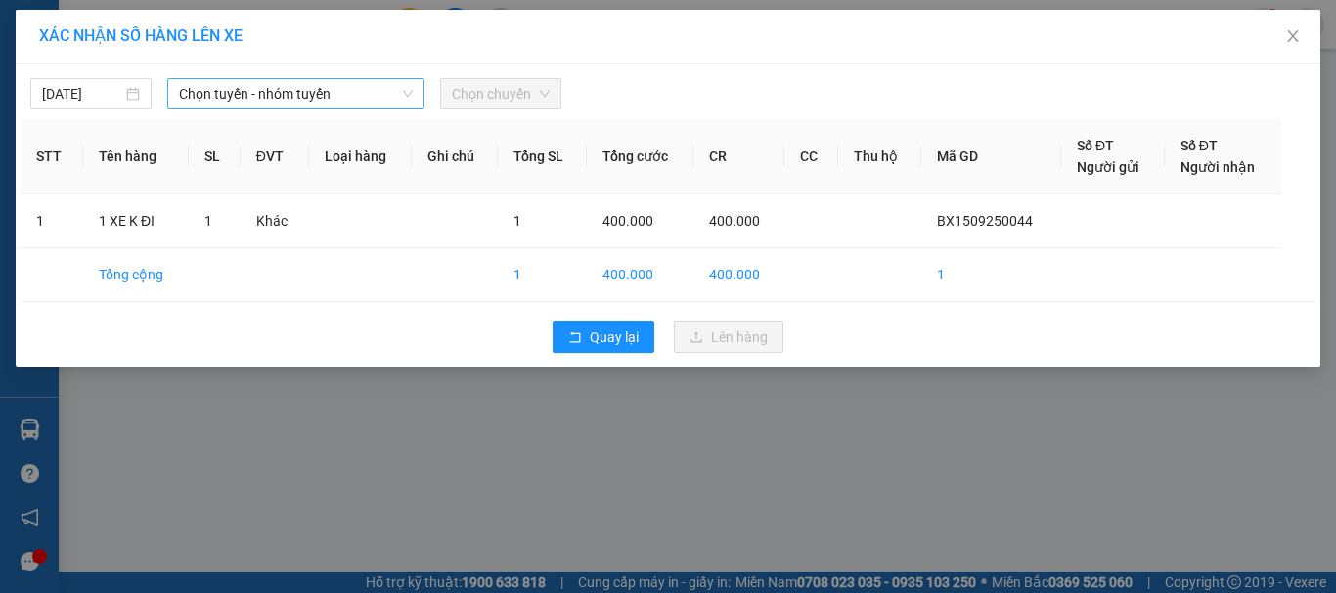
click at [345, 101] on span "Chọn tuyến - nhóm tuyến" at bounding box center [296, 93] width 234 height 29
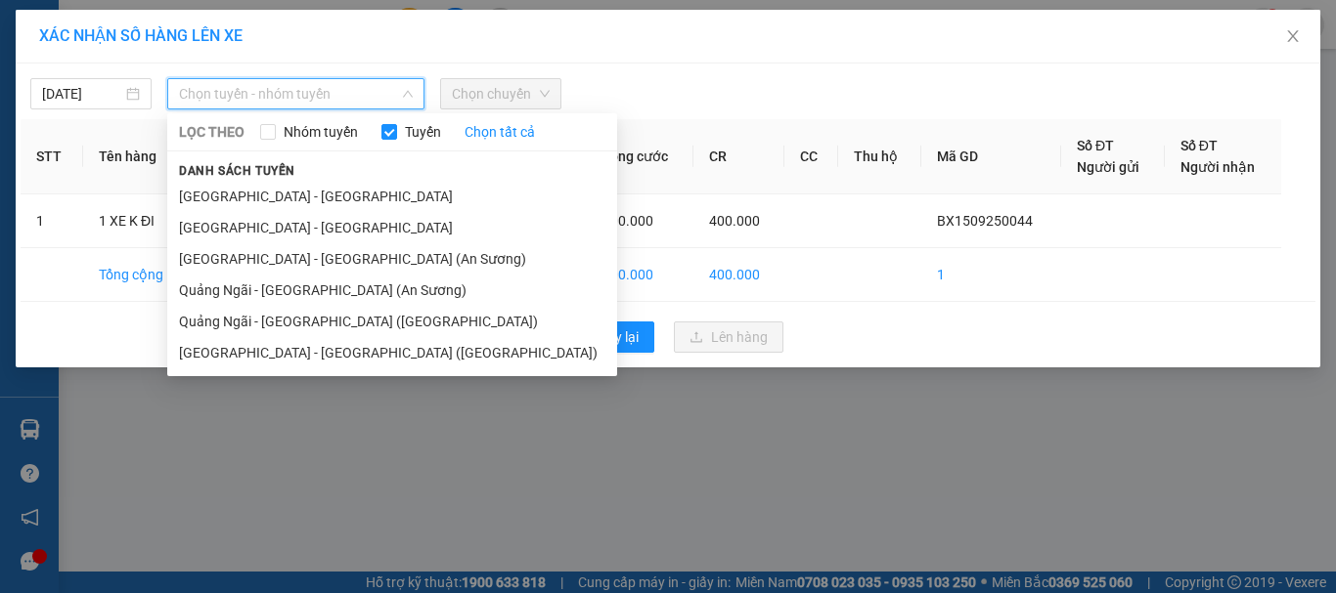
drag, startPoint x: 336, startPoint y: 286, endPoint x: 465, endPoint y: 116, distance: 213.5
click at [337, 285] on li "Quảng Ngãi - [GEOGRAPHIC_DATA] (An Sương)" at bounding box center [392, 290] width 450 height 31
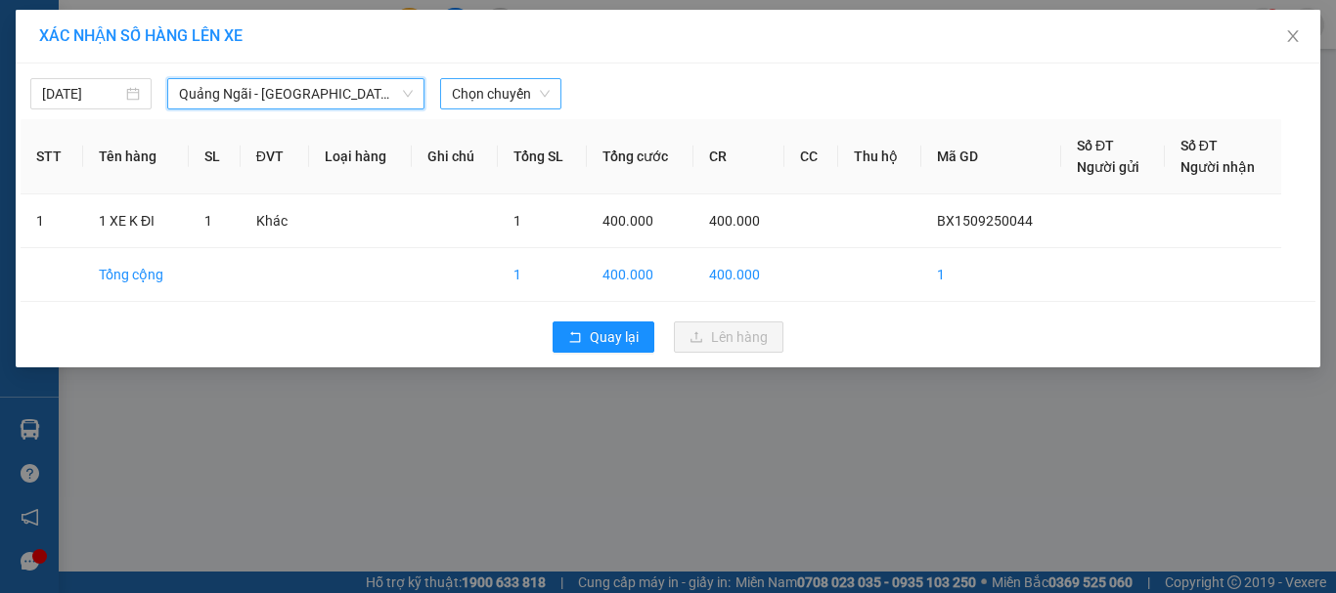
click at [480, 93] on span "Chọn chuyến" at bounding box center [501, 93] width 98 height 29
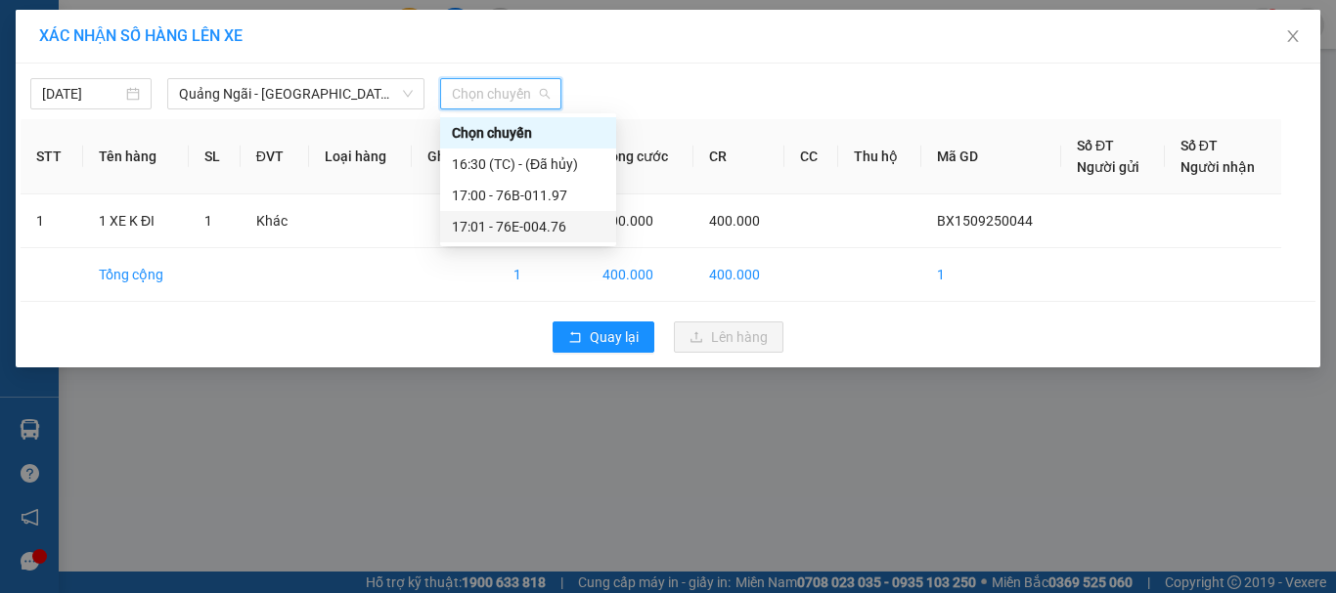
click at [542, 224] on div "17:01 - 76E-004.76" at bounding box center [528, 227] width 153 height 22
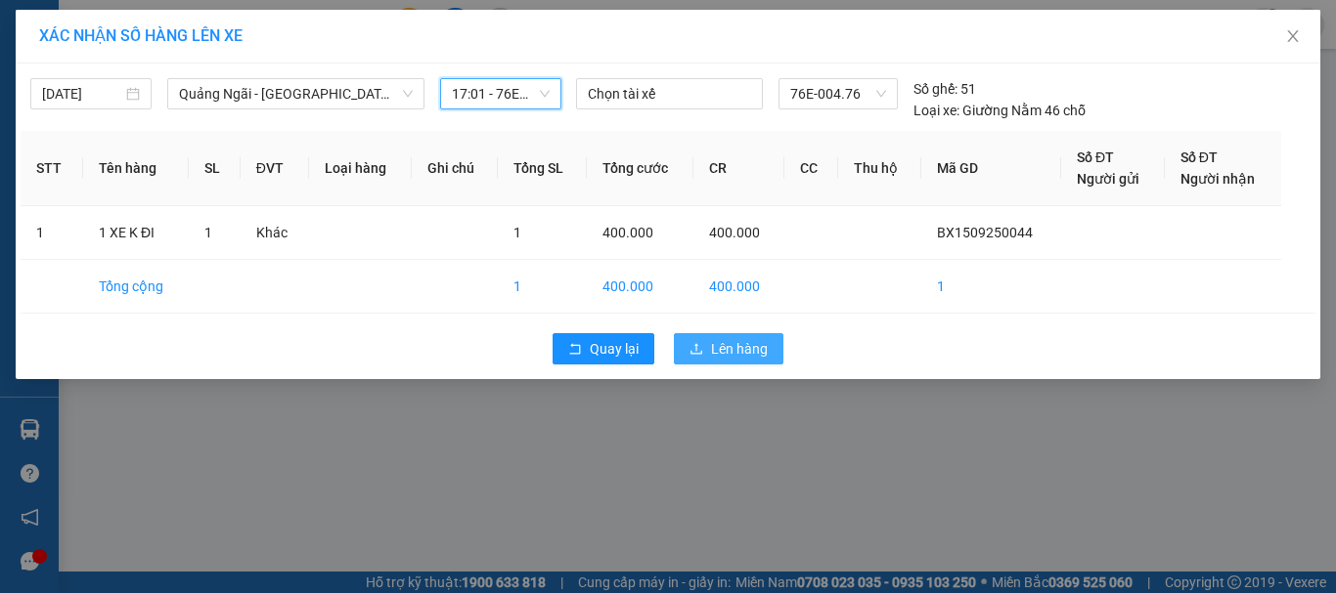
click at [720, 337] on button "Lên hàng" at bounding box center [729, 348] width 110 height 31
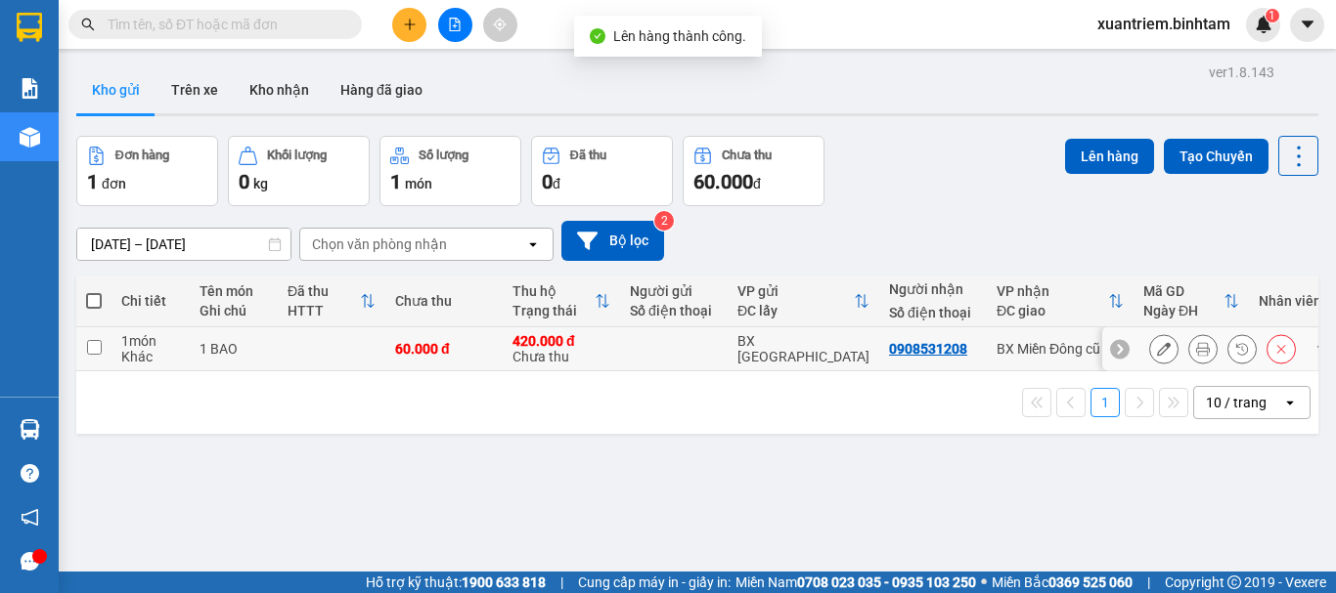
click at [370, 351] on td at bounding box center [332, 350] width 108 height 44
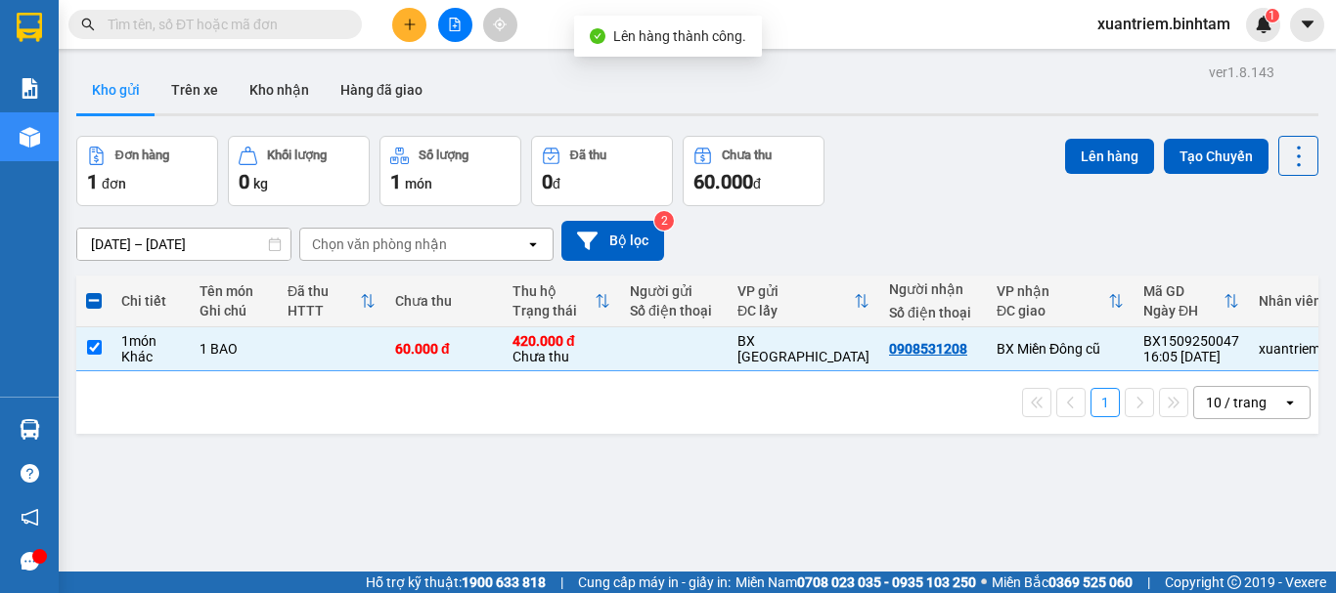
click at [1093, 137] on div "Lên hàng Tạo Chuyến" at bounding box center [1191, 156] width 253 height 40
click at [1095, 171] on button "Lên hàng" at bounding box center [1109, 156] width 89 height 35
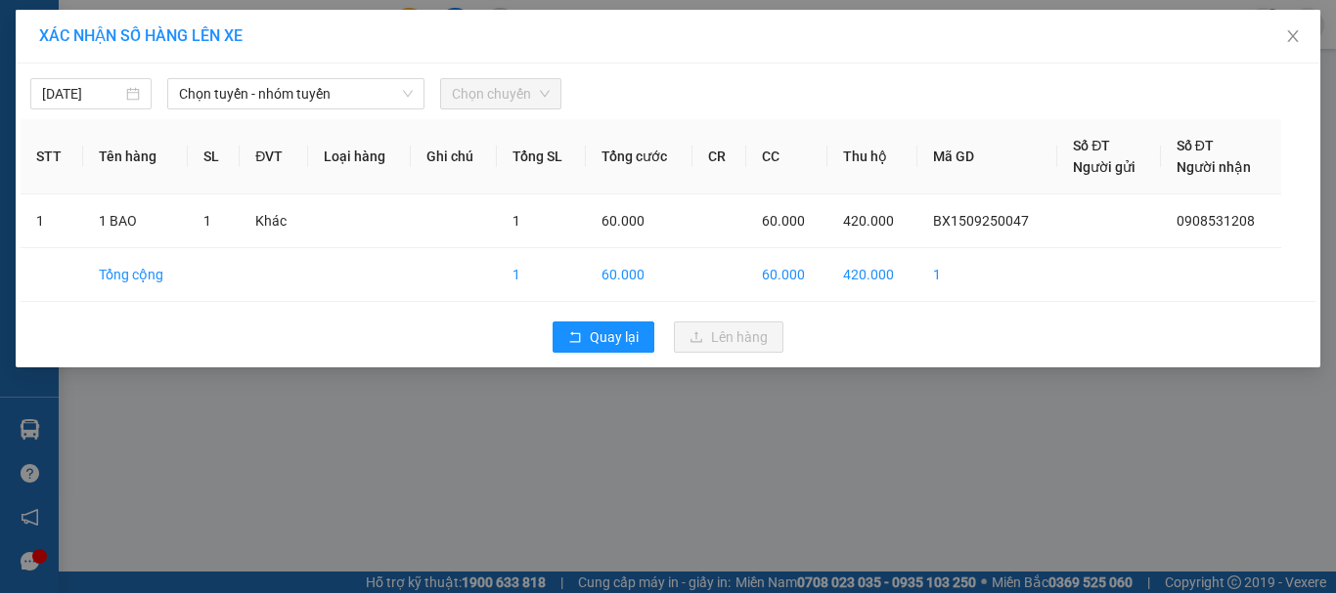
click at [217, 73] on div "15/09/2025 Chọn tuyến - nhóm tuyến Chọn chuyến" at bounding box center [668, 88] width 1295 height 41
click at [338, 93] on span "Chọn tuyến - nhóm tuyến" at bounding box center [296, 93] width 234 height 29
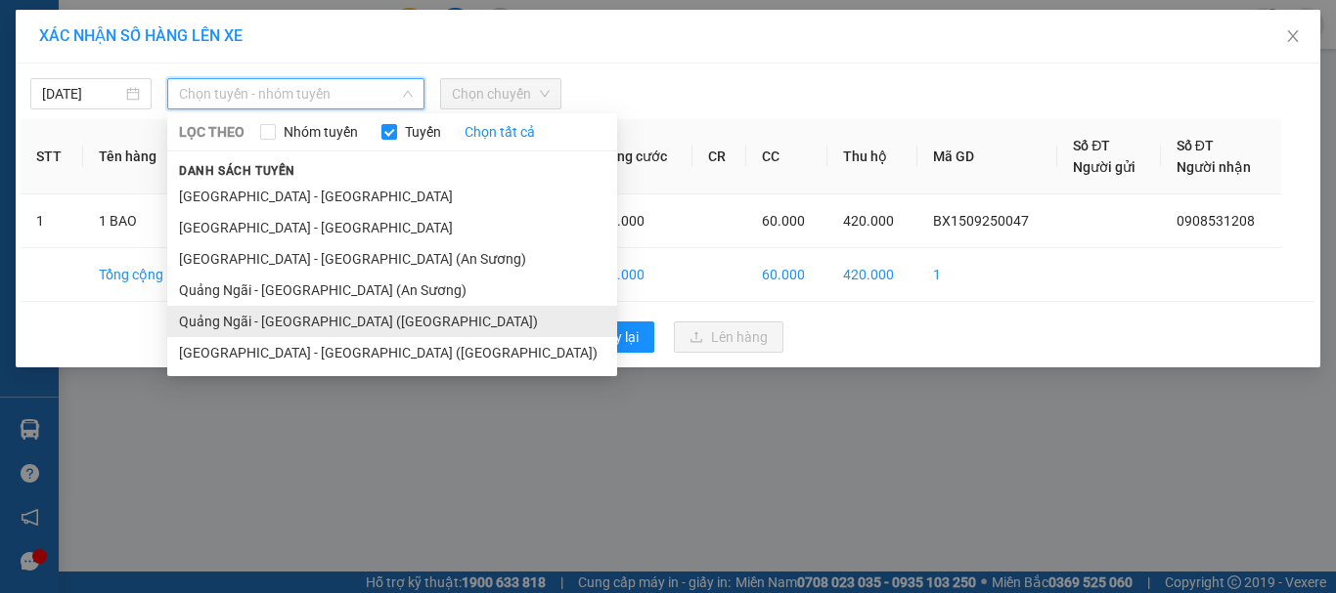
click at [360, 314] on li "Quảng Ngãi - [GEOGRAPHIC_DATA] ([GEOGRAPHIC_DATA])" at bounding box center [392, 321] width 450 height 31
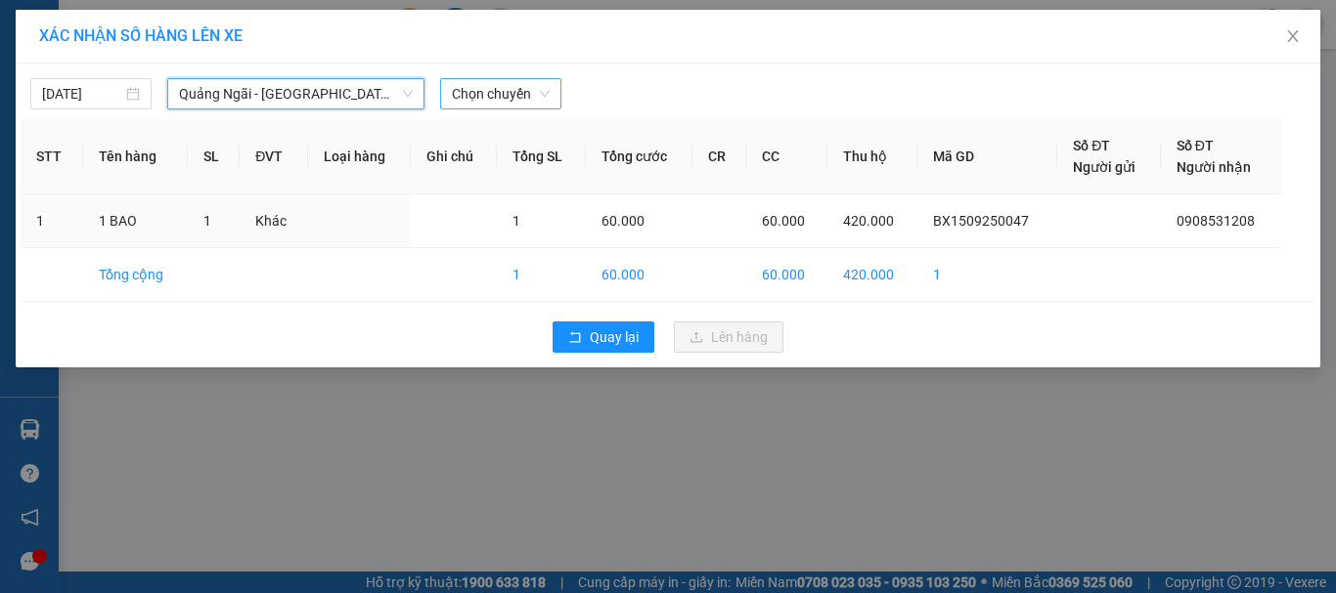
click at [518, 98] on span "Chọn chuyến" at bounding box center [501, 93] width 98 height 29
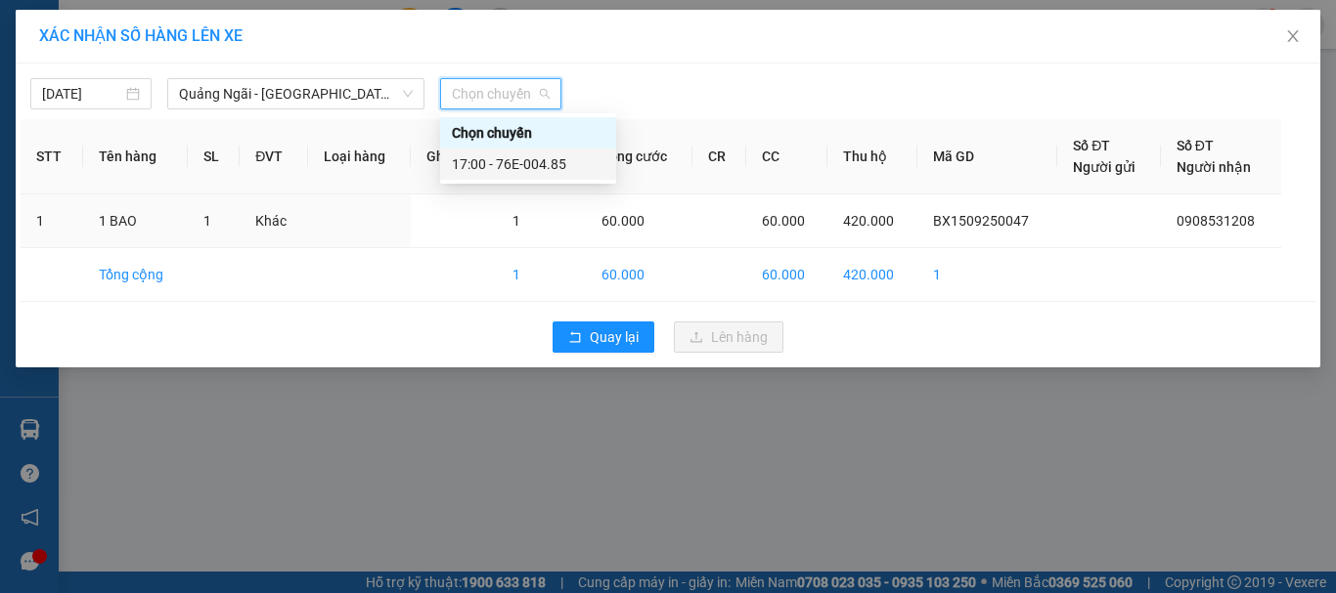
click at [563, 162] on div "17:00 - 76E-004.85" at bounding box center [528, 165] width 153 height 22
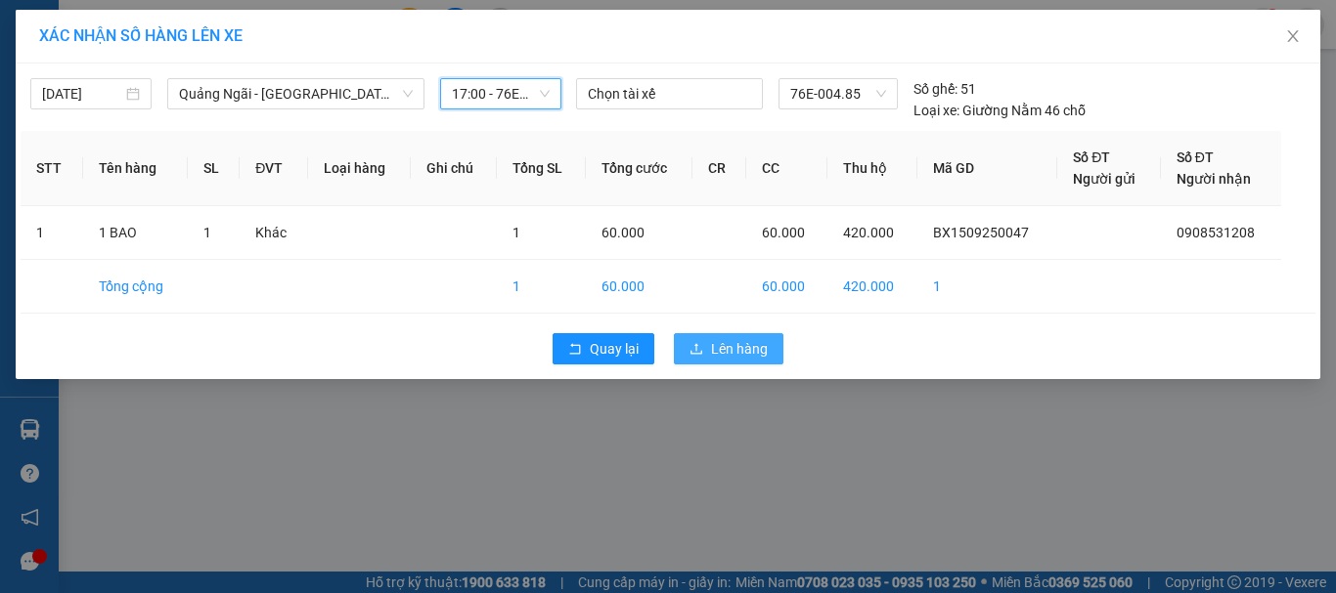
click at [714, 348] on span "Lên hàng" at bounding box center [739, 349] width 57 height 22
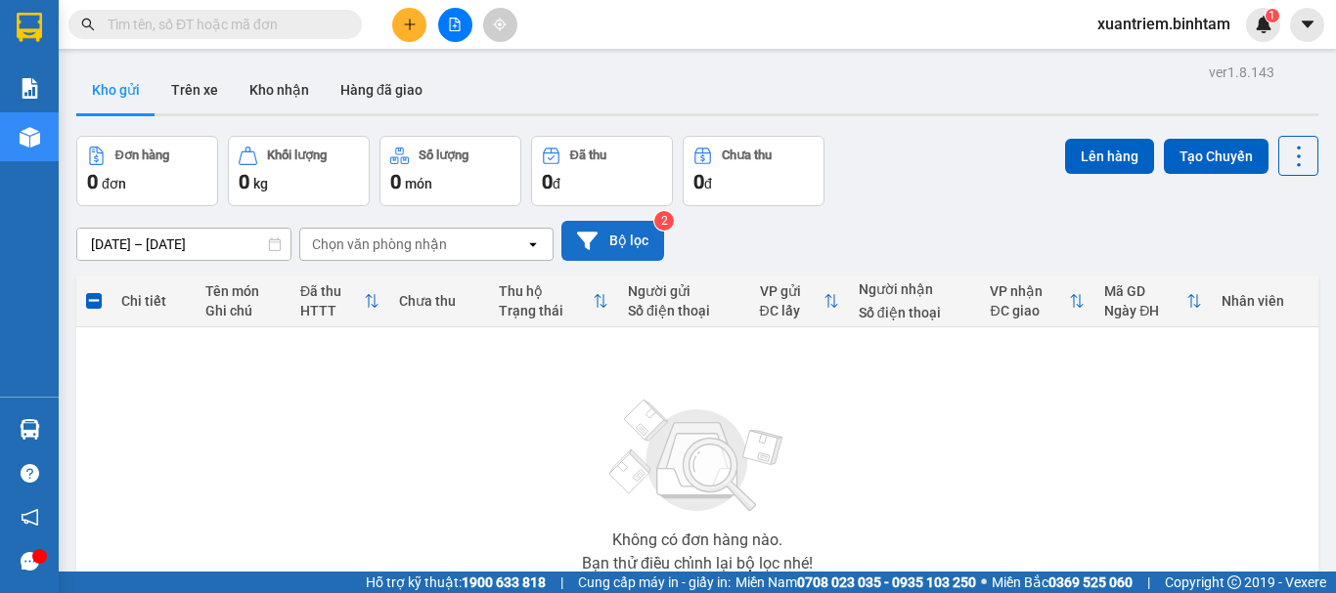
click at [604, 238] on button "Bộ lọc" at bounding box center [612, 241] width 103 height 40
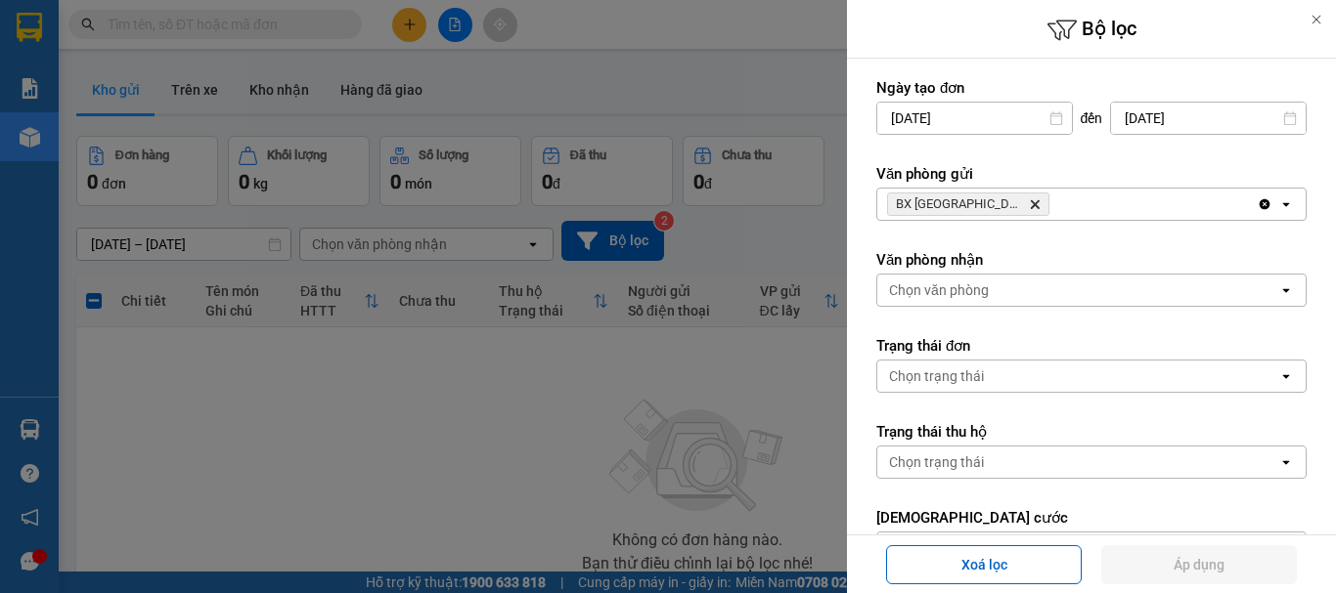
click at [1072, 209] on div "BX Quảng Ngãi Delete" at bounding box center [1066, 204] width 379 height 31
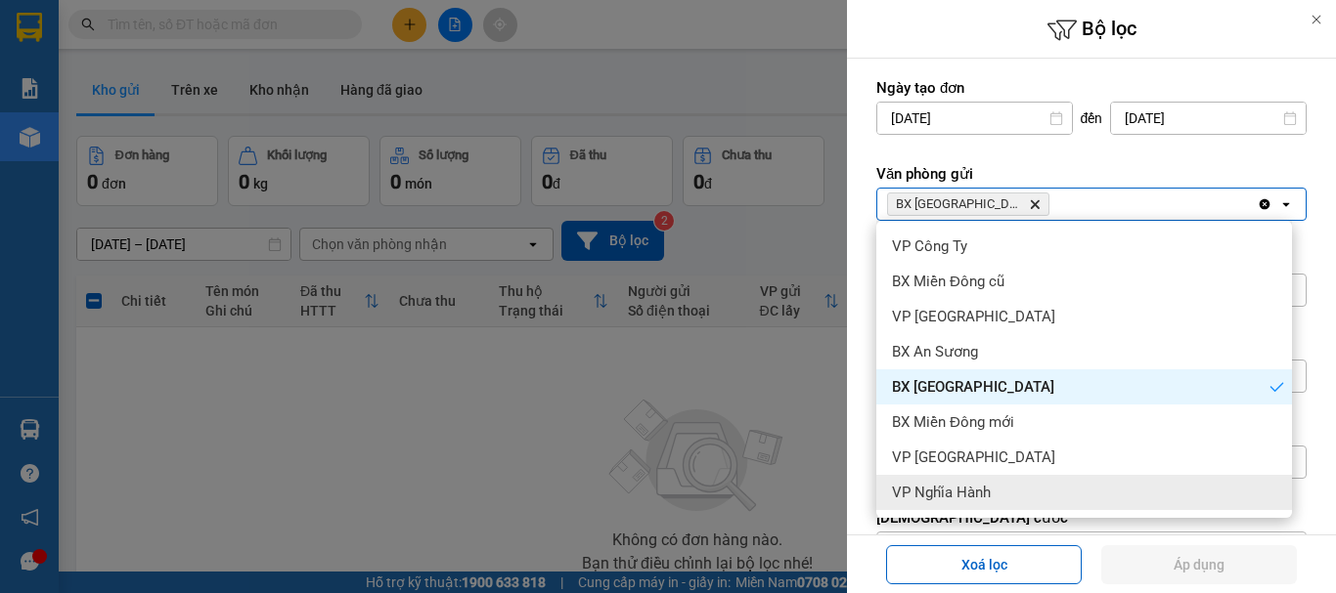
click at [1014, 476] on div "VP Nghĩa Hành" at bounding box center [1084, 492] width 416 height 35
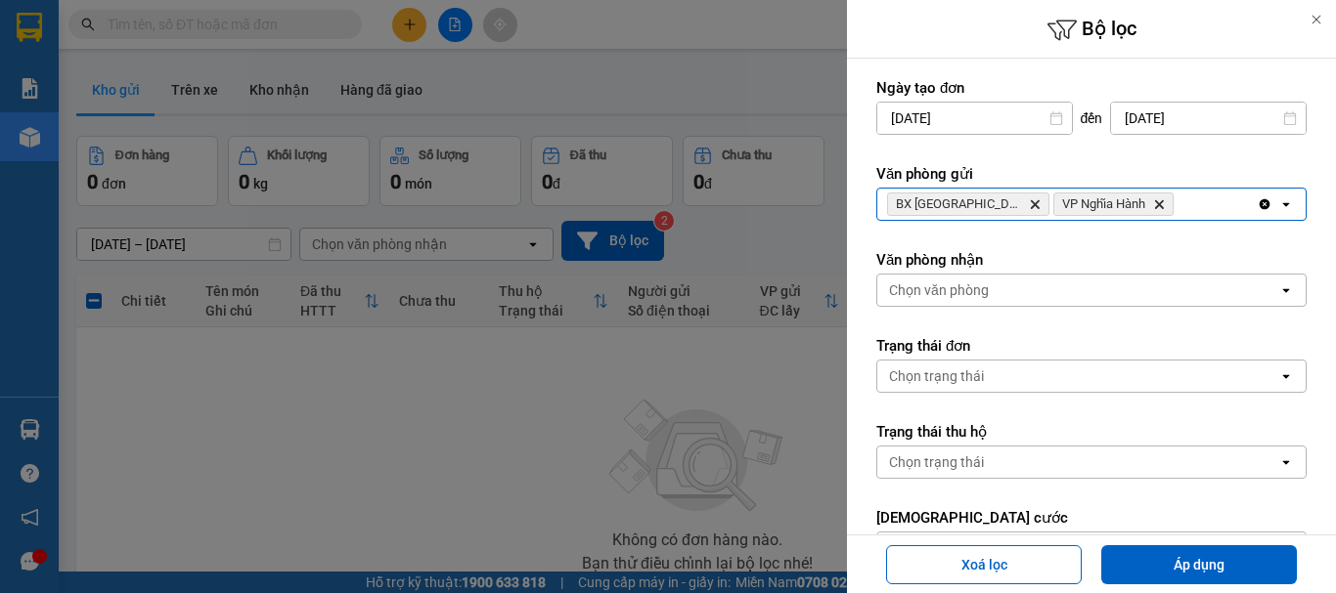
click at [1031, 201] on icon "BX Quảng Ngãi, close by backspace" at bounding box center [1035, 204] width 9 height 9
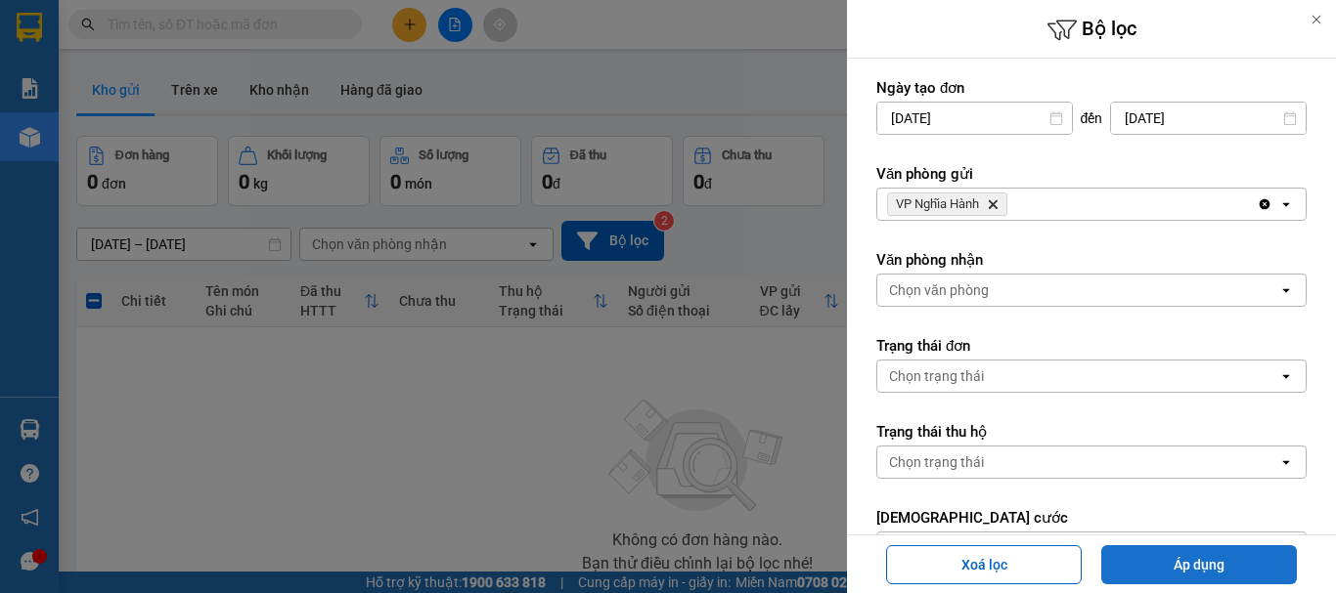
click at [1198, 555] on button "Áp dụng" at bounding box center [1199, 565] width 196 height 39
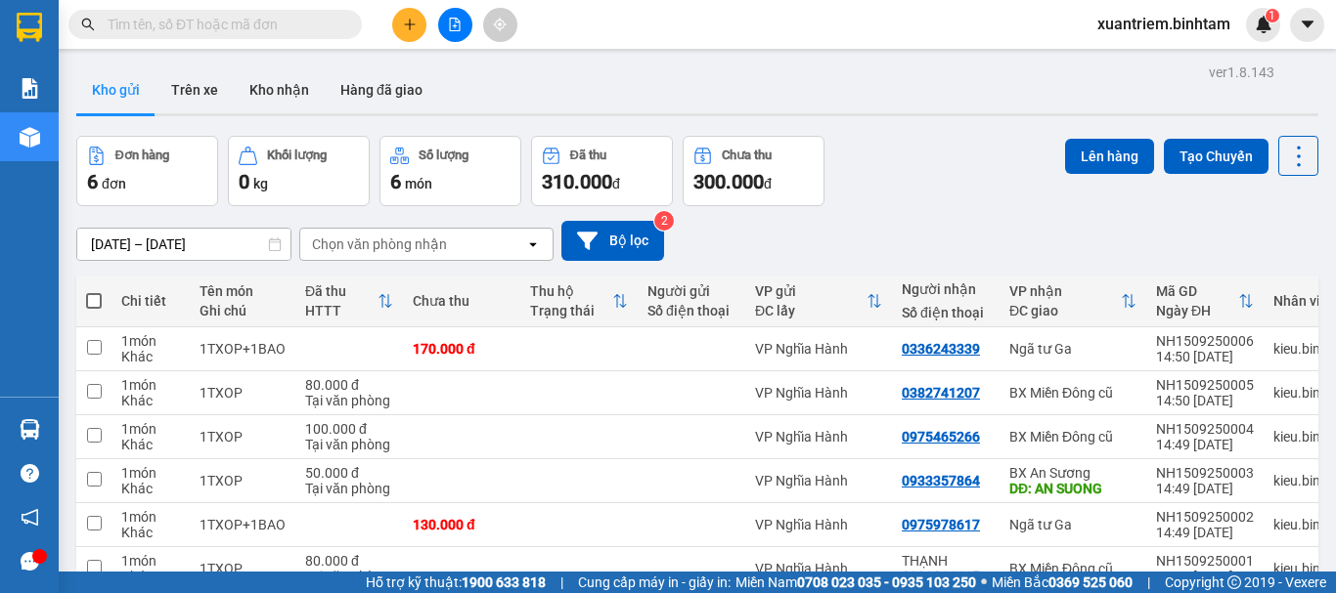
click at [98, 304] on span at bounding box center [94, 301] width 16 height 16
click at [94, 291] on input "checkbox" at bounding box center [94, 291] width 0 height 0
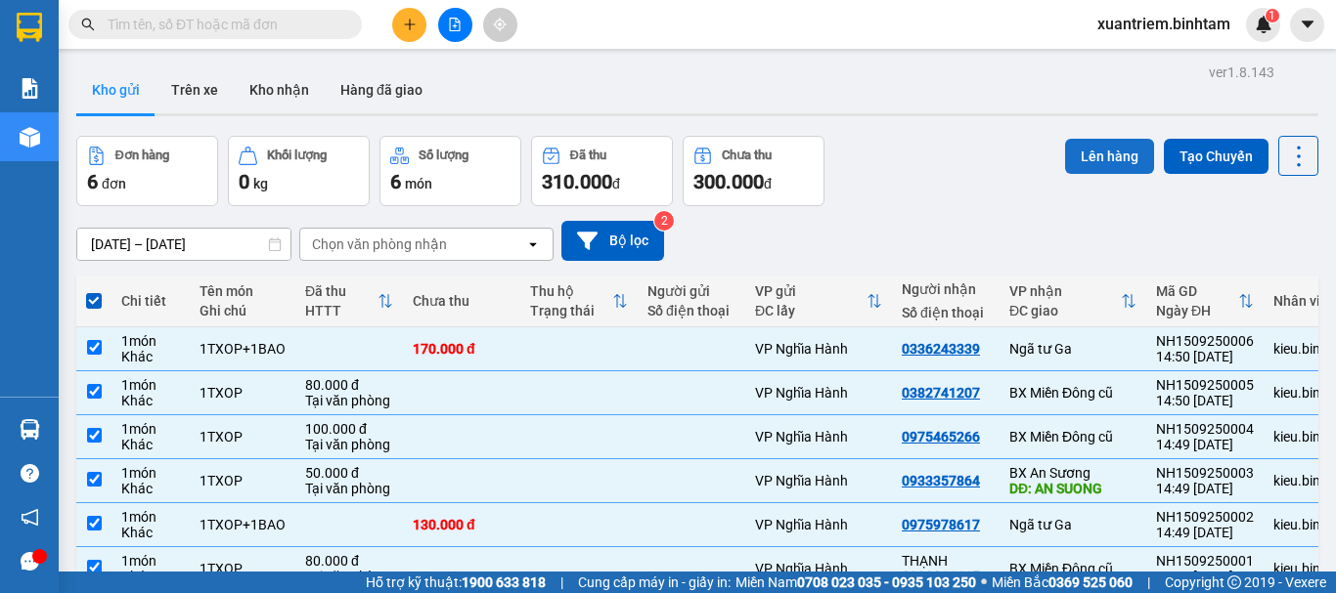
click at [1114, 148] on button "Lên hàng" at bounding box center [1109, 156] width 89 height 35
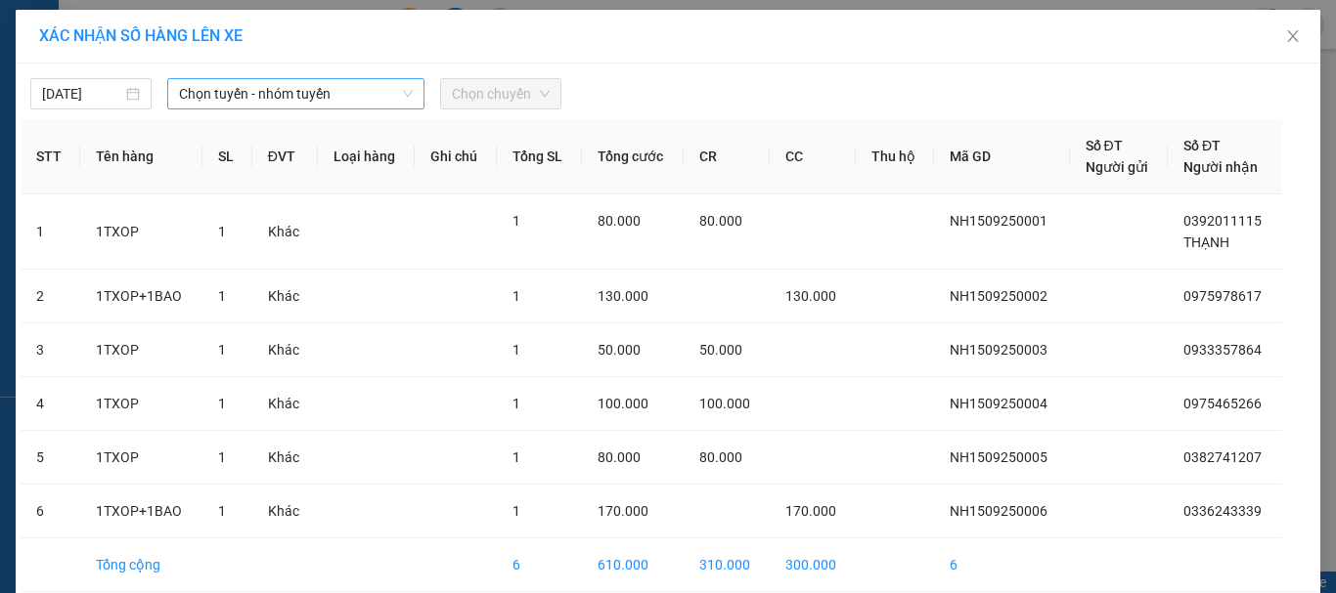
drag, startPoint x: 308, startPoint y: 90, endPoint x: 323, endPoint y: 108, distance: 22.9
click at [309, 89] on span "Chọn tuyến - nhóm tuyến" at bounding box center [296, 93] width 234 height 29
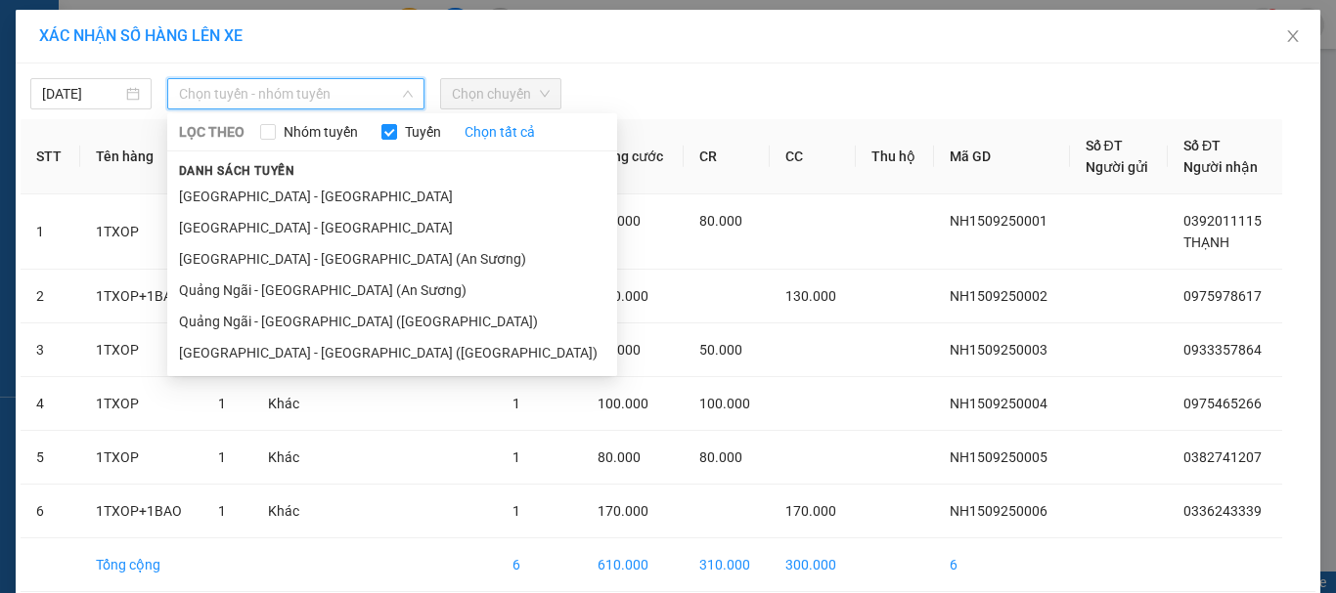
click at [624, 88] on div at bounding box center [834, 93] width 536 height 31
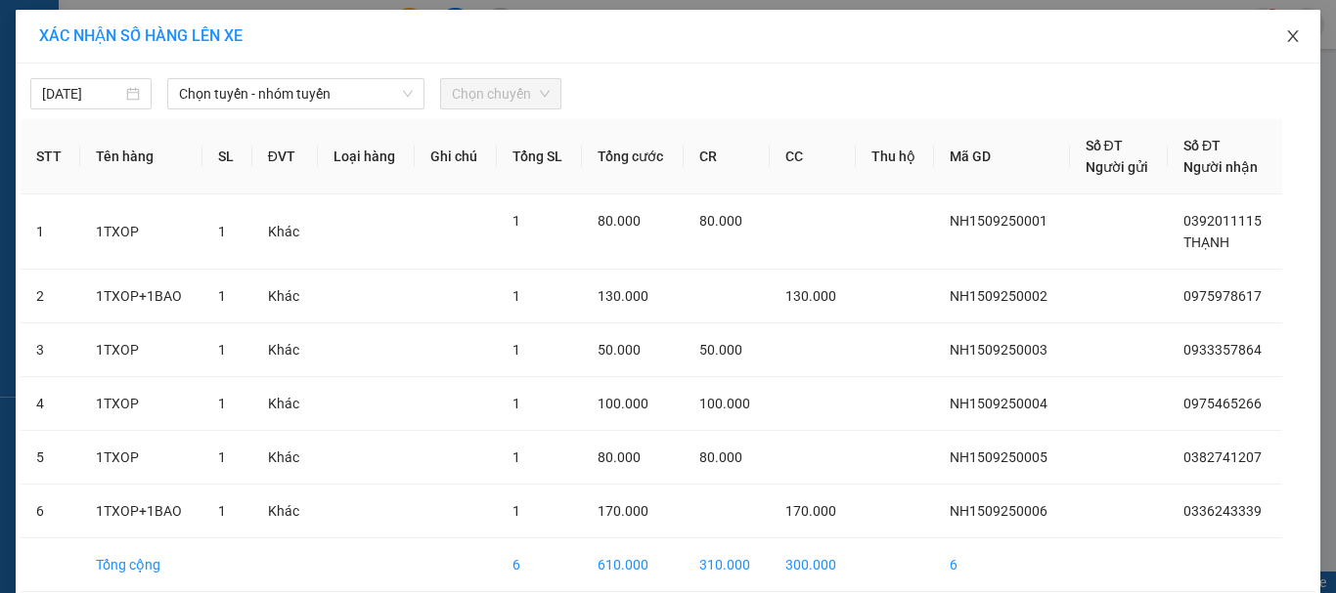
click at [1285, 34] on icon "close" at bounding box center [1293, 36] width 16 height 16
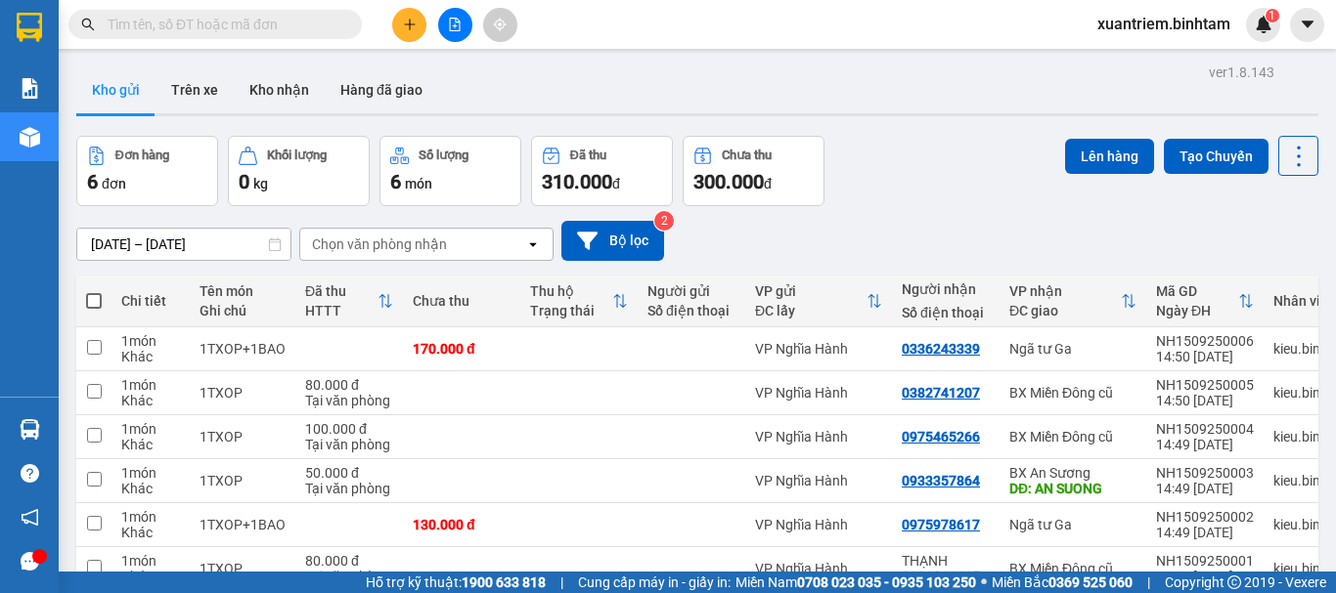
click at [86, 299] on span at bounding box center [94, 301] width 16 height 16
click at [94, 291] on input "checkbox" at bounding box center [94, 291] width 0 height 0
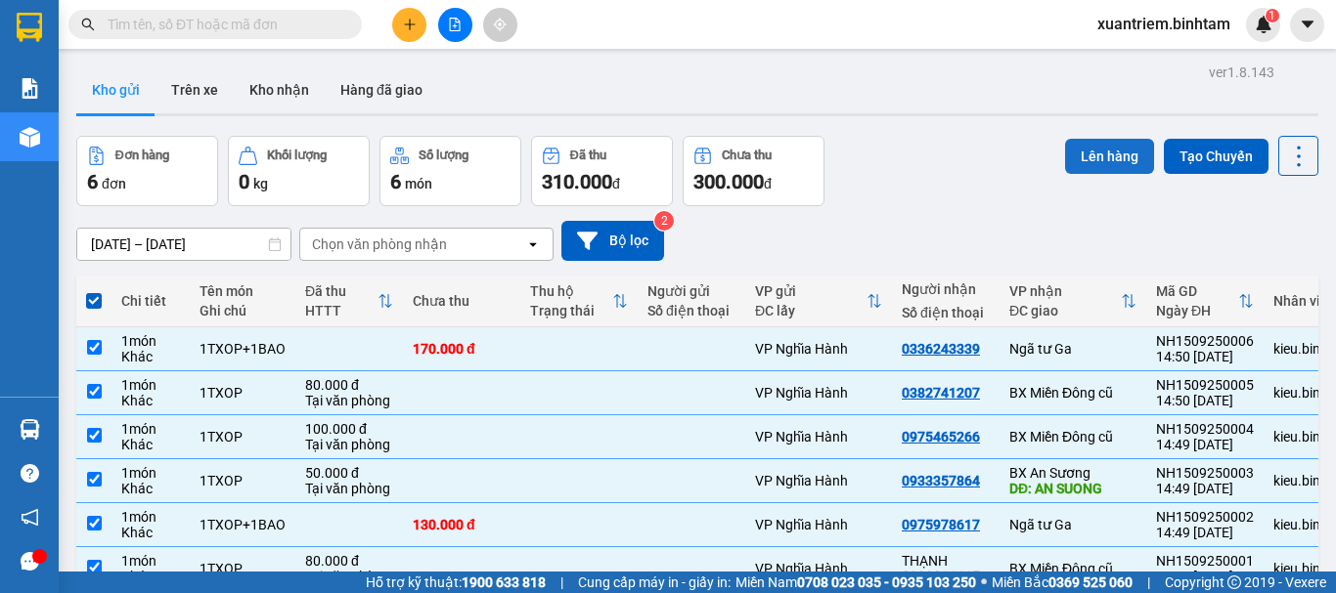
click at [1090, 167] on button "Lên hàng" at bounding box center [1109, 156] width 89 height 35
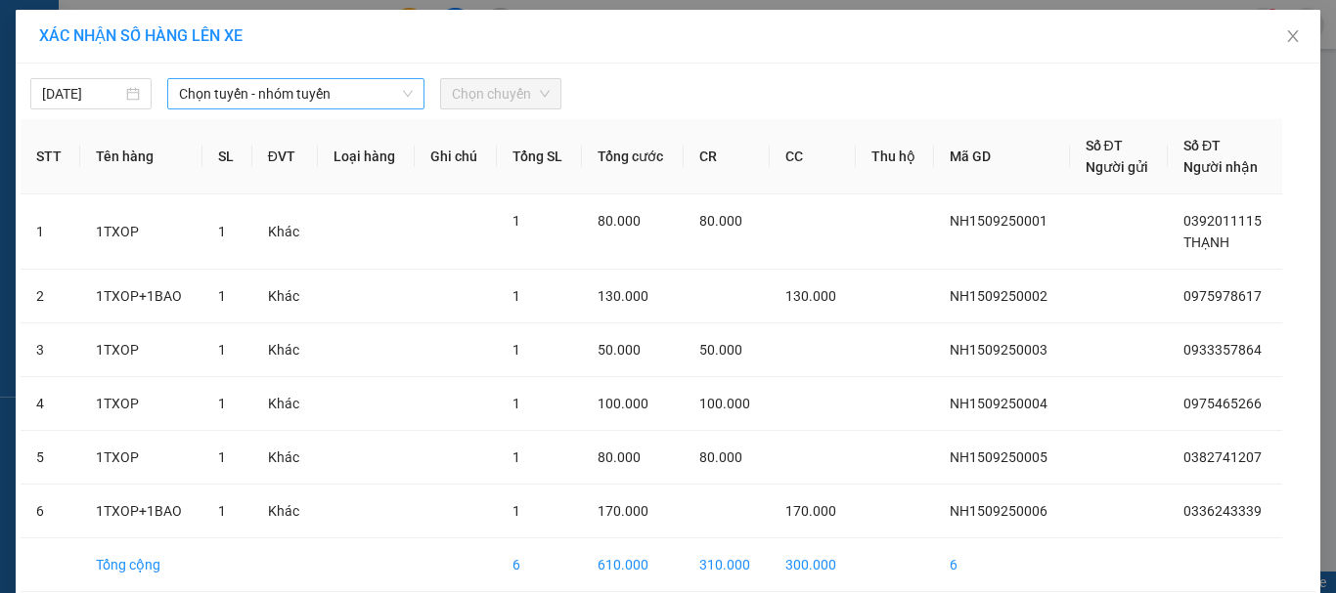
click at [377, 97] on span "Chọn tuyến - nhóm tuyến" at bounding box center [296, 93] width 234 height 29
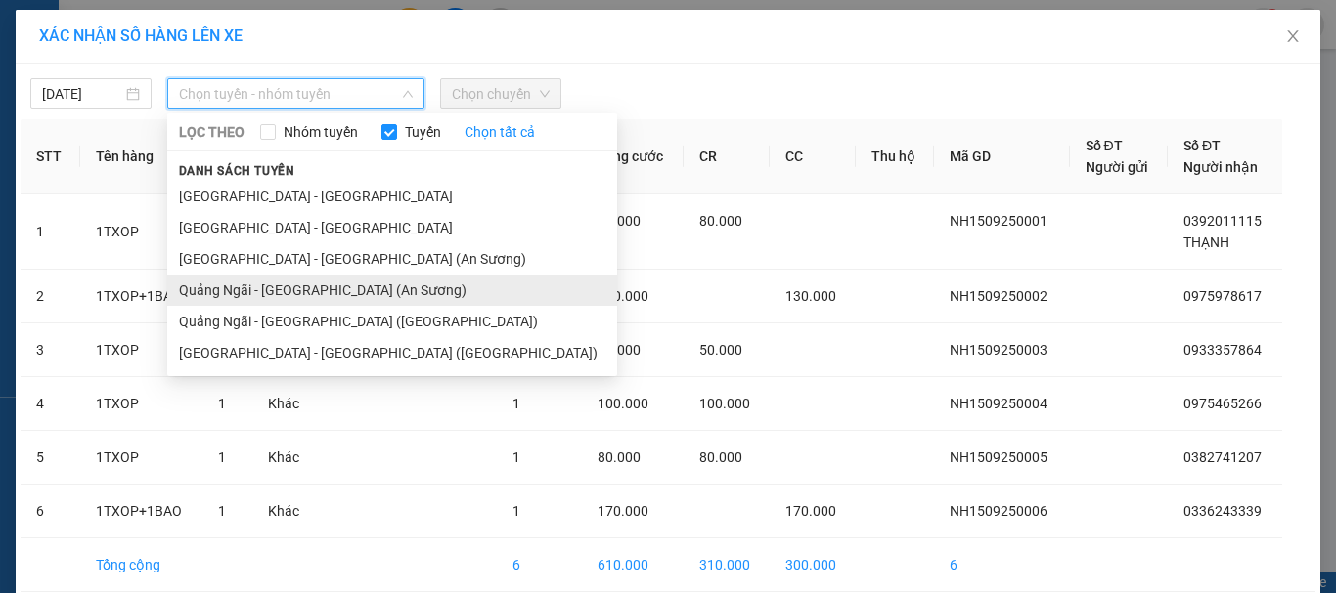
click at [323, 286] on li "Quảng Ngãi - [GEOGRAPHIC_DATA] (An Sương)" at bounding box center [392, 290] width 450 height 31
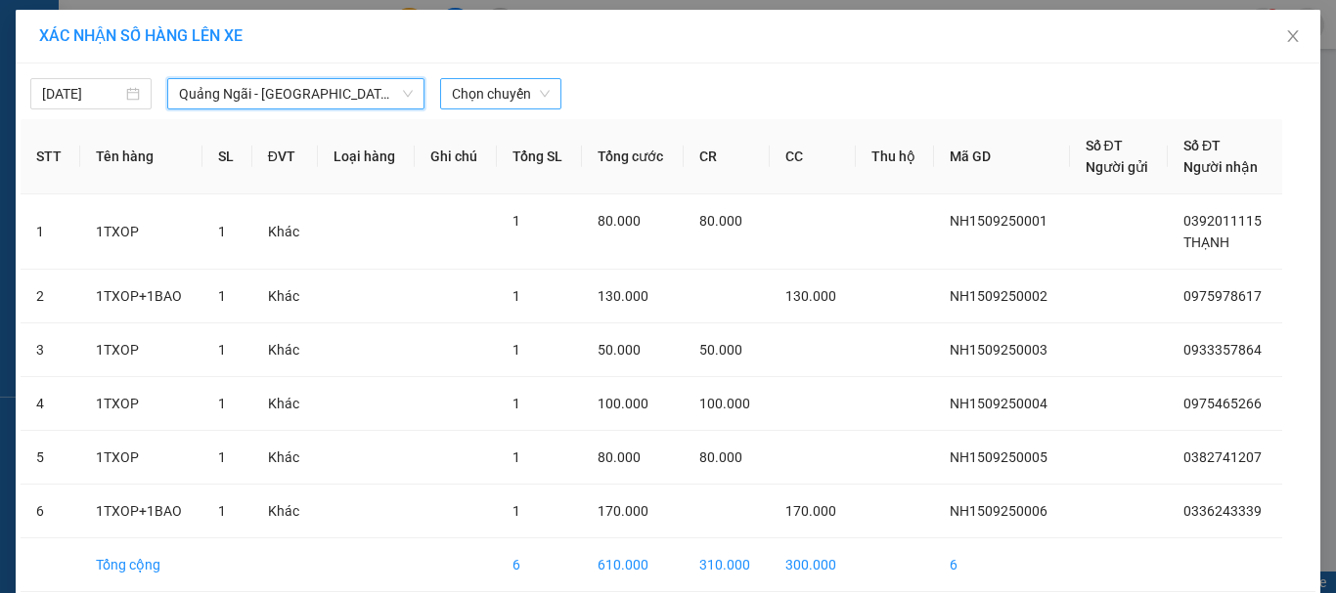
click at [512, 99] on span "Chọn chuyến" at bounding box center [501, 93] width 98 height 29
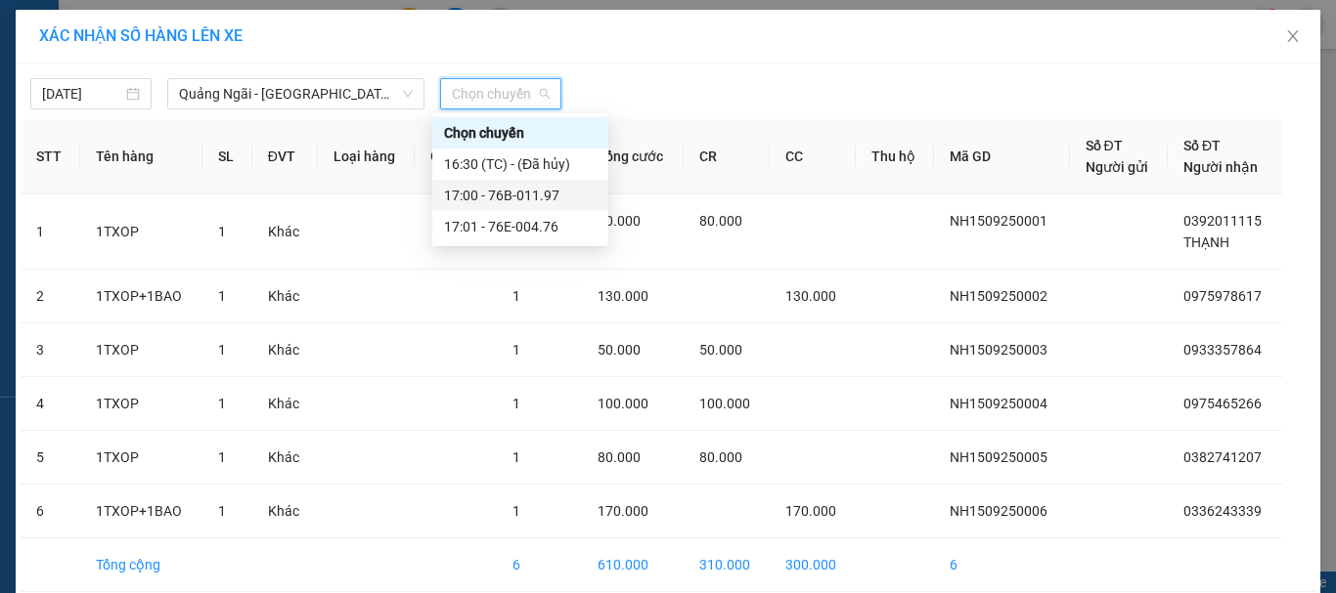
click at [529, 181] on div "17:00 - 76B-011.97" at bounding box center [520, 195] width 176 height 31
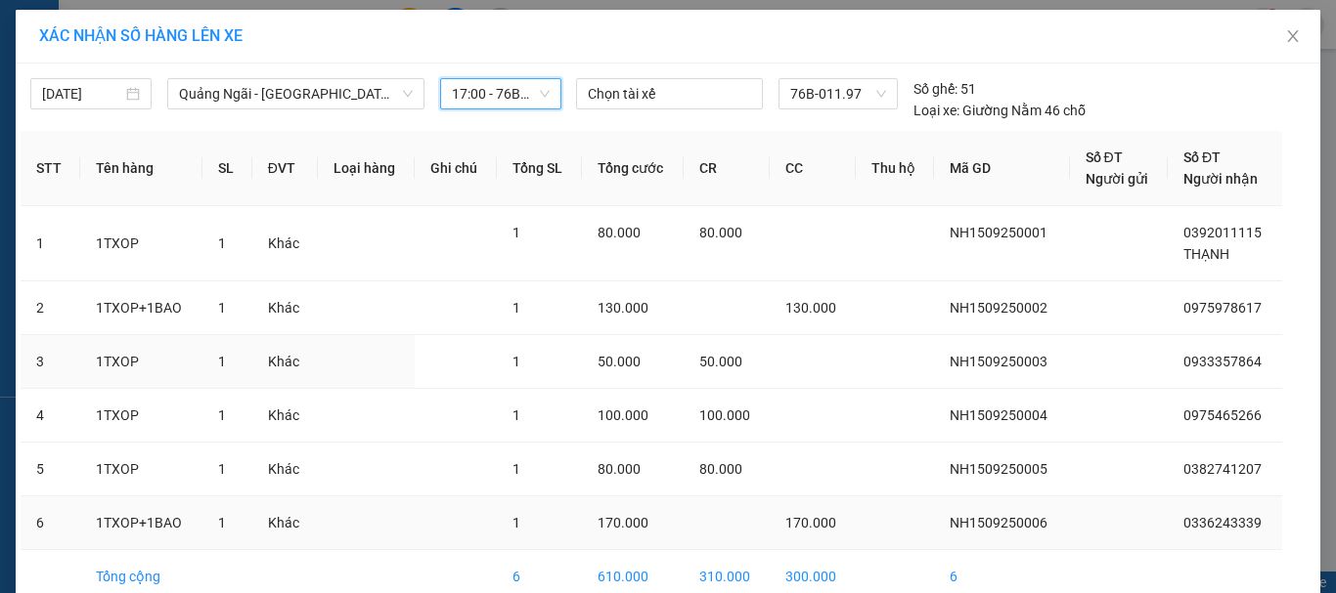
scroll to position [100, 0]
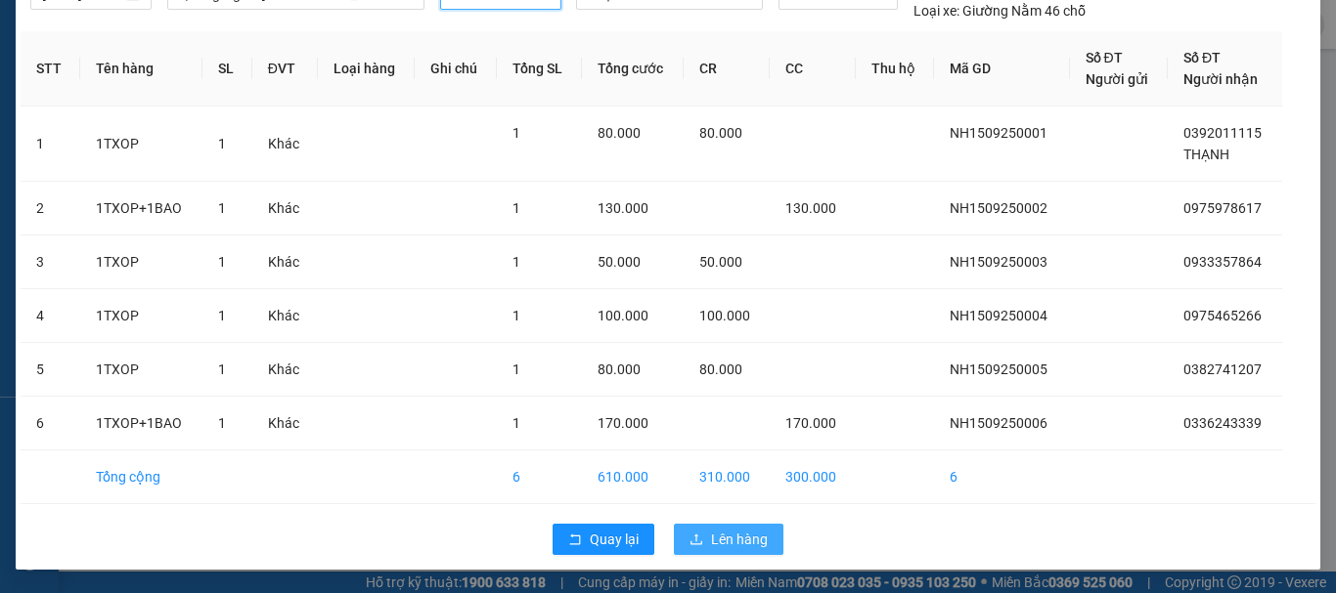
click at [746, 542] on span "Lên hàng" at bounding box center [739, 540] width 57 height 22
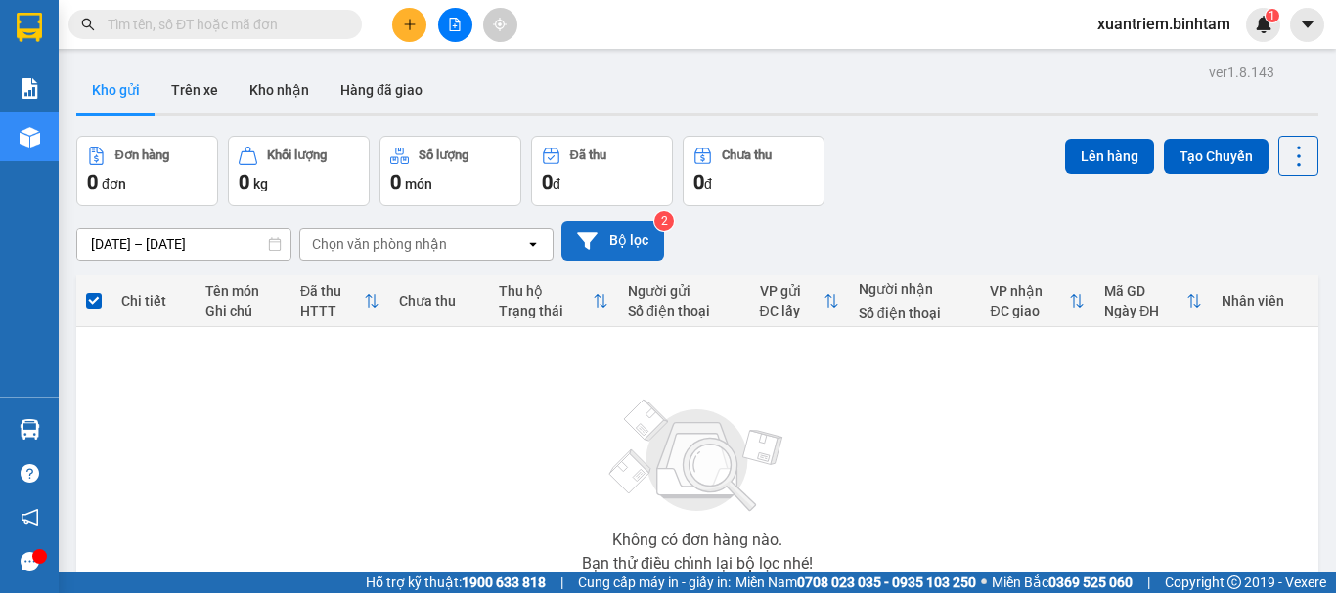
click at [622, 230] on button "Bộ lọc" at bounding box center [612, 241] width 103 height 40
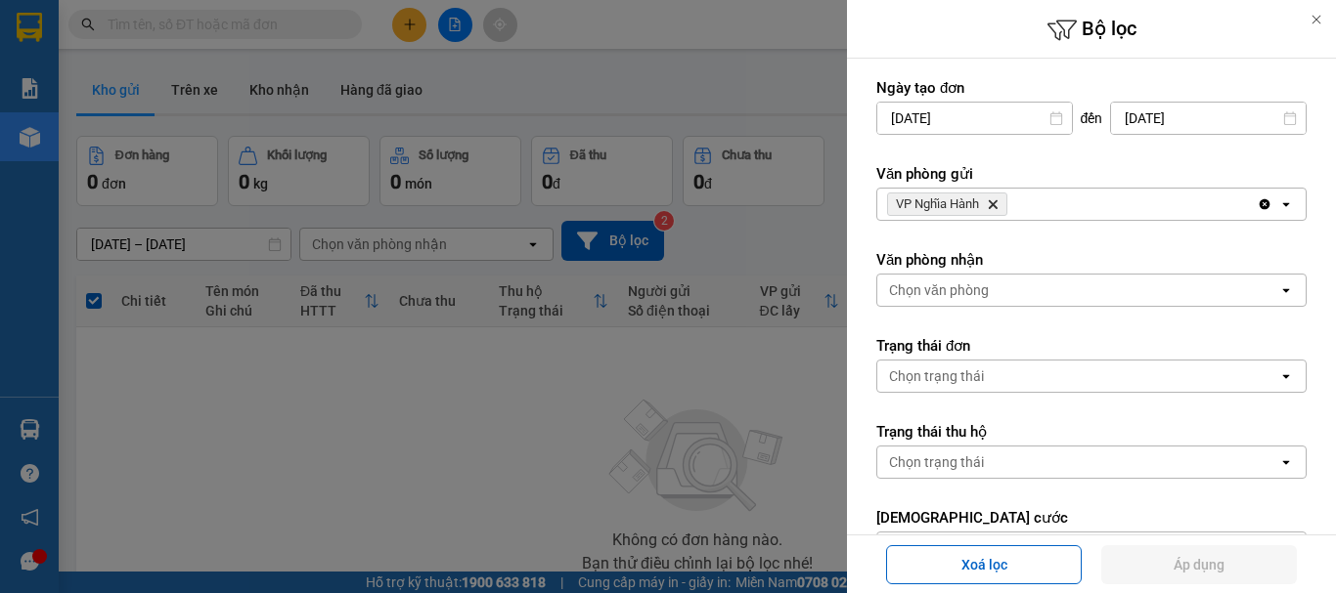
click at [1098, 211] on div "VP Nghĩa Hành Delete" at bounding box center [1066, 204] width 379 height 31
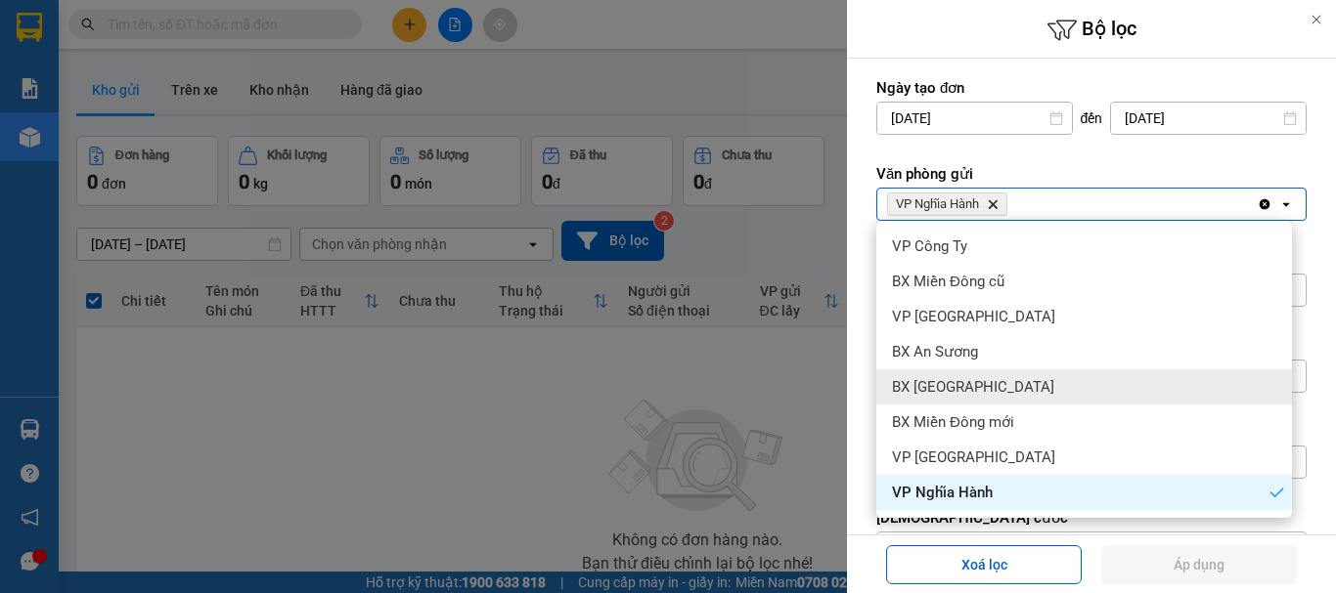
drag, startPoint x: 1020, startPoint y: 378, endPoint x: 995, endPoint y: 240, distance: 141.0
click at [1020, 380] on div "BX [GEOGRAPHIC_DATA]" at bounding box center [1084, 387] width 416 height 35
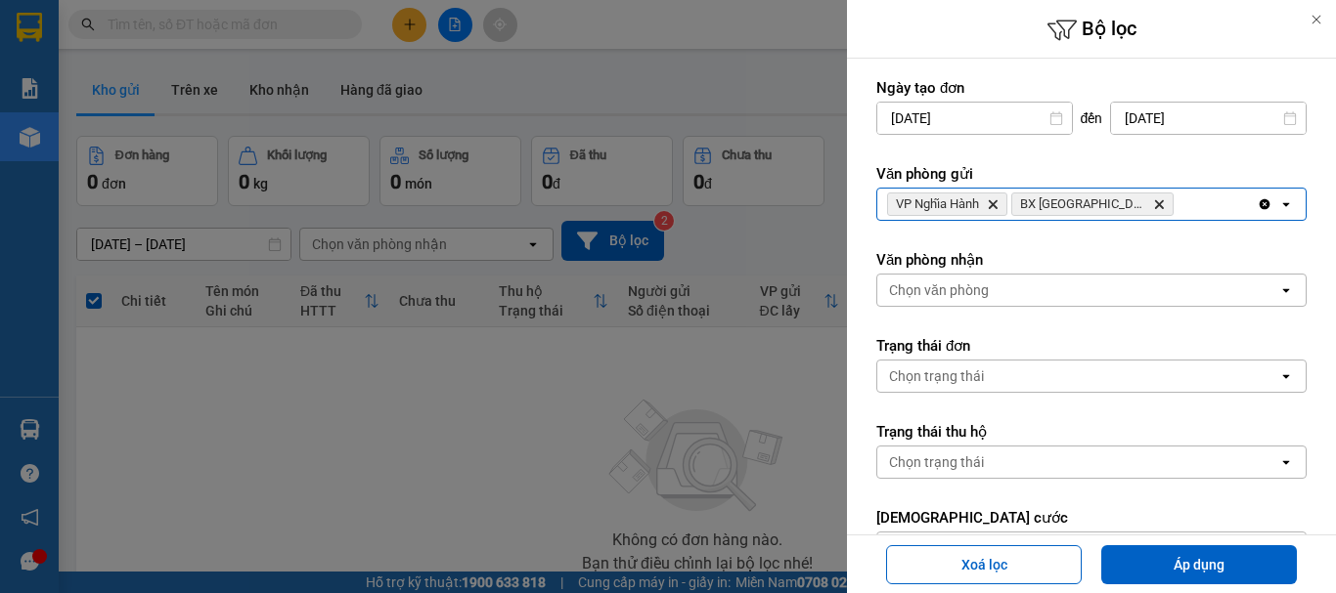
click at [991, 200] on icon "VP Nghĩa Hành, close by backspace" at bounding box center [992, 204] width 9 height 9
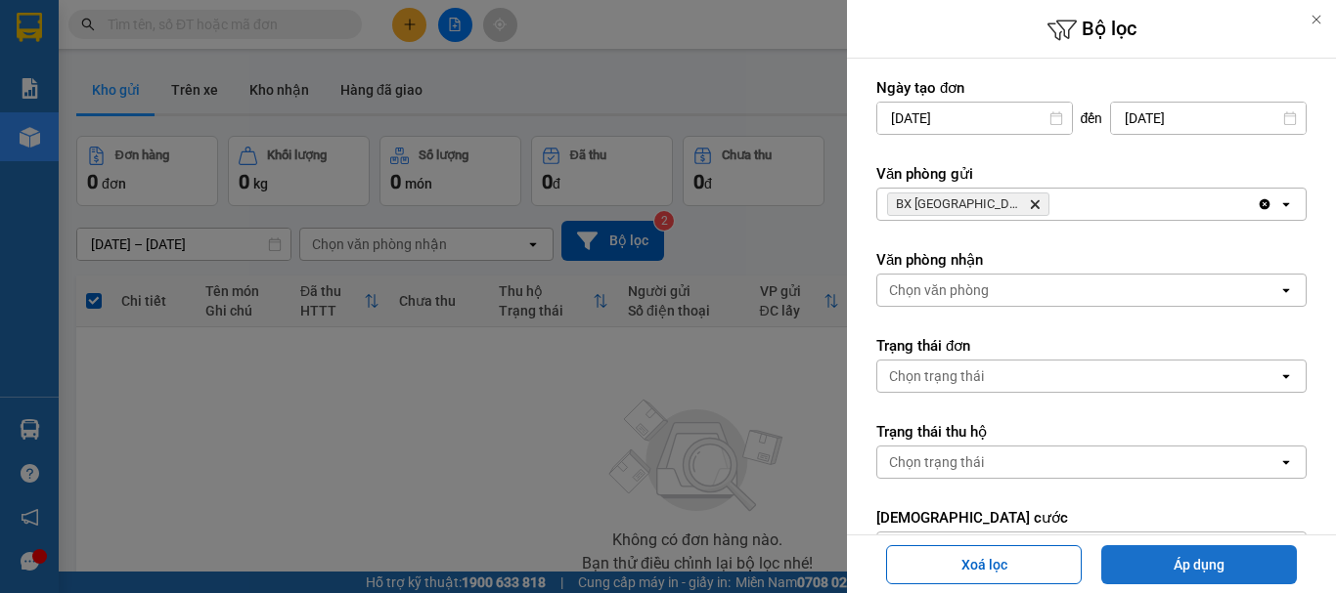
click at [1218, 552] on button "Áp dụng" at bounding box center [1199, 565] width 196 height 39
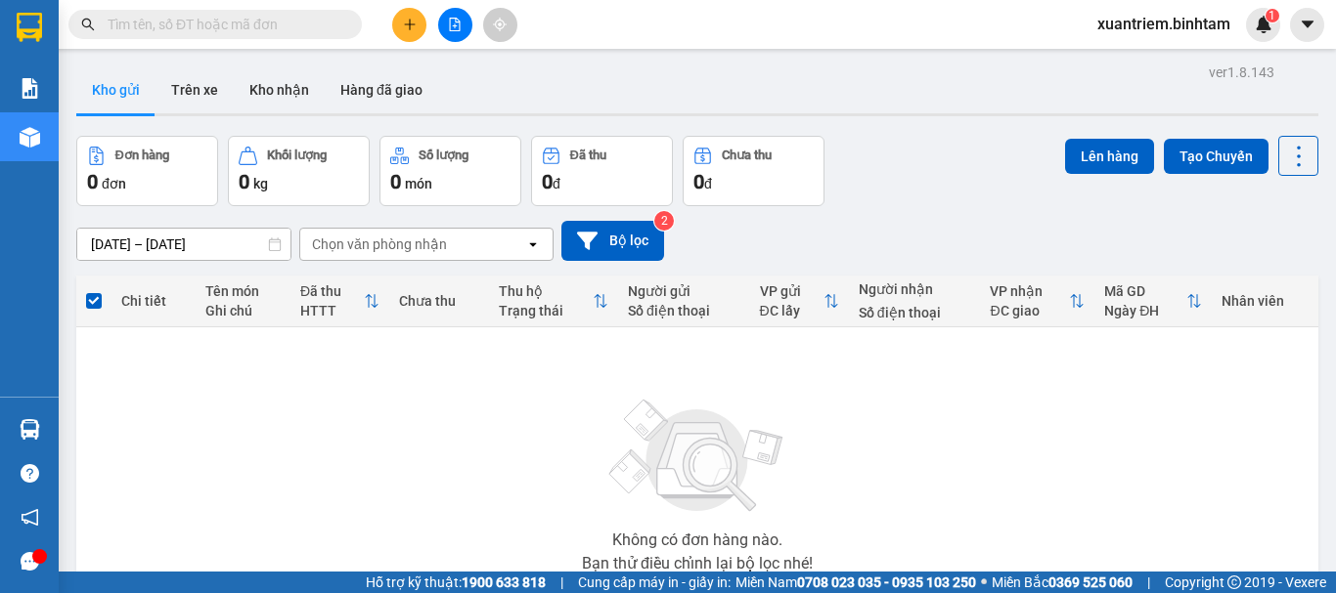
click at [417, 12] on button at bounding box center [409, 25] width 34 height 34
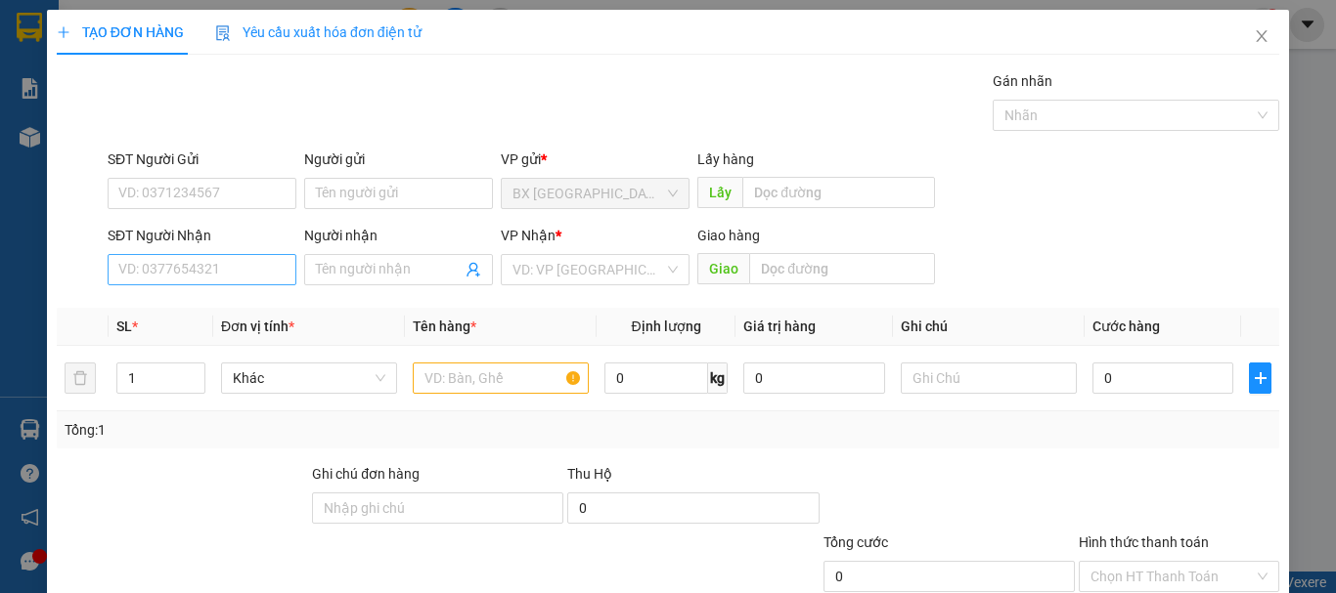
drag, startPoint x: 162, startPoint y: 287, endPoint x: 181, endPoint y: 267, distance: 27.7
click at [164, 285] on div "SĐT Người Nhận VD: 0377654321" at bounding box center [202, 259] width 189 height 68
click at [188, 260] on input "SĐT Người Nhận" at bounding box center [202, 269] width 189 height 31
drag, startPoint x: 229, startPoint y: 288, endPoint x: 247, endPoint y: 285, distance: 18.8
click at [231, 289] on body "Kết quả tìm kiếm ( 0 ) Bộ lọc No Data xuantriem.binhtam 1 Báo cáo Báo cáo dòng …" at bounding box center [668, 296] width 1336 height 593
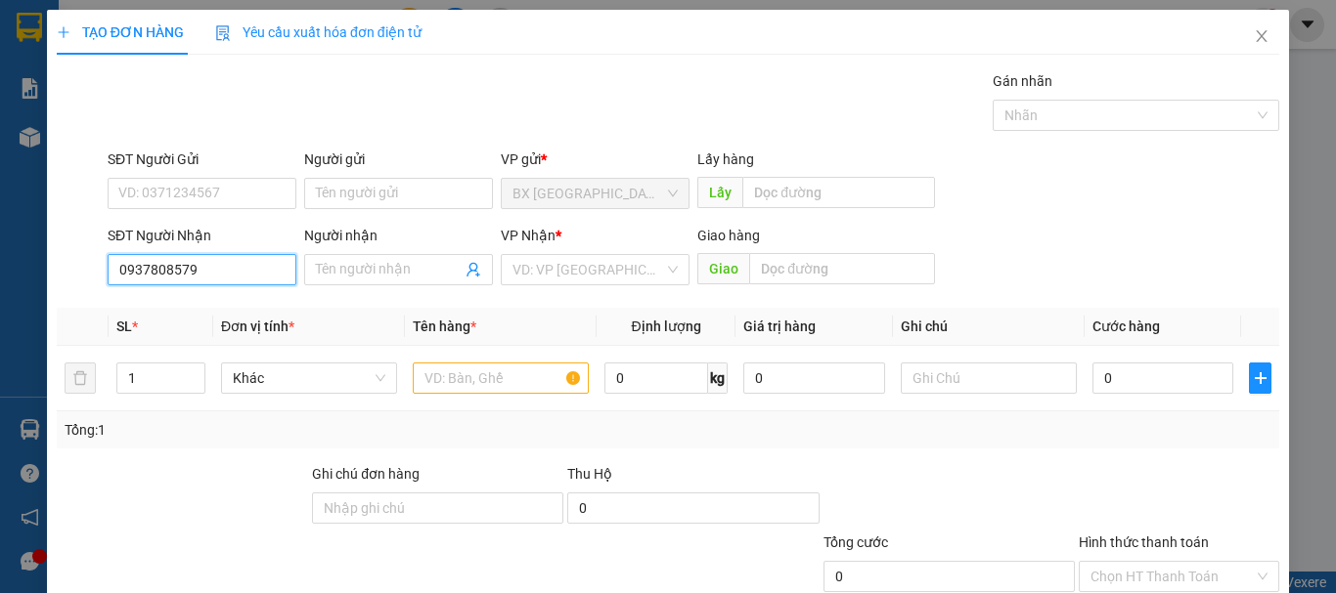
click at [218, 275] on input "0937808579" at bounding box center [202, 269] width 189 height 31
click at [220, 307] on div "0937808579 - phạm vi" at bounding box center [214, 309] width 193 height 22
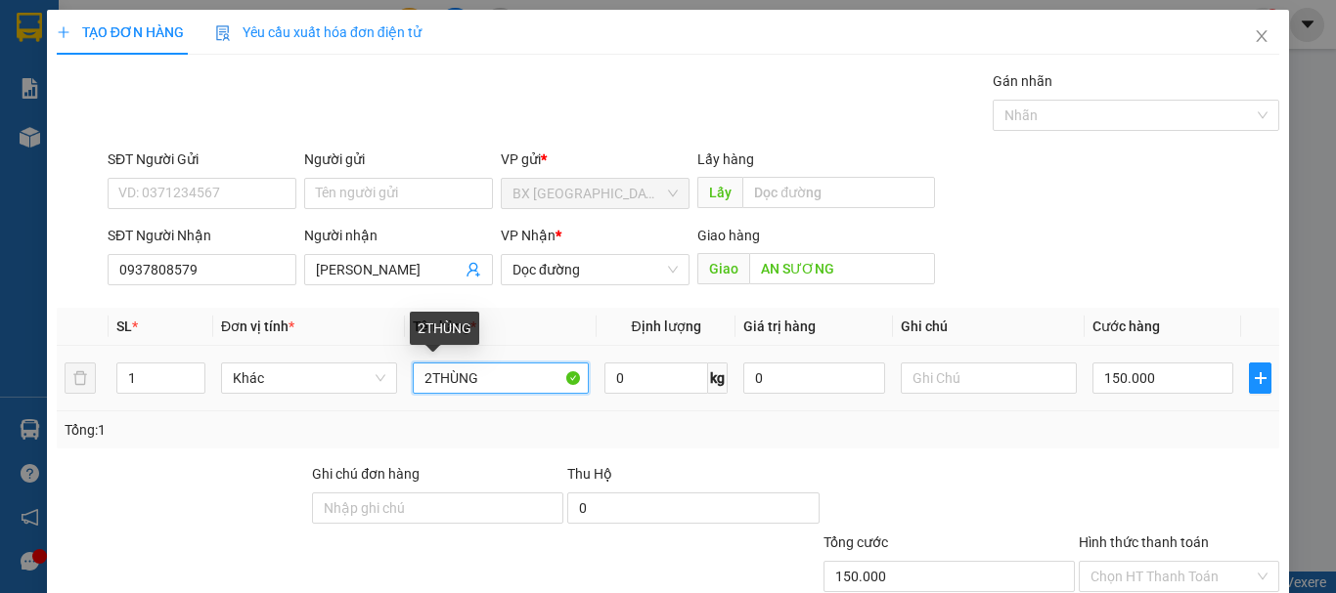
click at [426, 380] on input "2THÙNG" at bounding box center [501, 378] width 176 height 31
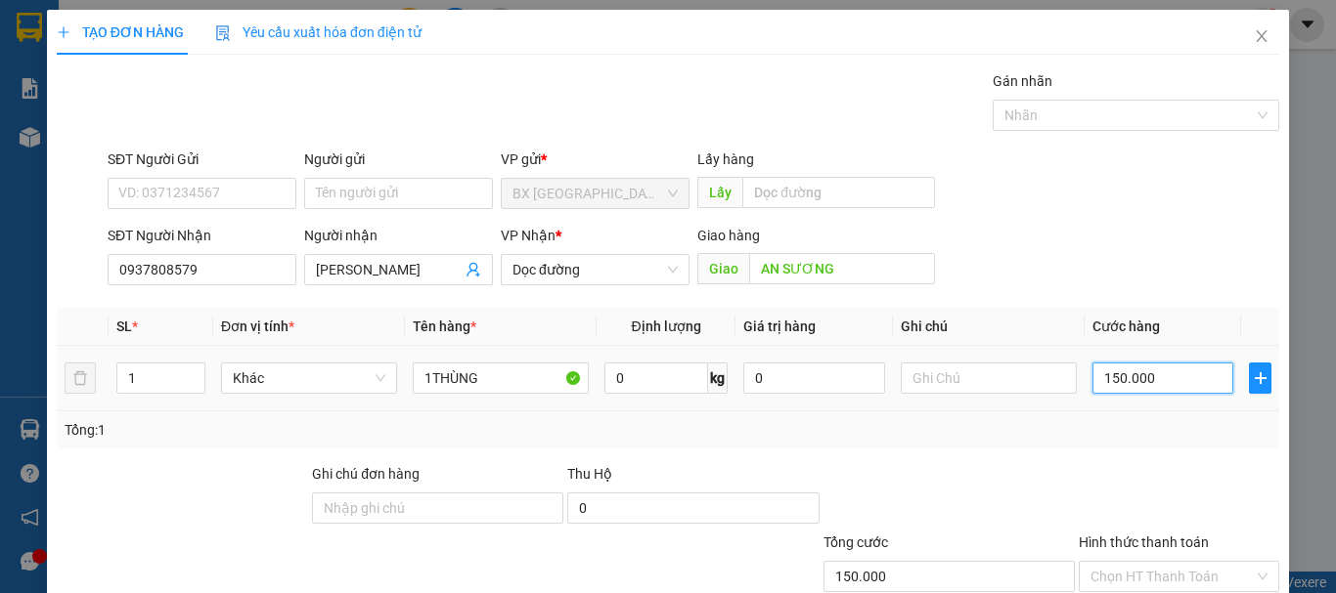
click at [1141, 380] on input "150.000" at bounding box center [1162, 378] width 141 height 31
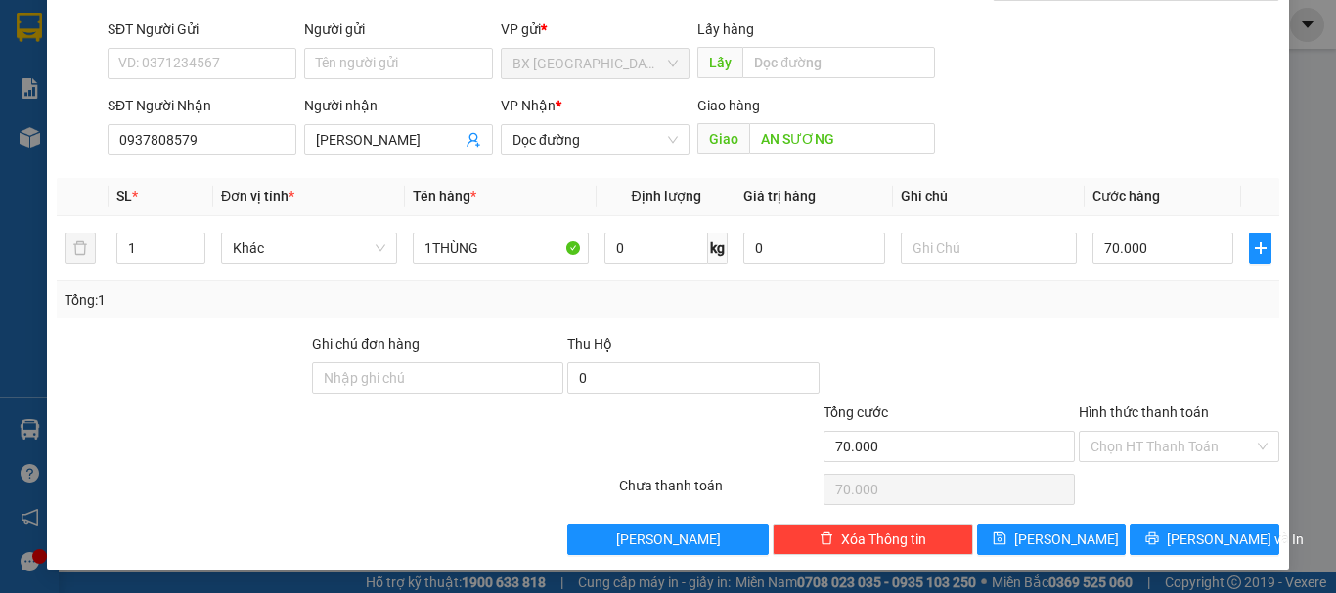
click at [1070, 555] on div "TẠO ĐƠN HÀNG Yêu cầu xuất hóa đơn điện tử Transit Pickup Surcharge Ids Transit …" at bounding box center [668, 225] width 1242 height 690
click at [1061, 529] on span "[PERSON_NAME]" at bounding box center [1066, 540] width 105 height 22
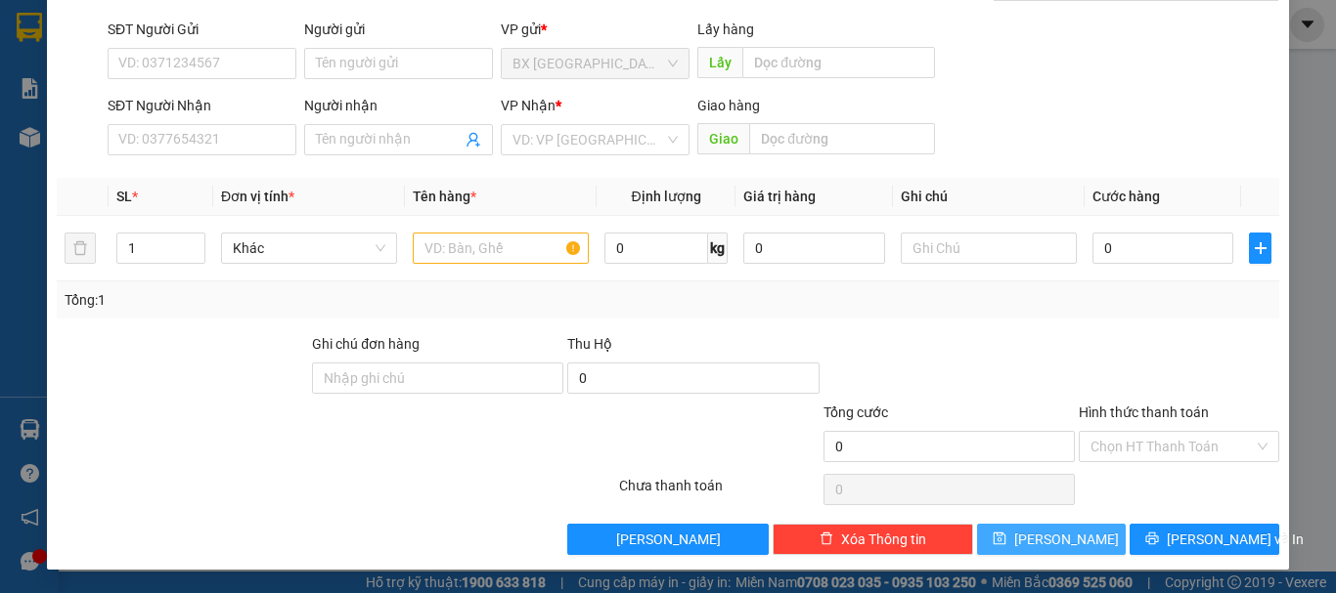
scroll to position [0, 0]
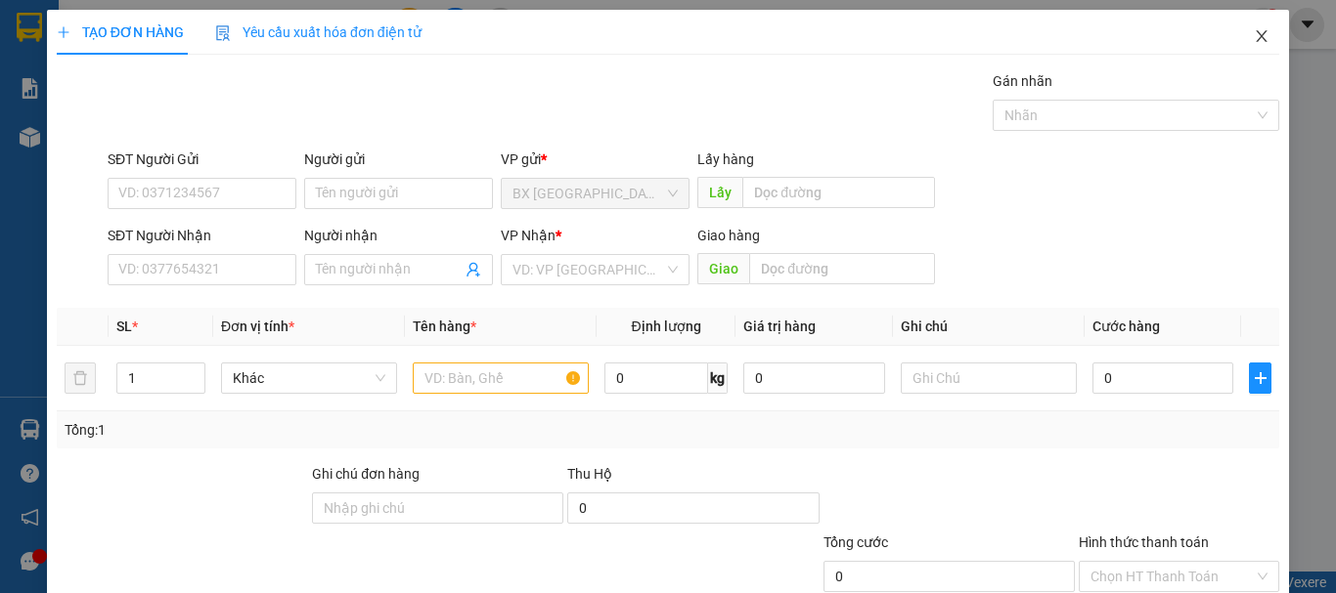
click at [1250, 27] on span "Close" at bounding box center [1261, 37] width 55 height 55
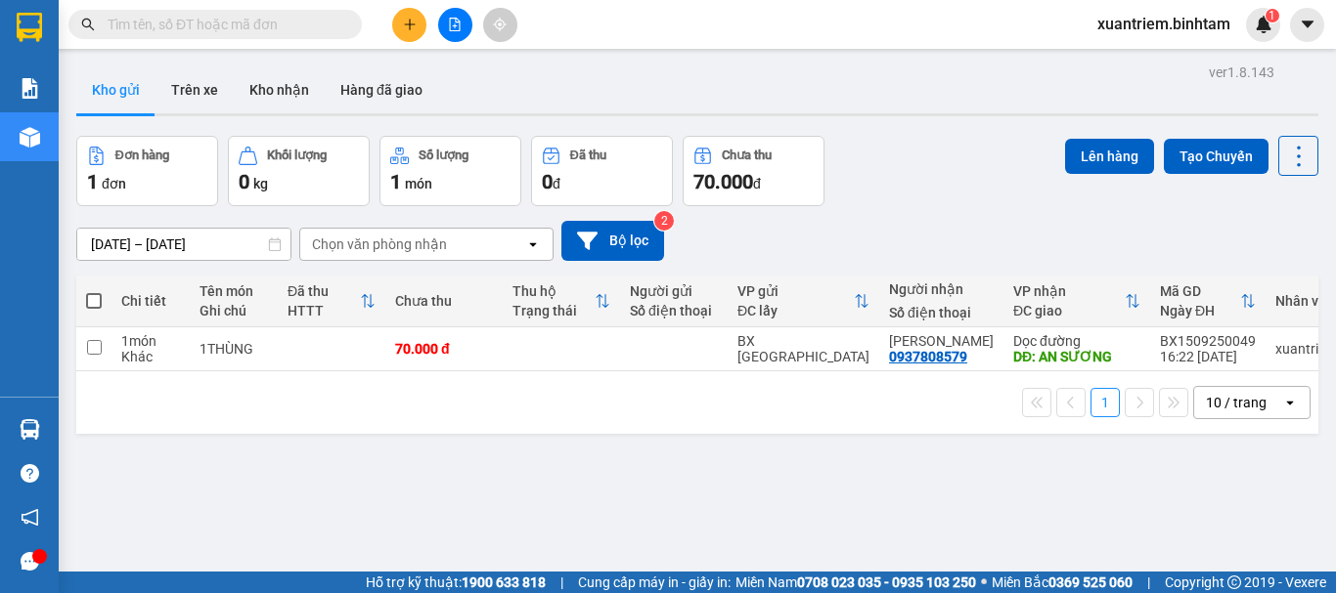
click at [316, 310] on div "HTTT" at bounding box center [323, 311] width 72 height 16
click at [359, 349] on td at bounding box center [332, 350] width 108 height 44
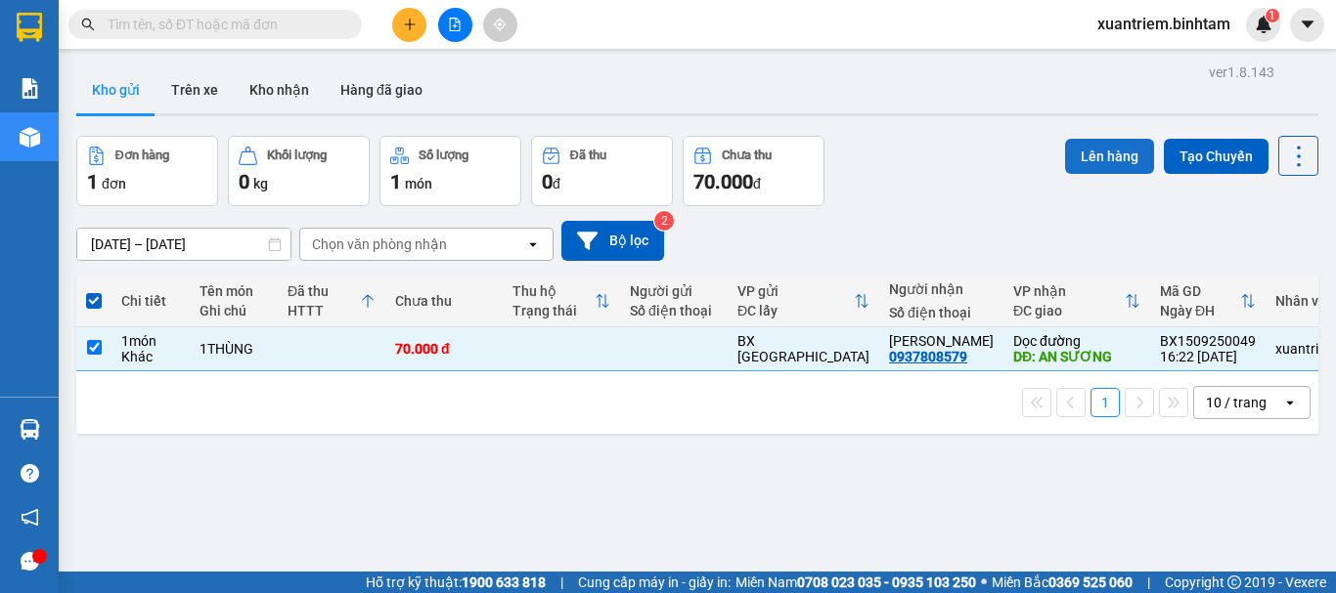
click at [1076, 156] on button "Lên hàng" at bounding box center [1109, 156] width 89 height 35
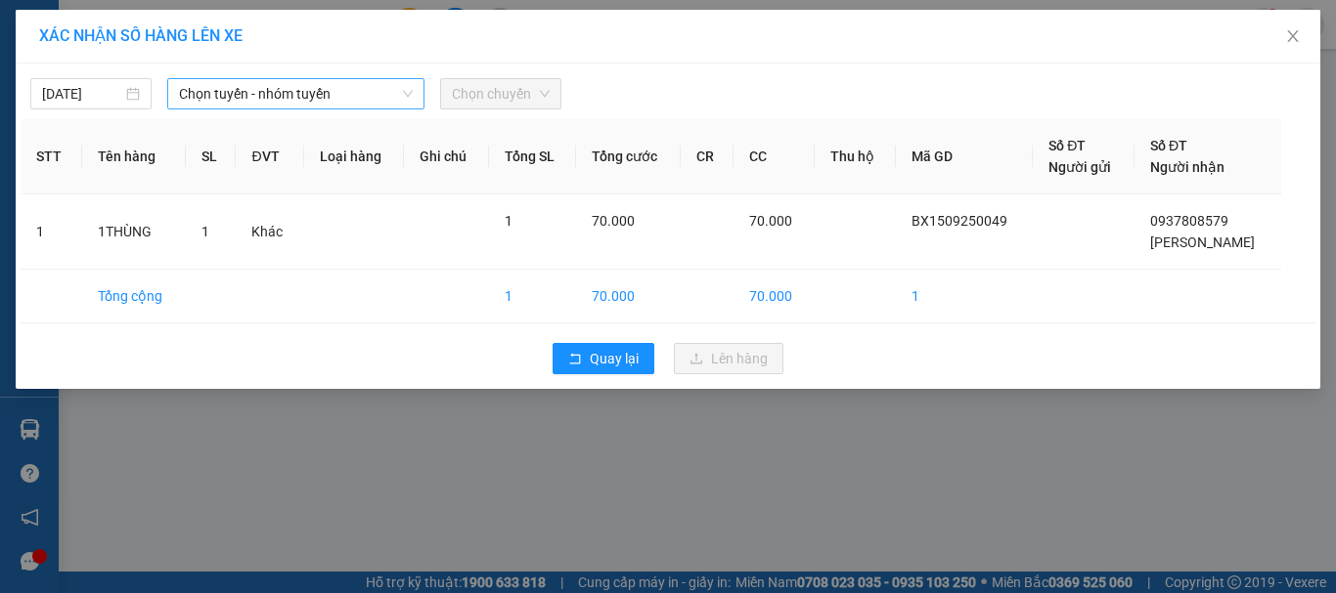
click at [269, 103] on span "Chọn tuyến - nhóm tuyến" at bounding box center [296, 93] width 234 height 29
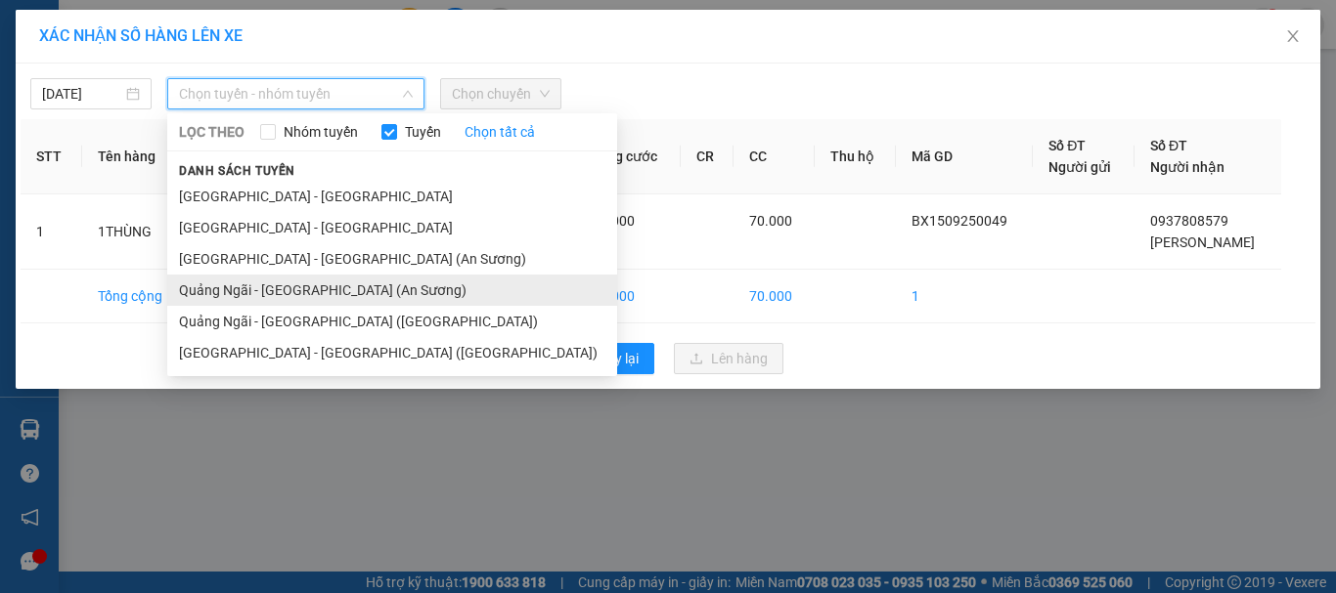
click at [290, 276] on li "Quảng Ngãi - [GEOGRAPHIC_DATA] (An Sương)" at bounding box center [392, 290] width 450 height 31
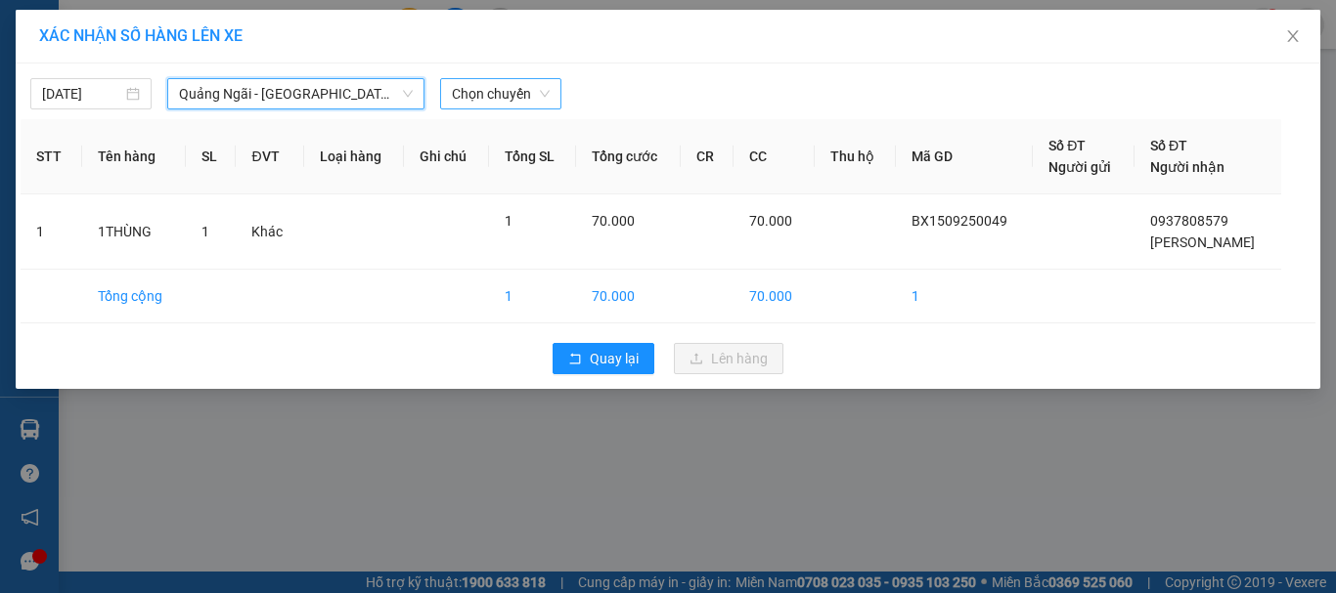
click at [498, 93] on span "Chọn chuyến" at bounding box center [501, 93] width 98 height 29
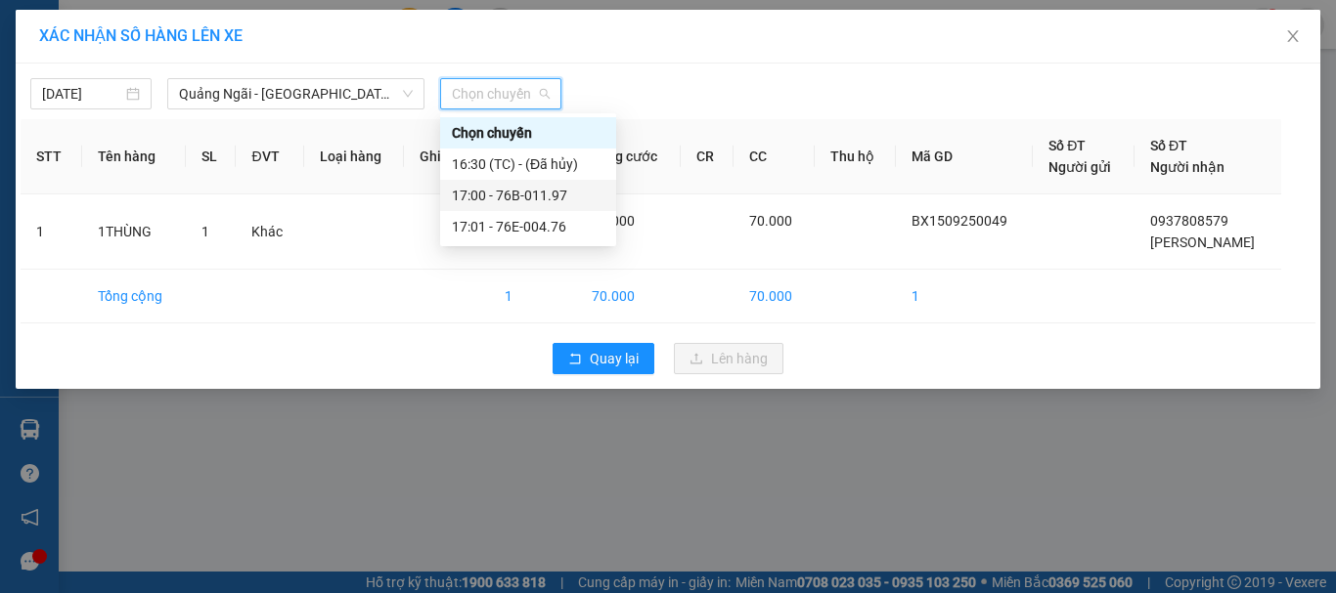
click at [538, 188] on div "17:00 - 76B-011.97" at bounding box center [528, 196] width 153 height 22
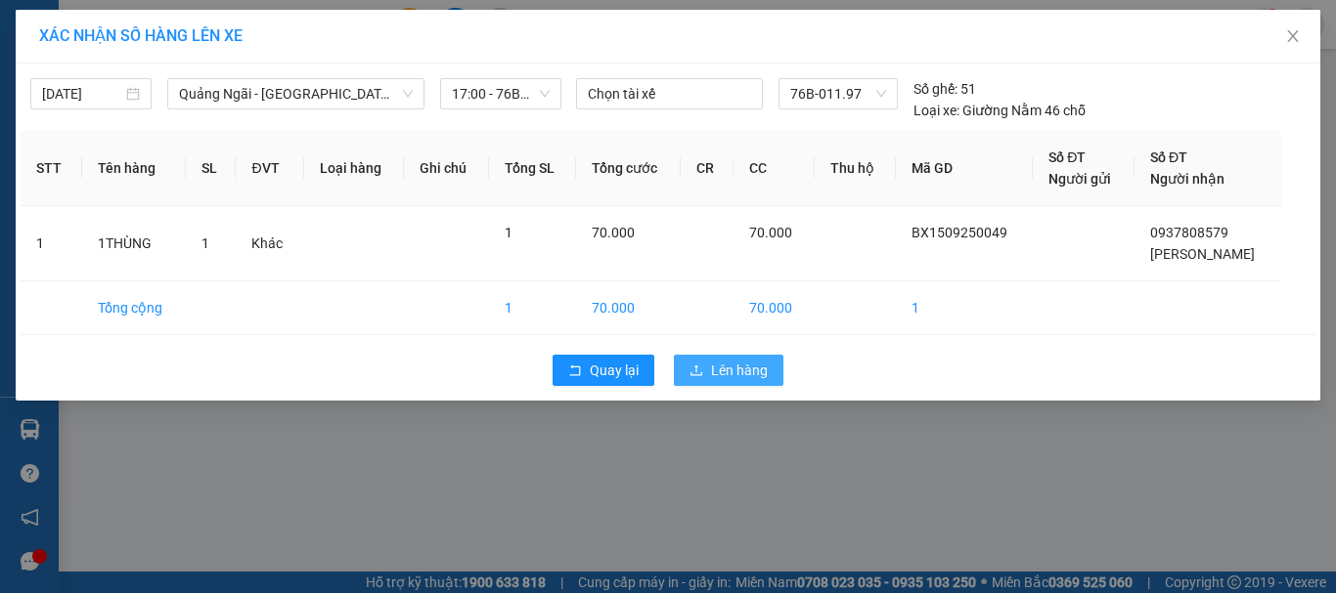
click at [737, 373] on span "Lên hàng" at bounding box center [739, 371] width 57 height 22
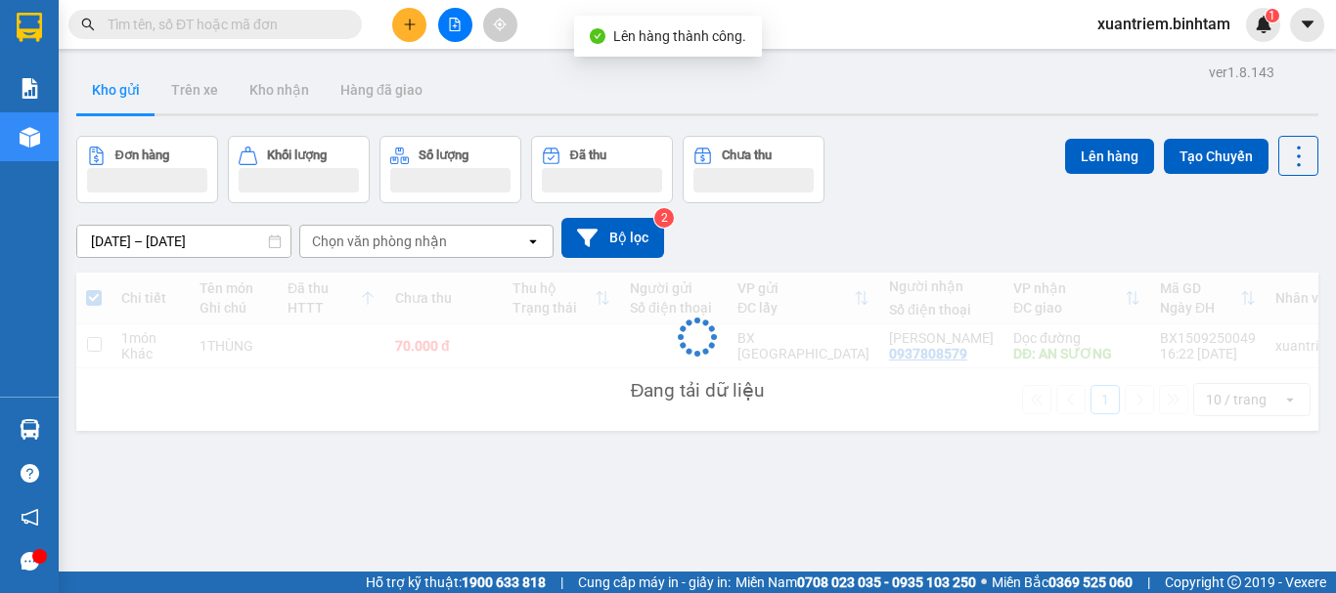
click at [520, 494] on div "ver 1.8.143 Kho gửi Trên xe Kho nhận Hàng đã giao Đơn hàng Khối lượng Số lượng …" at bounding box center [696, 355] width 1257 height 593
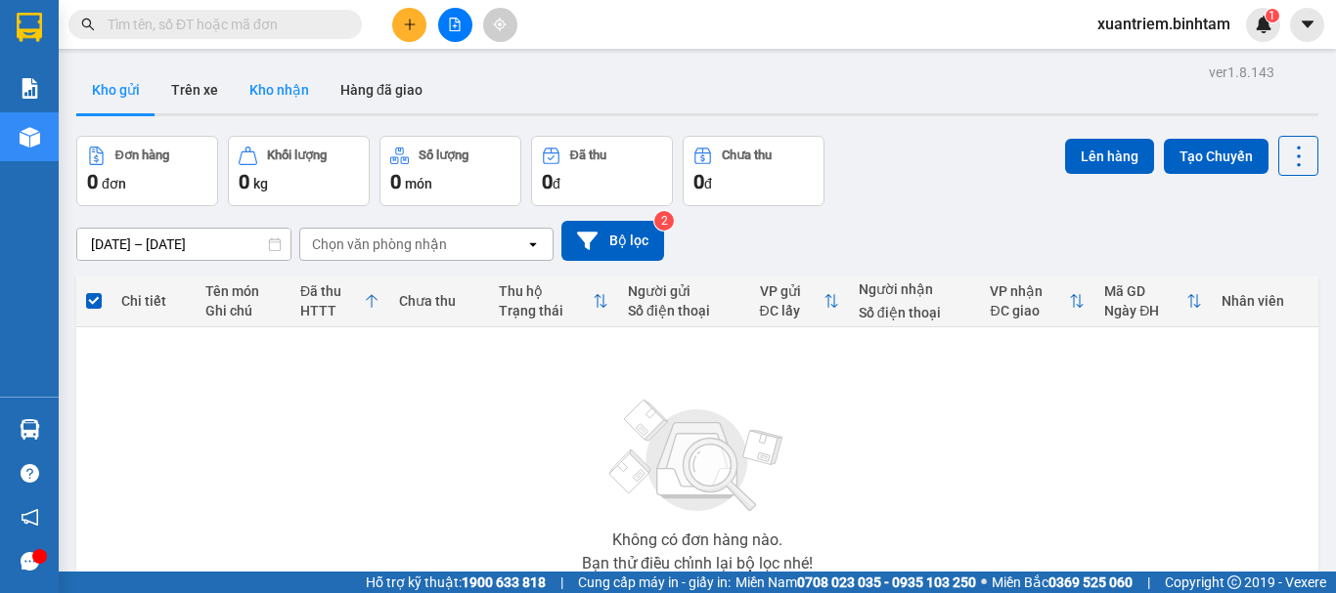
click at [265, 88] on button "Kho nhận" at bounding box center [279, 89] width 91 height 47
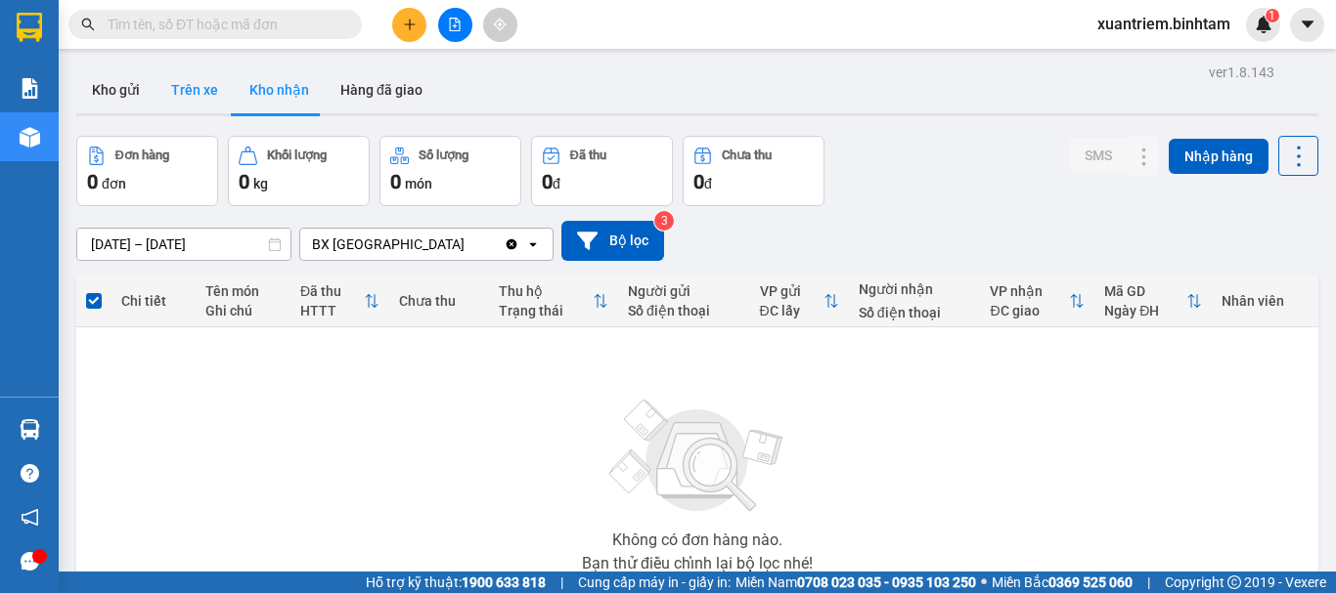
click at [193, 96] on button "Trên xe" at bounding box center [194, 89] width 78 height 47
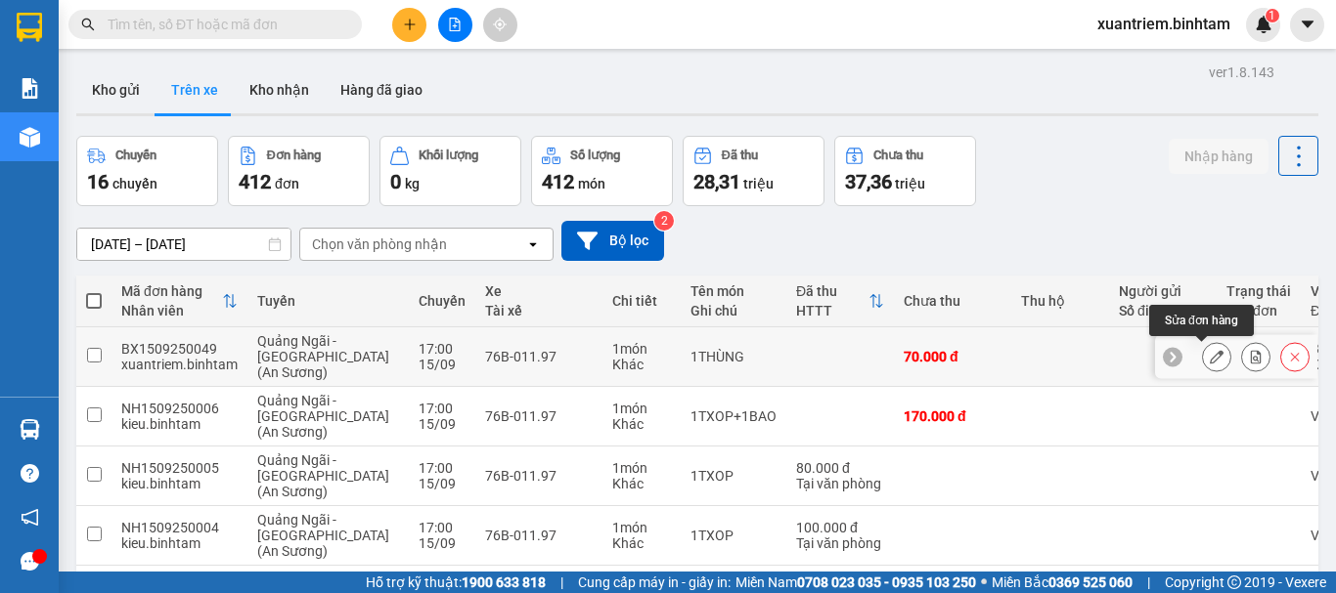
click at [1209, 358] on icon at bounding box center [1216, 357] width 14 height 14
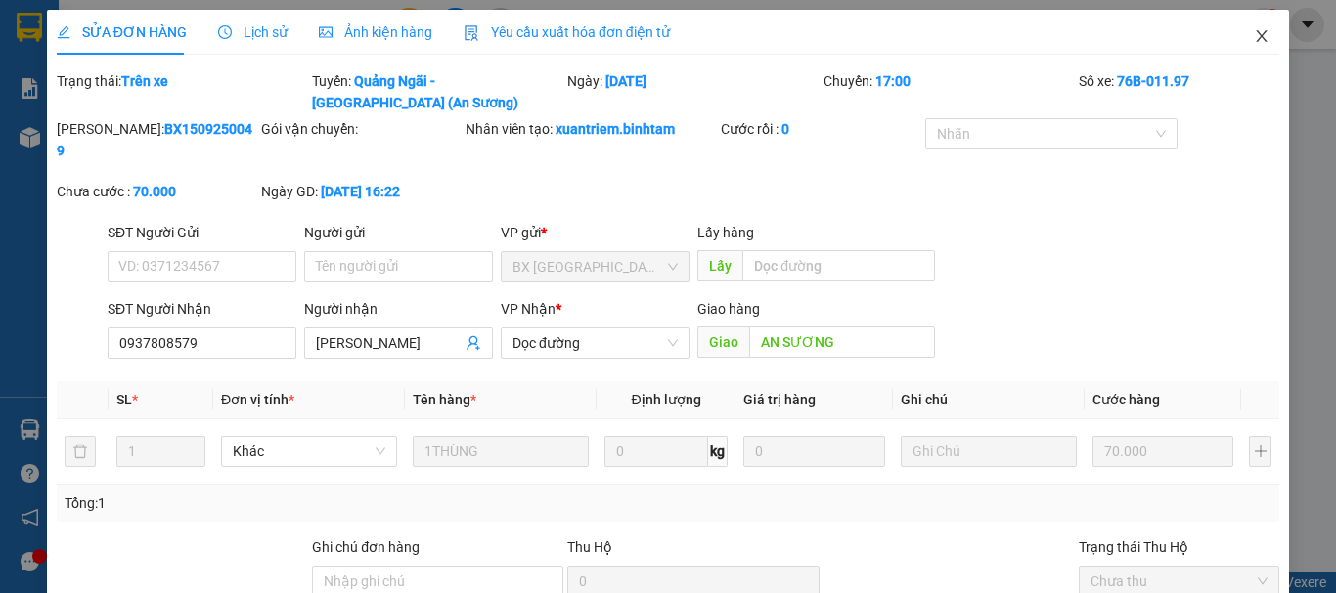
click at [1253, 35] on icon "close" at bounding box center [1261, 36] width 16 height 16
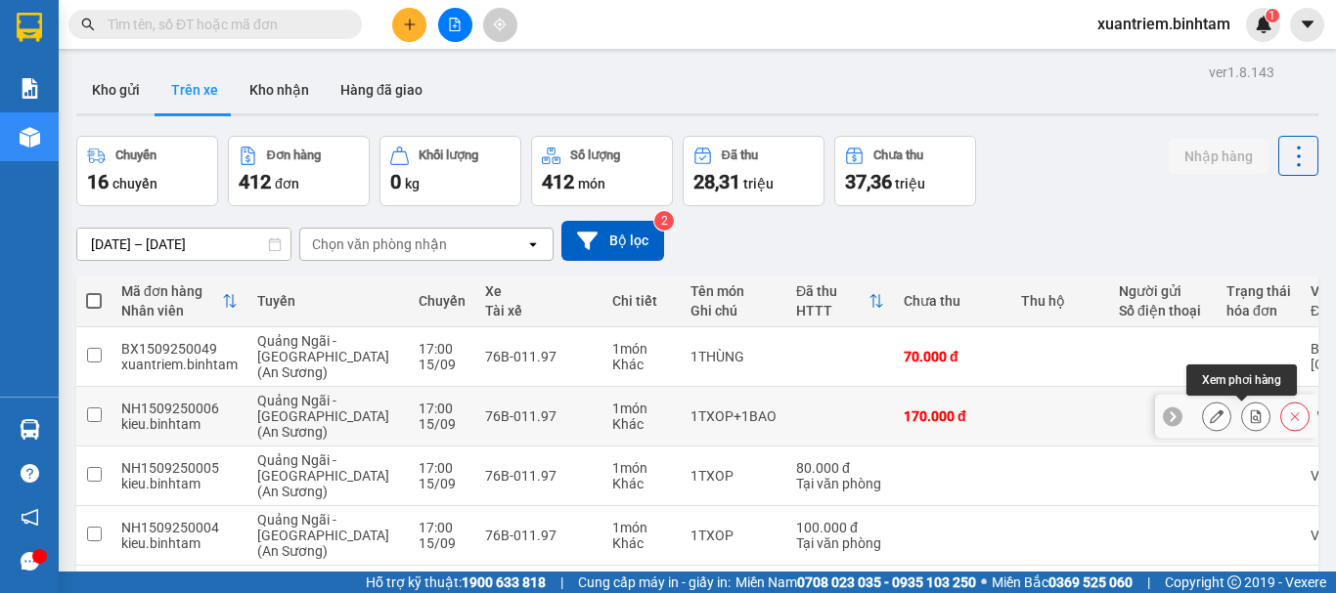
click at [1251, 420] on icon at bounding box center [1256, 417] width 11 height 14
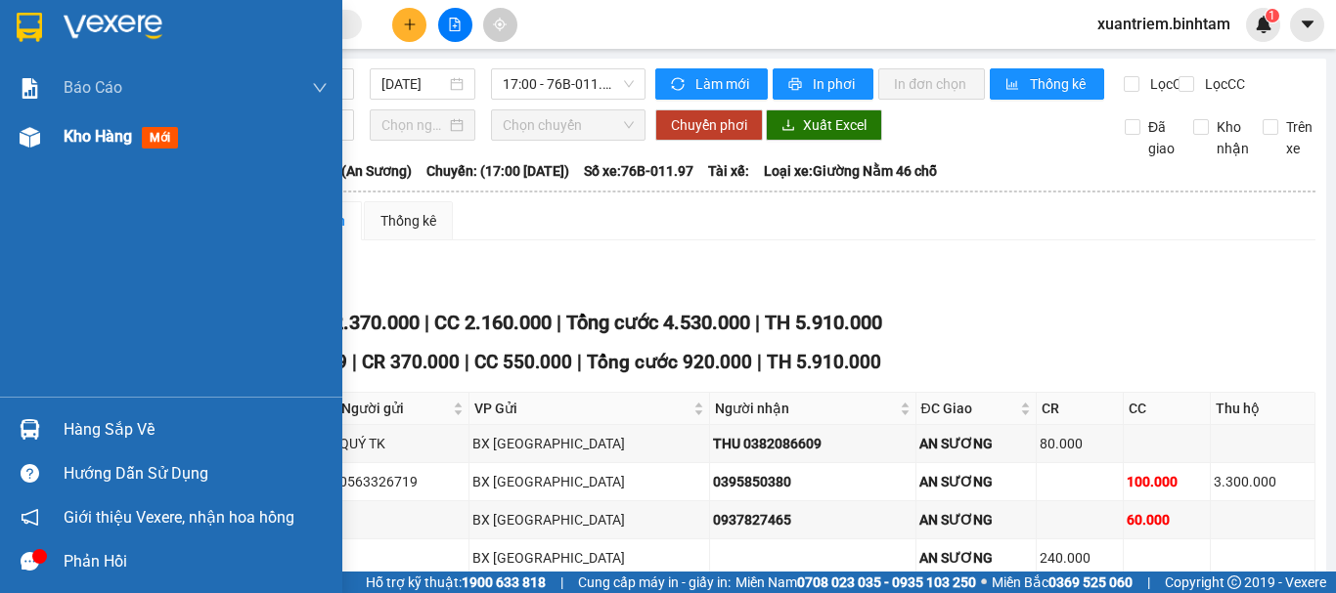
click at [68, 141] on span "Kho hàng" at bounding box center [98, 136] width 68 height 19
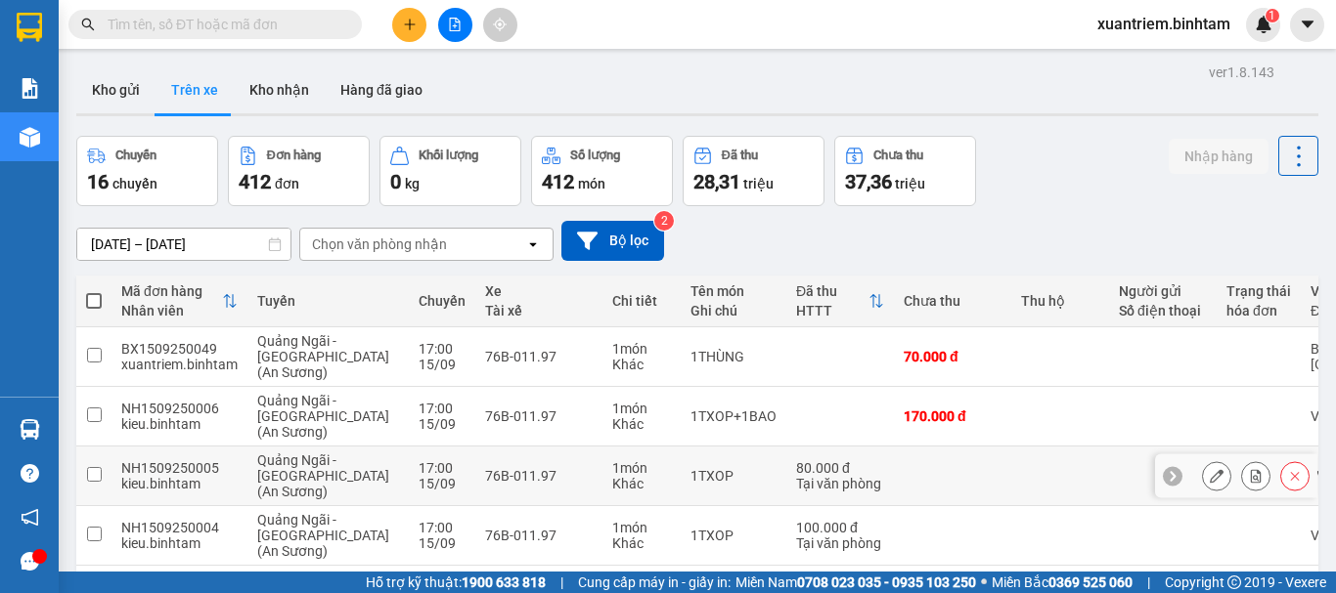
scroll to position [293, 0]
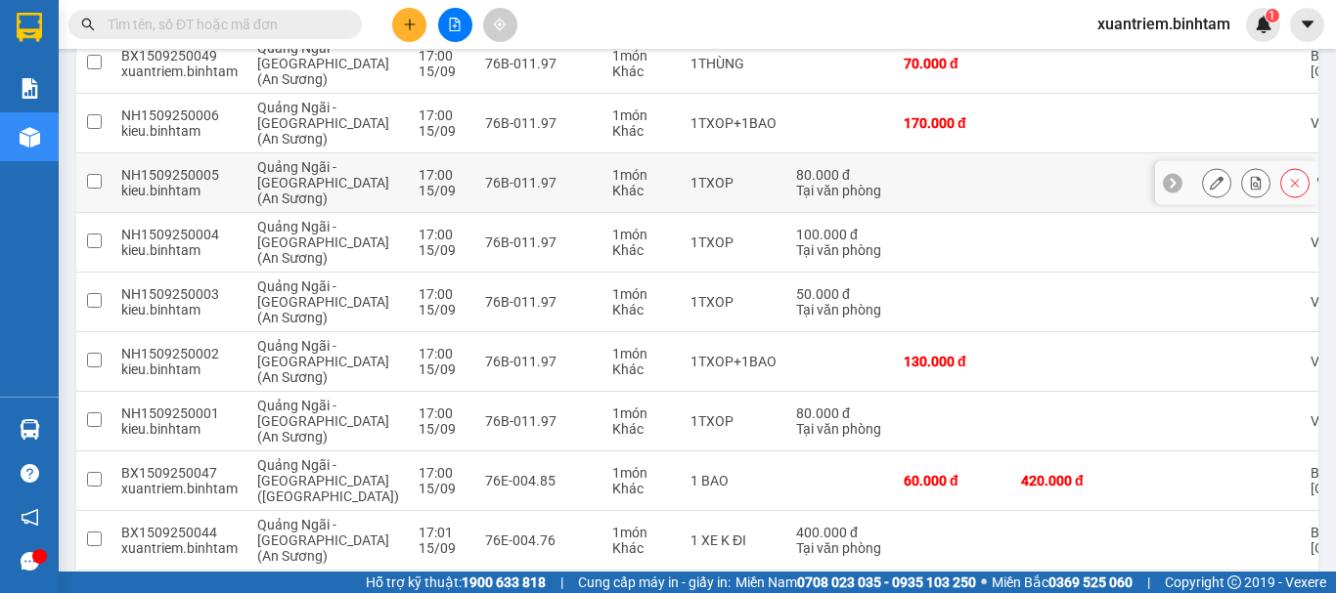
click at [1165, 182] on icon at bounding box center [1172, 183] width 14 height 14
click at [1216, 182] on td at bounding box center [1258, 184] width 84 height 60
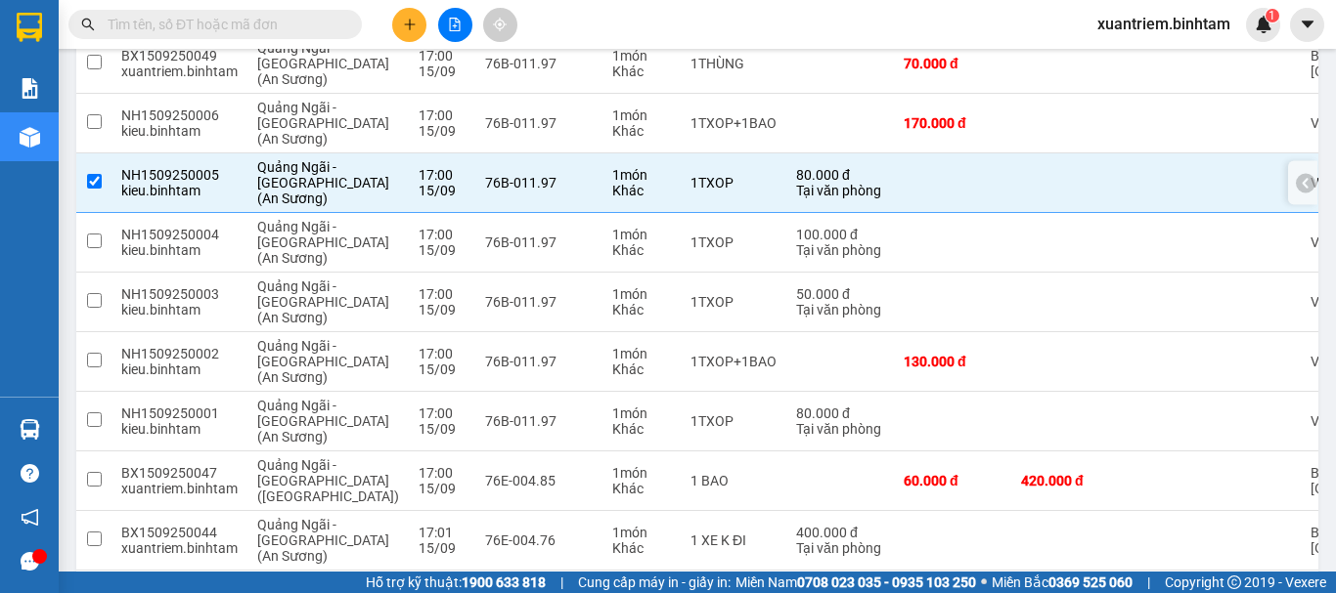
click at [1119, 176] on div at bounding box center [1163, 183] width 88 height 16
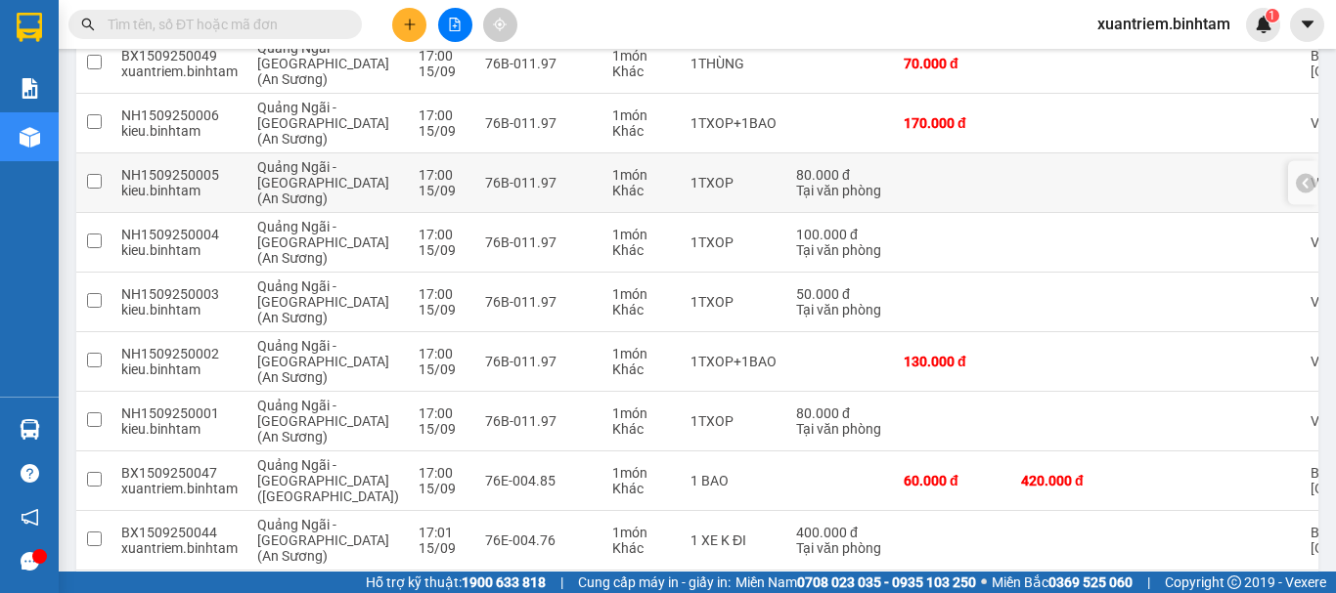
click at [1298, 184] on icon at bounding box center [1305, 183] width 14 height 14
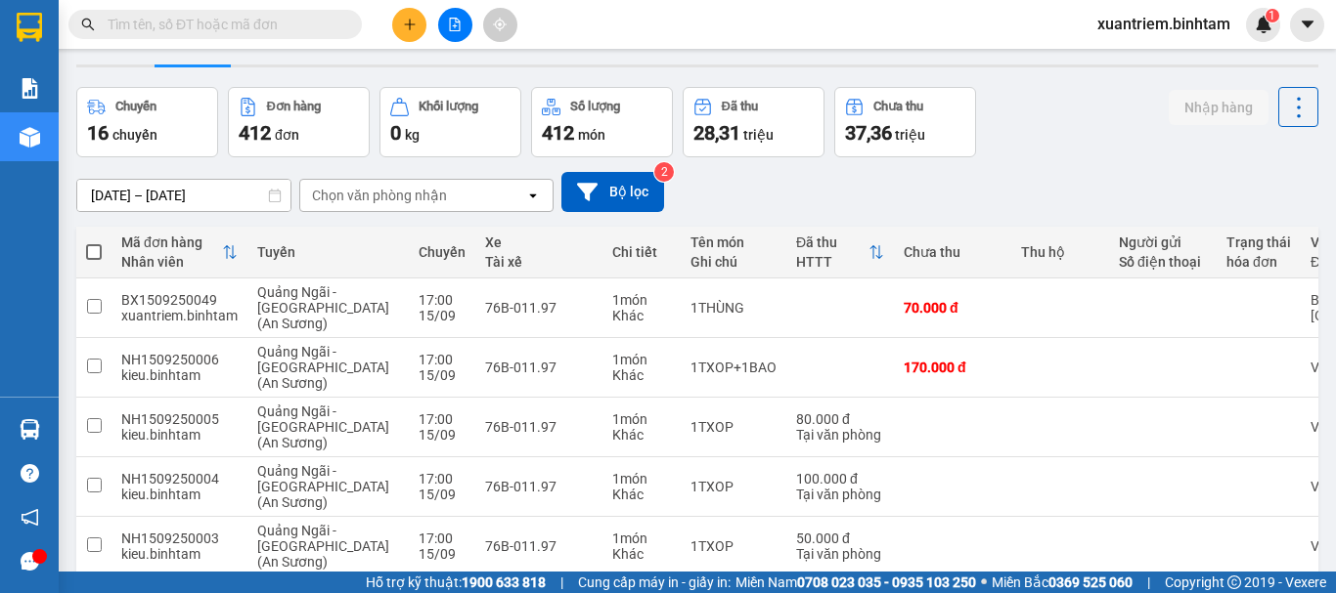
scroll to position [0, 0]
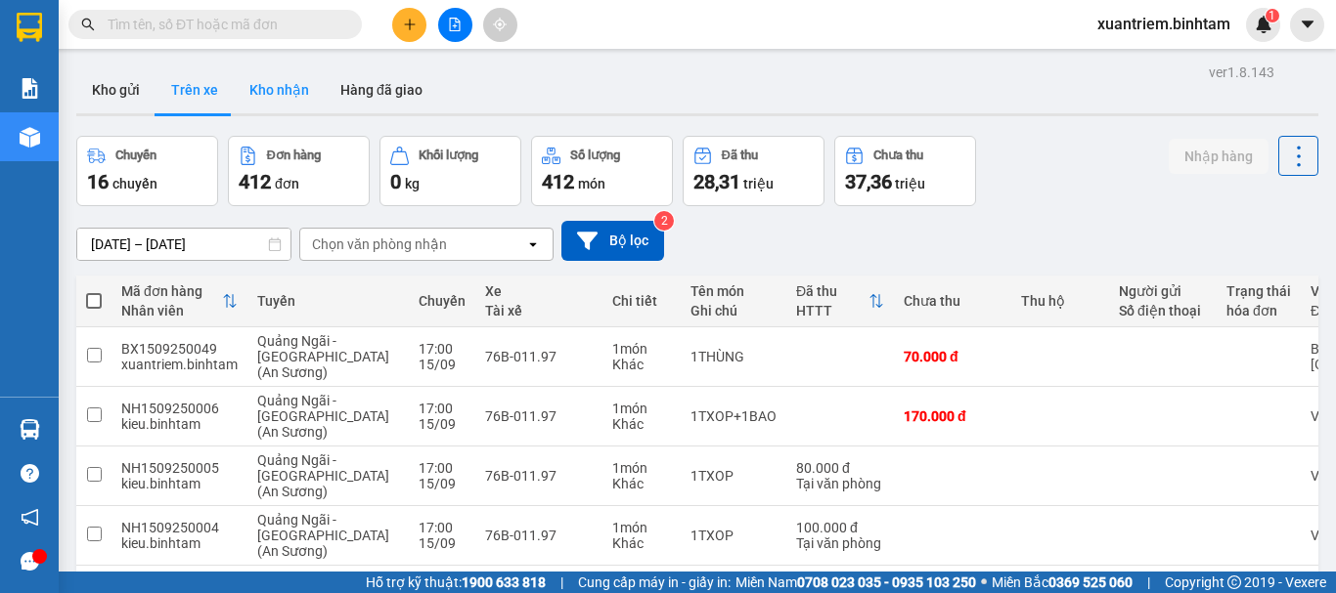
click at [297, 88] on button "Kho nhận" at bounding box center [279, 89] width 91 height 47
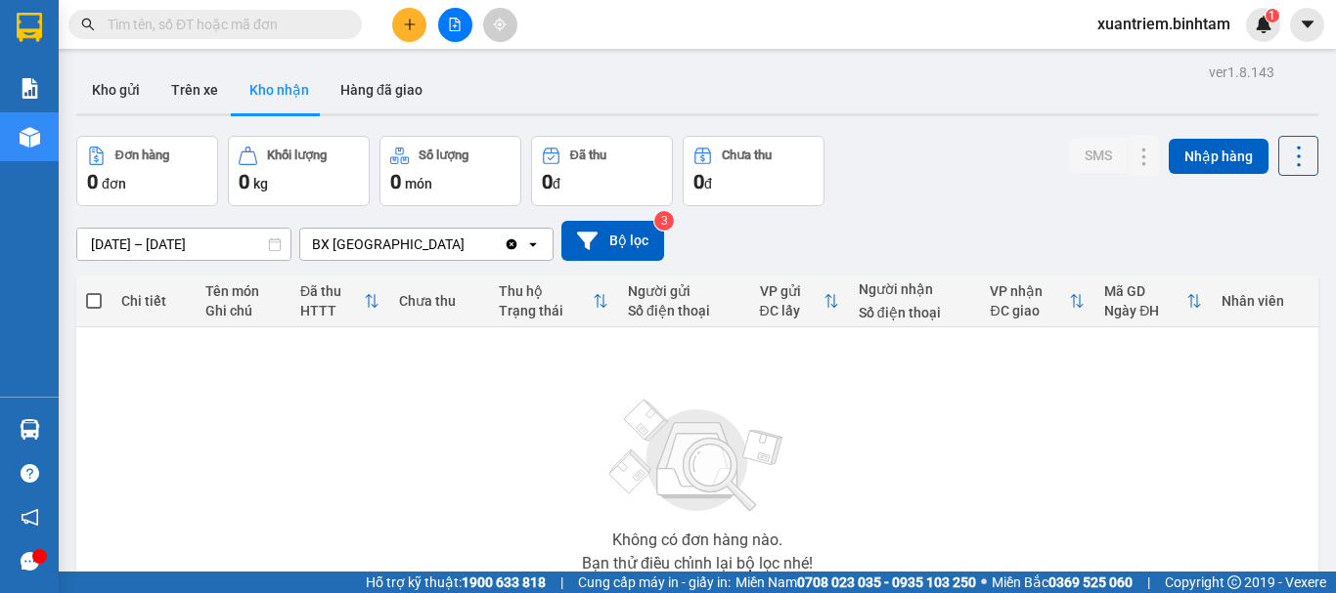
click at [398, 20] on button at bounding box center [409, 25] width 34 height 34
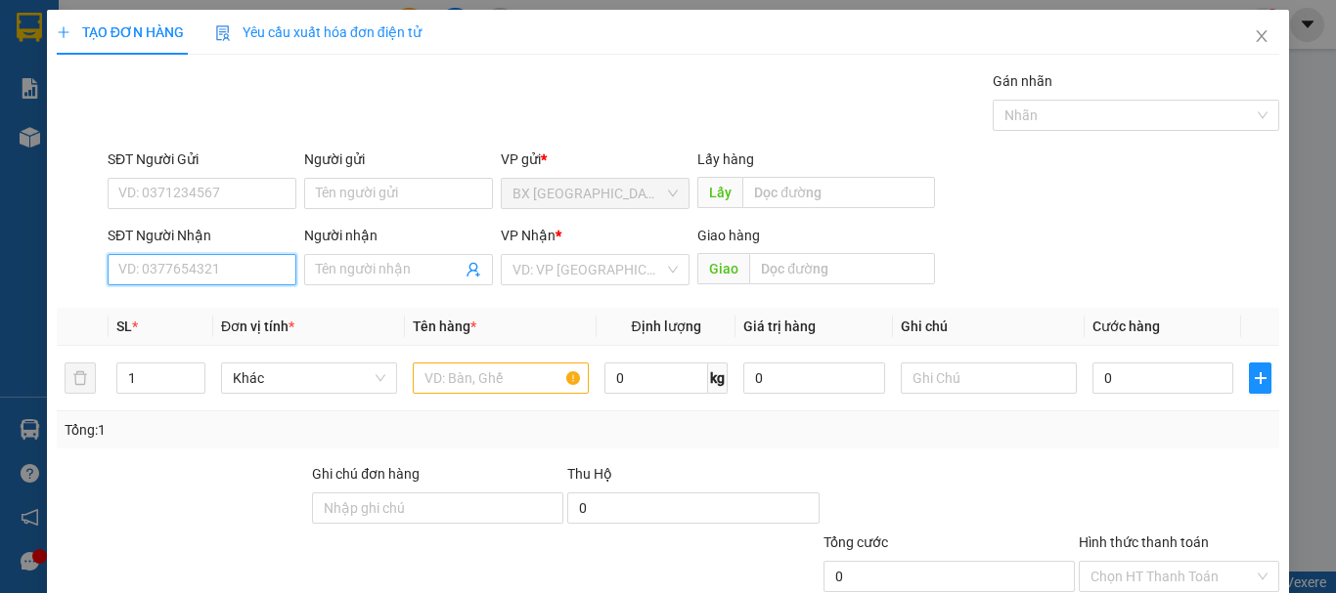
click at [201, 275] on input "SĐT Người Nhận" at bounding box center [202, 269] width 189 height 31
click at [217, 268] on input "0934711328" at bounding box center [202, 269] width 189 height 31
click at [215, 295] on div "0934711328" at bounding box center [200, 308] width 187 height 31
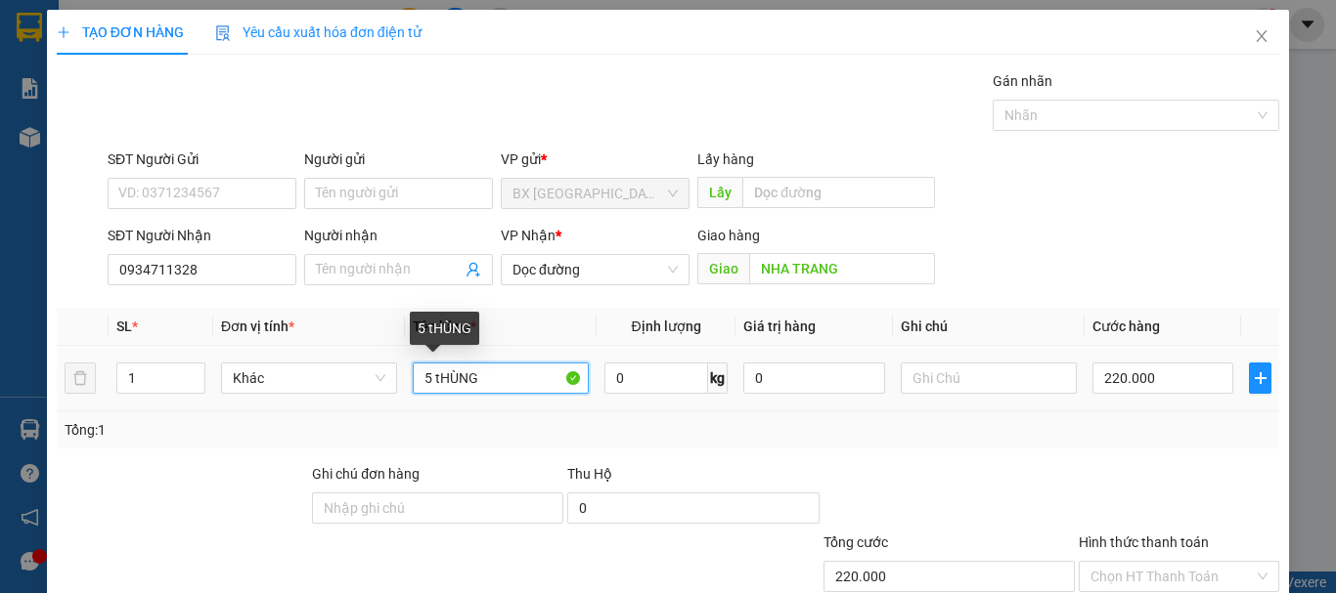
click at [427, 383] on input "5 tHÙNG" at bounding box center [501, 378] width 176 height 31
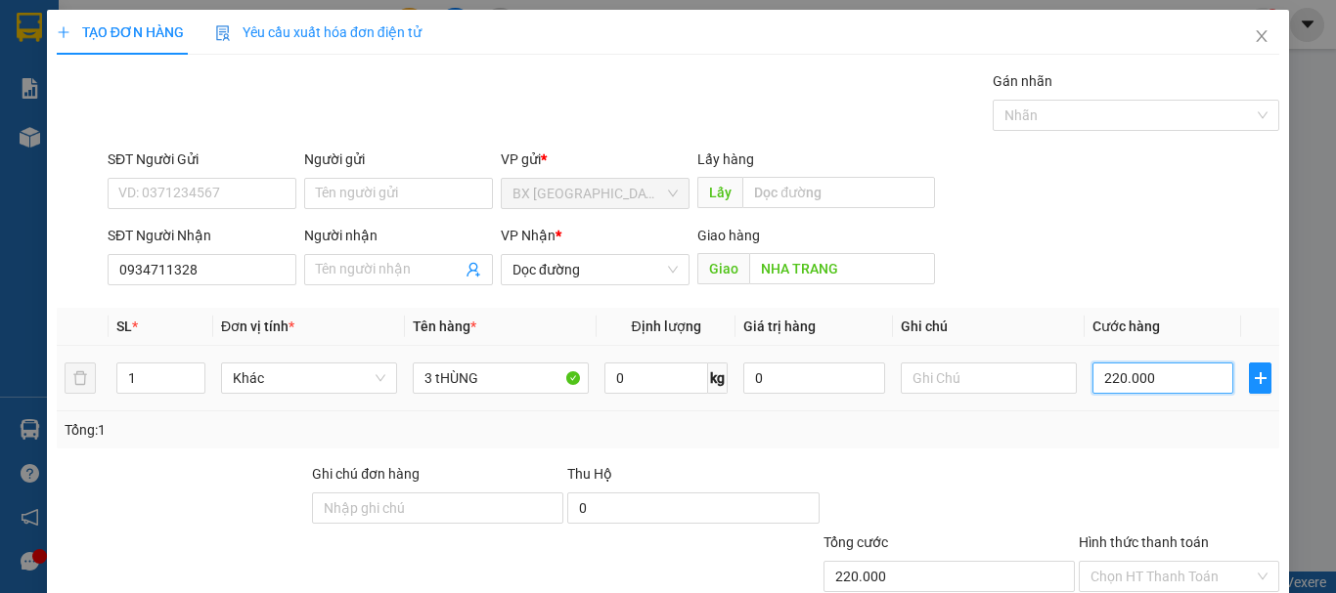
click at [1122, 387] on input "220.000" at bounding box center [1162, 378] width 141 height 31
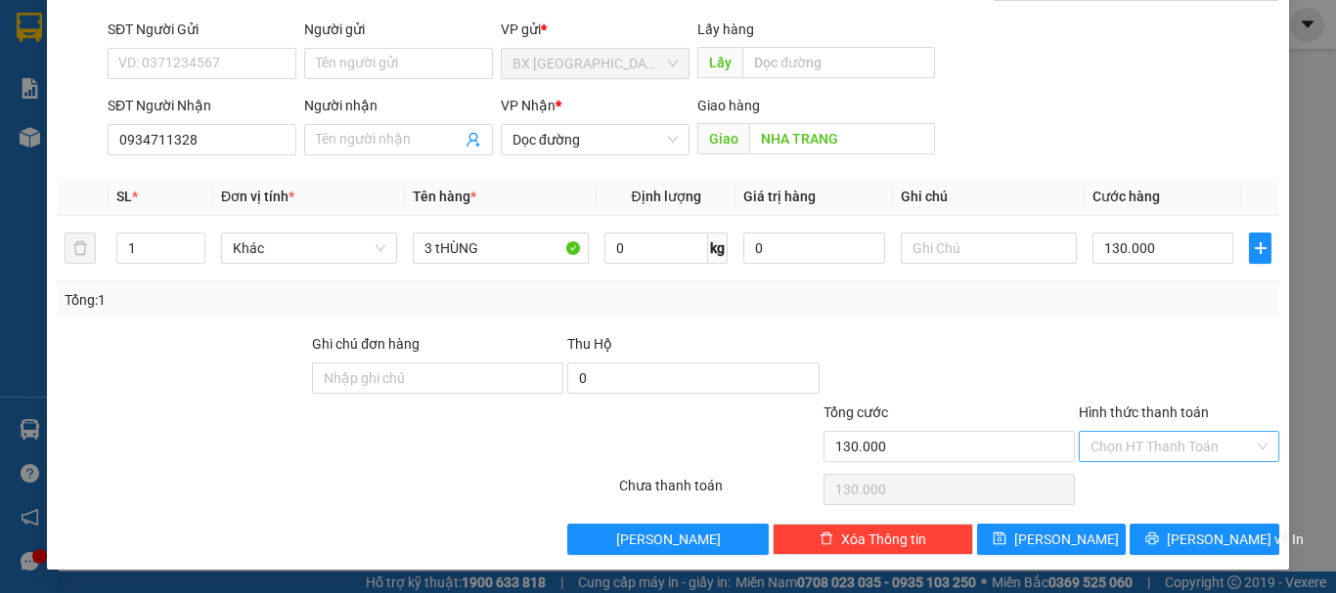
drag, startPoint x: 1190, startPoint y: 417, endPoint x: 1183, endPoint y: 445, distance: 29.2
click at [1189, 421] on div "Hình thức thanh toán" at bounding box center [1178, 416] width 200 height 29
drag, startPoint x: 1183, startPoint y: 443, endPoint x: 1173, endPoint y: 463, distance: 22.7
click at [1183, 442] on input "Hình thức thanh toán" at bounding box center [1171, 446] width 163 height 29
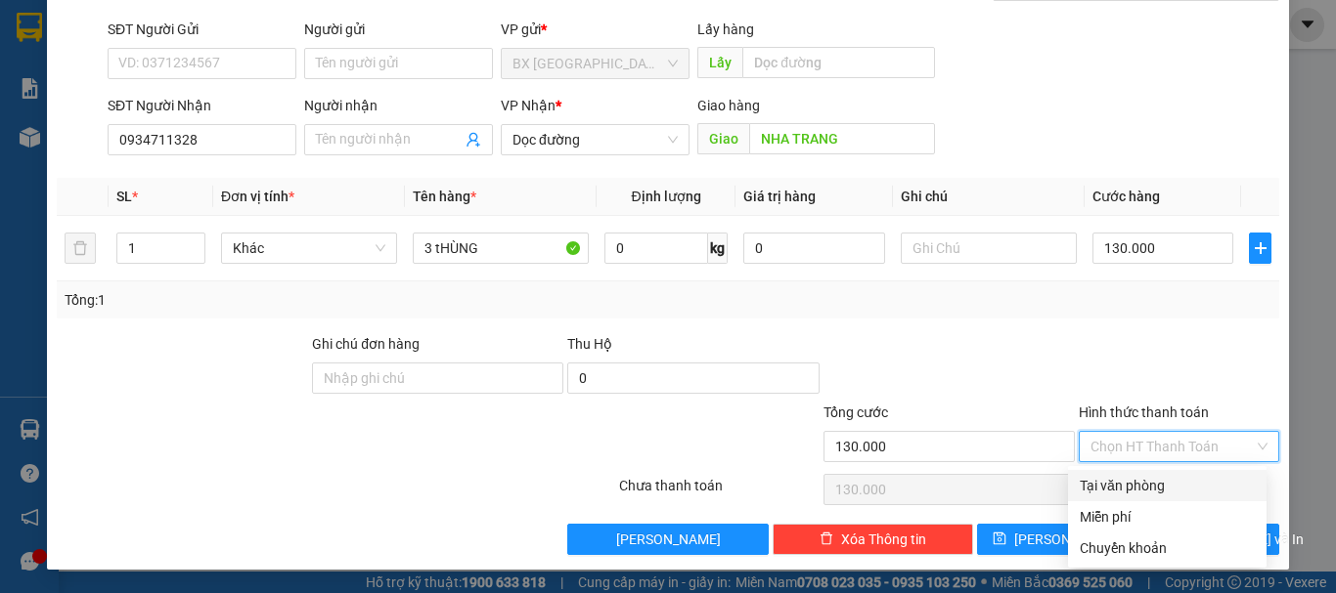
click at [1161, 485] on div "Tại văn phòng" at bounding box center [1166, 486] width 175 height 22
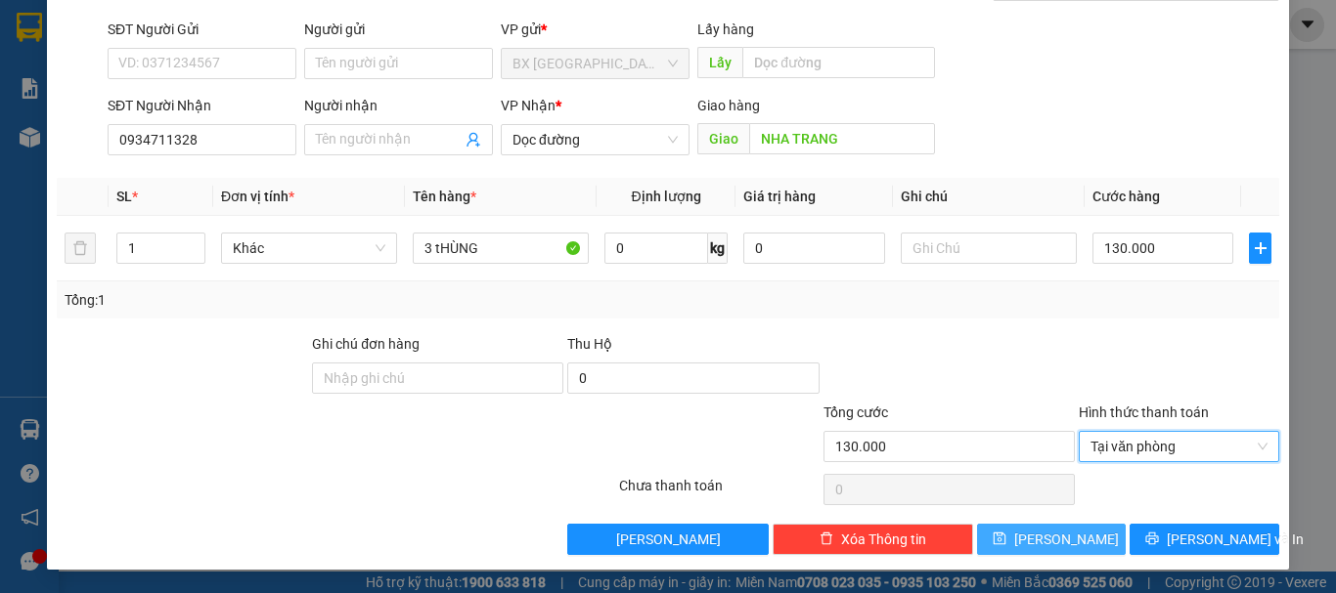
click at [1076, 540] on button "[PERSON_NAME]" at bounding box center [1052, 539] width 150 height 31
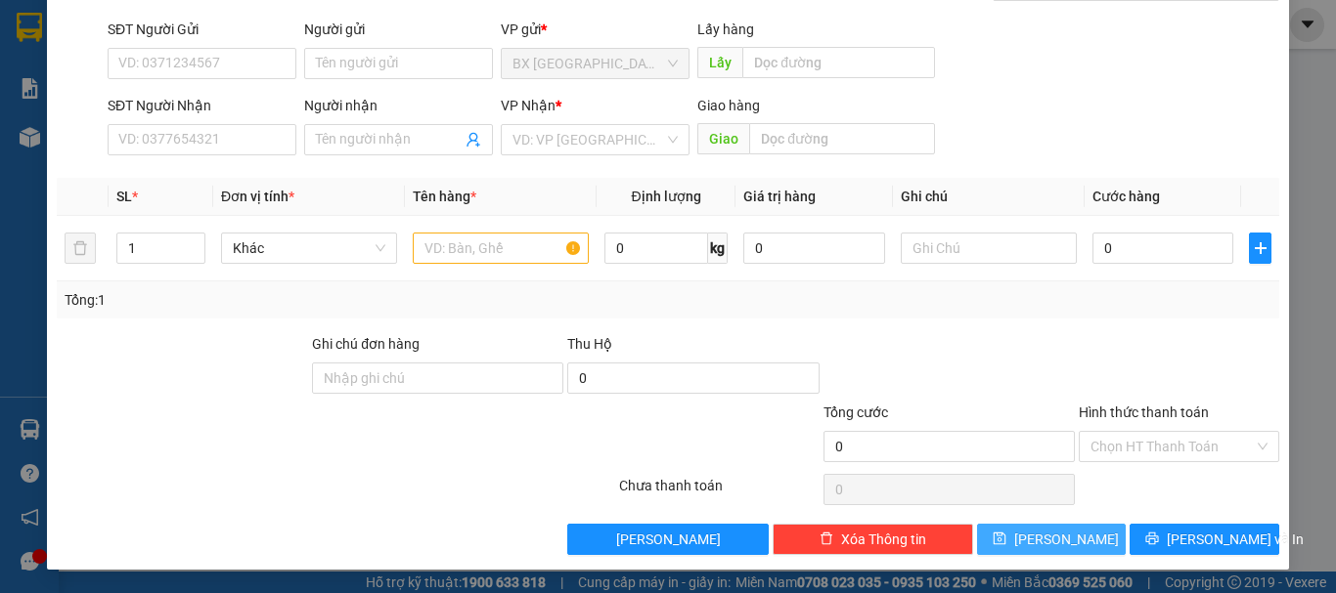
scroll to position [0, 0]
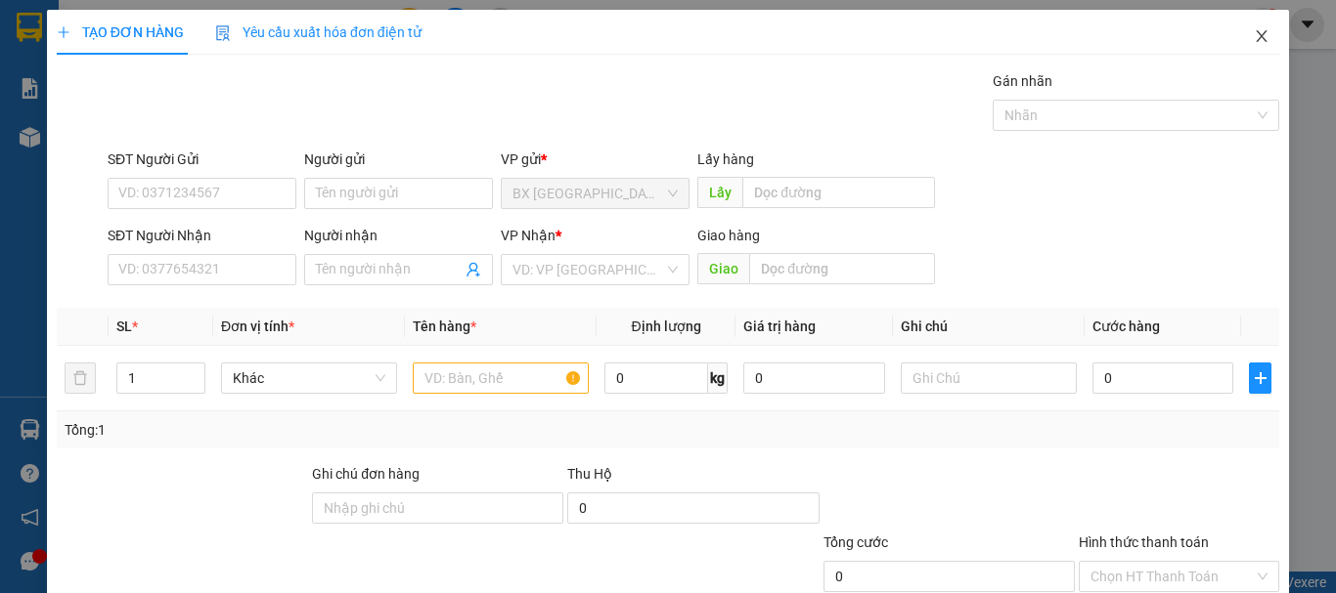
click at [1253, 31] on icon "close" at bounding box center [1261, 36] width 16 height 16
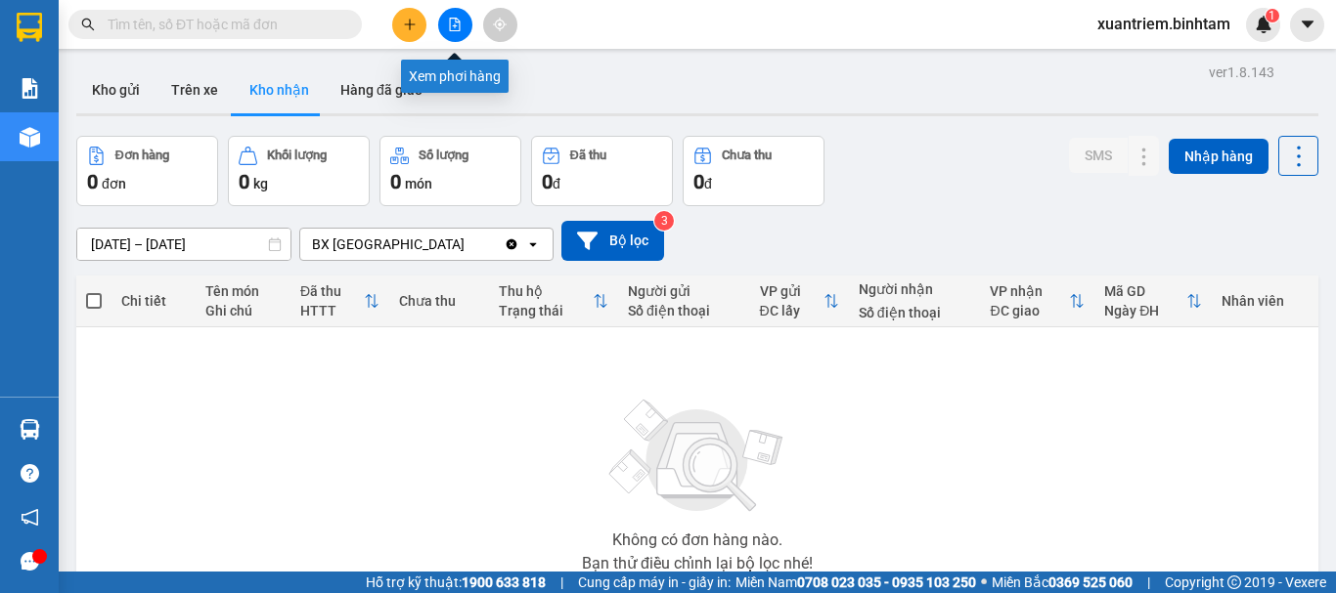
click at [411, 27] on icon "plus" at bounding box center [410, 25] width 14 height 14
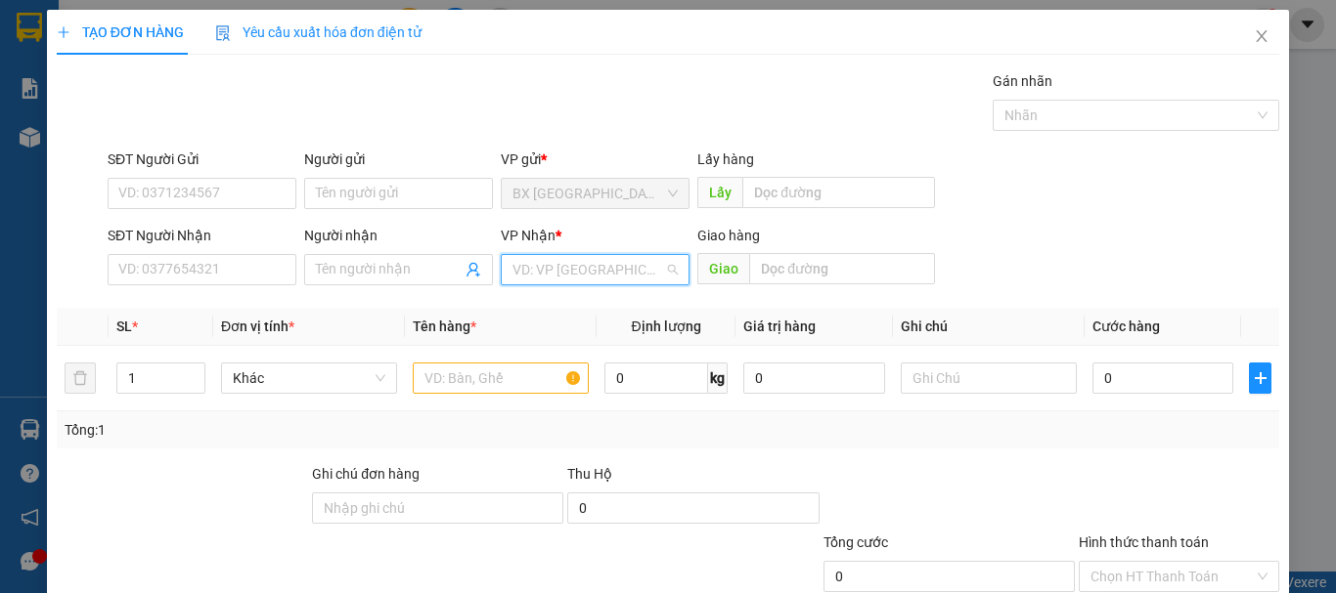
click at [551, 263] on input "search" at bounding box center [588, 269] width 152 height 29
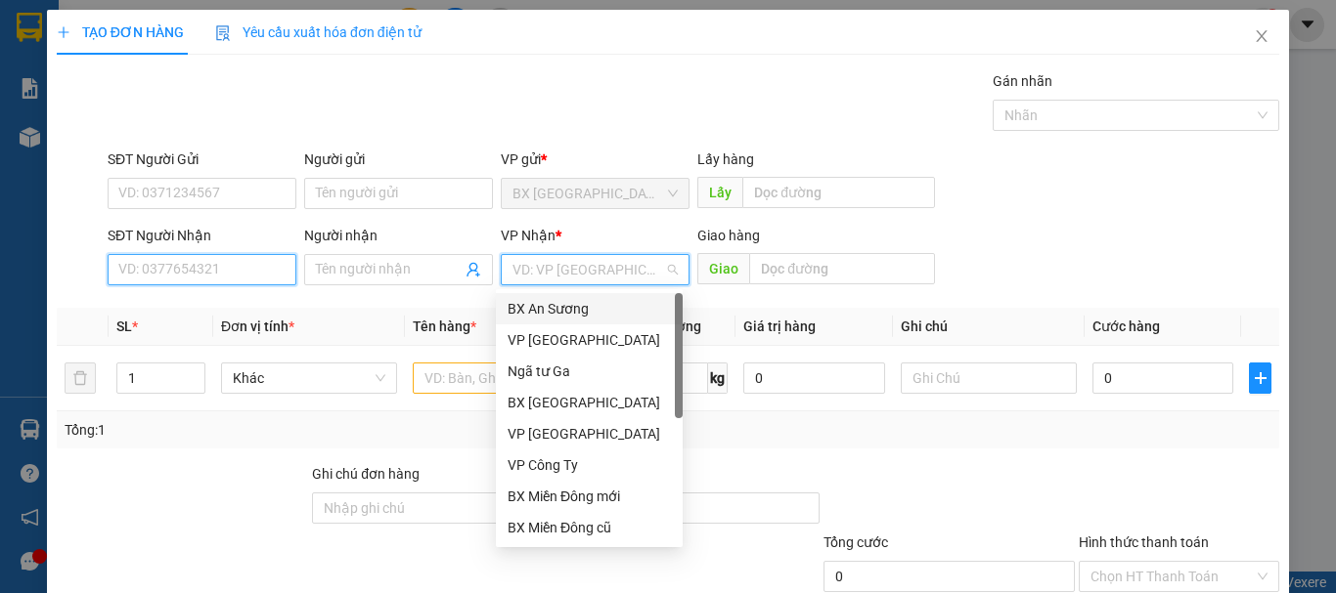
click at [291, 277] on input "SĐT Người Nhận" at bounding box center [202, 269] width 189 height 31
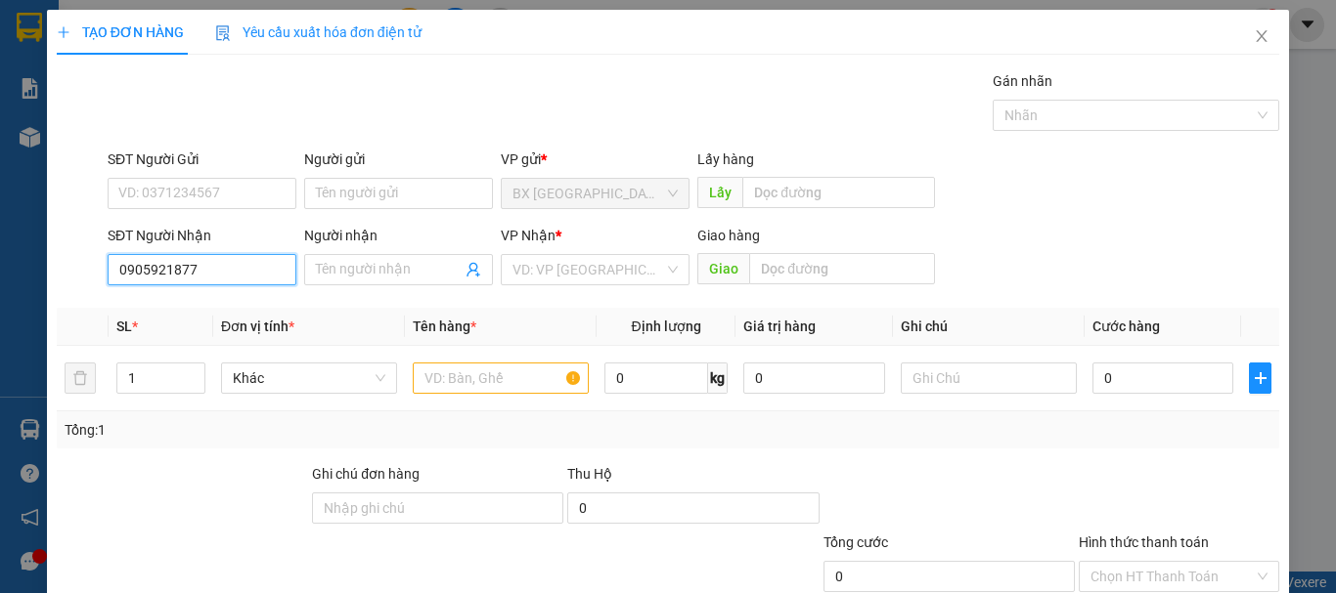
click at [291, 277] on input "0905921877" at bounding box center [202, 269] width 189 height 31
click at [205, 314] on div "0905921877" at bounding box center [199, 309] width 163 height 22
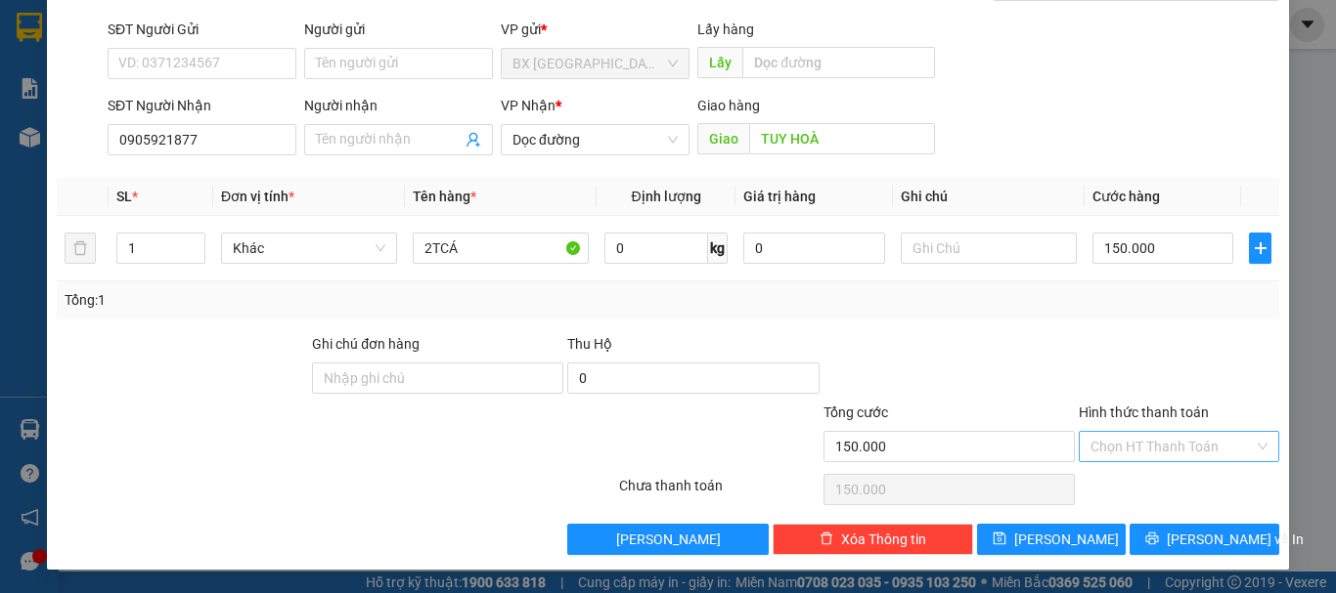
click at [1163, 453] on input "Hình thức thanh toán" at bounding box center [1171, 446] width 163 height 29
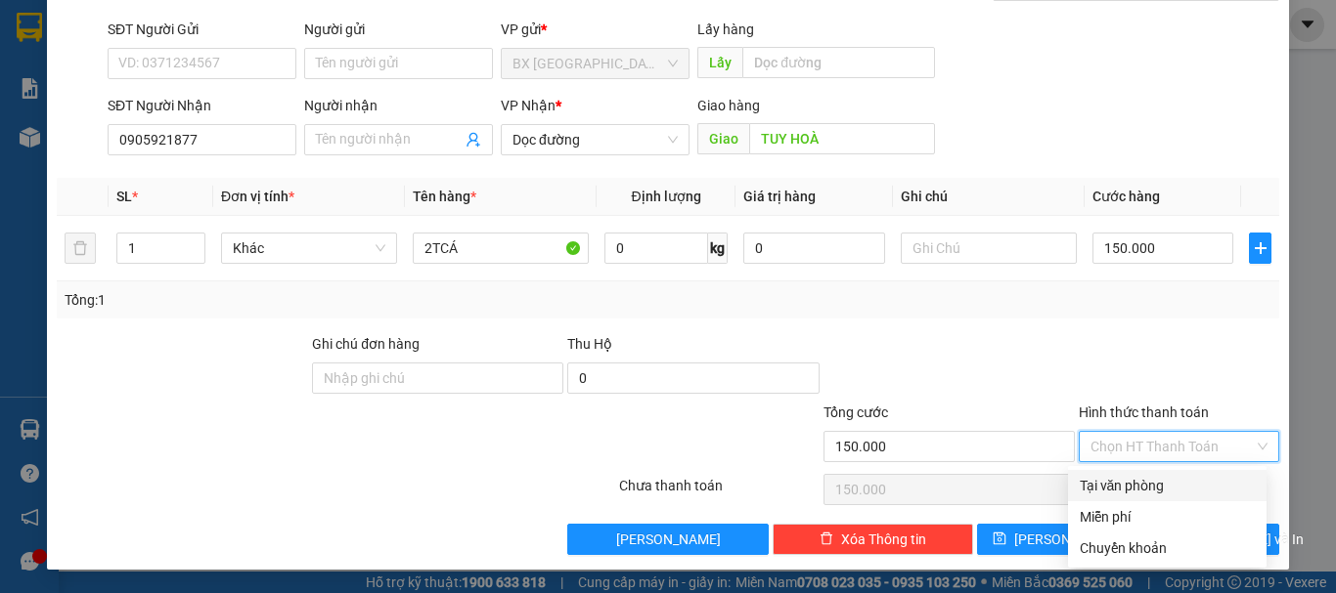
click at [1161, 483] on div "Tại văn phòng" at bounding box center [1166, 486] width 175 height 22
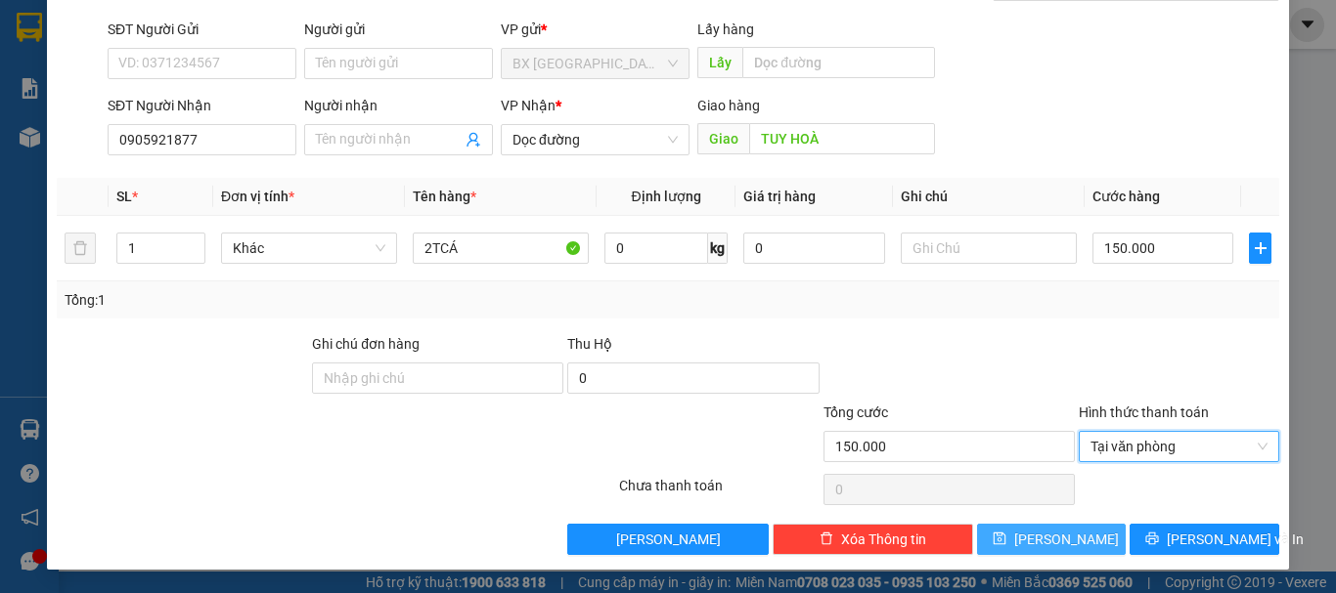
click at [1072, 543] on button "[PERSON_NAME]" at bounding box center [1052, 539] width 150 height 31
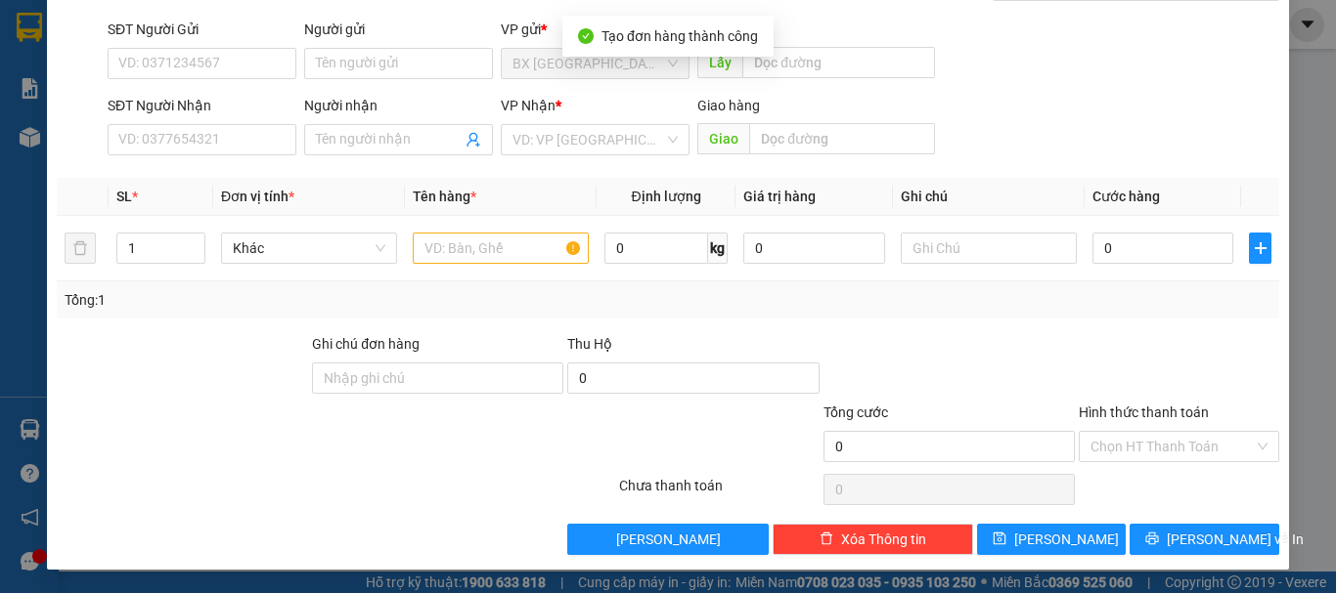
scroll to position [0, 0]
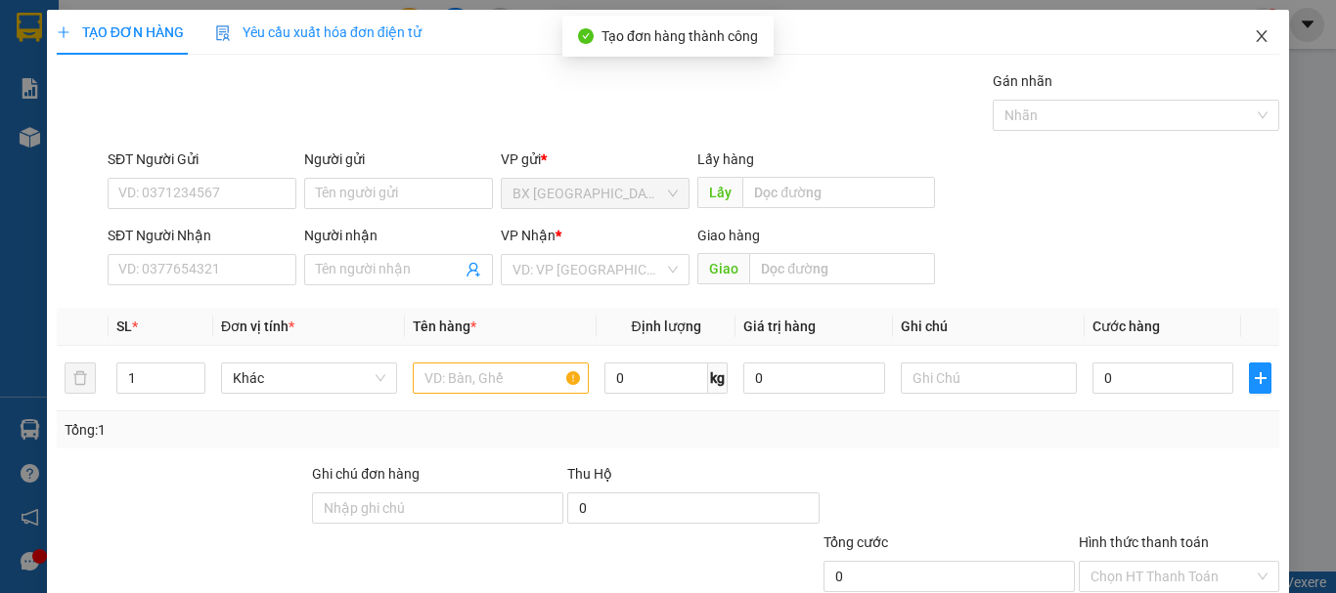
click at [1253, 30] on icon "close" at bounding box center [1261, 36] width 16 height 16
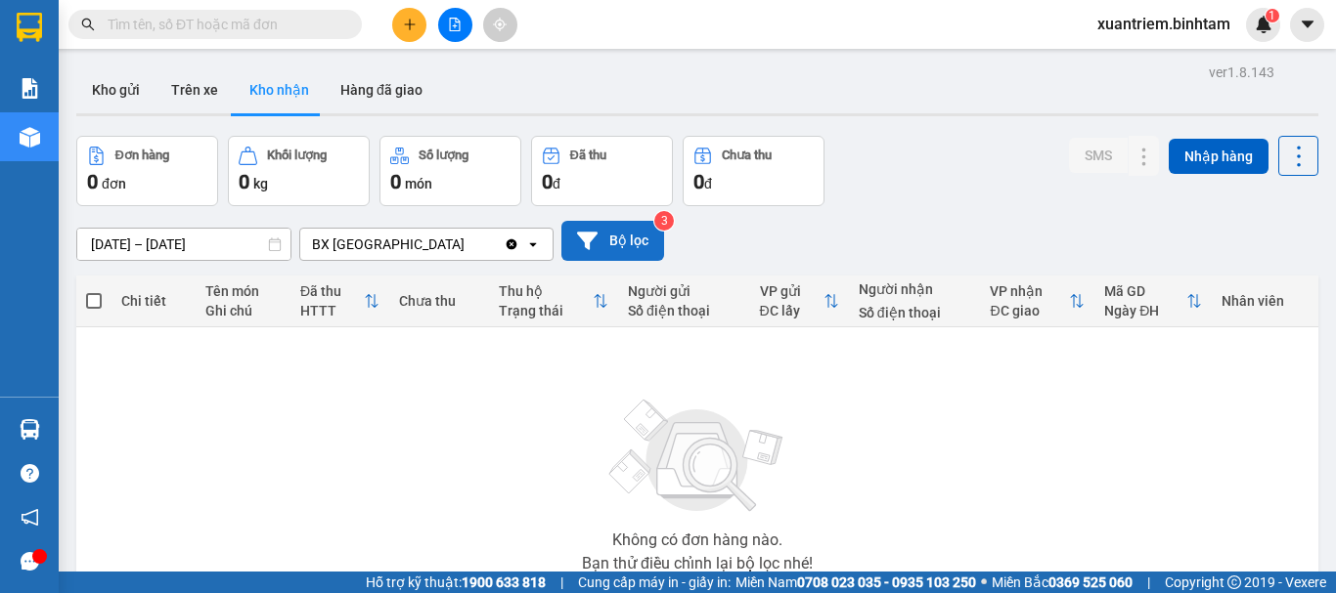
click at [649, 235] on button "Bộ lọc" at bounding box center [612, 241] width 103 height 40
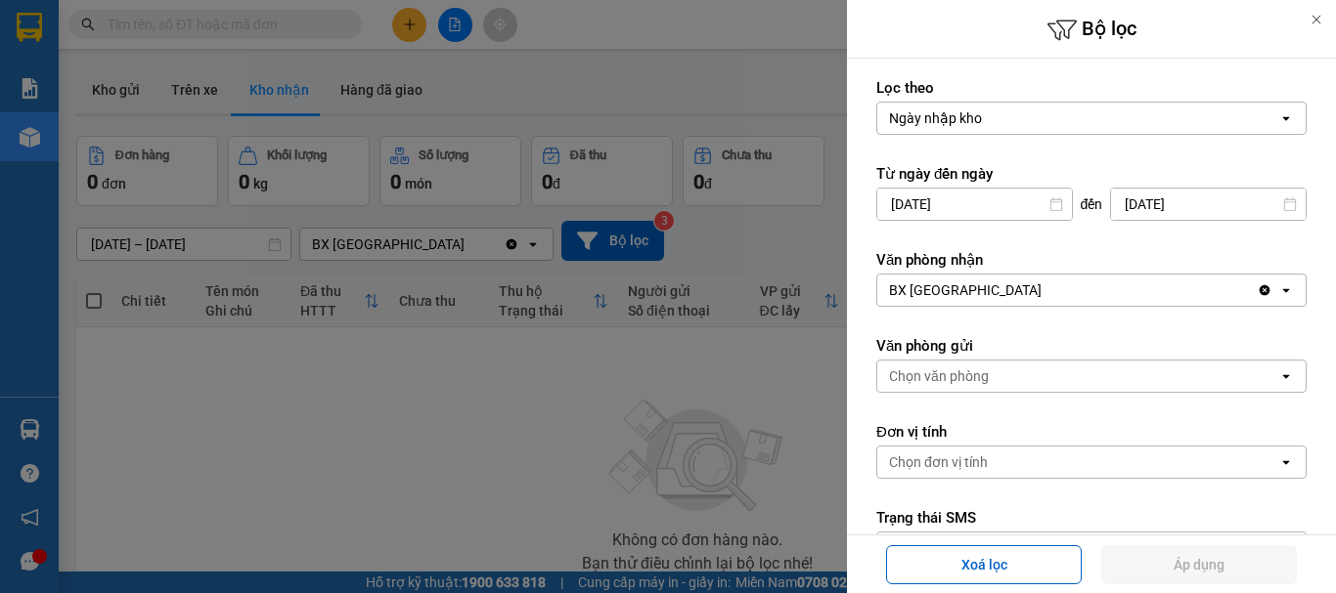
click at [347, 491] on div at bounding box center [668, 296] width 1336 height 593
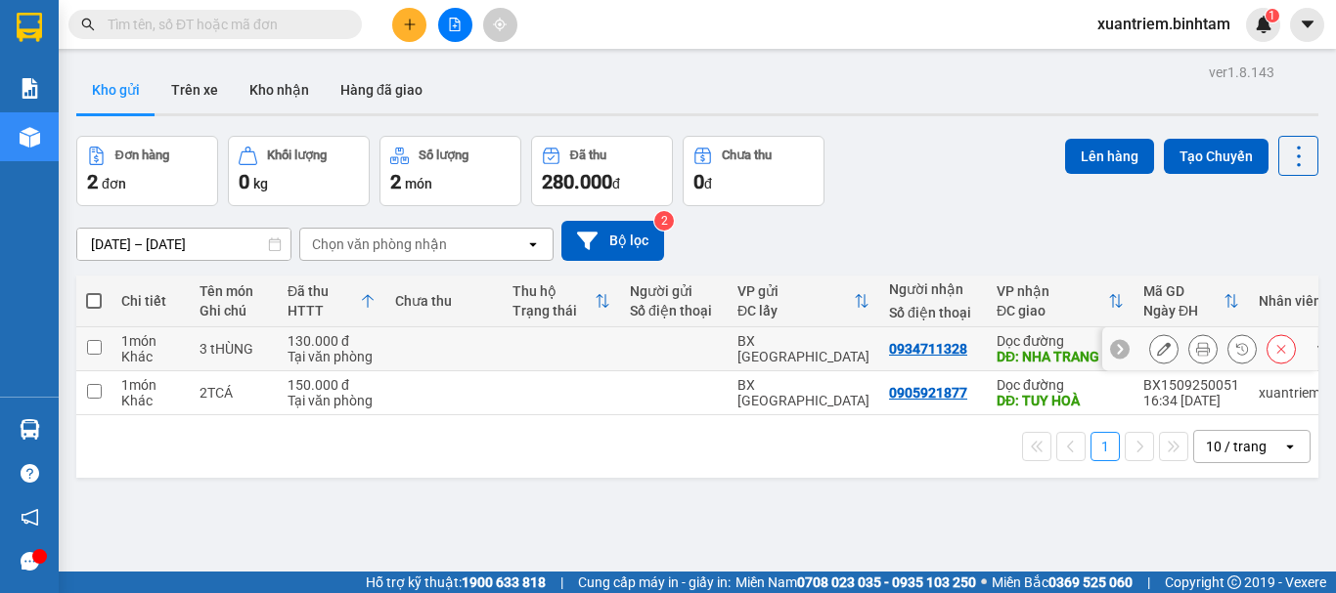
click at [161, 336] on div "1 món" at bounding box center [150, 341] width 59 height 16
checkbox input "true"
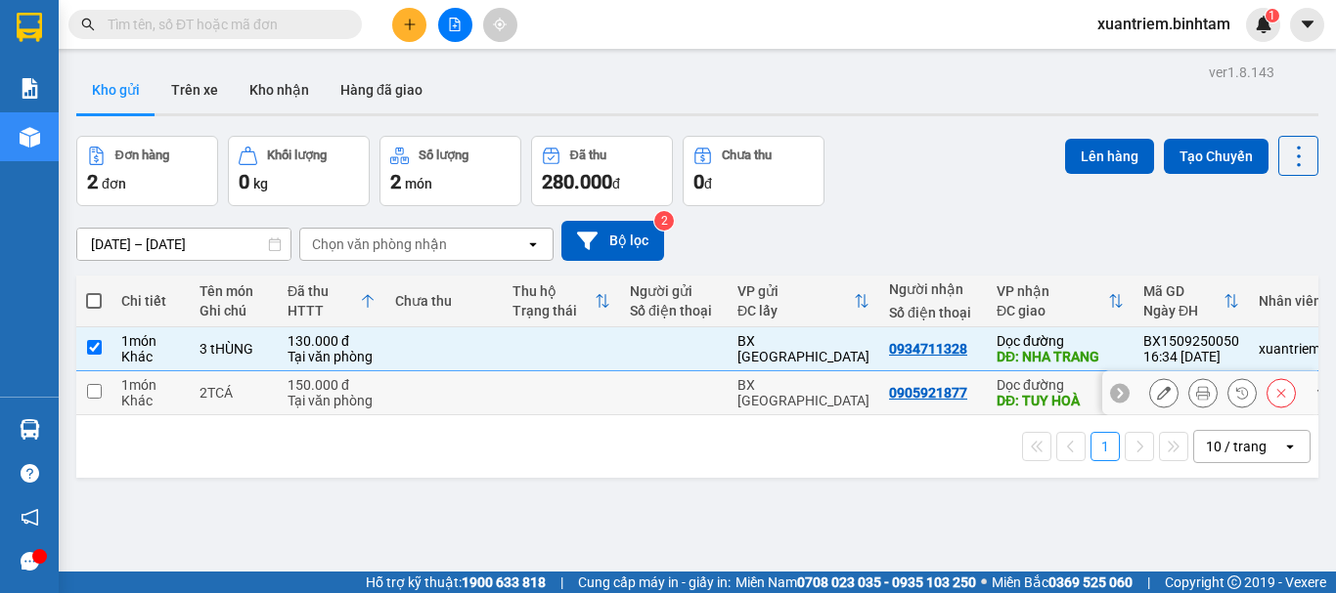
click at [151, 389] on div "1 món" at bounding box center [150, 385] width 59 height 16
checkbox input "true"
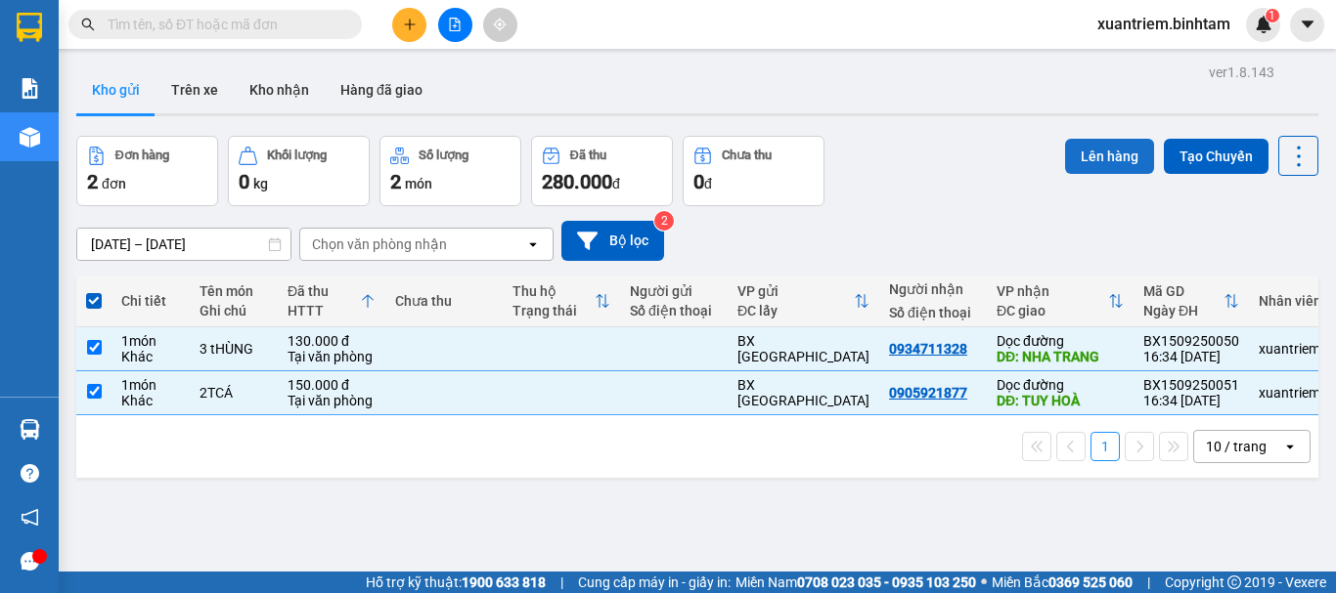
click at [1076, 148] on button "Lên hàng" at bounding box center [1109, 156] width 89 height 35
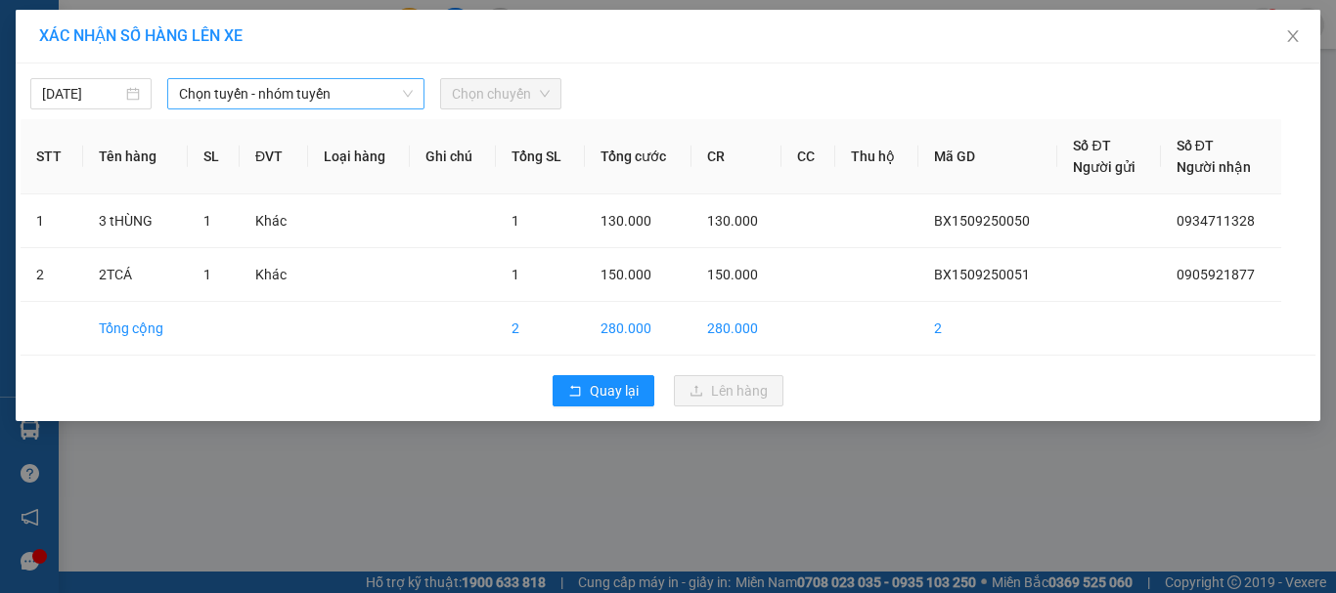
click at [343, 100] on span "Chọn tuyến - nhóm tuyến" at bounding box center [296, 93] width 234 height 29
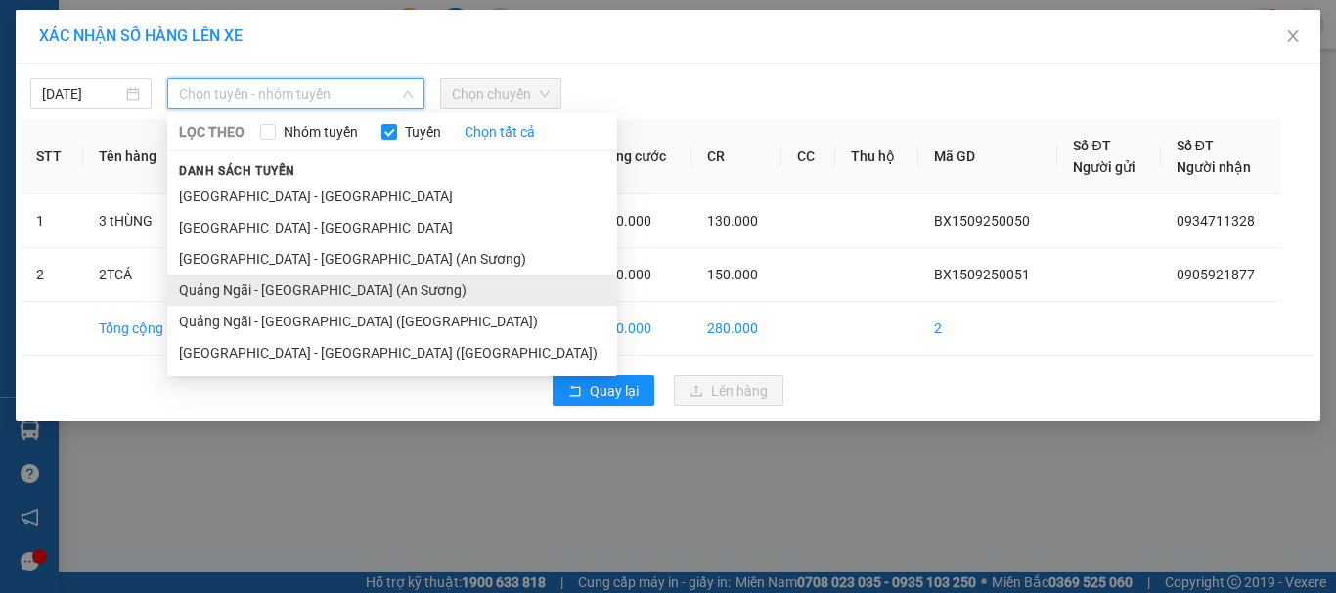
click at [331, 287] on li "Quảng Ngãi - [GEOGRAPHIC_DATA] (An Sương)" at bounding box center [392, 290] width 450 height 31
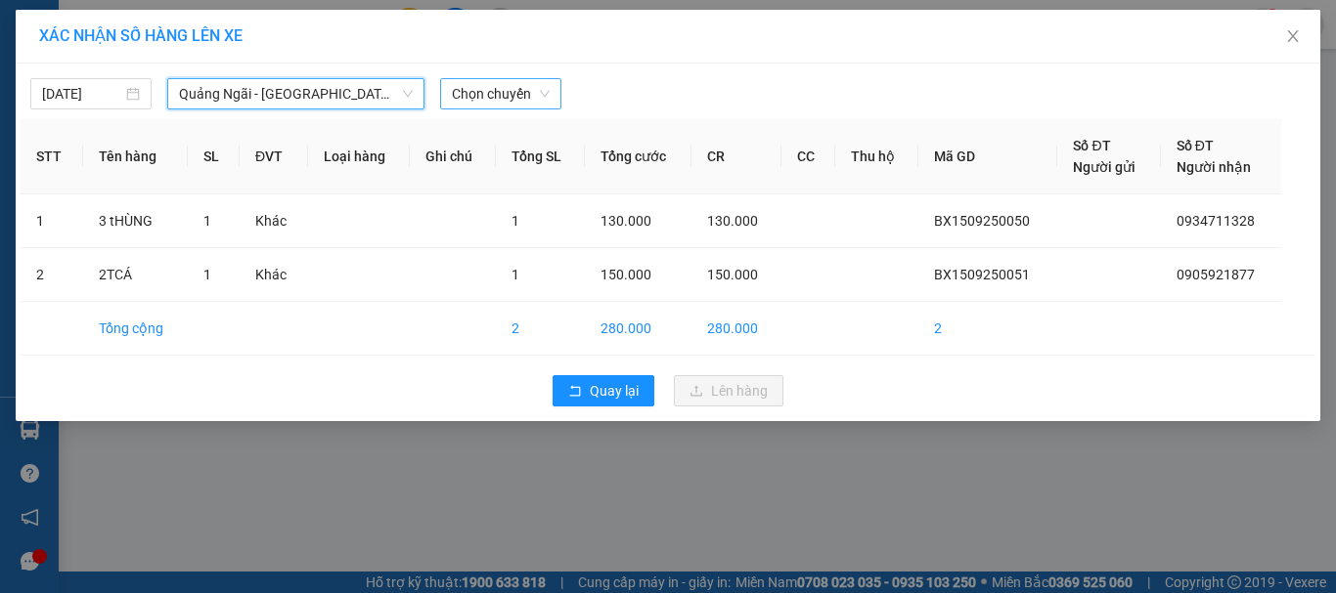
click at [527, 93] on span "Chọn chuyến" at bounding box center [501, 93] width 98 height 29
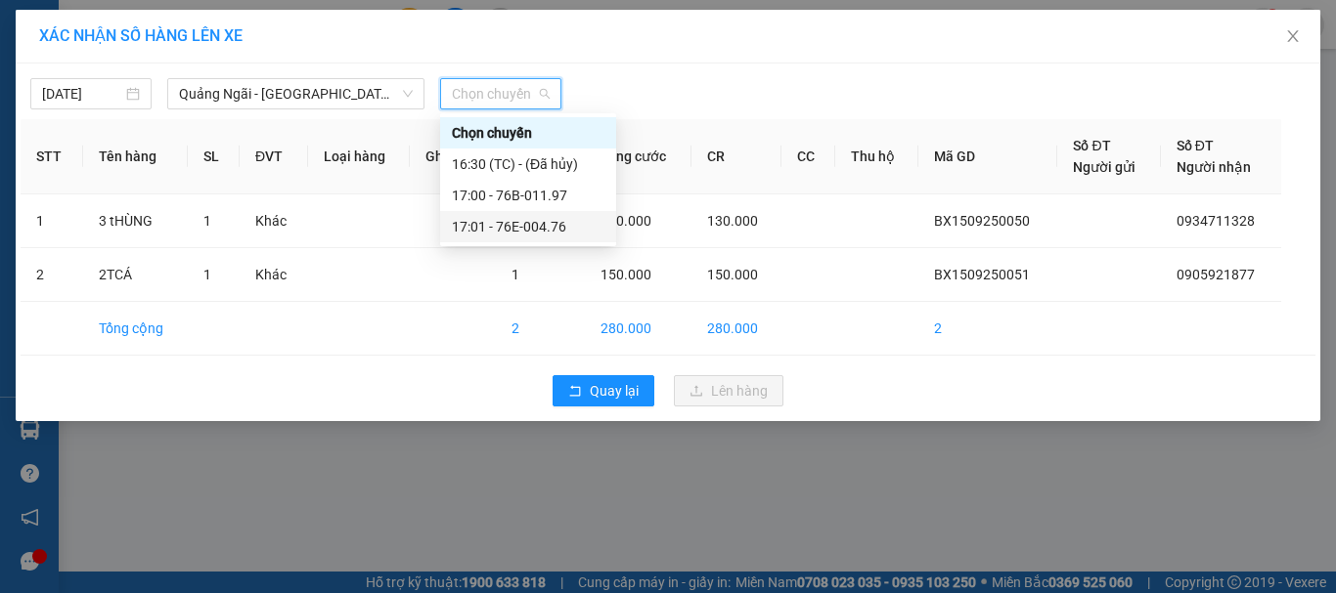
click at [554, 221] on div "17:01 - 76E-004.76" at bounding box center [528, 227] width 153 height 22
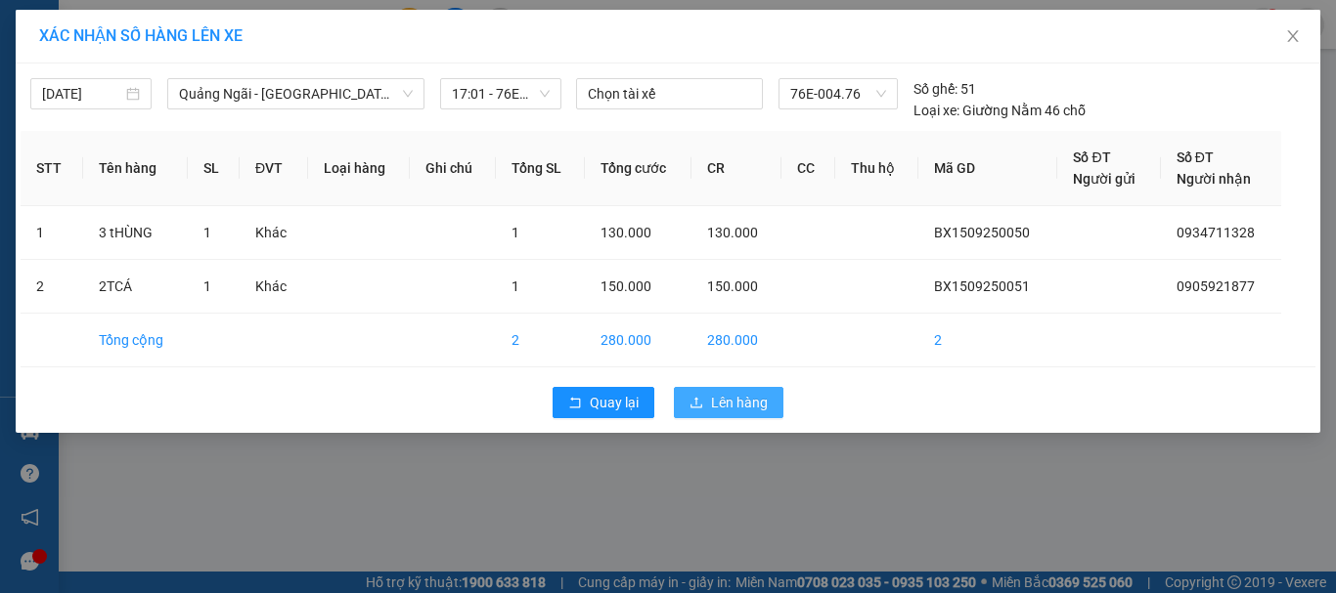
click at [712, 401] on span "Lên hàng" at bounding box center [739, 403] width 57 height 22
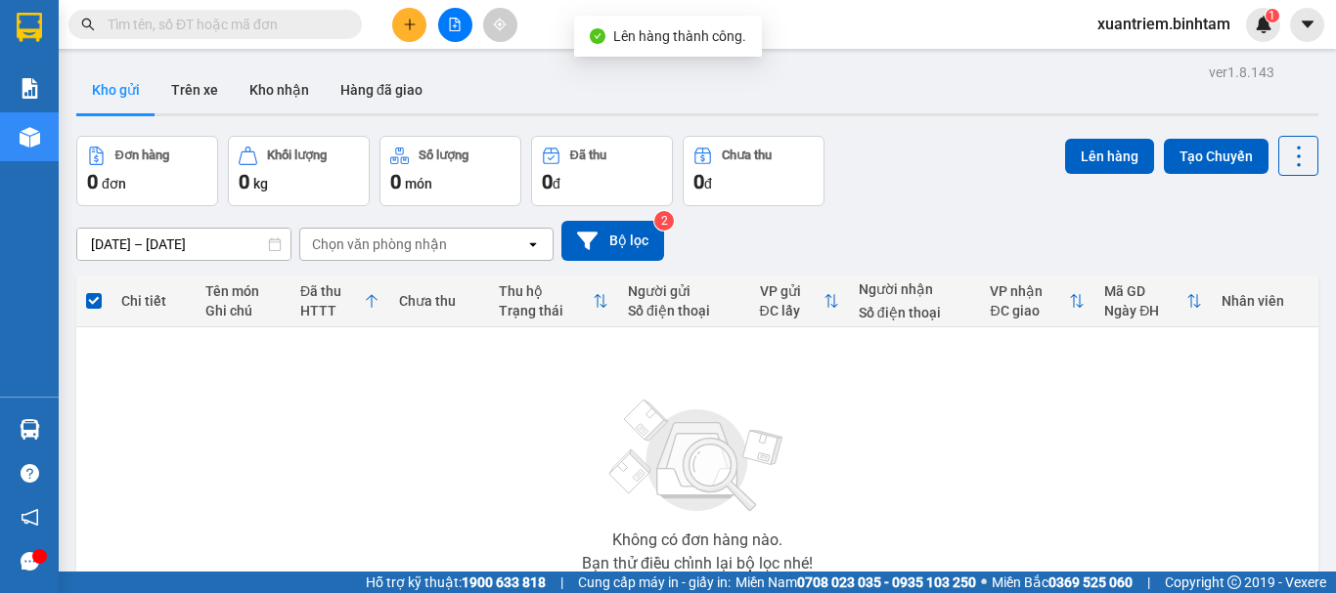
click at [451, 23] on icon "file-add" at bounding box center [455, 25] width 14 height 14
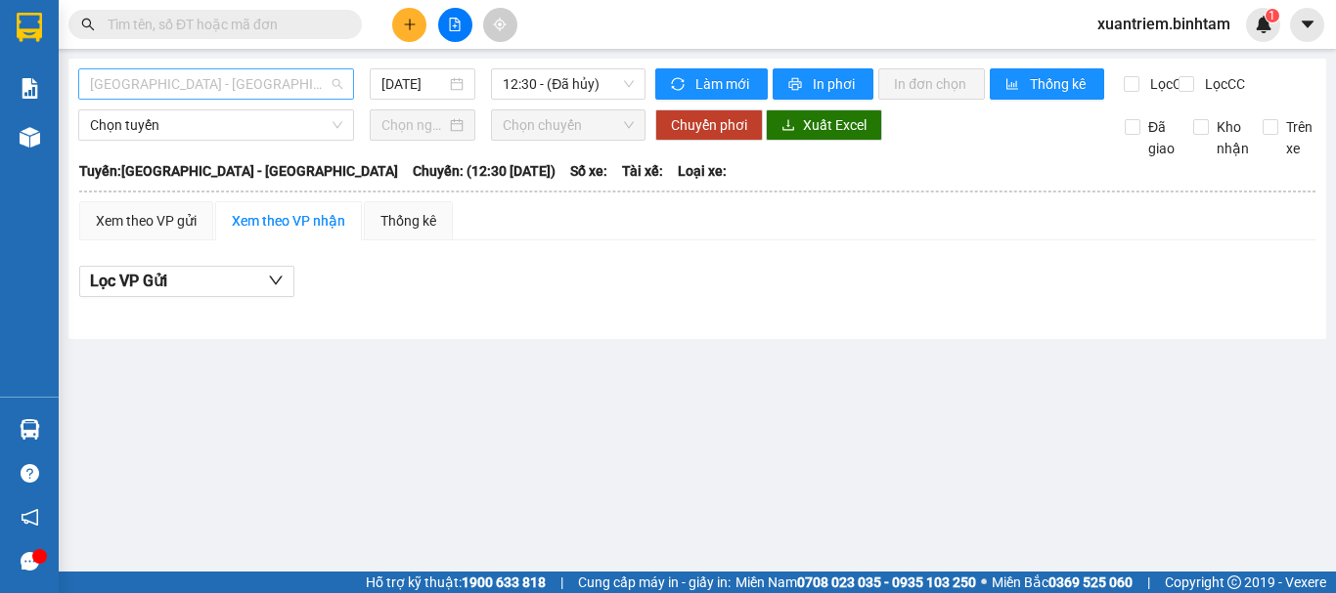
drag, startPoint x: 256, startPoint y: 70, endPoint x: 255, endPoint y: 125, distance: 54.8
click at [254, 71] on span "[GEOGRAPHIC_DATA] - [GEOGRAPHIC_DATA]" at bounding box center [216, 83] width 252 height 29
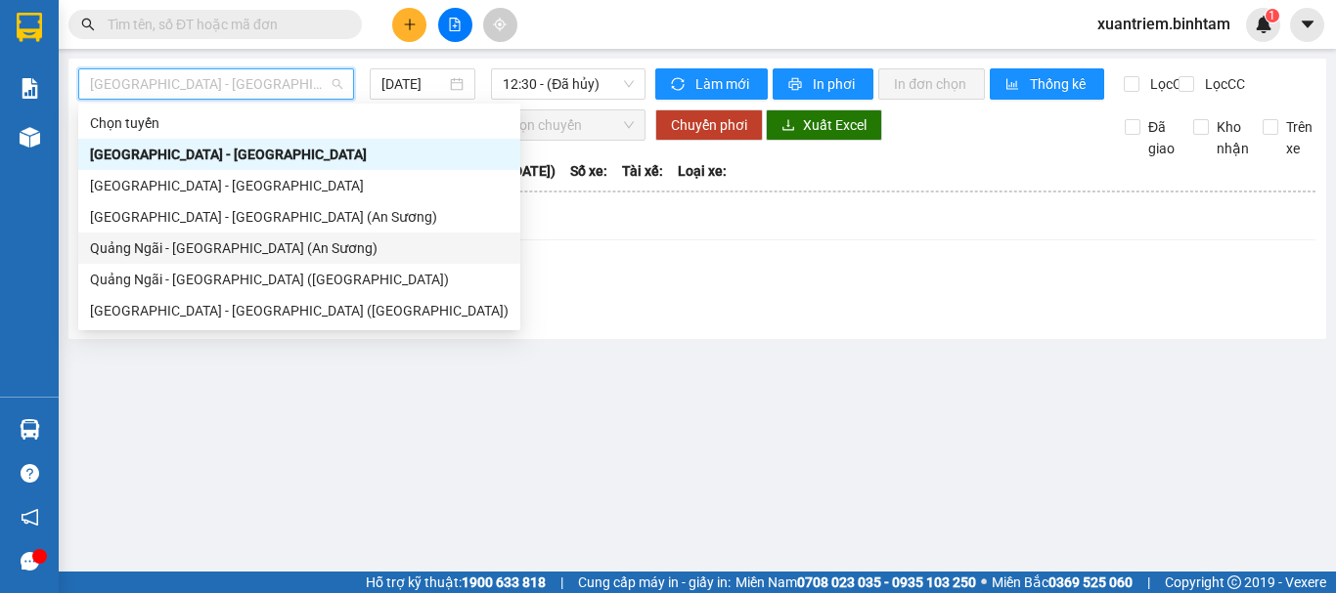
click at [256, 252] on div "Quảng Ngãi - [GEOGRAPHIC_DATA] (An Sương)" at bounding box center [299, 249] width 418 height 22
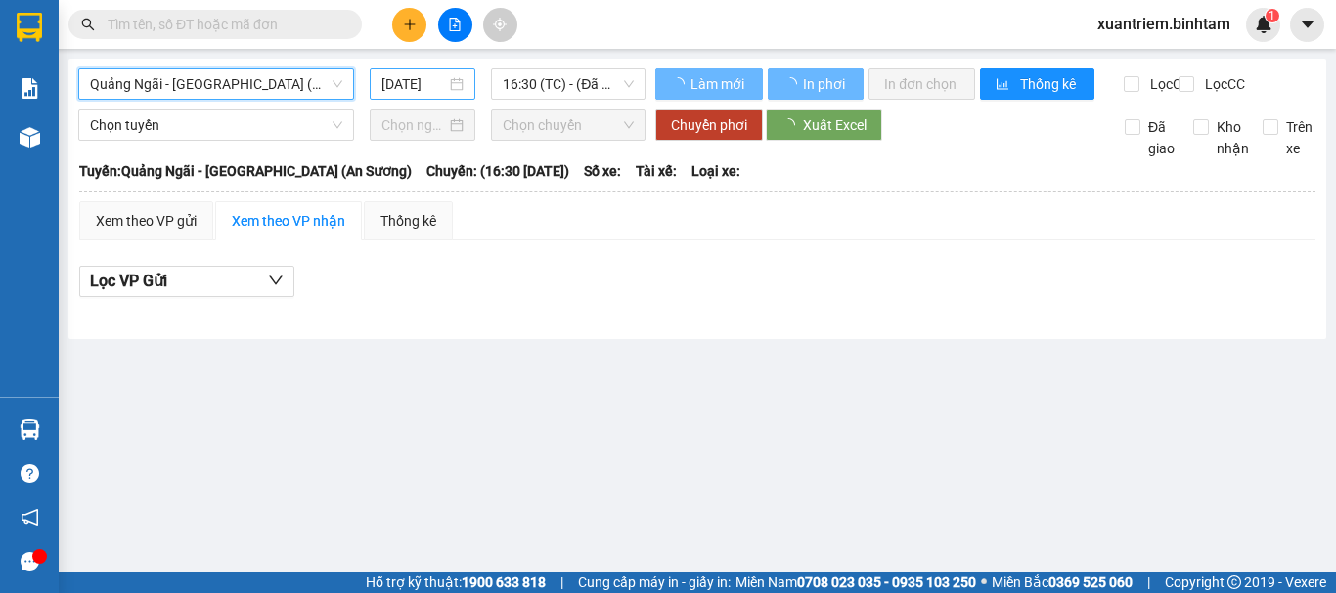
click at [417, 95] on div "[DATE]" at bounding box center [423, 83] width 106 height 31
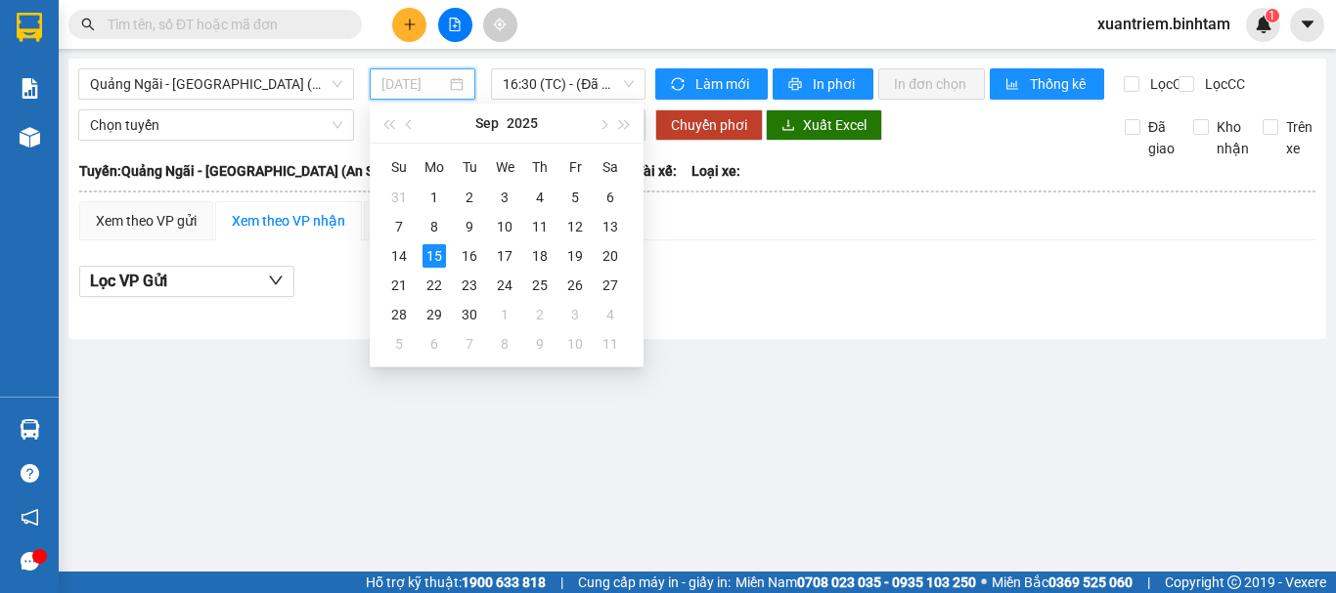
type input "[DATE]"
drag, startPoint x: 438, startPoint y: 267, endPoint x: 558, endPoint y: 87, distance: 216.4
click at [438, 264] on div "15" at bounding box center [433, 255] width 23 height 23
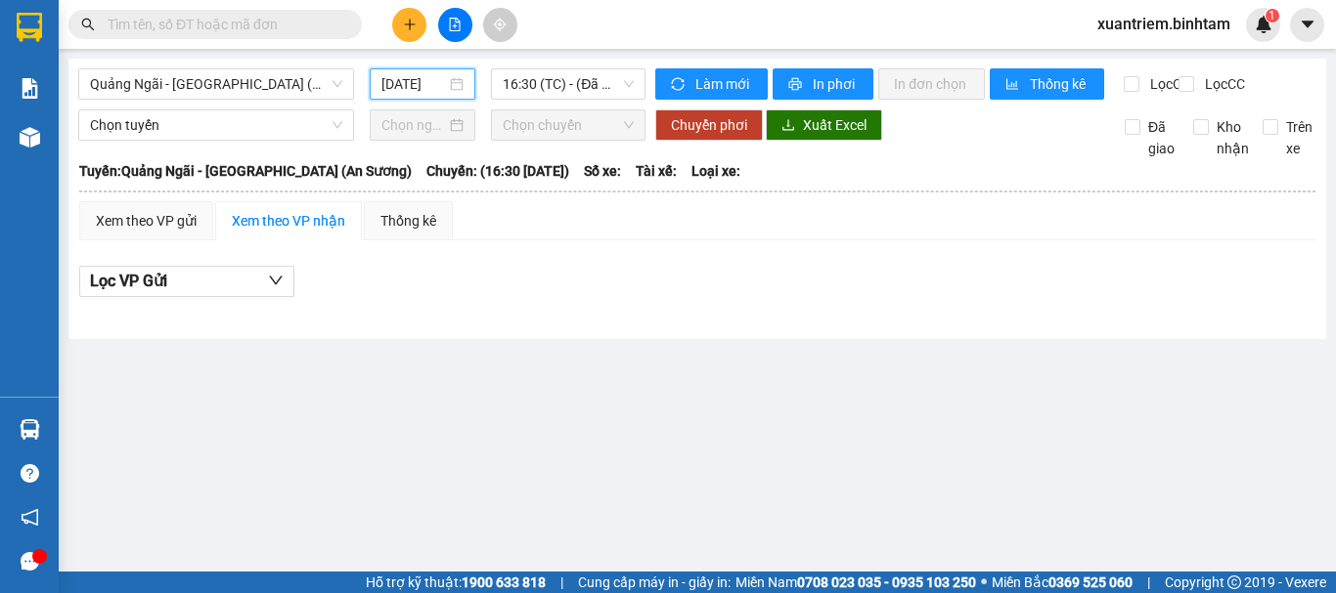
click at [568, 66] on div "[GEOGRAPHIC_DATA] - [GEOGRAPHIC_DATA] (An Sương) [DATE] 16:30 (TC) - (Đã hủy) L…" at bounding box center [696, 199] width 1257 height 281
click at [572, 71] on span "16:30 (TC) - (Đã hủy)" at bounding box center [568, 83] width 131 height 29
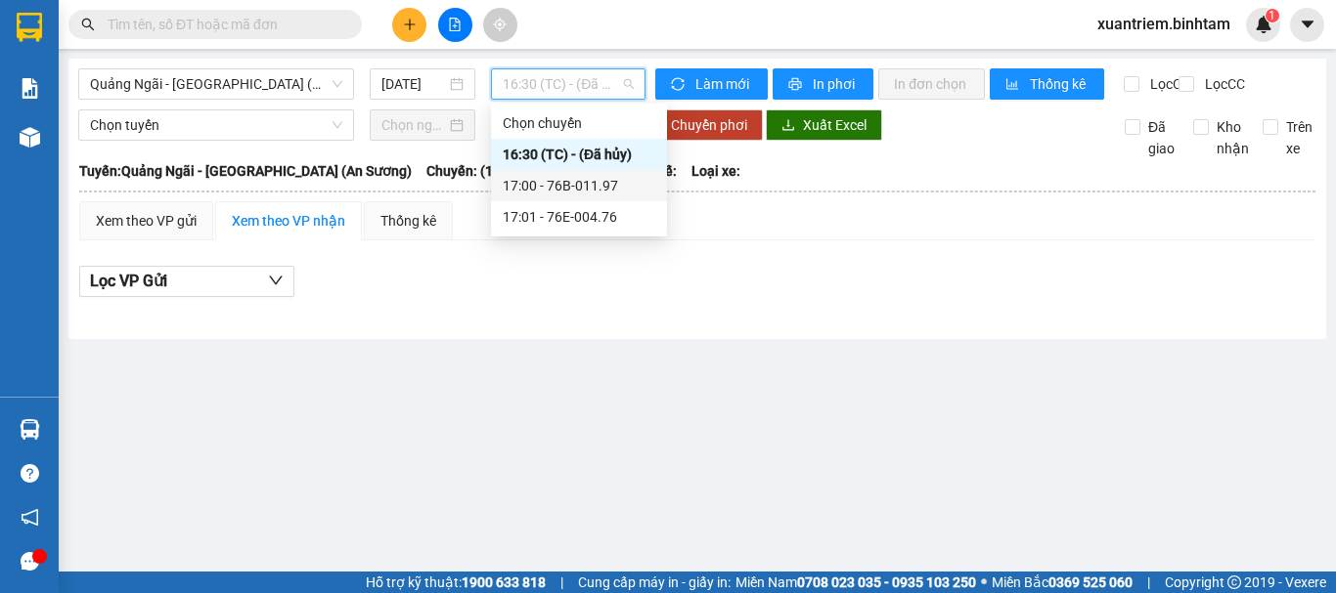
drag, startPoint x: 582, startPoint y: 182, endPoint x: 607, endPoint y: 114, distance: 72.1
click at [584, 171] on div "17:00 - 76B-011.97" at bounding box center [579, 185] width 176 height 31
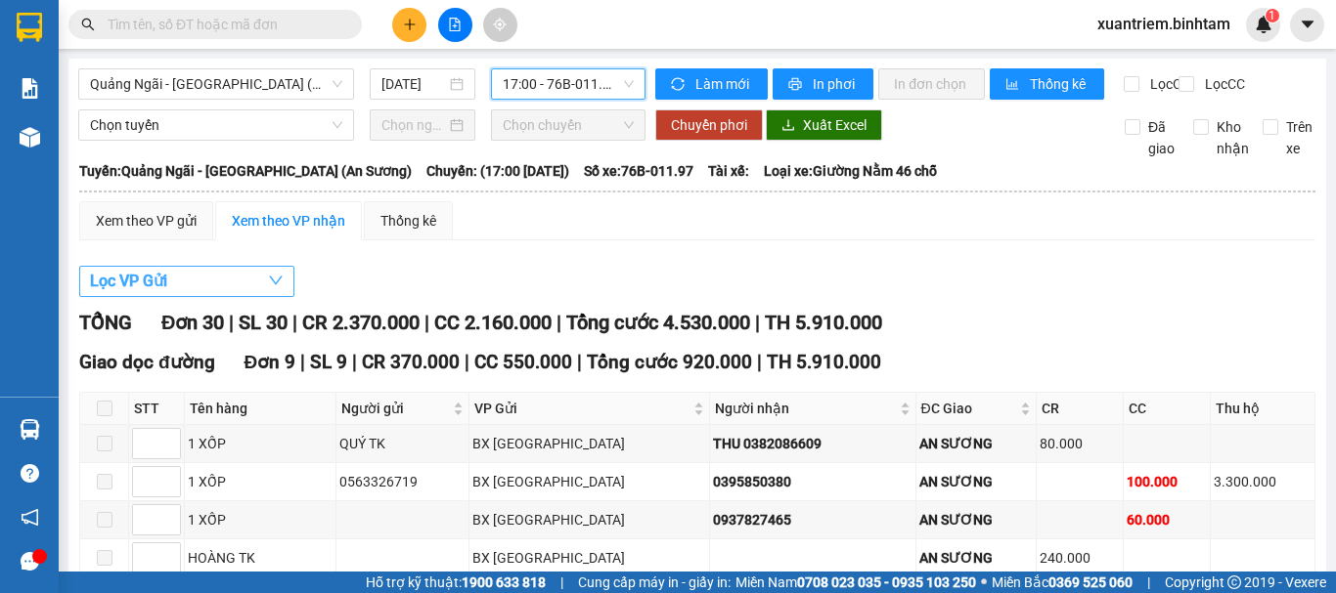
click at [248, 297] on button "Lọc VP Gửi" at bounding box center [186, 281] width 215 height 31
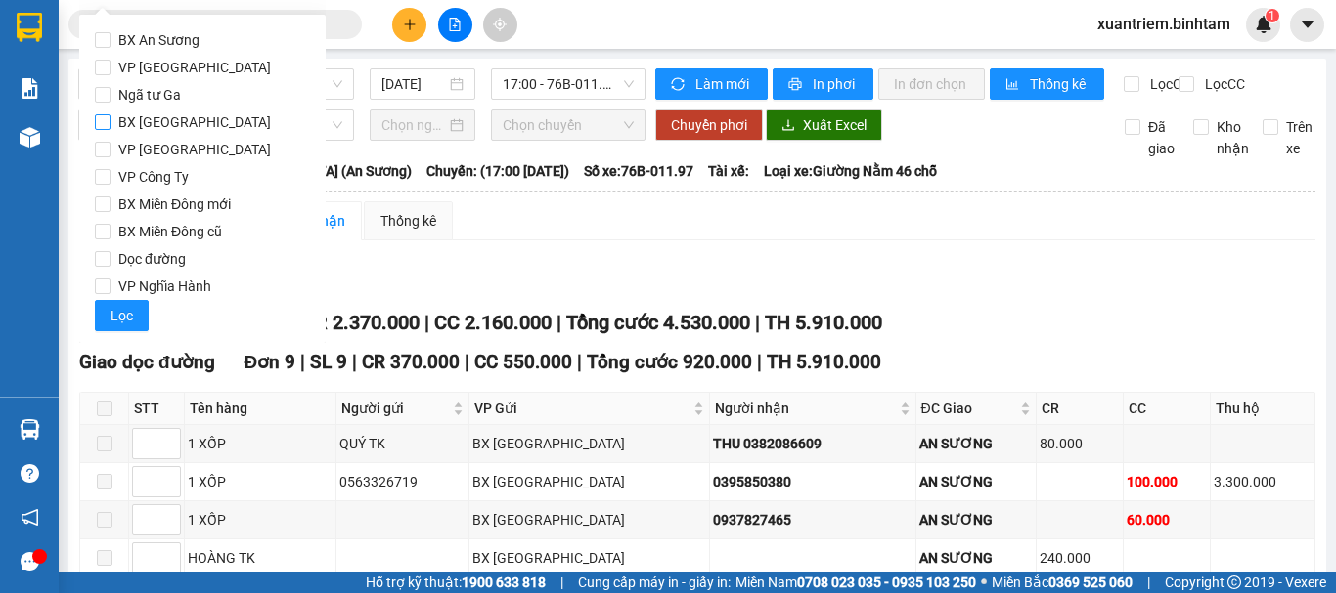
click at [180, 112] on span "BX [GEOGRAPHIC_DATA]" at bounding box center [194, 122] width 168 height 27
click at [110, 114] on input "BX [GEOGRAPHIC_DATA]" at bounding box center [103, 122] width 16 height 16
checkbox input "true"
click at [181, 286] on span "VP Nghĩa Hành" at bounding box center [164, 286] width 109 height 27
click at [110, 286] on input "VP Nghĩa Hành" at bounding box center [103, 287] width 16 height 16
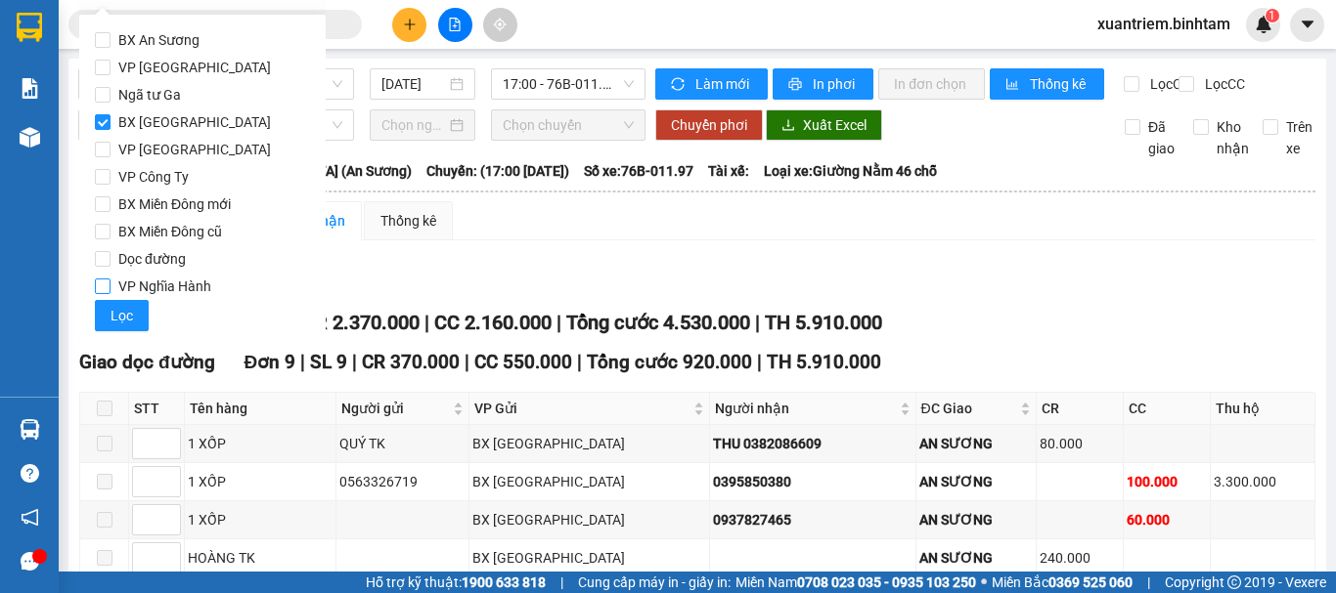
checkbox input "true"
click at [137, 313] on button "Lọc" at bounding box center [122, 315] width 54 height 31
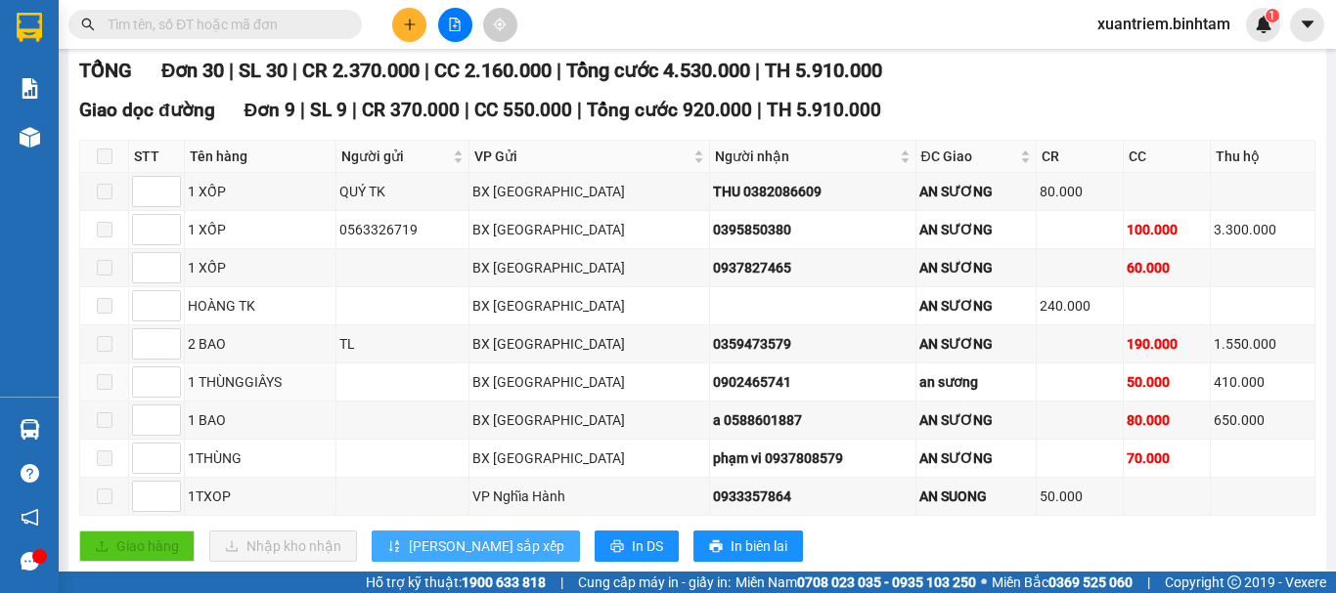
scroll to position [391, 0]
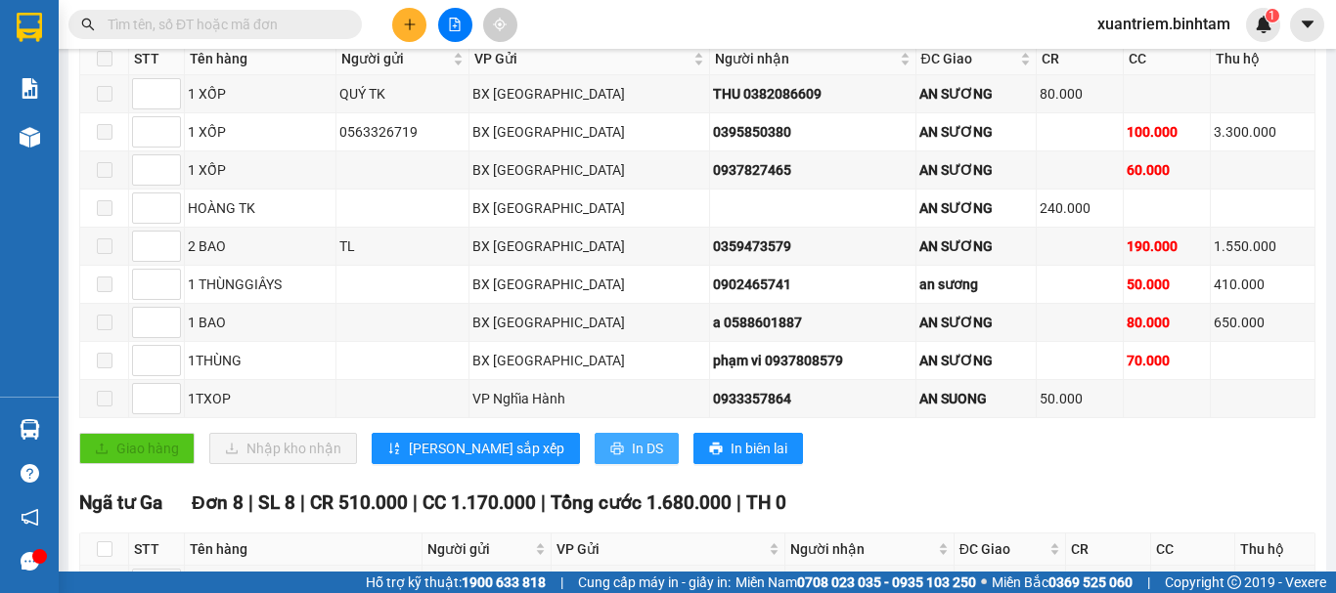
click at [632, 457] on span "In DS" at bounding box center [647, 449] width 31 height 22
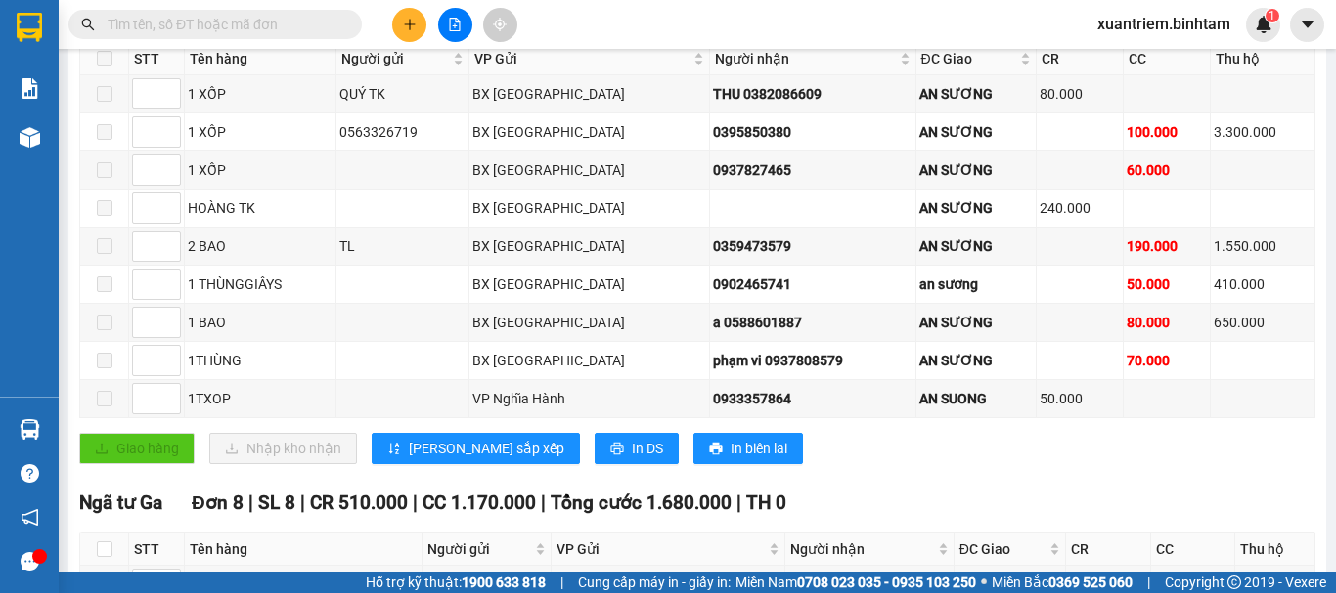
click at [411, 22] on icon "plus" at bounding box center [410, 25] width 14 height 14
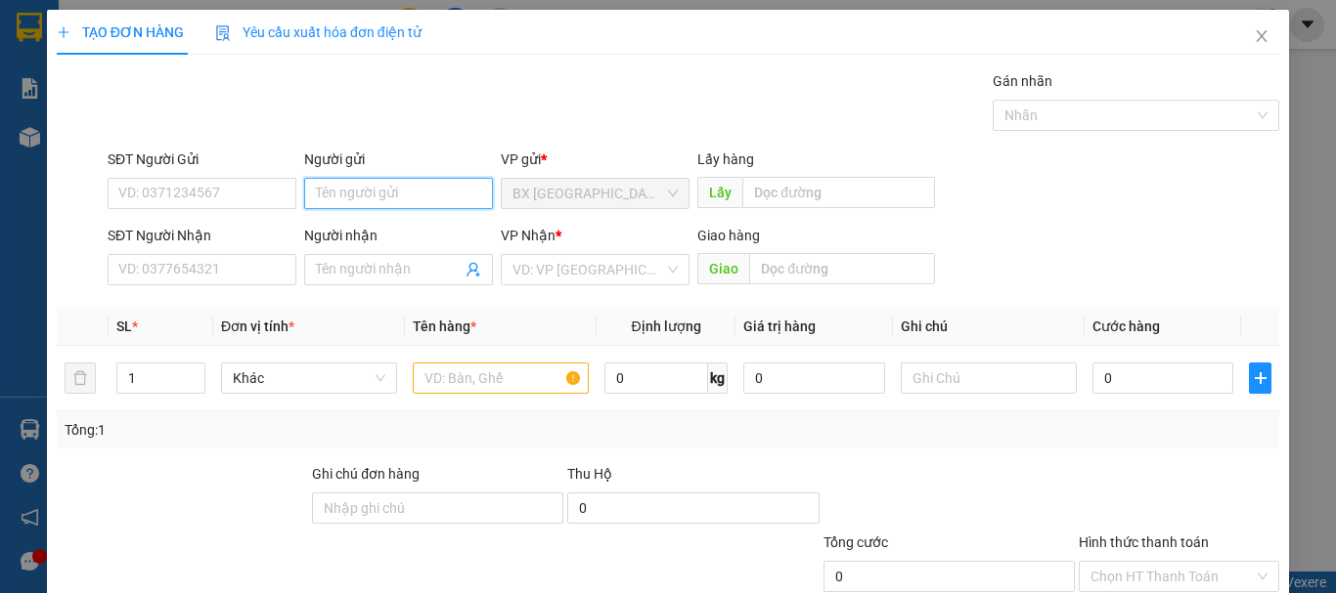
drag, startPoint x: 368, startPoint y: 186, endPoint x: 394, endPoint y: 188, distance: 26.5
click at [368, 187] on input "Người gửi" at bounding box center [398, 193] width 189 height 31
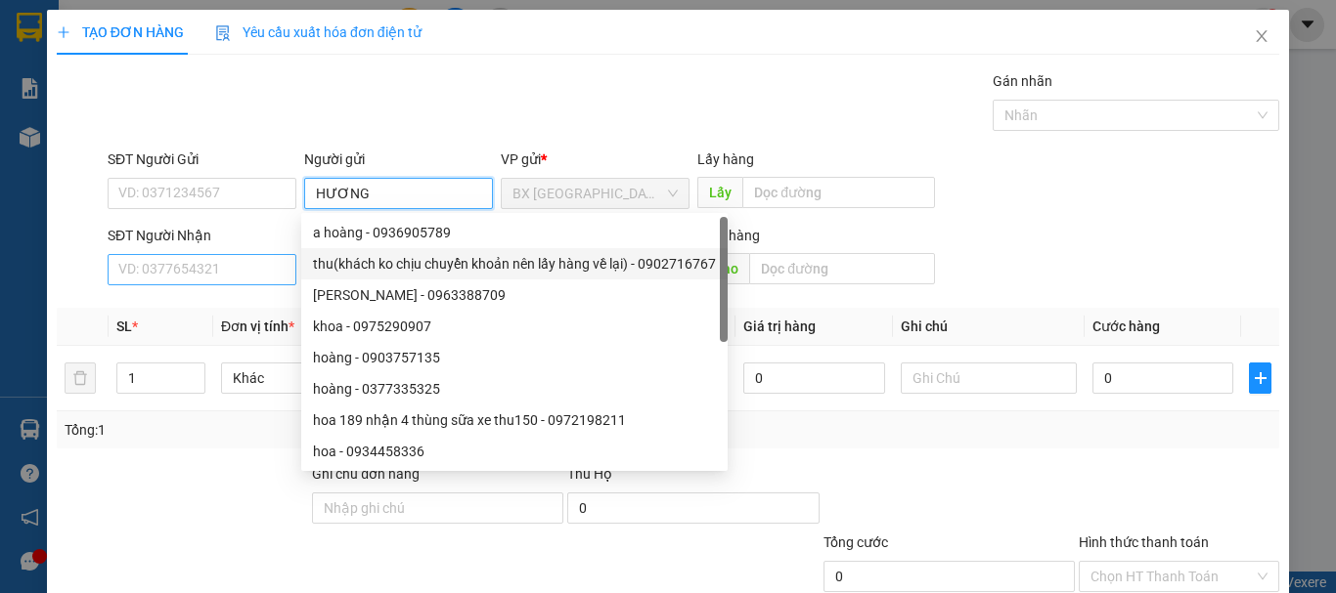
type input "HƯƠNG"
click at [249, 271] on input "SĐT Người Nhận" at bounding box center [202, 269] width 189 height 31
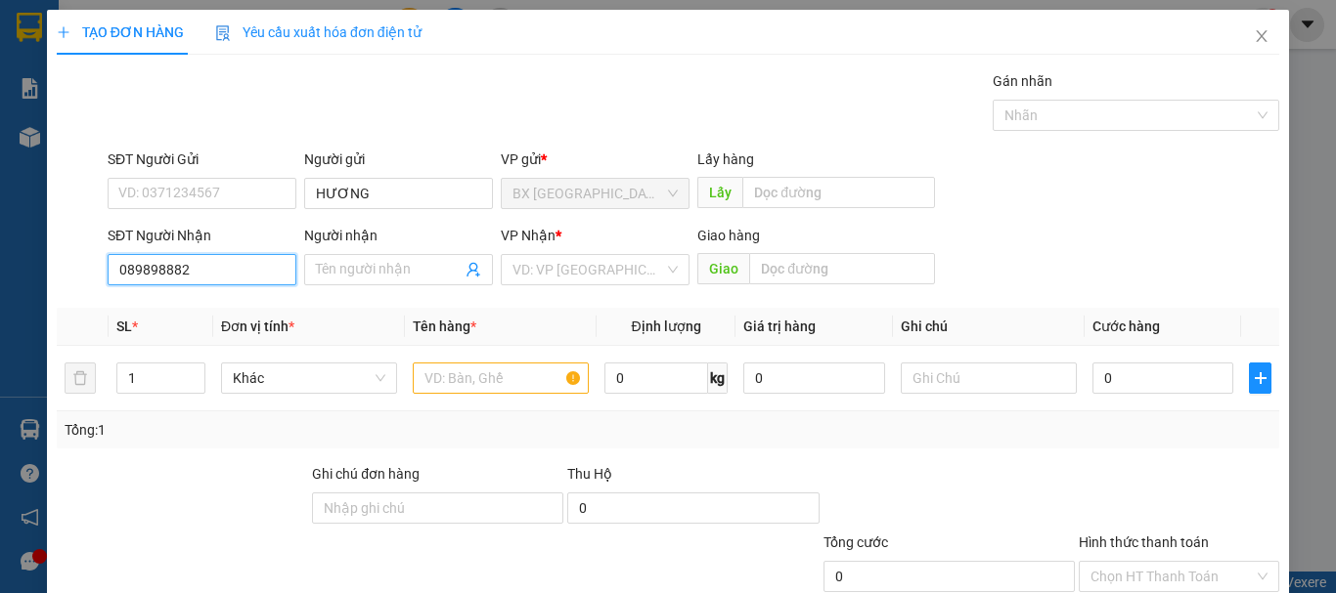
type input "0898988822"
click at [247, 270] on input "0898988822" at bounding box center [202, 269] width 189 height 31
click at [224, 304] on div "0898988822 - [PERSON_NAME]" at bounding box center [214, 309] width 193 height 22
type input "VƯƠNG"
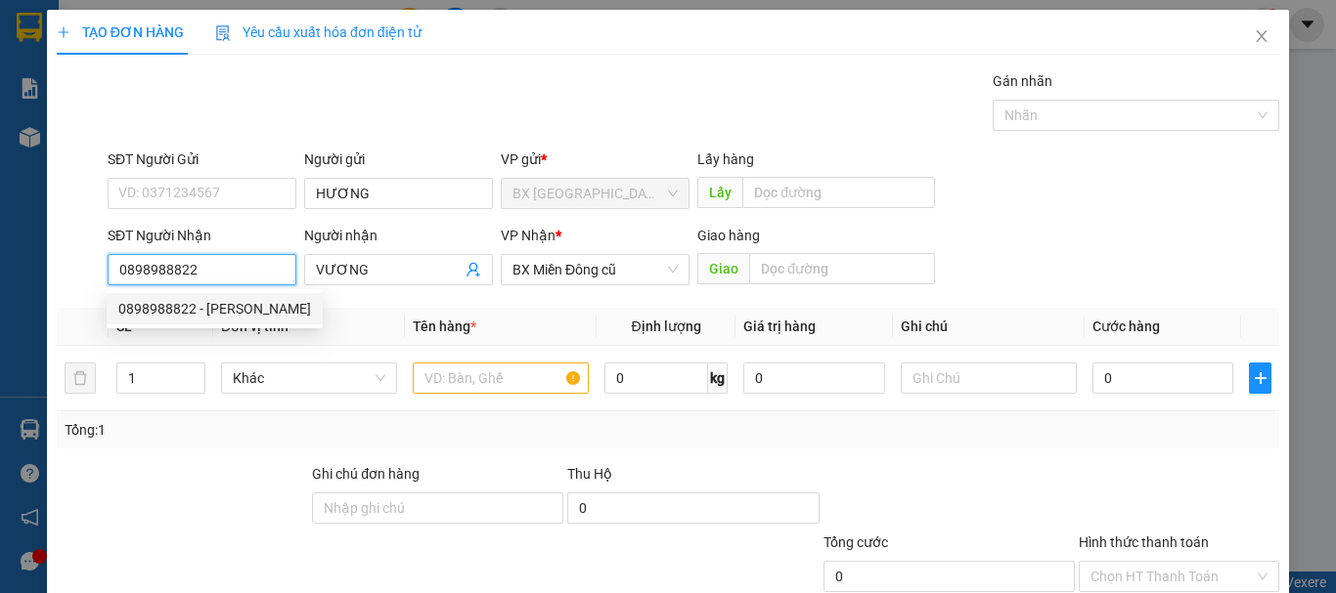
type input "50.000"
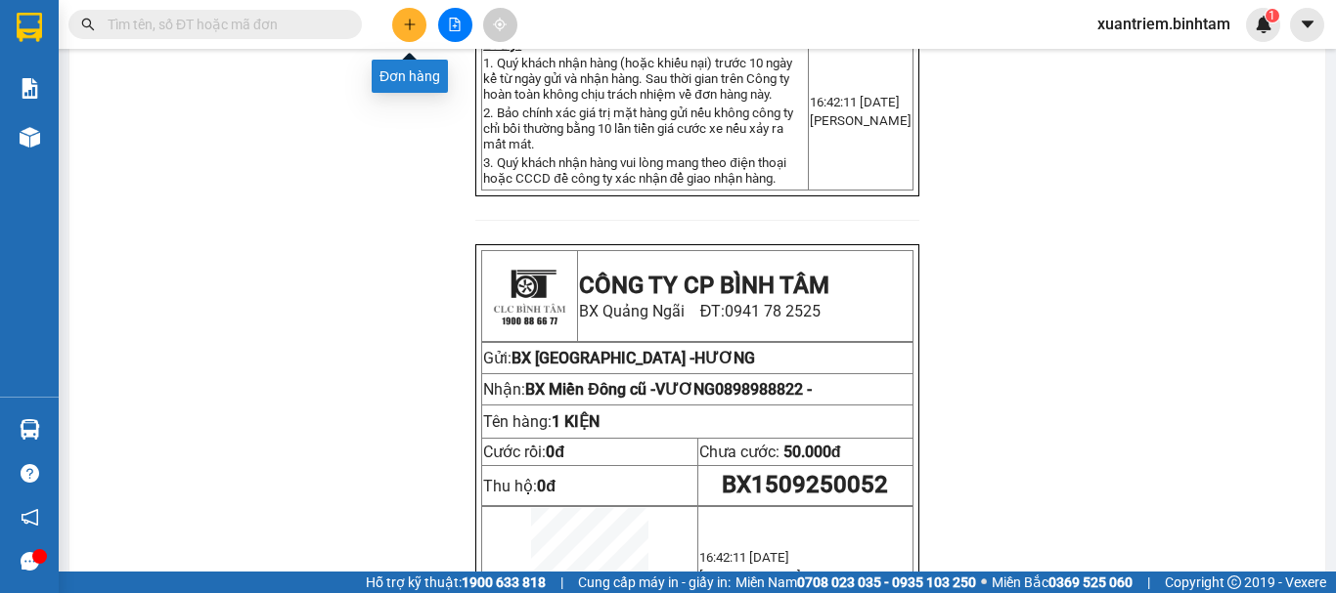
click at [409, 20] on icon "plus" at bounding box center [410, 25] width 14 height 14
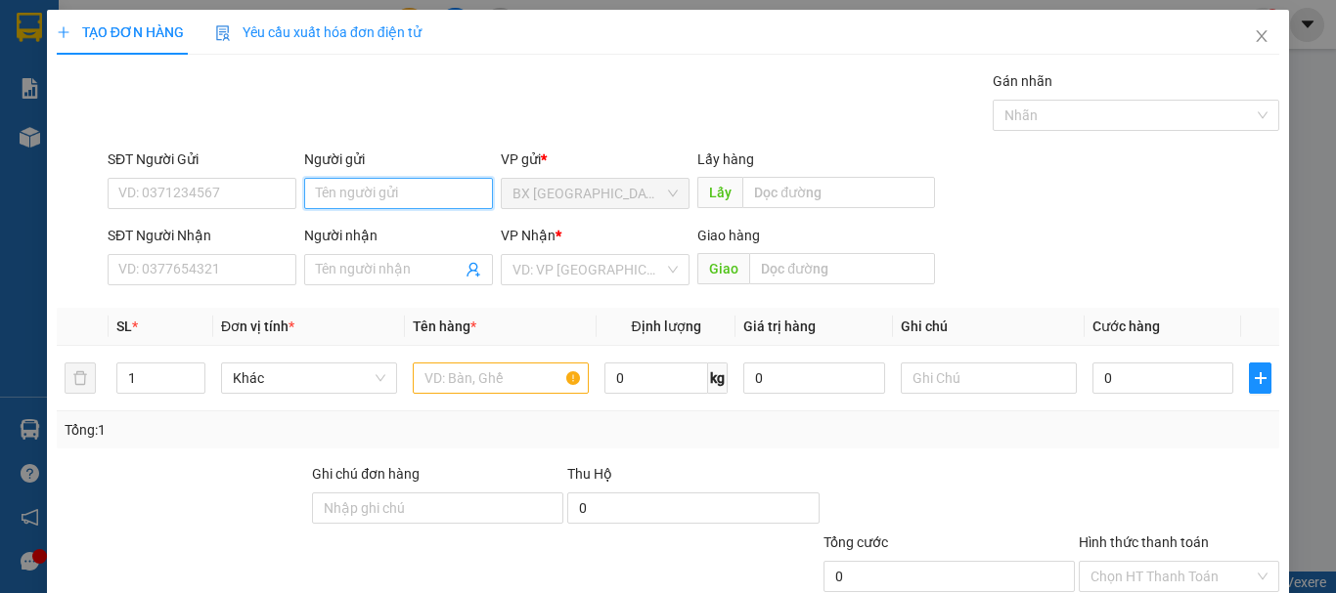
click at [403, 201] on input "Người gửi" at bounding box center [398, 193] width 189 height 31
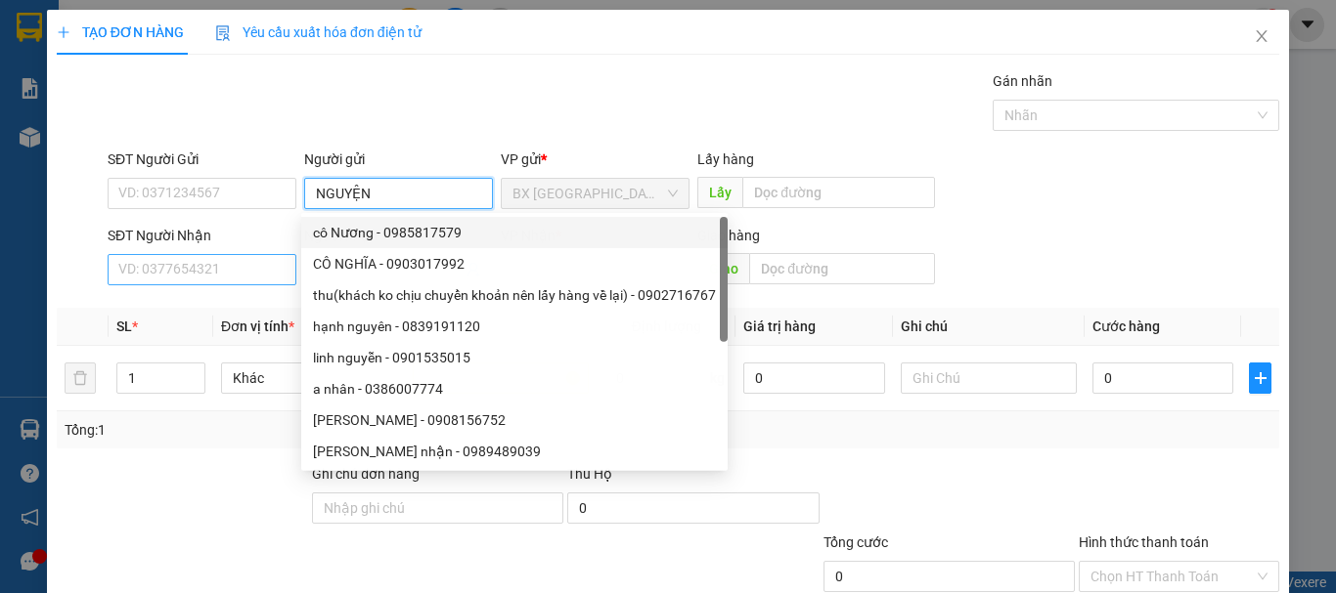
type input "NGUYỆN"
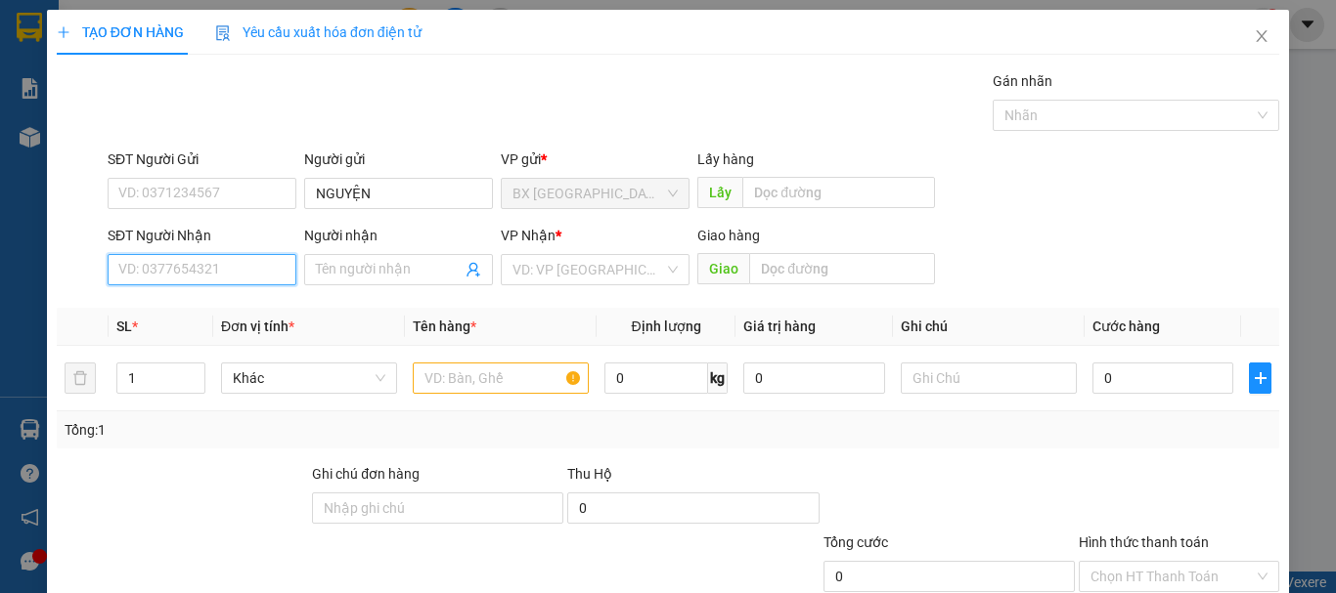
click at [231, 270] on input "SĐT Người Nhận" at bounding box center [202, 269] width 189 height 31
type input "0898988822"
click at [230, 271] on input "0898988822" at bounding box center [202, 269] width 189 height 31
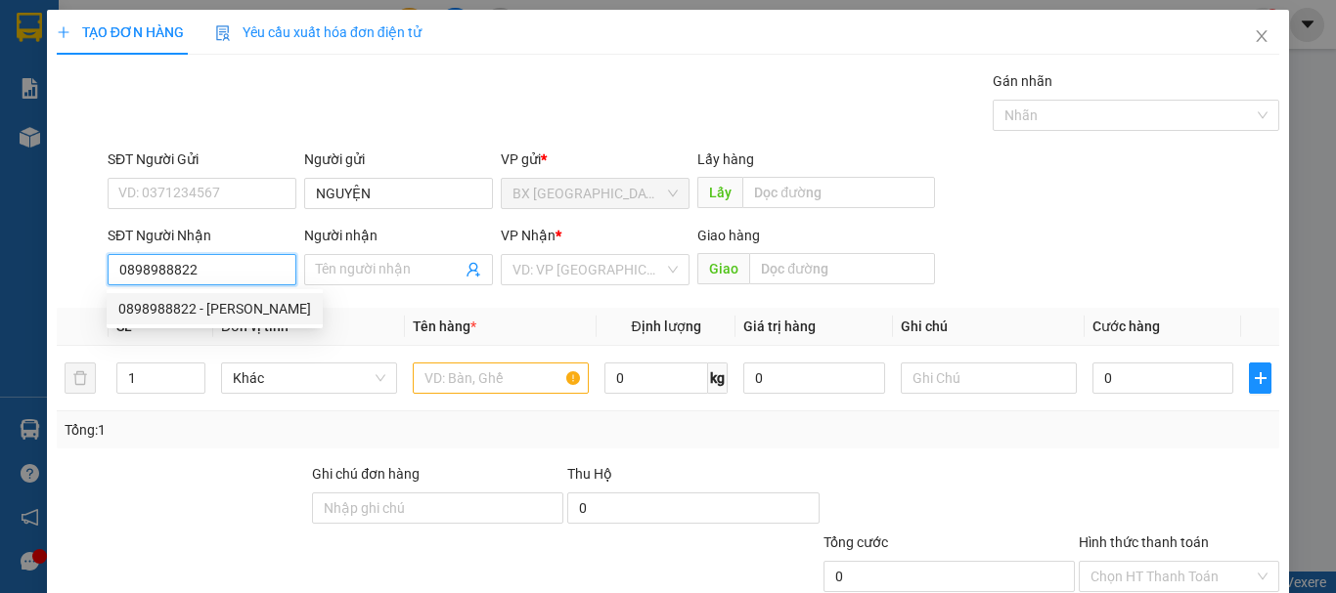
click at [204, 311] on div "0898988822 - [PERSON_NAME]" at bounding box center [214, 309] width 193 height 22
type input "VƯƠNG"
type input "50.000"
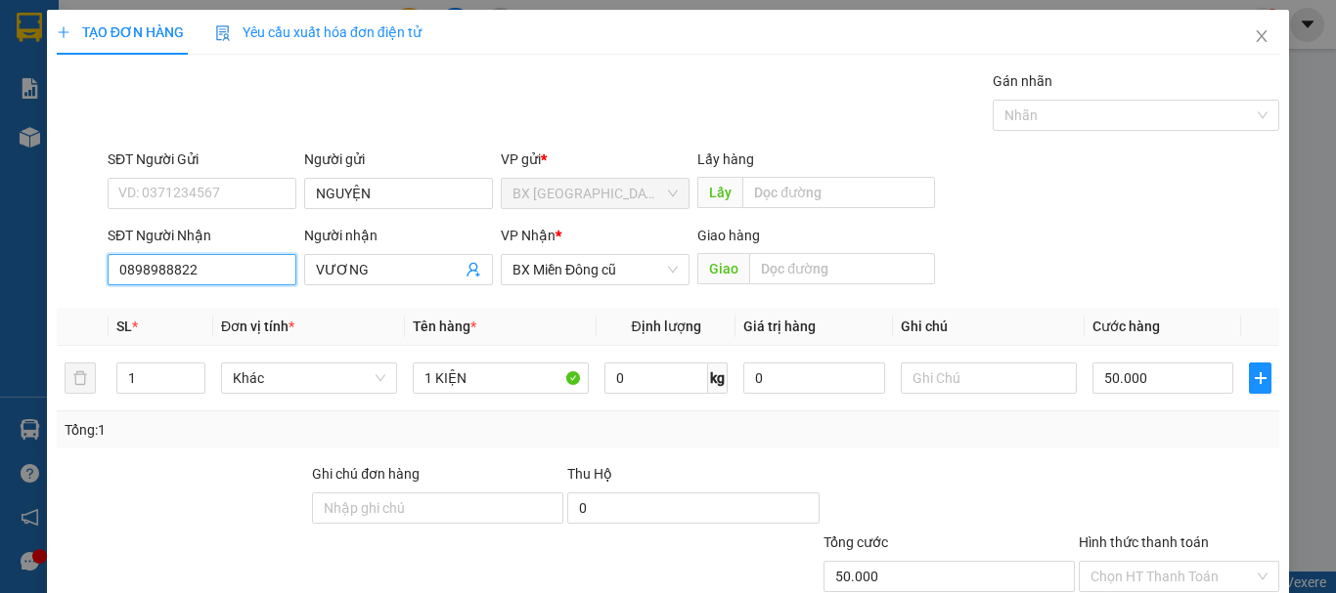
type input "0898988822"
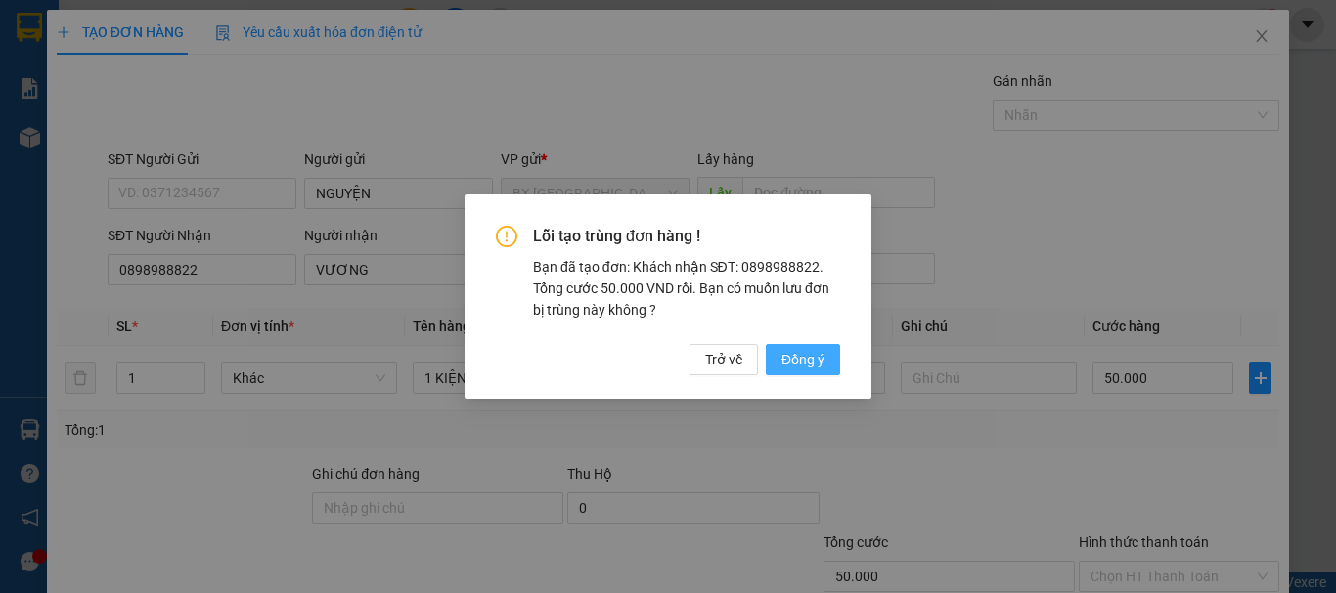
click at [808, 362] on span "Đồng ý" at bounding box center [802, 360] width 43 height 22
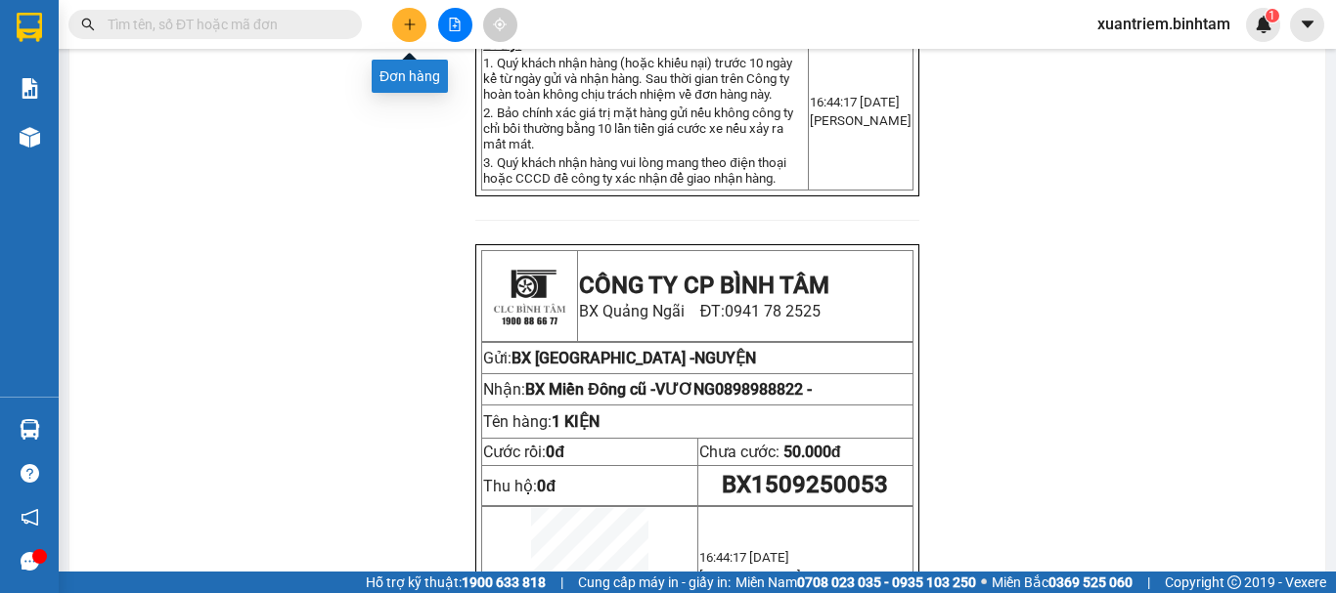
click at [415, 20] on icon "plus" at bounding box center [410, 25] width 14 height 14
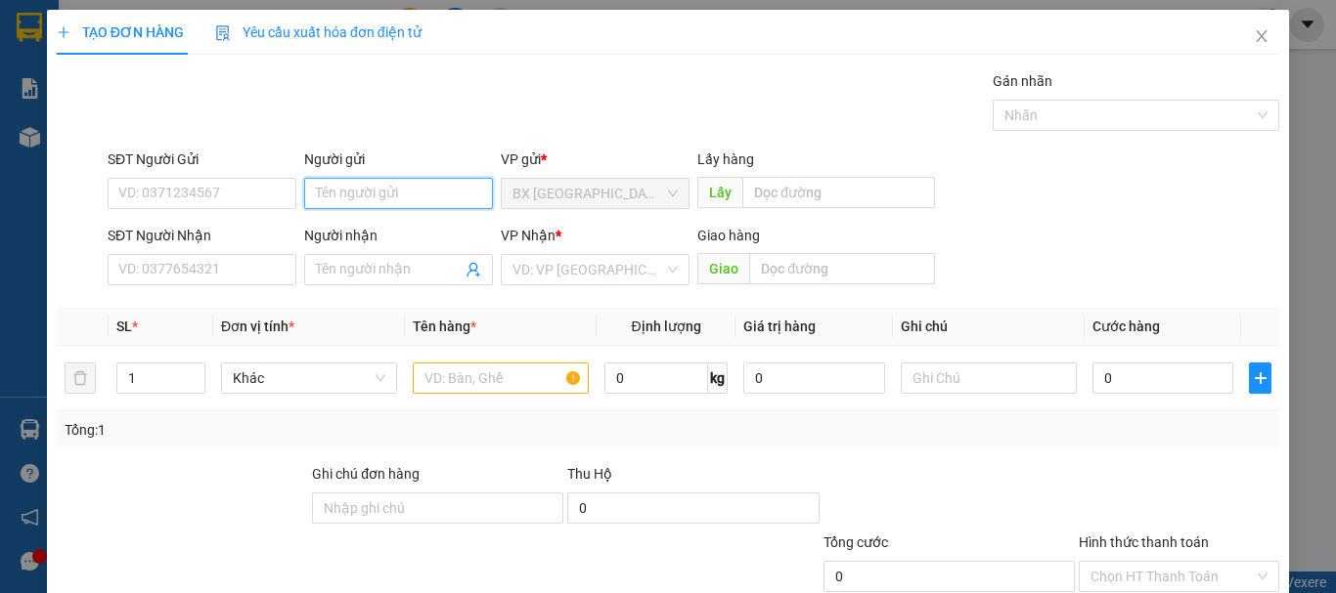
click at [383, 193] on input "Người gửi" at bounding box center [398, 193] width 189 height 31
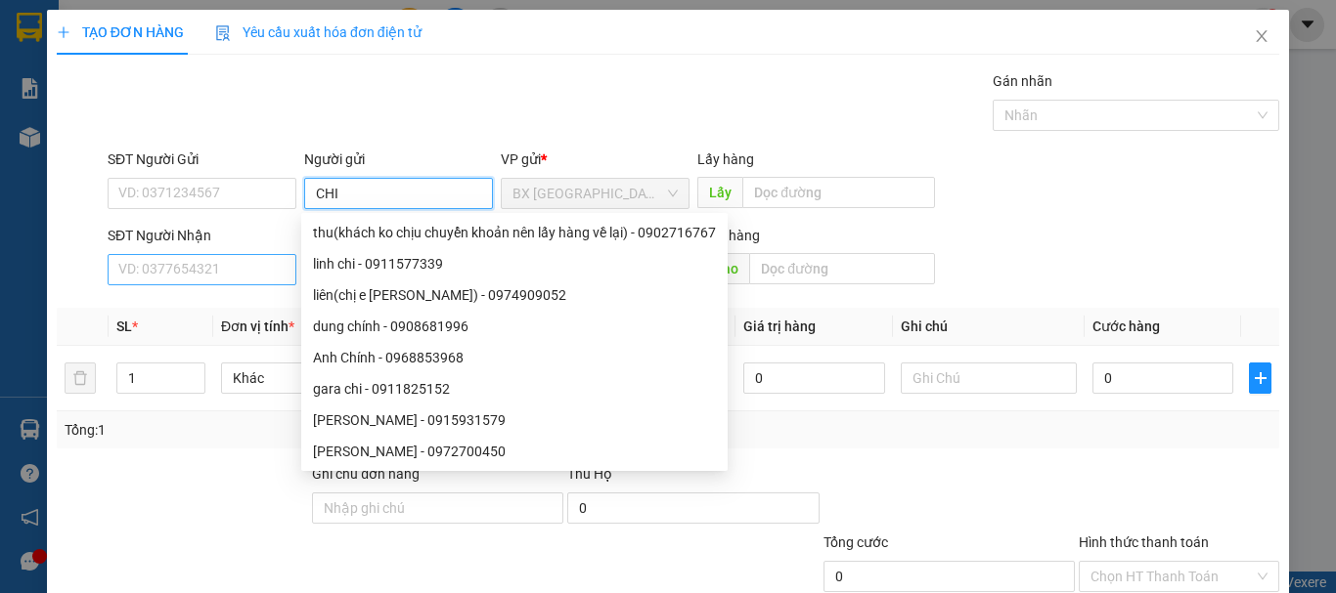
type input "CHI"
click at [139, 276] on input "SĐT Người Nhận" at bounding box center [202, 269] width 189 height 31
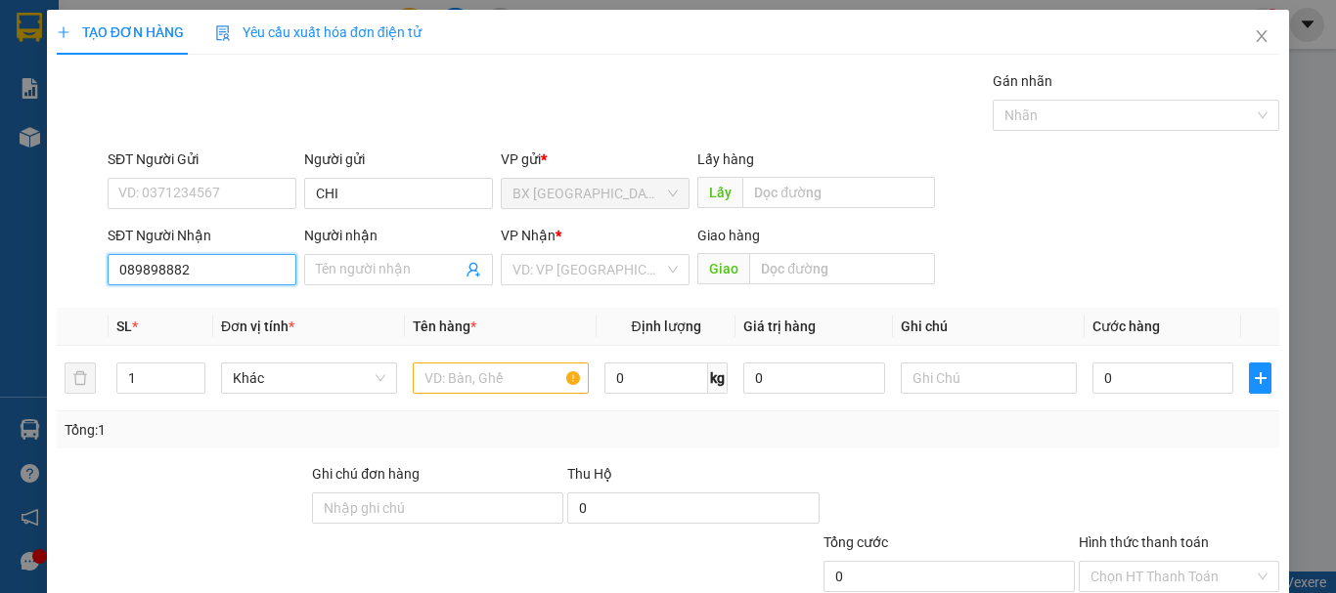
type input "0898988822"
click at [246, 279] on input "0898988822" at bounding box center [202, 269] width 189 height 31
drag, startPoint x: 206, startPoint y: 314, endPoint x: 226, endPoint y: 314, distance: 19.6
click at [206, 315] on div "0898988822 - [PERSON_NAME]" at bounding box center [214, 309] width 193 height 22
type input "VƯƠNG"
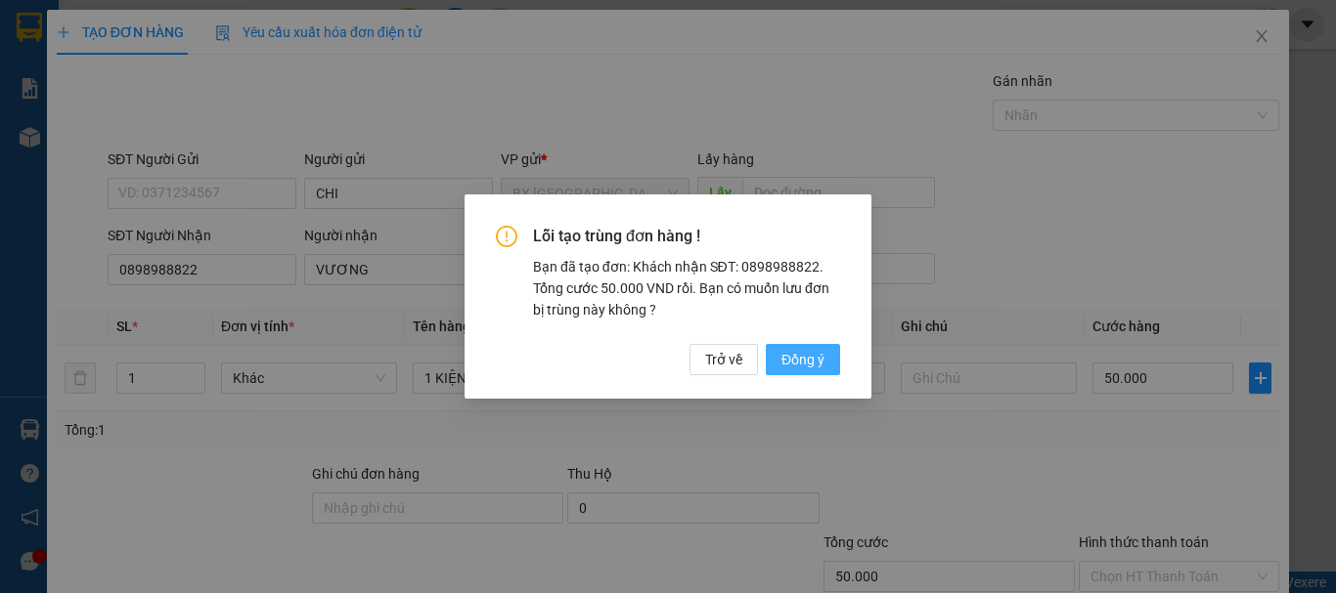
click at [805, 360] on span "Đồng ý" at bounding box center [802, 360] width 43 height 22
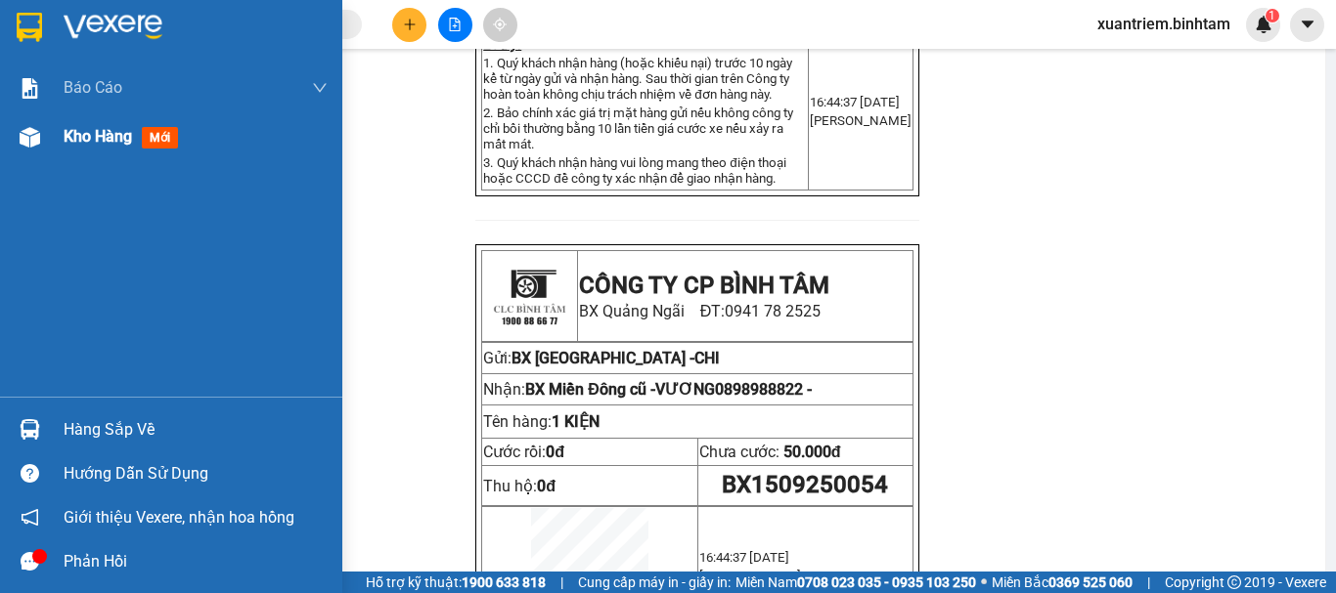
click at [26, 146] on img at bounding box center [30, 137] width 21 height 21
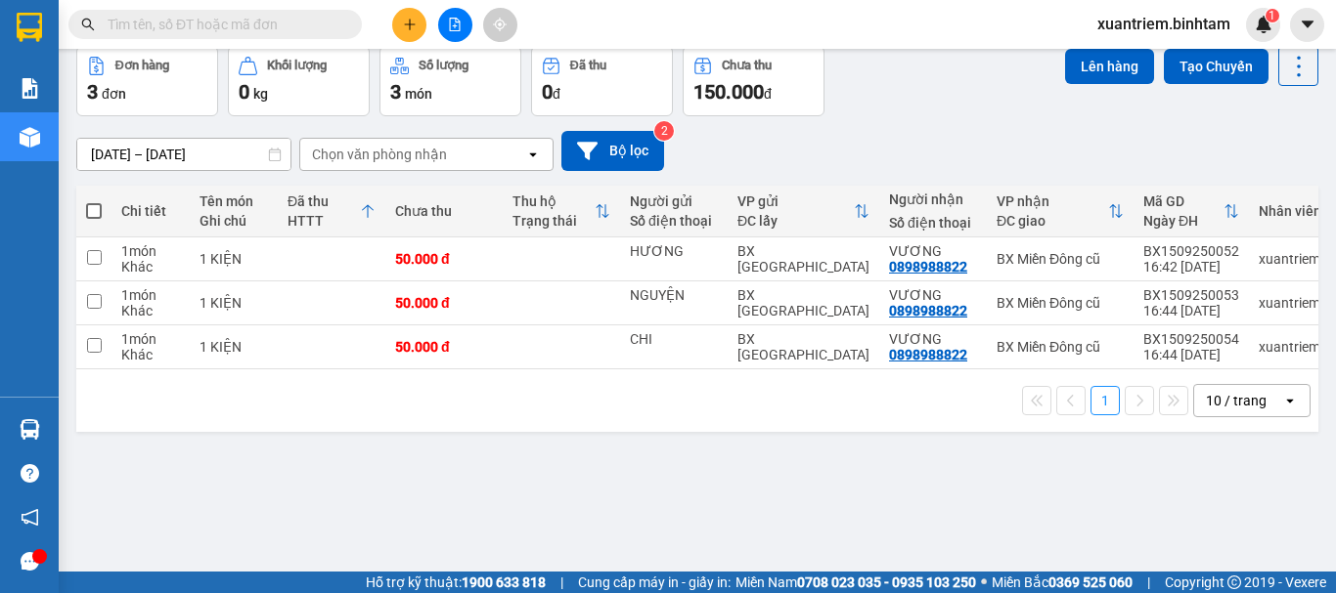
click at [91, 219] on span at bounding box center [94, 211] width 16 height 16
click at [94, 201] on input "checkbox" at bounding box center [94, 201] width 0 height 0
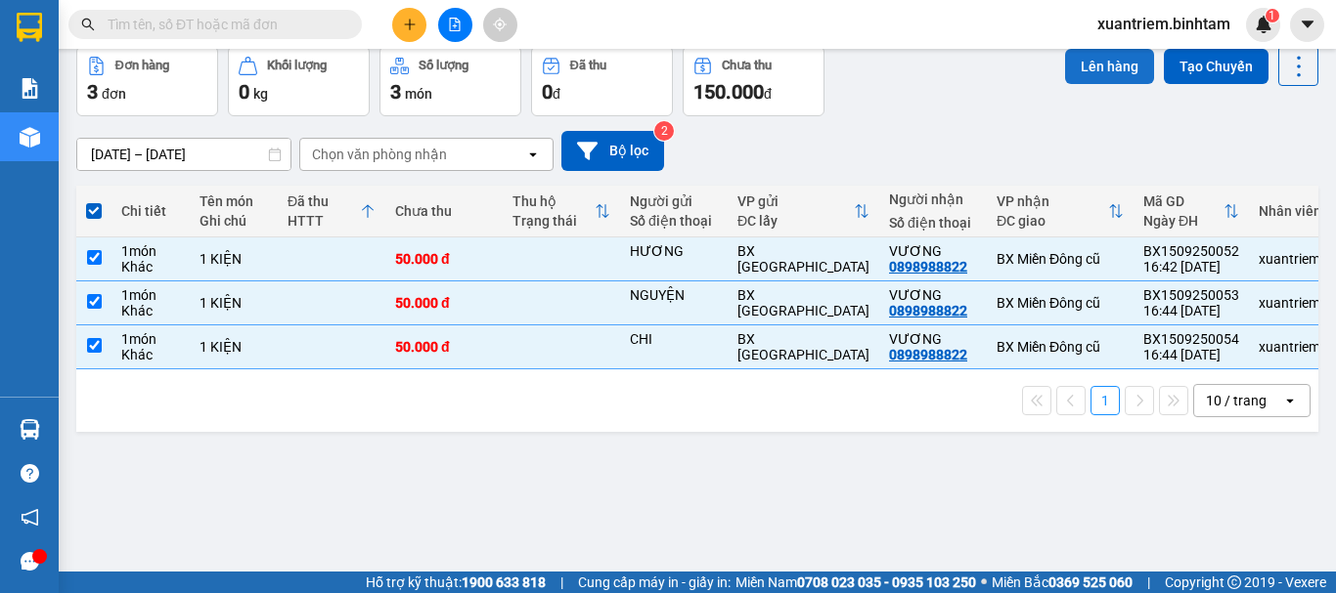
click at [1082, 84] on button "Lên hàng" at bounding box center [1109, 66] width 89 height 35
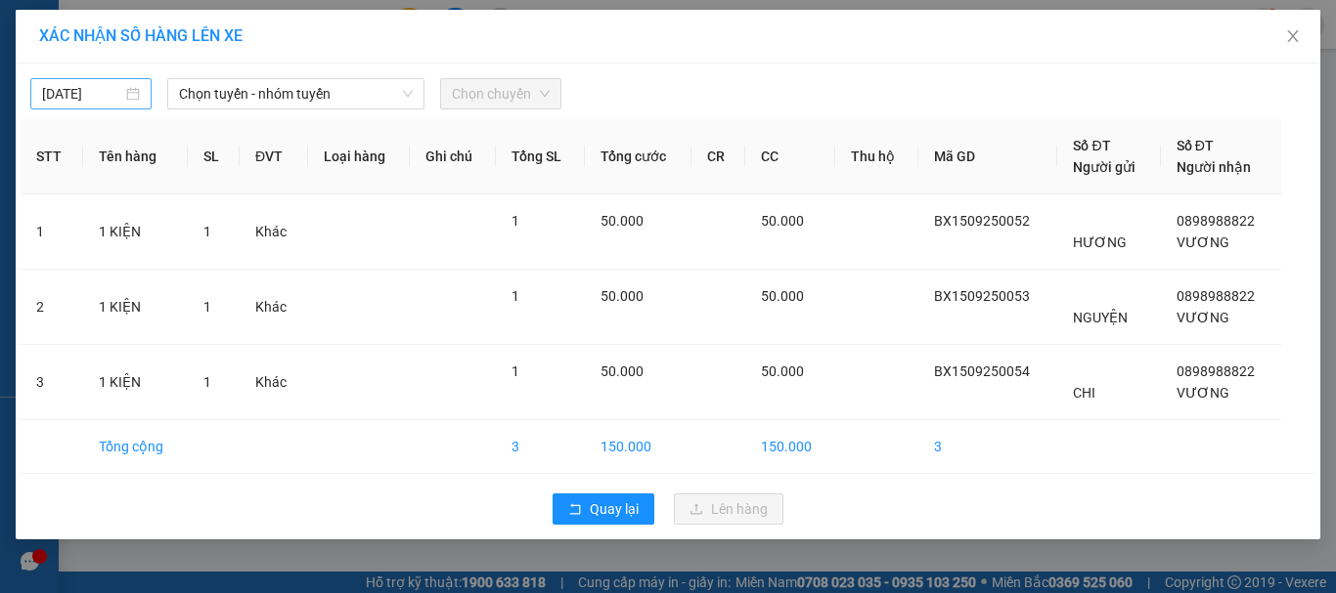
click at [149, 93] on div "[DATE]" at bounding box center [90, 93] width 121 height 31
type input "[DATE]"
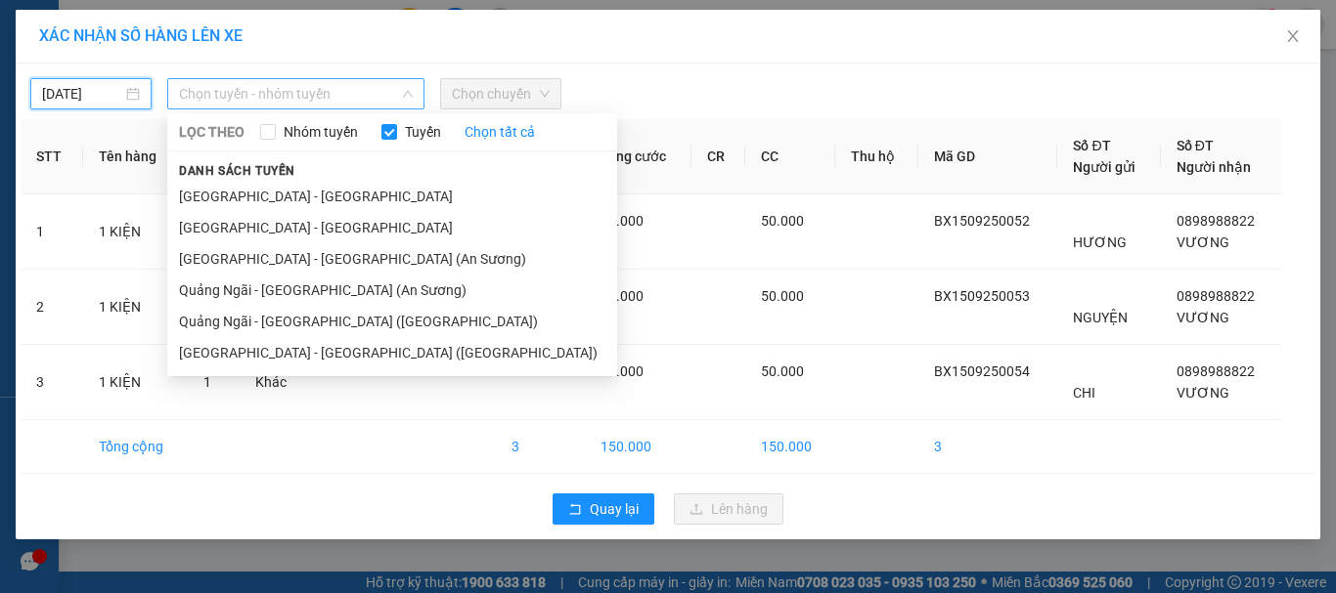
click at [234, 84] on span "Chọn tuyến - nhóm tuyến" at bounding box center [296, 93] width 234 height 29
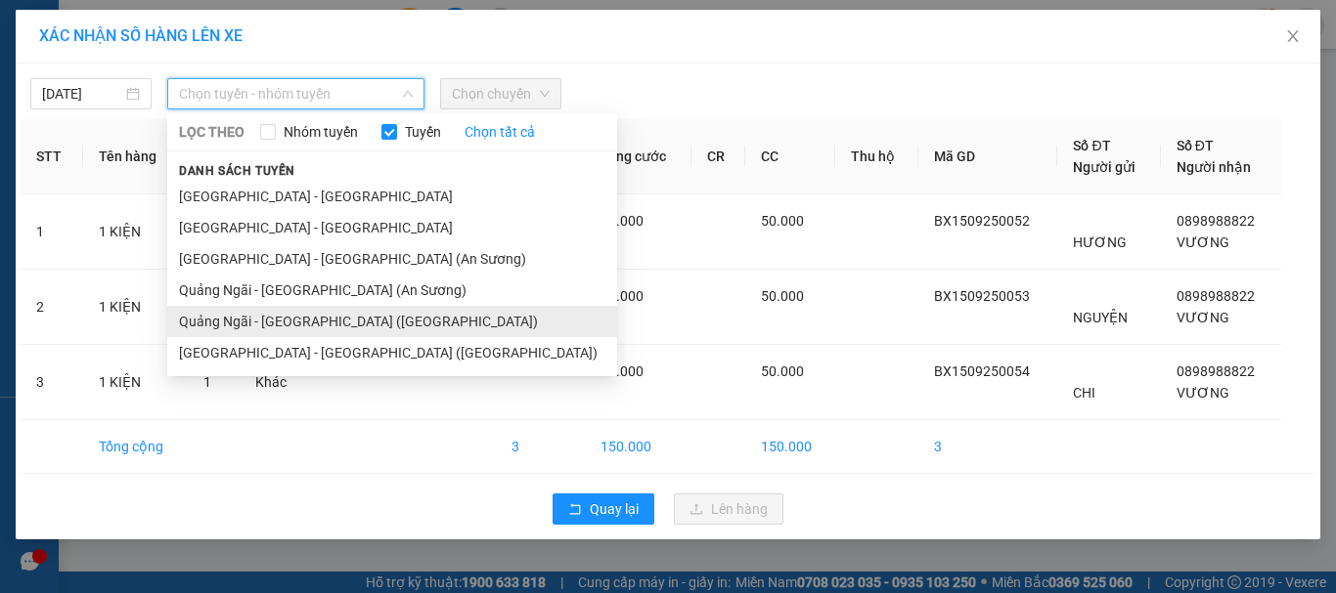
drag, startPoint x: 316, startPoint y: 314, endPoint x: 369, endPoint y: 270, distance: 68.7
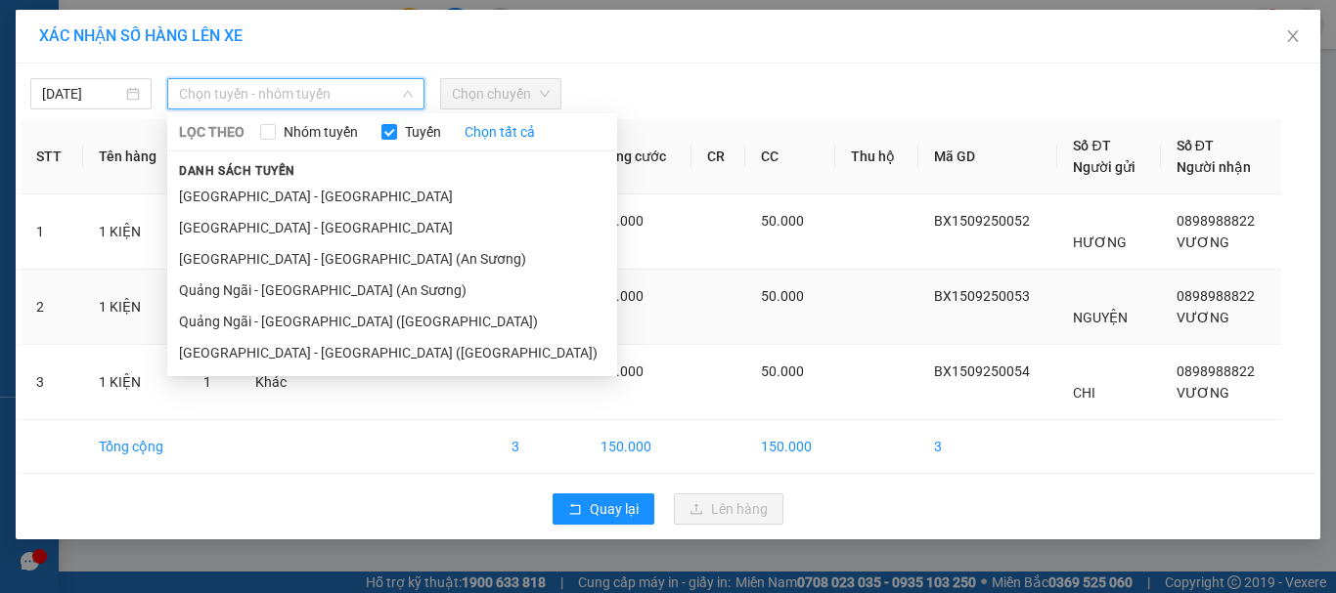
click at [318, 314] on li "Quảng Ngãi - [GEOGRAPHIC_DATA] ([GEOGRAPHIC_DATA])" at bounding box center [392, 321] width 450 height 31
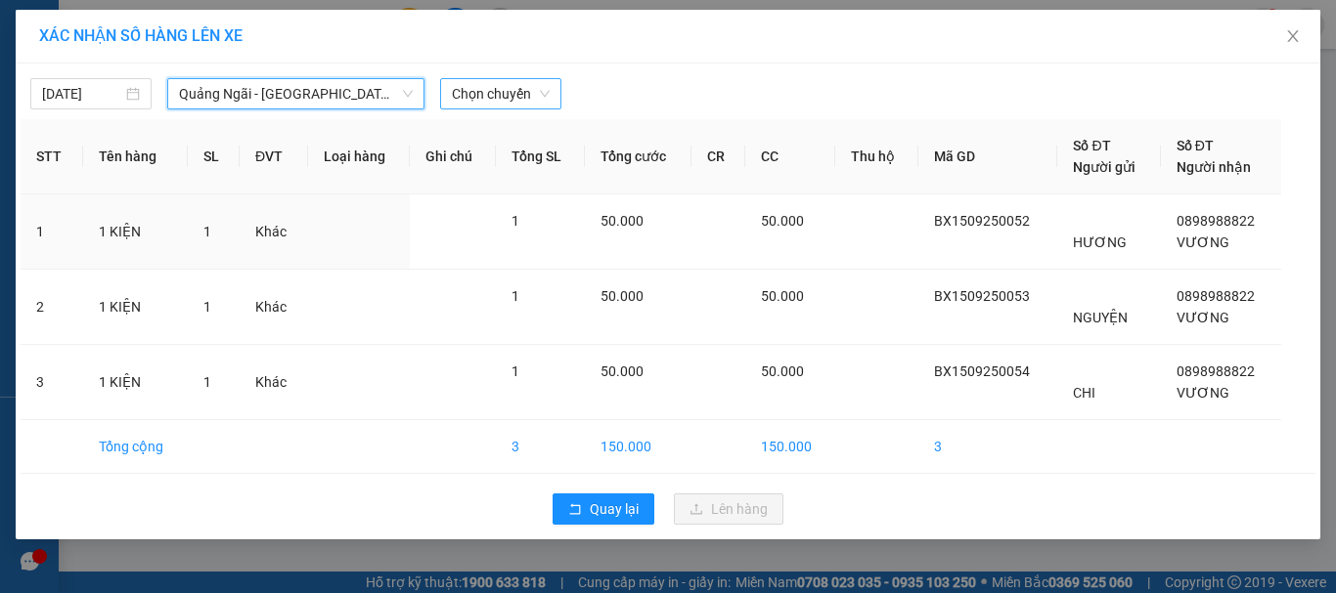
click at [505, 109] on div "Chọn chuyến" at bounding box center [500, 93] width 121 height 31
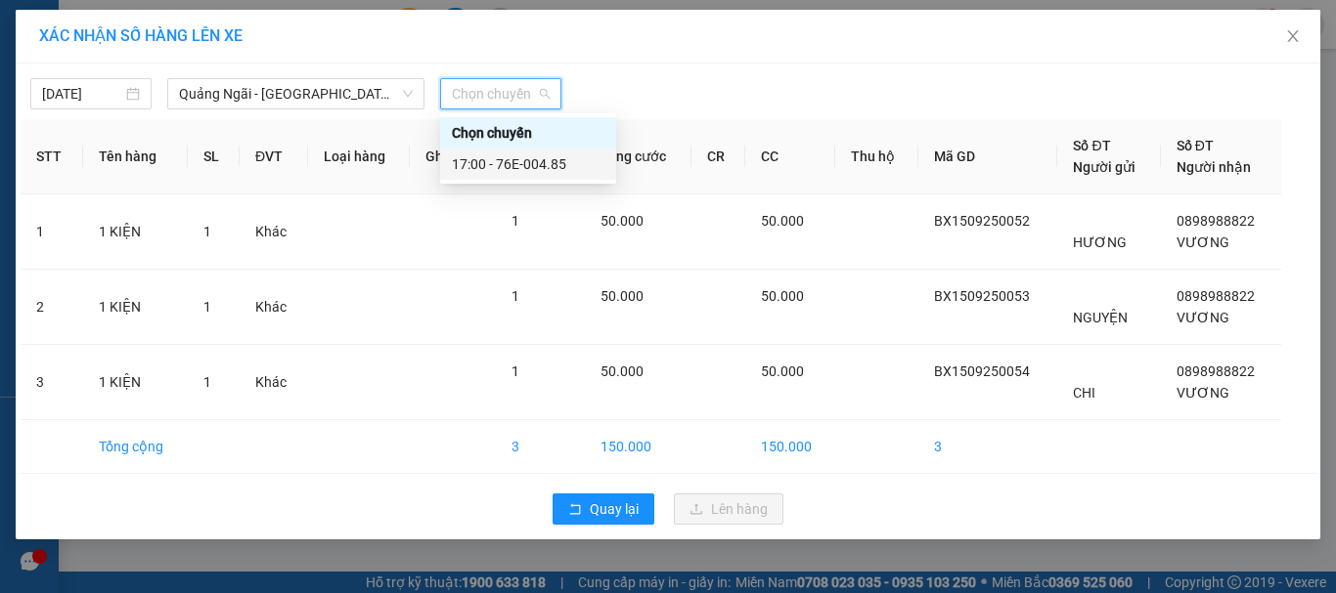
click at [557, 165] on div "17:00 - 76E-004.85" at bounding box center [528, 165] width 153 height 22
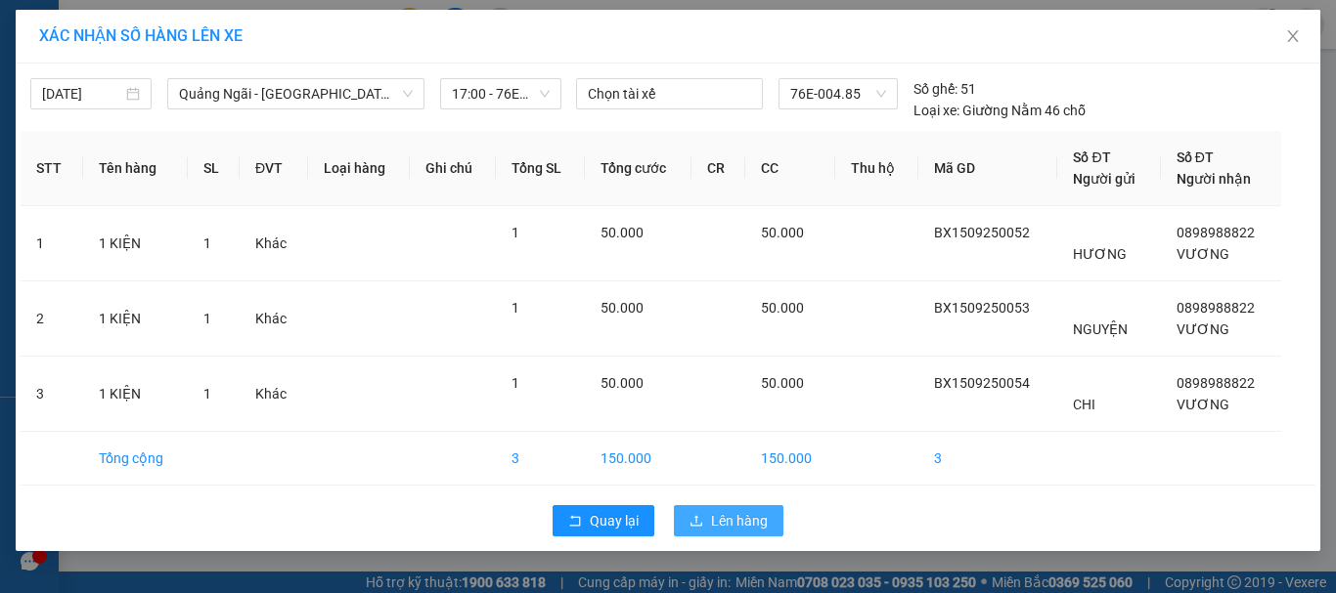
click at [752, 524] on span "Lên hàng" at bounding box center [739, 521] width 57 height 22
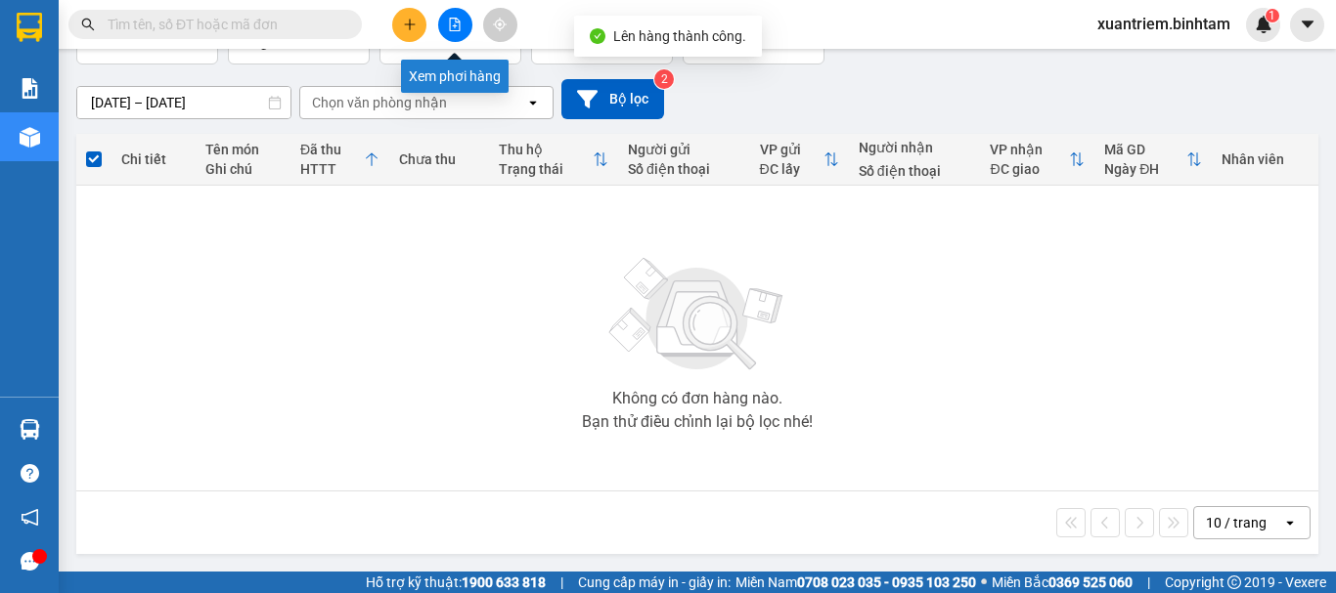
click at [452, 31] on button at bounding box center [455, 25] width 34 height 34
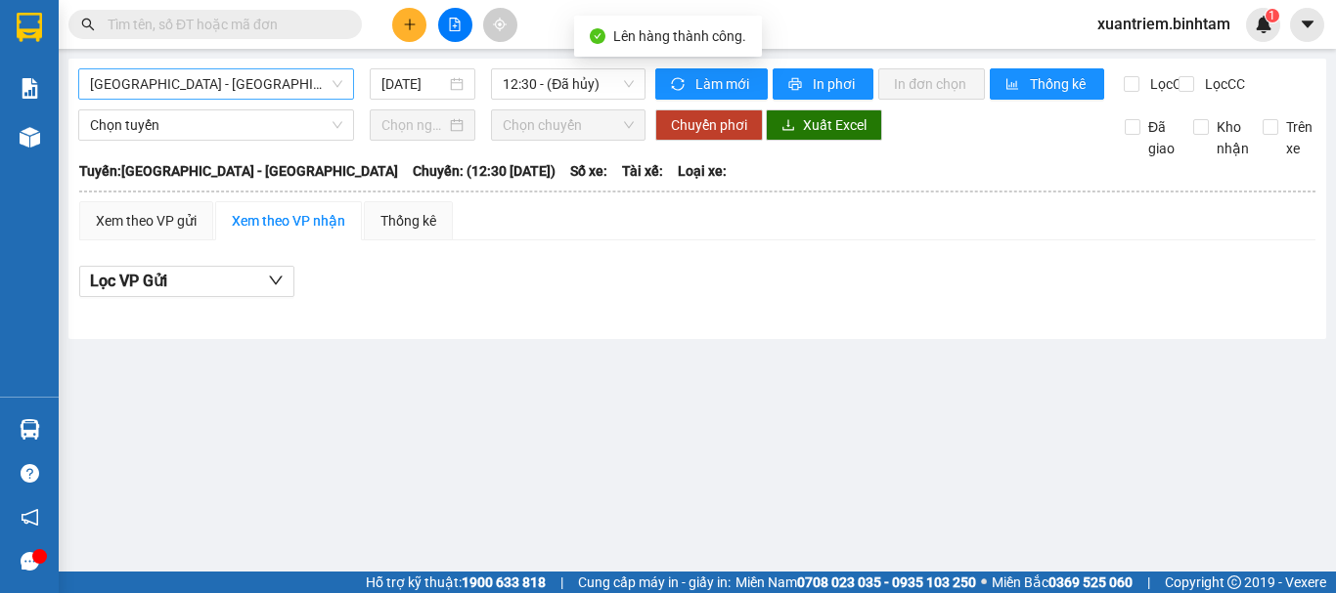
click at [324, 79] on span "[GEOGRAPHIC_DATA] - [GEOGRAPHIC_DATA]" at bounding box center [216, 83] width 252 height 29
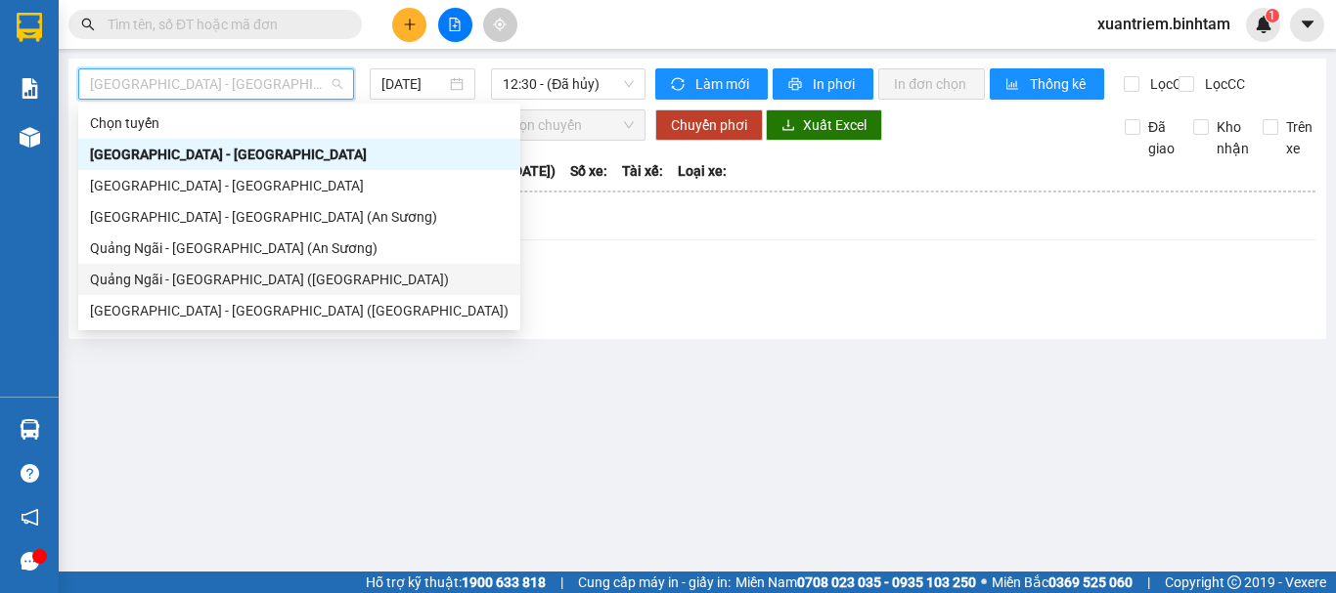
drag, startPoint x: 268, startPoint y: 275, endPoint x: 566, endPoint y: 87, distance: 352.4
click at [269, 275] on div "Quảng Ngãi - [GEOGRAPHIC_DATA] ([GEOGRAPHIC_DATA])" at bounding box center [299, 280] width 418 height 22
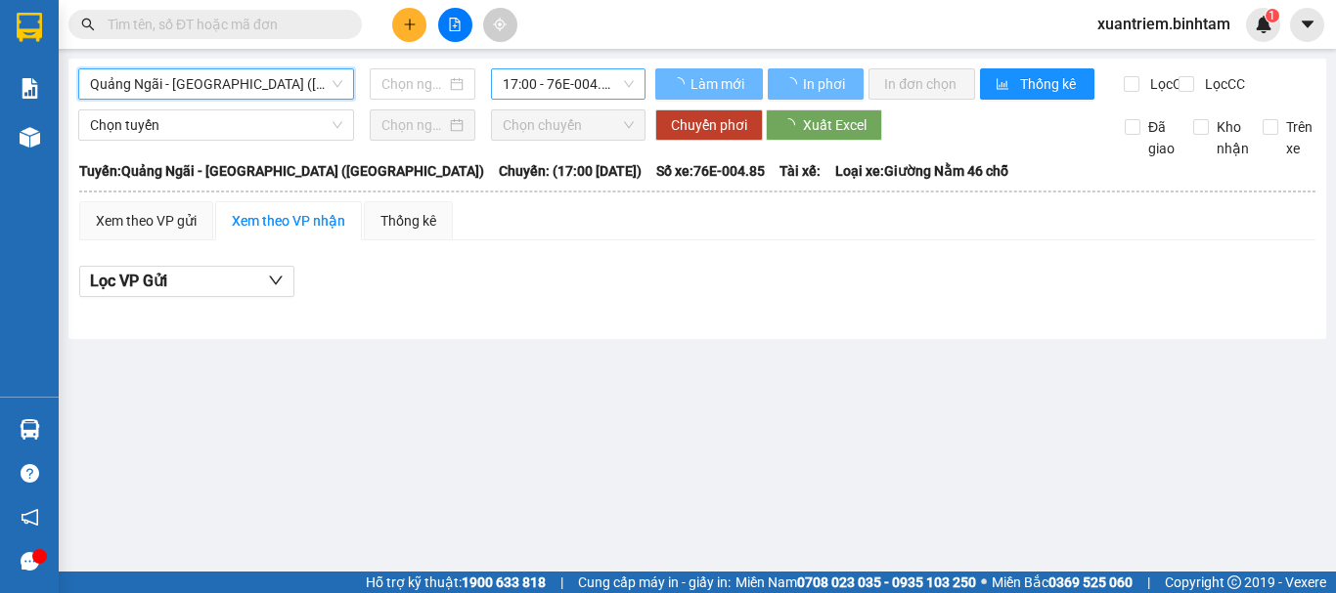
type input "[DATE]"
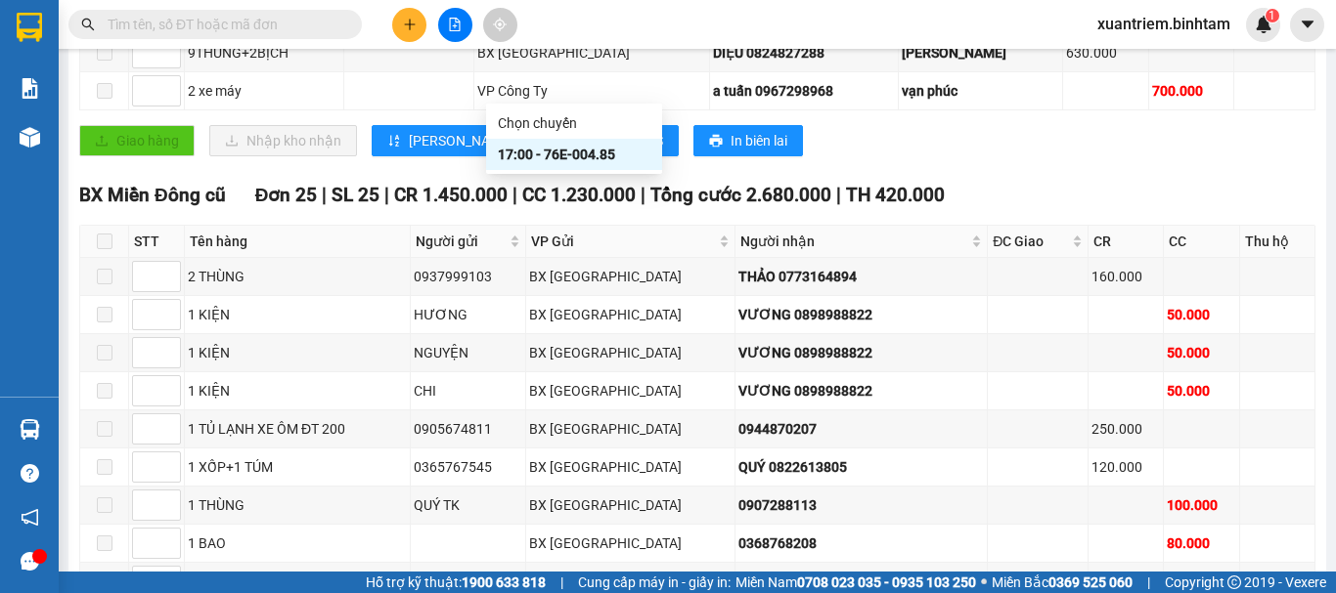
drag, startPoint x: 597, startPoint y: 145, endPoint x: 574, endPoint y: 160, distance: 28.2
click at [596, 146] on div "17:00 - 76E-004.85" at bounding box center [574, 155] width 153 height 22
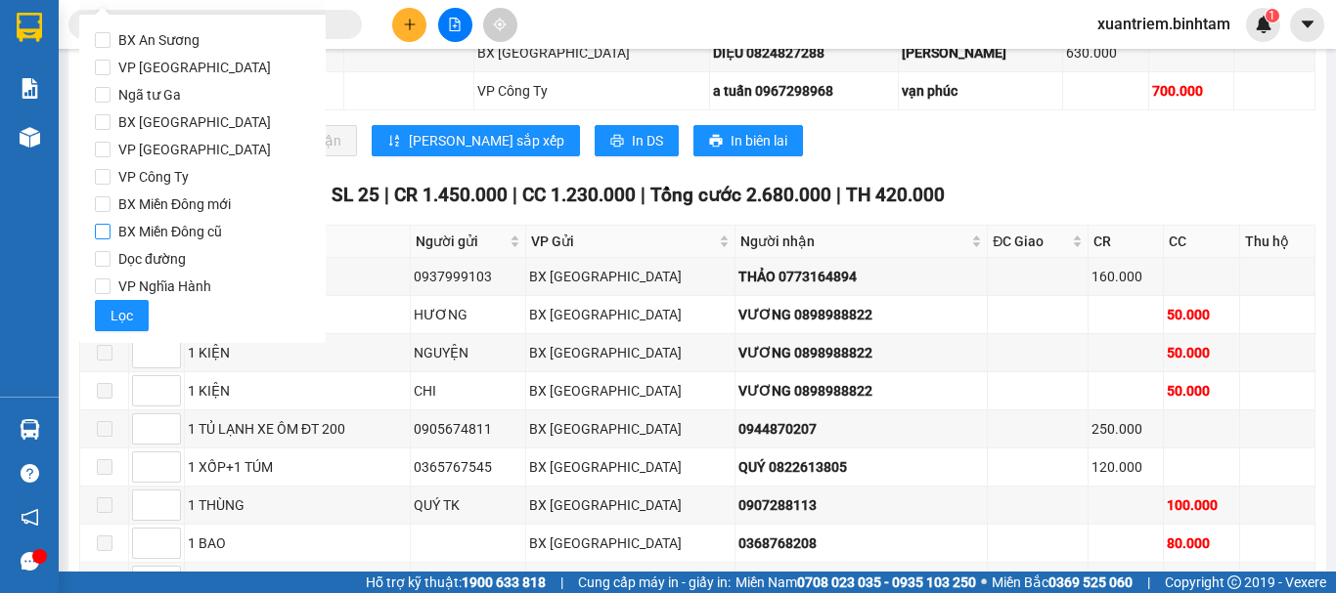
click at [180, 120] on span "BX [GEOGRAPHIC_DATA]" at bounding box center [194, 122] width 168 height 27
click at [110, 120] on input "BX [GEOGRAPHIC_DATA]" at bounding box center [103, 122] width 16 height 16
click at [187, 281] on span "VP Nghĩa Hành" at bounding box center [164, 286] width 109 height 27
click at [110, 281] on input "VP Nghĩa Hành" at bounding box center [103, 287] width 16 height 16
click at [129, 310] on span "Lọc" at bounding box center [121, 316] width 22 height 22
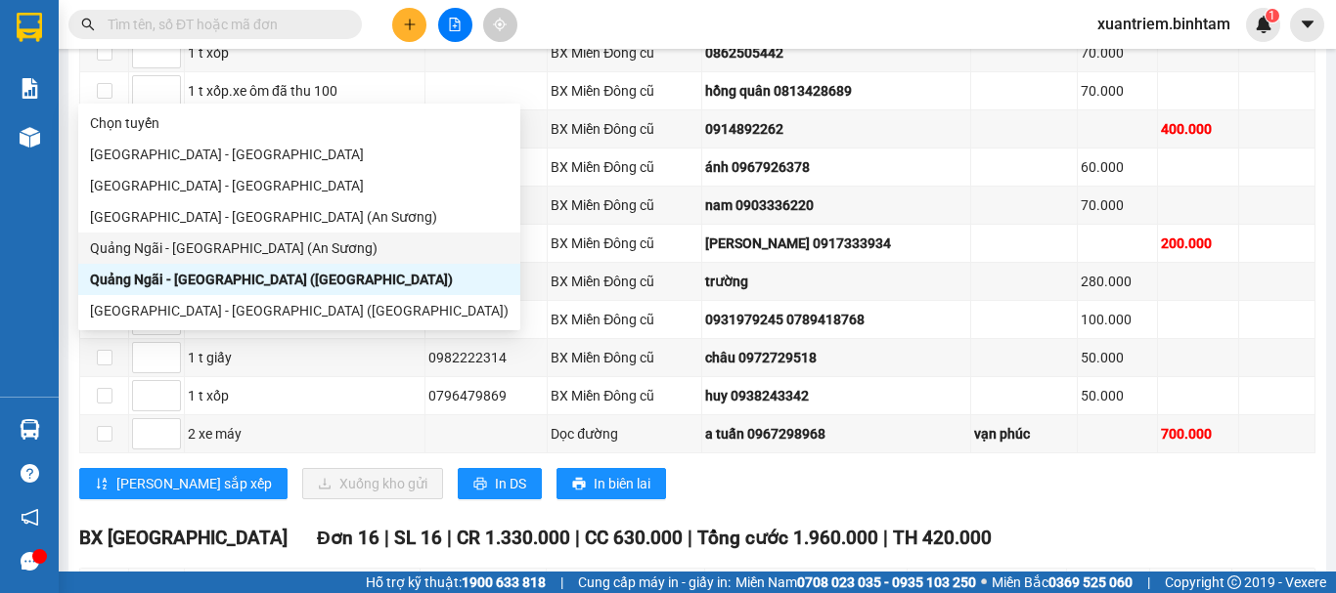
click at [264, 248] on div "Quảng Ngãi - [GEOGRAPHIC_DATA] (An Sương)" at bounding box center [299, 249] width 418 height 22
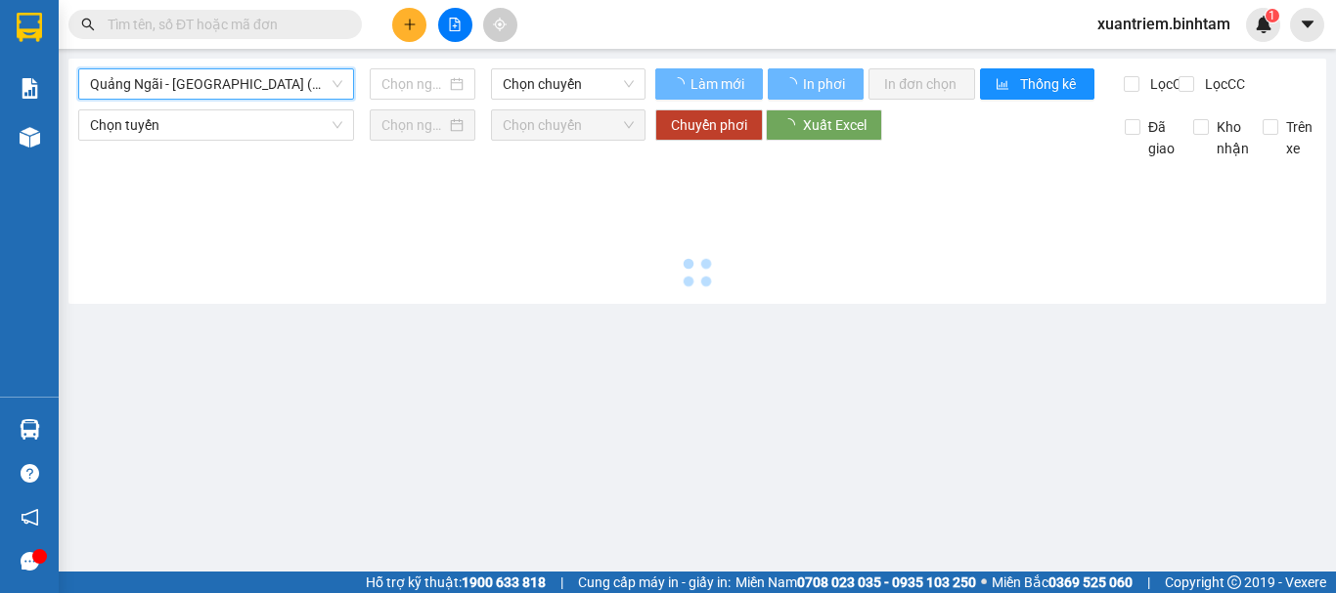
type input "[DATE]"
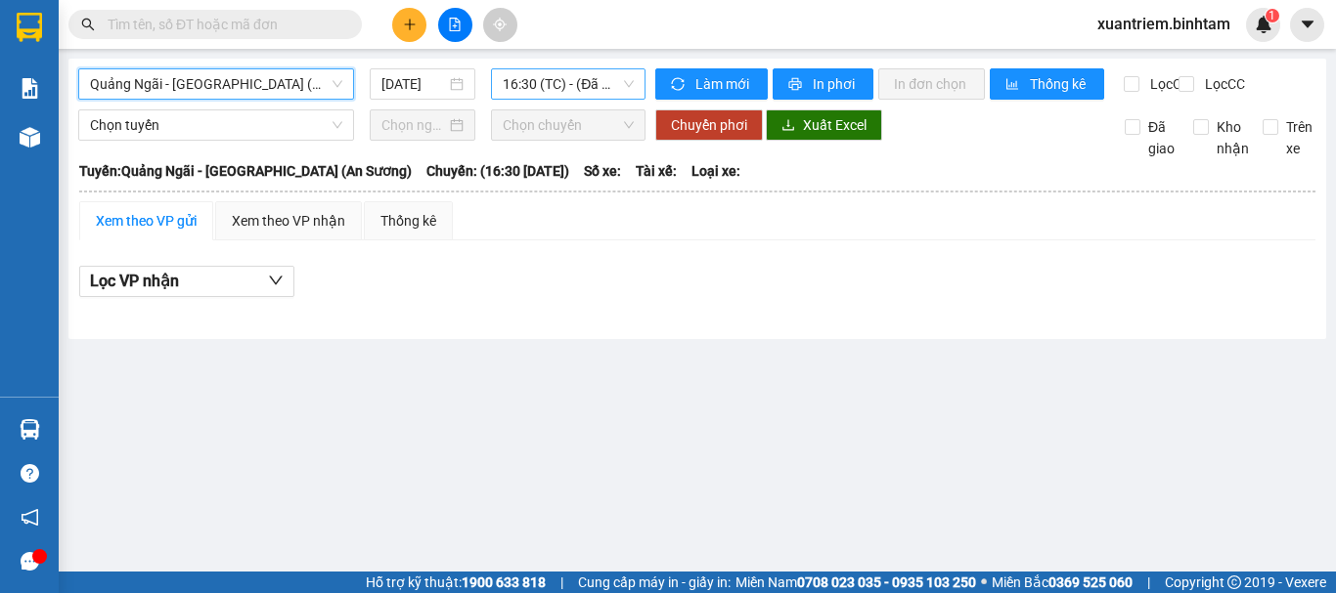
click at [549, 77] on span "16:30 (TC) - (Đã hủy)" at bounding box center [568, 83] width 131 height 29
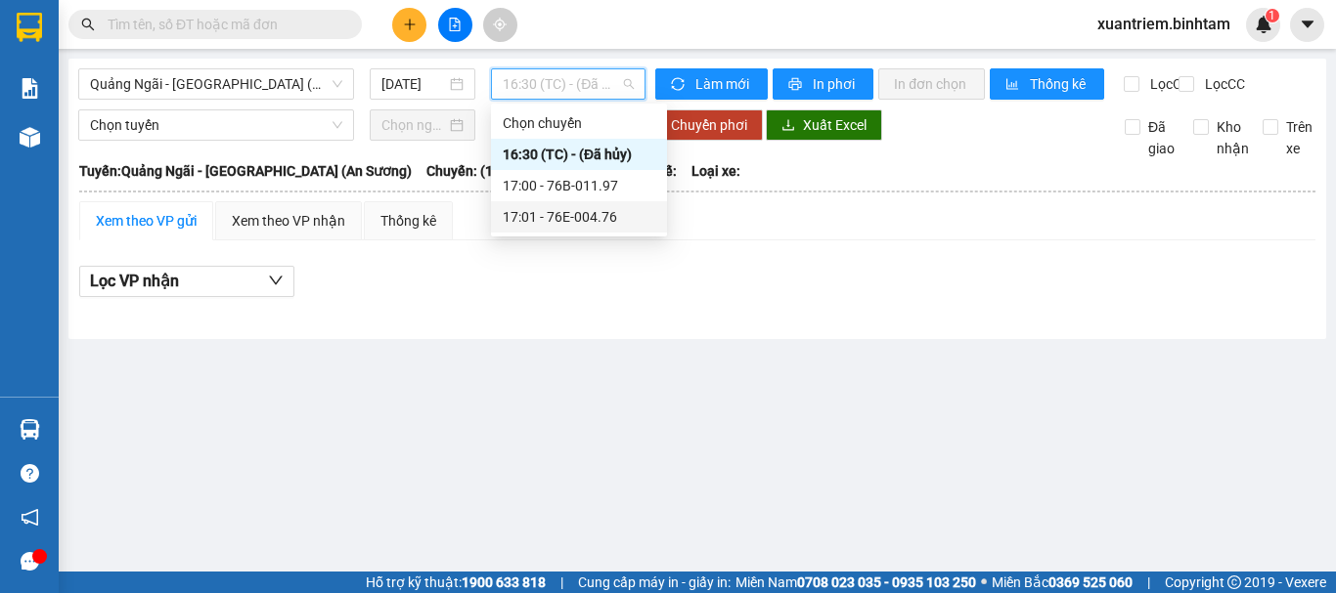
click at [608, 219] on div "17:01 - 76E-004.76" at bounding box center [579, 217] width 153 height 22
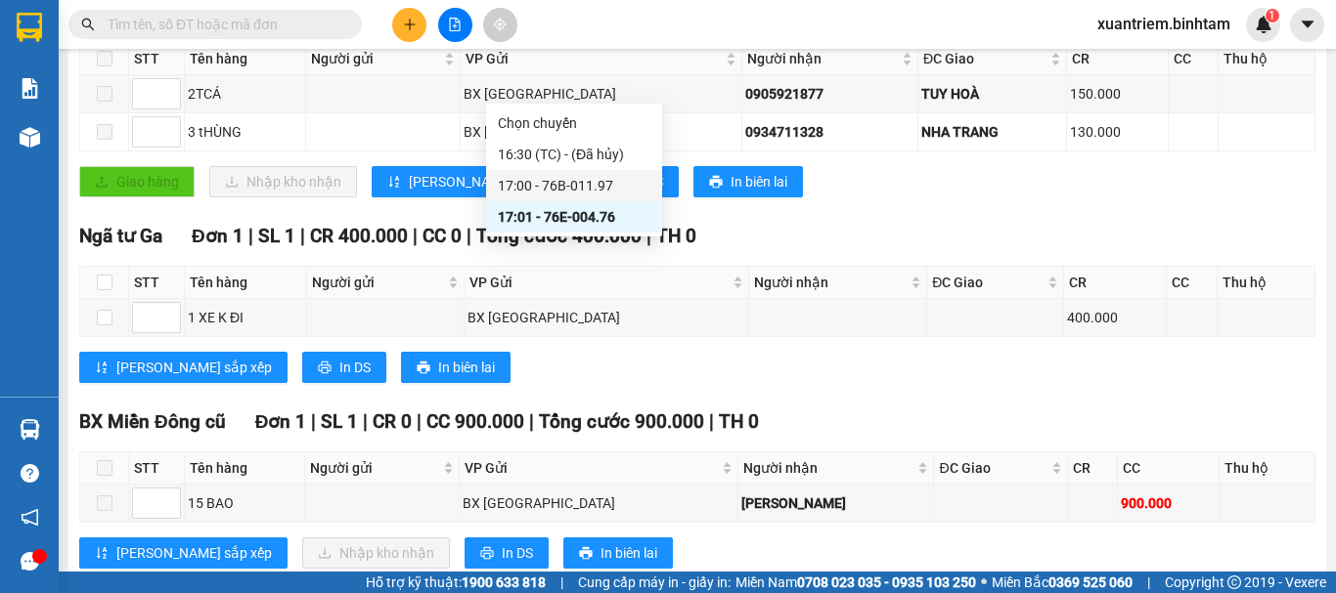
click at [588, 192] on div "17:00 - 76B-011.97" at bounding box center [574, 186] width 153 height 22
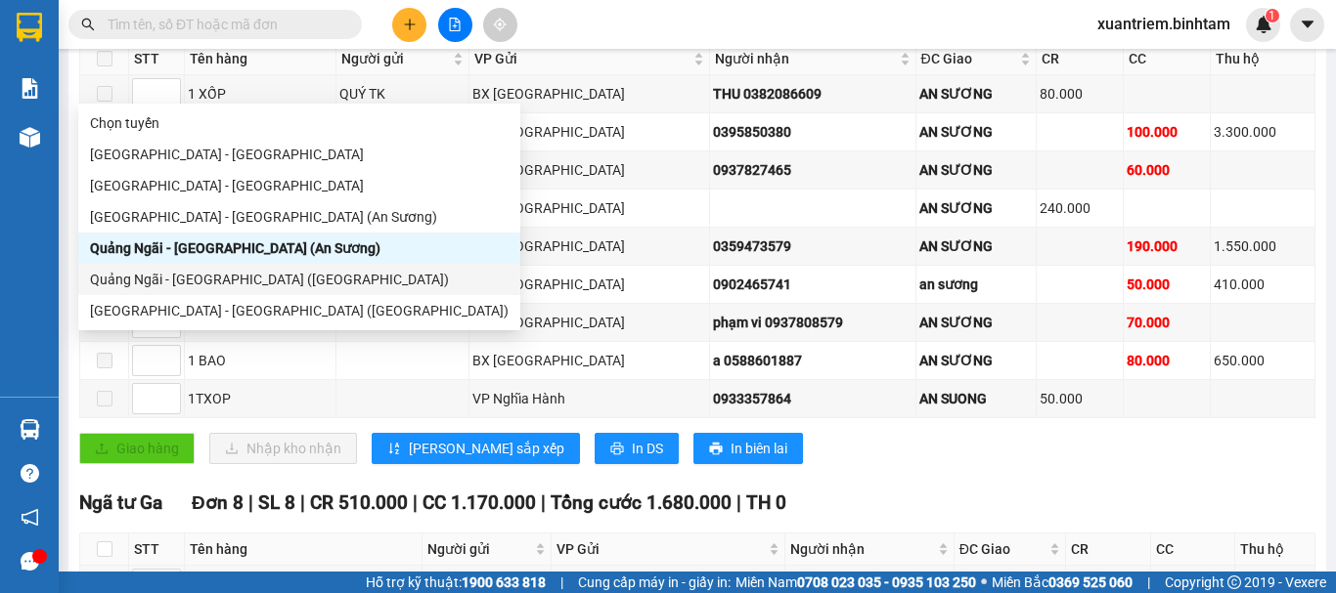
click at [255, 276] on div "Quảng Ngãi - [GEOGRAPHIC_DATA] ([GEOGRAPHIC_DATA])" at bounding box center [299, 280] width 418 height 22
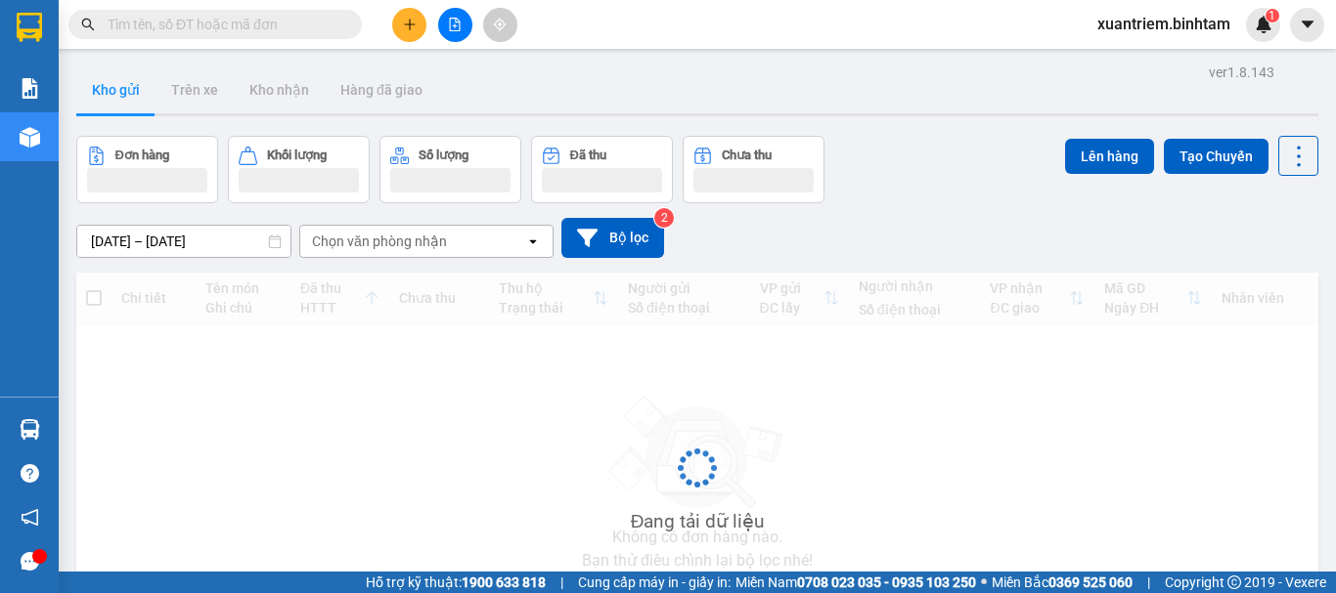
click at [398, 27] on button at bounding box center [409, 25] width 34 height 34
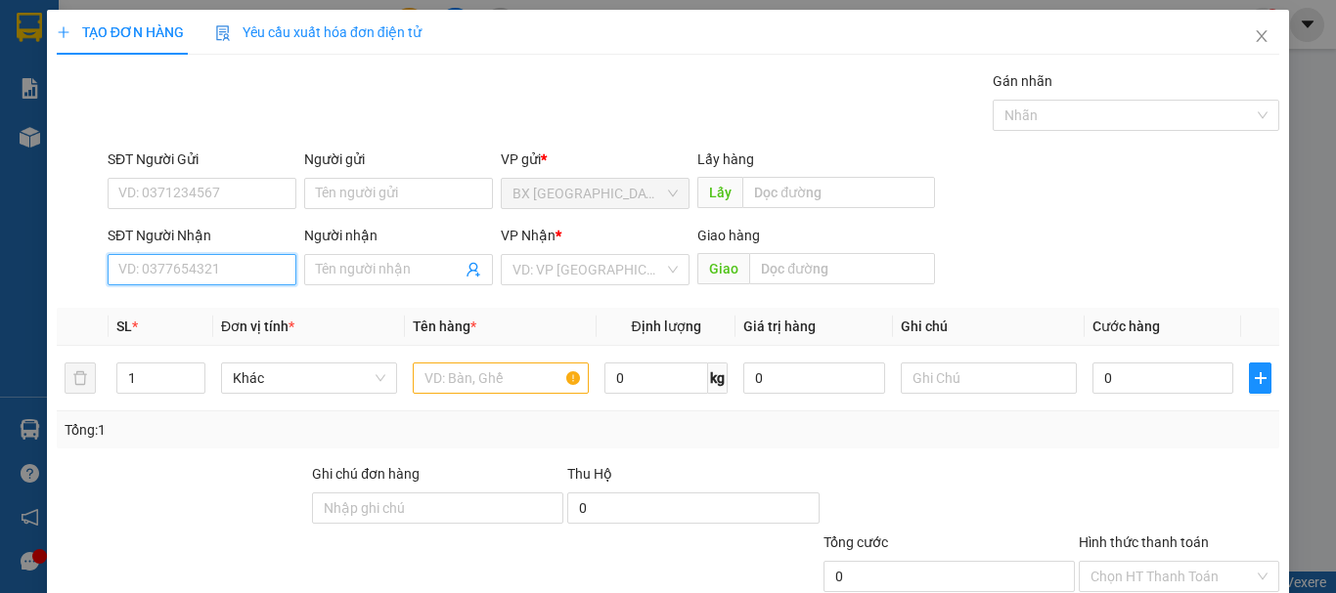
click at [255, 277] on input "SĐT Người Nhận" at bounding box center [202, 269] width 189 height 31
type input "0335907106"
click at [223, 274] on input "0335907106" at bounding box center [202, 269] width 189 height 31
click at [206, 309] on div "0335907106" at bounding box center [199, 309] width 163 height 22
type input "140.000"
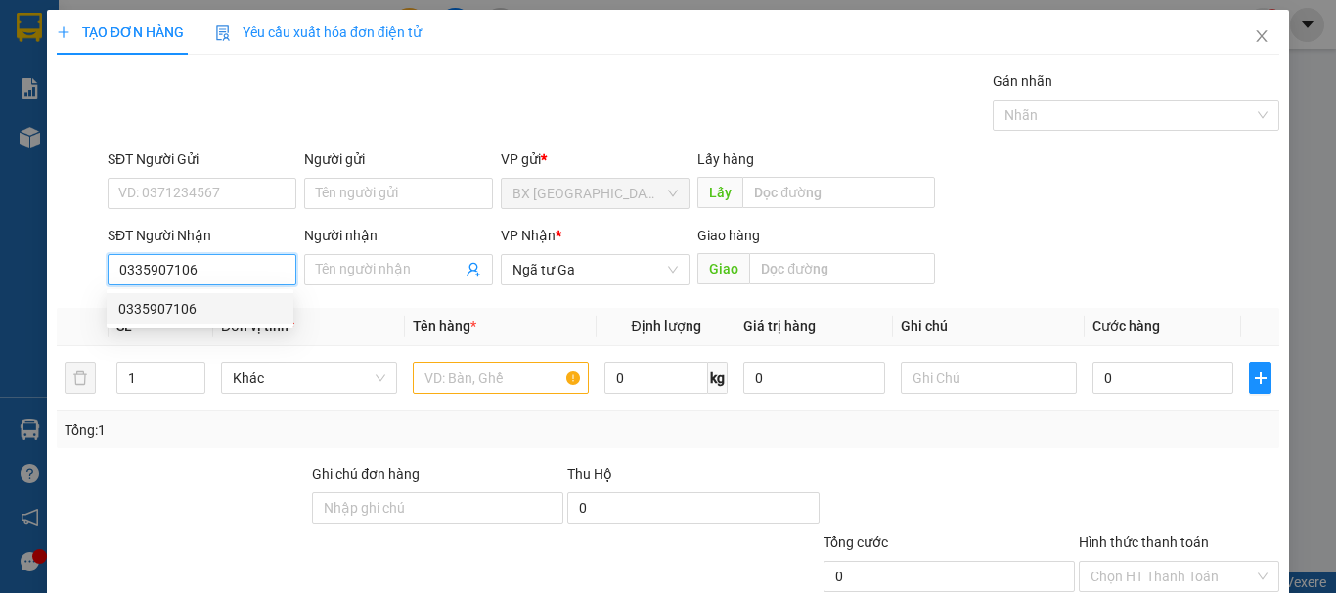
type input "140.000"
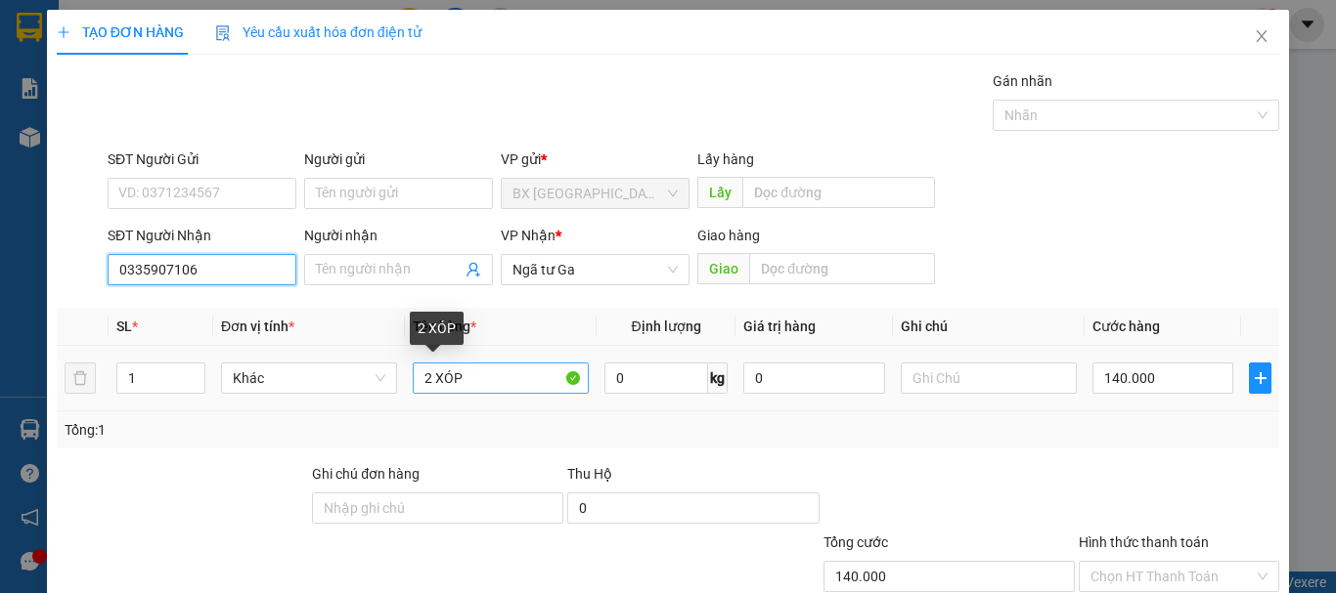
type input "0335907106"
click at [430, 373] on input "2 XÓP" at bounding box center [501, 378] width 176 height 31
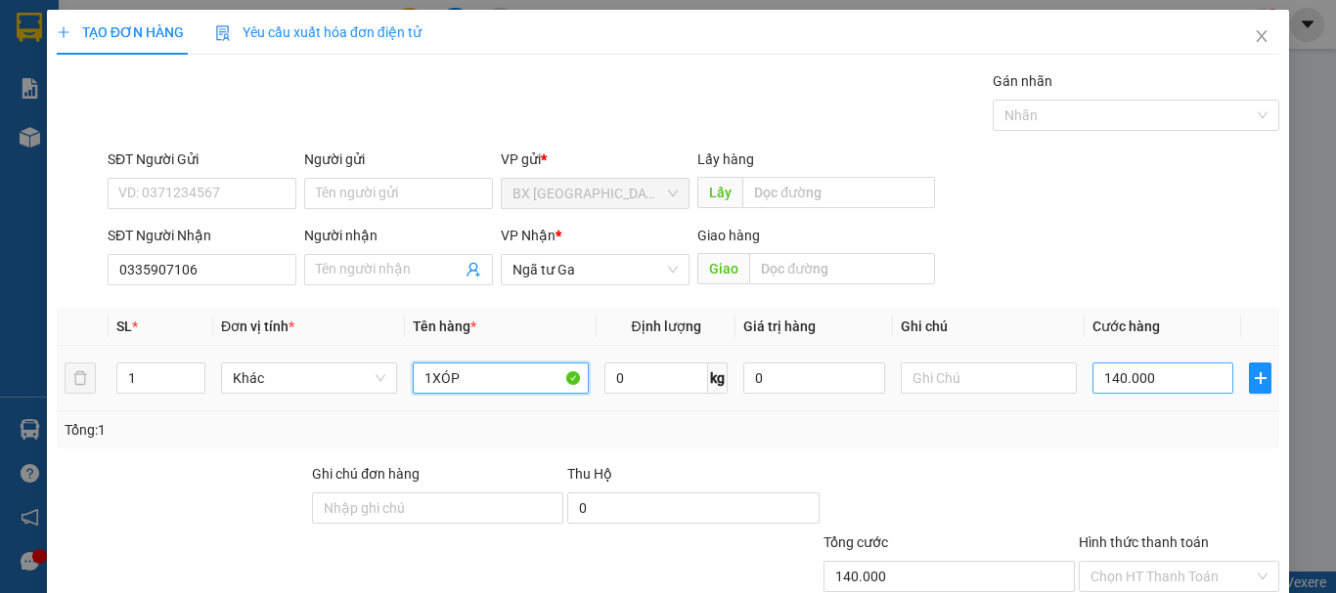
type input "1XÓP"
click at [1116, 372] on input "140.000" at bounding box center [1162, 378] width 141 height 31
type input "7"
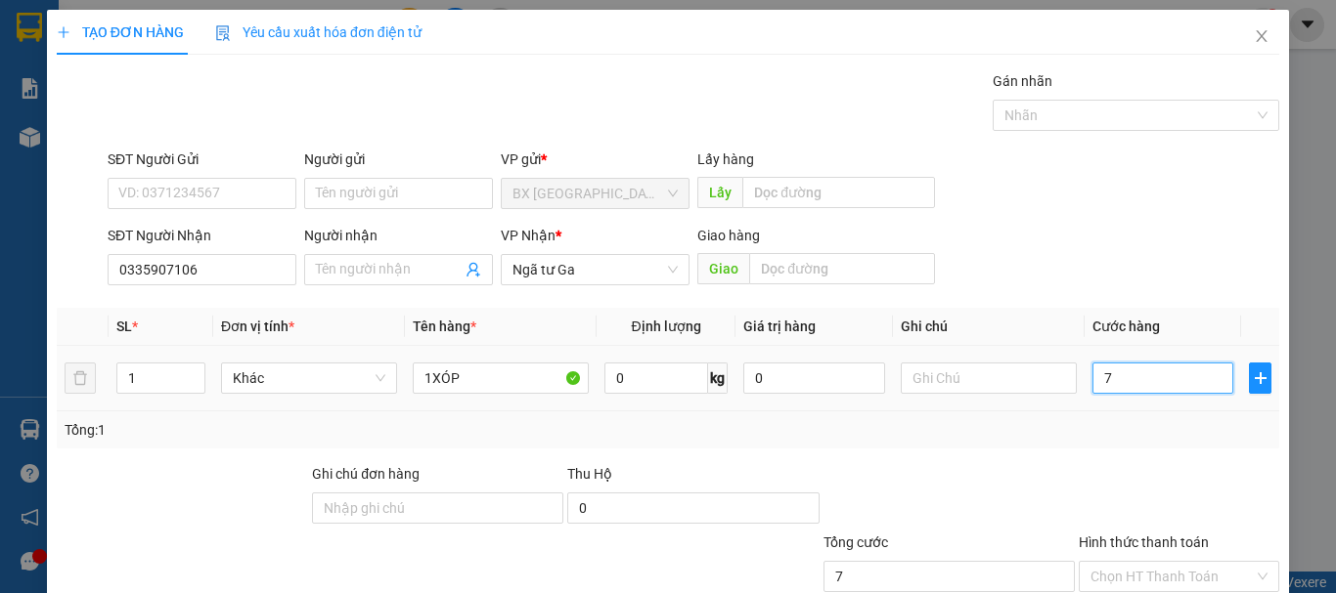
type input "70"
type input "700"
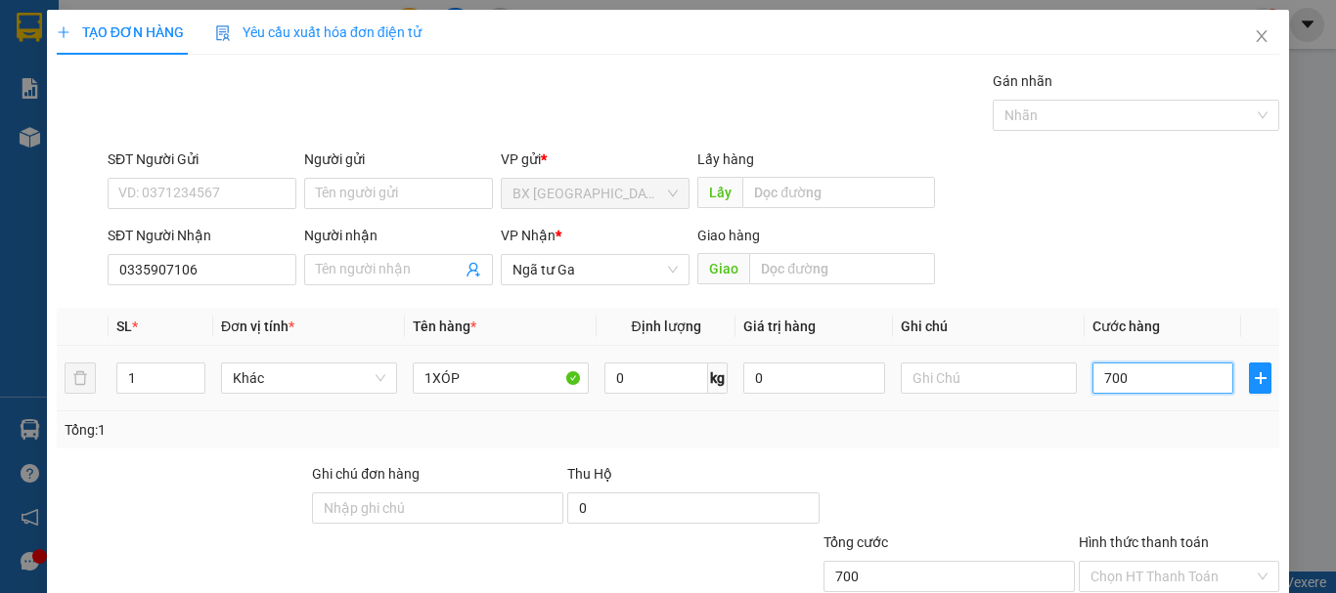
type input "7.000"
type input "70.000"
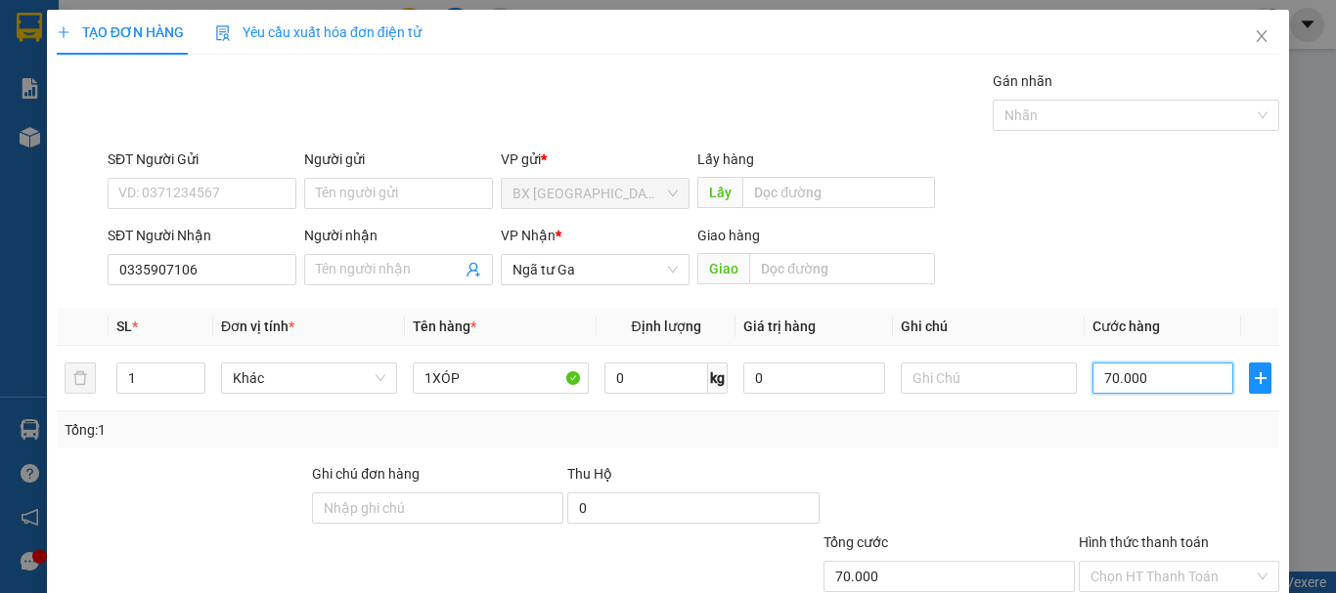
scroll to position [130, 0]
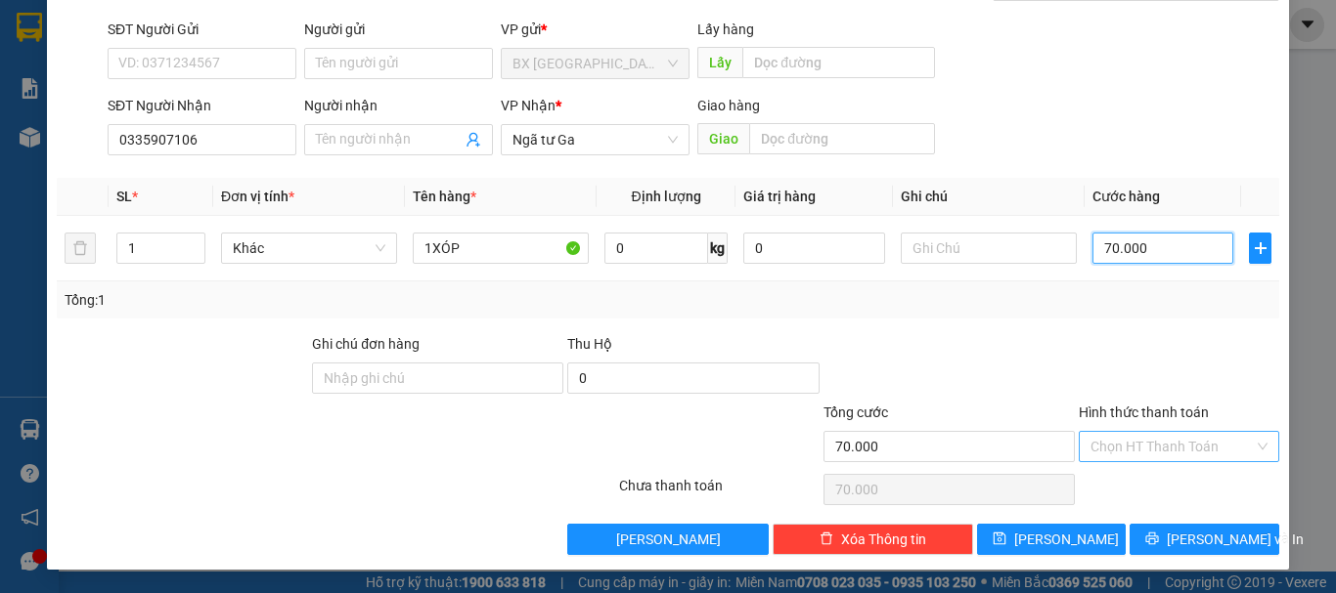
type input "70.000"
click at [1194, 447] on input "Hình thức thanh toán" at bounding box center [1171, 446] width 163 height 29
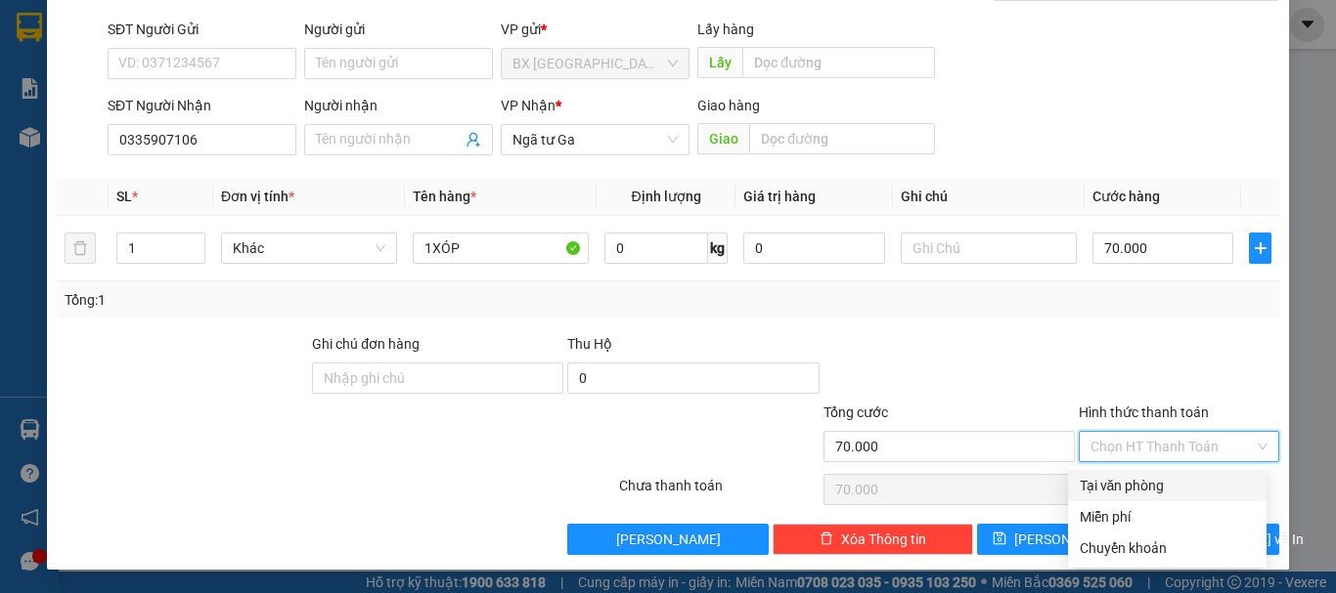
click at [1185, 483] on div "Tại văn phòng" at bounding box center [1166, 486] width 175 height 22
type input "0"
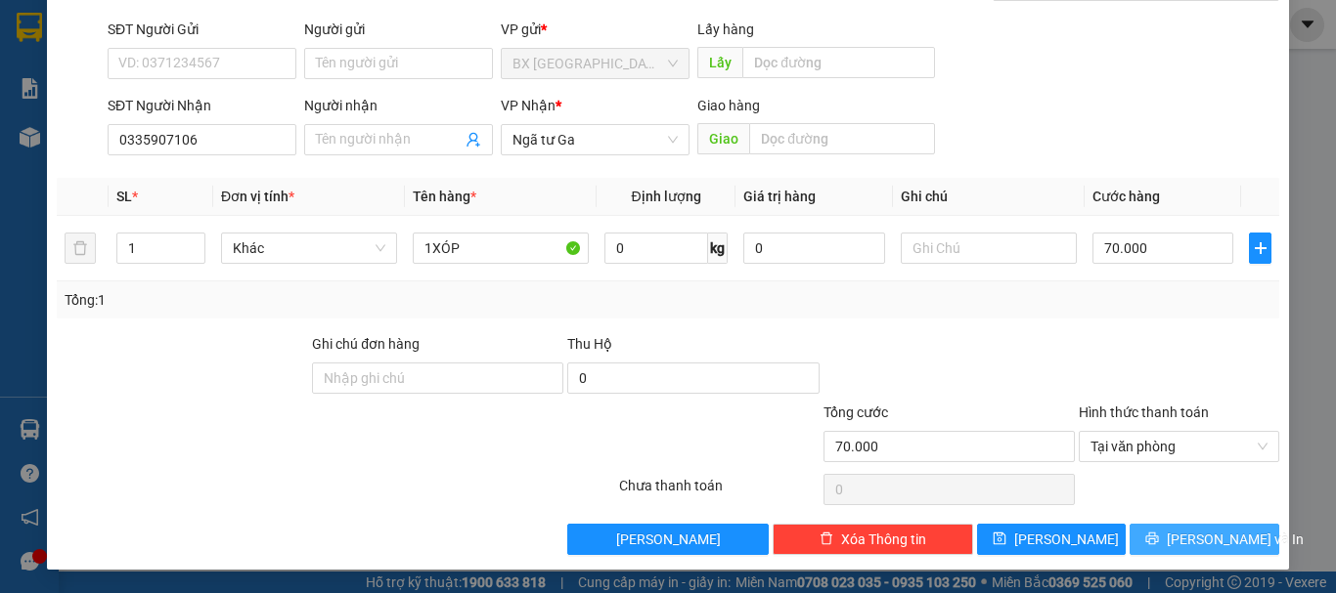
click at [1133, 531] on button "[PERSON_NAME] và In" at bounding box center [1204, 539] width 150 height 31
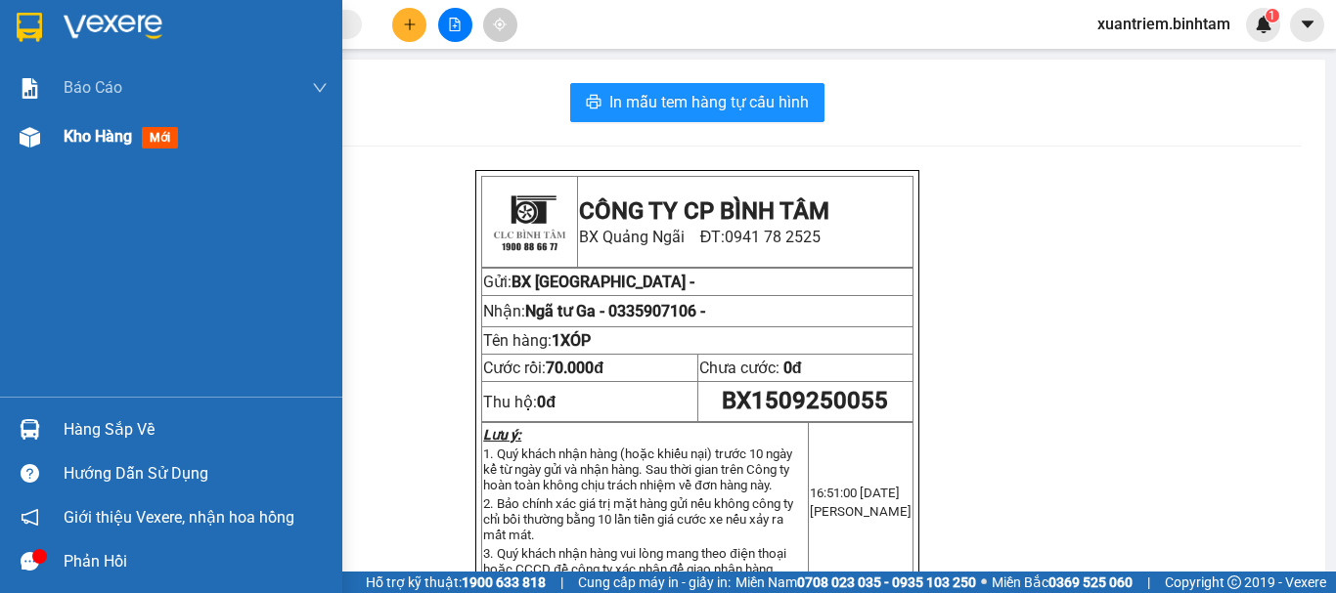
click at [51, 143] on div "Kho hàng mới" at bounding box center [171, 136] width 342 height 49
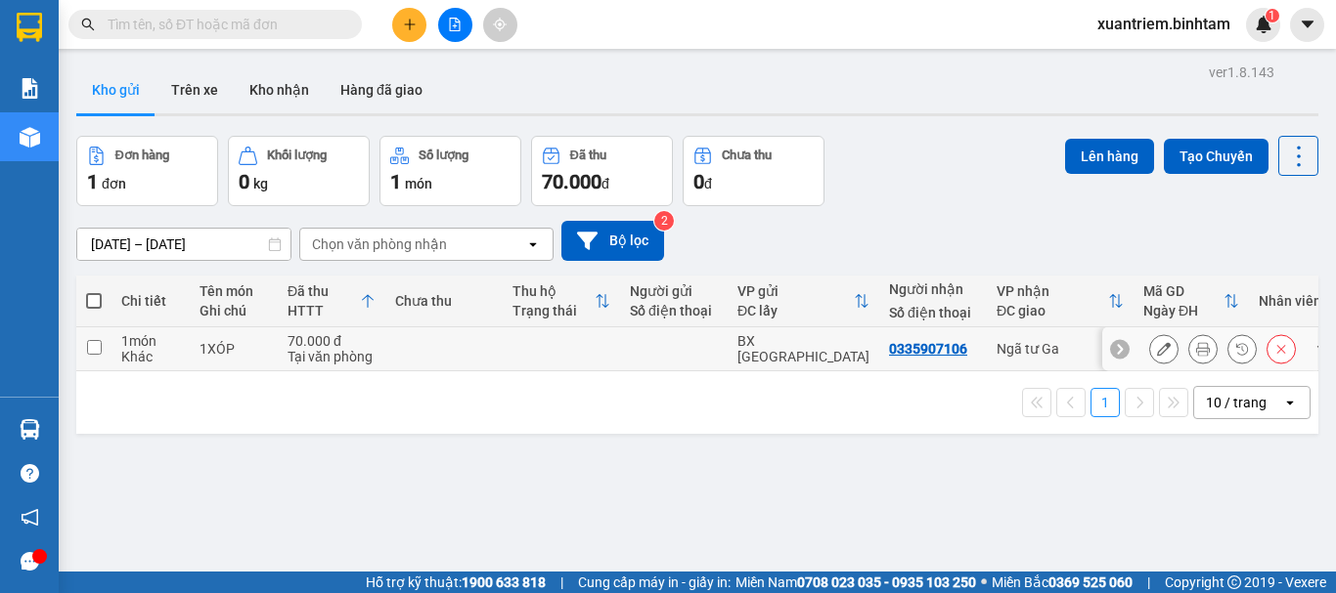
click at [247, 362] on td "1XÓP" at bounding box center [234, 350] width 88 height 44
checkbox input "true"
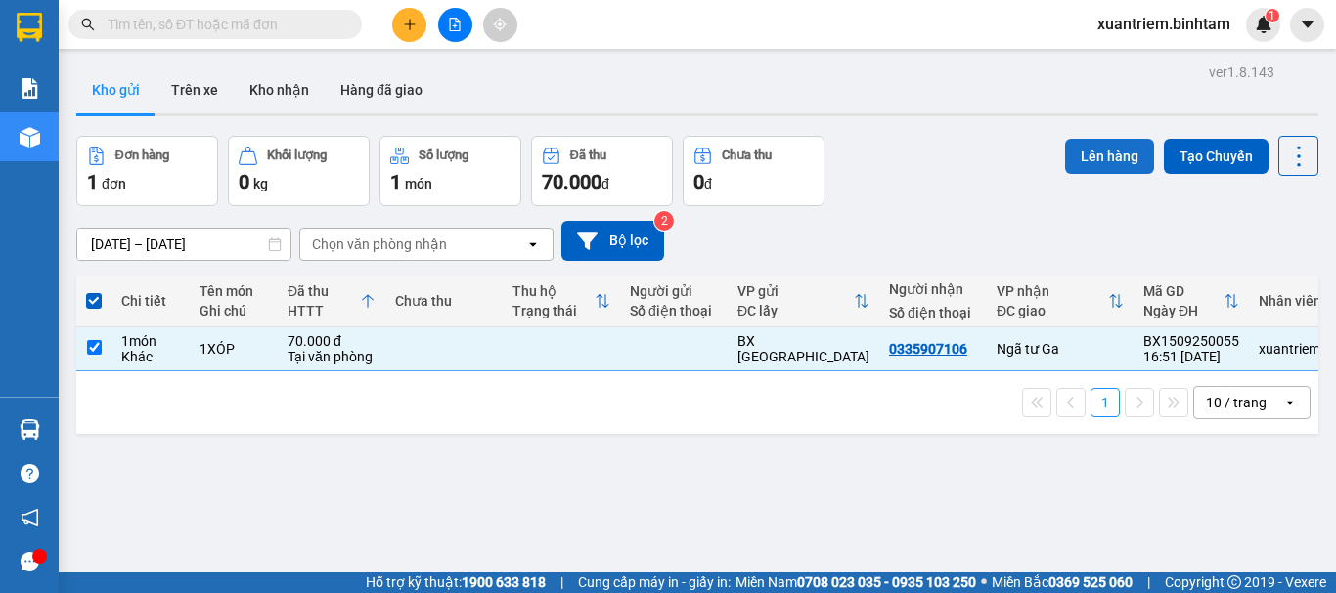
click at [1085, 160] on button "Lên hàng" at bounding box center [1109, 156] width 89 height 35
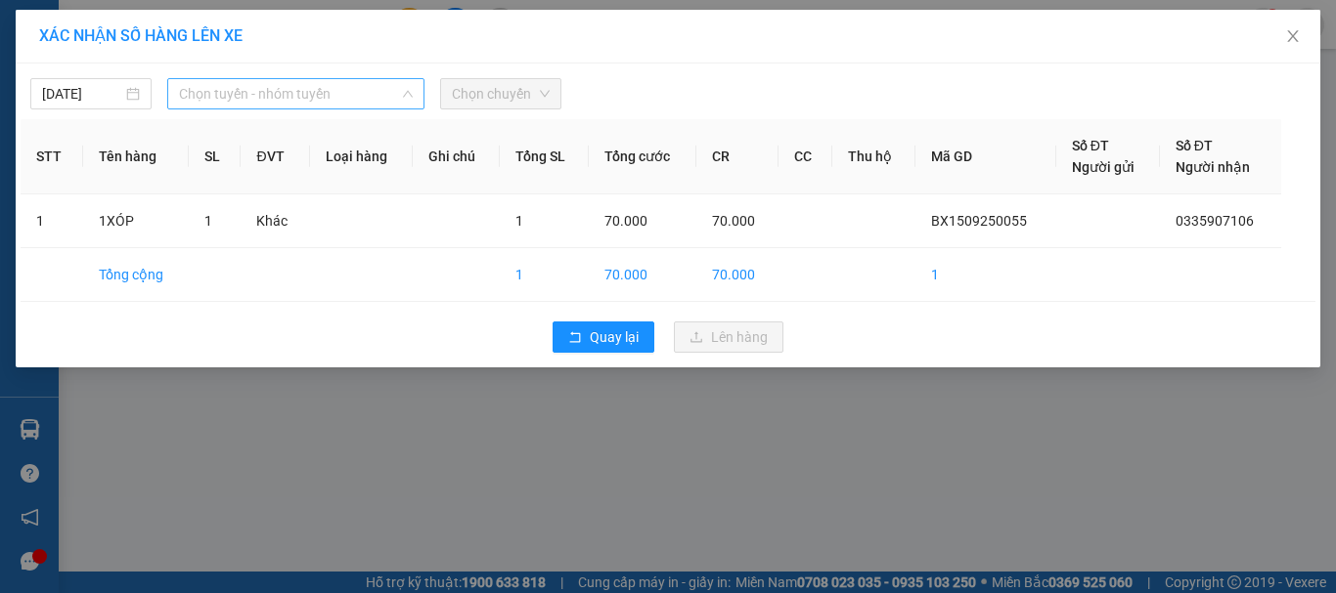
click at [298, 93] on span "Chọn tuyến - nhóm tuyến" at bounding box center [296, 93] width 234 height 29
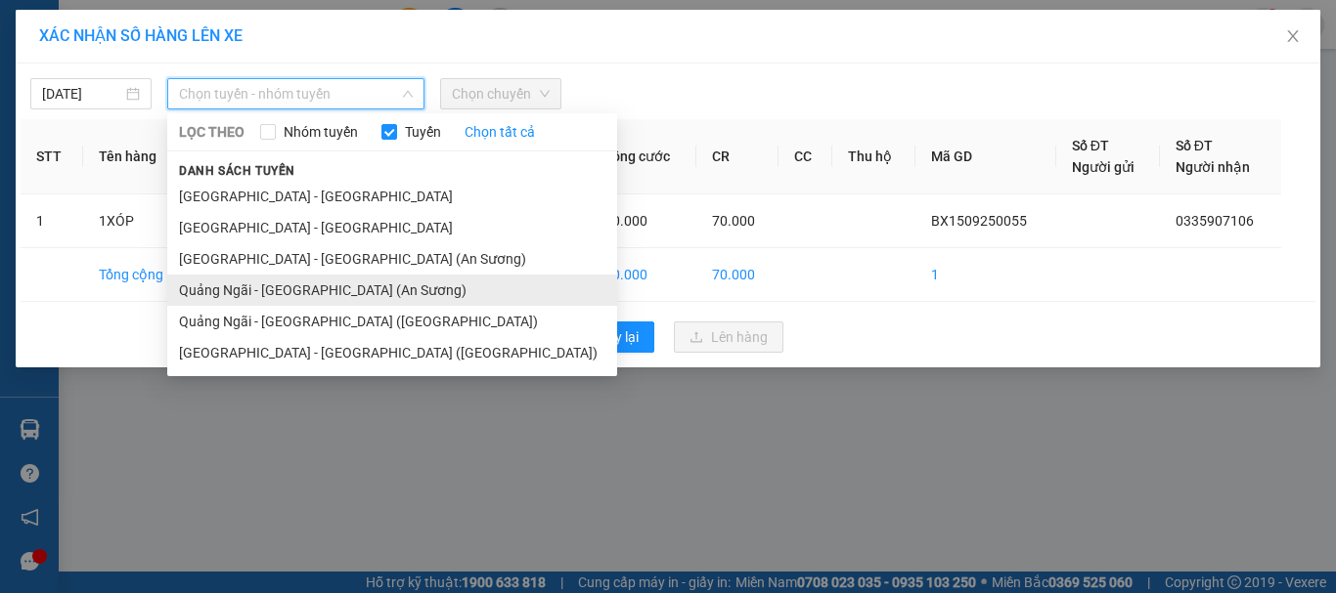
click at [329, 283] on li "Quảng Ngãi - [GEOGRAPHIC_DATA] (An Sương)" at bounding box center [392, 290] width 450 height 31
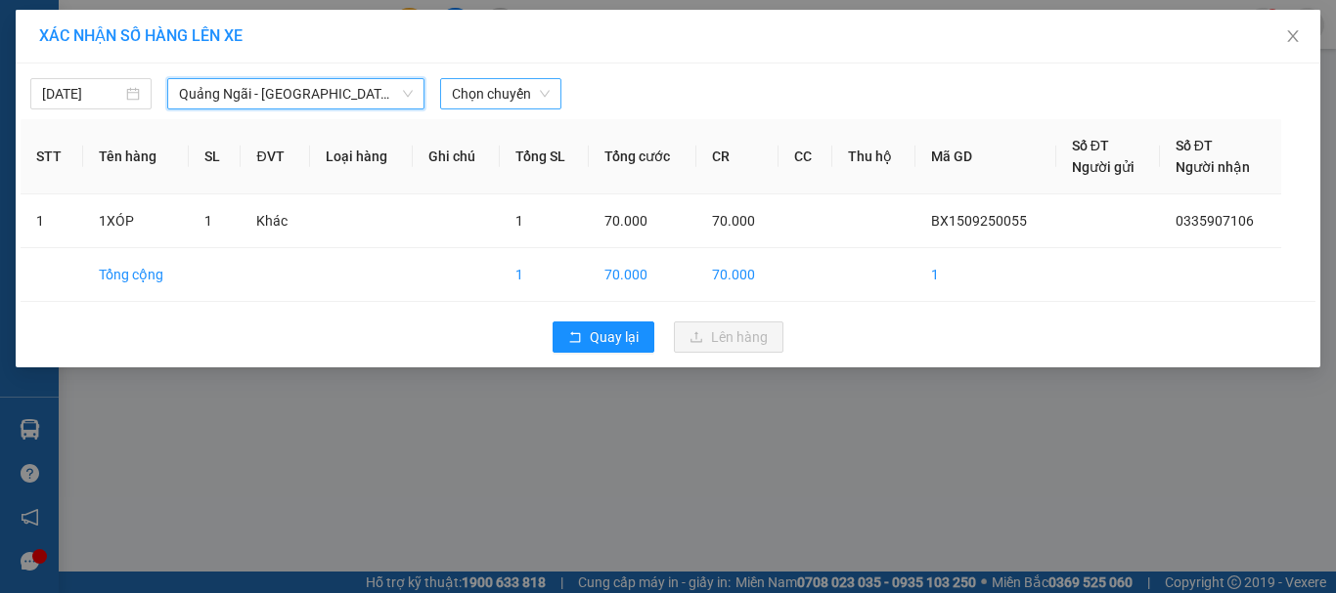
click at [507, 104] on span "Chọn chuyến" at bounding box center [501, 93] width 98 height 29
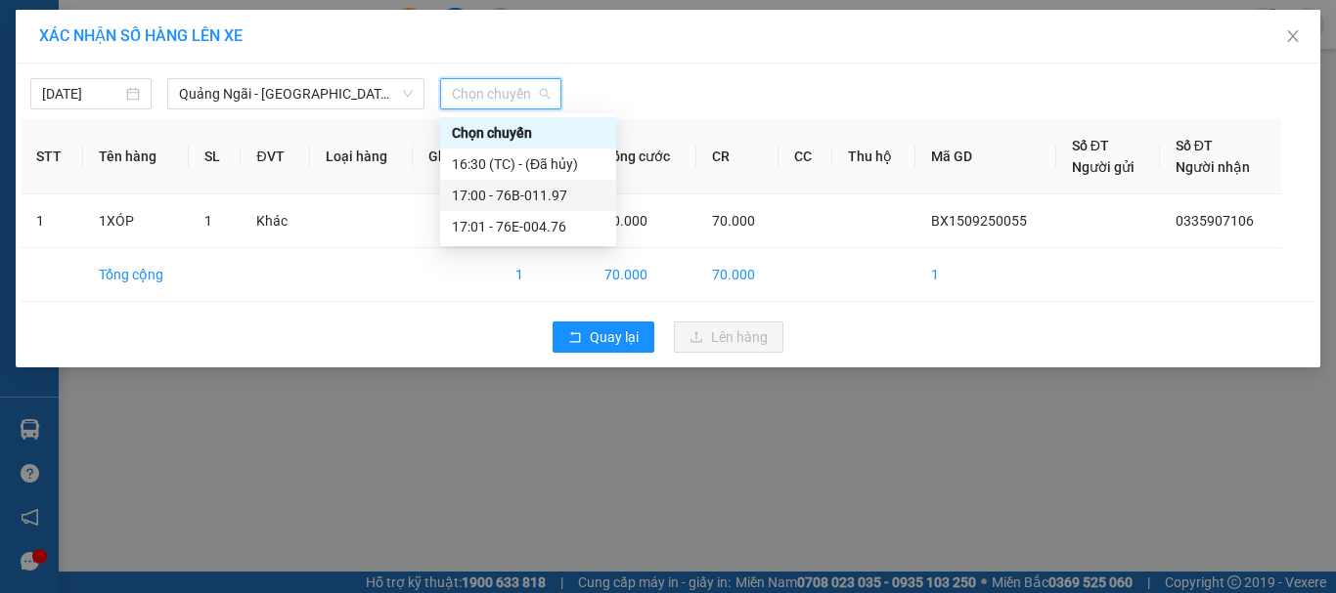
click at [563, 196] on div "17:00 - 76B-011.97" at bounding box center [528, 196] width 153 height 22
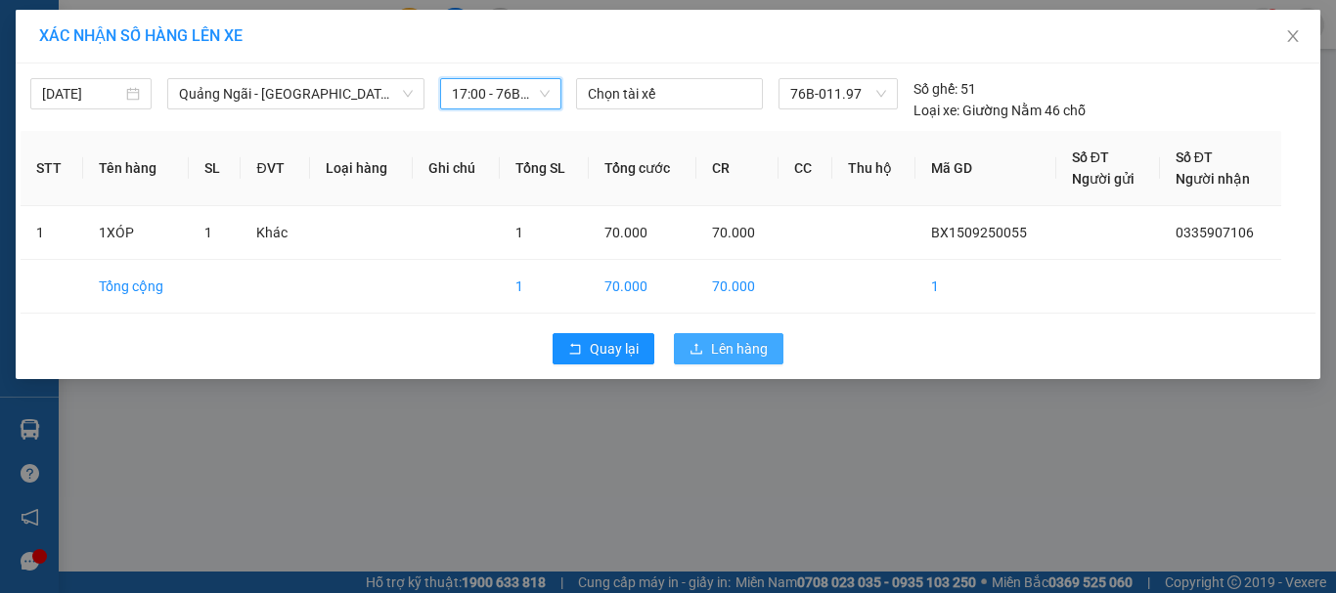
click at [701, 342] on icon "upload" at bounding box center [696, 349] width 14 height 14
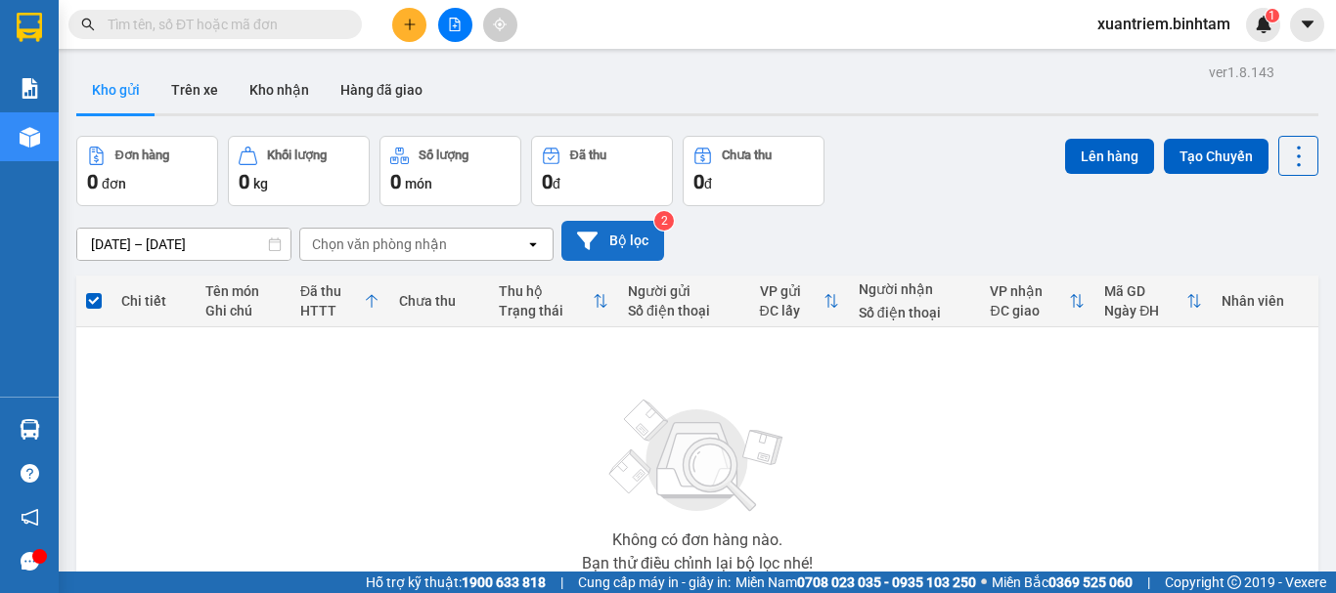
click at [630, 242] on button "Bộ lọc" at bounding box center [612, 241] width 103 height 40
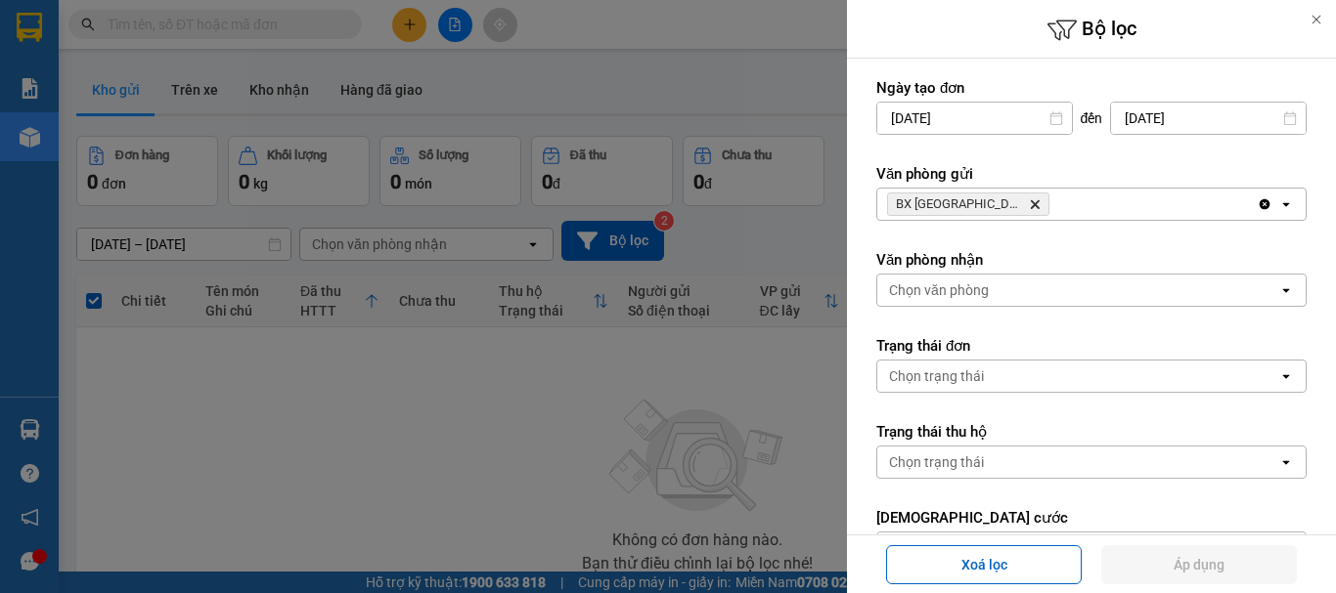
click at [1088, 215] on div "BX Quảng Ngãi Delete" at bounding box center [1066, 204] width 379 height 31
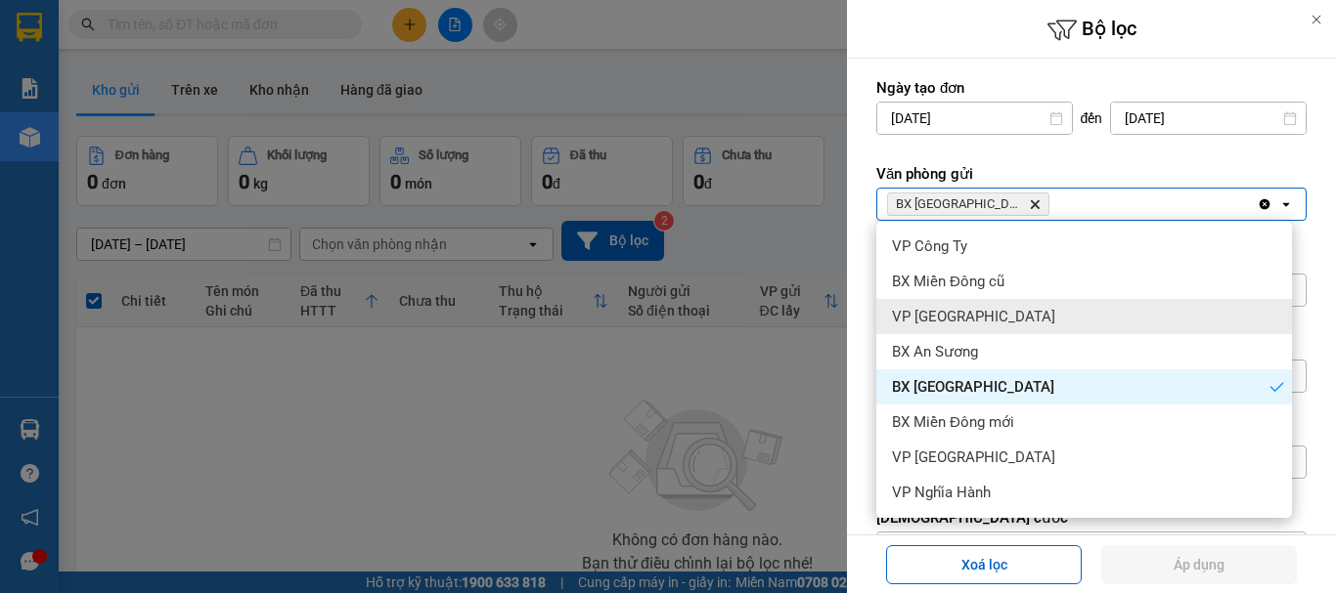
click at [695, 426] on div at bounding box center [668, 296] width 1336 height 593
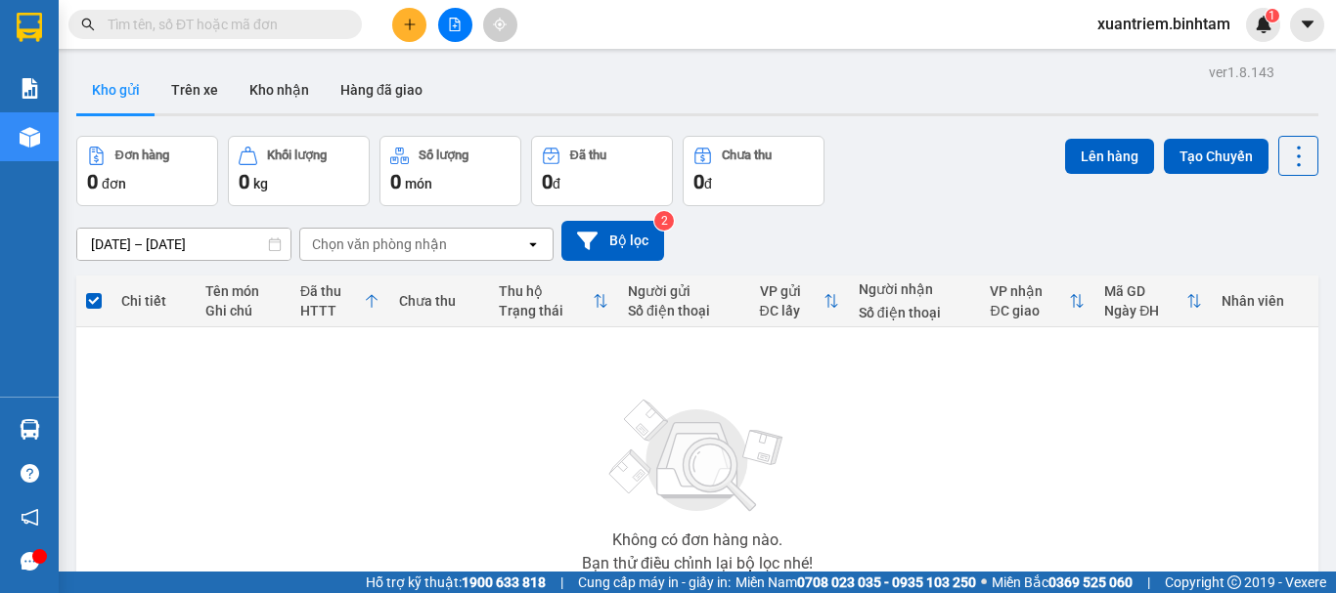
click at [452, 36] on button at bounding box center [455, 25] width 34 height 34
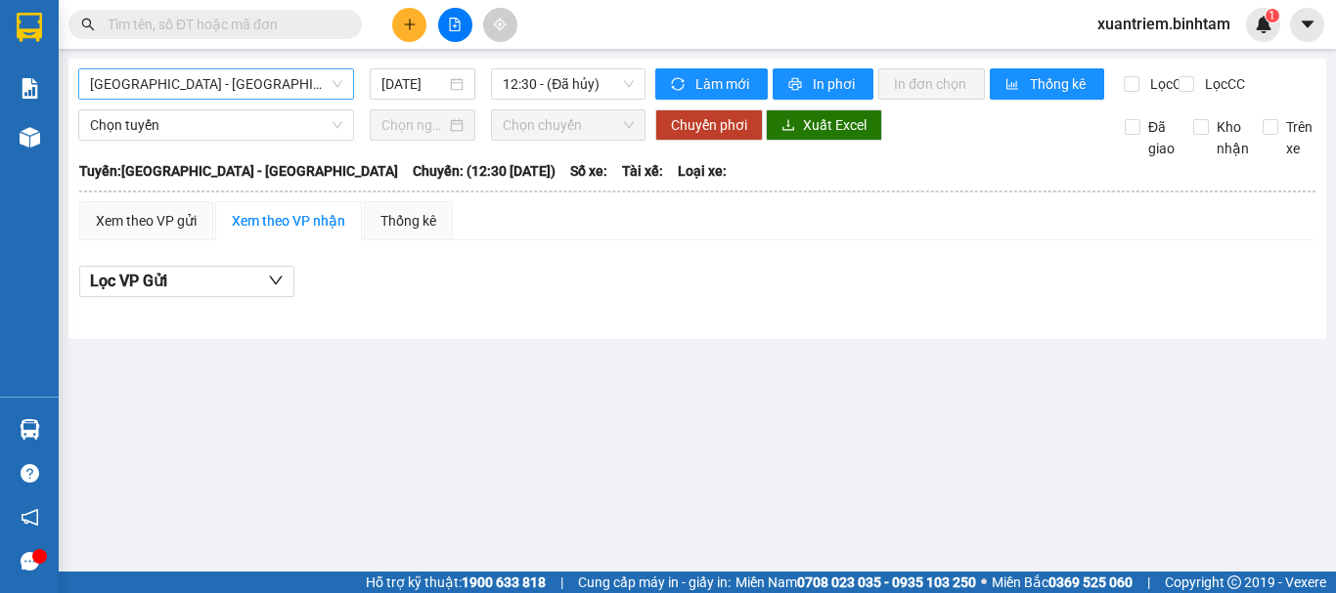
click at [266, 82] on span "[GEOGRAPHIC_DATA] - [GEOGRAPHIC_DATA]" at bounding box center [216, 83] width 252 height 29
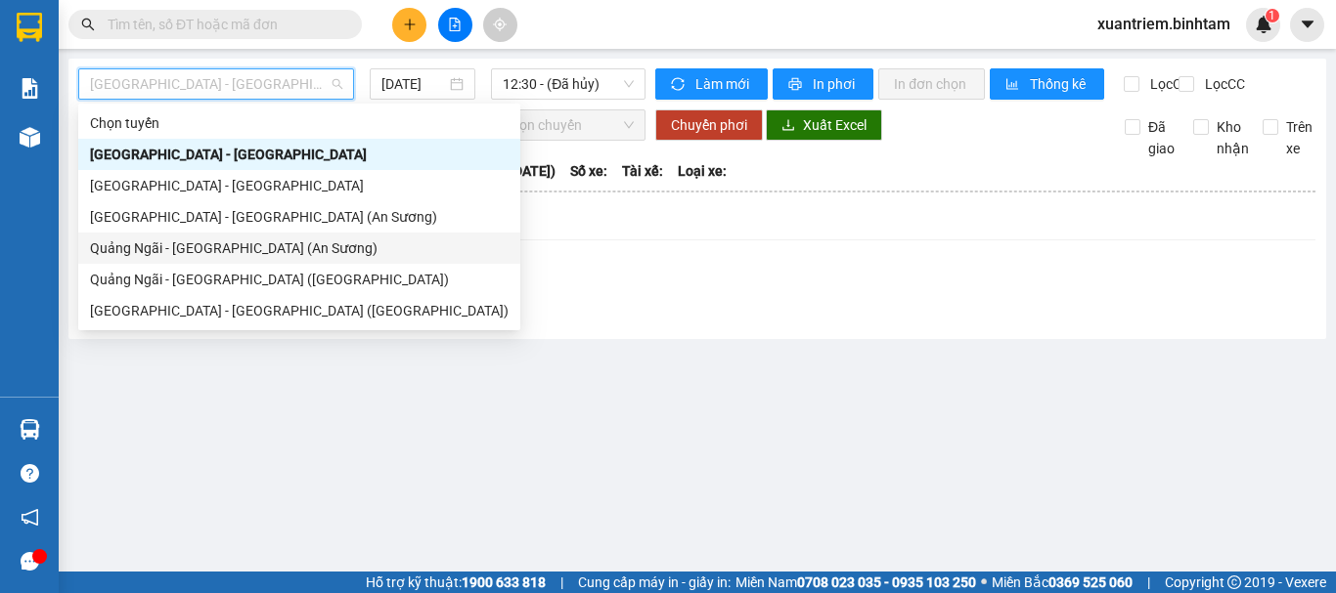
click at [265, 243] on div "Quảng Ngãi - [GEOGRAPHIC_DATA] (An Sương)" at bounding box center [299, 249] width 418 height 22
type input "[DATE]"
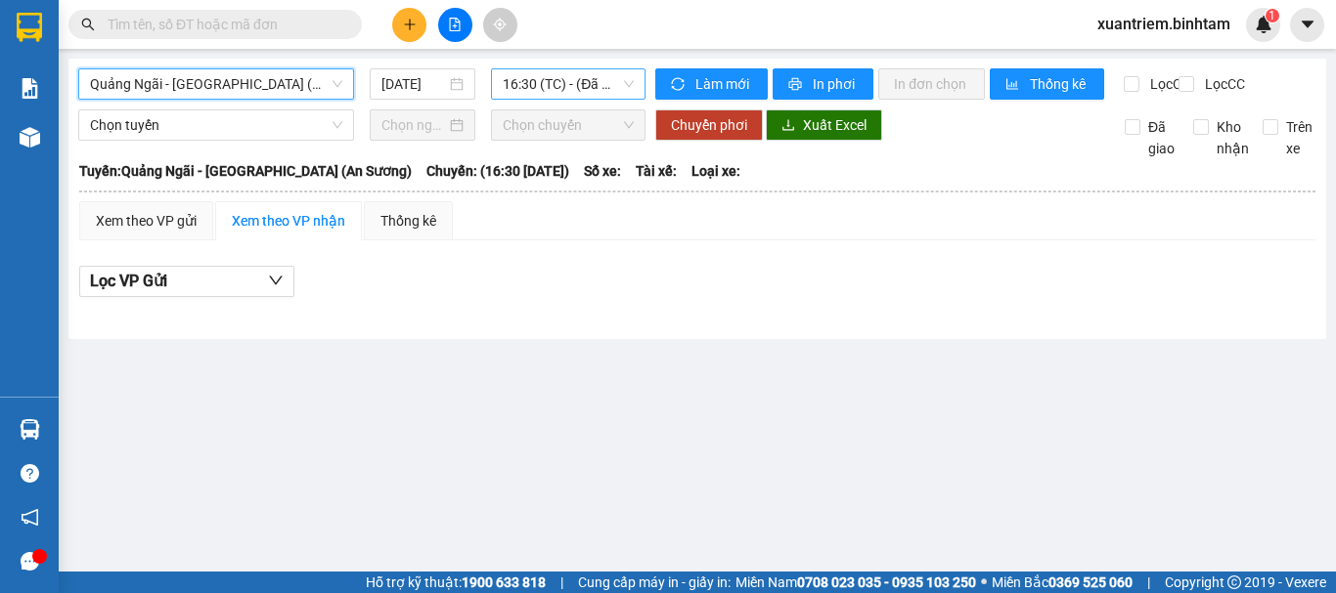
click at [536, 91] on span "16:30 (TC) - (Đã hủy)" at bounding box center [568, 83] width 131 height 29
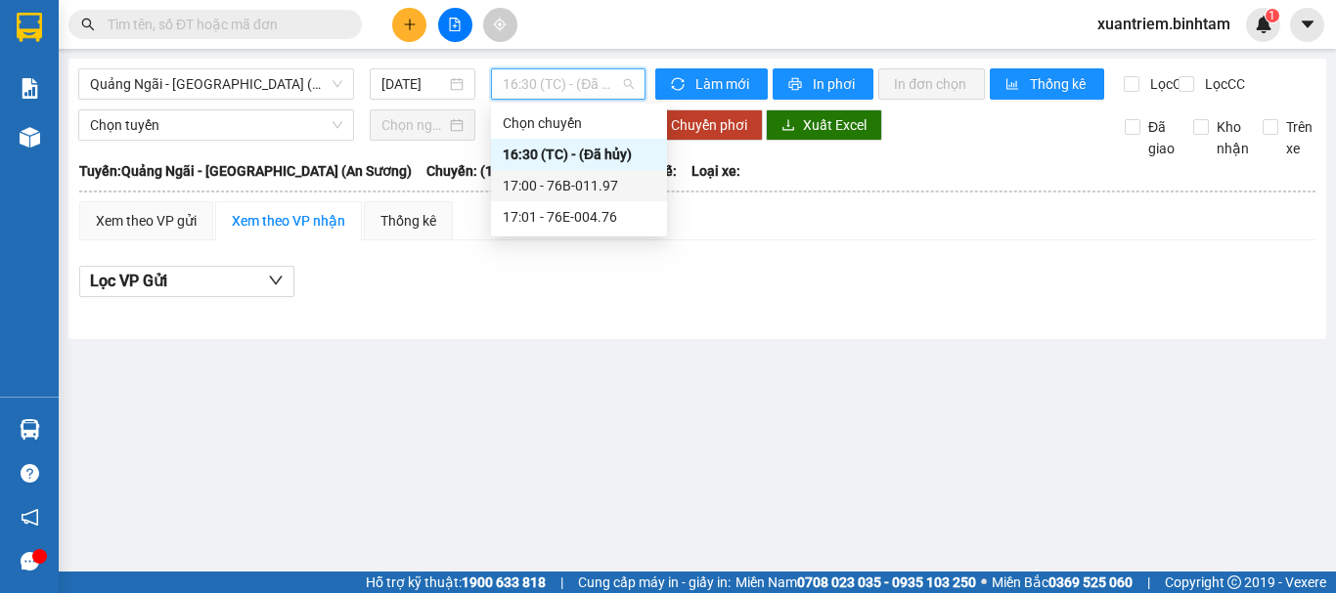
click at [600, 191] on div "17:00 - 76B-011.97" at bounding box center [579, 186] width 153 height 22
